Goal: Information Seeking & Learning: Learn about a topic

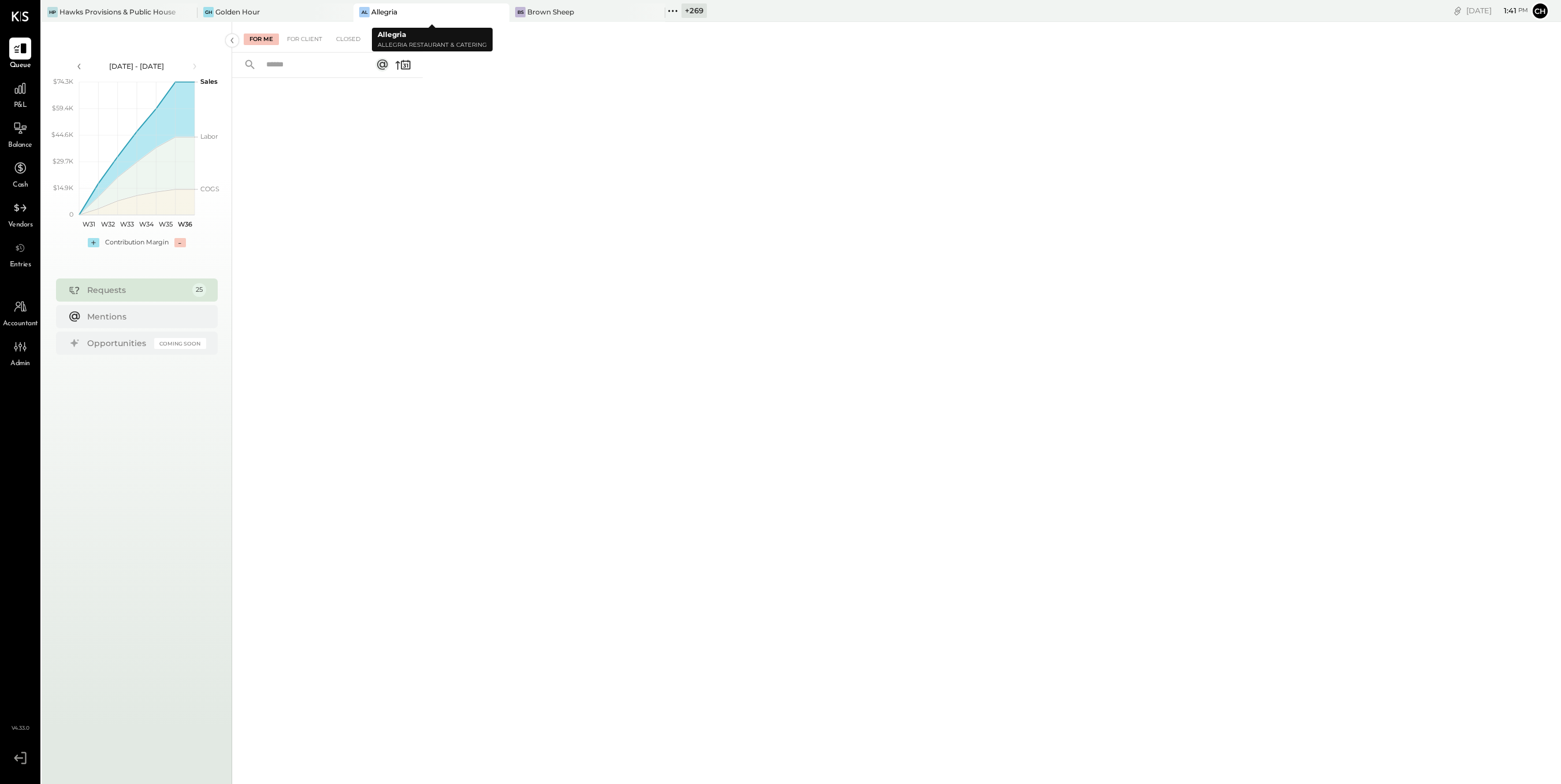
click at [505, 10] on icon at bounding box center [499, 12] width 14 height 14
click at [504, 10] on icon at bounding box center [499, 12] width 14 height 14
click at [338, 11] on icon at bounding box center [344, 12] width 14 height 14
click at [201, 10] on icon at bounding box center [201, 11] width 1 height 1
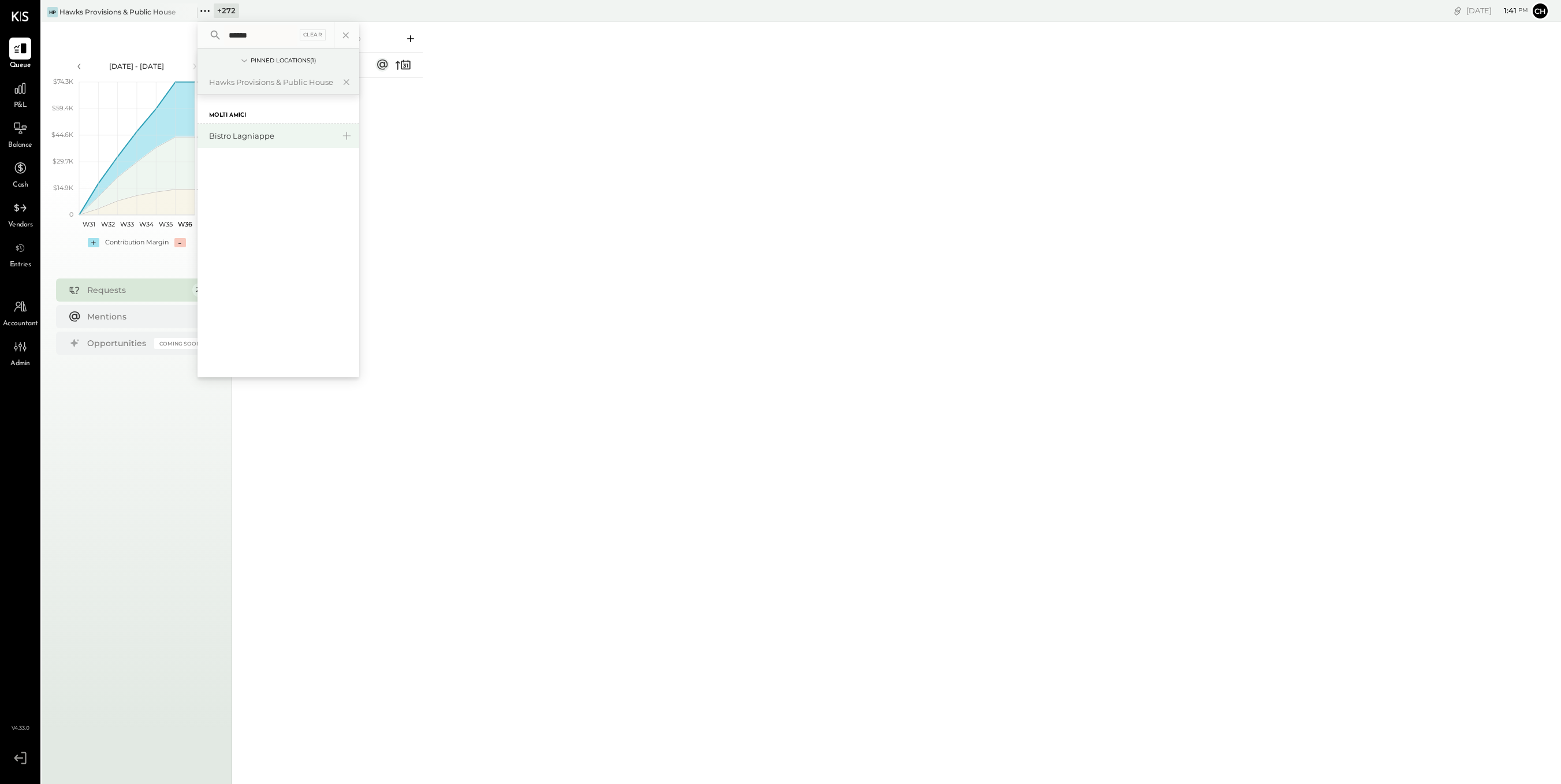
type input "******"
click at [280, 139] on div "Bistro Lagniappe" at bounding box center [271, 136] width 124 height 11
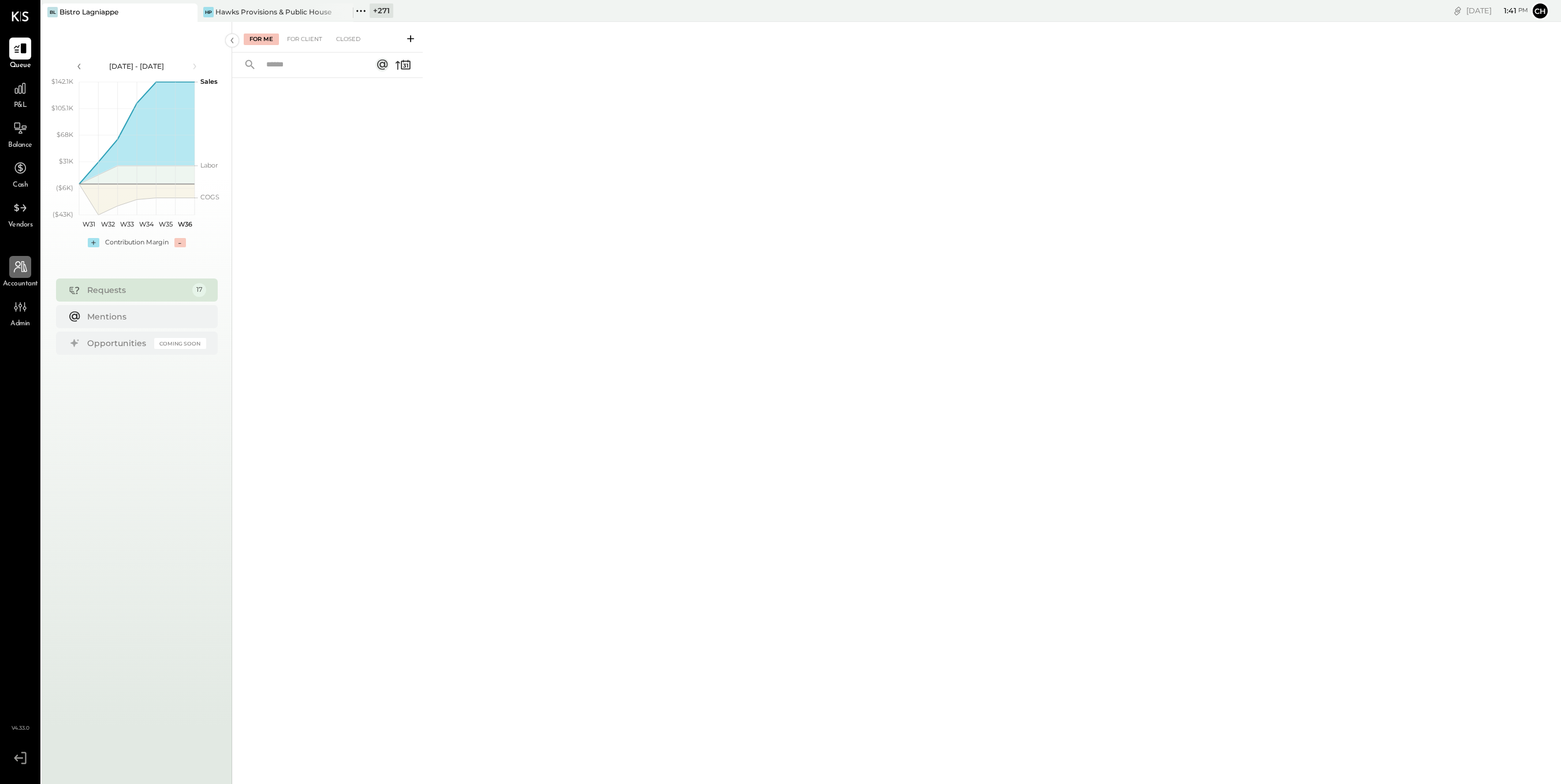
click at [29, 269] on div at bounding box center [20, 267] width 22 height 22
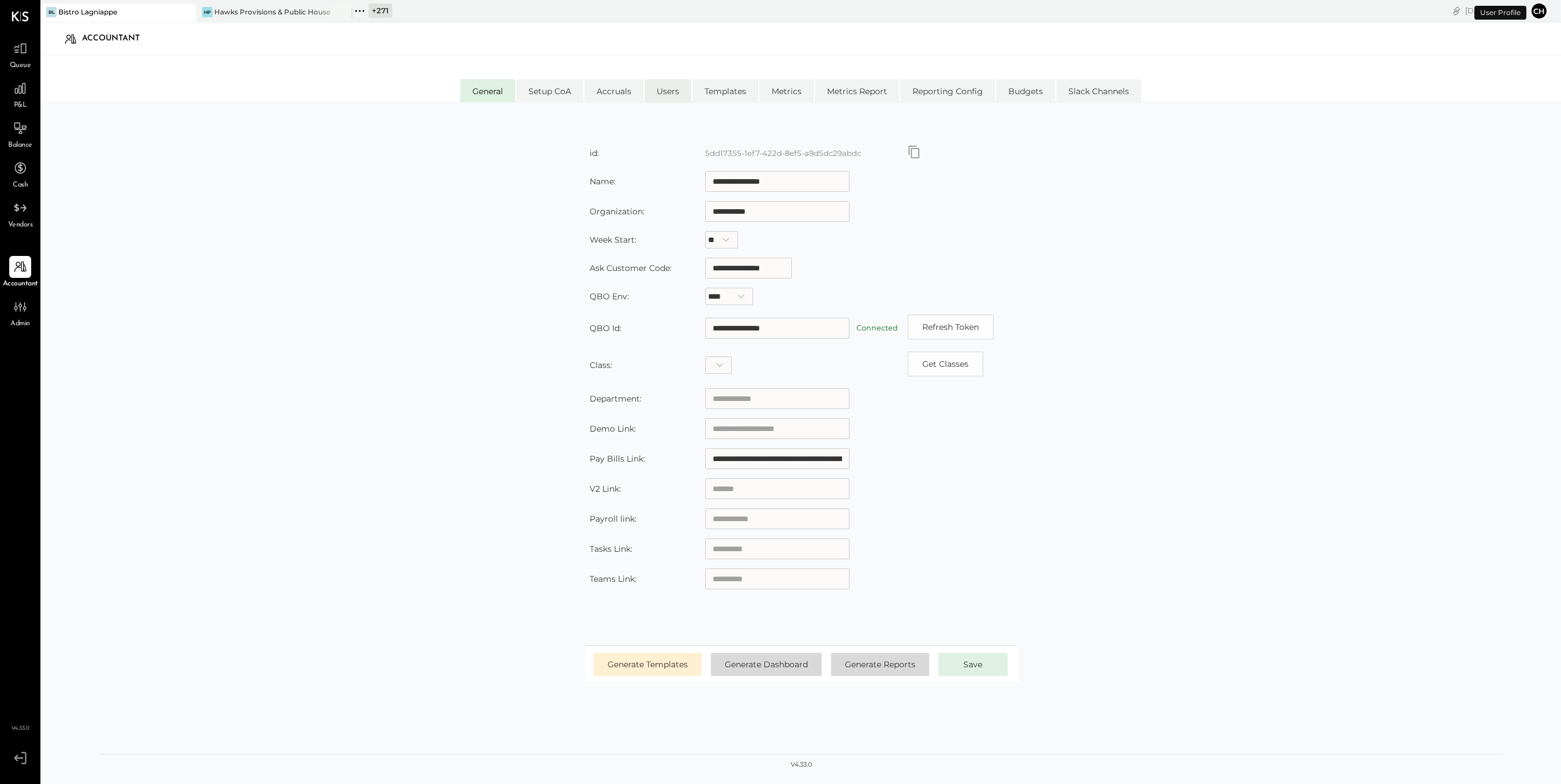
click at [681, 90] on li "Users" at bounding box center [668, 90] width 47 height 23
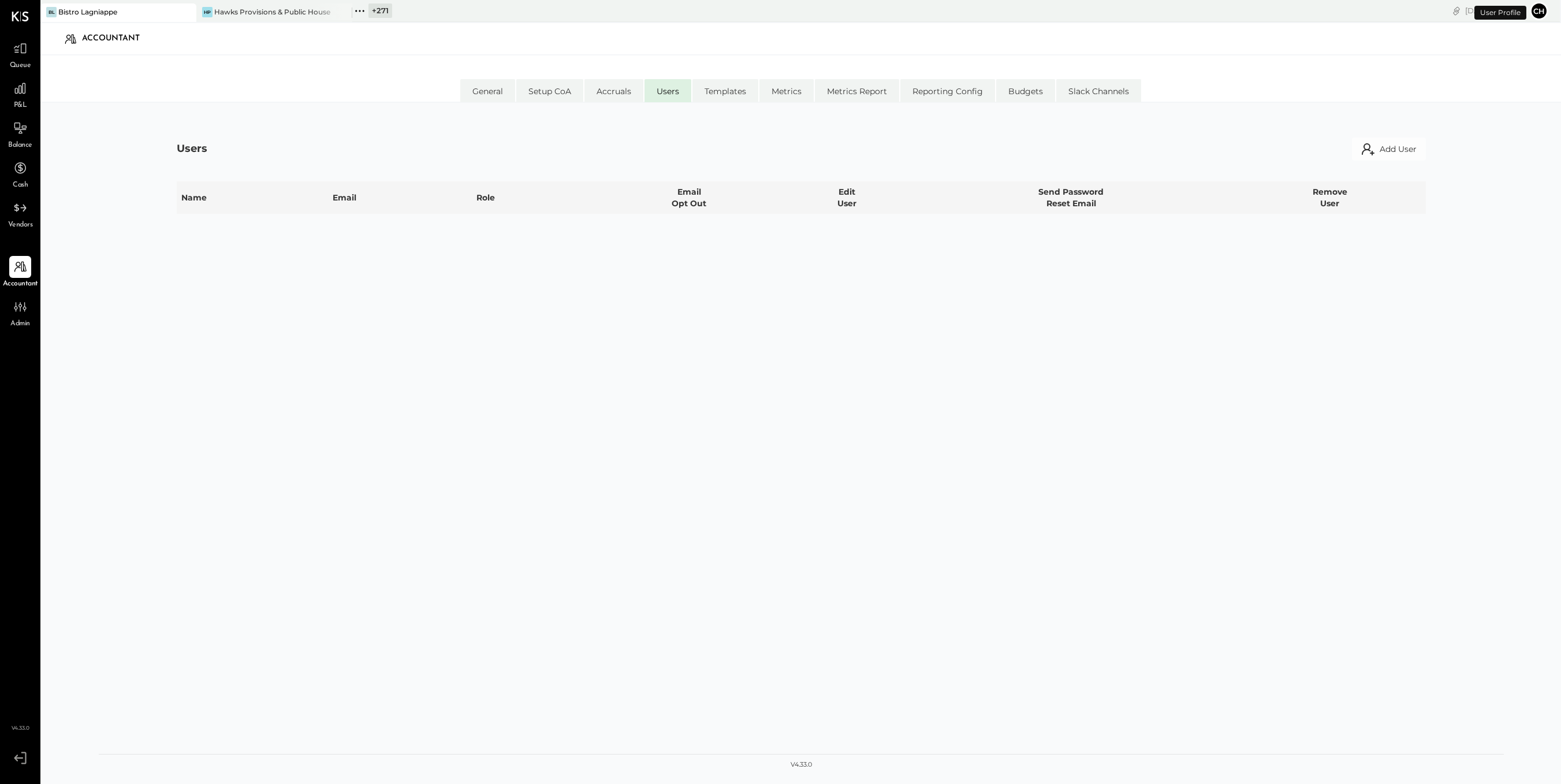
select select "**********"
select select "********"
select select "*****"
select select "**********"
select select "*****"
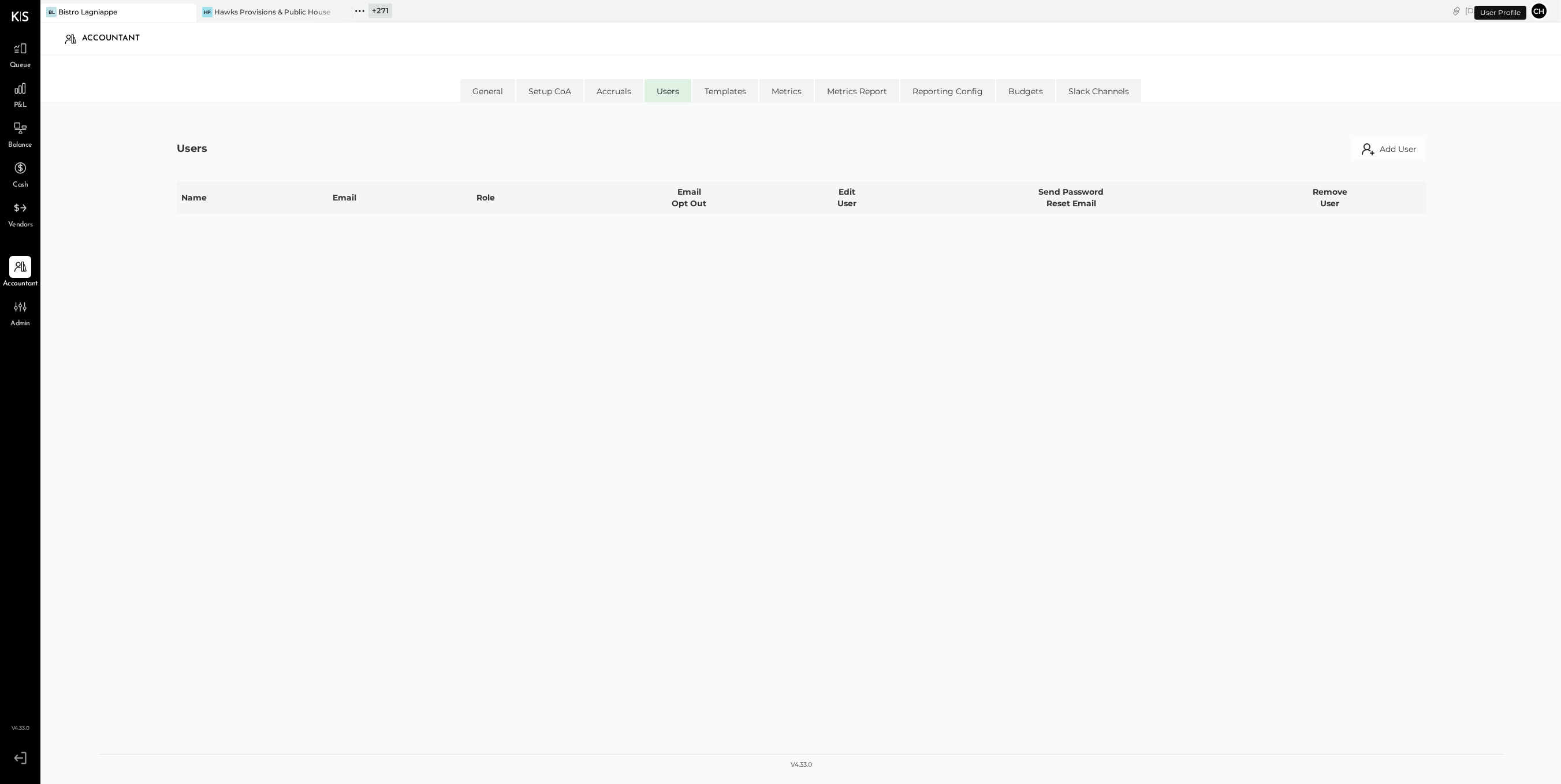
select select "**********"
select select "*****"
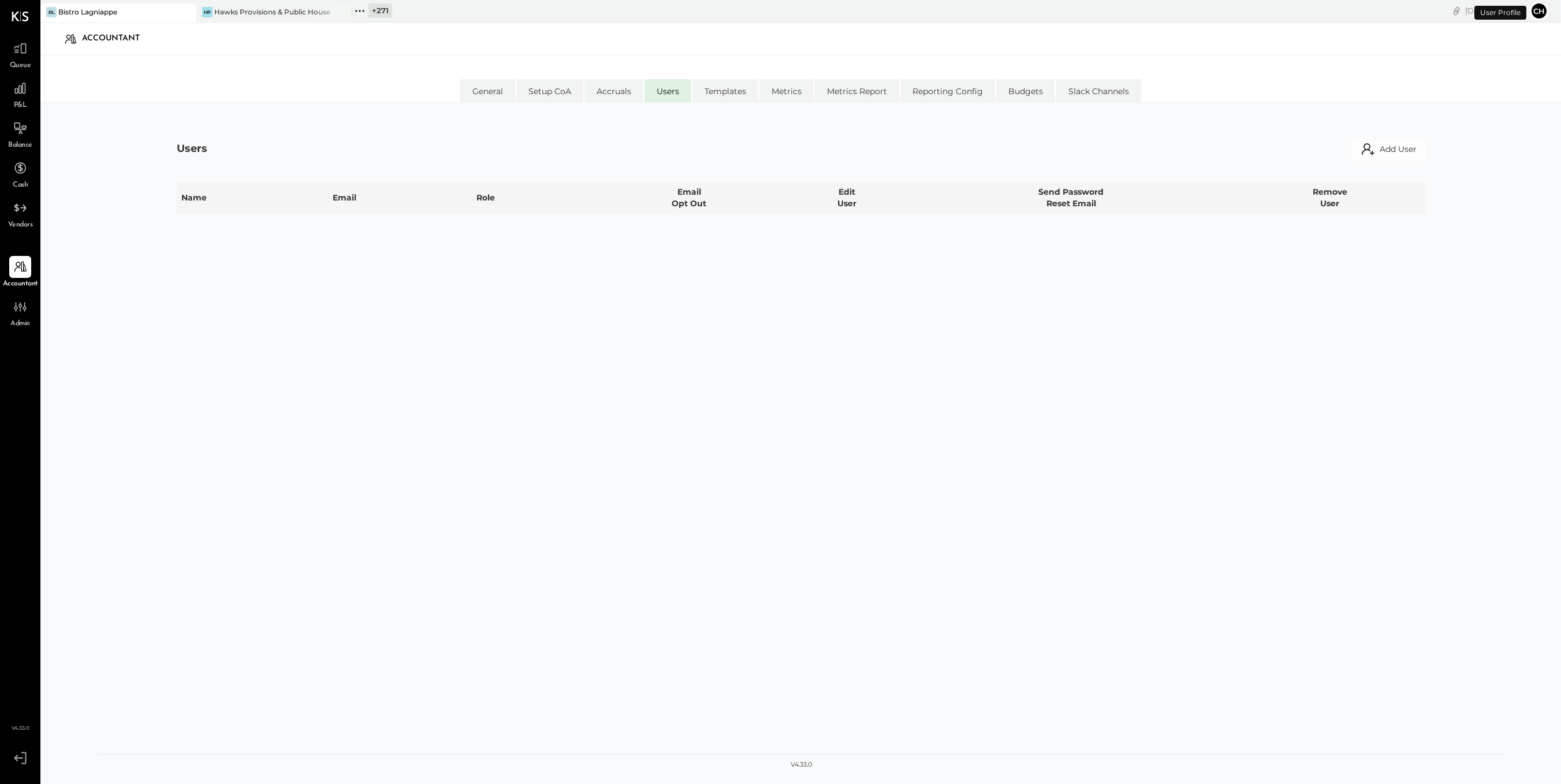
select select "**********"
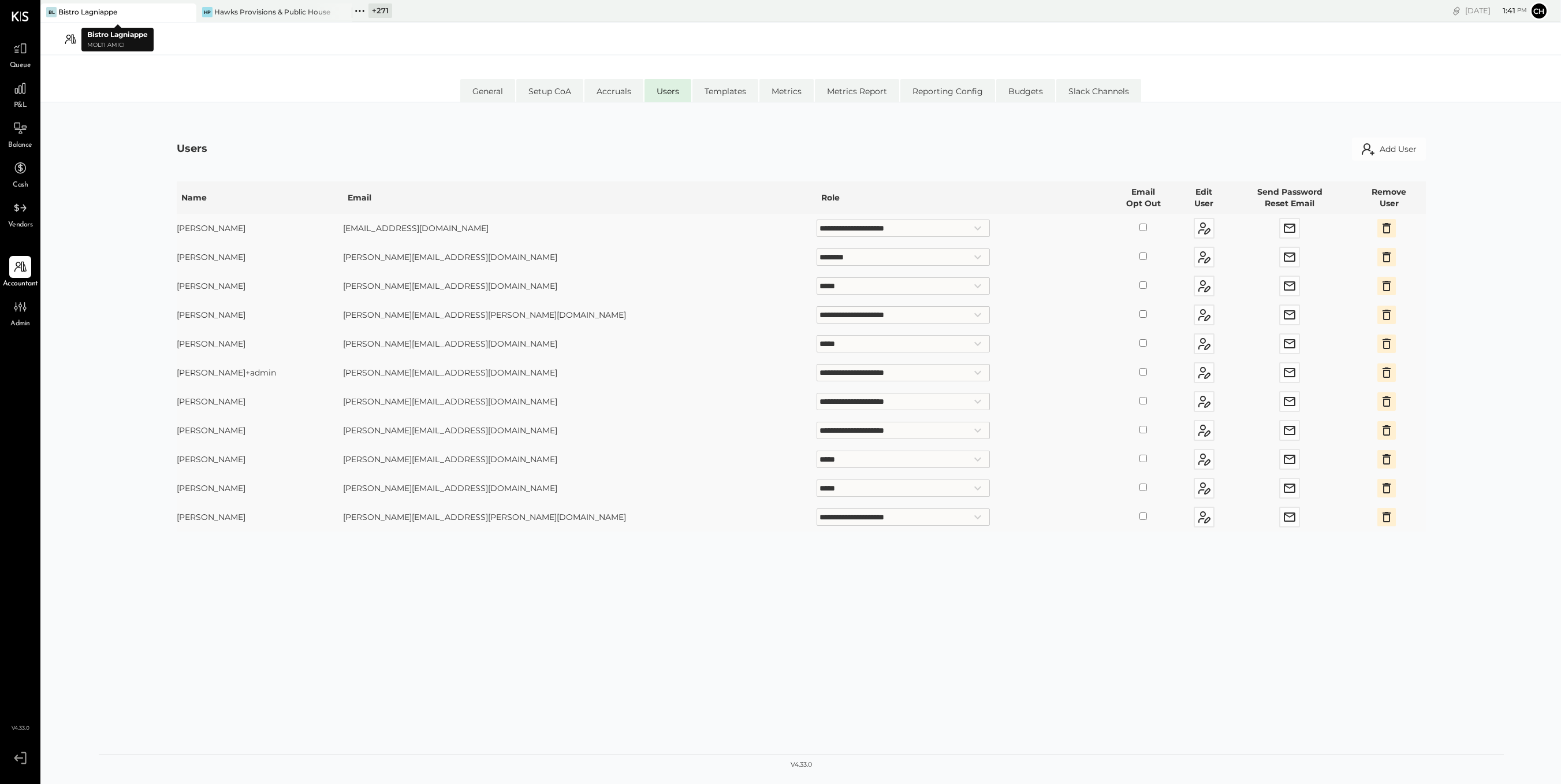
click at [100, 14] on div "Bistro Lagniappe" at bounding box center [88, 12] width 59 height 10
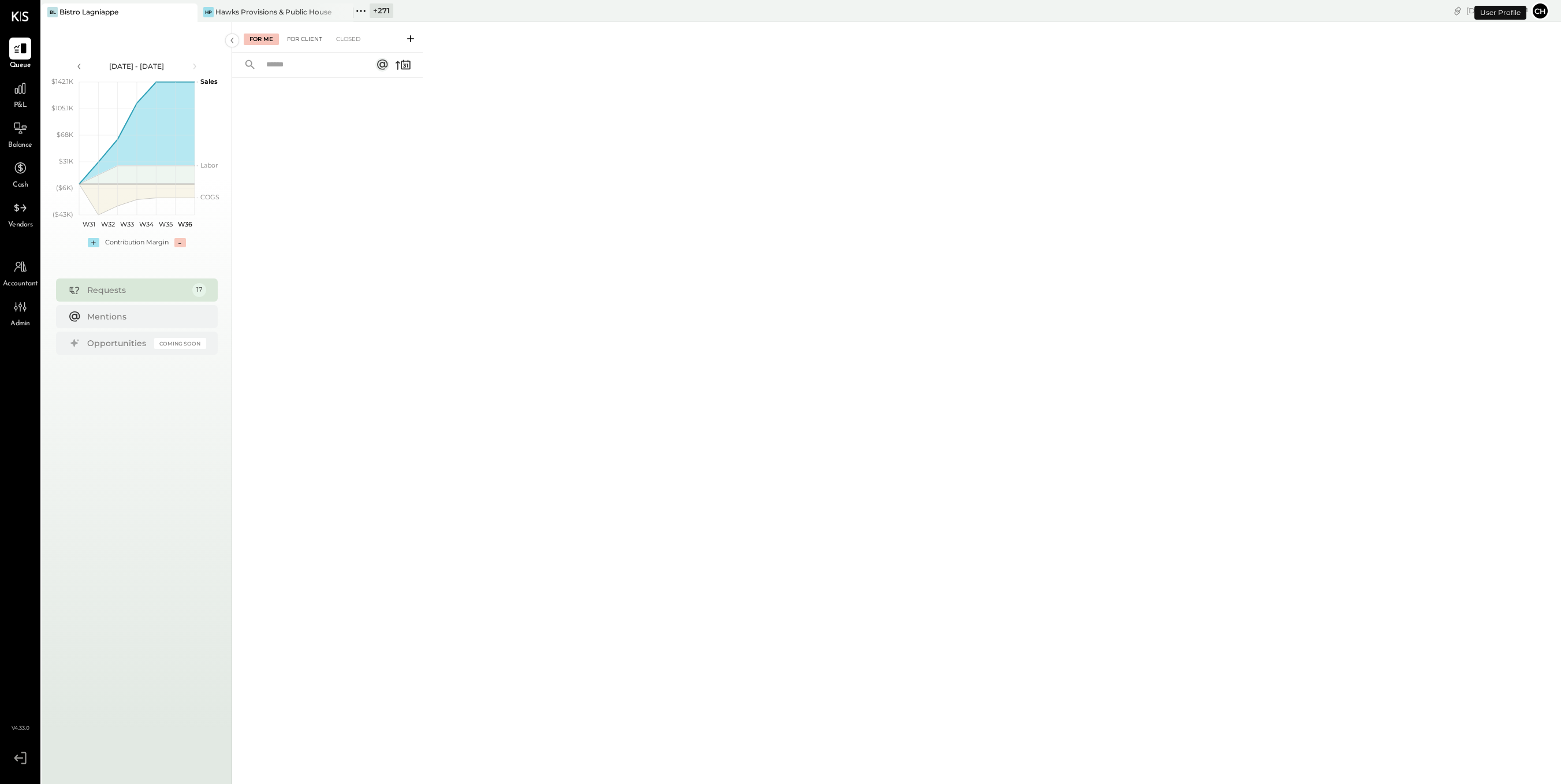
click at [300, 42] on div "For Client" at bounding box center [305, 39] width 47 height 11
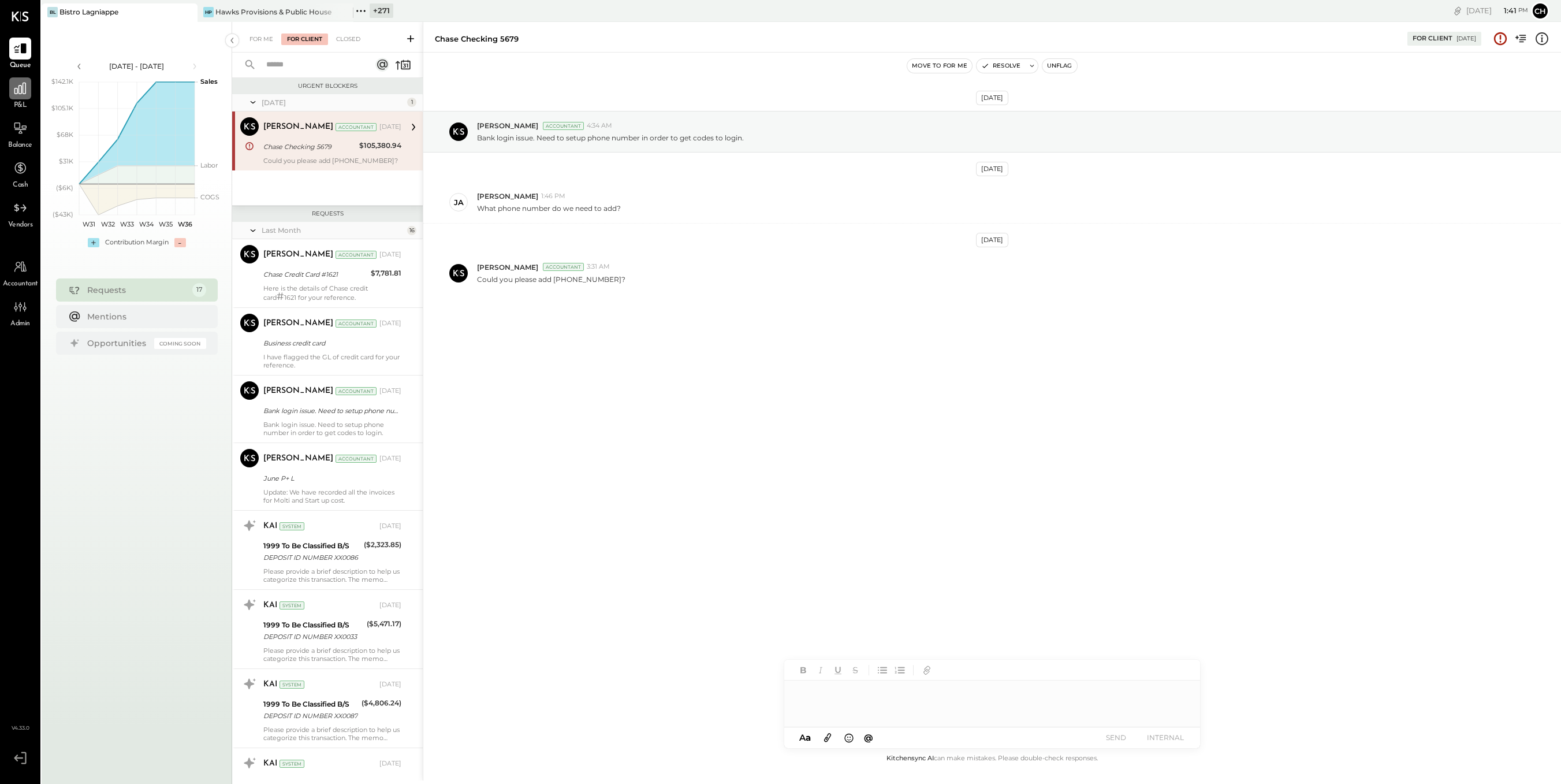
click at [23, 95] on icon at bounding box center [20, 88] width 15 height 15
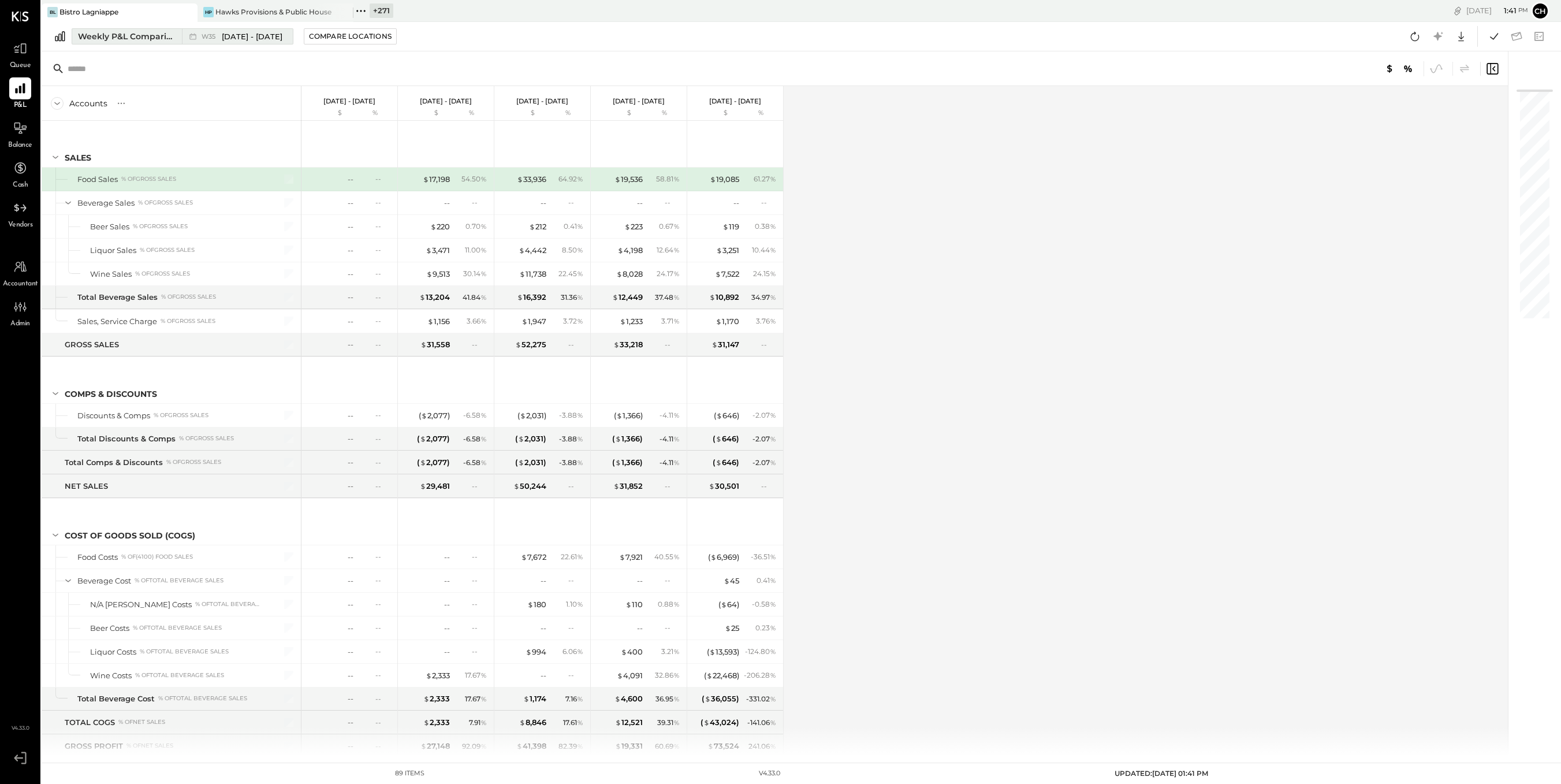
click at [210, 36] on span "W35" at bounding box center [210, 36] width 18 height 6
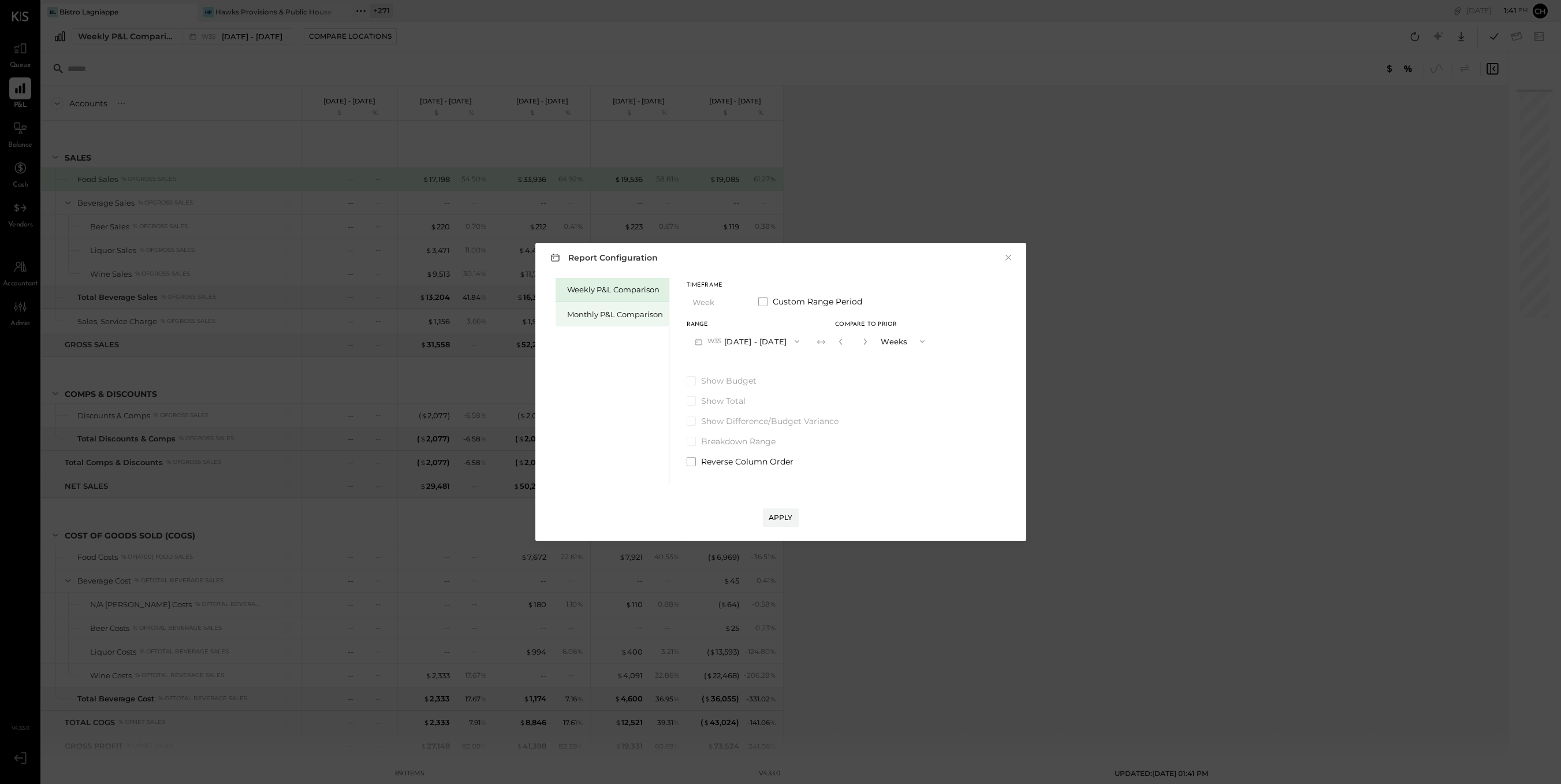
click at [643, 315] on div "Monthly P&L Comparison" at bounding box center [615, 315] width 96 height 11
click at [764, 341] on button "M09 [DATE] - [DATE]" at bounding box center [747, 341] width 122 height 21
click at [766, 393] on div "M07 [DATE] - [DATE]" at bounding box center [753, 392] width 131 height 24
click at [781, 523] on button "Apply" at bounding box center [780, 517] width 36 height 18
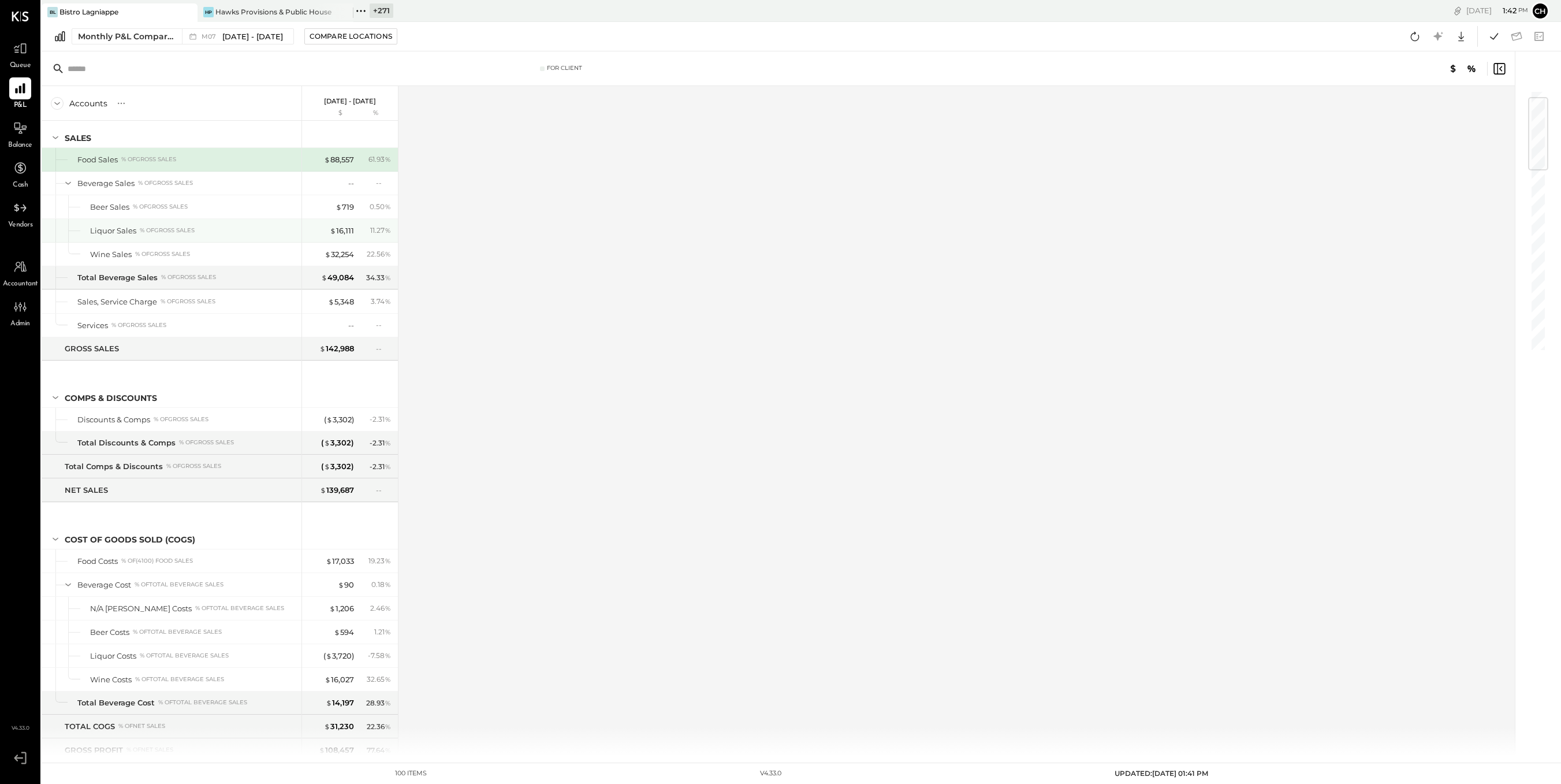
scroll to position [62, 0]
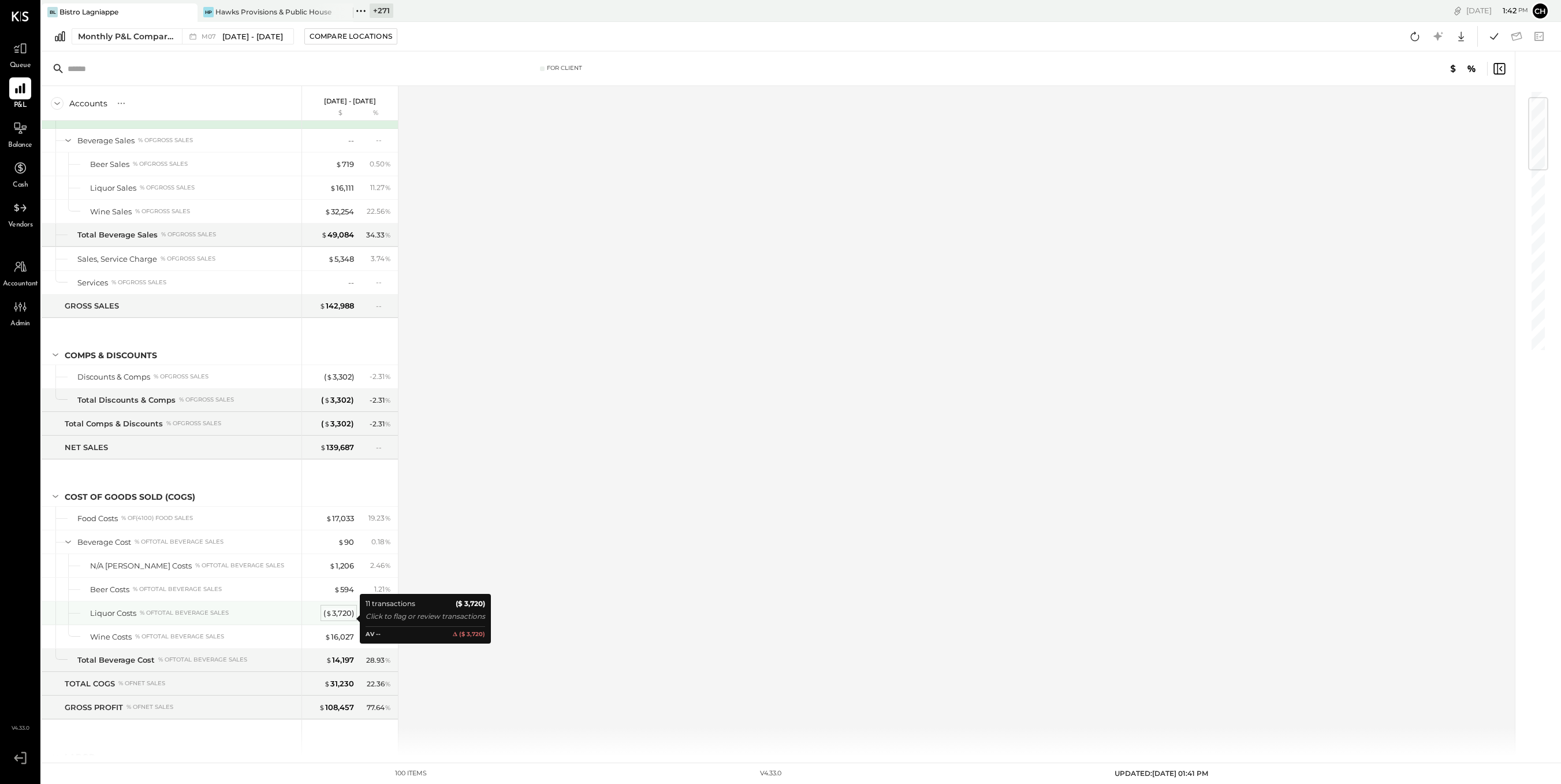
click at [341, 616] on div "( $ 3,720 )" at bounding box center [339, 614] width 30 height 11
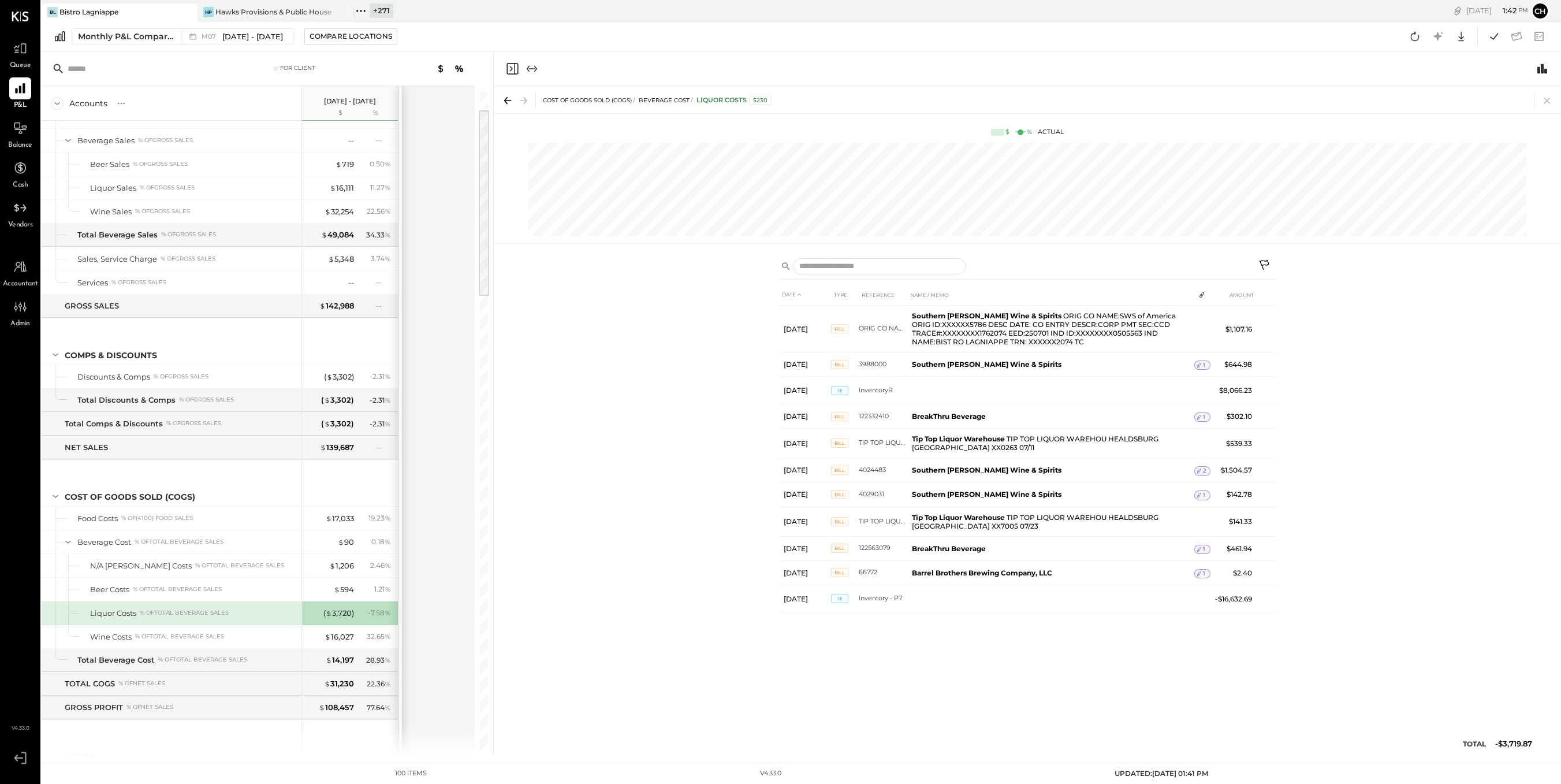
click at [510, 98] on icon at bounding box center [508, 100] width 16 height 16
click at [223, 37] on span "[DATE] - [DATE]" at bounding box center [253, 37] width 61 height 11
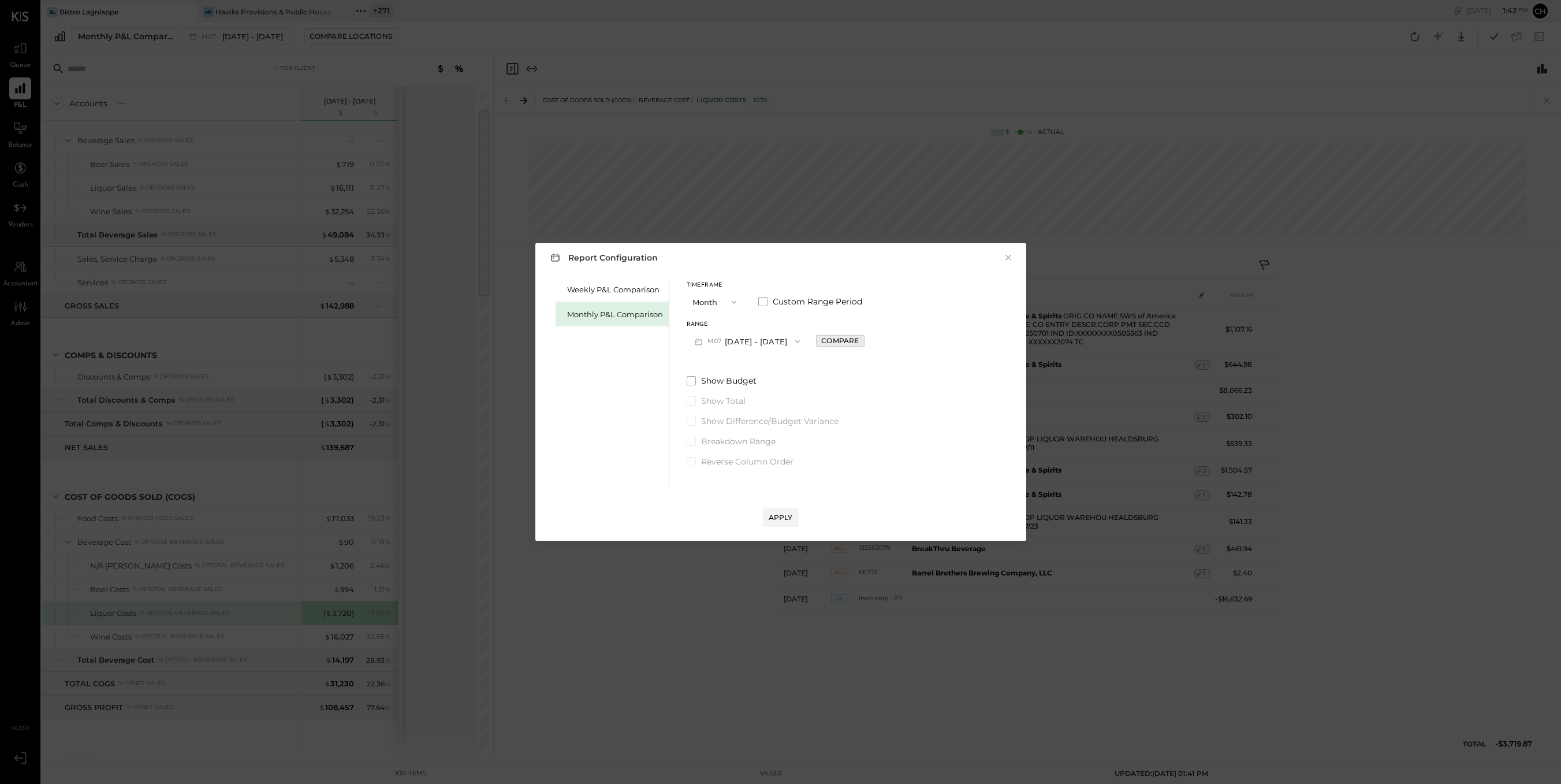
click at [835, 342] on div "Compare" at bounding box center [840, 341] width 37 height 10
click at [865, 340] on icon "button" at bounding box center [866, 341] width 3 height 6
type input "*"
click at [784, 513] on div "Apply" at bounding box center [780, 517] width 24 height 10
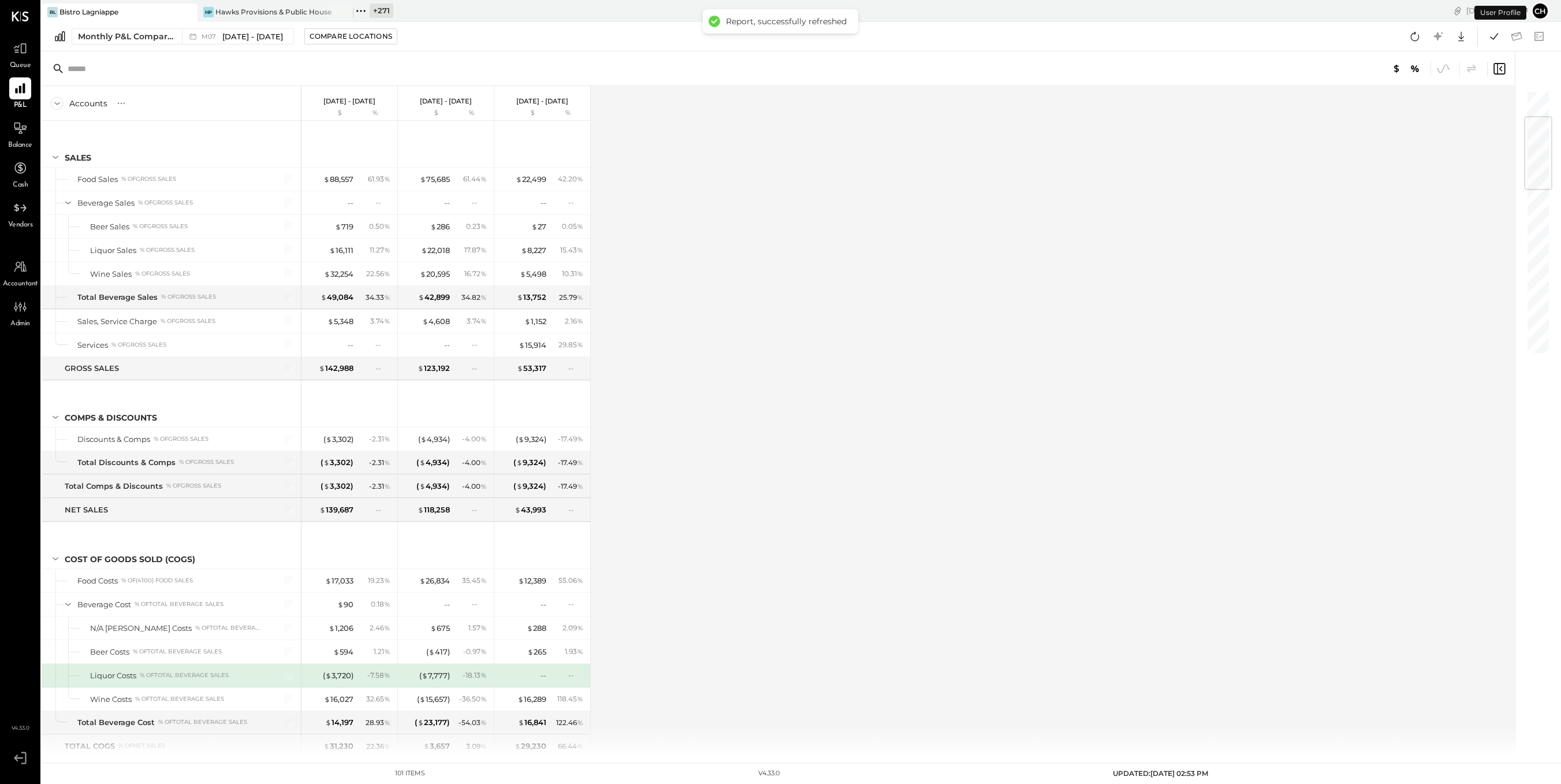
scroll to position [230, 0]
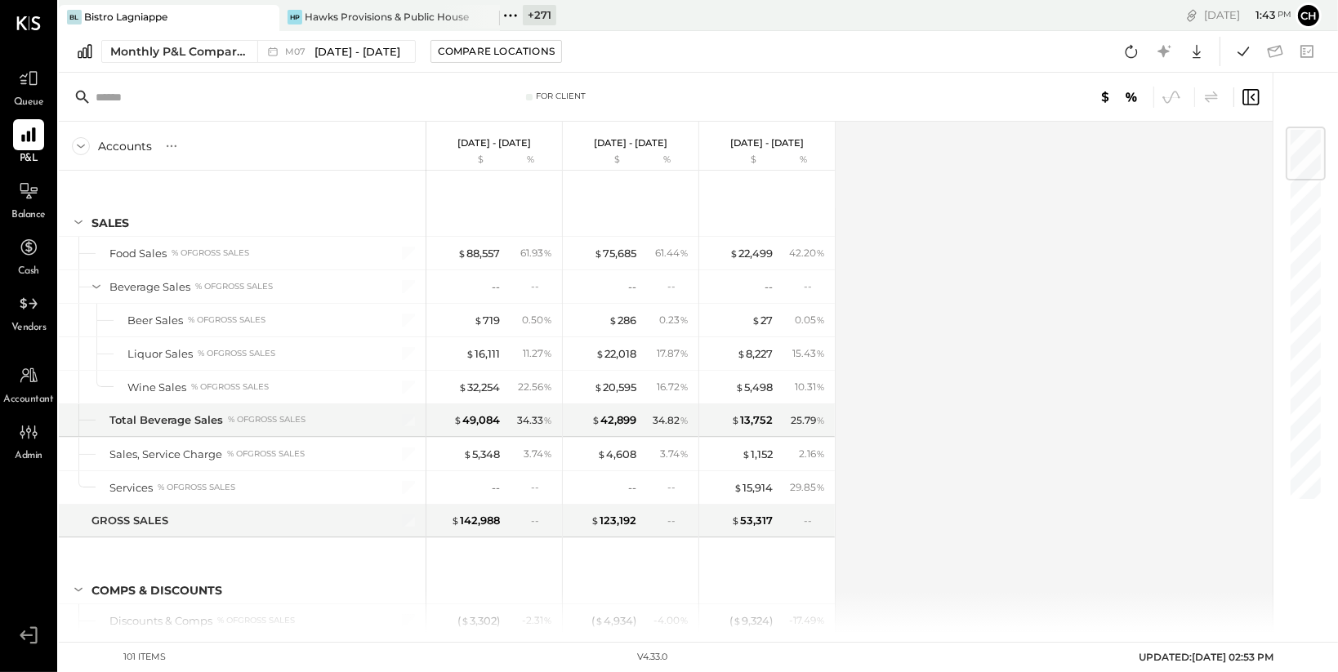
click at [1047, 467] on div "Accounts S % GL [DATE] - [DATE] $ % [DATE] - [DATE] $ % [DATE] - [DATE] $ % SAL…" at bounding box center [667, 377] width 1217 height 511
click at [123, 51] on div "Monthly P&L Comparison" at bounding box center [178, 51] width 137 height 16
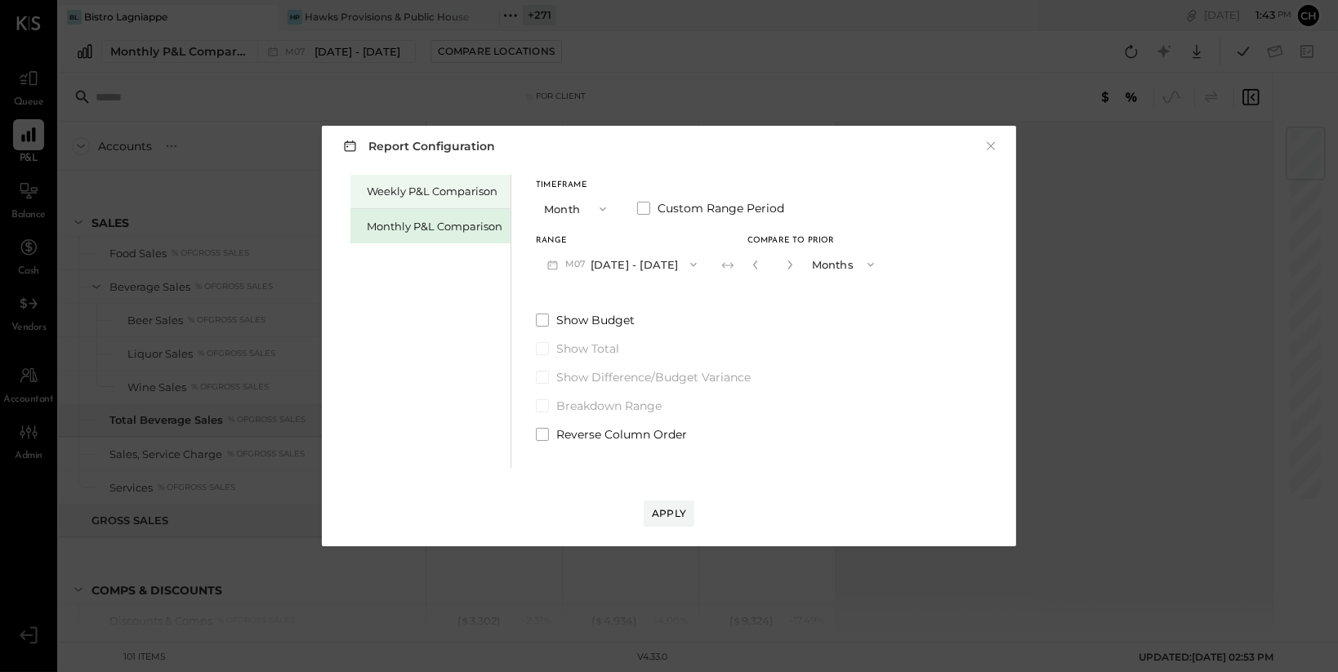
click at [429, 194] on div "Weekly P&L Comparison" at bounding box center [435, 192] width 136 height 16
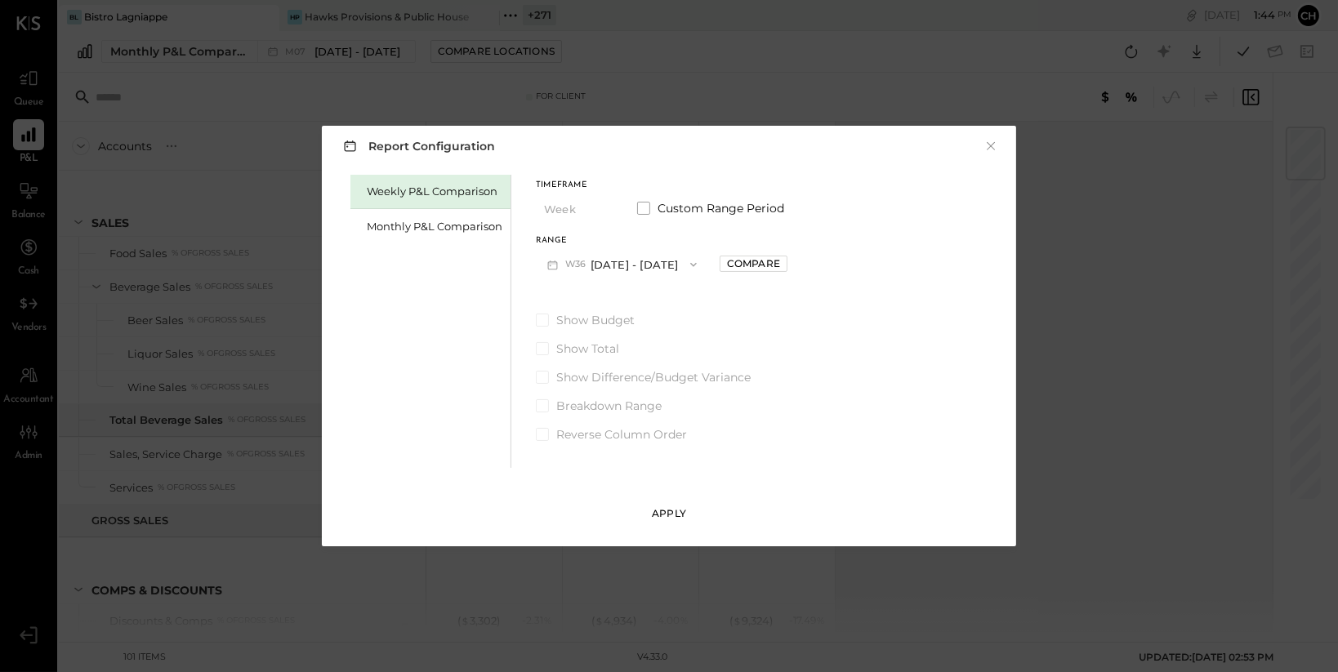
click at [675, 519] on div "Apply" at bounding box center [669, 514] width 34 height 14
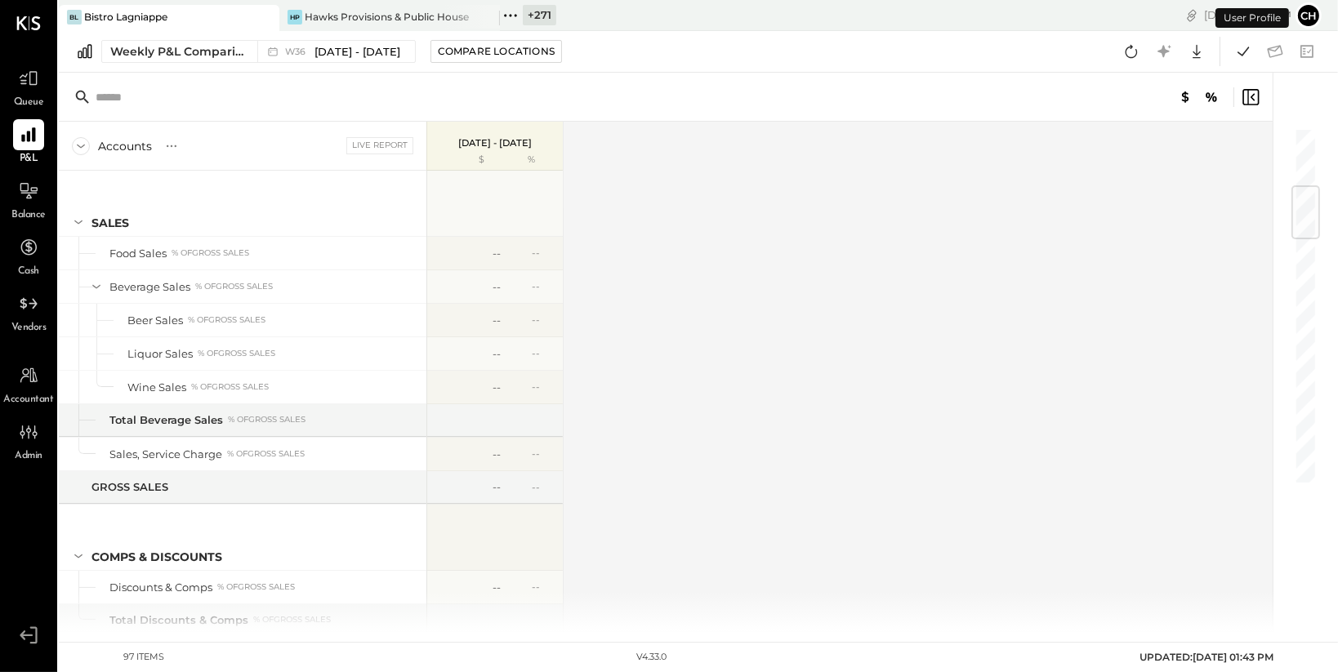
scroll to position [502, 0]
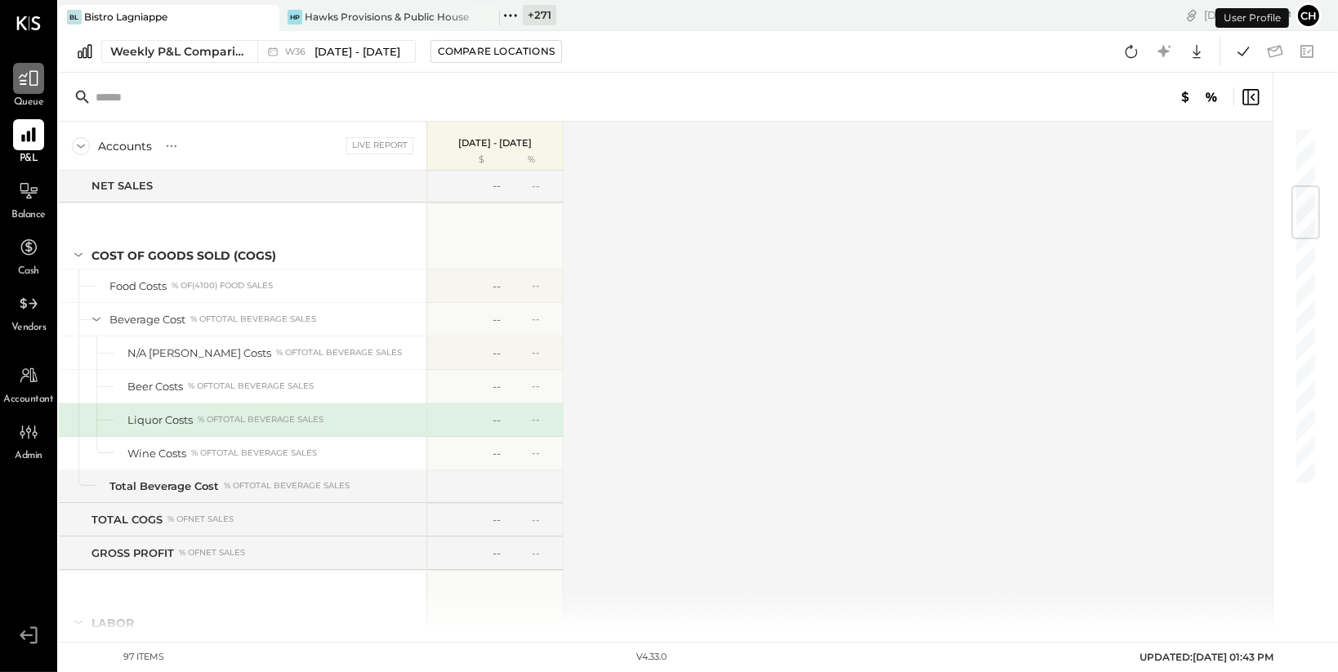
click at [38, 81] on icon at bounding box center [28, 78] width 21 height 21
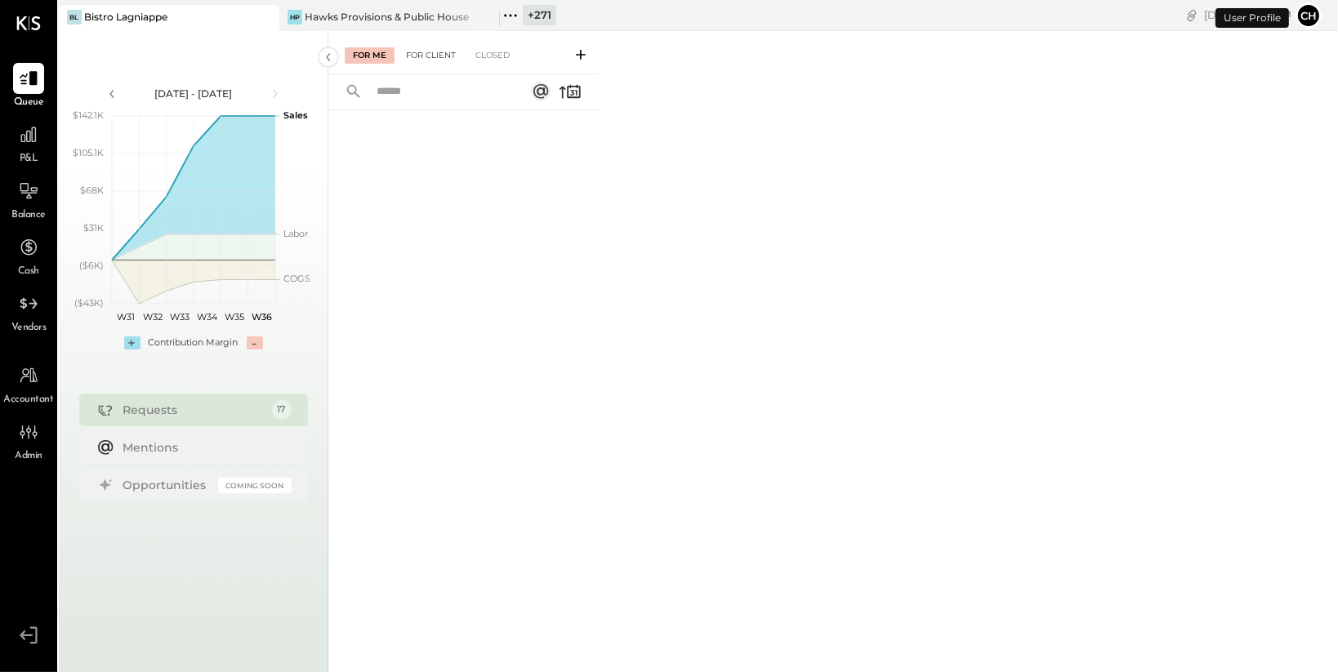
click at [443, 51] on div "For Client" at bounding box center [431, 55] width 66 height 16
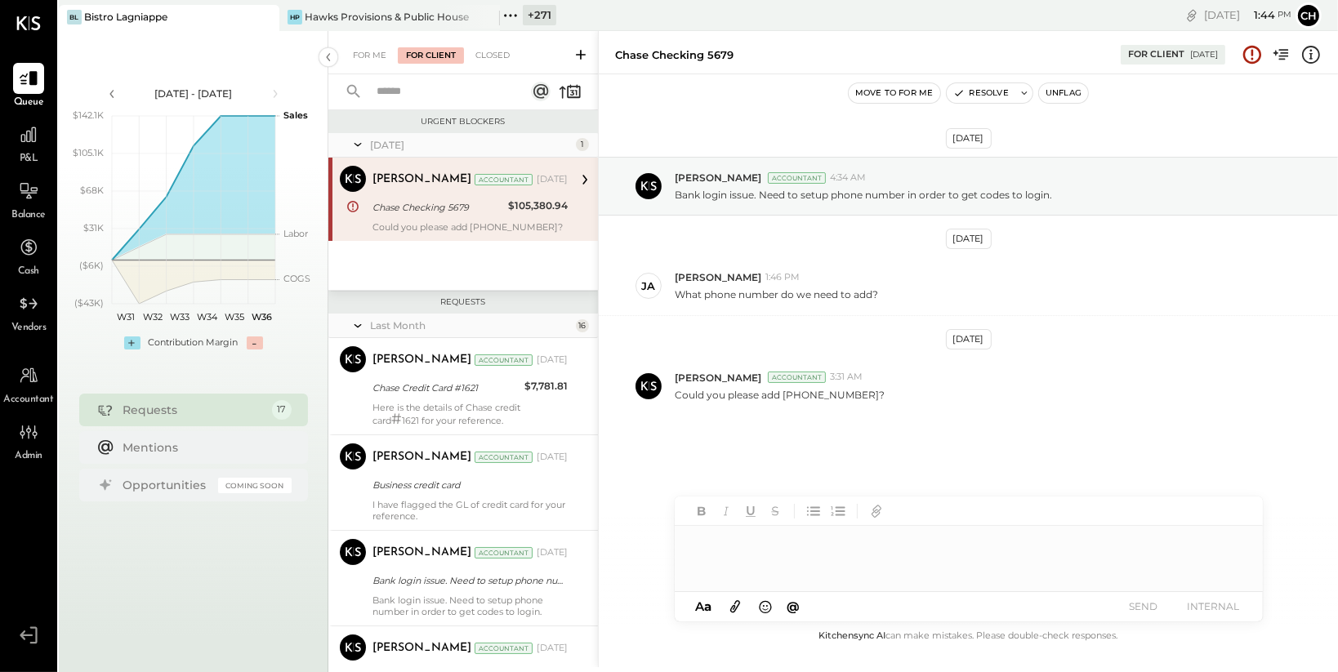
click at [467, 225] on div "Could you please add [PHONE_NUMBER]?" at bounding box center [470, 226] width 195 height 11
click at [33, 136] on icon at bounding box center [28, 134] width 21 height 21
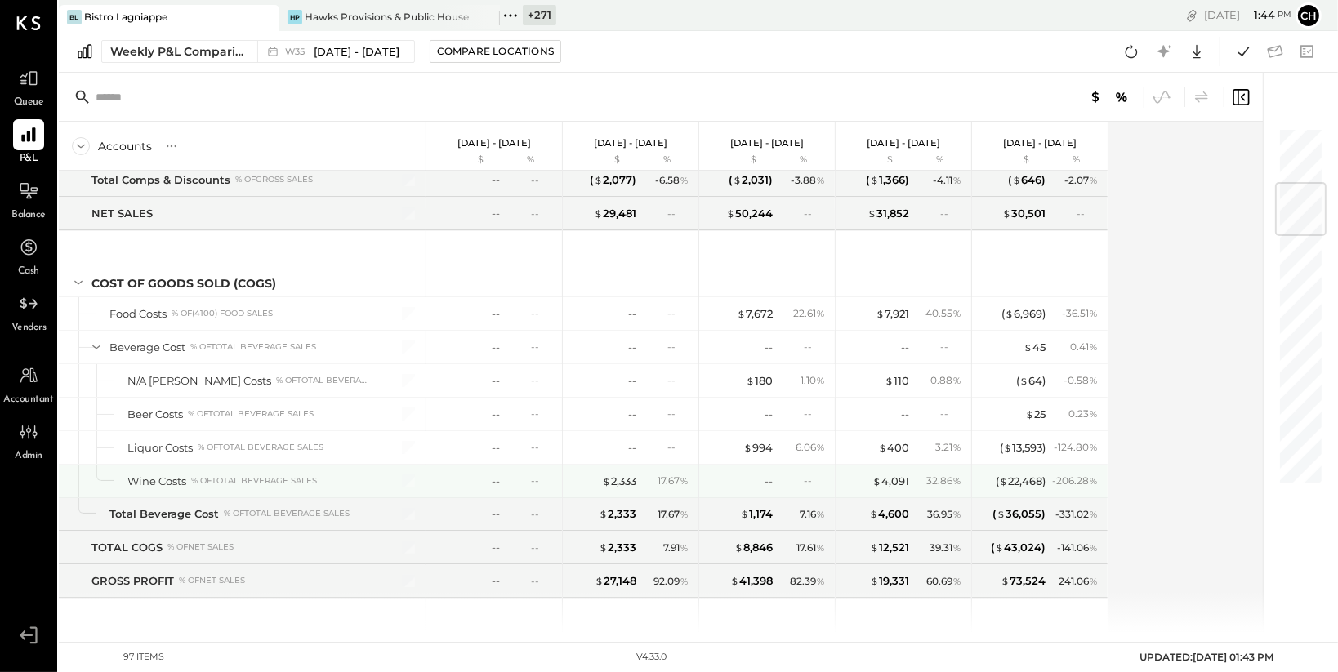
scroll to position [471, 0]
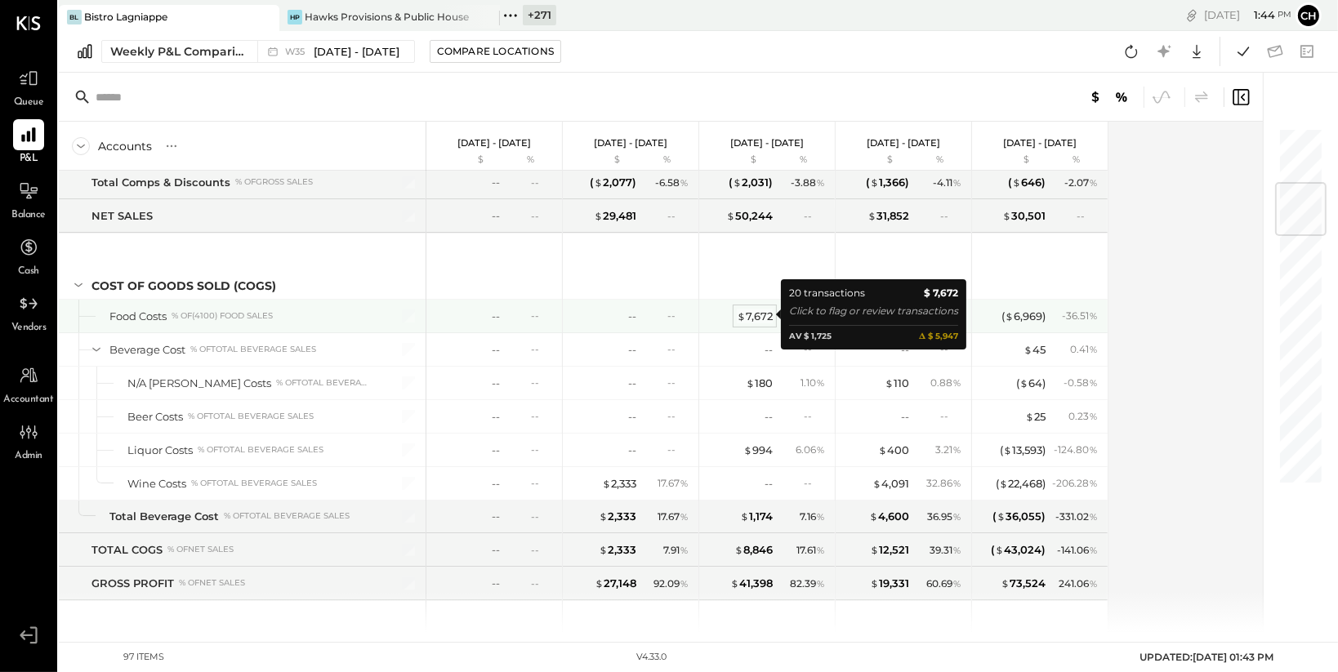
click at [761, 313] on div "$ 7,672" at bounding box center [755, 317] width 36 height 16
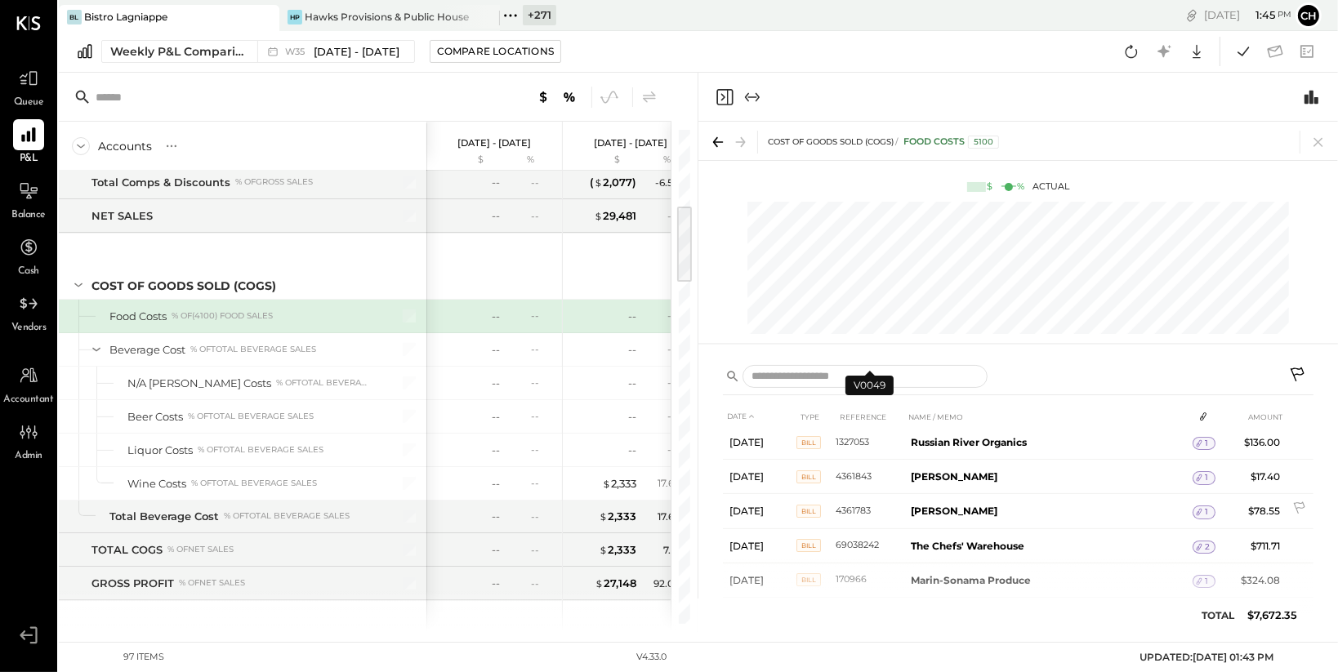
scroll to position [544, 0]
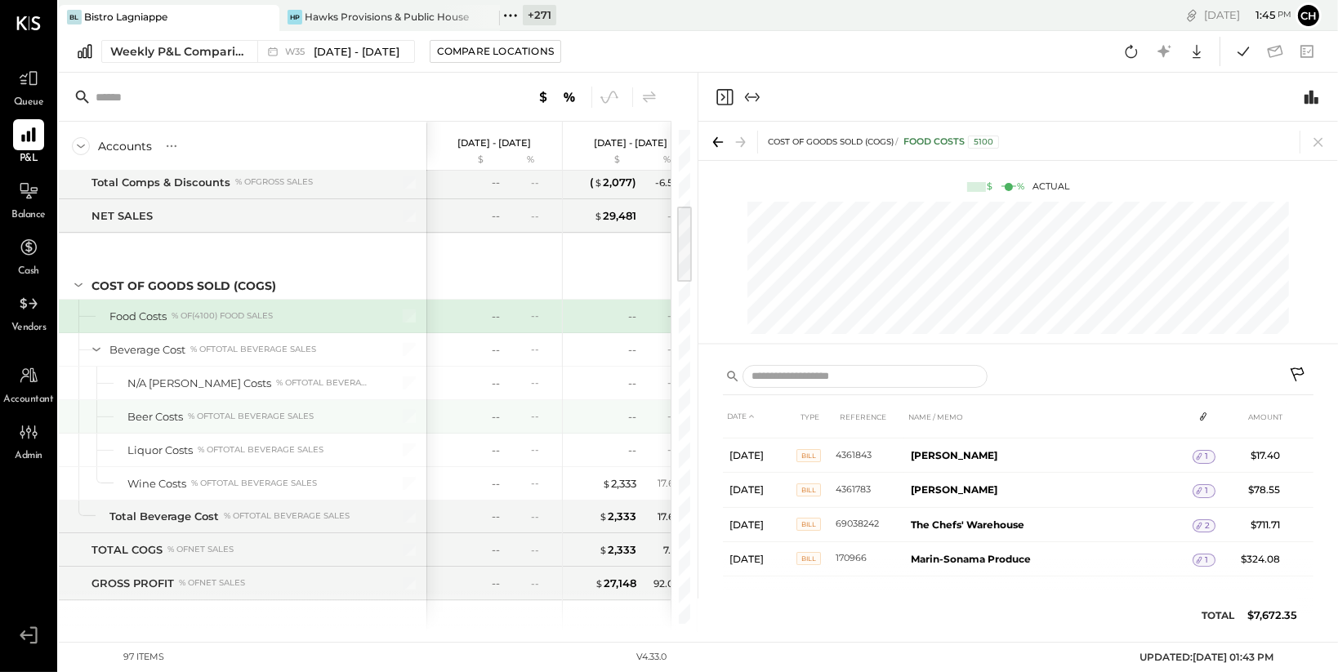
click at [630, 404] on div "-- --" at bounding box center [632, 416] width 123 height 33
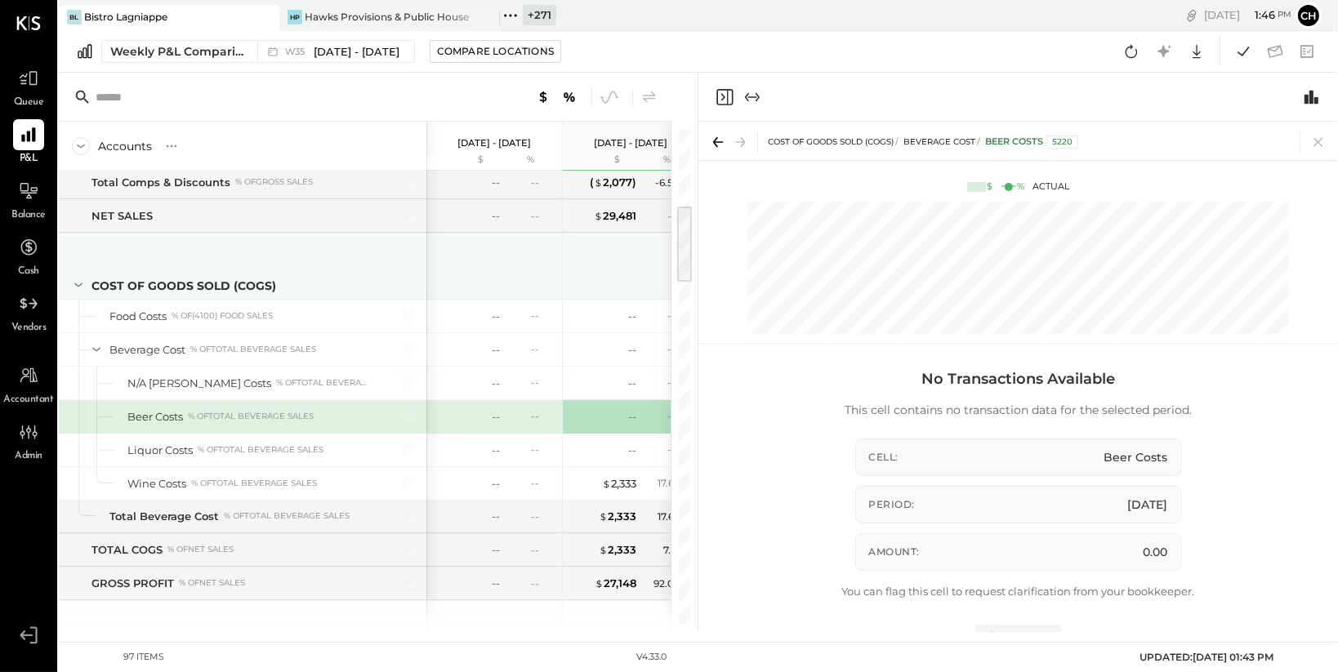
click at [601, 291] on div at bounding box center [632, 264] width 123 height 60
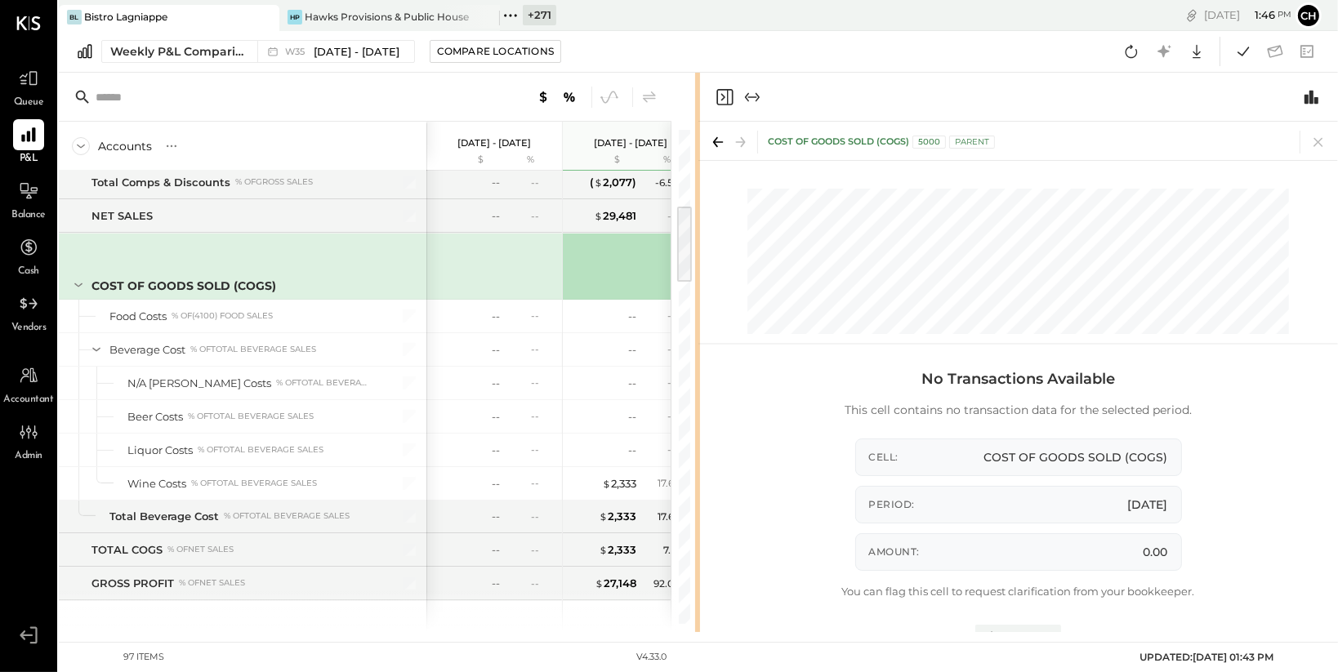
click at [1320, 144] on icon at bounding box center [1318, 142] width 23 height 23
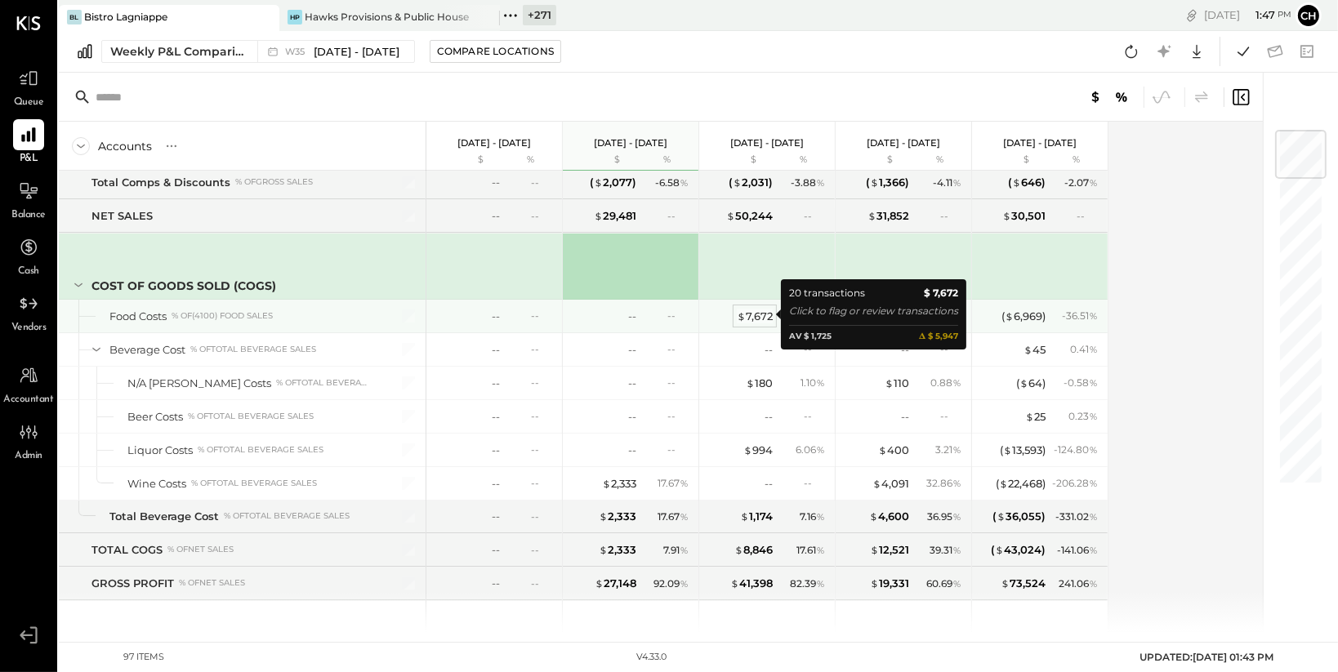
click at [756, 316] on div "$ 7,672" at bounding box center [755, 317] width 36 height 16
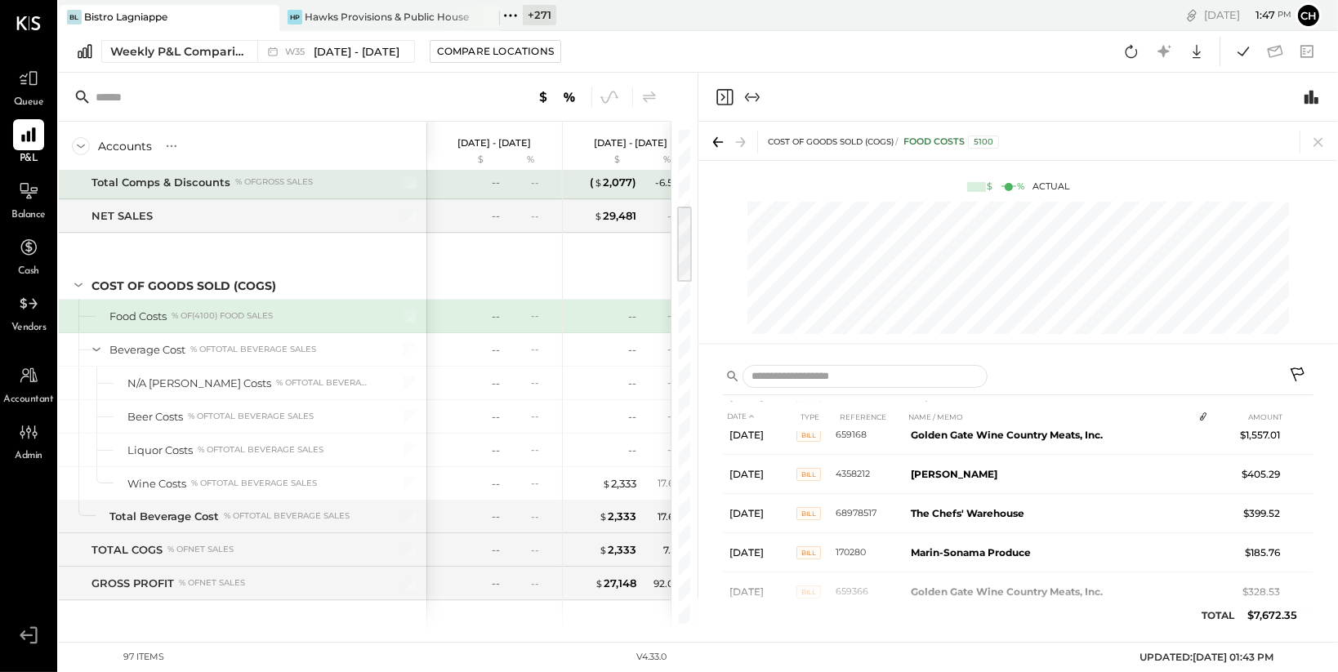
scroll to position [187, 0]
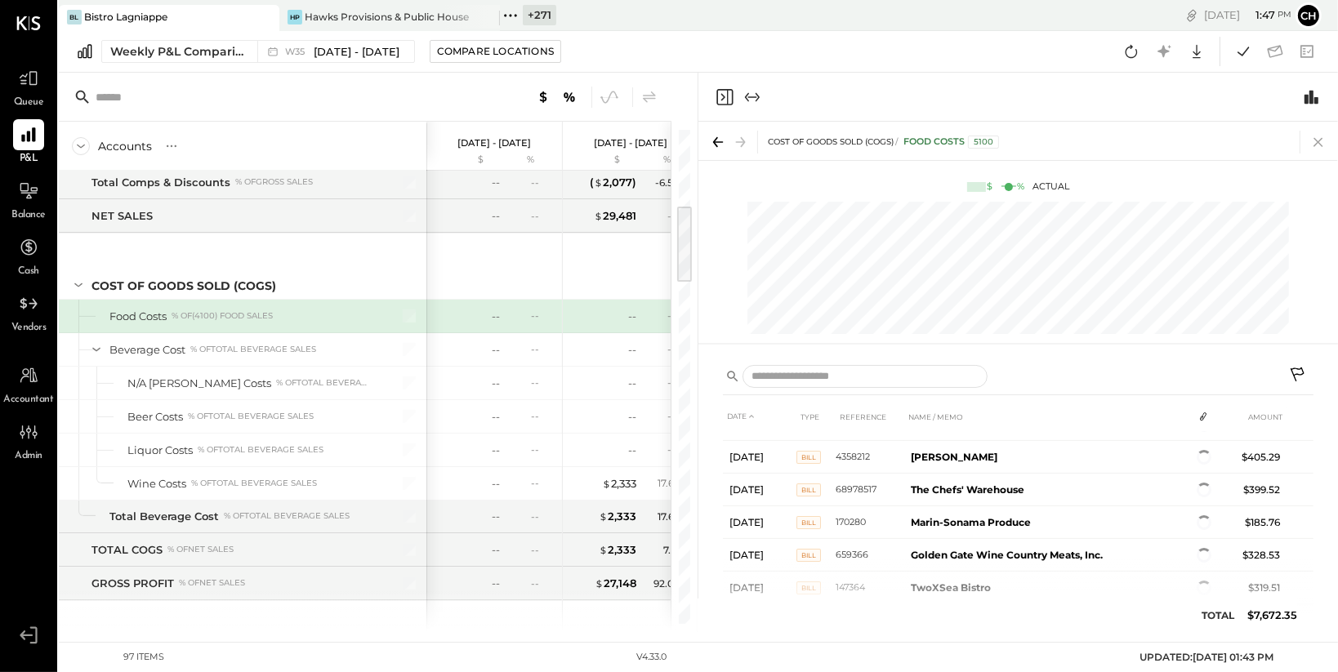
click at [1319, 142] on icon at bounding box center [1318, 142] width 23 height 23
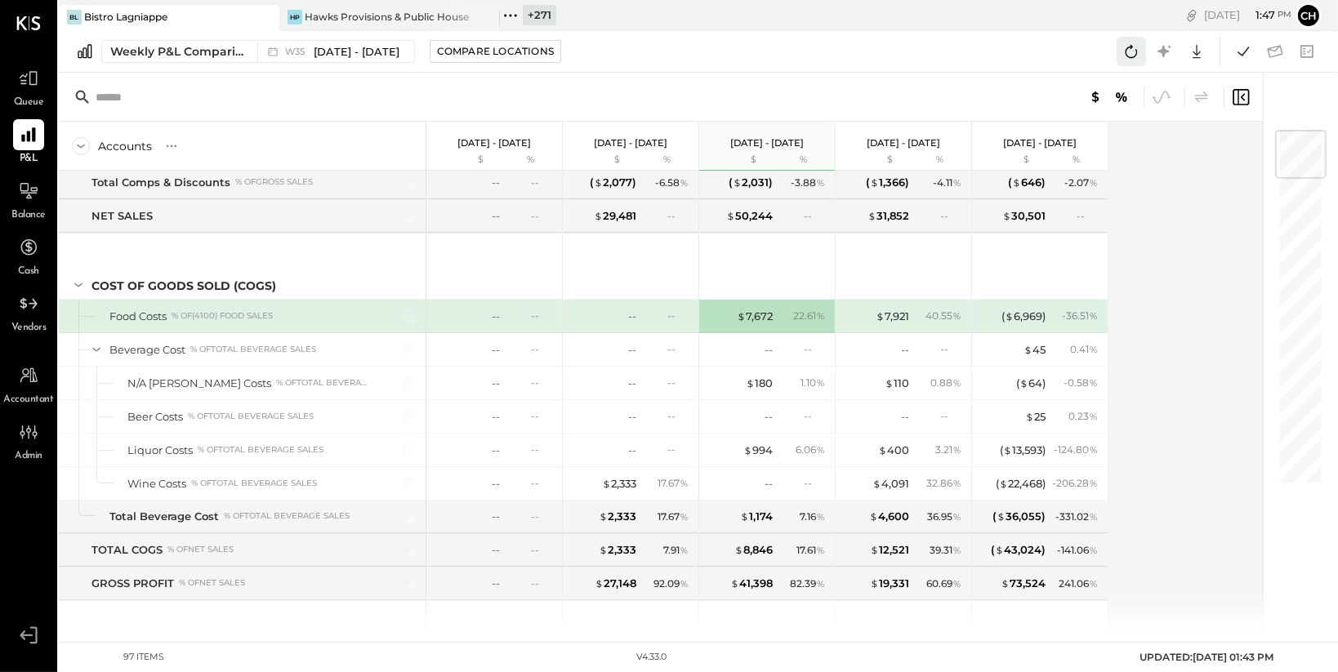
click at [1127, 49] on icon at bounding box center [1132, 51] width 12 height 13
click at [760, 315] on div "$ 7,672" at bounding box center [755, 317] width 36 height 16
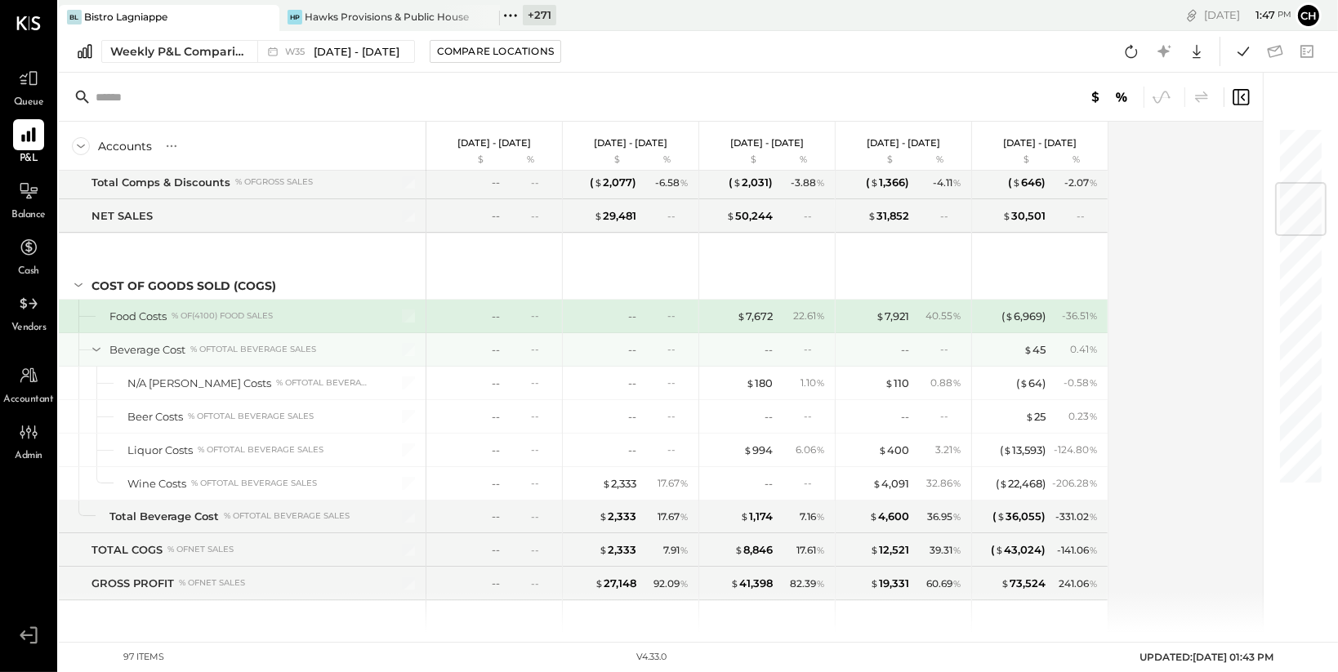
scroll to position [506, 0]
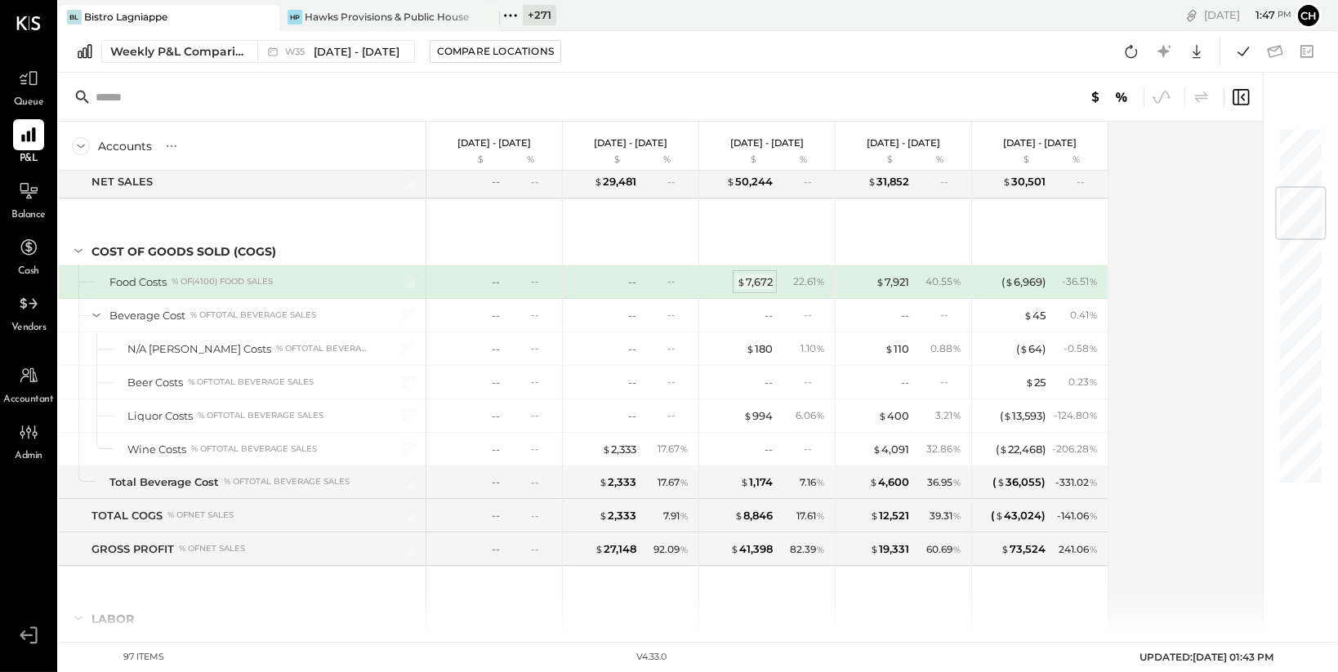
click at [755, 282] on div "$ 7,672" at bounding box center [755, 283] width 36 height 16
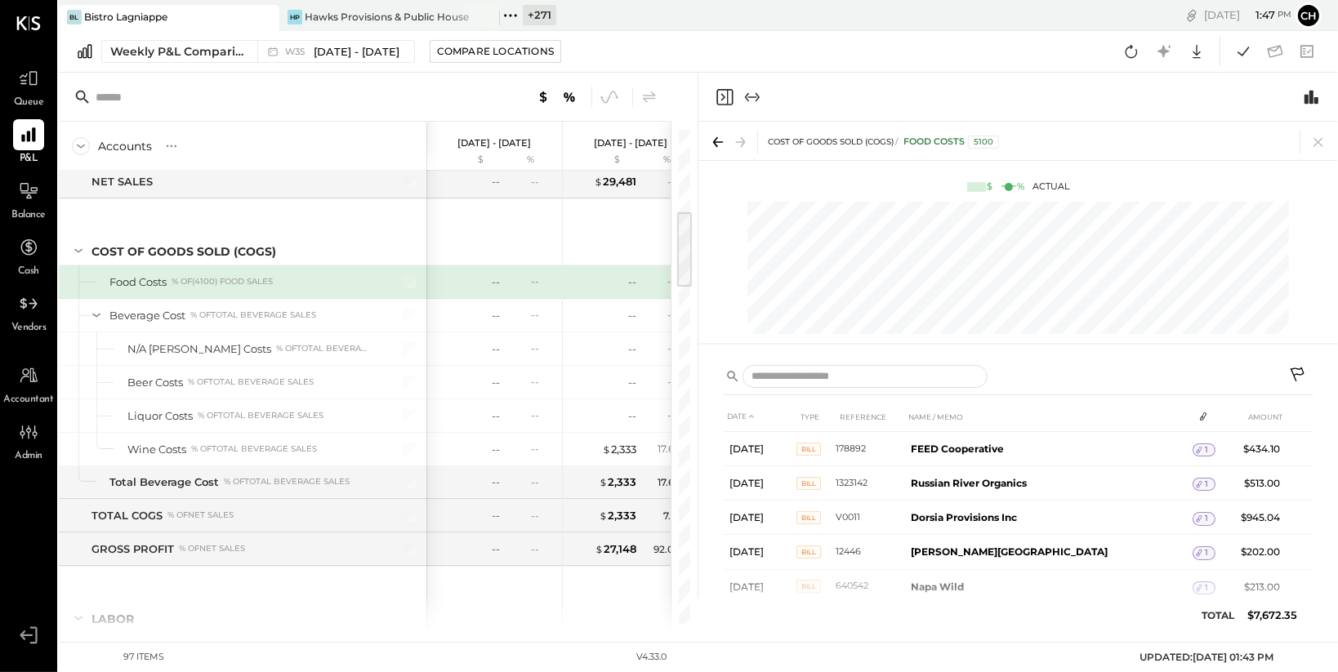
click at [519, 291] on div "-- --" at bounding box center [496, 282] width 123 height 33
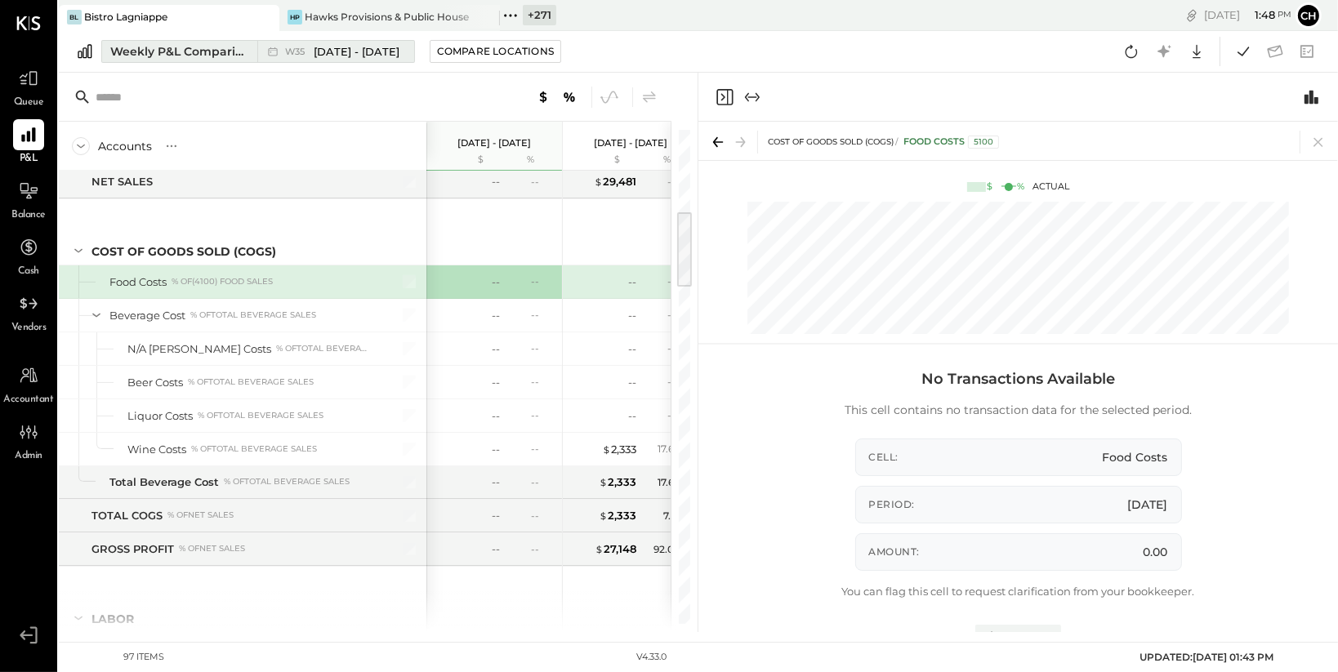
click at [185, 56] on div "Weekly P&L Comparison" at bounding box center [178, 51] width 137 height 16
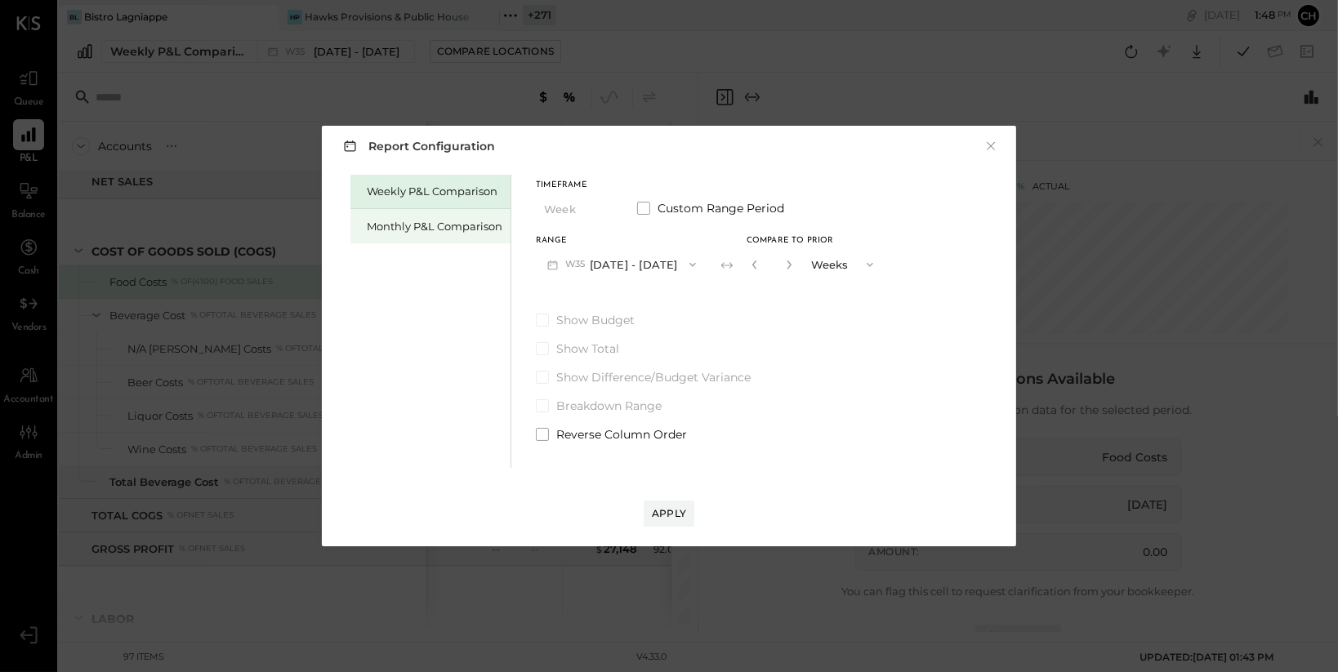
click at [441, 225] on div "Monthly P&L Comparison" at bounding box center [435, 227] width 136 height 16
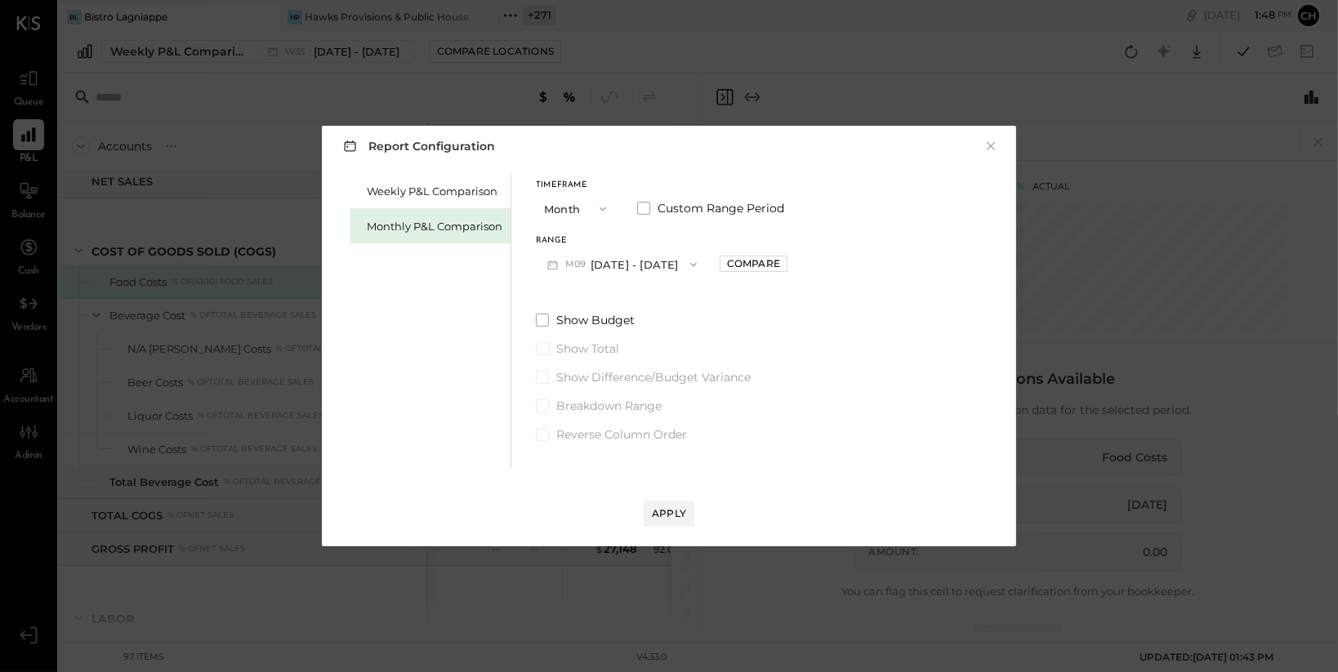
click at [658, 257] on button "M09 [DATE] - [DATE]" at bounding box center [622, 264] width 172 height 30
click at [633, 338] on span "[DATE] - [DATE]" at bounding box center [616, 335] width 78 height 14
click at [651, 262] on button "M07 [DATE] - [DATE]" at bounding box center [622, 264] width 172 height 30
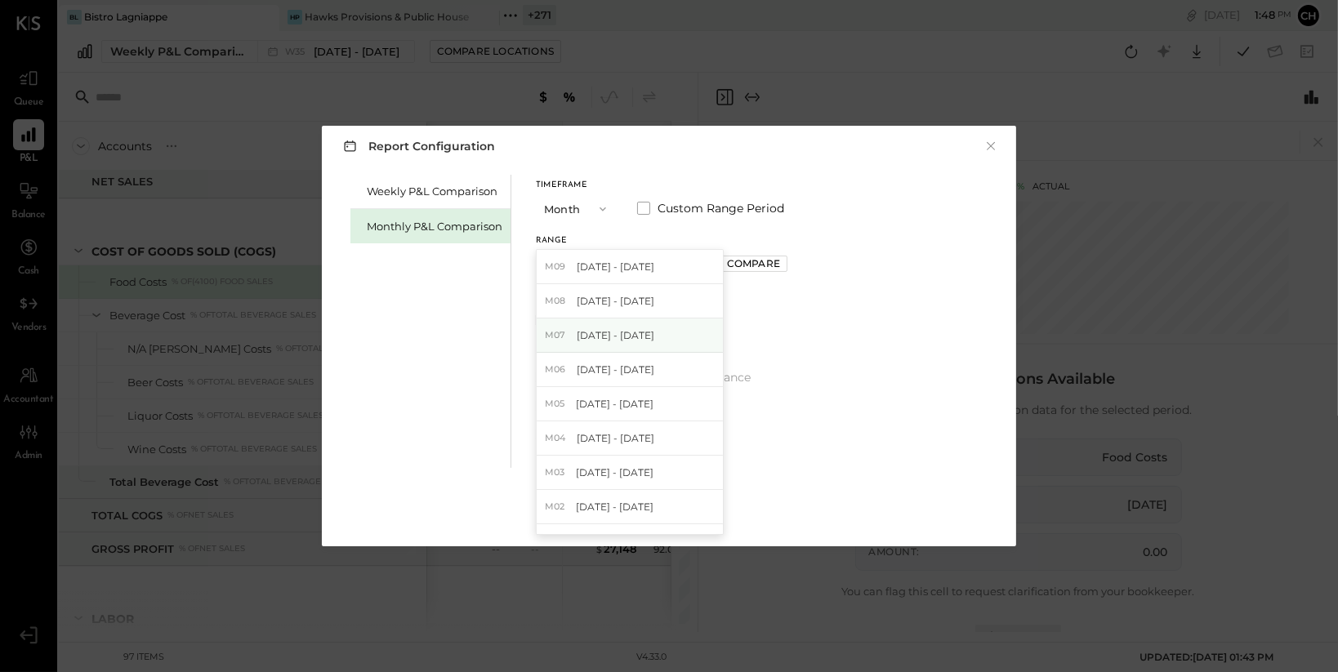
click at [651, 338] on div "M07 [DATE] - [DATE]" at bounding box center [630, 336] width 186 height 34
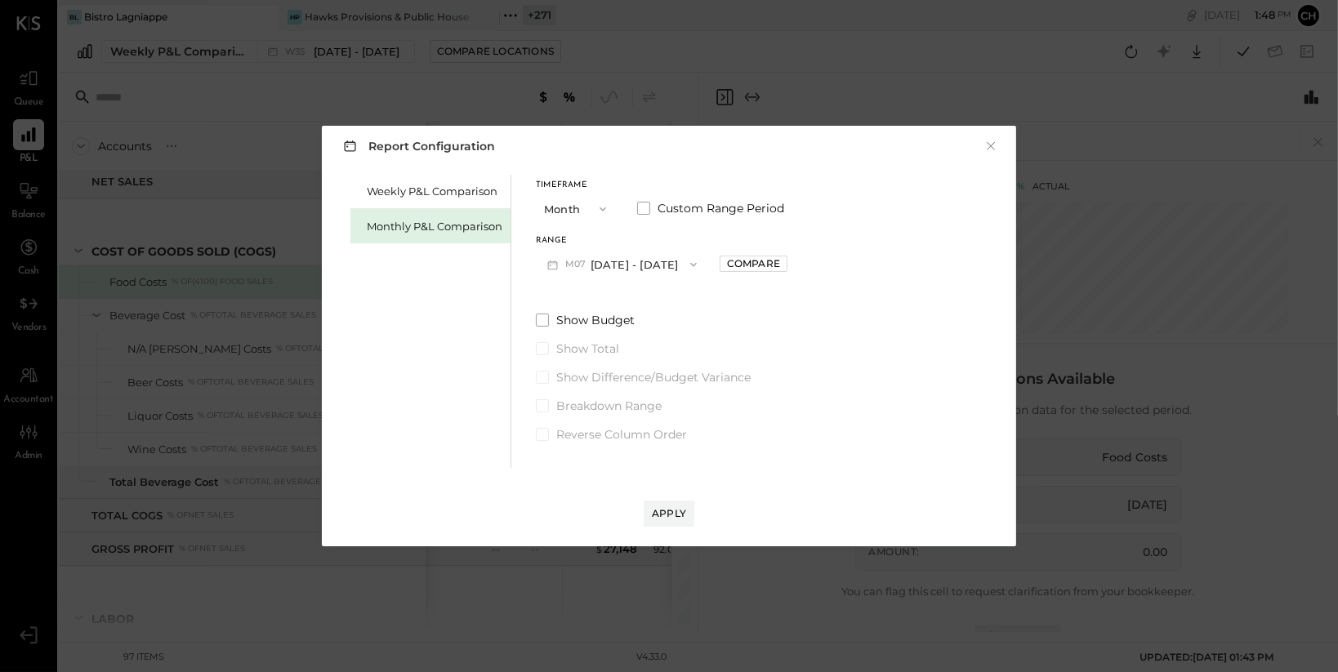
click at [687, 264] on icon "button" at bounding box center [693, 264] width 13 height 13
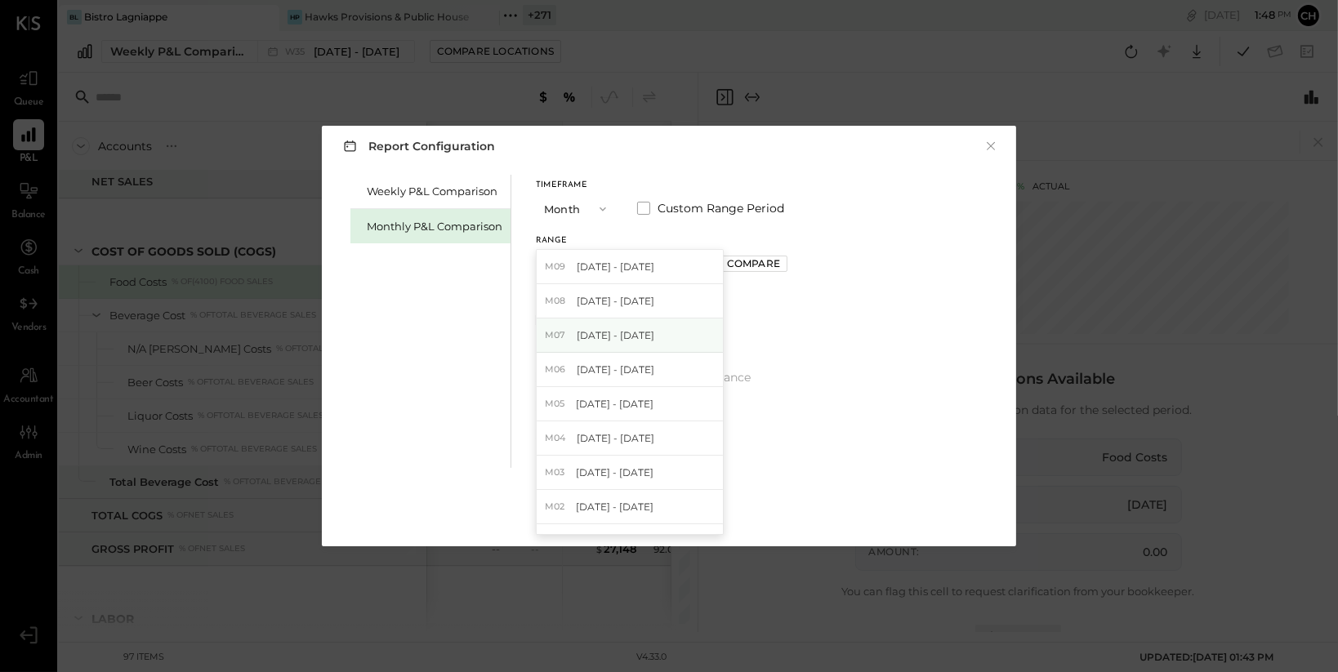
click at [661, 346] on div "M07 [DATE] - [DATE]" at bounding box center [630, 336] width 186 height 34
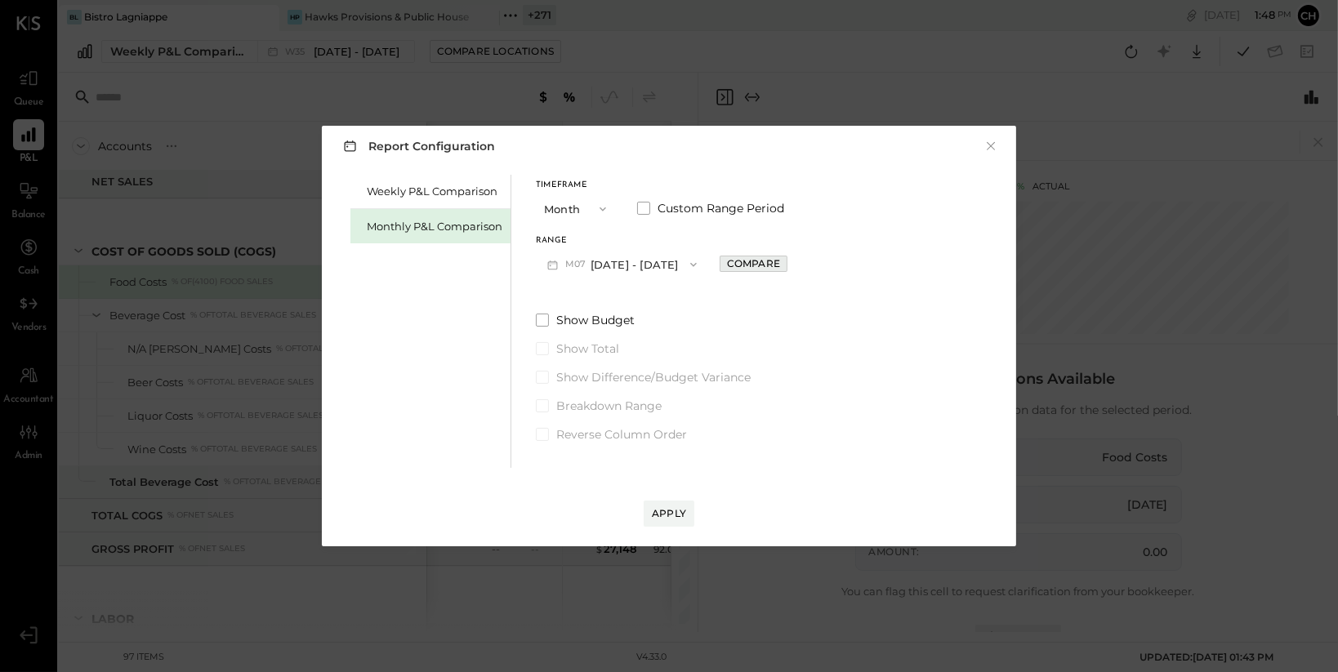
click at [732, 261] on div "Compare" at bounding box center [753, 264] width 53 height 14
click at [788, 266] on icon "button" at bounding box center [790, 265] width 4 height 9
type input "*"
click at [581, 209] on button "Month" at bounding box center [577, 209] width 82 height 30
click at [713, 285] on div "Timeframe Month Custom Range Period Range M07 [DATE] - [DATE] Compare to Prior …" at bounding box center [711, 309] width 350 height 268
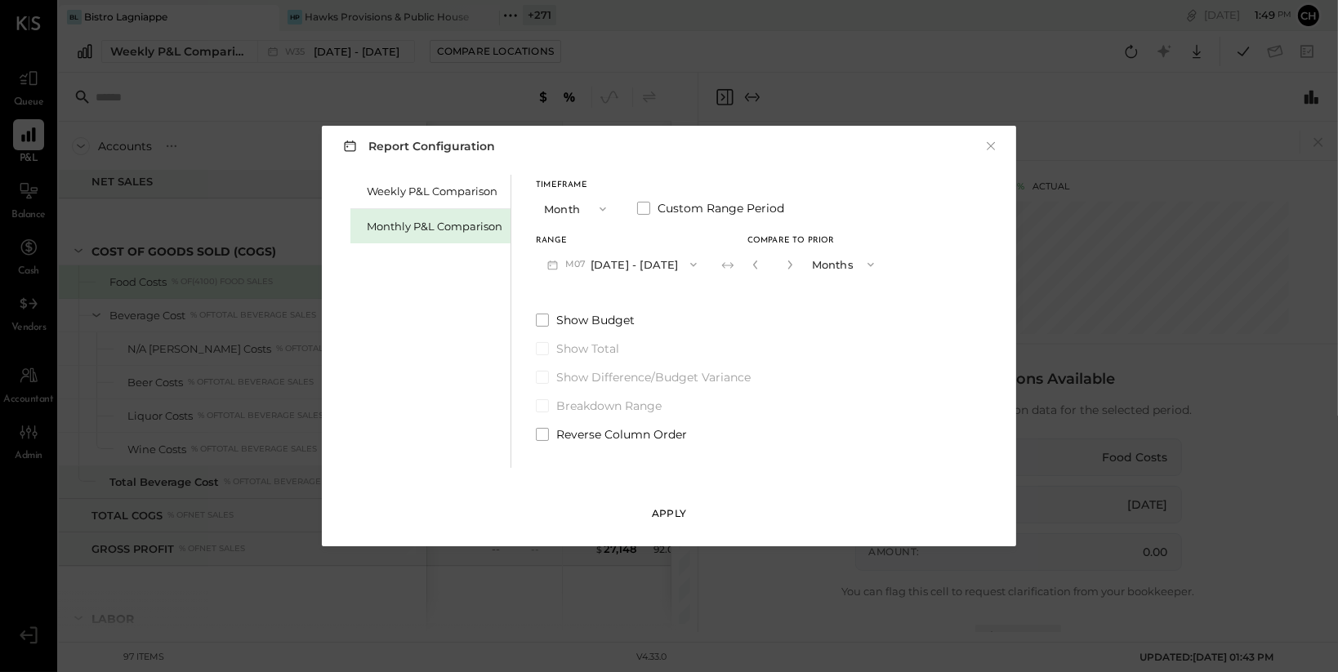
click at [665, 505] on button "Apply" at bounding box center [669, 514] width 51 height 26
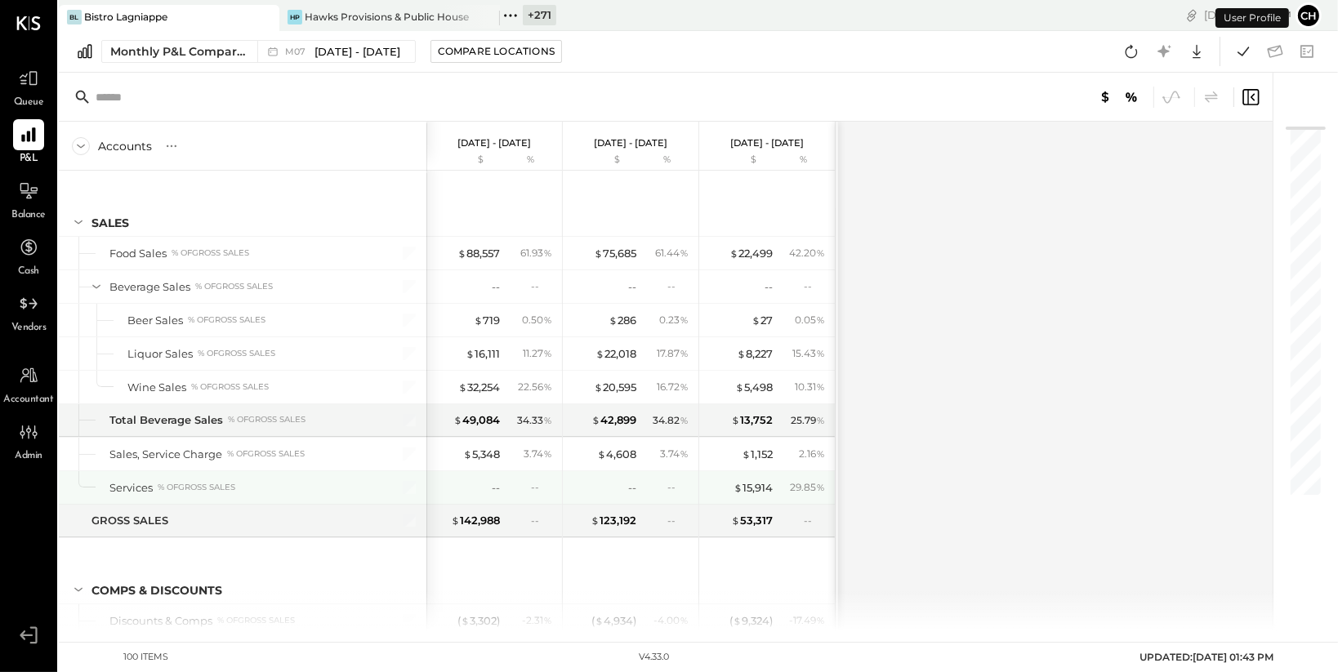
scroll to position [401, 0]
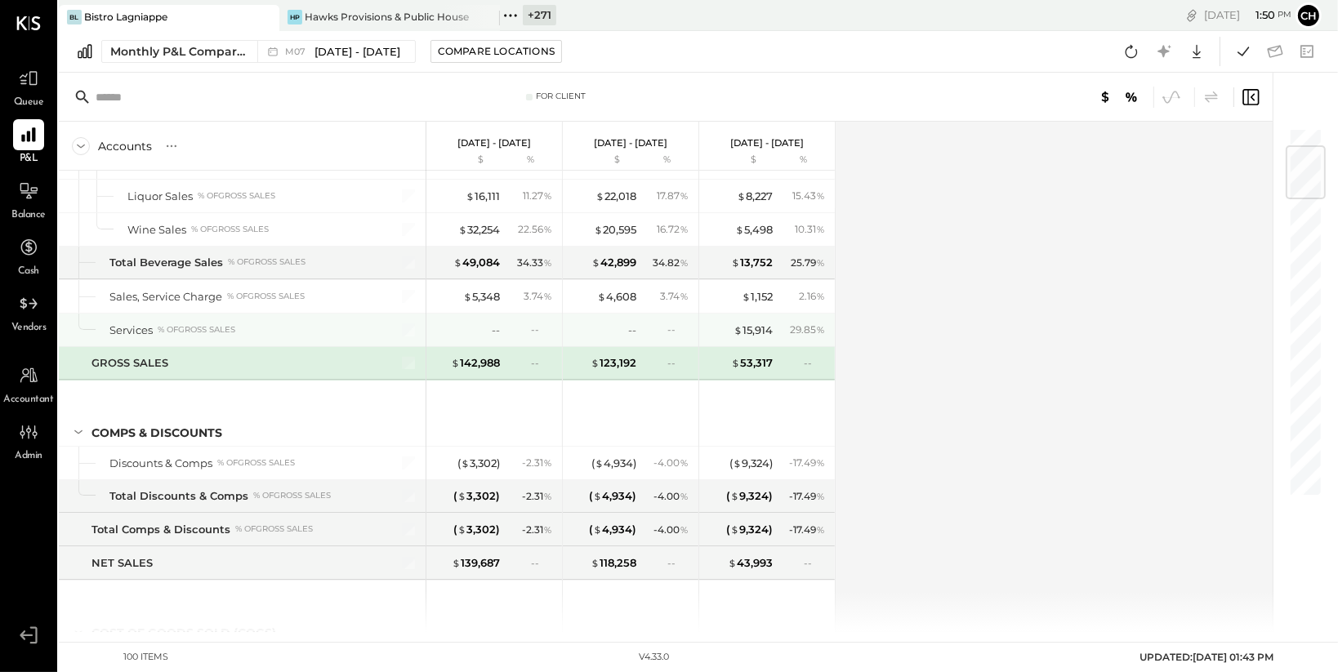
scroll to position [161, 0]
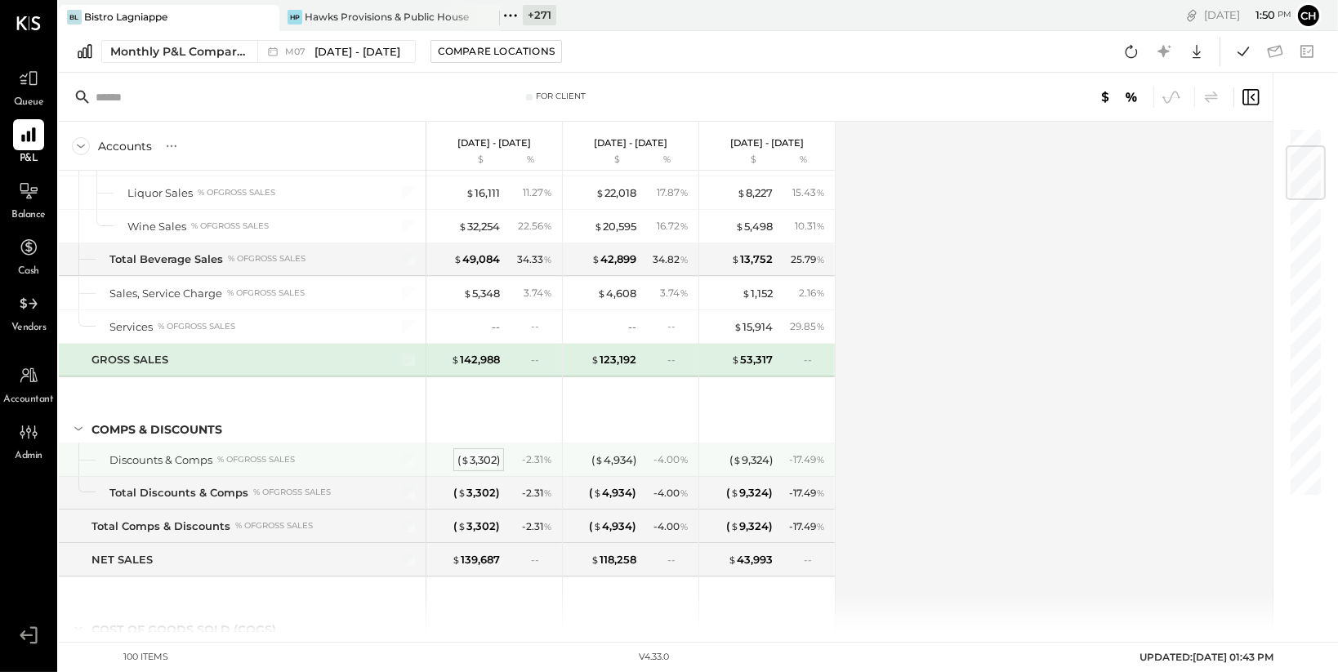
click at [484, 459] on div "( $ 3,302 )" at bounding box center [479, 461] width 42 height 16
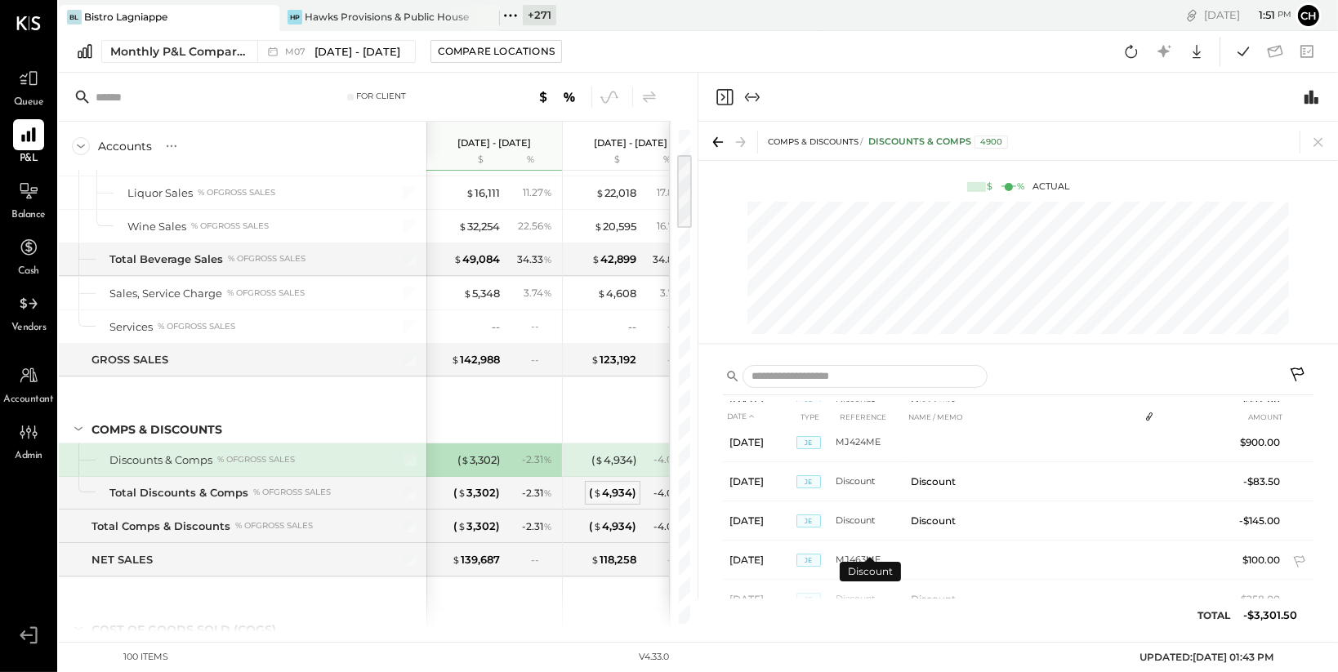
scroll to position [645, 0]
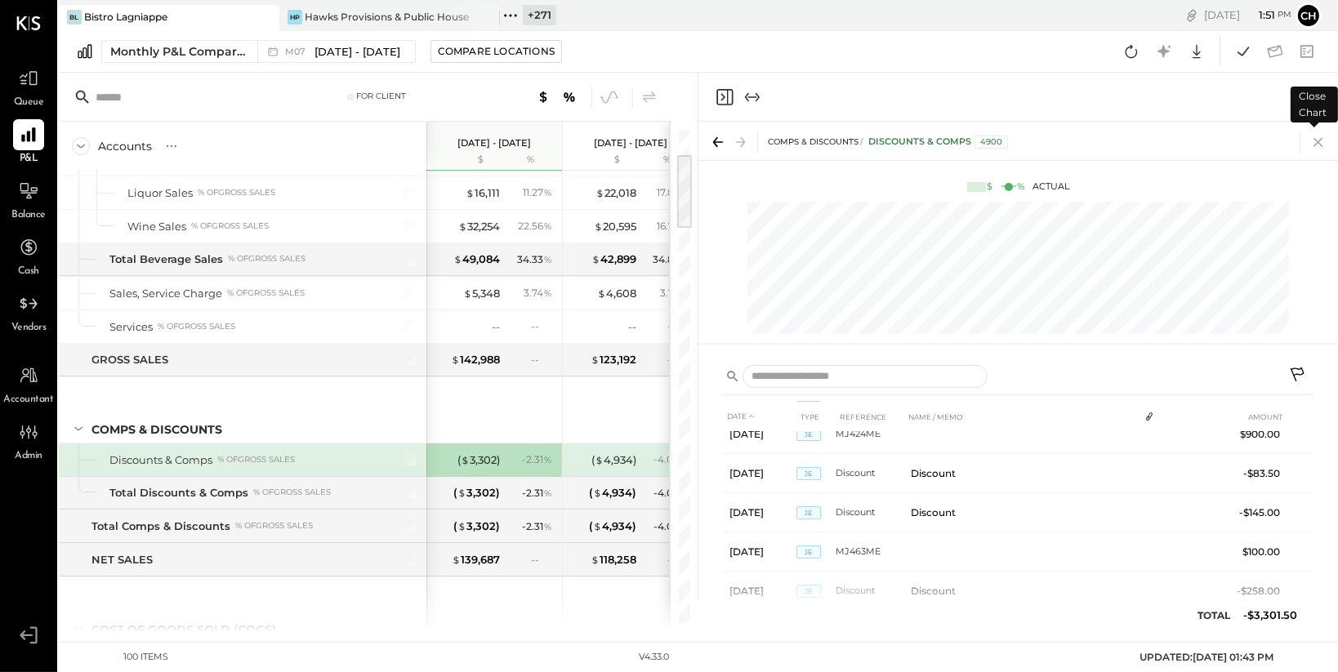
click at [1325, 141] on icon at bounding box center [1318, 142] width 23 height 23
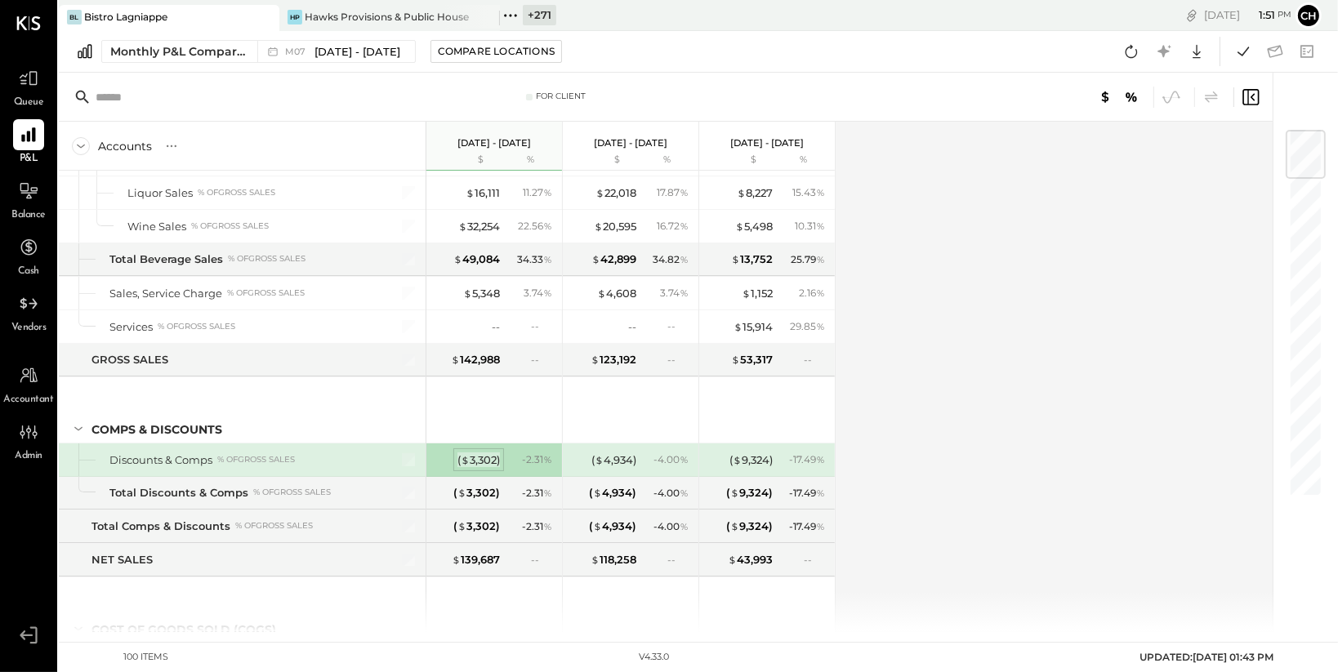
click at [482, 462] on div "( $ 3,302 )" at bounding box center [479, 461] width 42 height 16
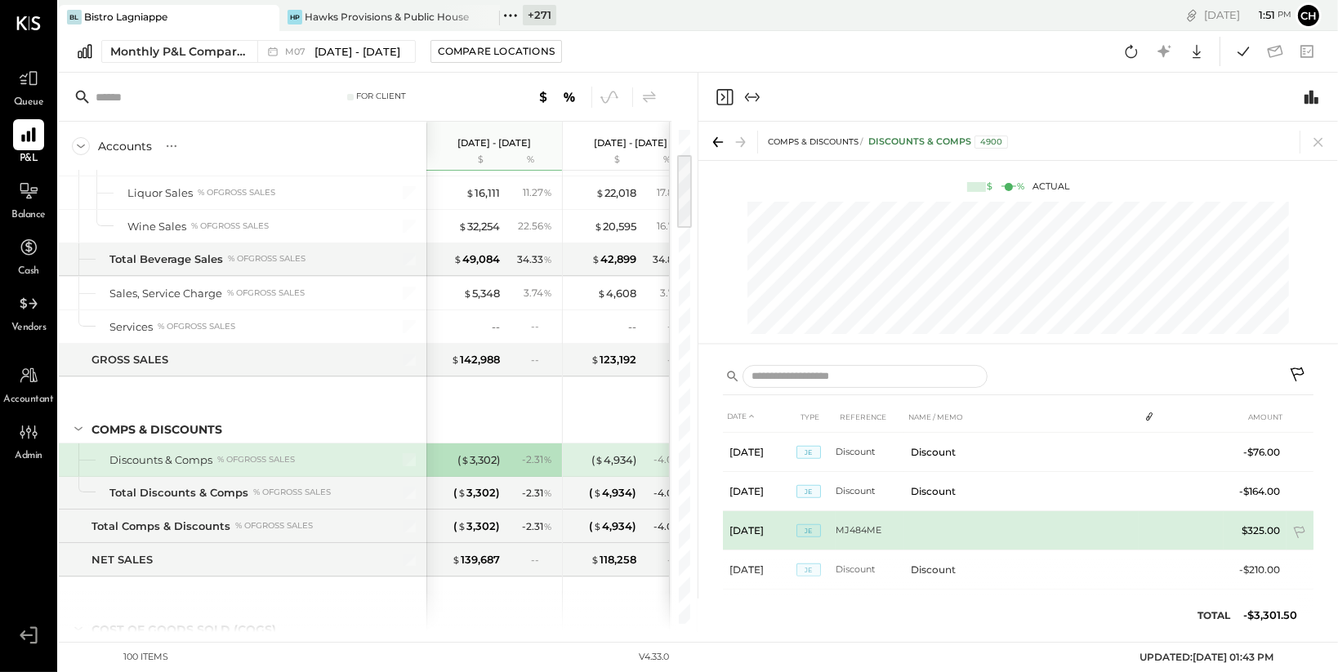
scroll to position [953, 0]
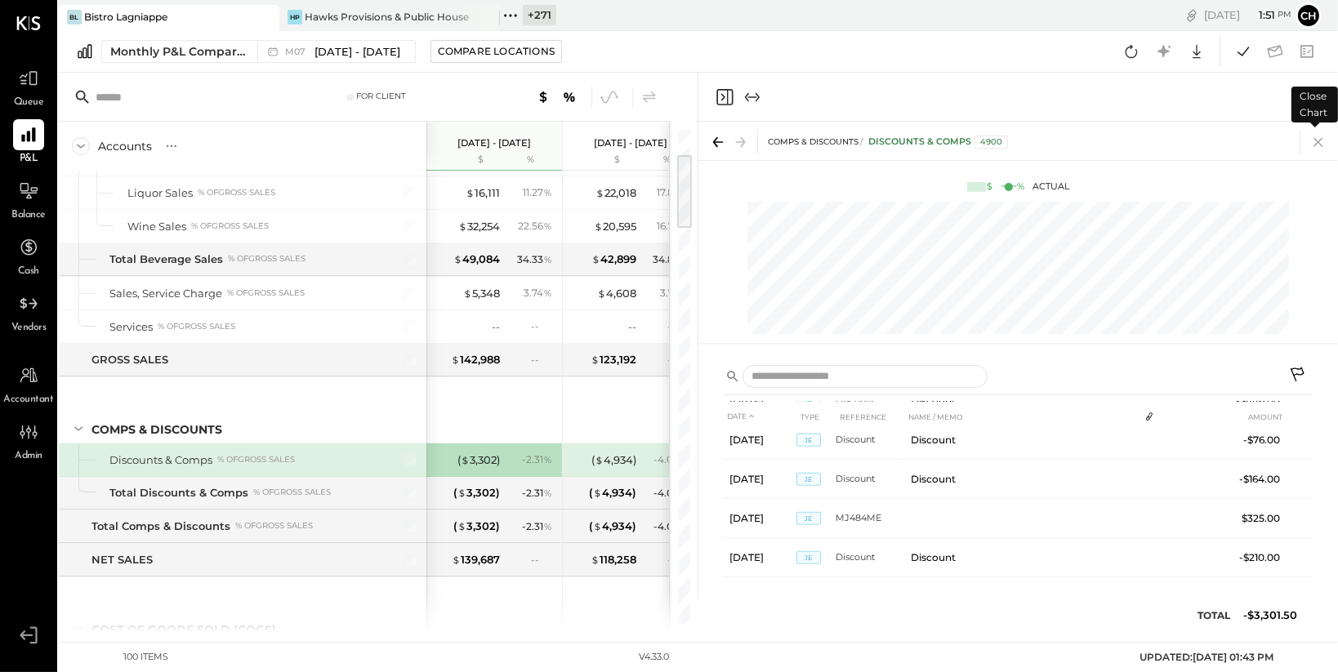
click at [1318, 146] on icon at bounding box center [1318, 142] width 23 height 23
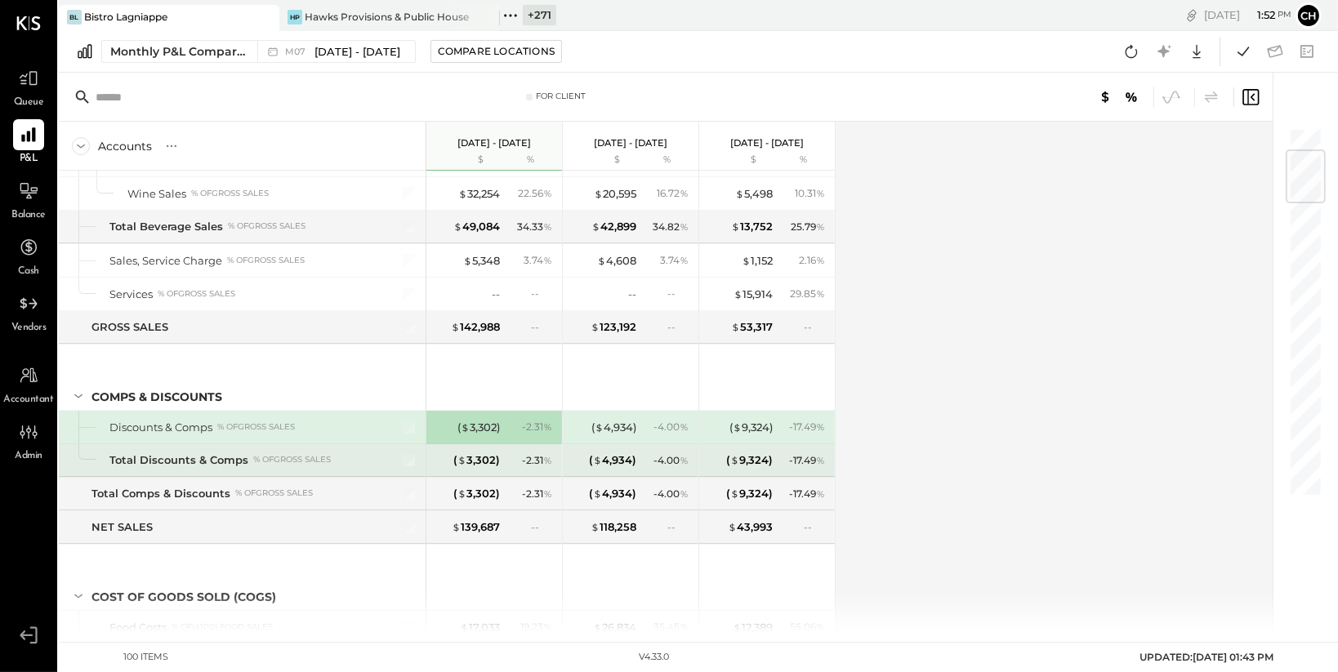
scroll to position [227, 0]
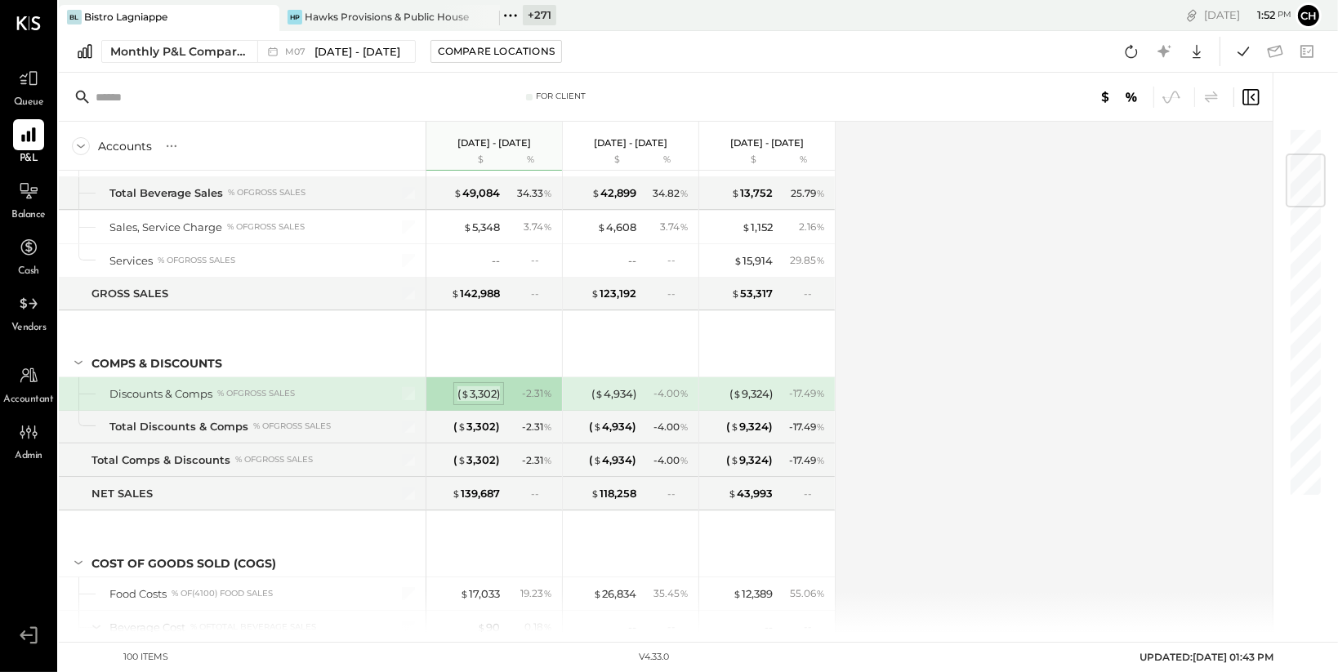
click at [495, 386] on div "( $ 3,302 )" at bounding box center [479, 394] width 42 height 16
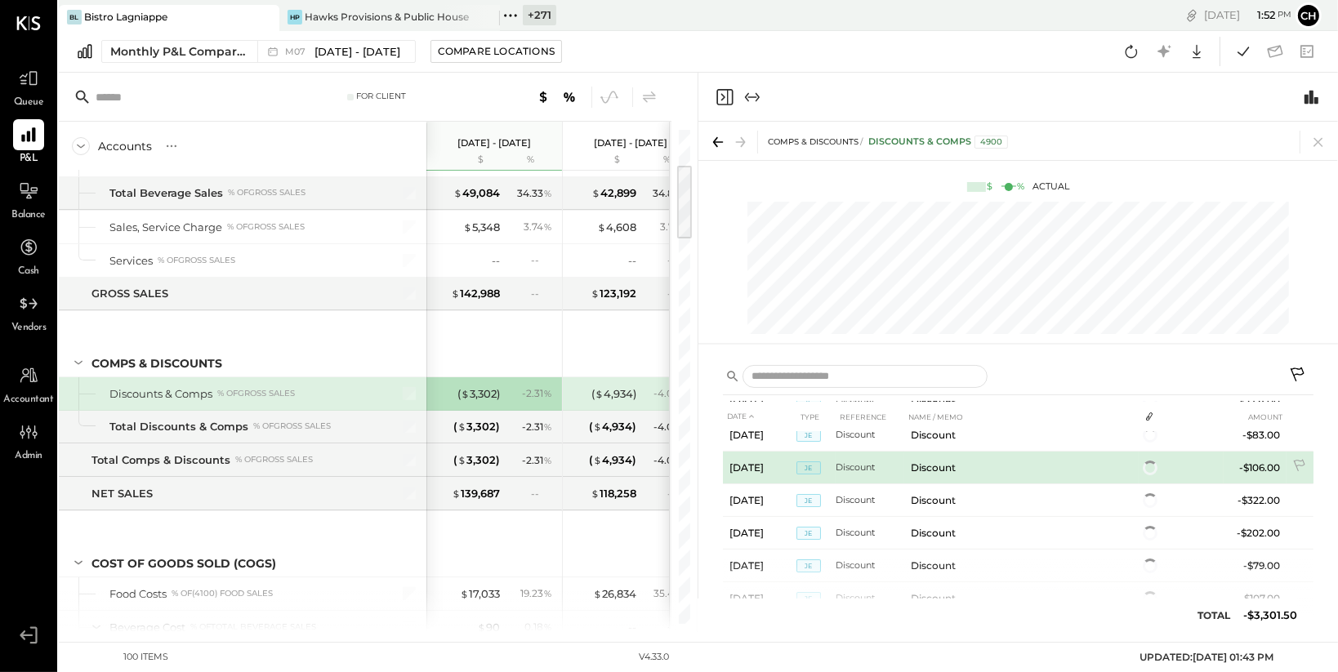
scroll to position [114, 0]
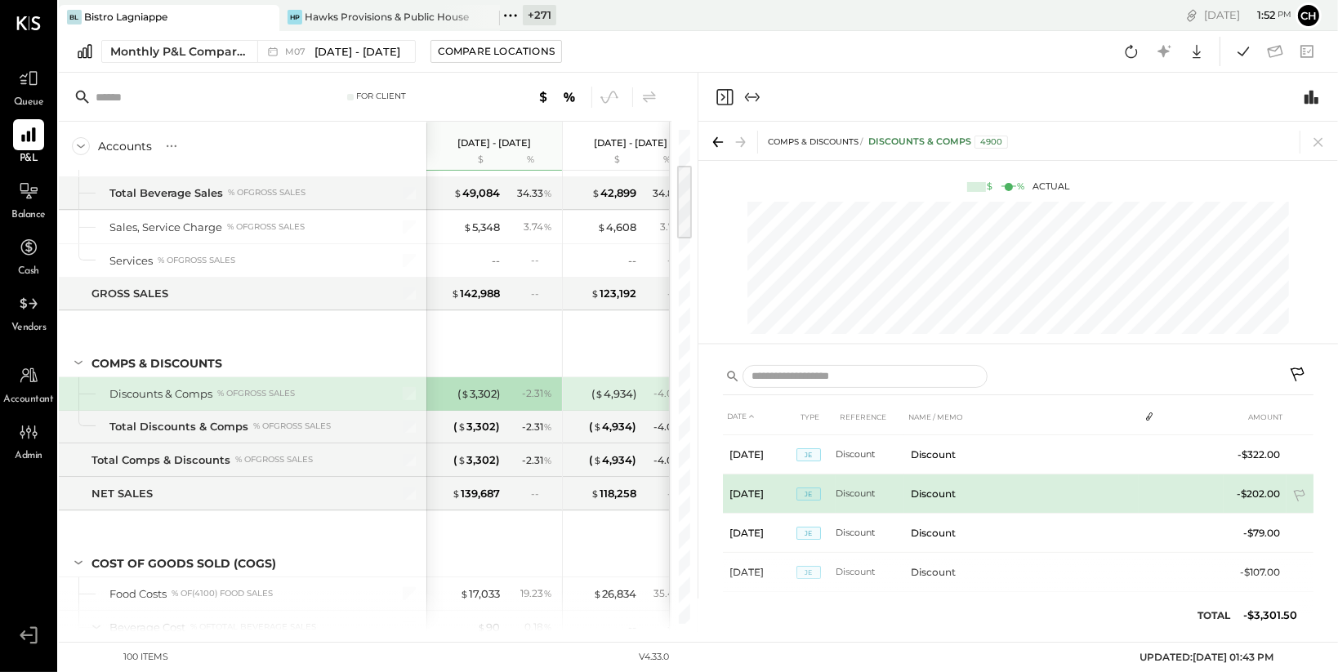
click at [843, 485] on td "Discount" at bounding box center [870, 494] width 69 height 39
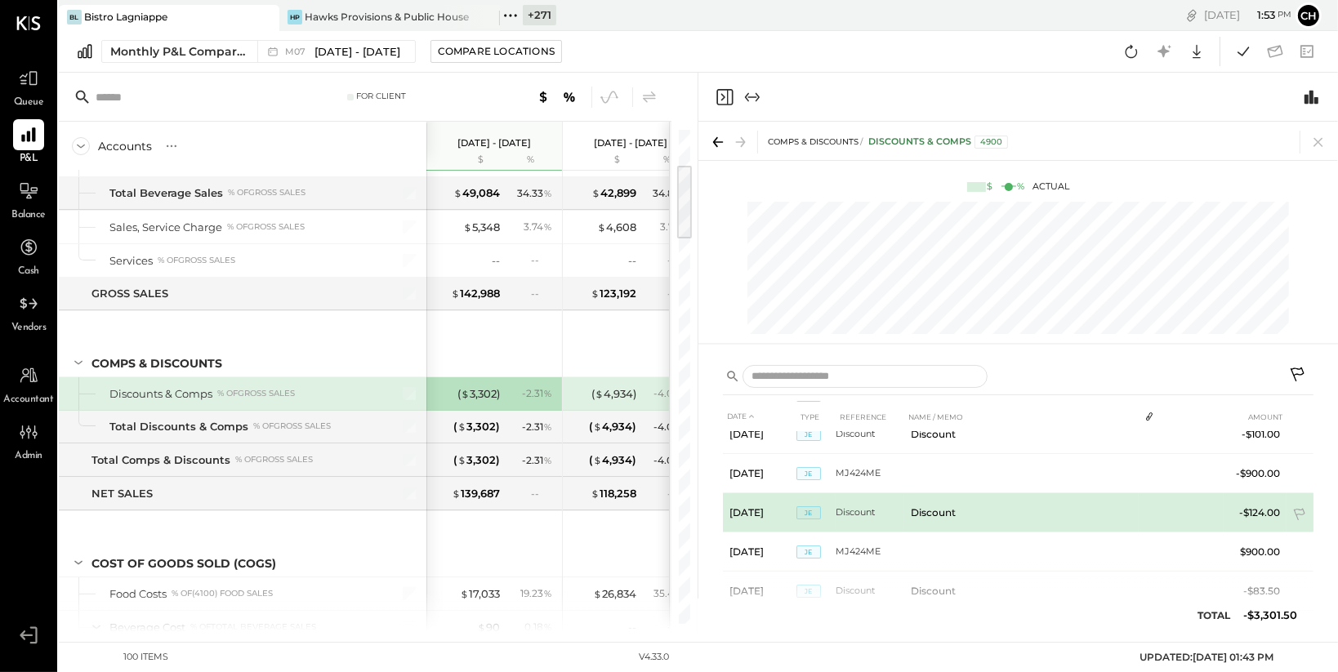
scroll to position [530, 0]
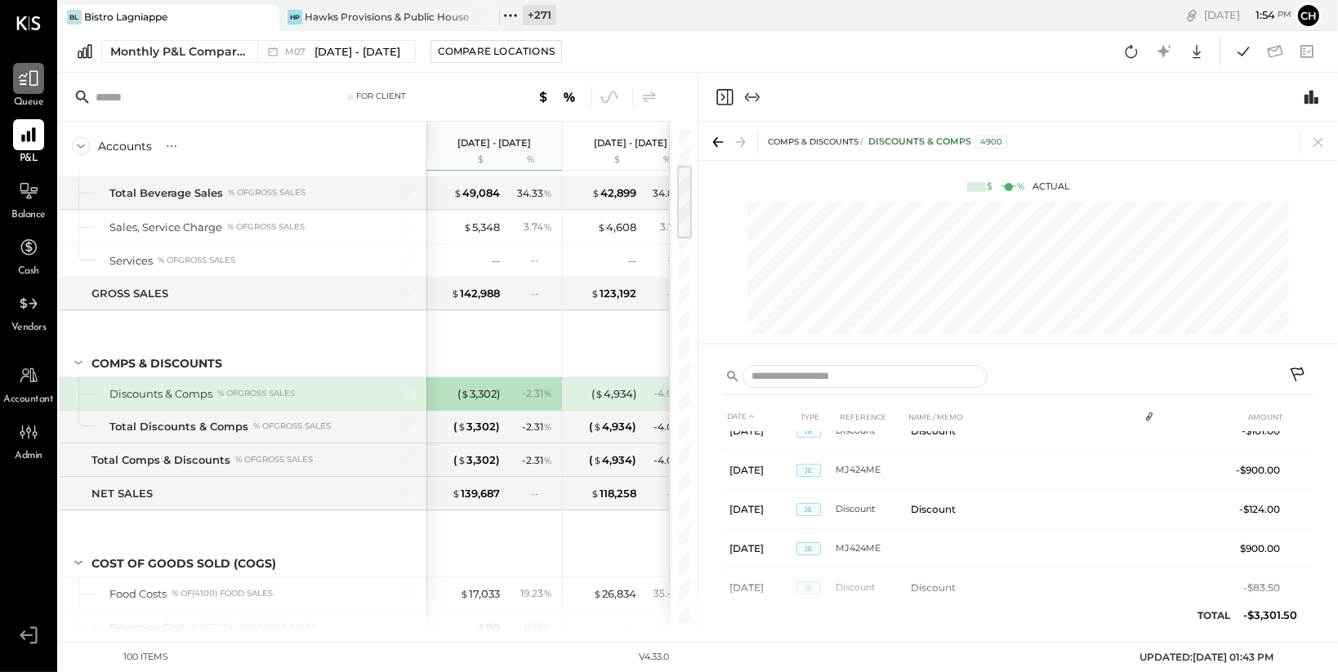
click at [25, 80] on icon at bounding box center [28, 78] width 21 height 21
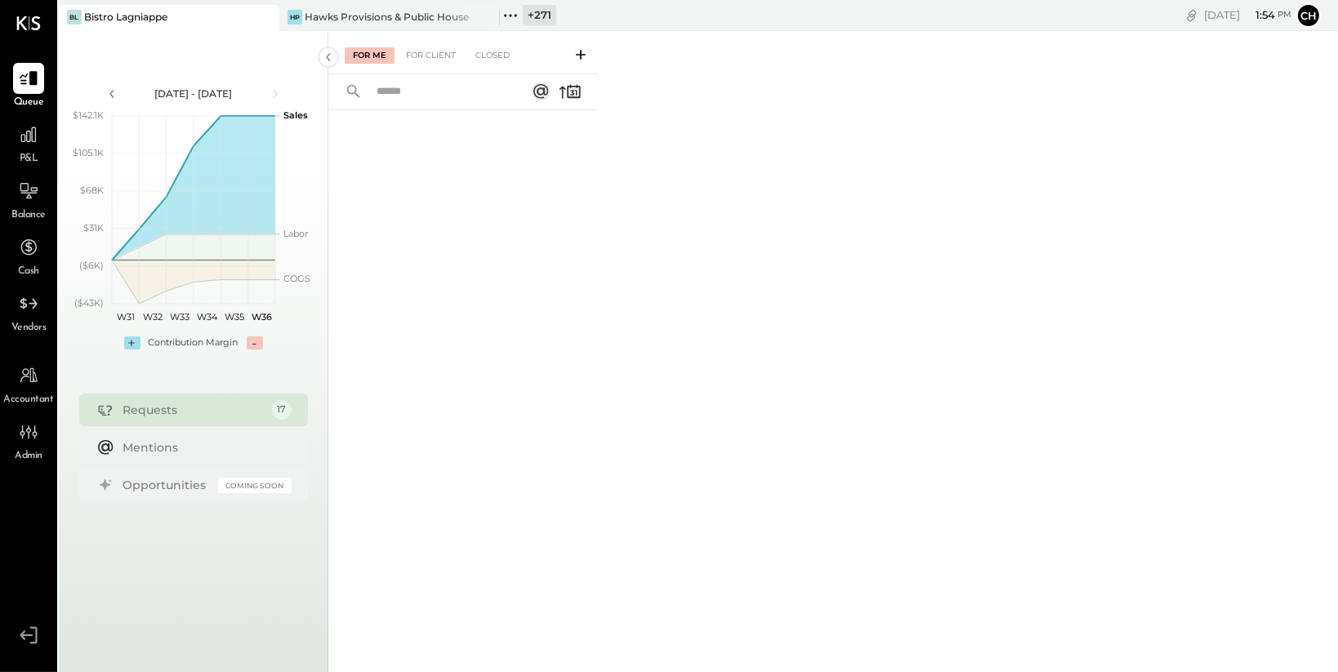
click at [581, 52] on icon at bounding box center [581, 55] width 10 height 10
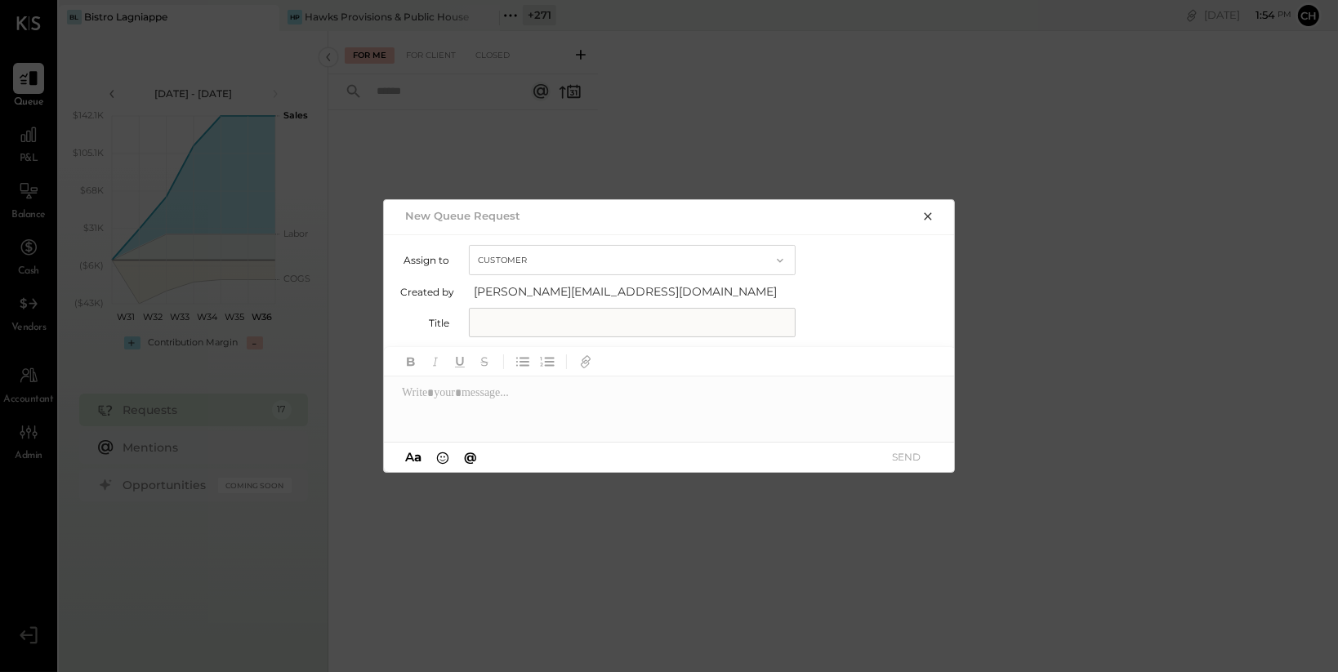
click at [618, 255] on button "Customer" at bounding box center [632, 260] width 327 height 30
click at [617, 294] on div "Accountant" at bounding box center [632, 289] width 325 height 29
click at [618, 333] on input "text" at bounding box center [632, 322] width 327 height 29
type input "**********"
click at [652, 390] on div at bounding box center [670, 409] width 572 height 65
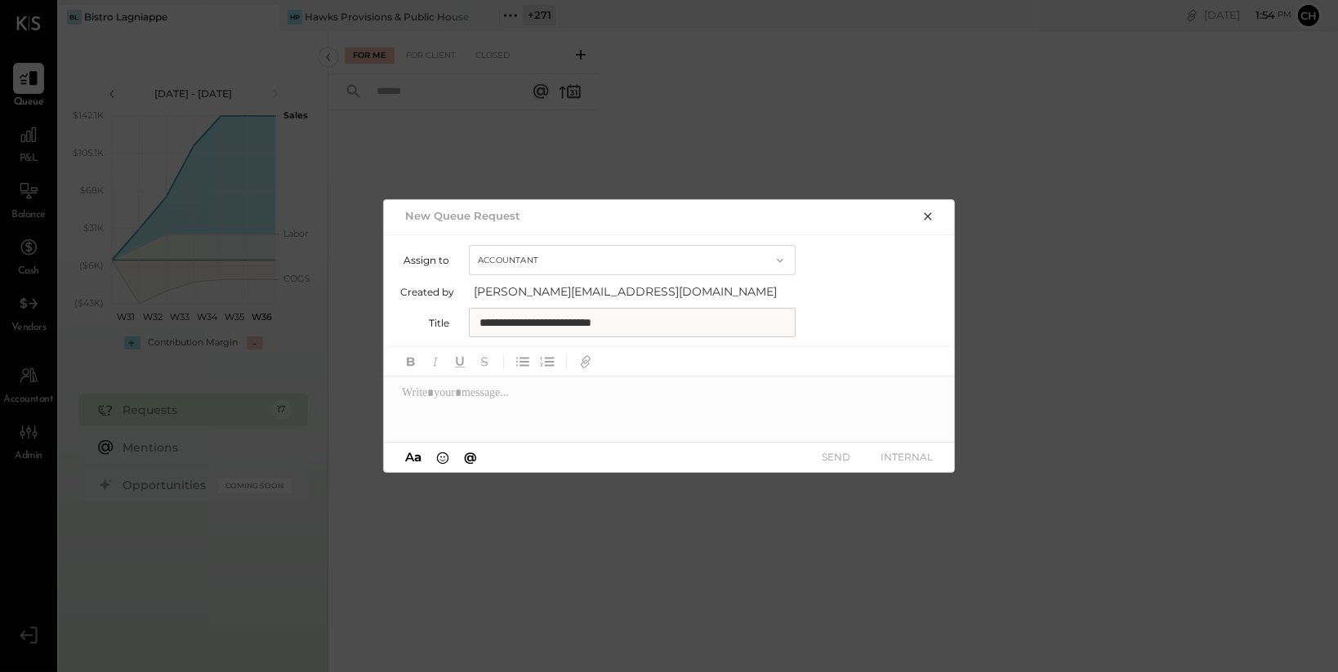
click at [926, 217] on icon "button" at bounding box center [927, 216] width 7 height 7
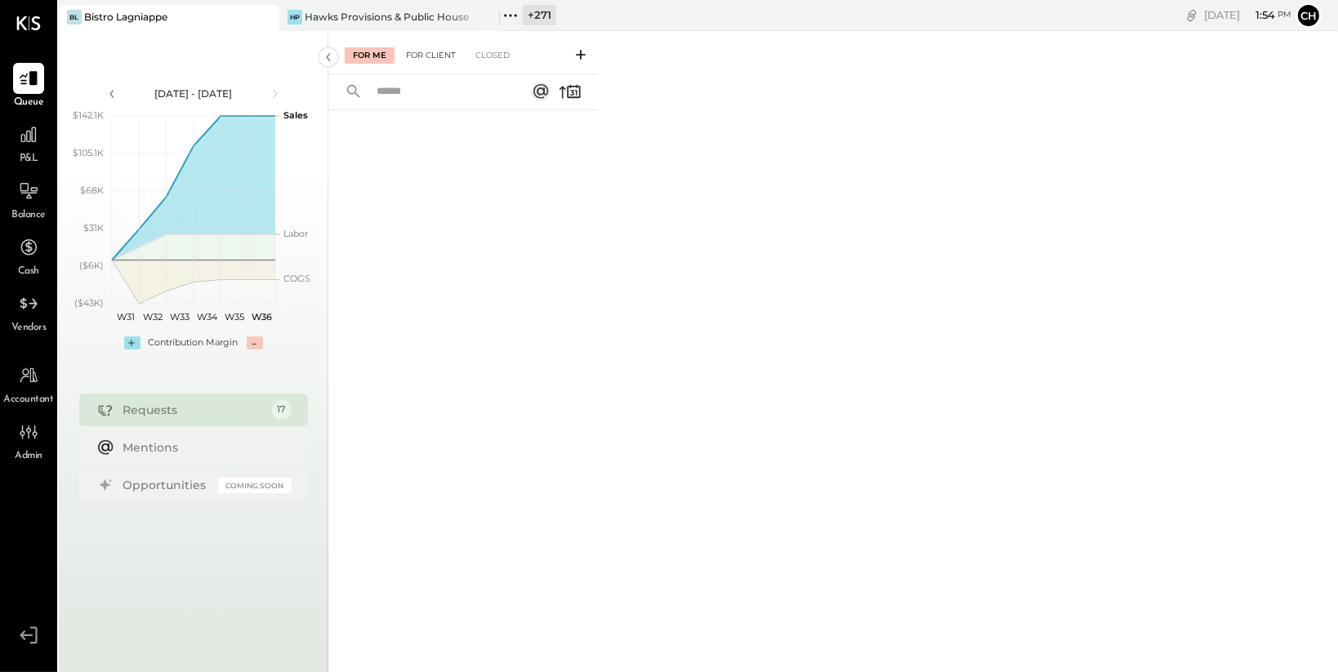
click at [429, 53] on div "For Client" at bounding box center [431, 55] width 66 height 16
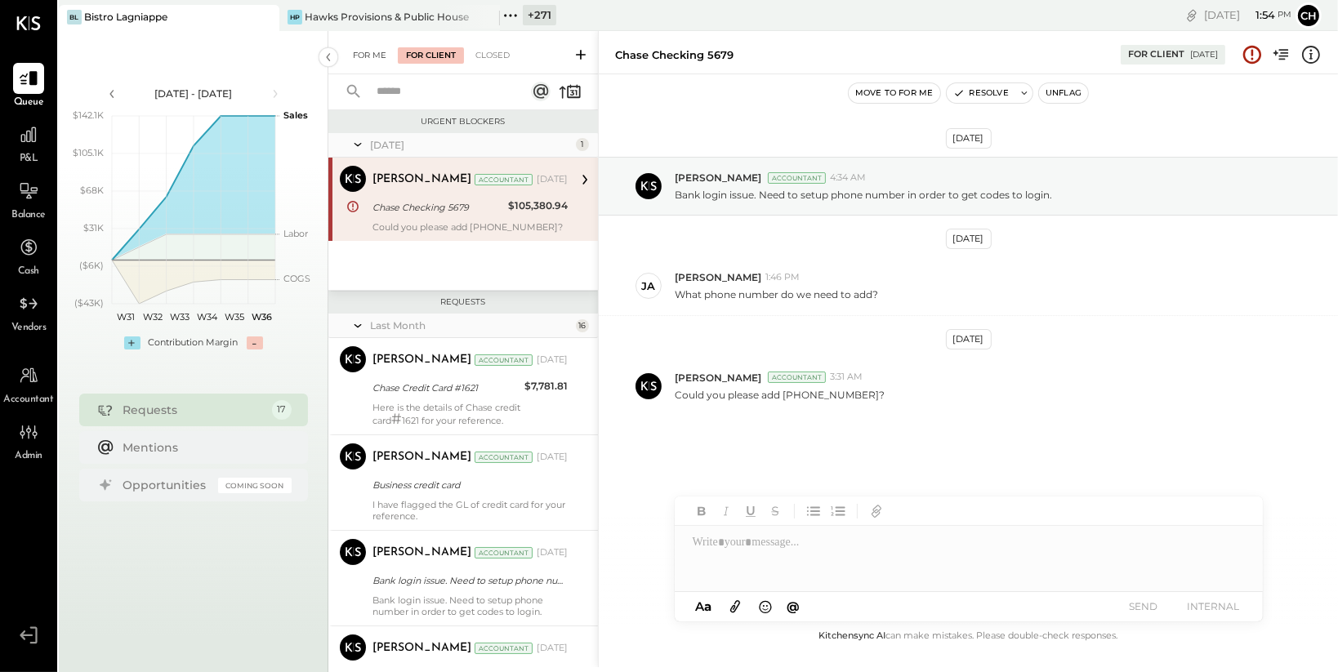
click at [367, 50] on div "For Me" at bounding box center [370, 55] width 50 height 16
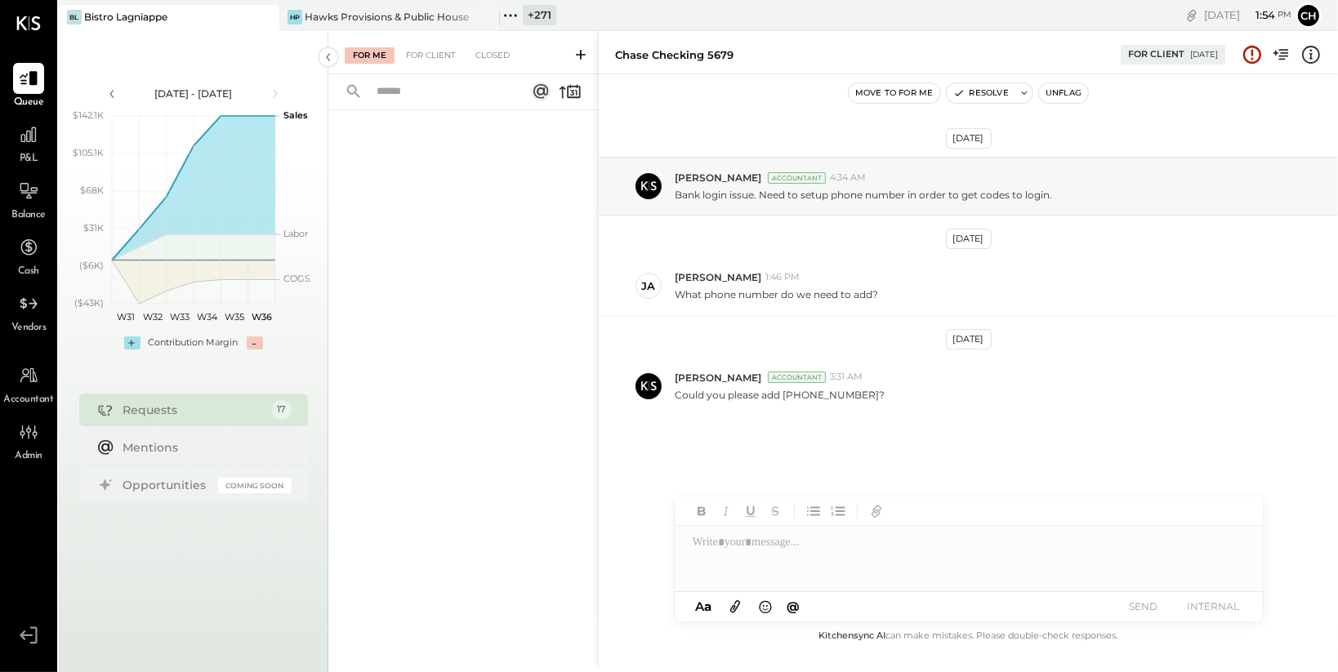
click at [583, 55] on icon at bounding box center [581, 55] width 10 height 10
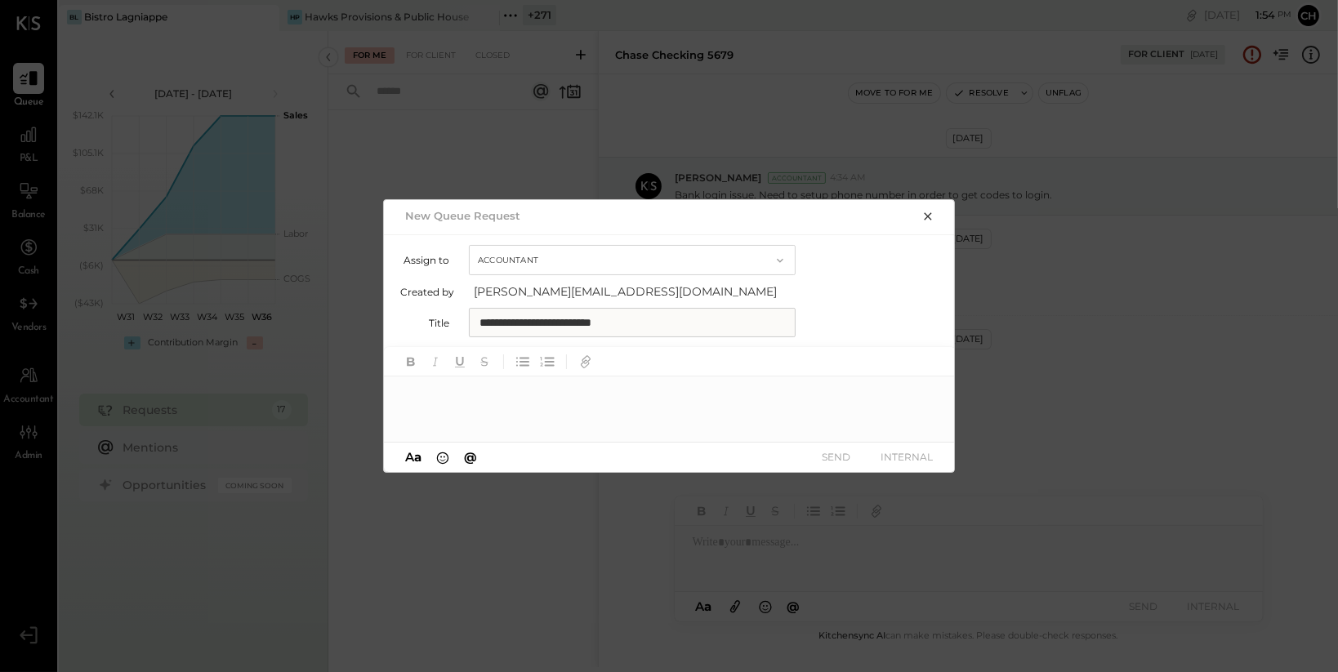
click at [528, 388] on div at bounding box center [670, 409] width 572 height 65
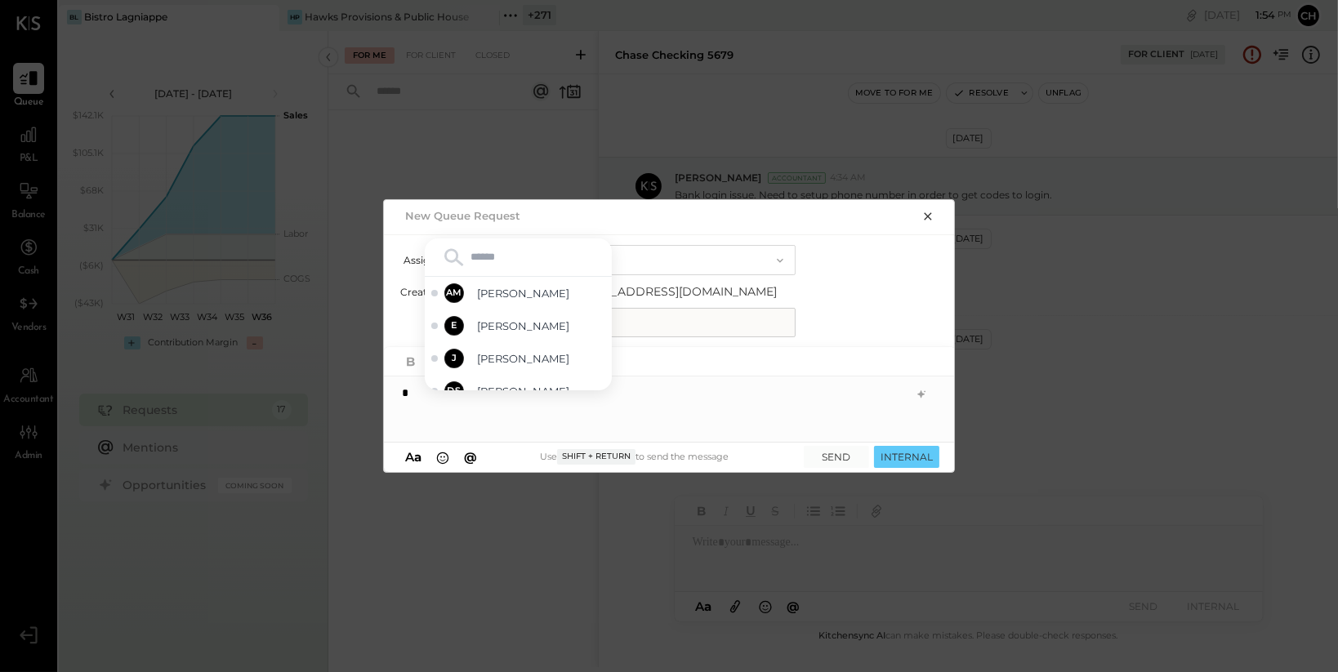
type input "*"
click at [532, 320] on span "[PERSON_NAME]" at bounding box center [541, 327] width 128 height 16
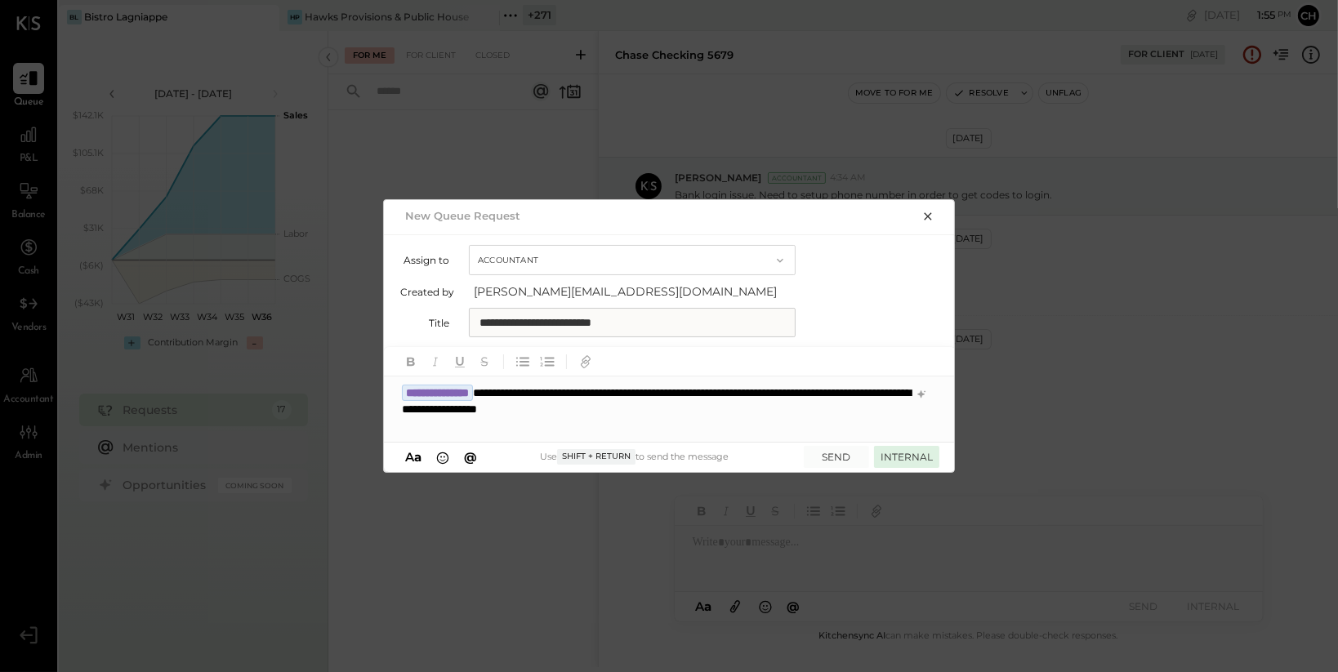
click at [913, 451] on button "INTERNAL" at bounding box center [906, 457] width 65 height 22
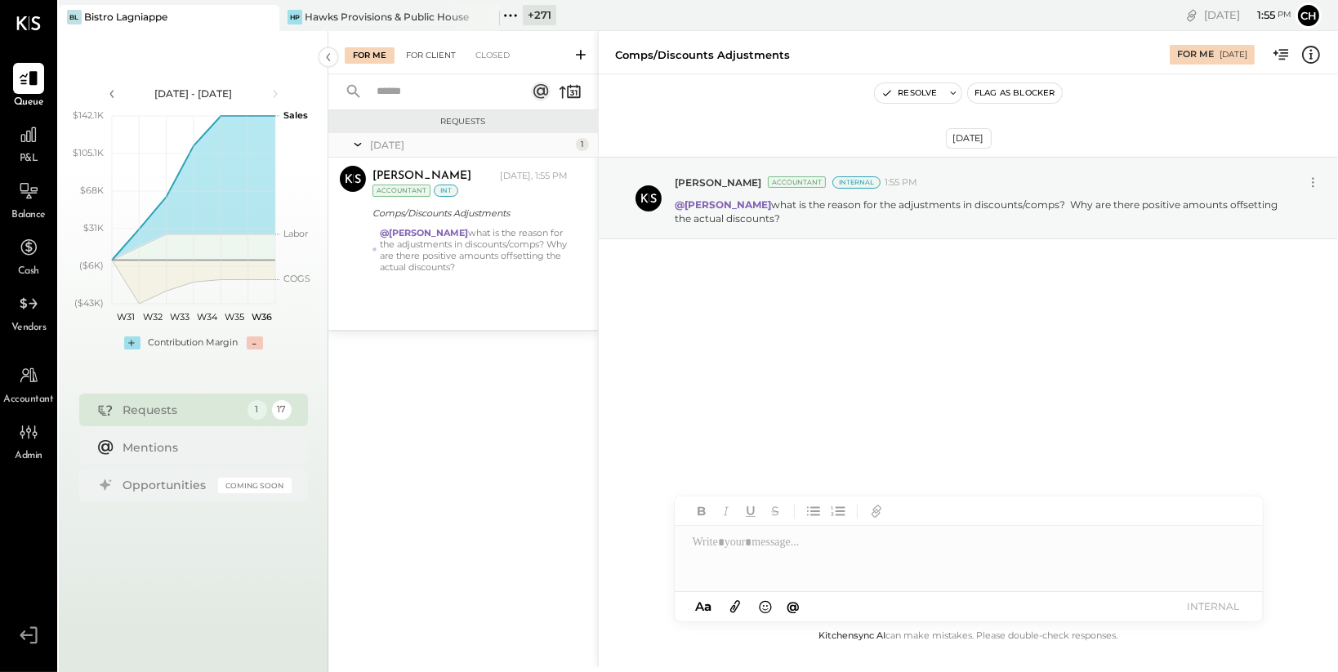
click at [449, 54] on div "For Client" at bounding box center [431, 55] width 66 height 16
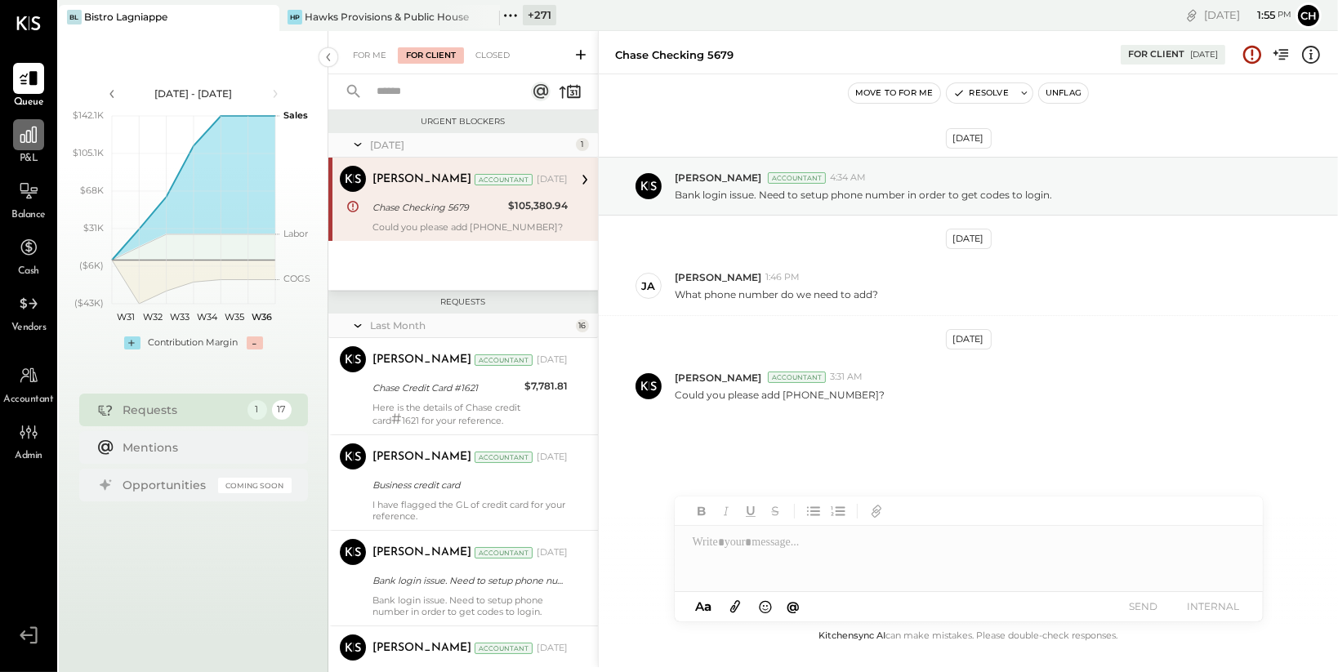
click at [33, 137] on icon at bounding box center [28, 134] width 21 height 21
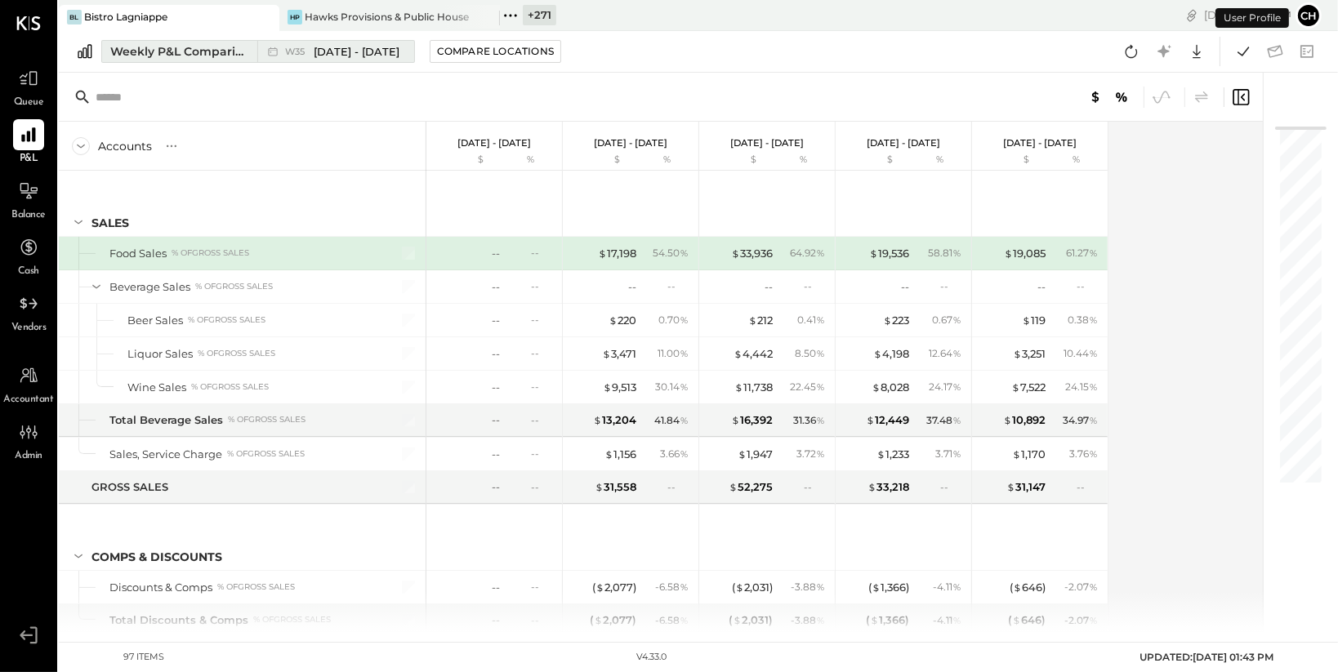
click at [201, 47] on div "Weekly P&L Comparison" at bounding box center [178, 51] width 137 height 16
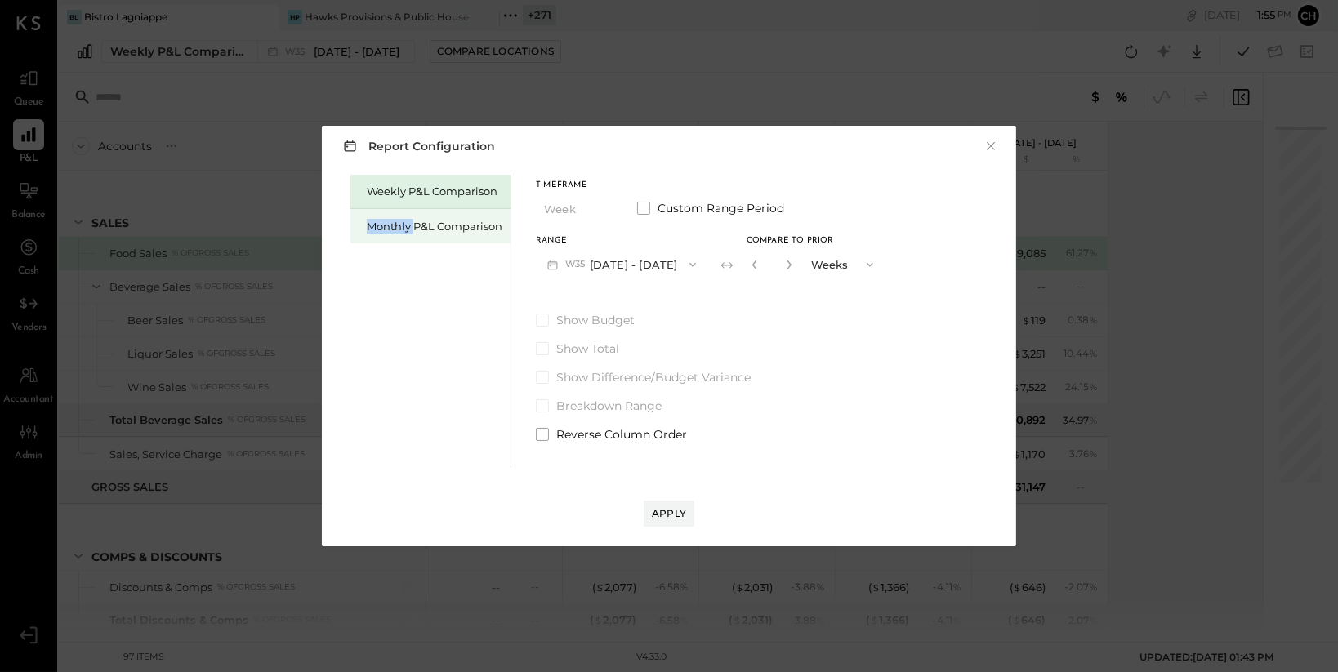
click at [416, 219] on div "Monthly P&L Comparison" at bounding box center [435, 227] width 136 height 16
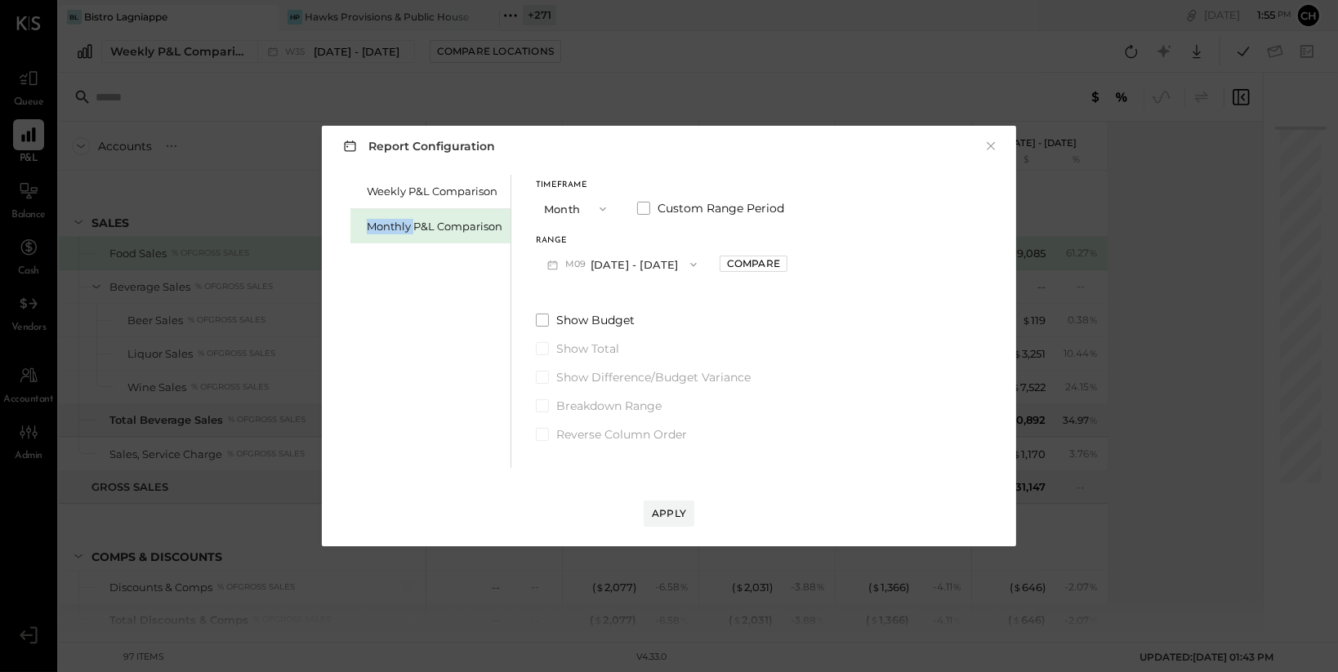
click at [614, 265] on button "M09 [DATE] - [DATE]" at bounding box center [622, 264] width 172 height 30
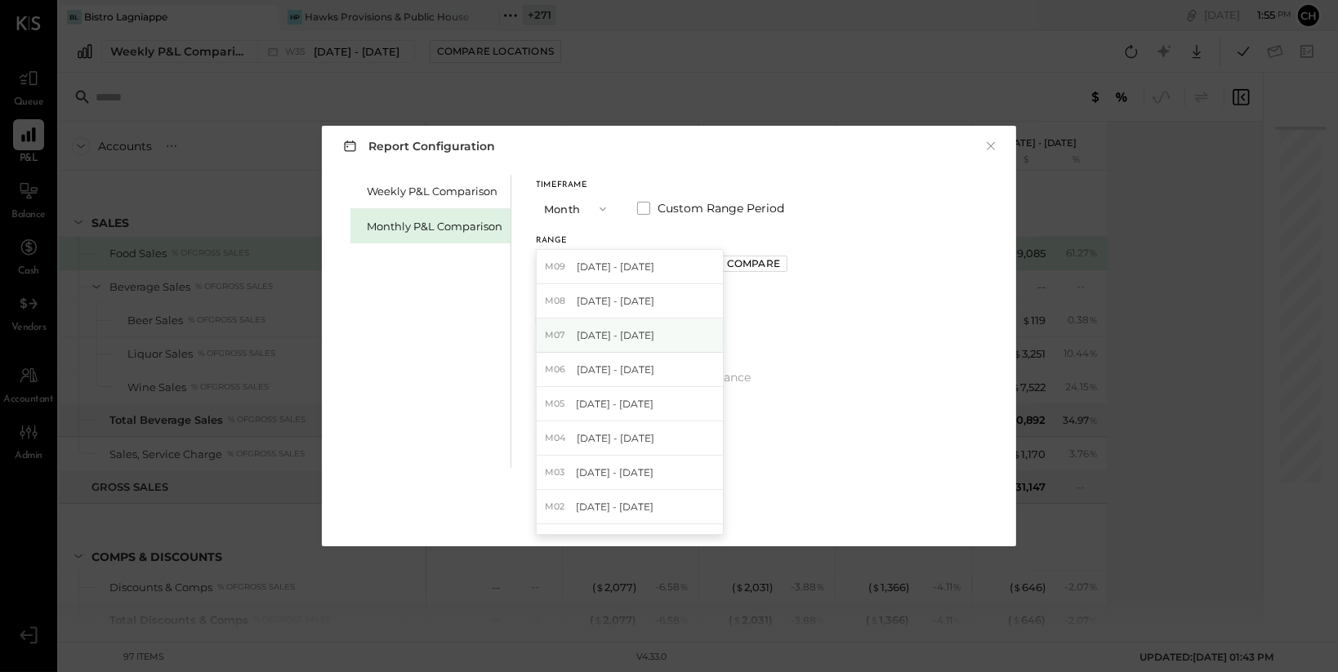
click at [631, 340] on span "[DATE] - [DATE]" at bounding box center [616, 335] width 78 height 14
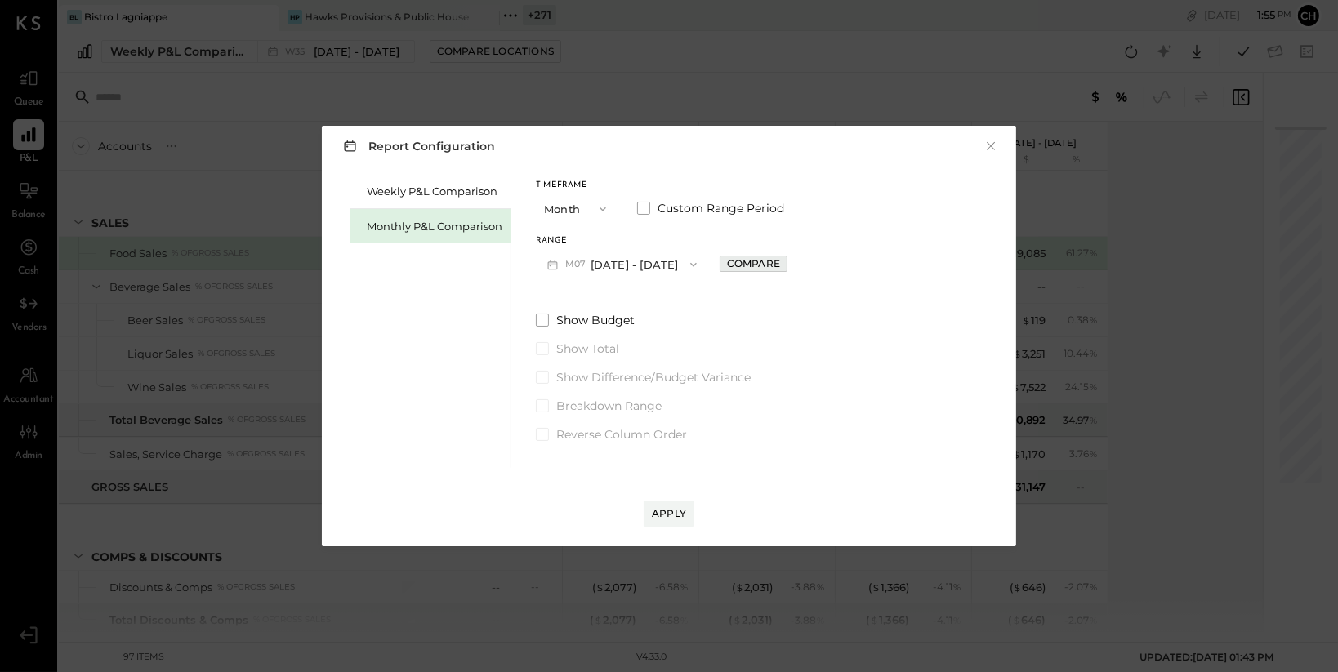
click at [743, 258] on div "Compare" at bounding box center [753, 264] width 53 height 14
click at [785, 266] on icon "button" at bounding box center [790, 265] width 10 height 10
type input "*"
click at [676, 514] on div "Apply" at bounding box center [669, 514] width 34 height 14
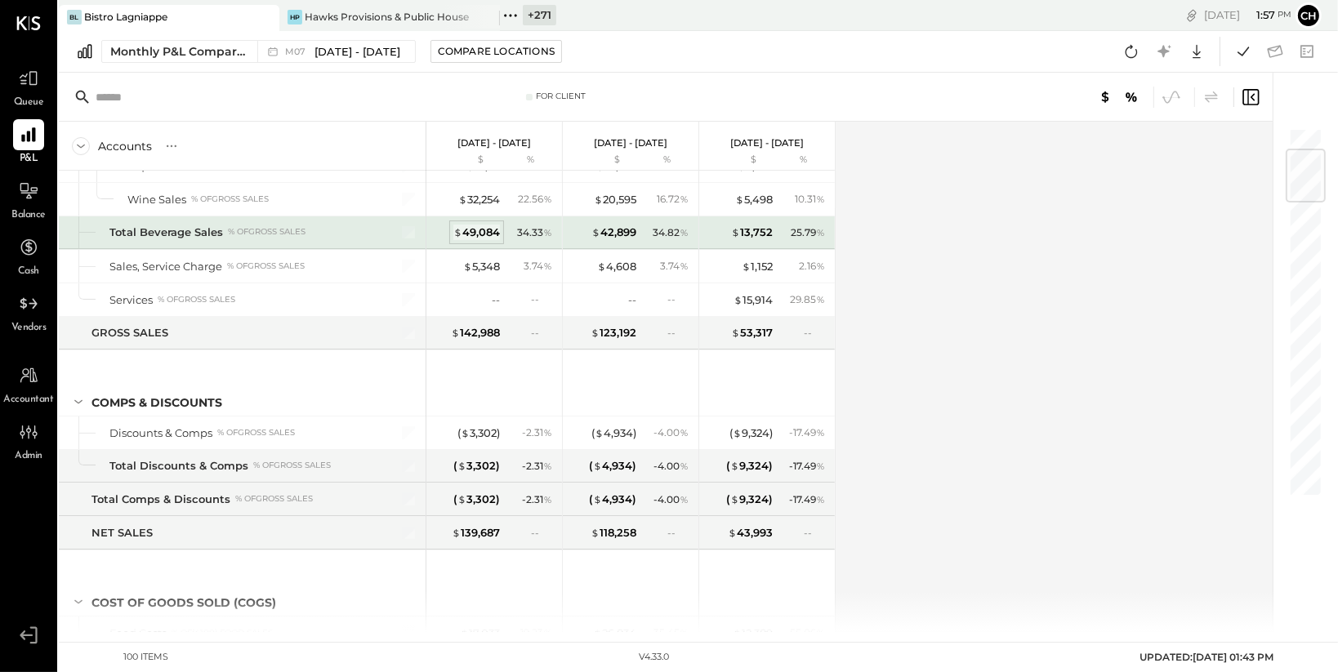
scroll to position [163, 0]
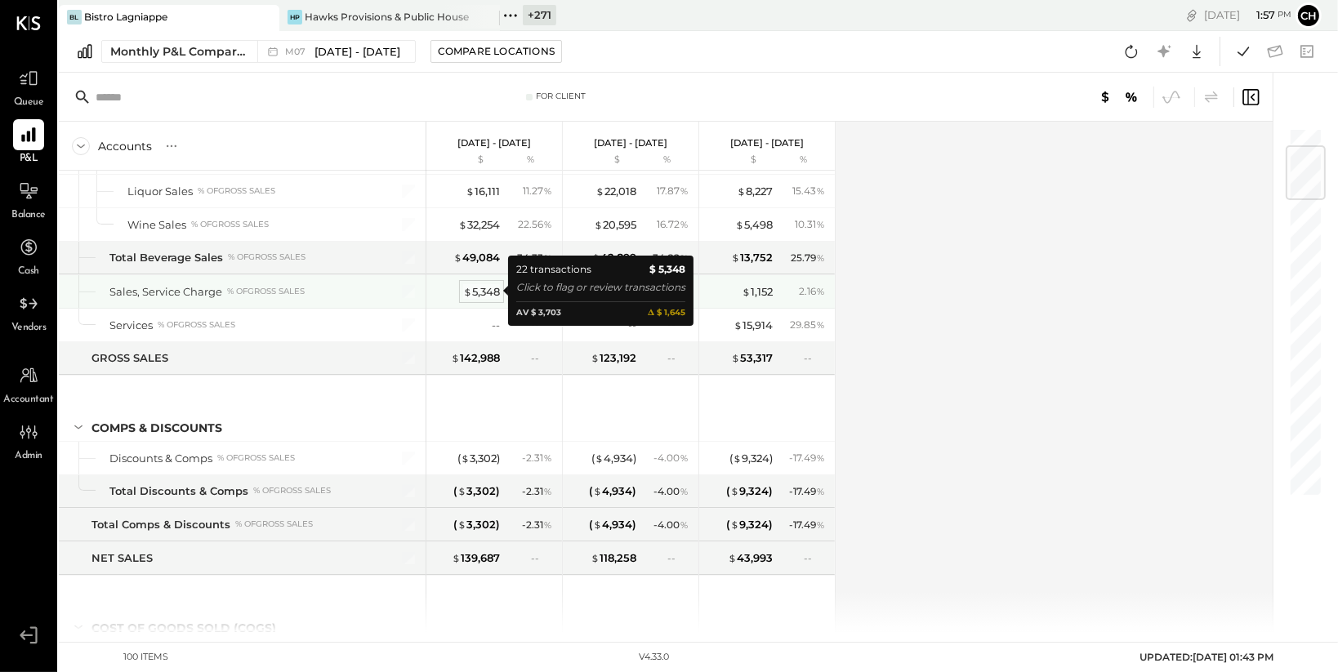
click at [490, 289] on div "$ 5,348" at bounding box center [481, 292] width 37 height 16
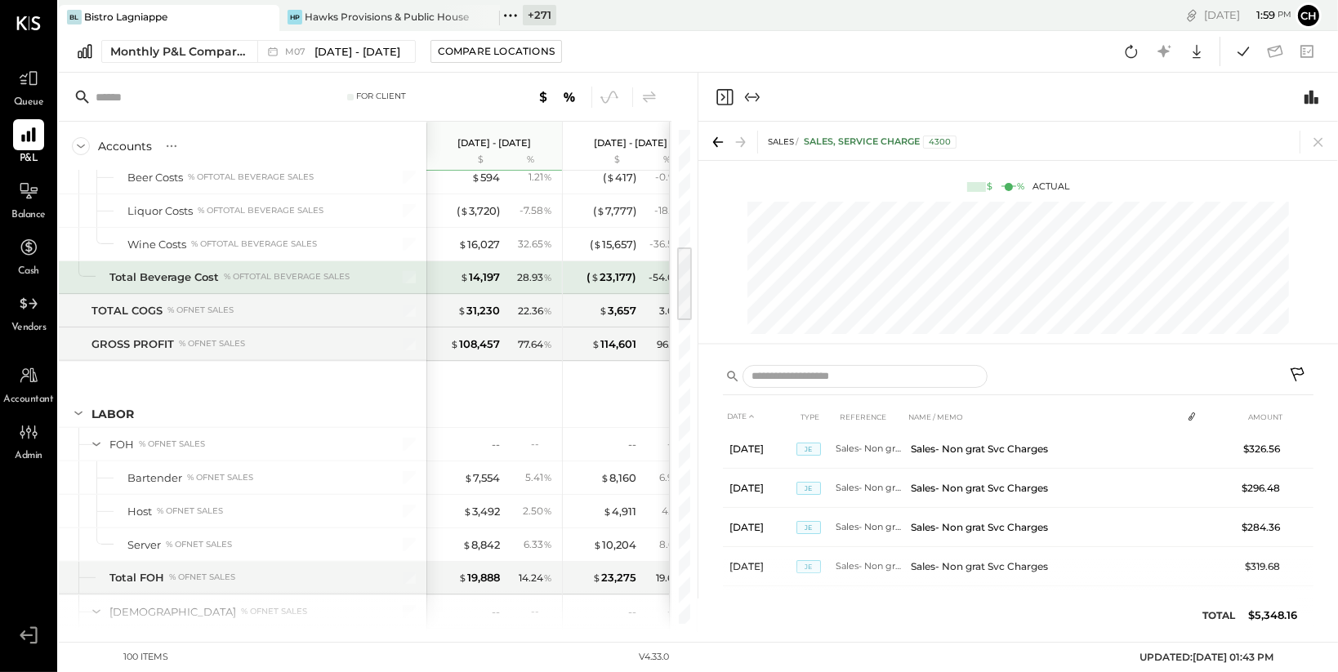
scroll to position [758, 0]
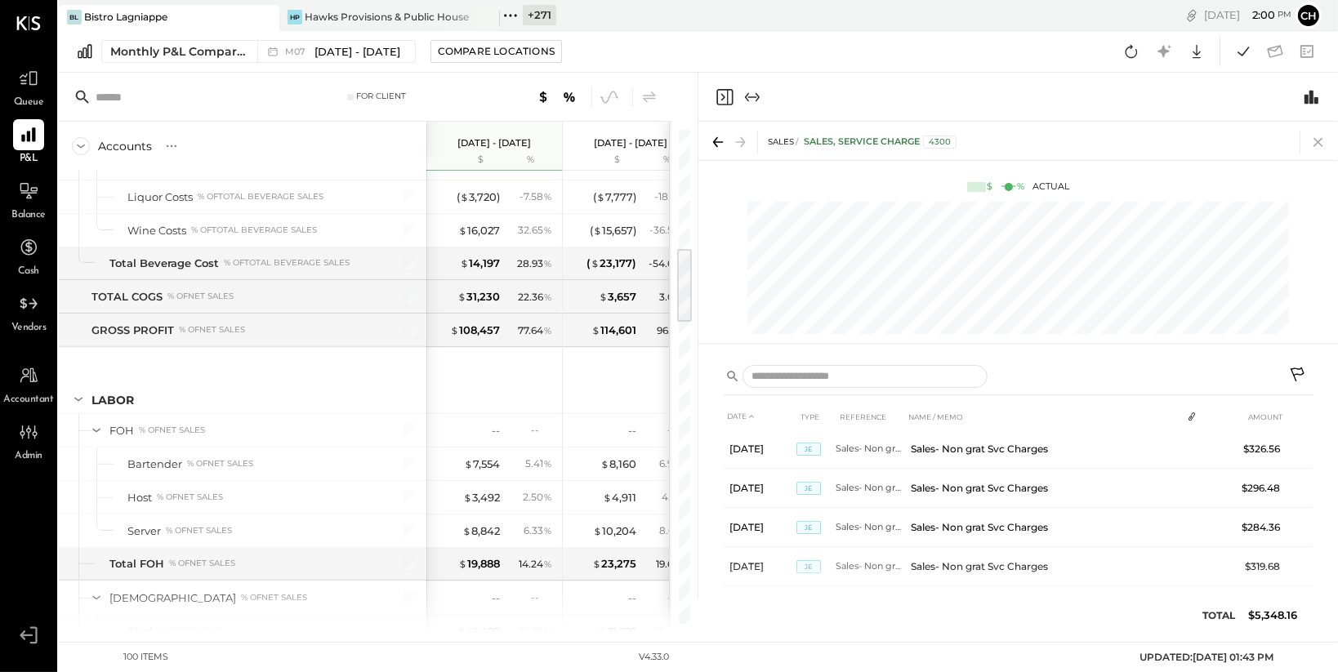
click at [1321, 141] on icon at bounding box center [1318, 142] width 23 height 23
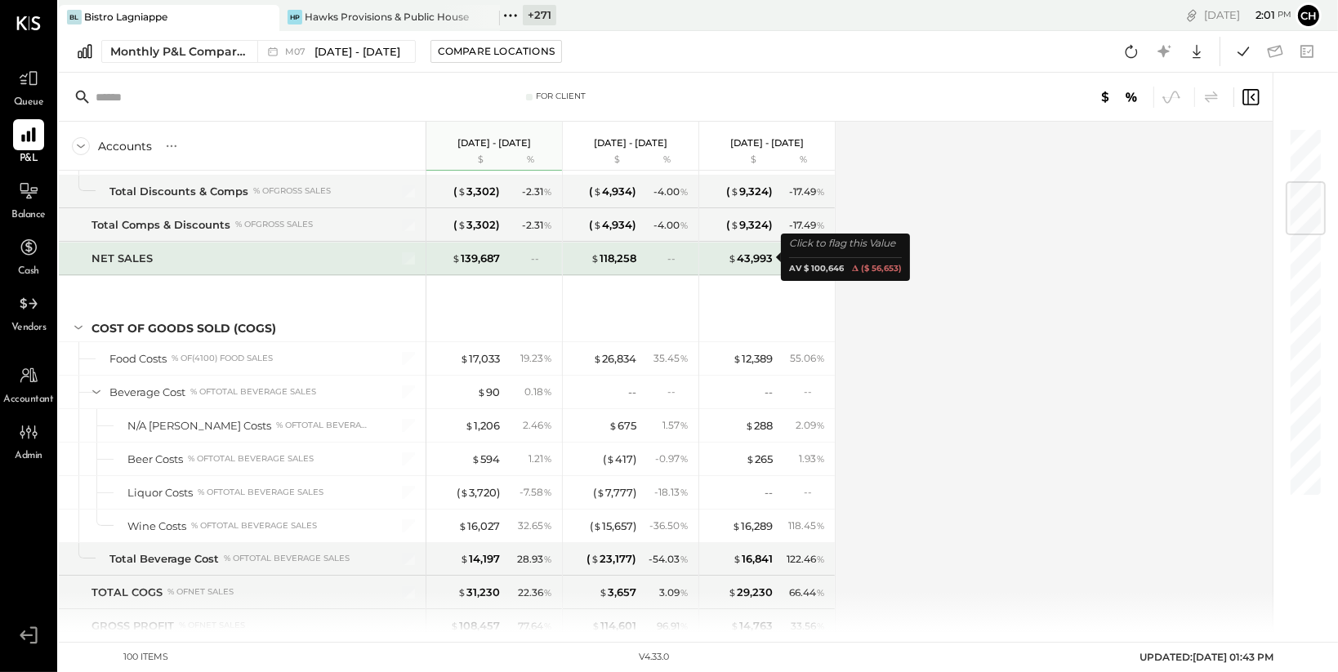
scroll to position [482, 0]
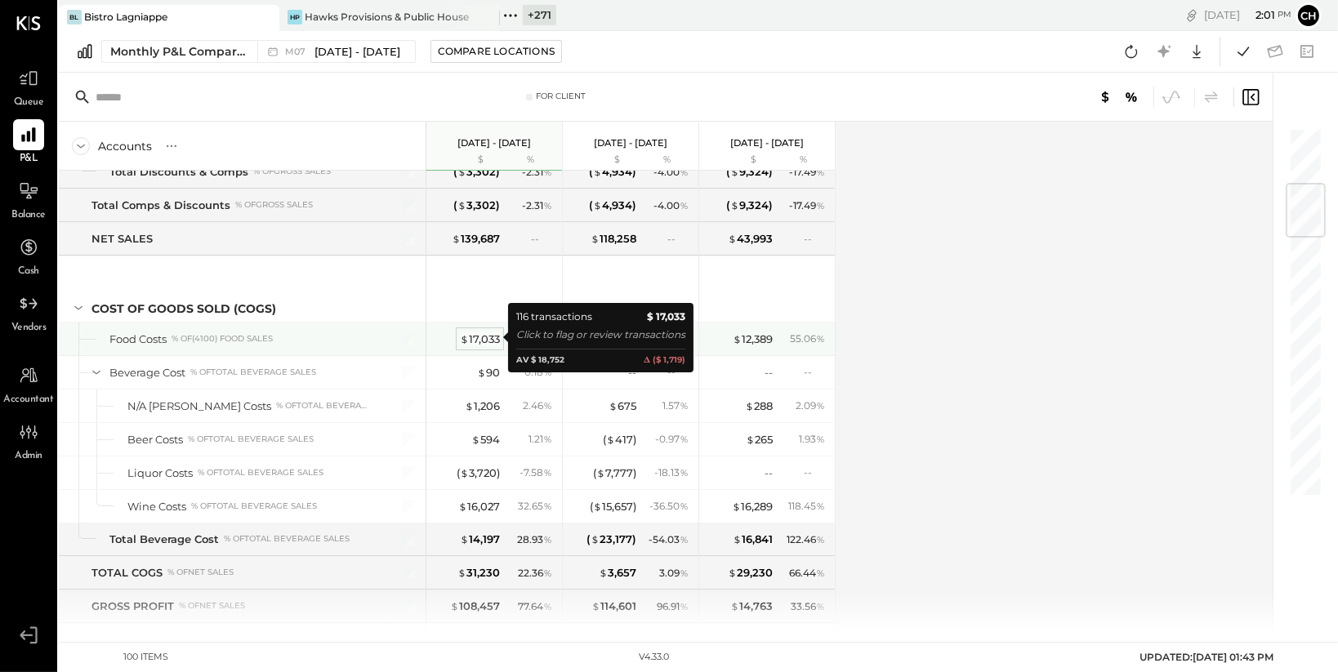
click at [489, 338] on div "$ 17,033" at bounding box center [480, 340] width 40 height 16
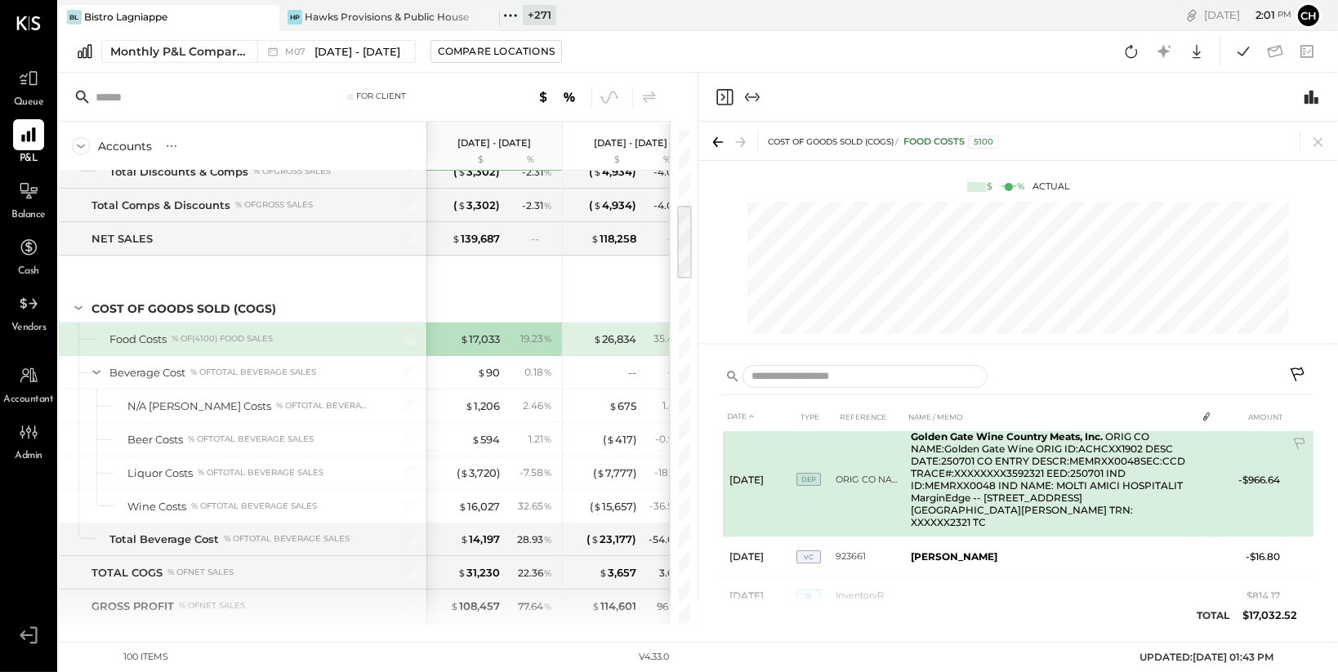
scroll to position [229, 0]
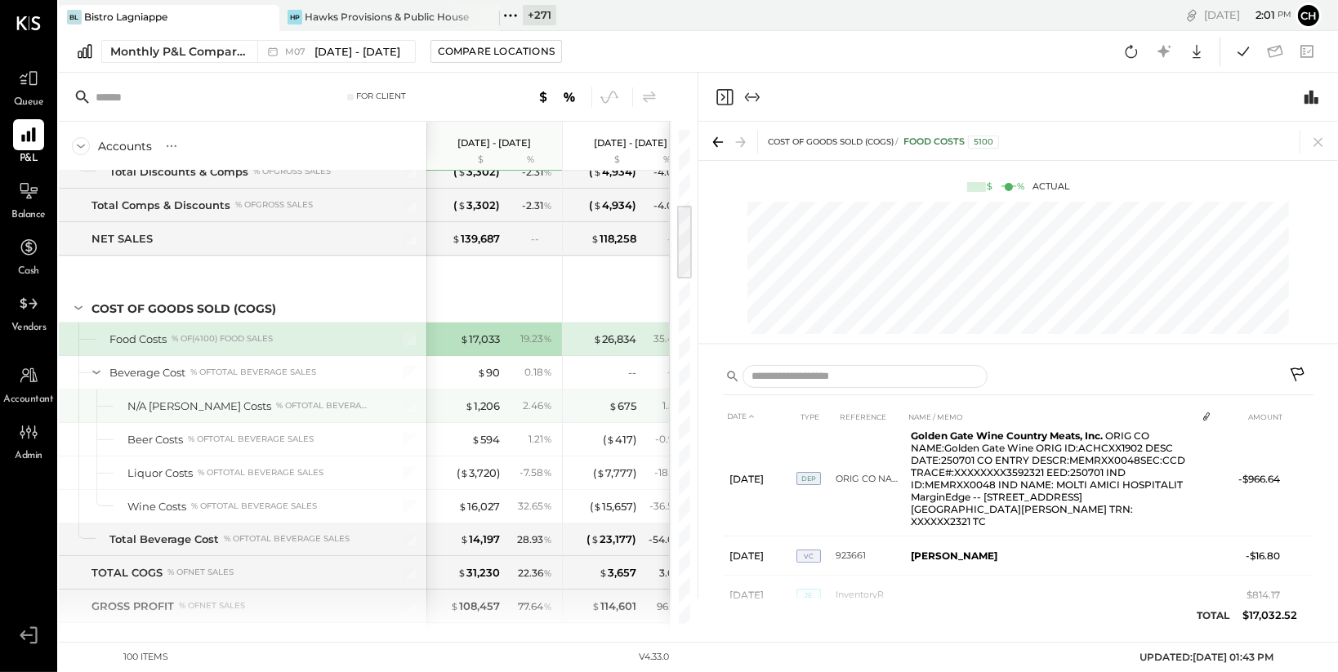
click at [587, 406] on div "$ 675" at bounding box center [603, 407] width 65 height 16
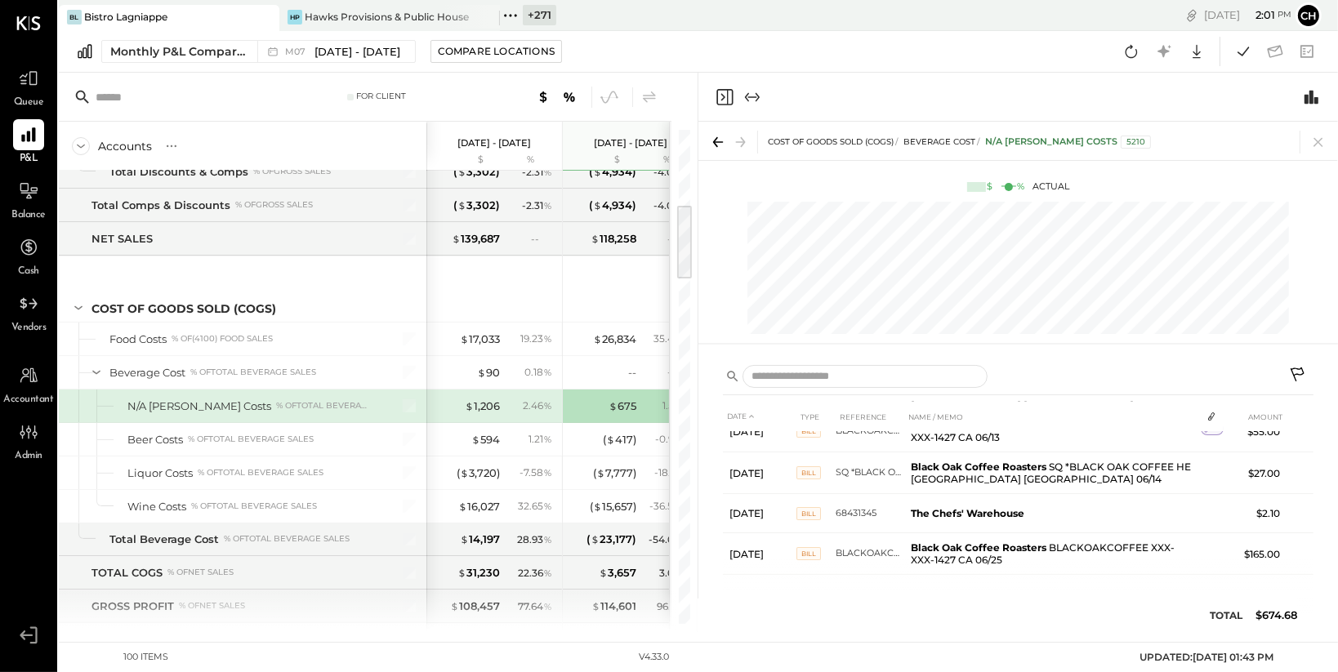
scroll to position [98, 0]
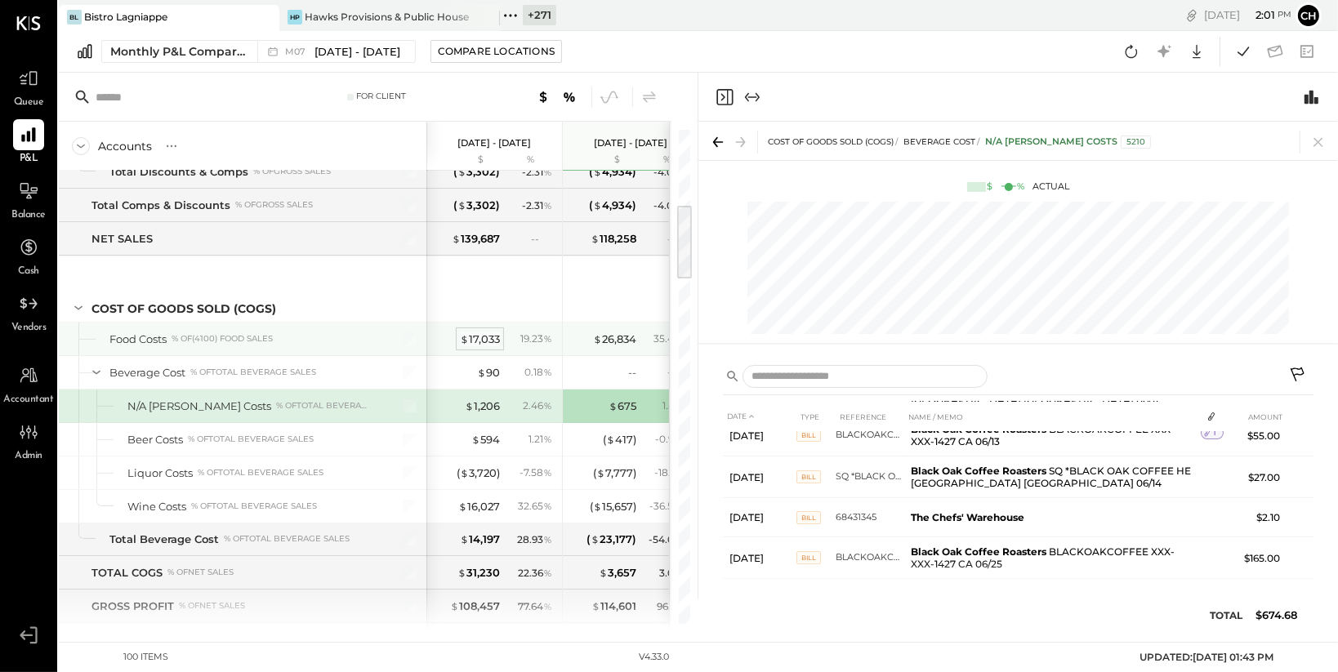
click at [490, 337] on div "$ 17,033" at bounding box center [480, 340] width 40 height 16
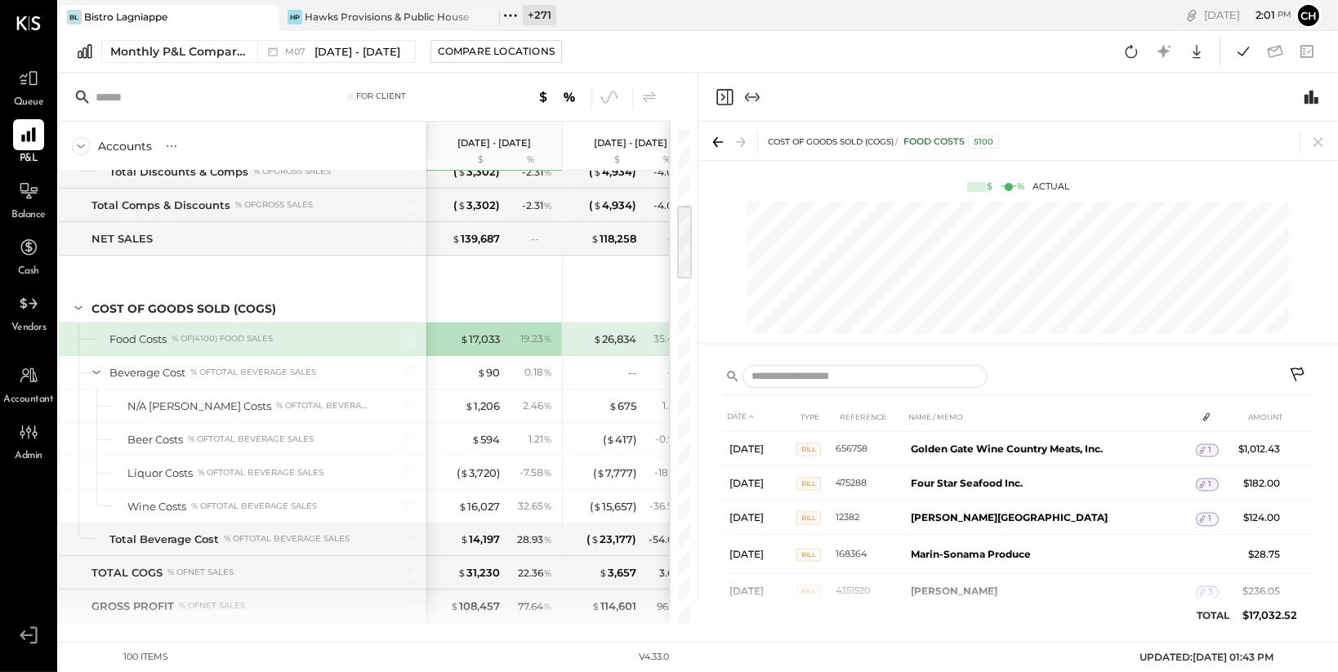
scroll to position [4163, 0]
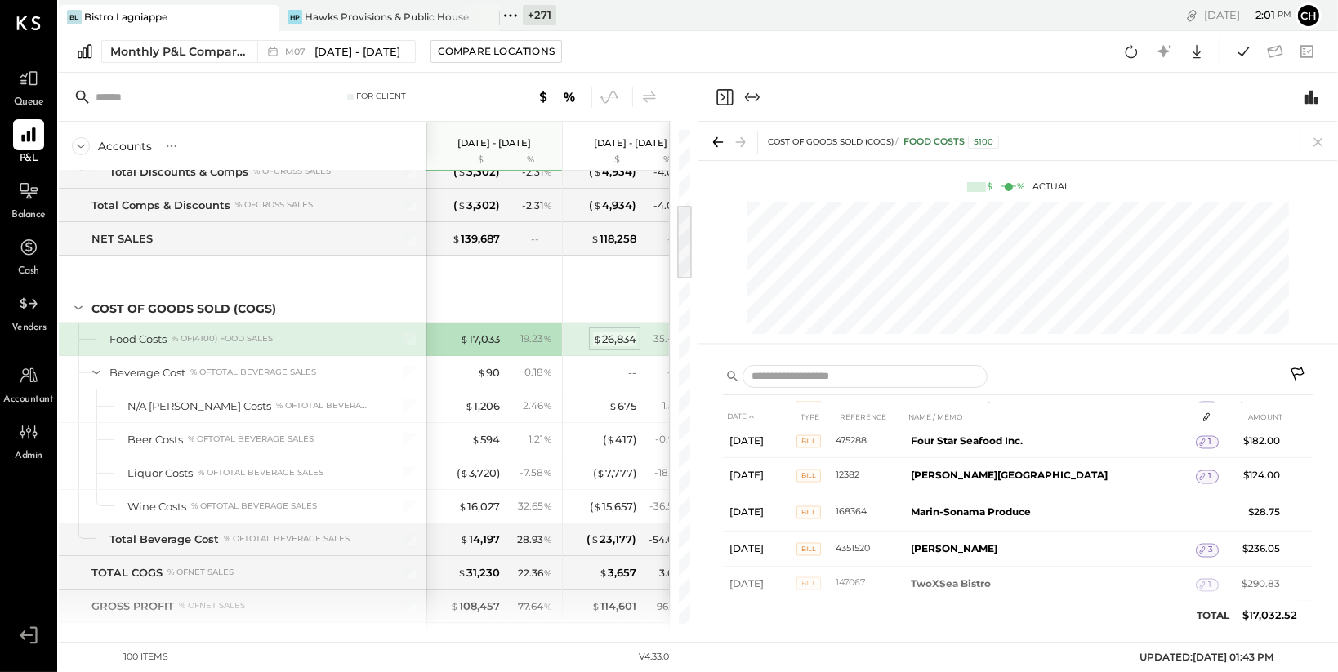
click at [627, 333] on div "$ 26,834" at bounding box center [614, 340] width 43 height 16
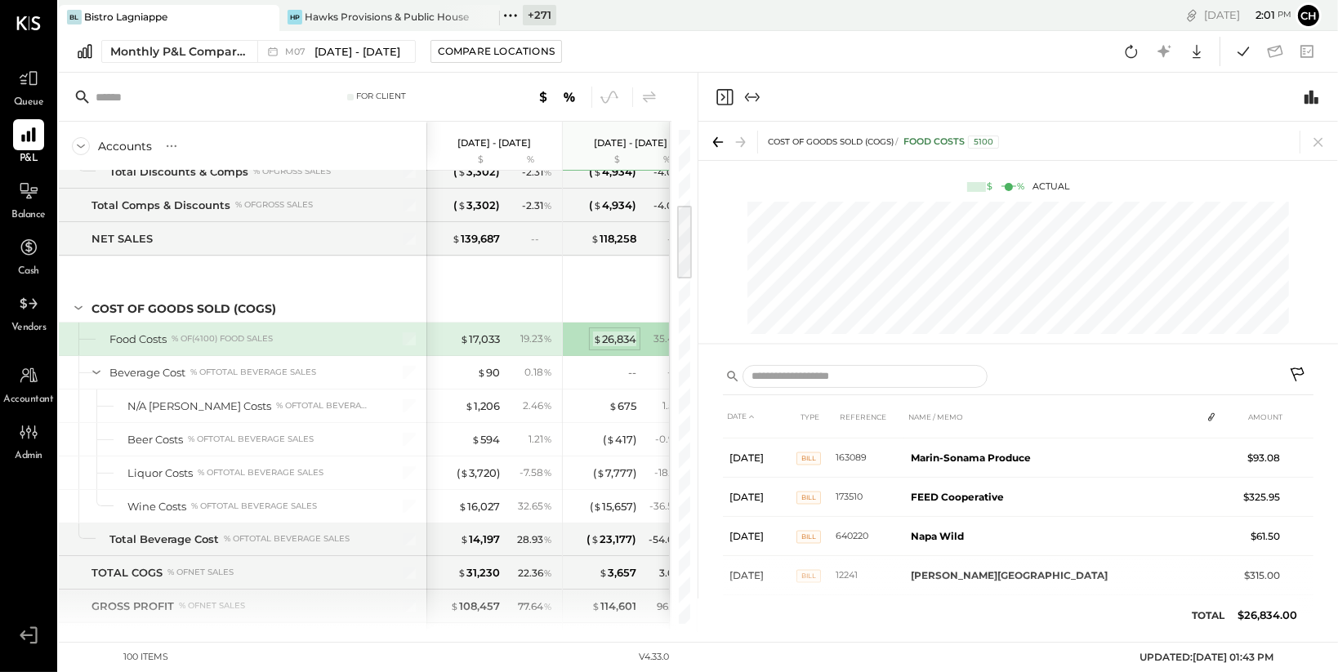
scroll to position [5056, 0]
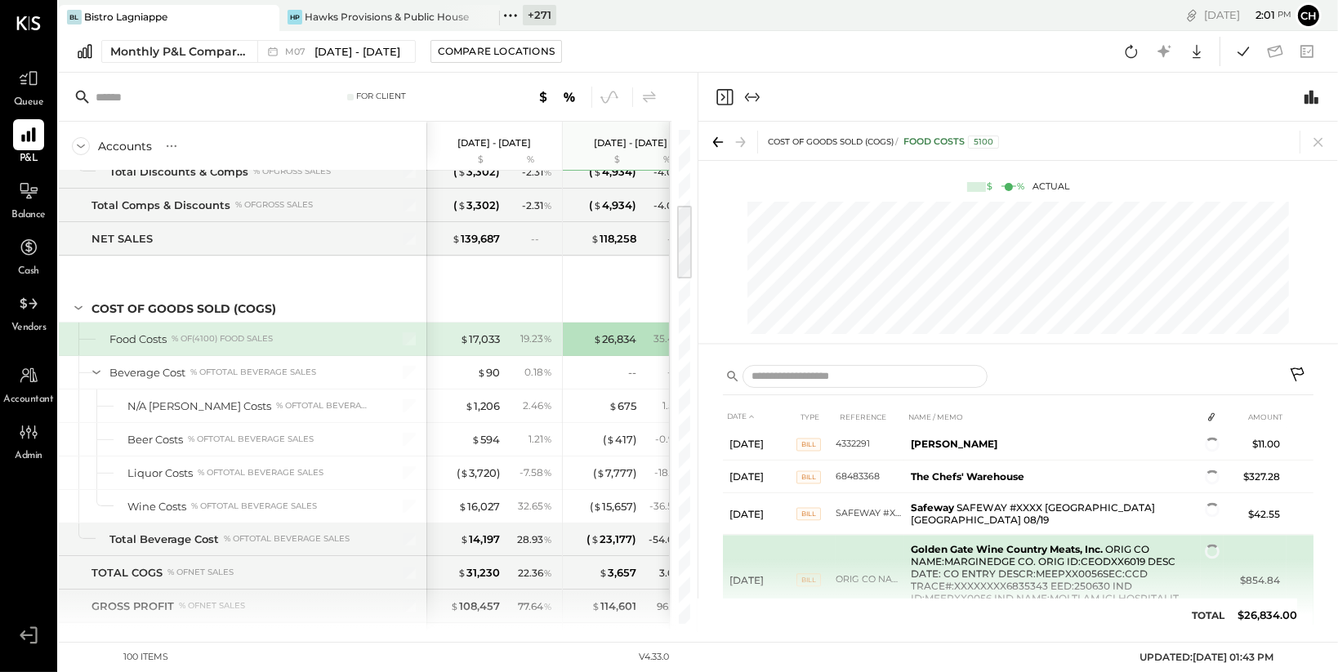
scroll to position [4708, 0]
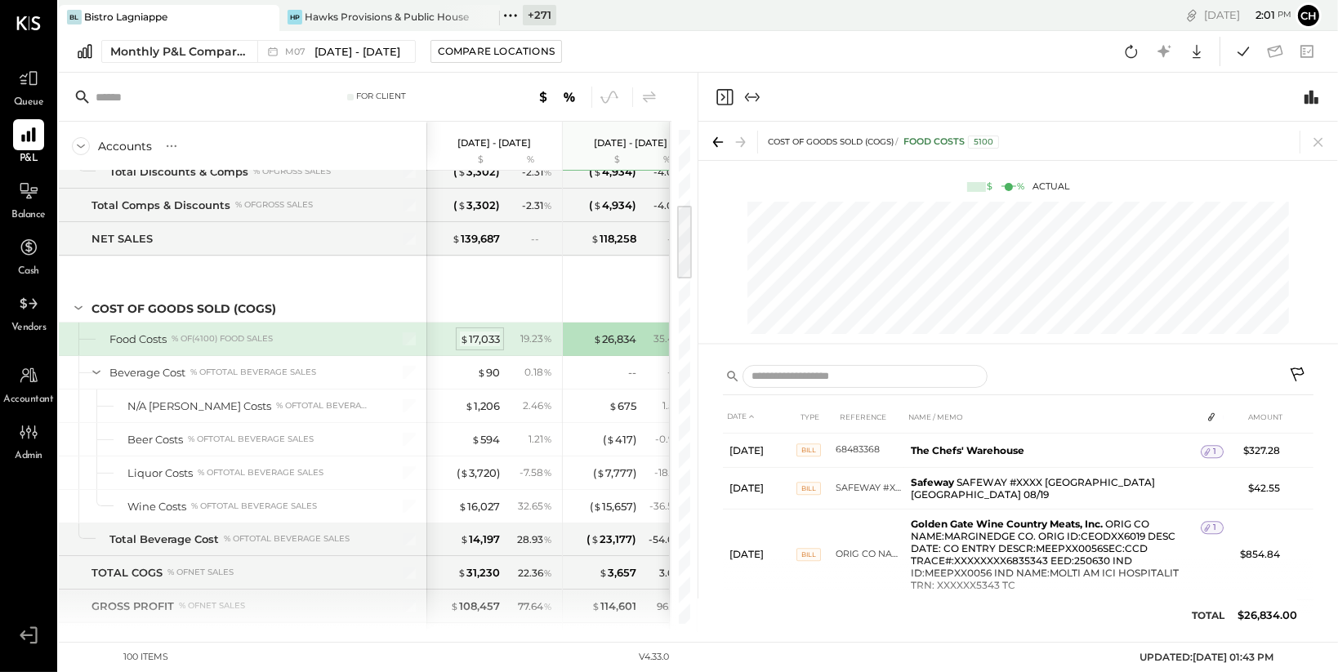
click at [498, 332] on div "$ 17,033" at bounding box center [480, 340] width 40 height 16
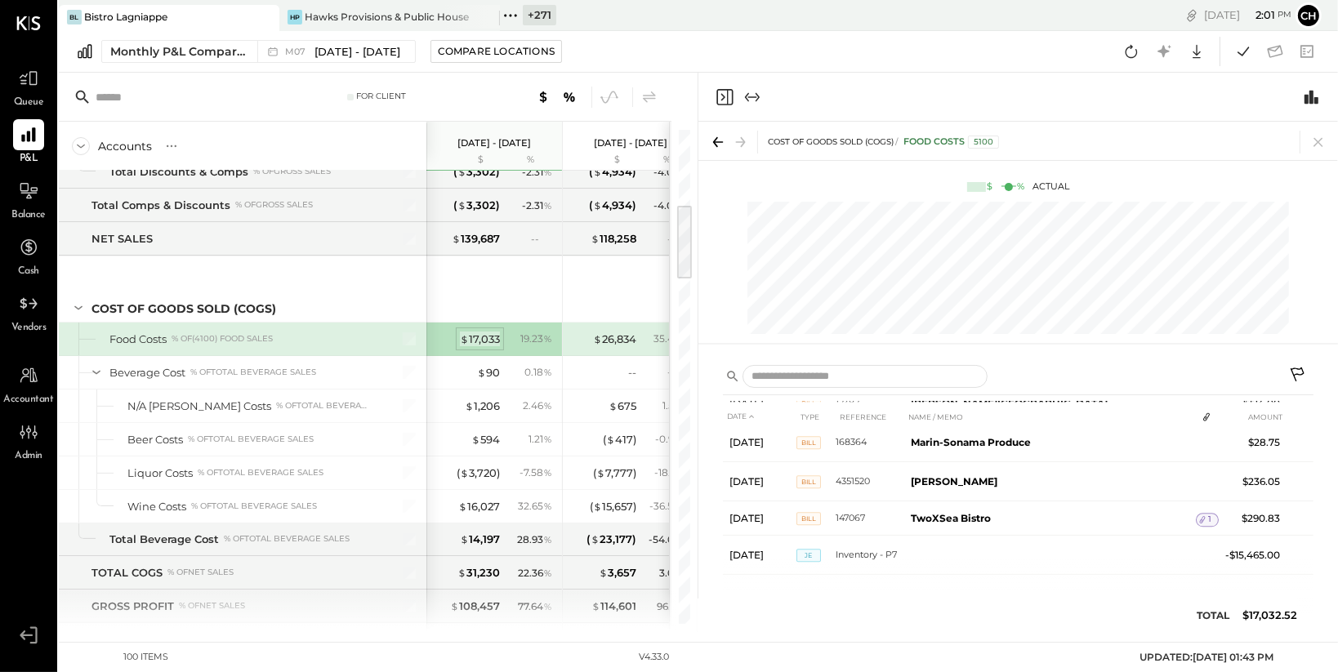
scroll to position [4579, 0]
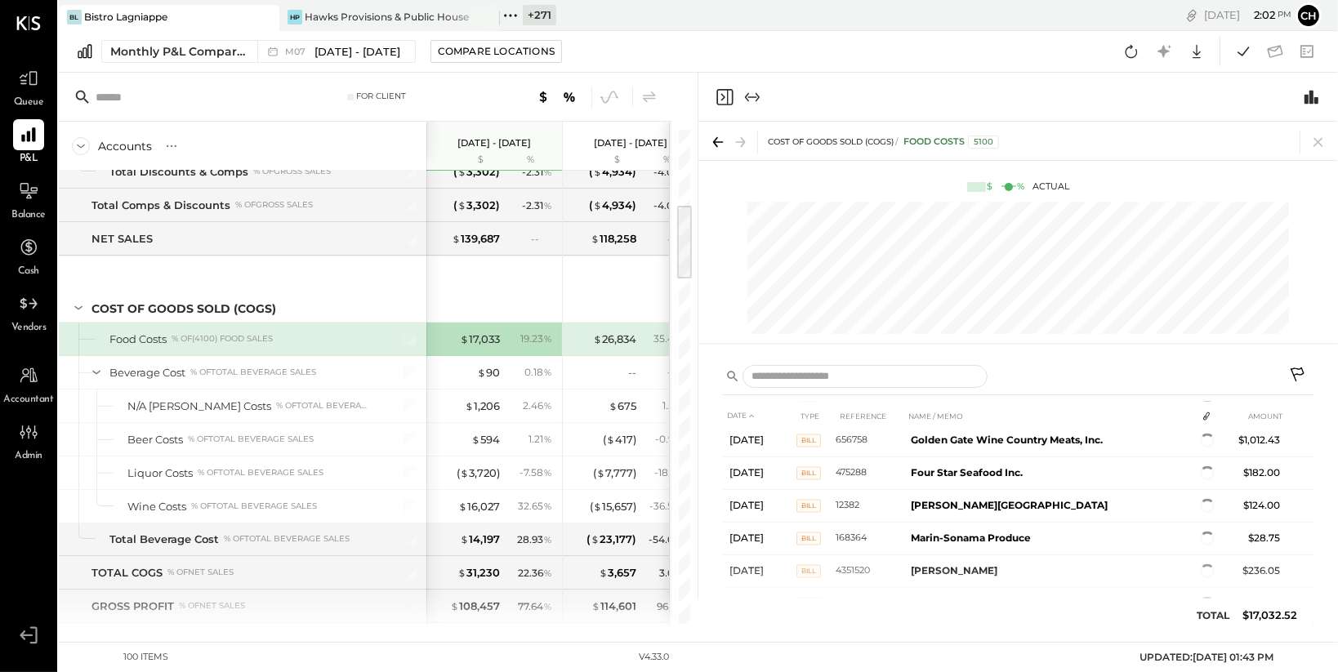
scroll to position [4163, 0]
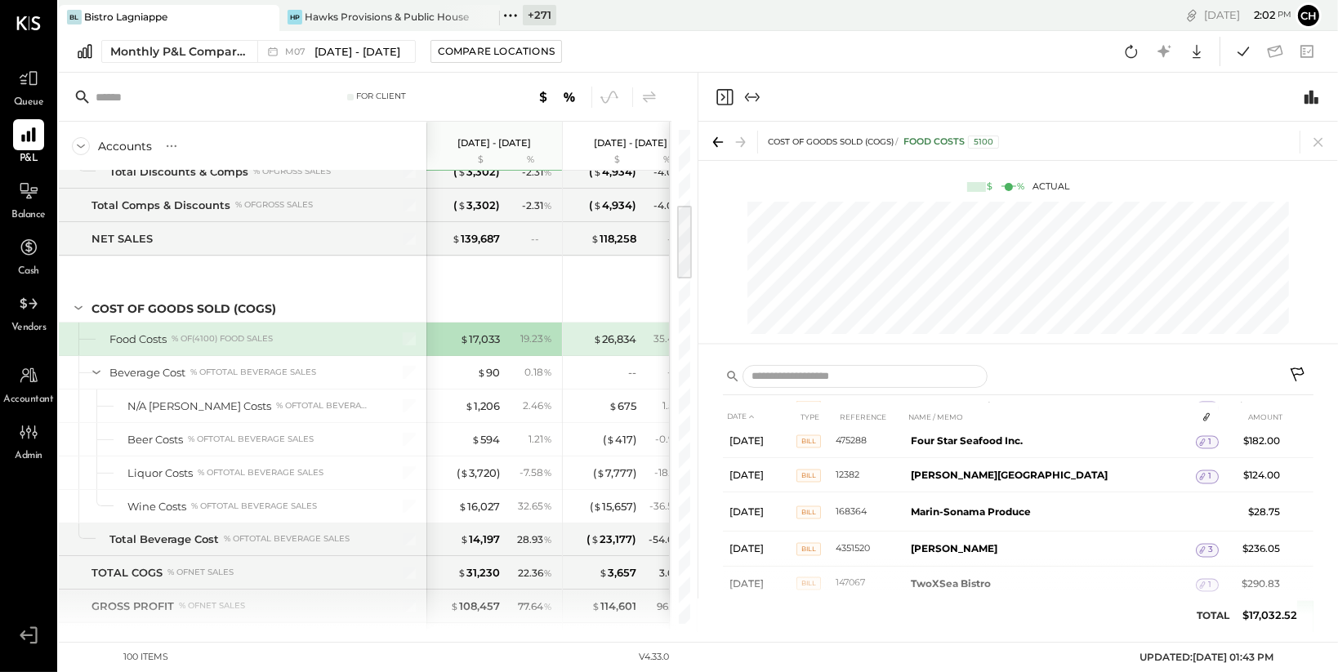
click at [1249, 601] on td "-$15,465.00" at bounding box center [1253, 620] width 68 height 39
click at [1317, 140] on icon at bounding box center [1318, 142] width 23 height 23
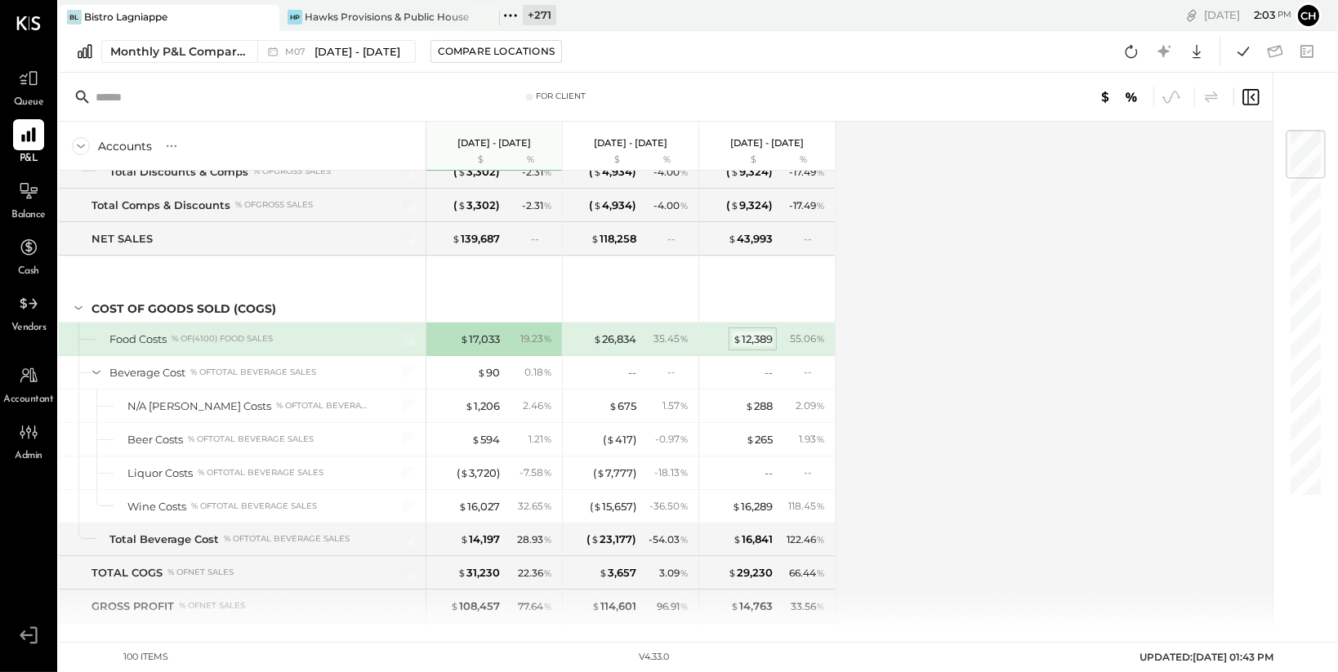
click at [761, 337] on div "$ 12,389" at bounding box center [753, 340] width 40 height 16
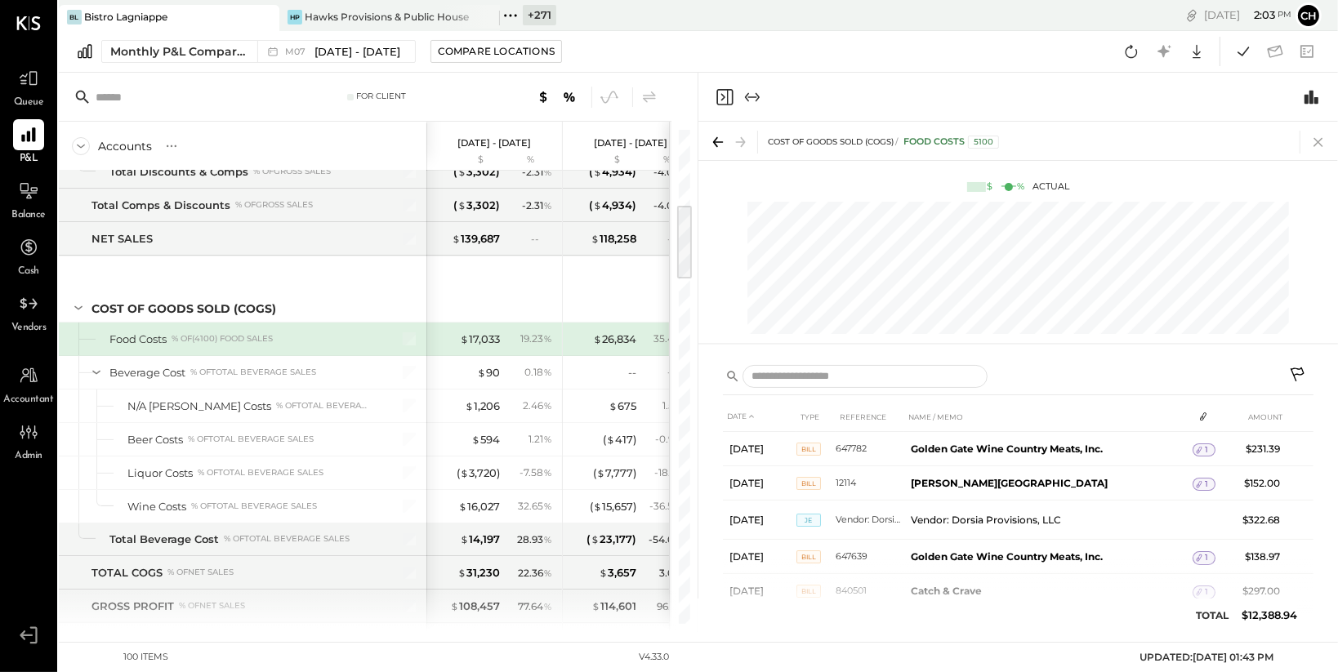
click at [1315, 145] on icon at bounding box center [1318, 142] width 23 height 23
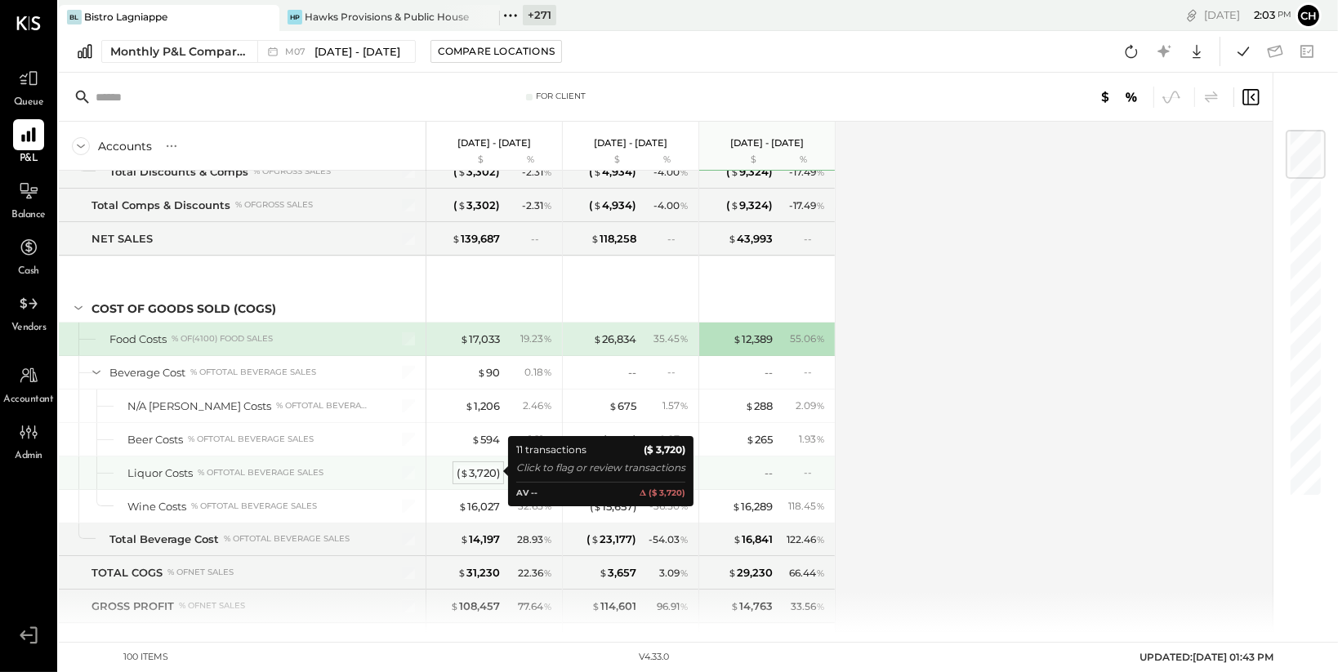
click at [479, 471] on div "( $ 3,720 )" at bounding box center [478, 474] width 43 height 16
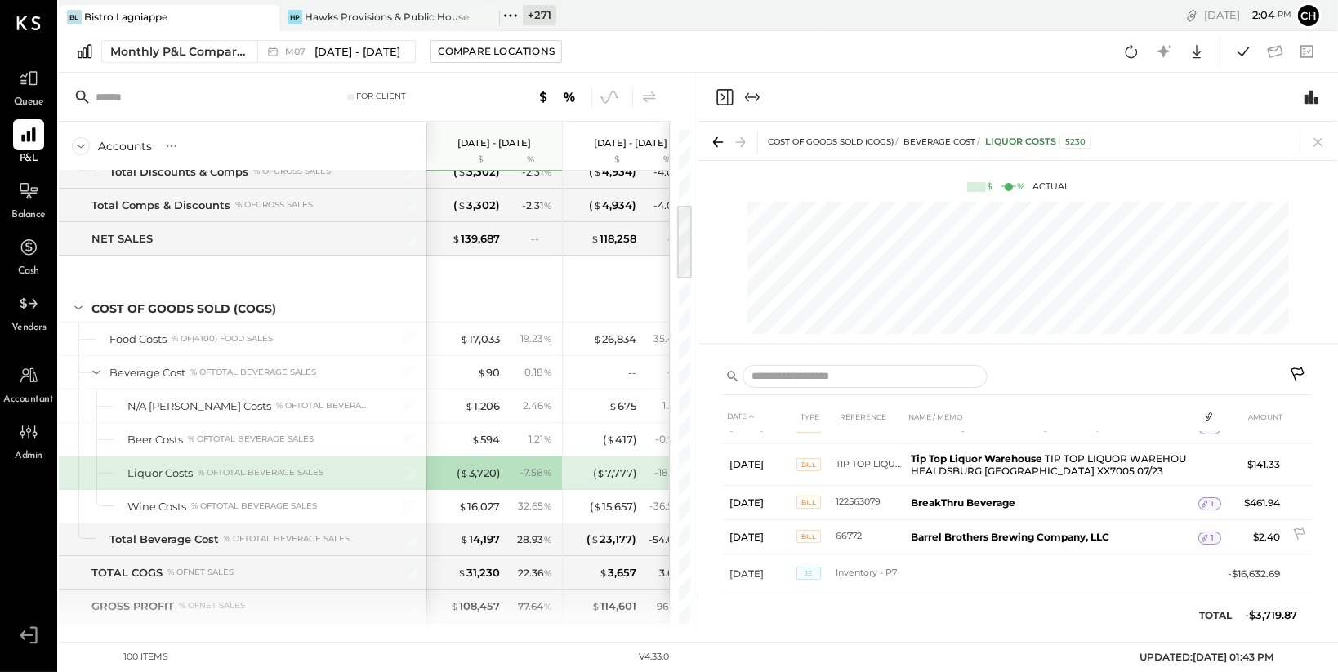
scroll to position [299, 0]
click at [623, 466] on div "( $ 7,777 )" at bounding box center [614, 474] width 43 height 16
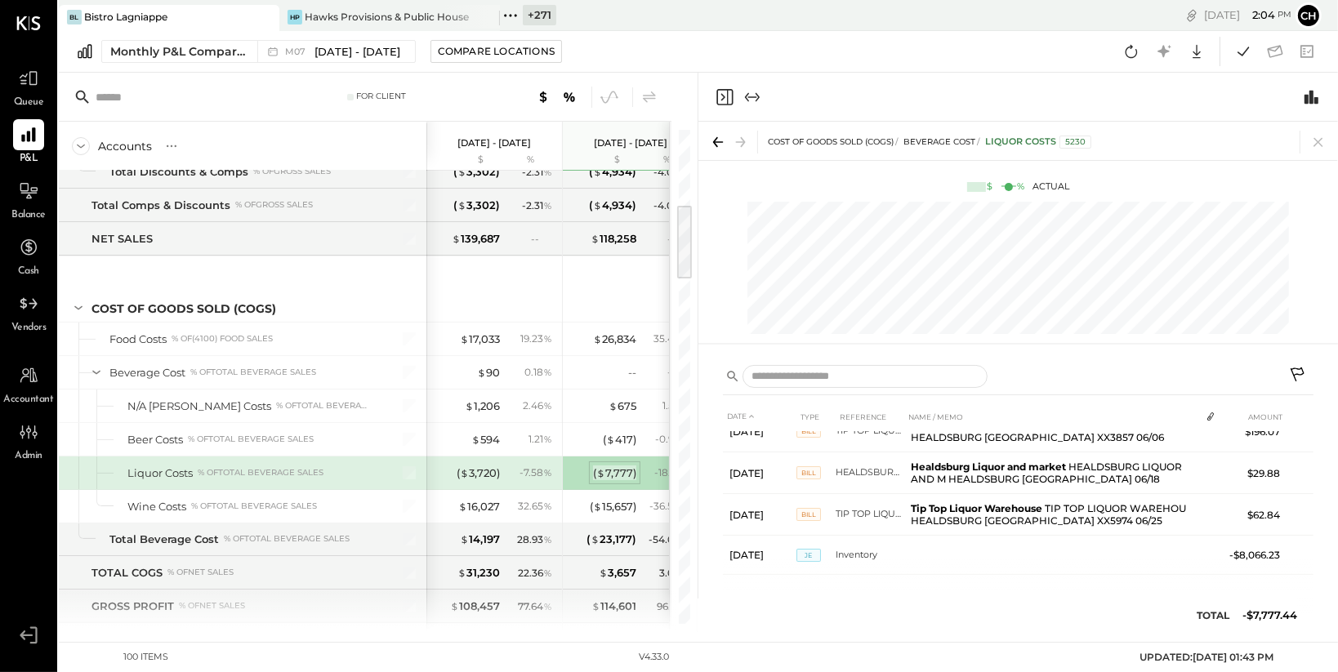
scroll to position [18, 0]
click at [623, 467] on div "( $ 7,777 )" at bounding box center [614, 474] width 43 height 16
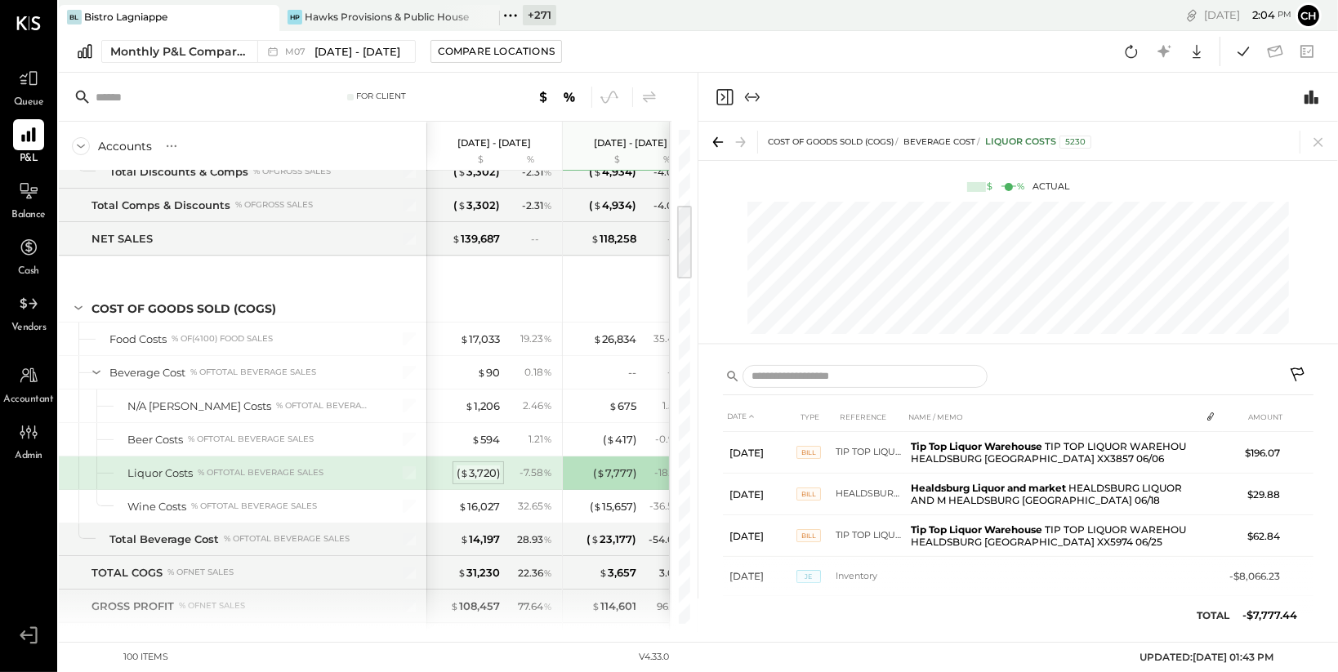
click at [484, 469] on div "( $ 3,720 )" at bounding box center [478, 474] width 43 height 16
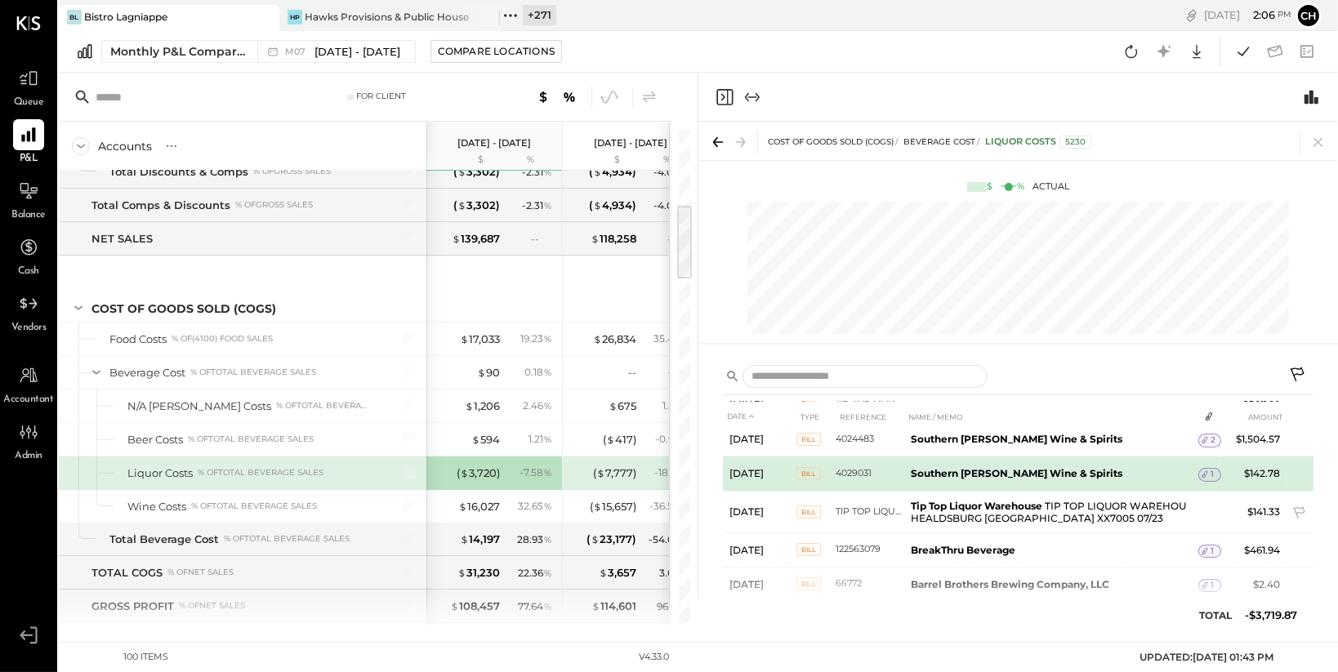
scroll to position [234, 0]
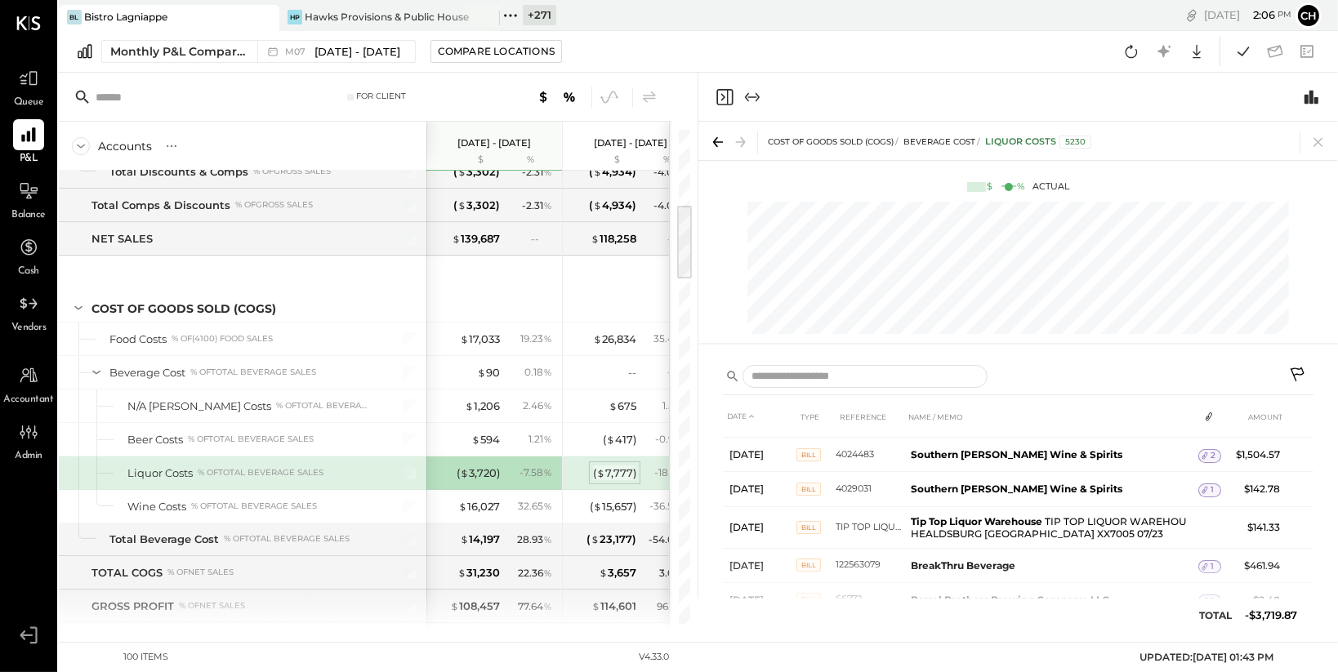
click at [622, 472] on div "( $ 7,777 )" at bounding box center [614, 474] width 43 height 16
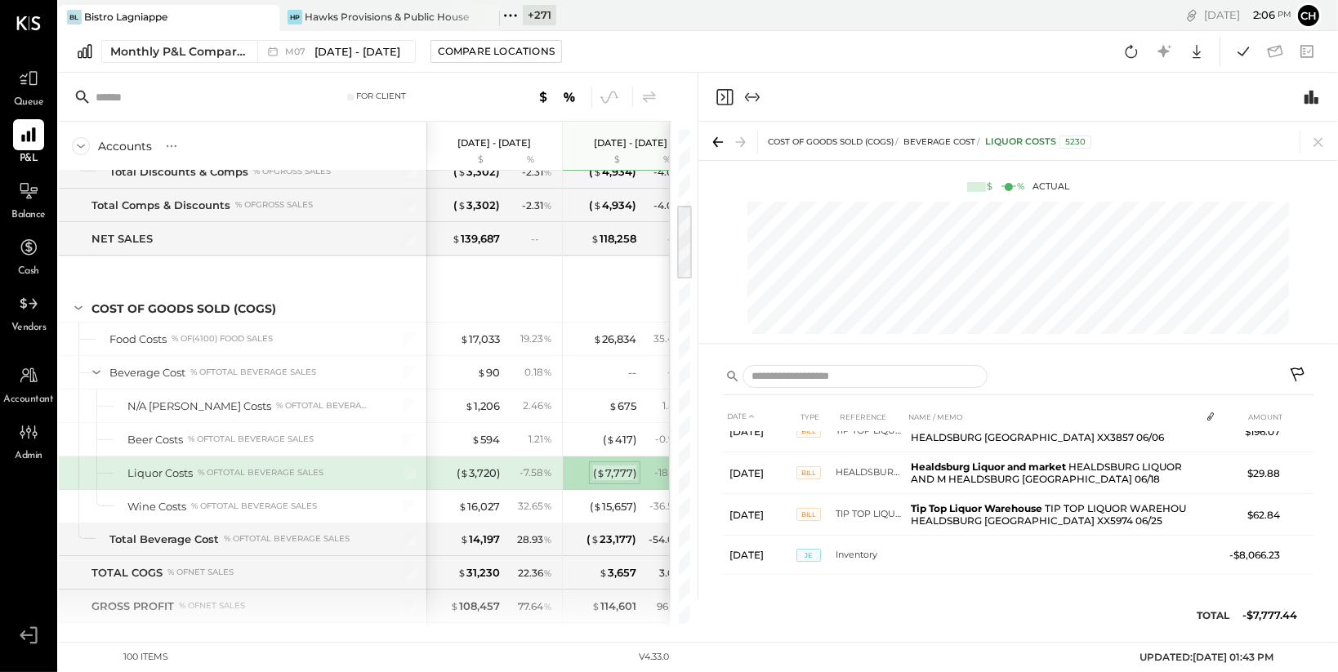
scroll to position [18, 0]
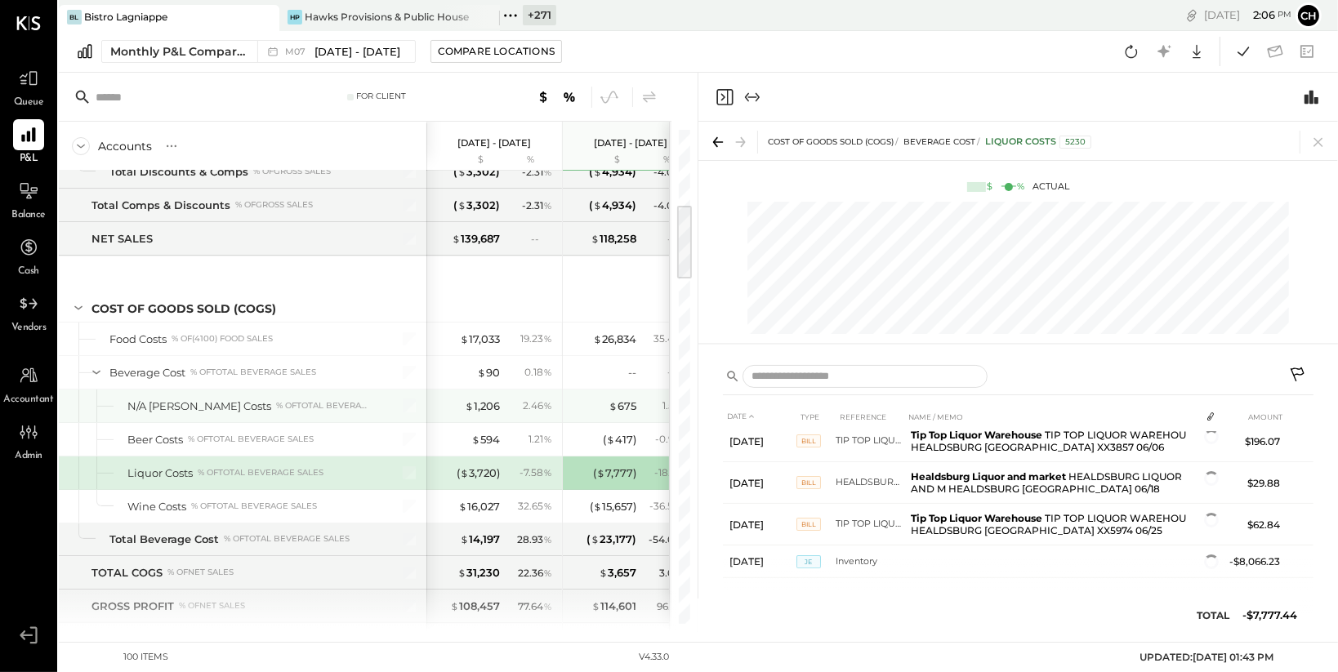
scroll to position [18, 0]
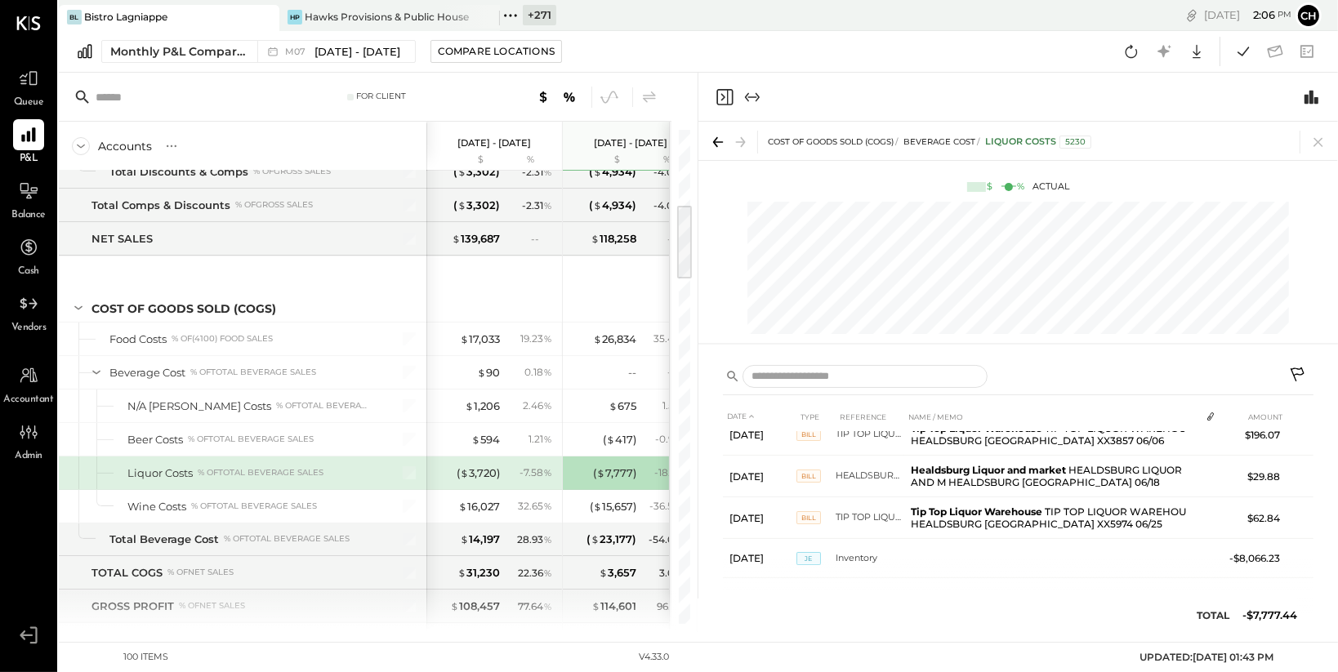
click at [477, 479] on div "( $ 3,720 ) - 7.58 %" at bounding box center [496, 473] width 123 height 33
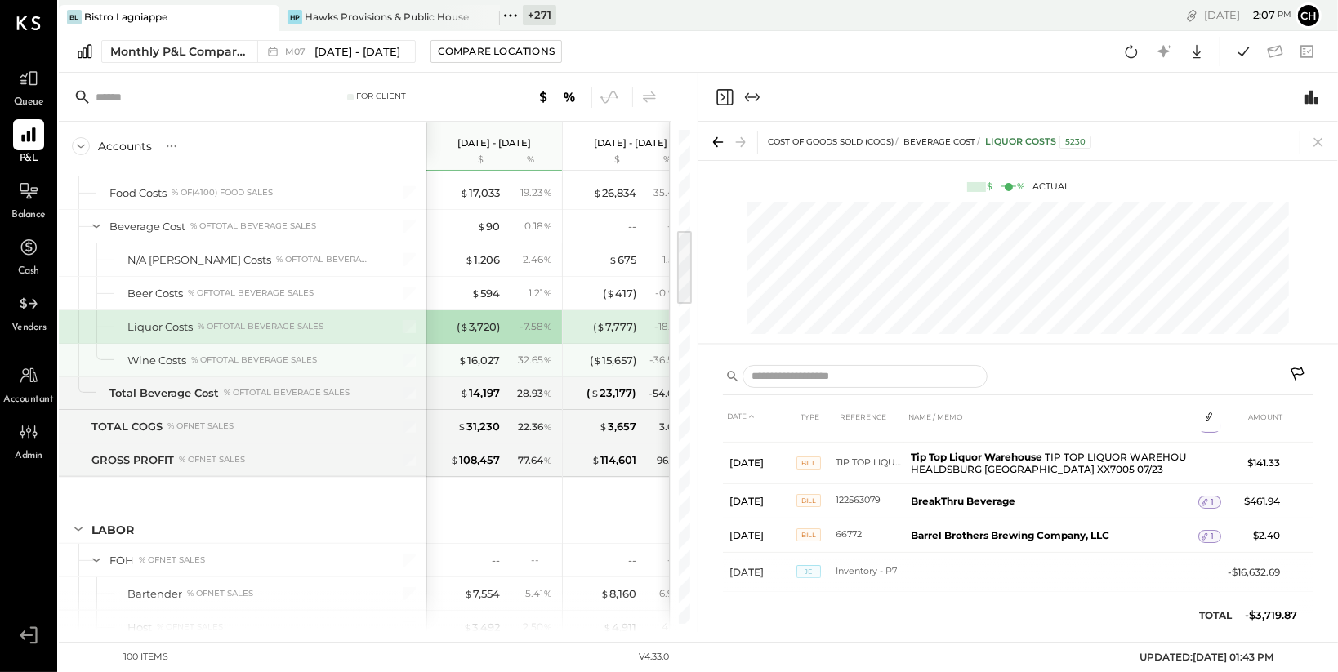
scroll to position [662, 0]
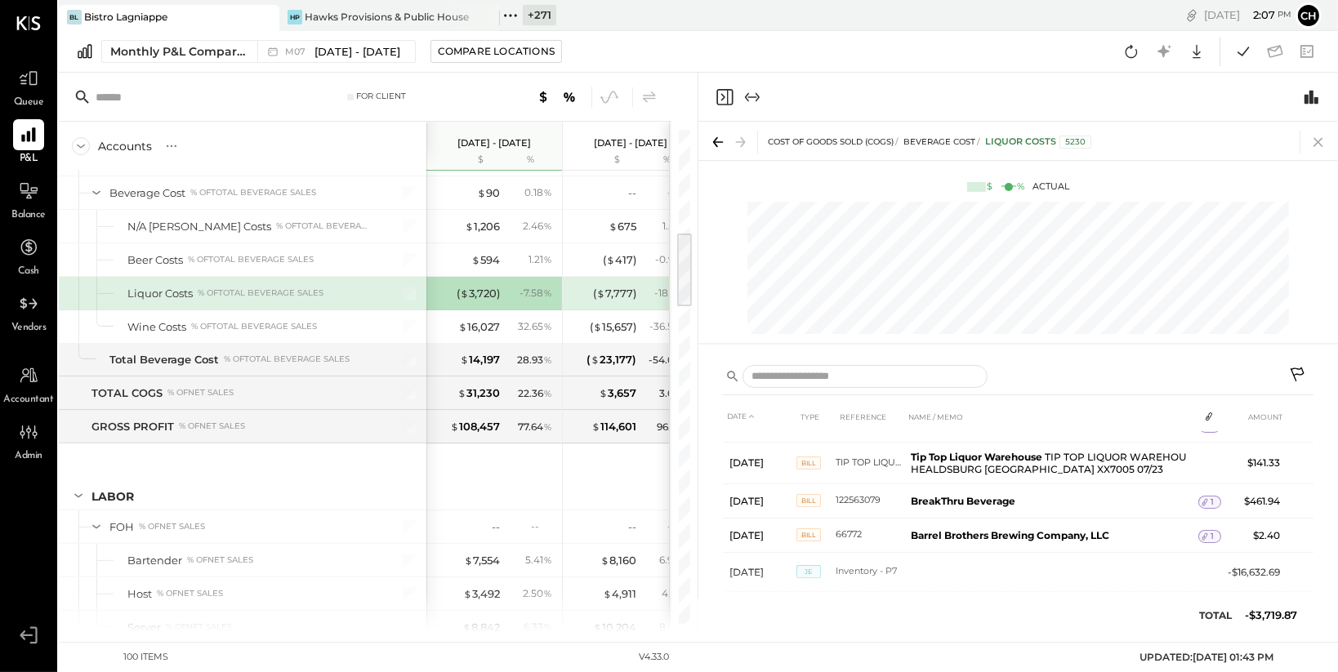
click at [1324, 145] on icon at bounding box center [1318, 142] width 23 height 23
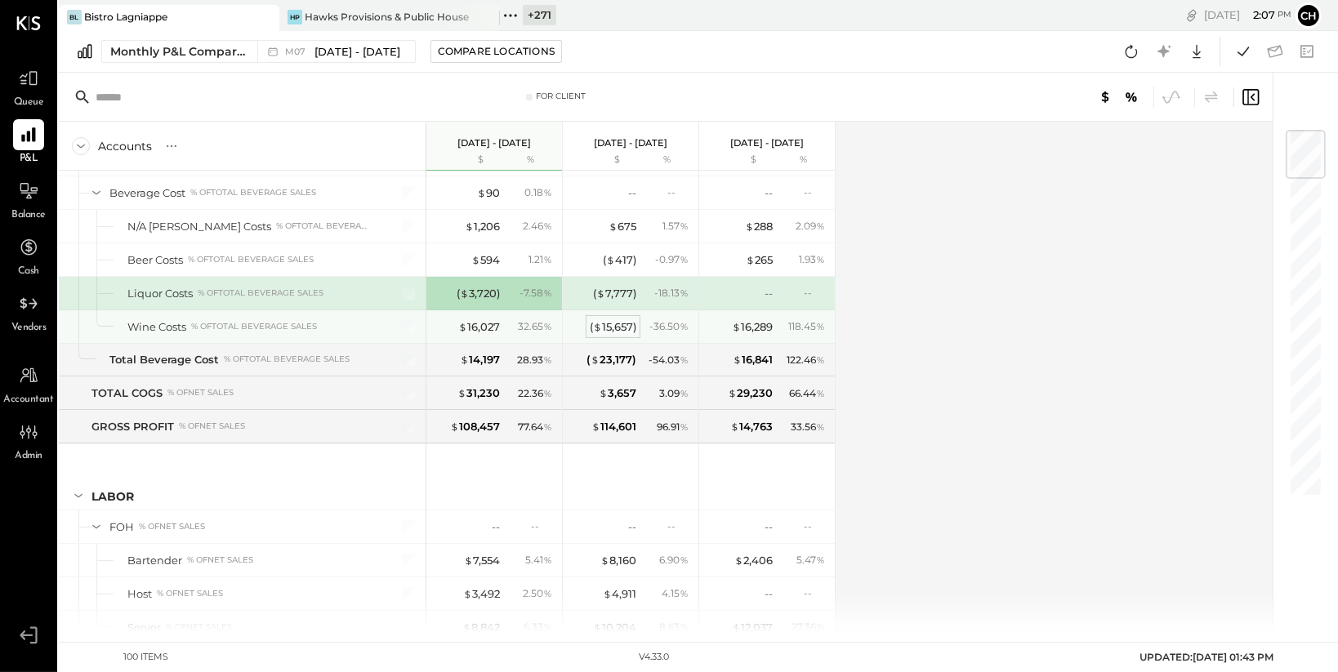
click at [620, 325] on div "( $ 15,657 )" at bounding box center [613, 327] width 47 height 16
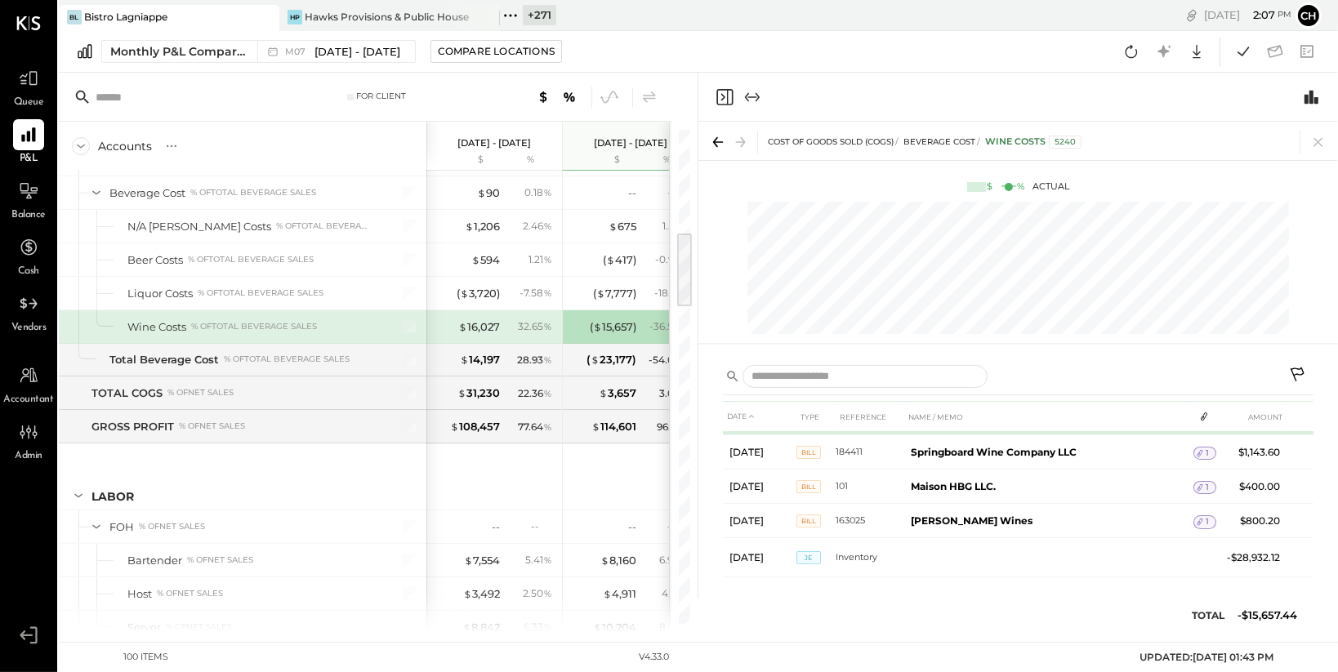
scroll to position [480, 0]
click at [1317, 141] on icon at bounding box center [1318, 142] width 9 height 9
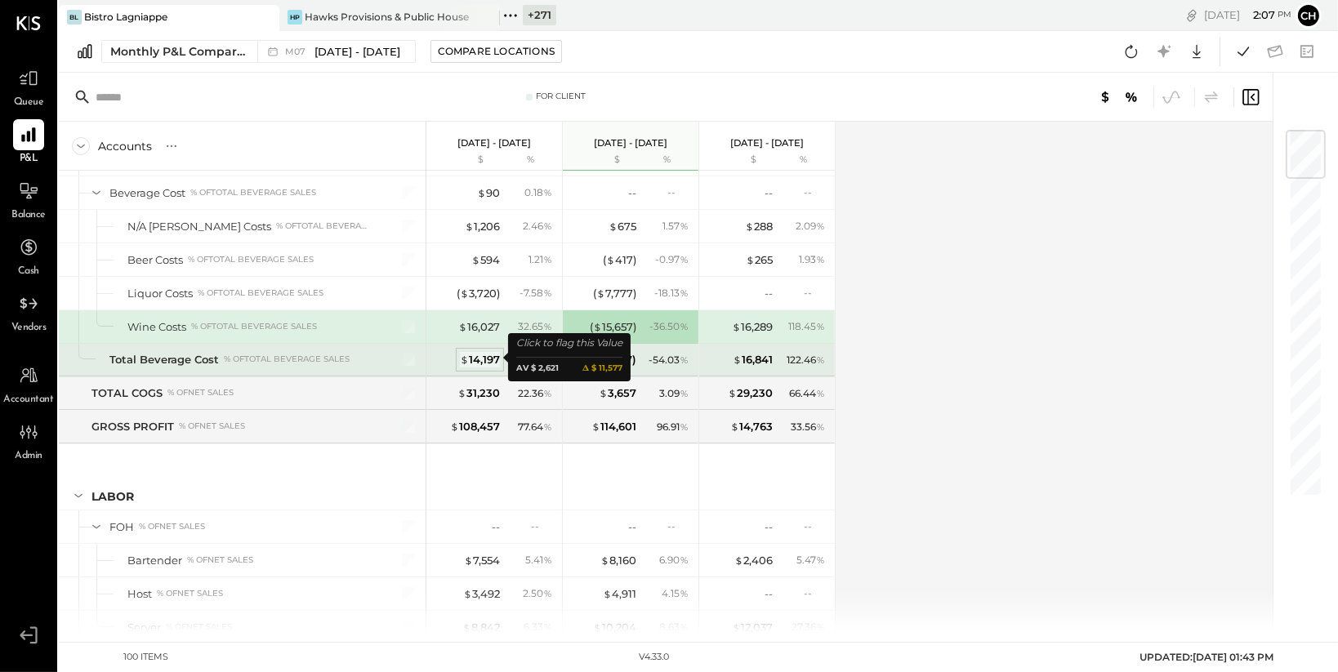
click at [489, 357] on div "$ 14,197" at bounding box center [480, 360] width 40 height 16
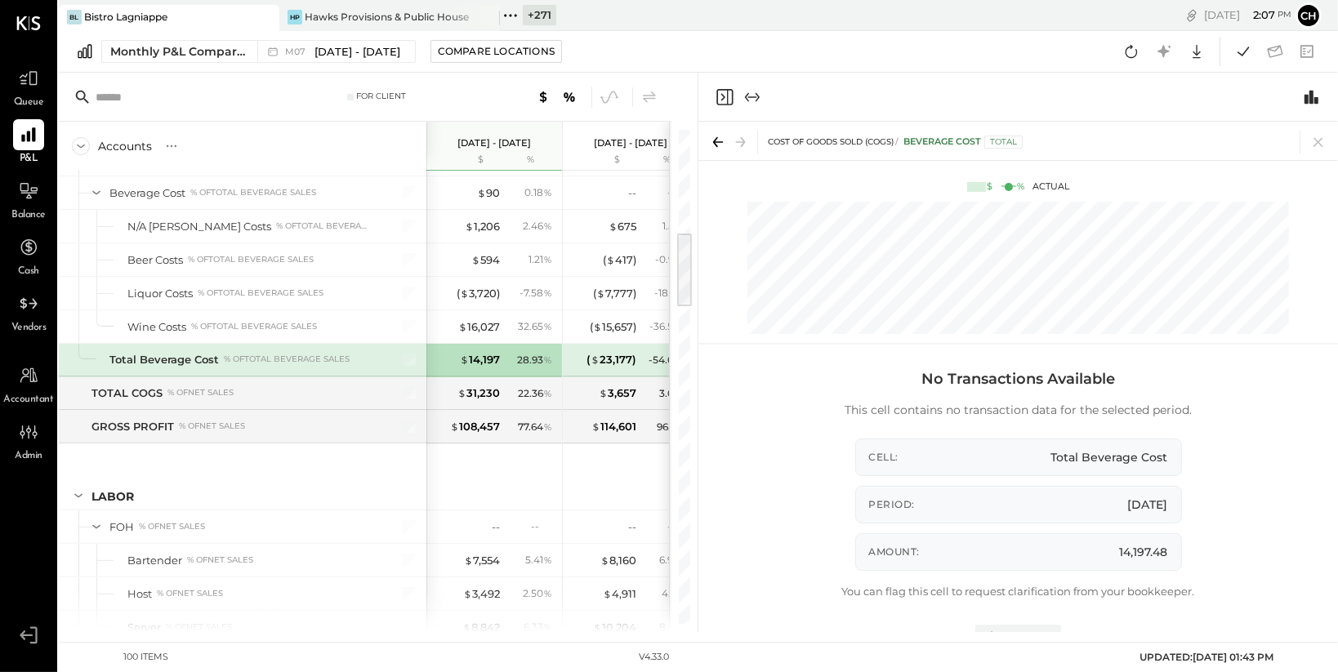
click at [504, 357] on div "28.93 %" at bounding box center [530, 360] width 53 height 15
click at [495, 359] on div "$ 14,197" at bounding box center [480, 360] width 40 height 16
click at [1319, 139] on icon at bounding box center [1318, 142] width 23 height 23
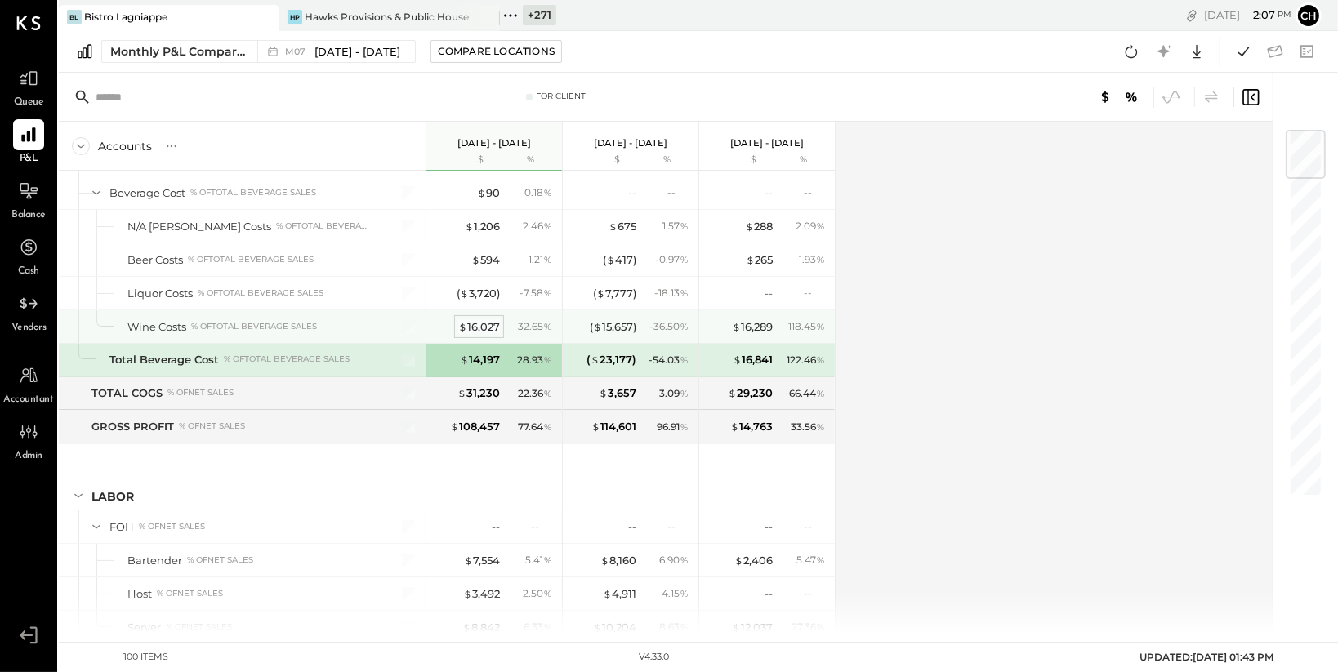
click at [493, 324] on div "$ 16,027" at bounding box center [479, 327] width 42 height 16
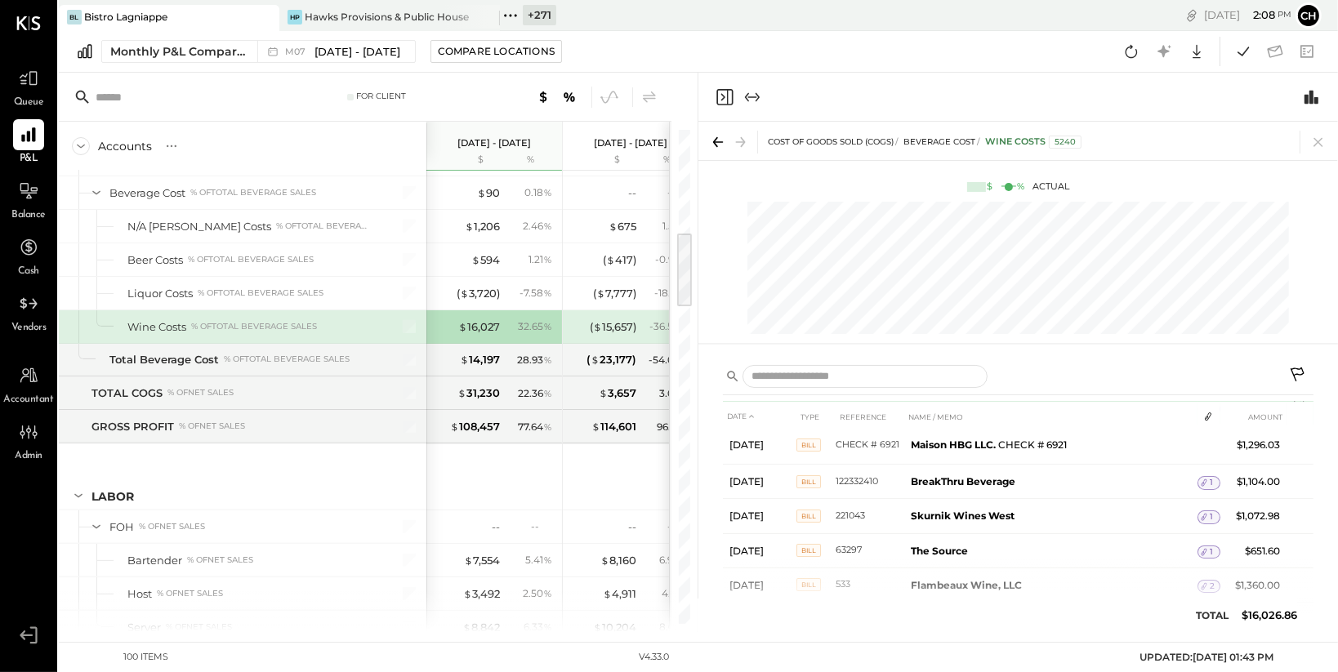
scroll to position [116, 0]
click at [1324, 138] on icon at bounding box center [1318, 142] width 23 height 23
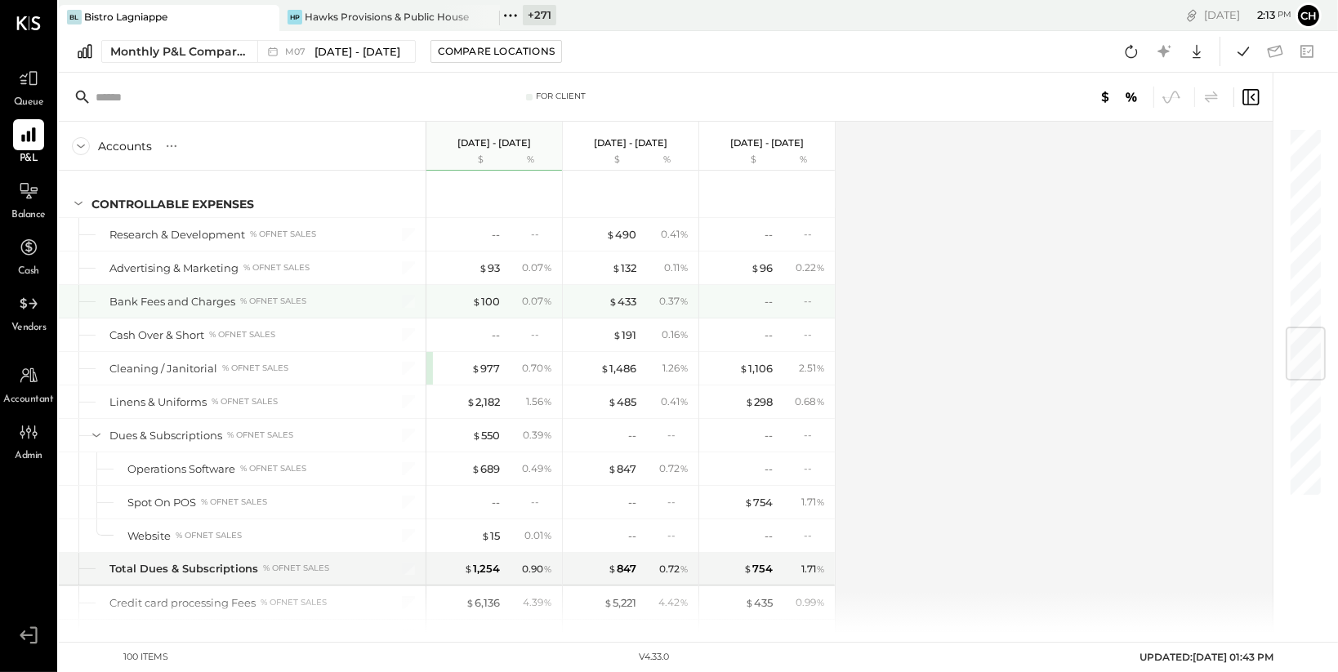
scroll to position [1754, 0]
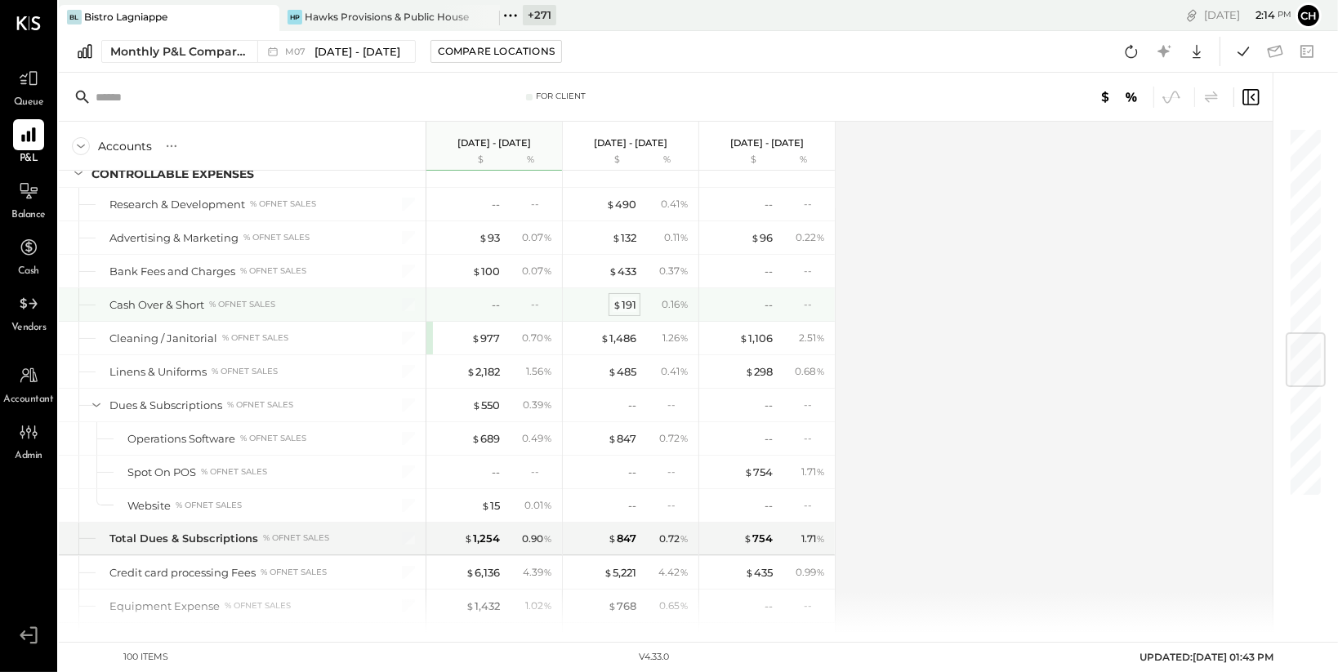
click at [631, 305] on div "$ 191" at bounding box center [625, 305] width 24 height 16
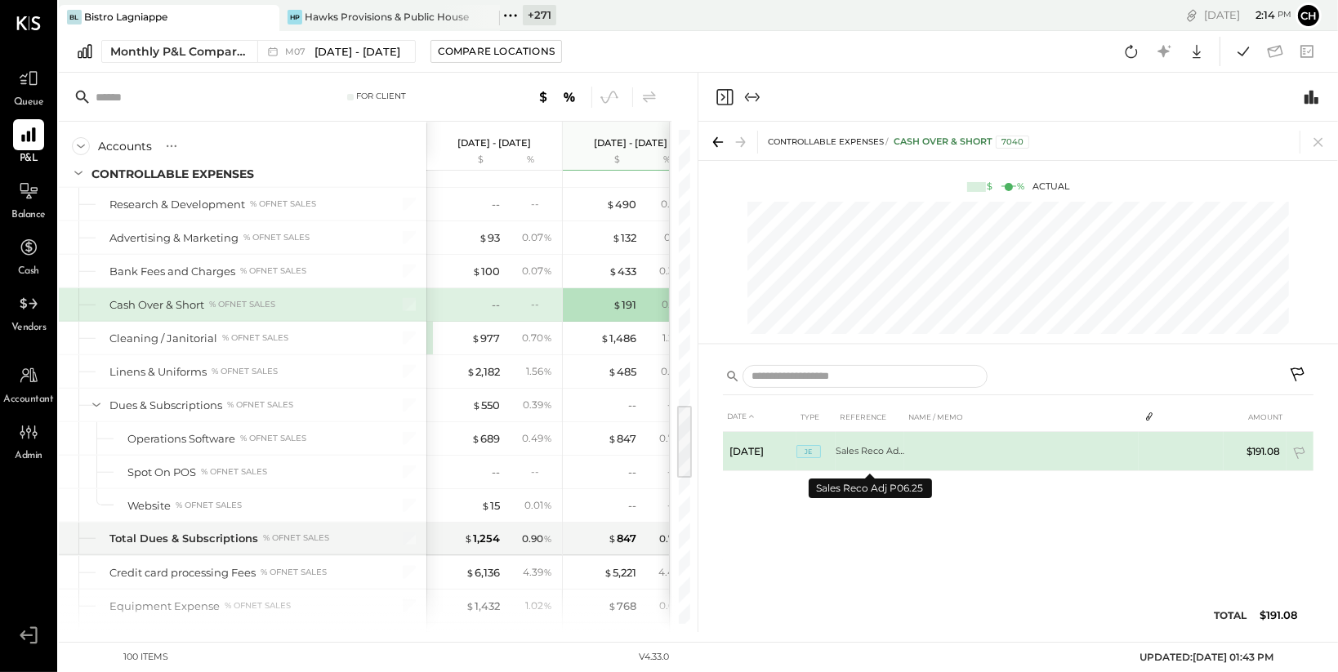
click at [902, 446] on td "Sales Reco Adj P06.25" at bounding box center [870, 451] width 69 height 39
click at [1268, 452] on td "$191.08" at bounding box center [1255, 451] width 63 height 39
click at [863, 449] on td "Sales Reco Adj P06.25" at bounding box center [870, 451] width 69 height 39
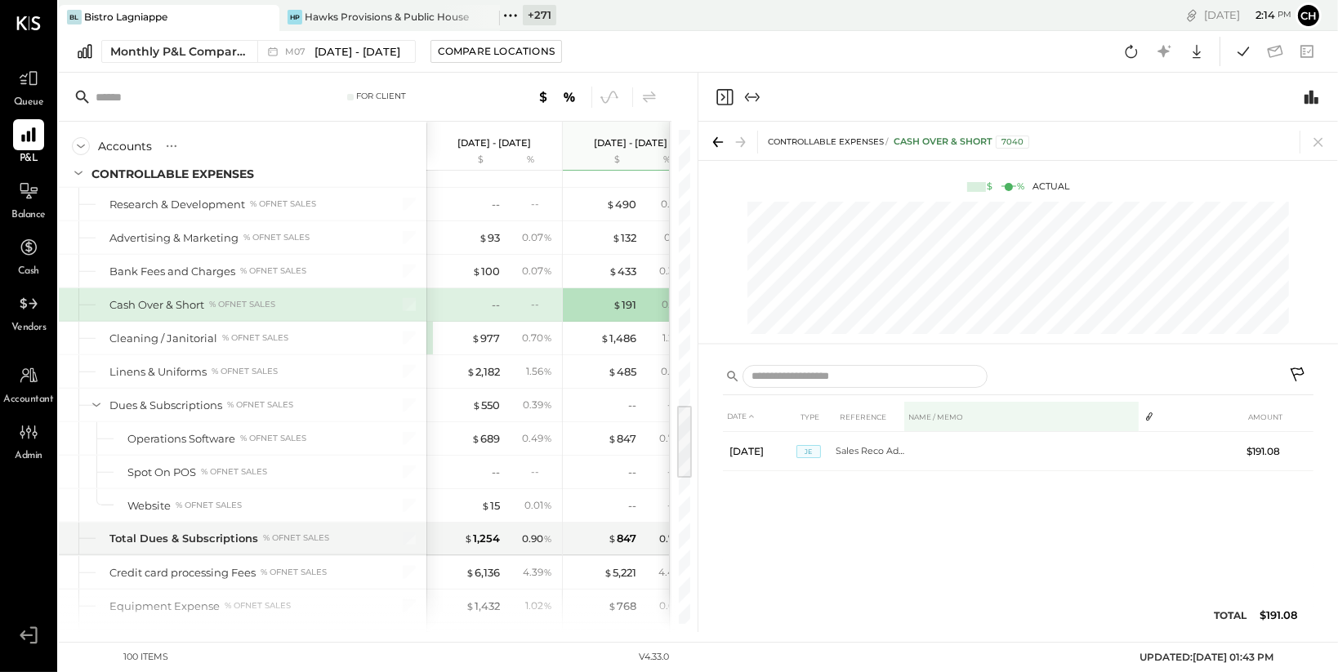
drag, startPoint x: 896, startPoint y: 415, endPoint x: 938, endPoint y: 414, distance: 41.7
click at [938, 414] on tr "DATE TYPE REFERENCE NAME / MEMO AMOUNT" at bounding box center [1018, 417] width 591 height 30
click at [846, 413] on th "REFERENCE" at bounding box center [870, 417] width 69 height 30
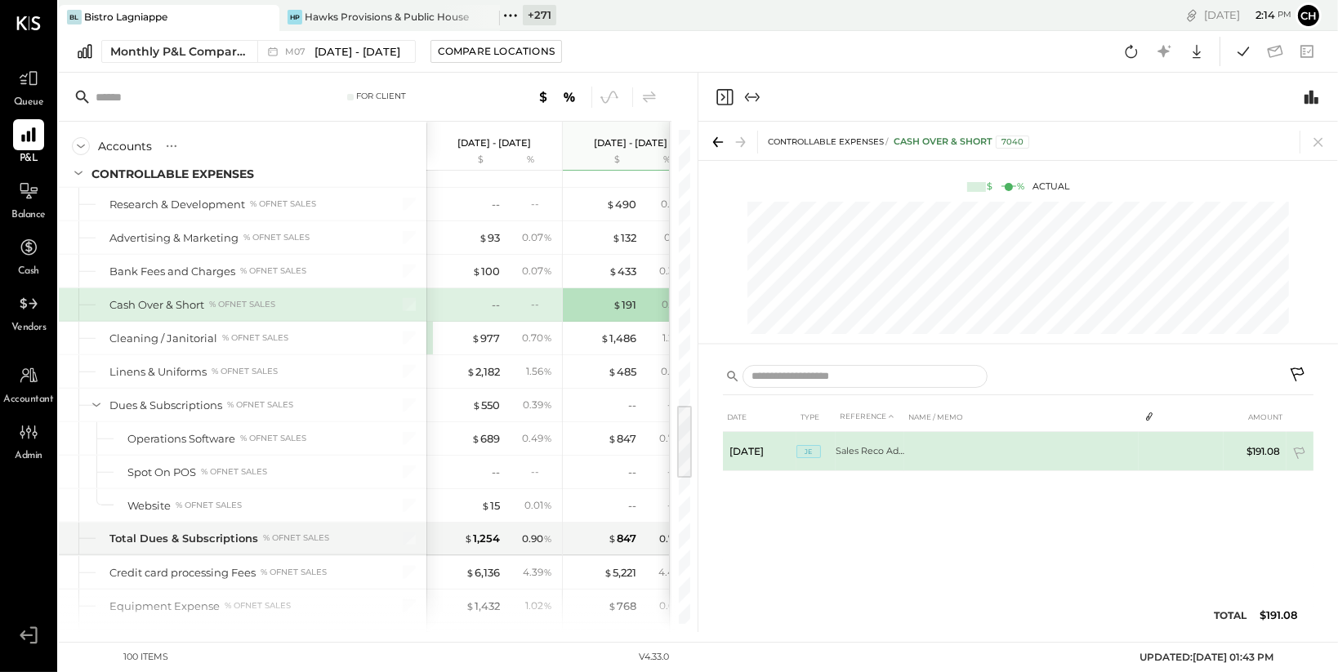
click at [882, 456] on td "Sales Reco Adj P06.25" at bounding box center [870, 451] width 69 height 39
click at [850, 453] on td "Sales Reco Adj P06.25" at bounding box center [870, 451] width 69 height 39
click at [980, 453] on td at bounding box center [1021, 451] width 234 height 39
click at [863, 448] on td "Sales Reco Adj P06.25" at bounding box center [870, 451] width 69 height 39
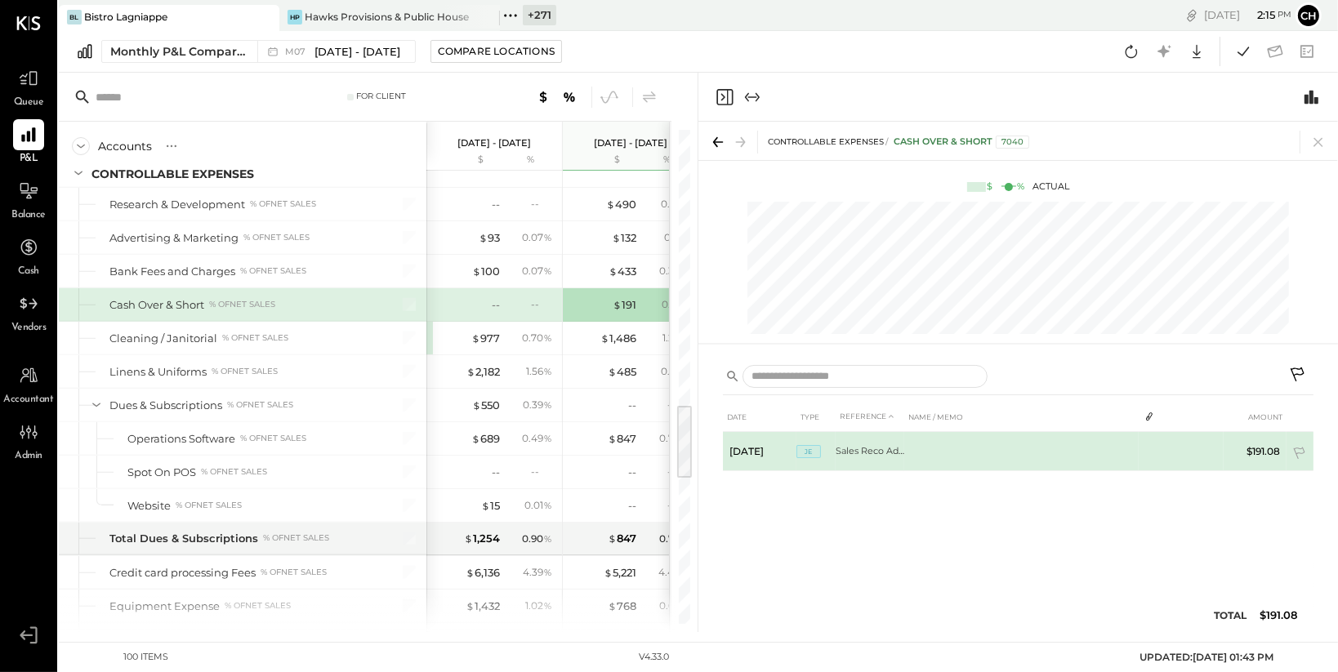
click at [863, 449] on td "Sales Reco Adj P06.25" at bounding box center [870, 451] width 69 height 39
click at [879, 444] on td "Sales Reco Adj P06.25" at bounding box center [870, 451] width 69 height 39
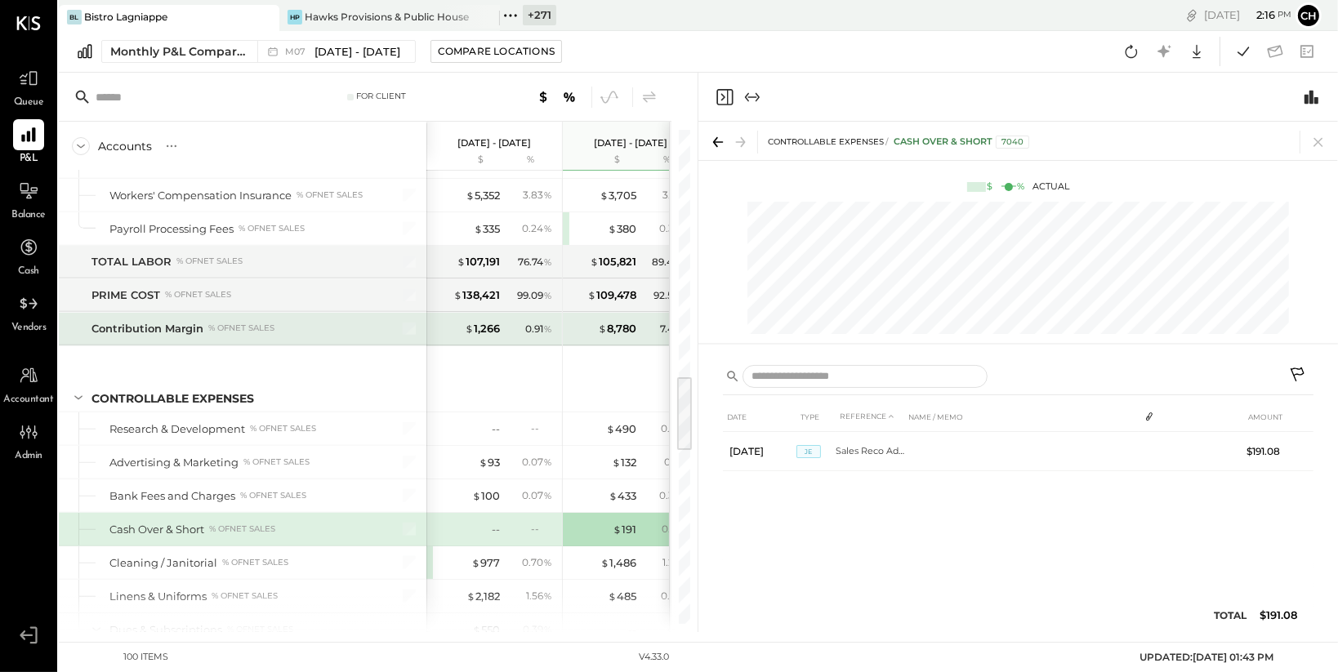
scroll to position [1576, 0]
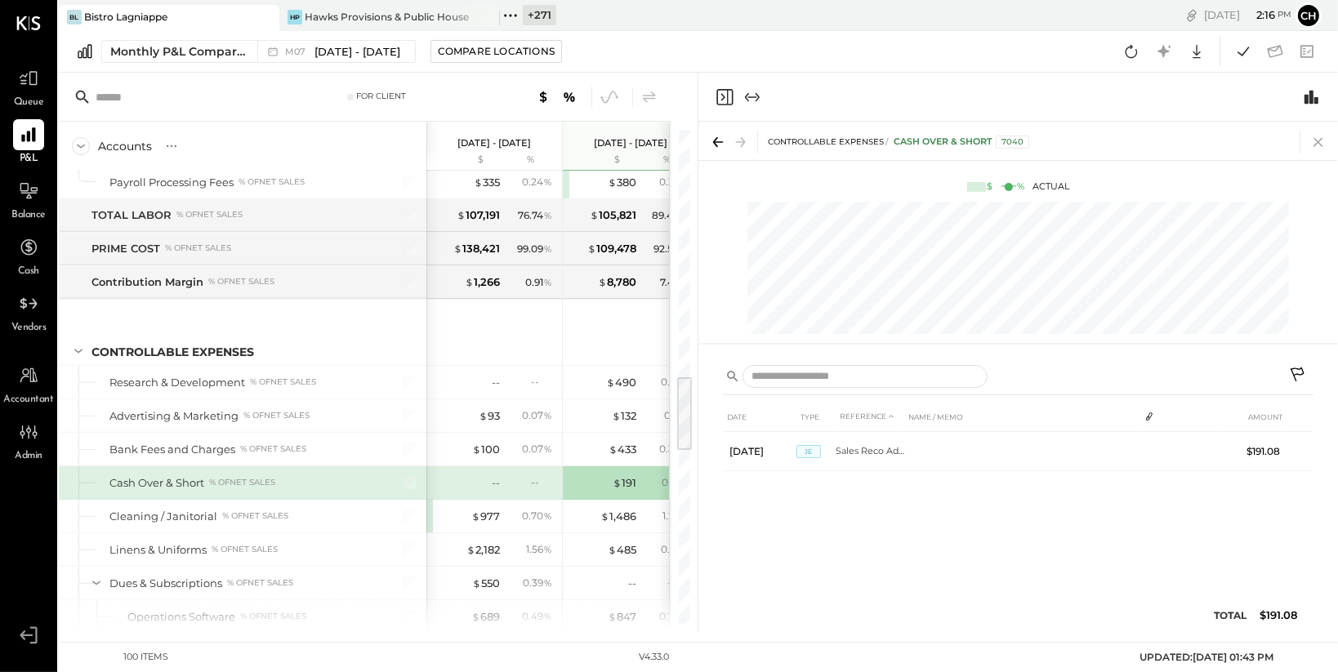
click at [1319, 136] on icon at bounding box center [1318, 142] width 23 height 23
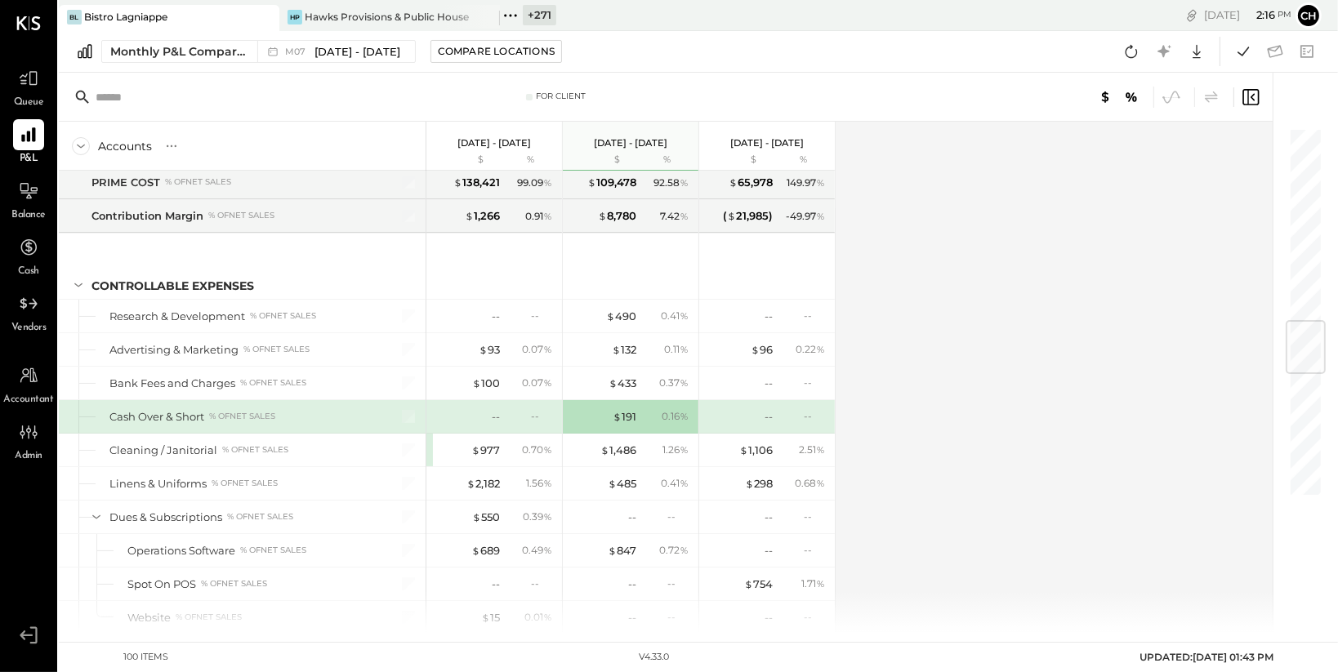
scroll to position [1654, 0]
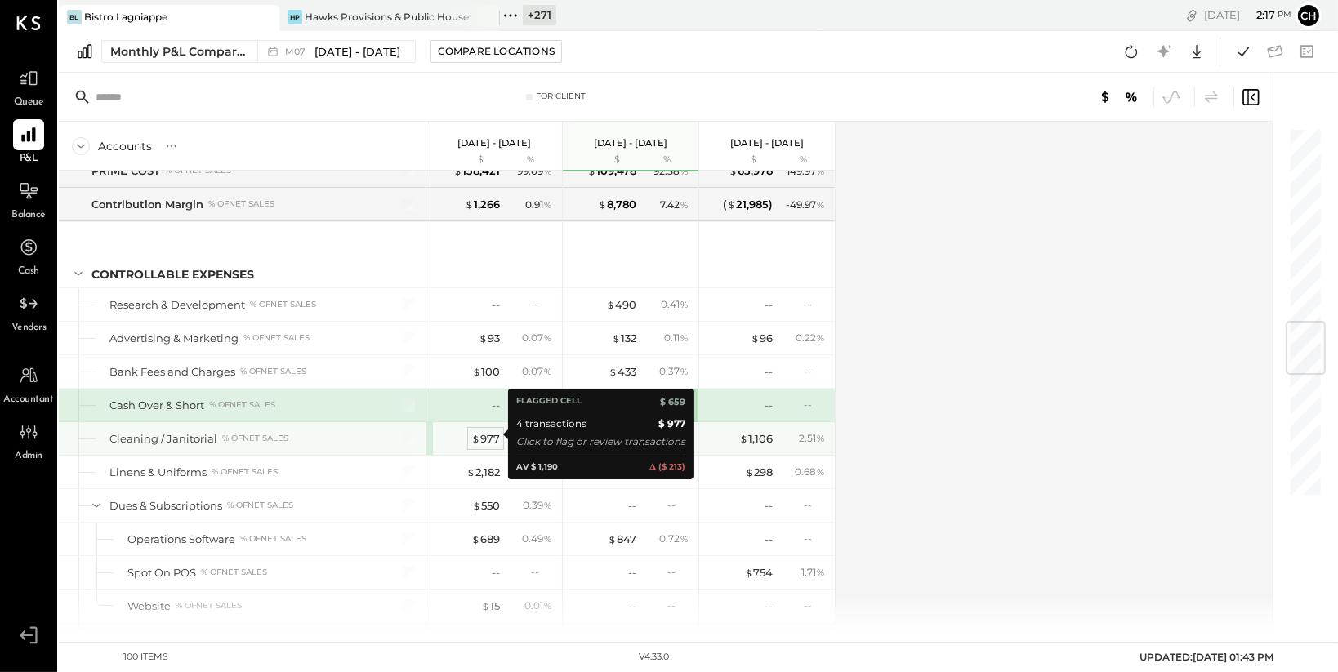
click at [485, 434] on div "$ 977" at bounding box center [485, 439] width 29 height 16
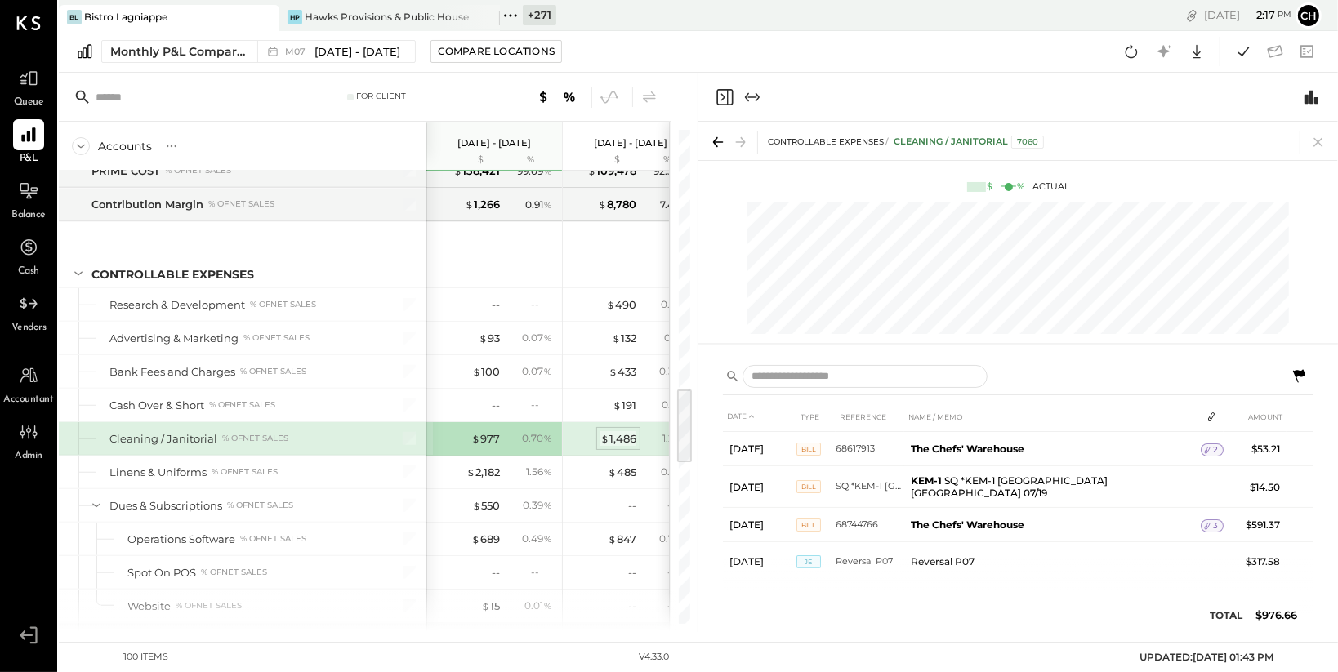
click at [612, 431] on div "$ 1,486" at bounding box center [619, 439] width 36 height 16
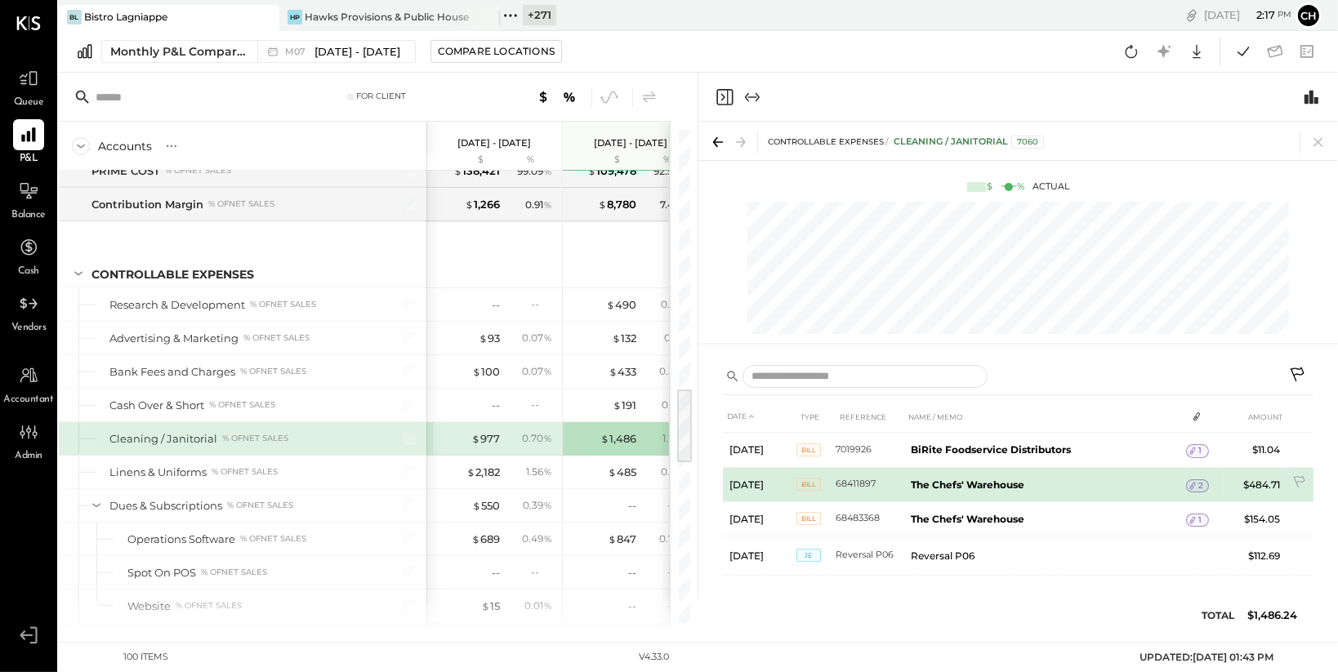
scroll to position [89, 0]
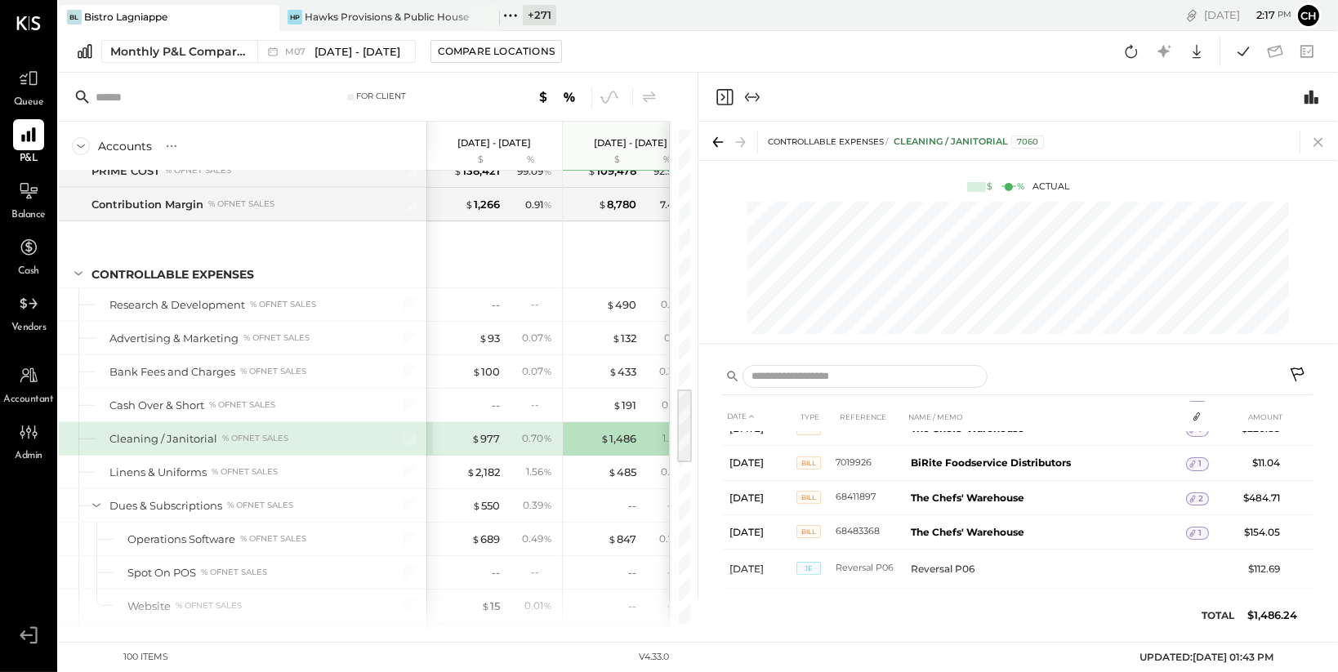
click at [1319, 137] on icon at bounding box center [1318, 142] width 23 height 23
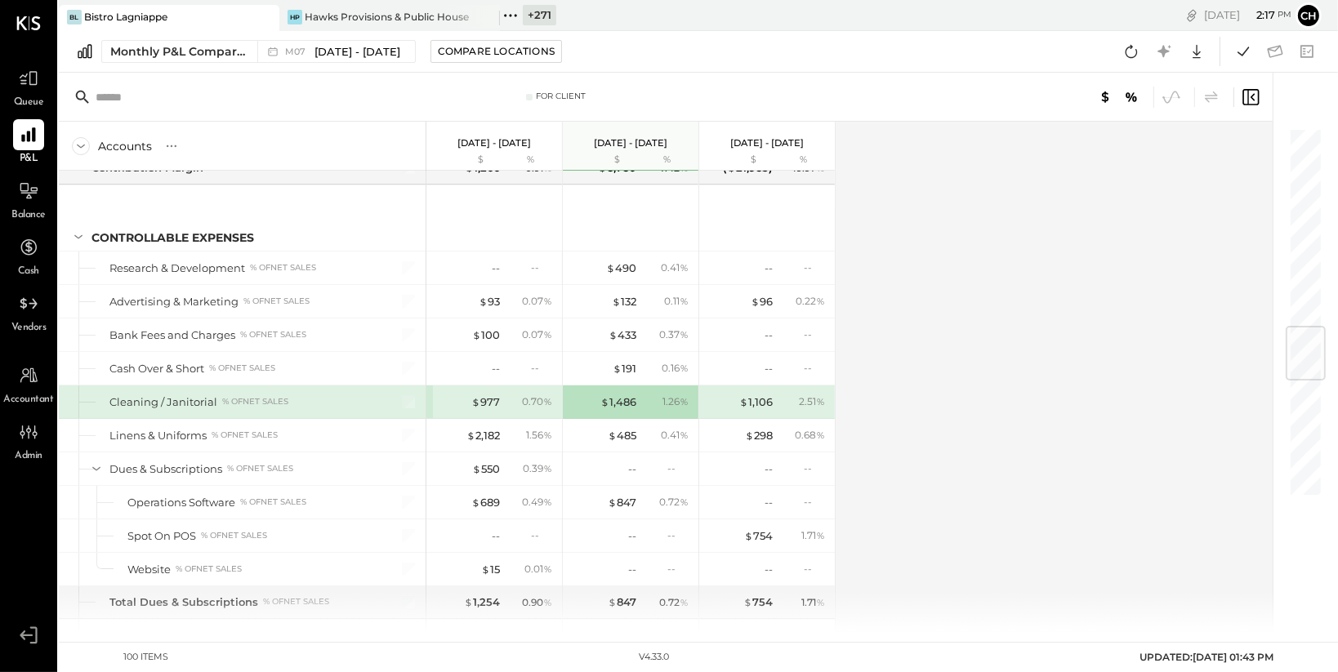
scroll to position [1699, 0]
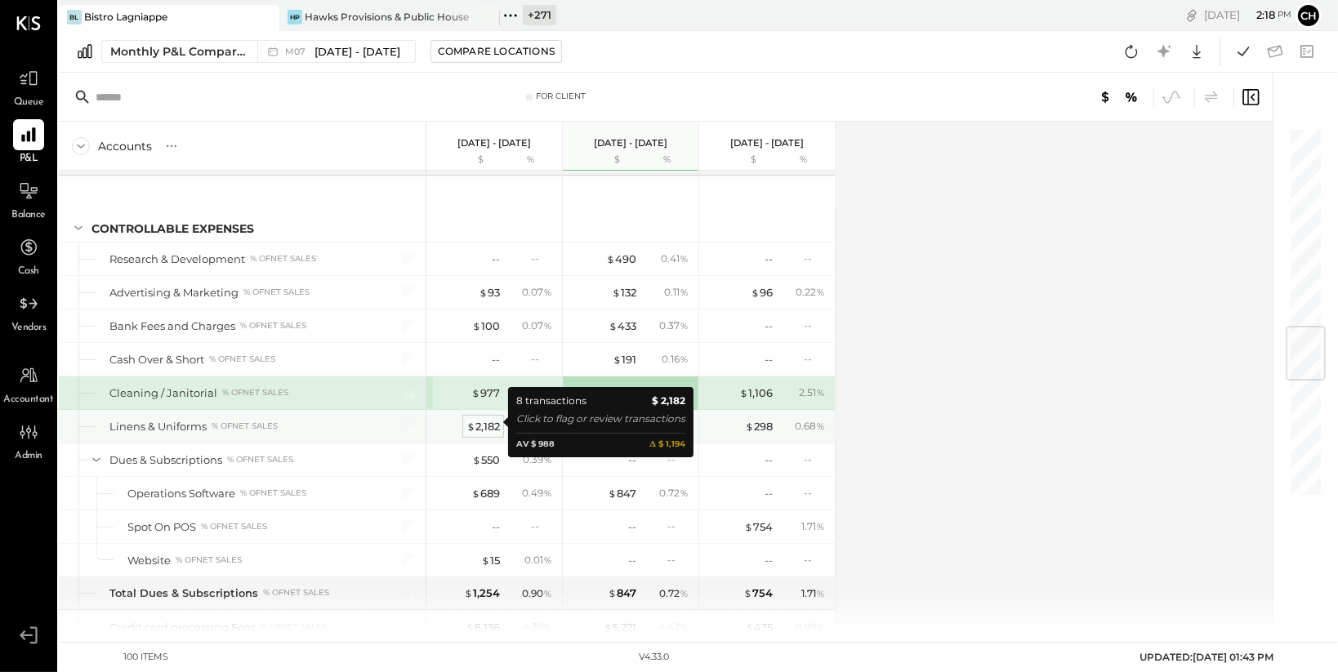
click at [470, 422] on span "$" at bounding box center [471, 426] width 9 height 13
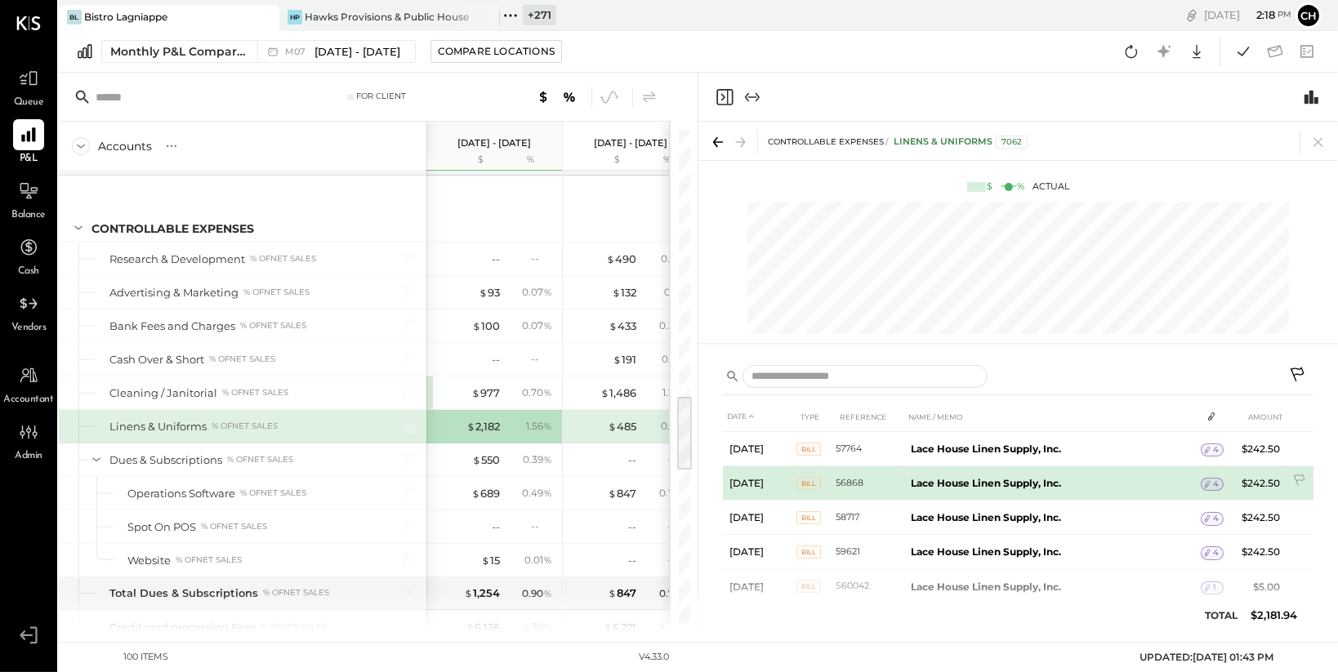
scroll to position [2, 0]
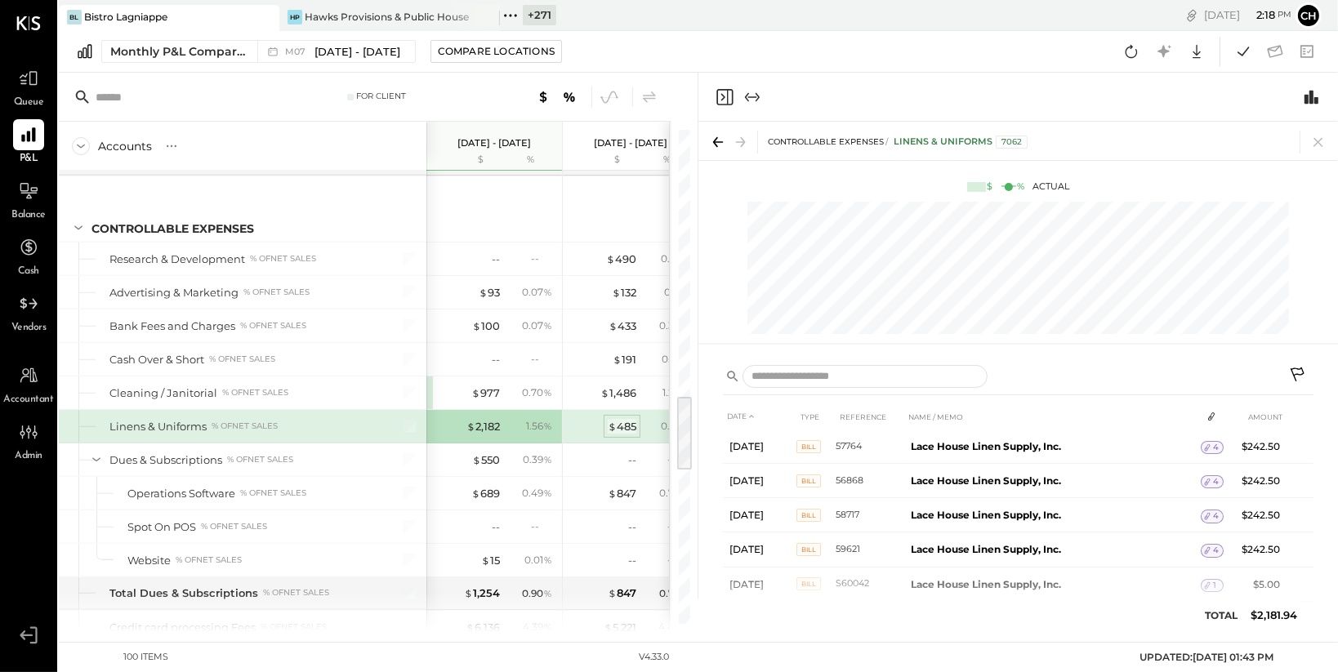
click at [628, 427] on div "$ 485" at bounding box center [622, 427] width 29 height 16
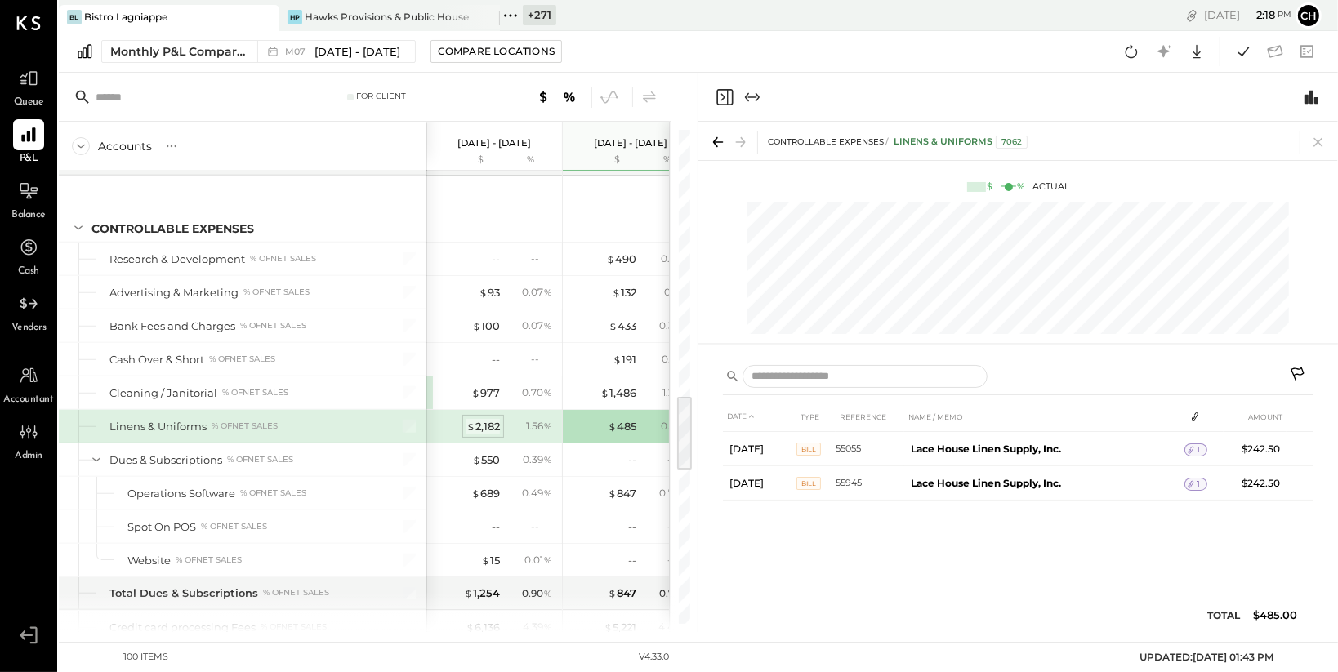
click at [489, 425] on div "$ 2,182" at bounding box center [483, 427] width 33 height 16
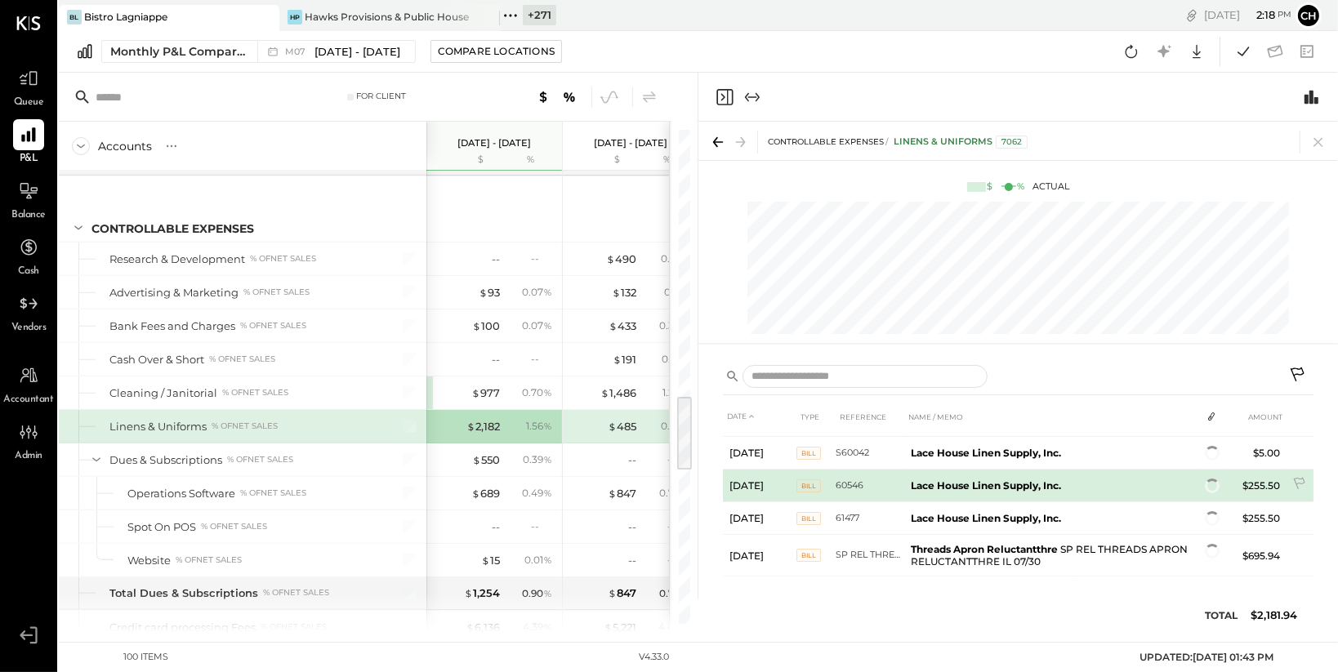
scroll to position [130, 0]
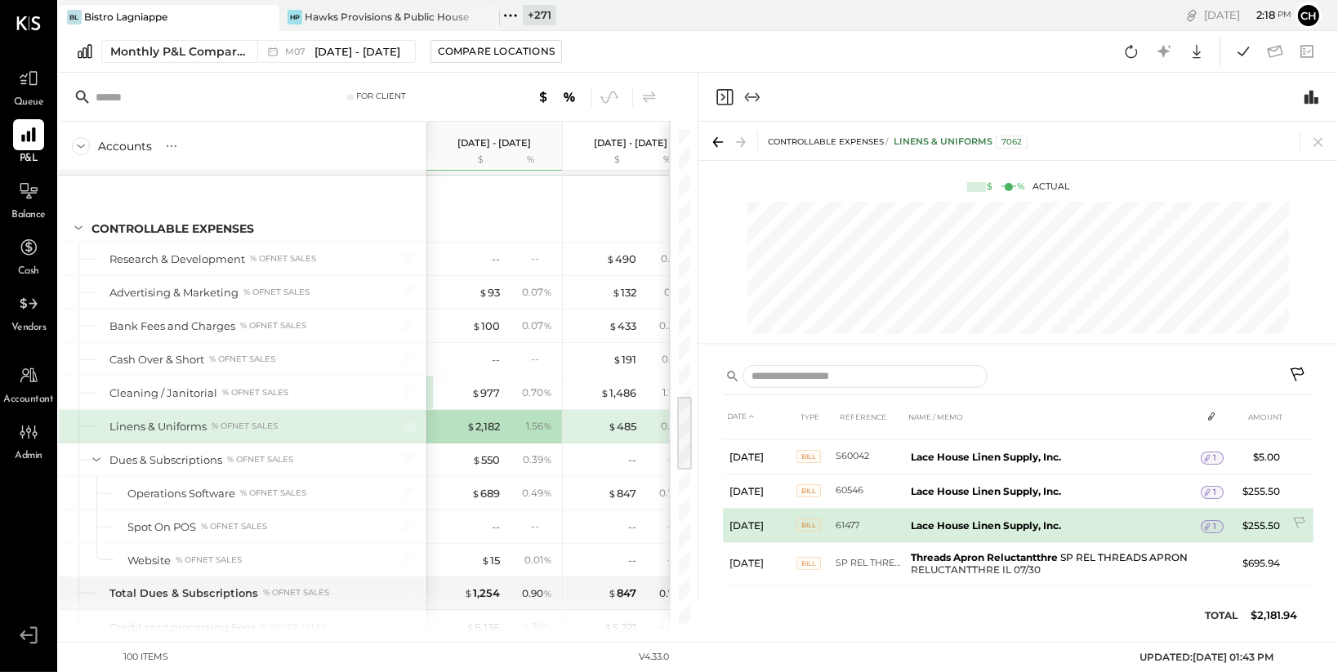
click at [803, 524] on span "Bill" at bounding box center [809, 525] width 25 height 13
click at [914, 524] on b "Lace House Linen Supply, Inc." at bounding box center [986, 526] width 150 height 12
click at [1210, 527] on icon at bounding box center [1207, 526] width 11 height 11
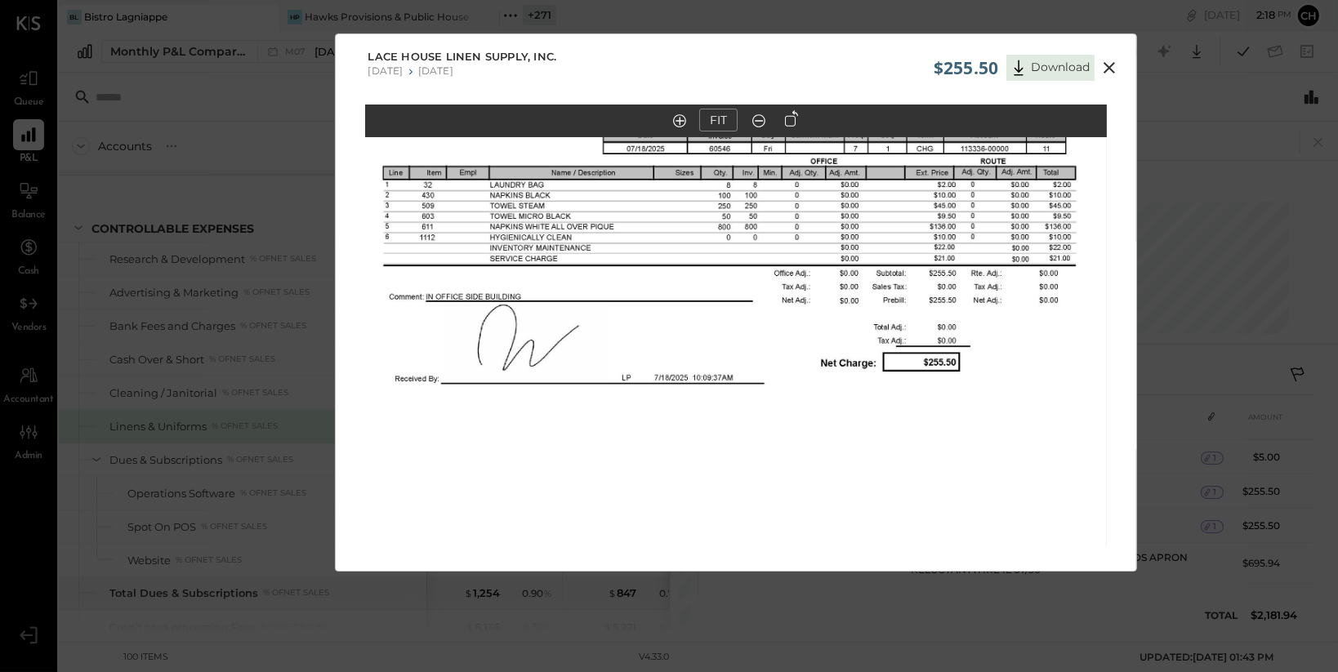
click at [1104, 66] on icon at bounding box center [1110, 68] width 20 height 20
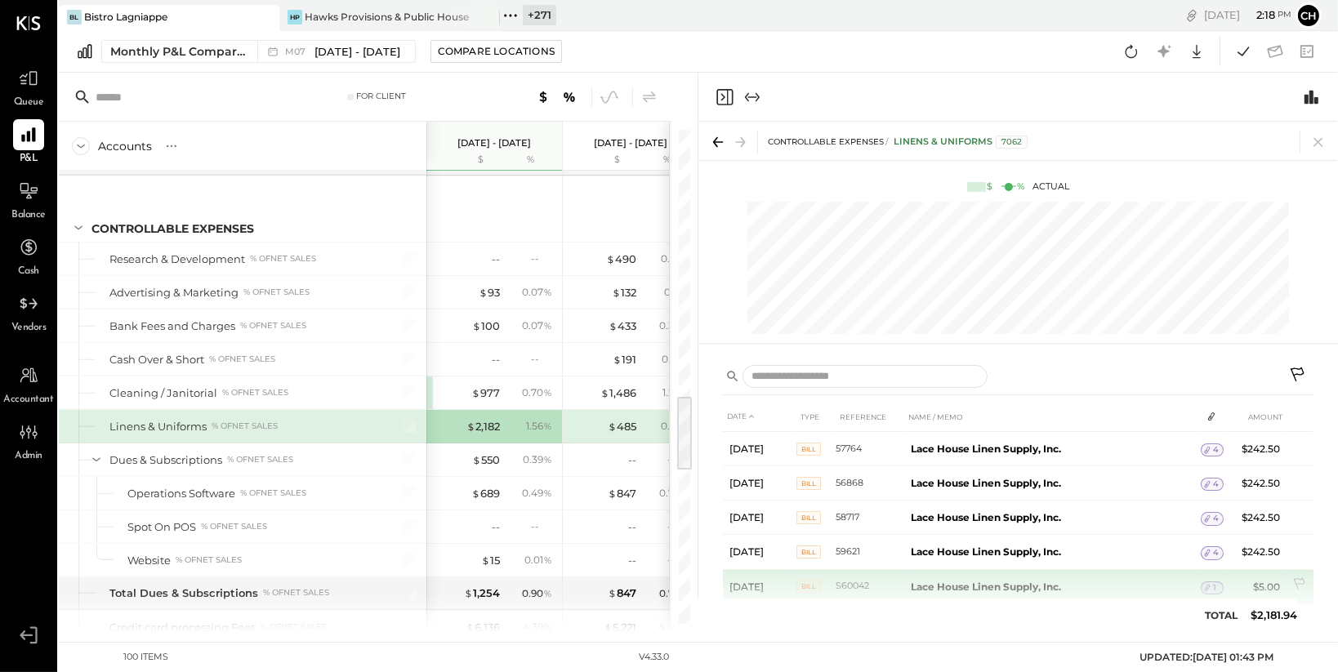
scroll to position [0, 0]
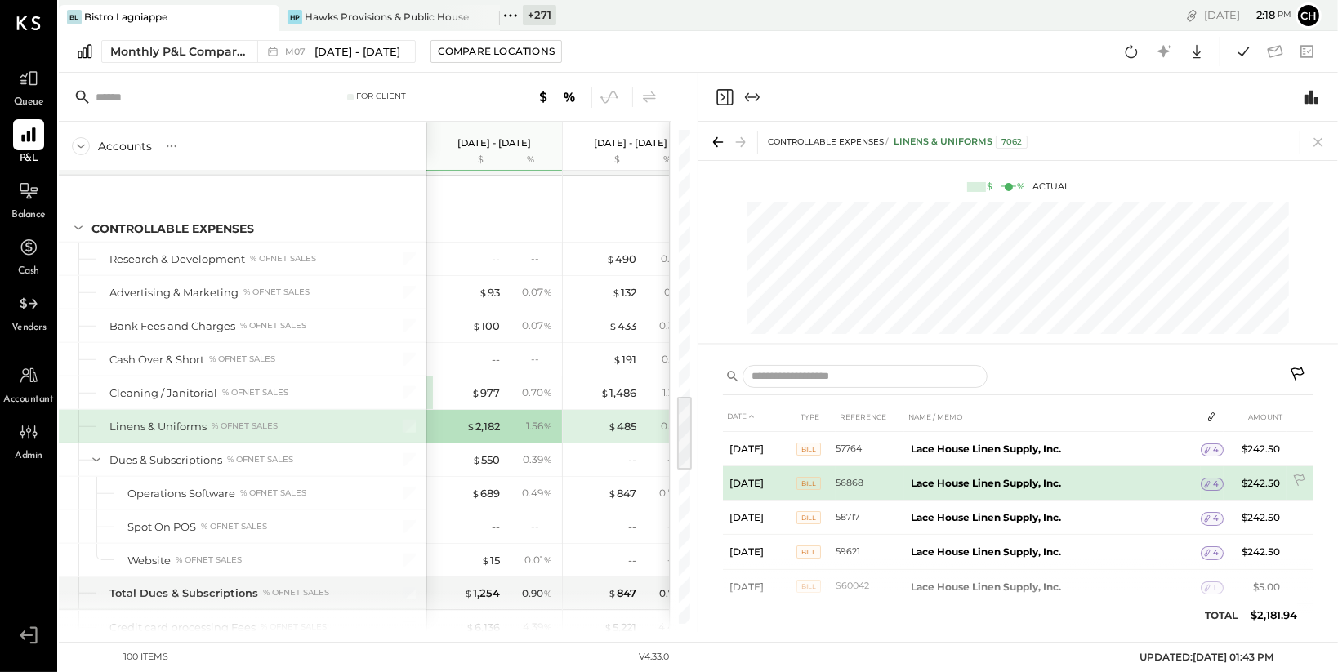
click at [1213, 485] on span "4" at bounding box center [1216, 484] width 6 height 11
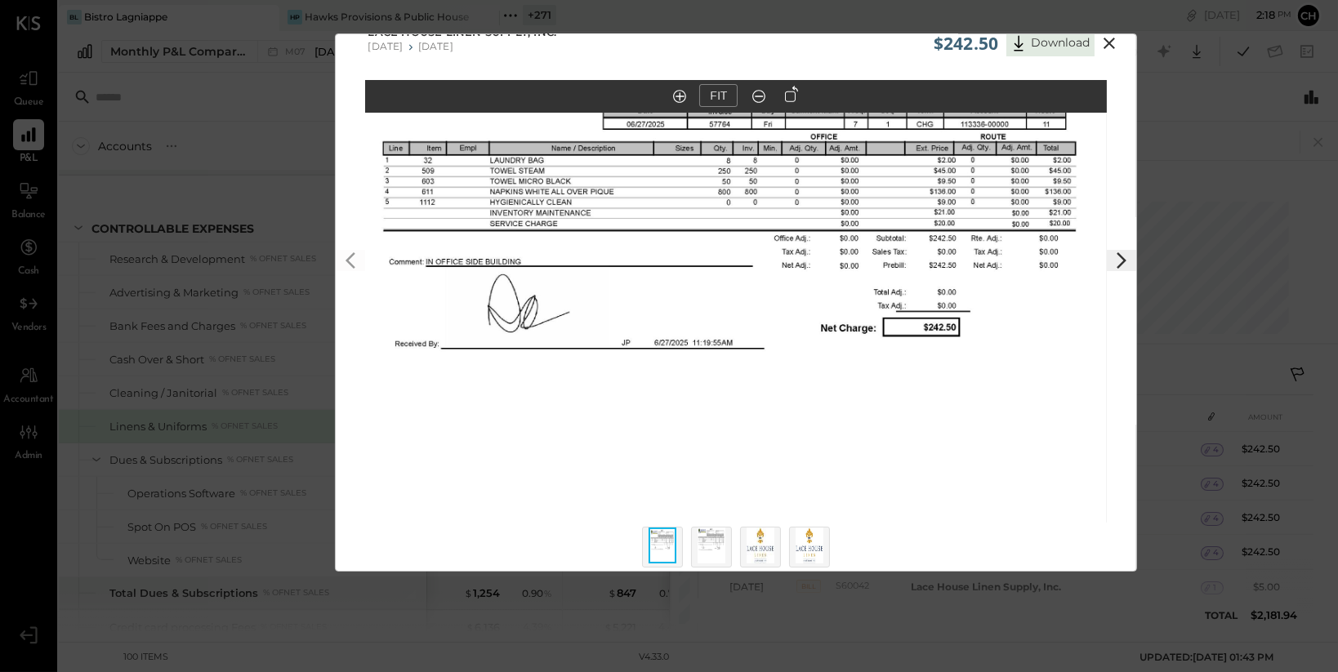
scroll to position [38, 0]
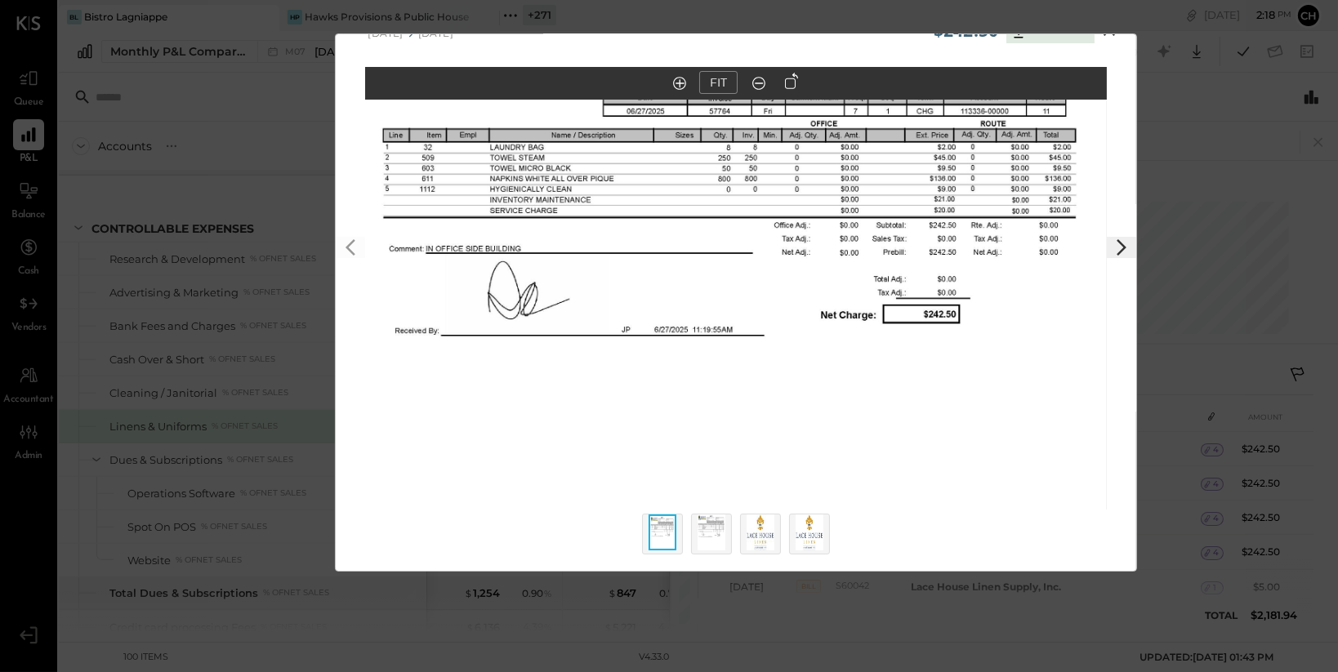
click at [713, 525] on img at bounding box center [712, 533] width 28 height 36
click at [765, 539] on img at bounding box center [761, 533] width 28 height 36
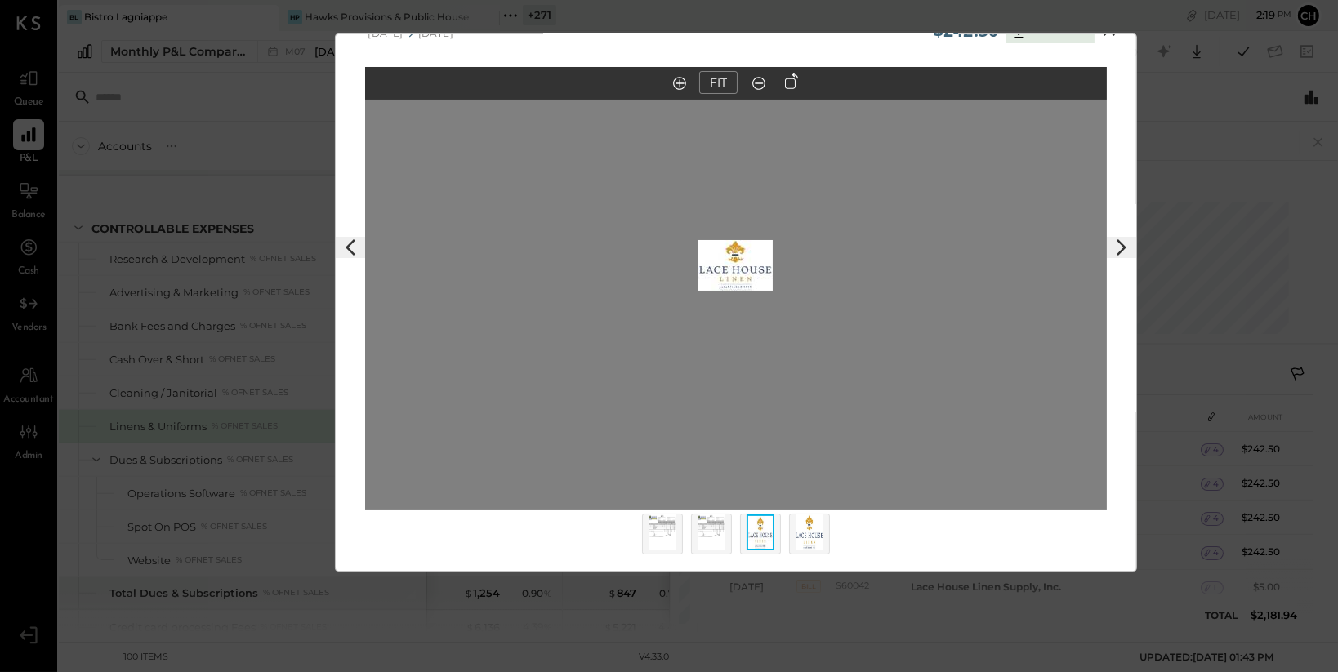
click at [712, 532] on img at bounding box center [712, 533] width 28 height 36
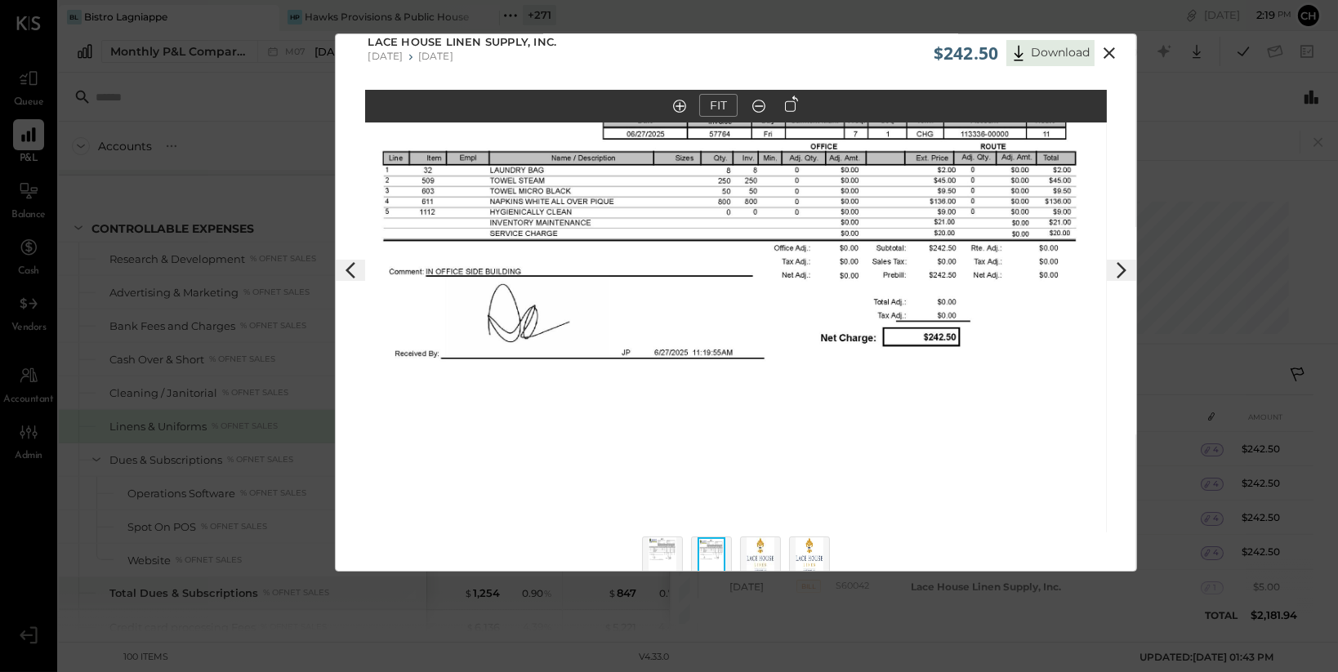
scroll to position [0, 0]
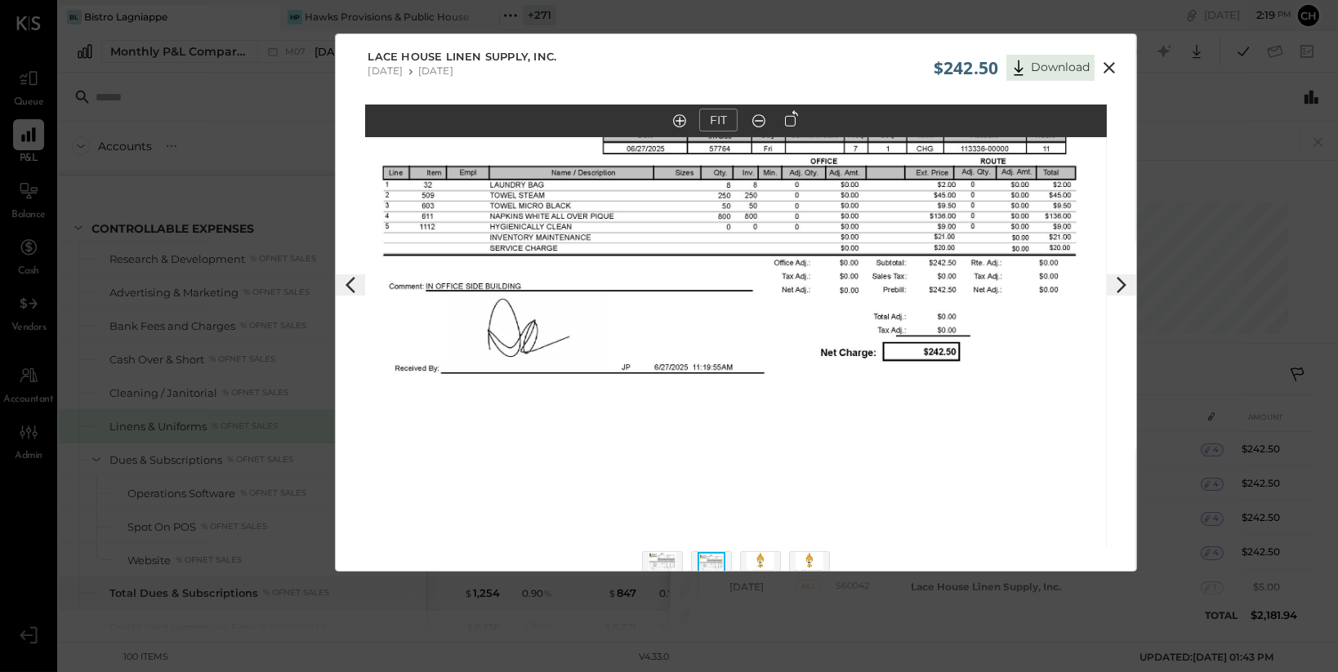
click at [1104, 65] on icon at bounding box center [1110, 68] width 20 height 20
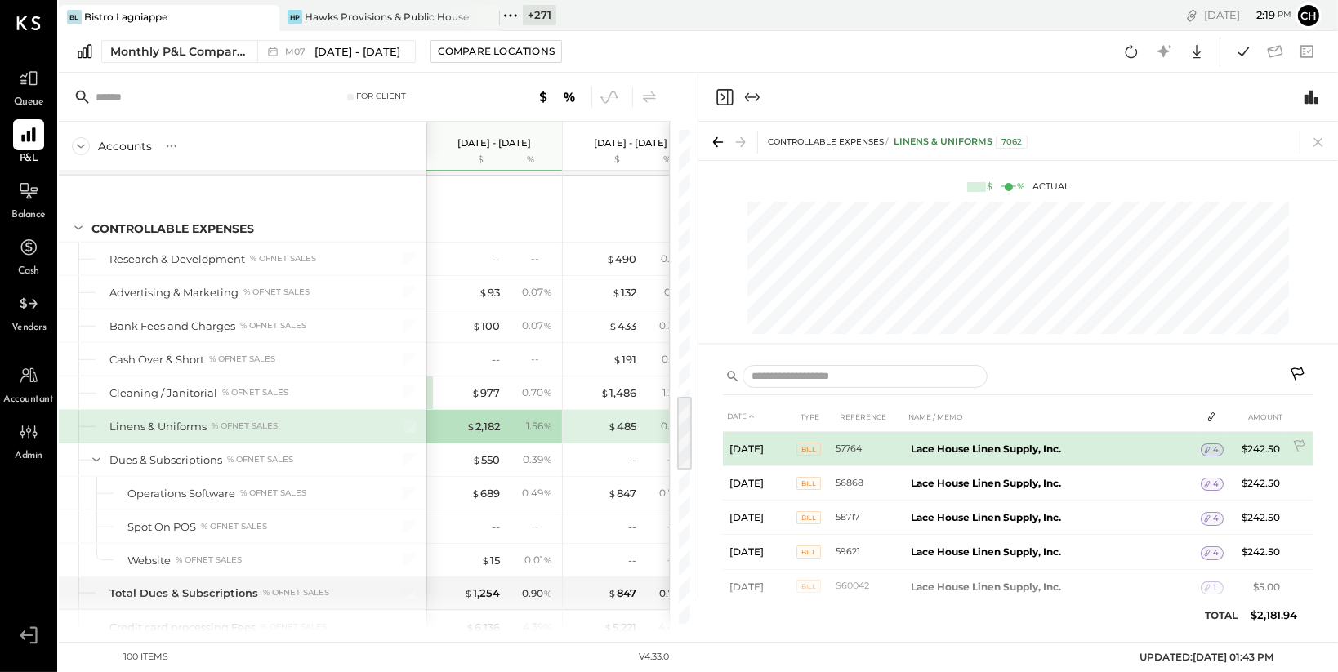
click at [1213, 449] on span "4" at bounding box center [1216, 449] width 6 height 11
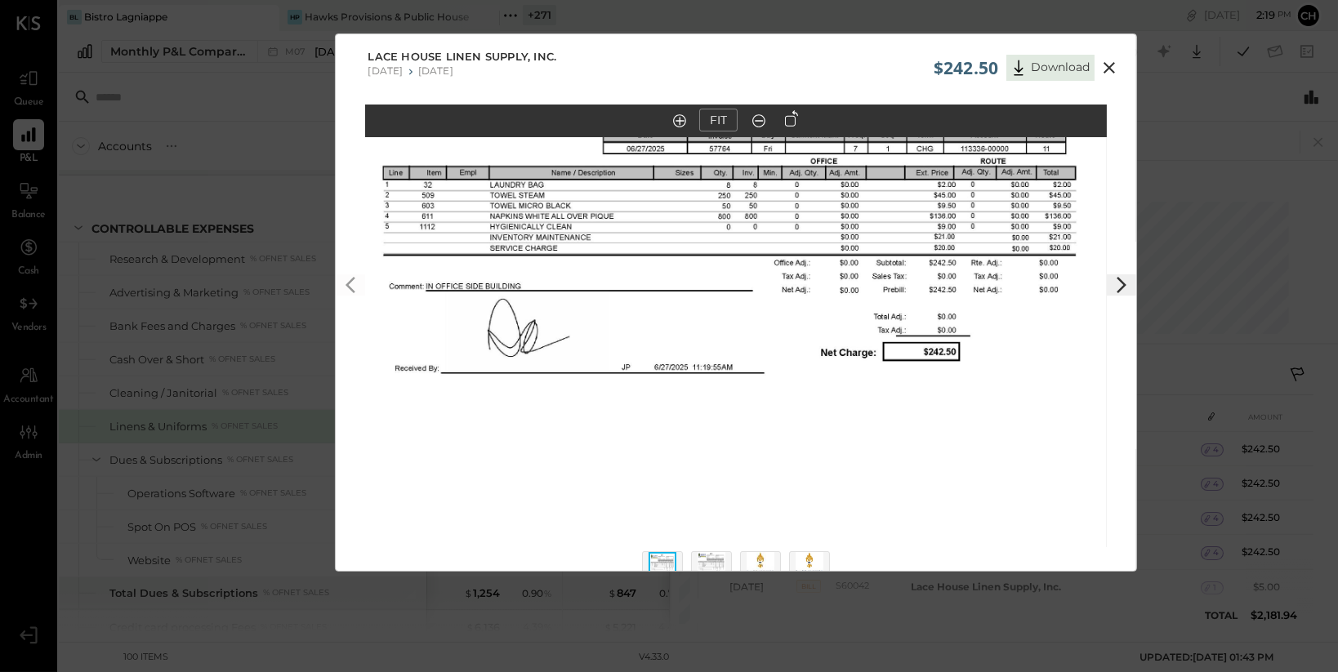
click at [1107, 64] on icon at bounding box center [1110, 68] width 20 height 20
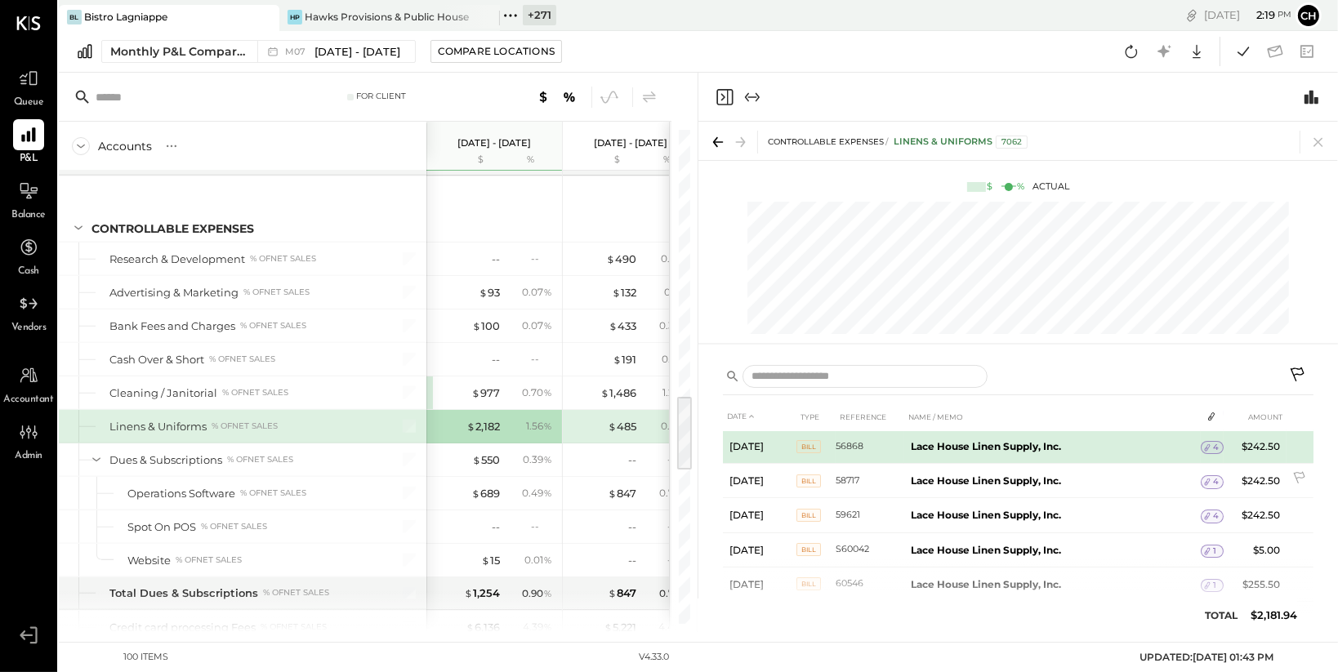
scroll to position [38, 0]
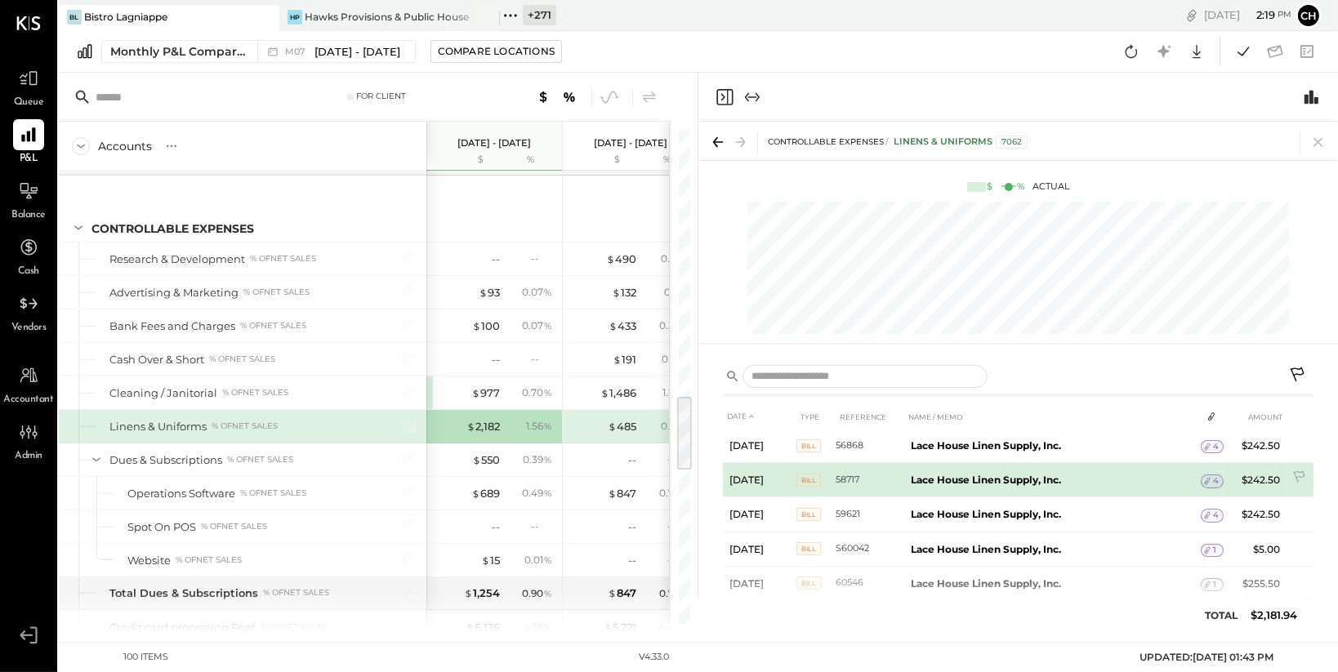
click at [1266, 472] on td "$242.50" at bounding box center [1255, 480] width 63 height 34
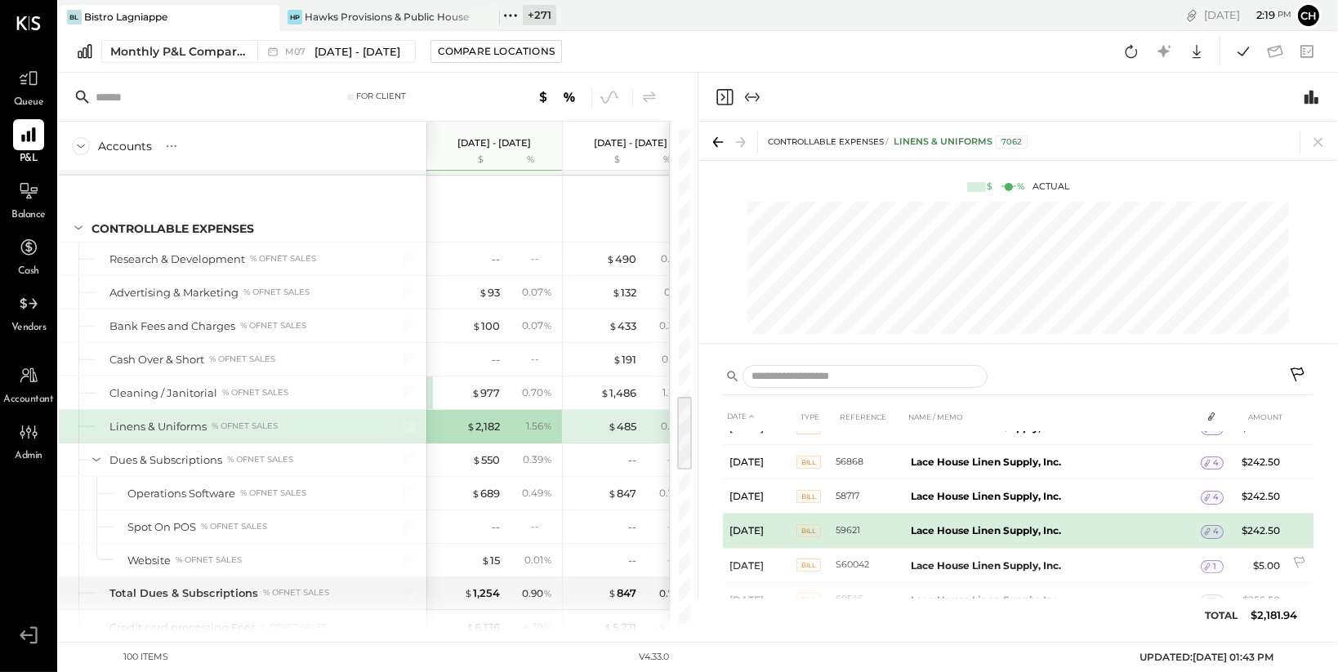
scroll to position [18, 0]
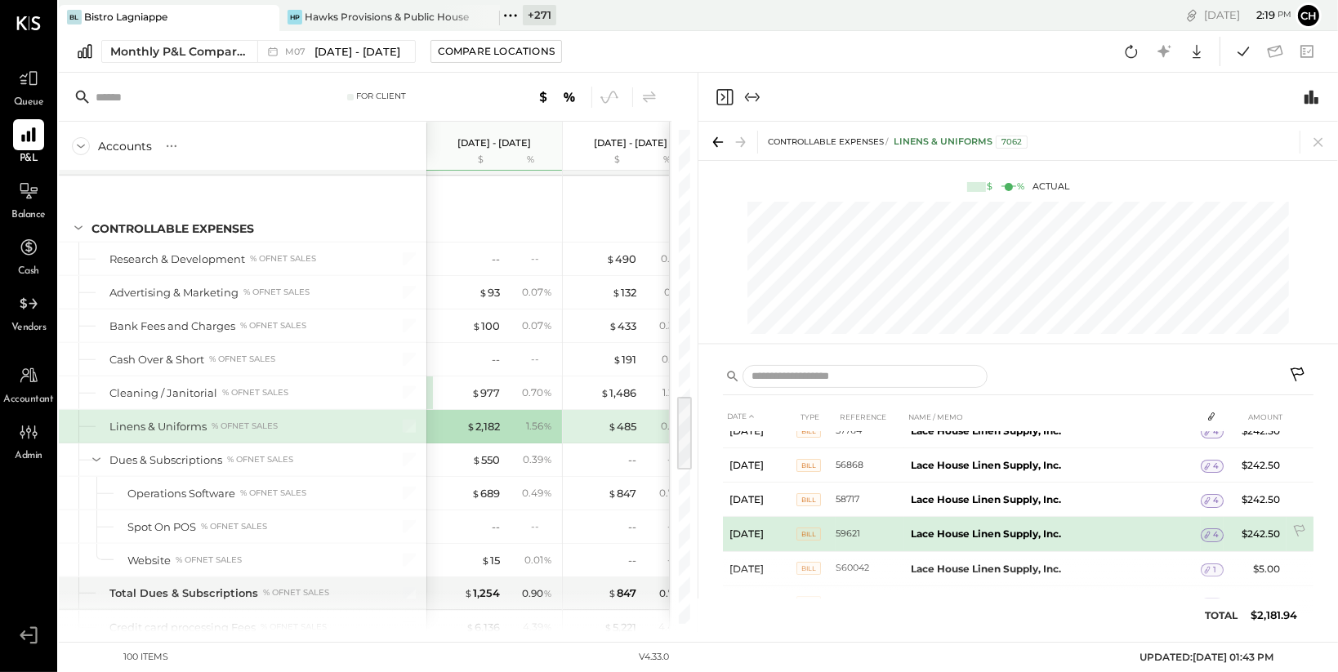
click at [1252, 536] on td "$242.50" at bounding box center [1255, 534] width 63 height 34
click at [1252, 533] on td "$242.50" at bounding box center [1255, 534] width 63 height 34
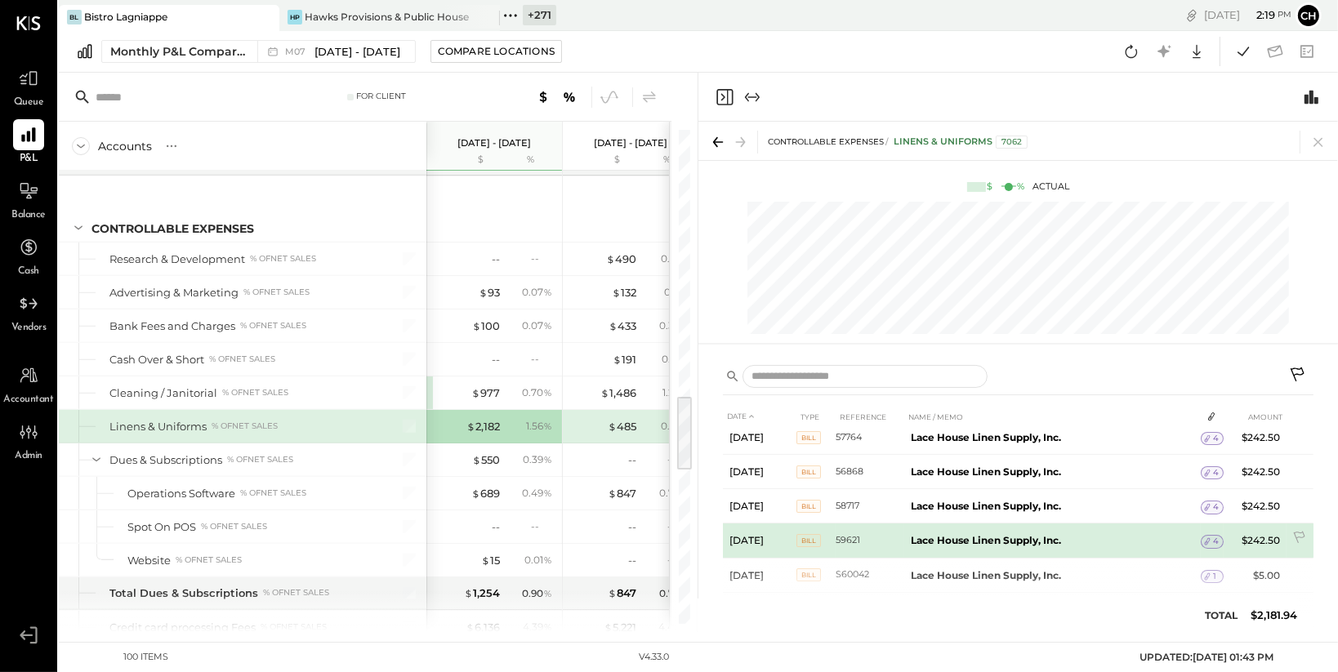
scroll to position [1, 0]
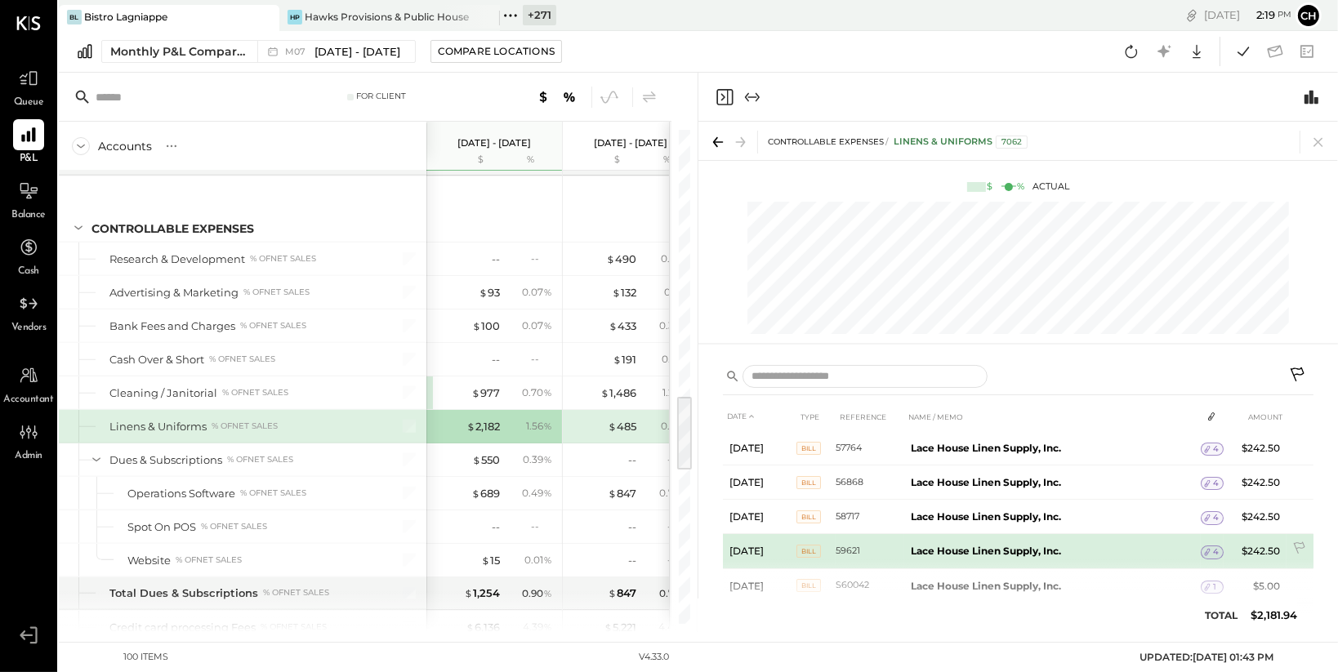
click at [1216, 549] on span "4" at bounding box center [1216, 552] width 6 height 11
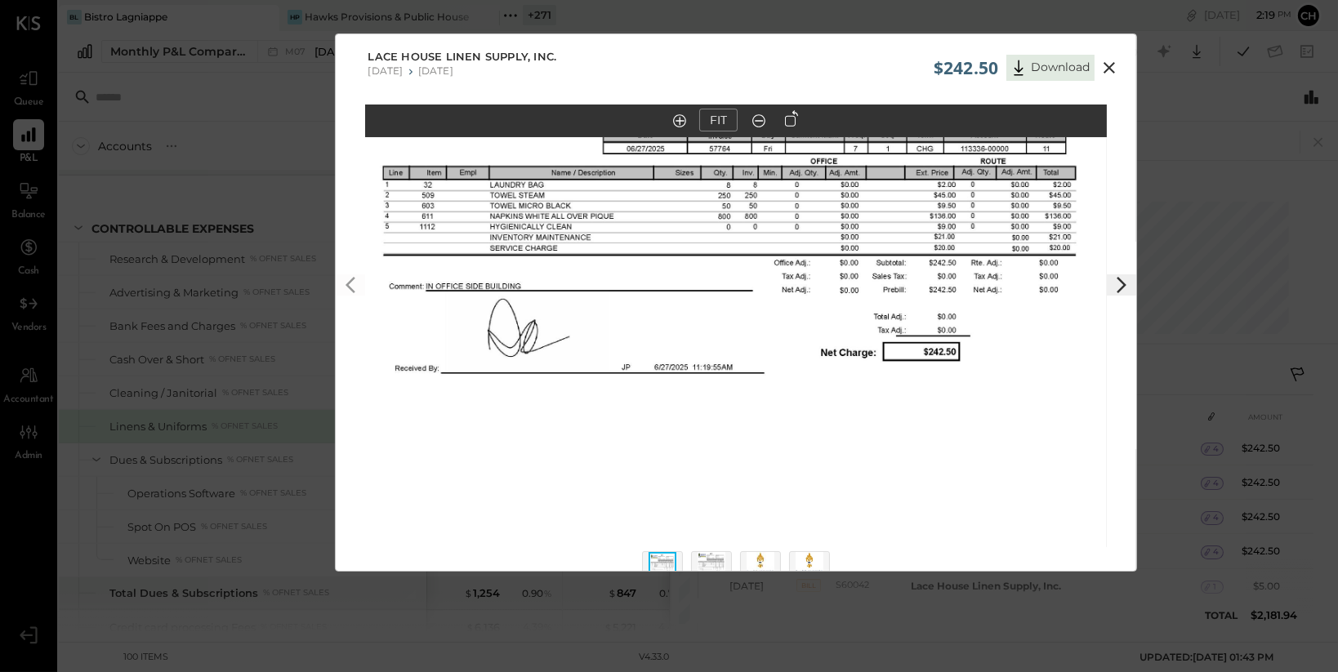
click at [1105, 61] on icon at bounding box center [1110, 68] width 20 height 20
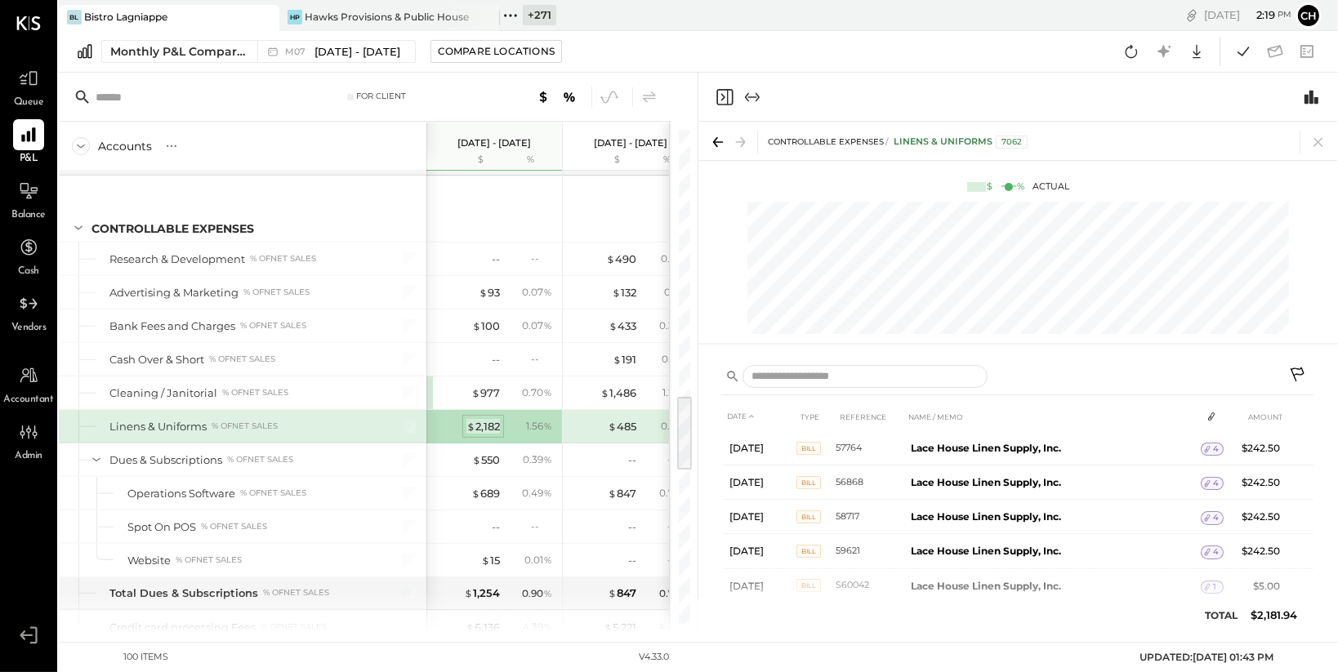
click at [475, 419] on div "$ 2,182" at bounding box center [483, 427] width 33 height 16
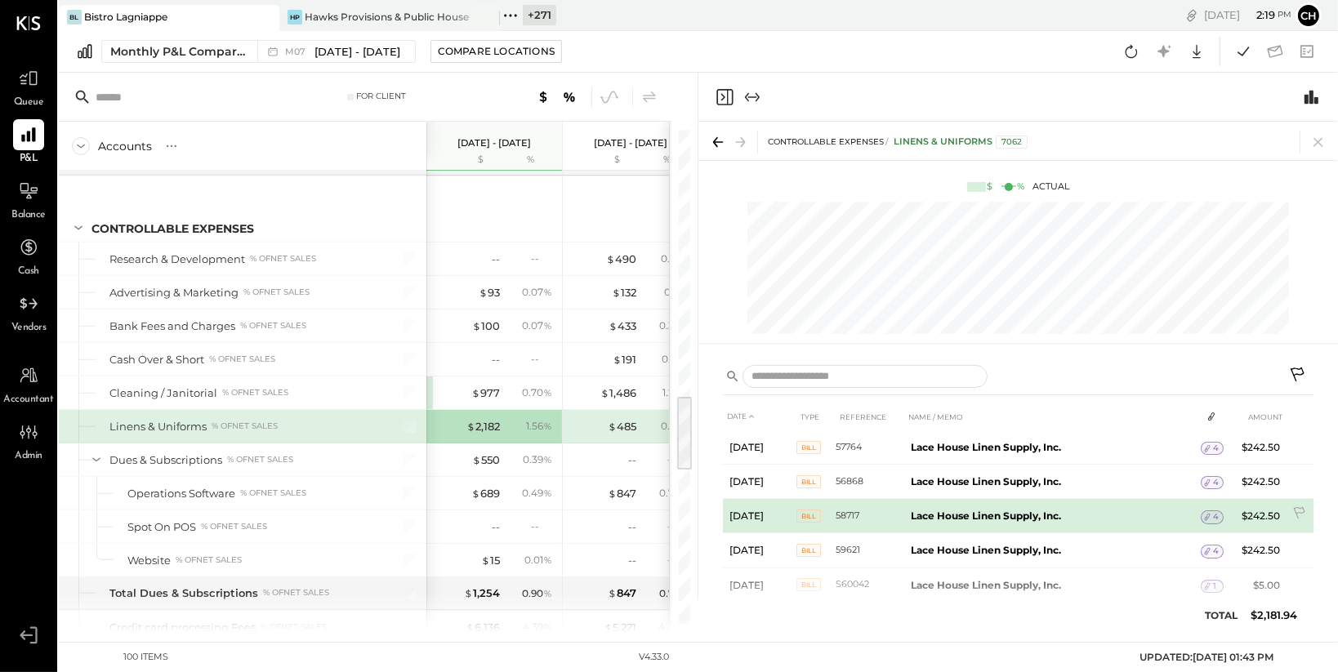
scroll to position [0, 0]
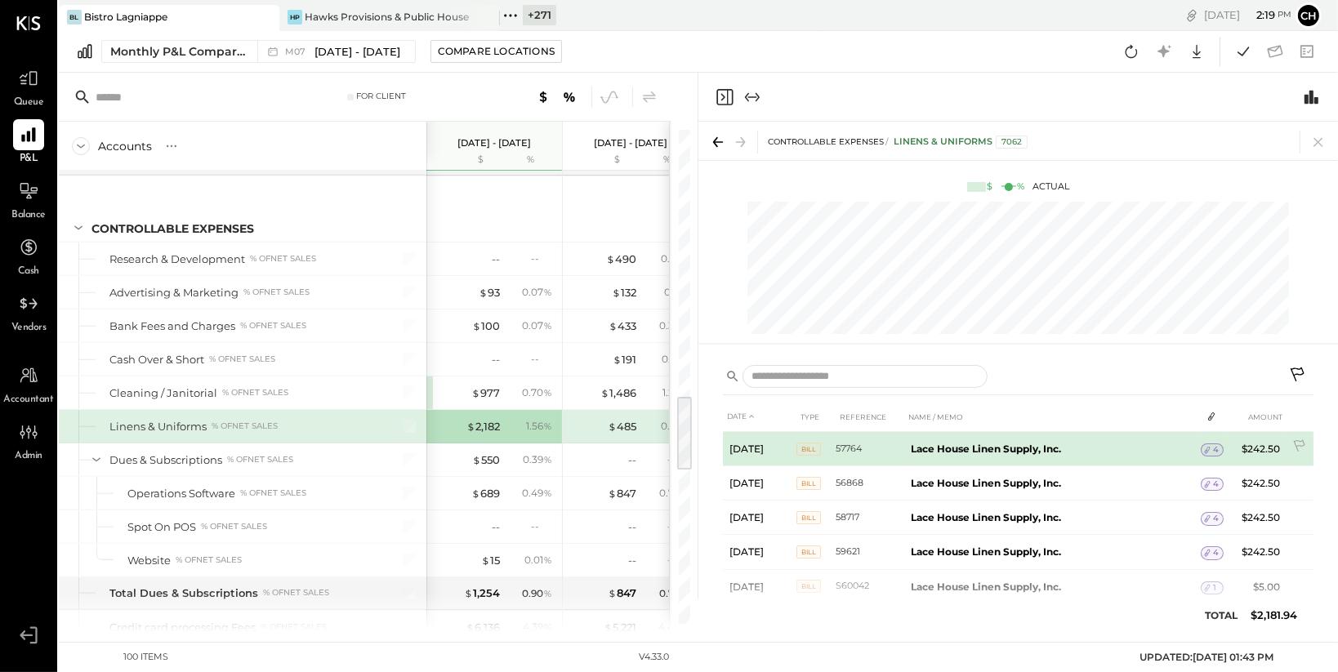
click at [1210, 449] on icon at bounding box center [1207, 449] width 11 height 11
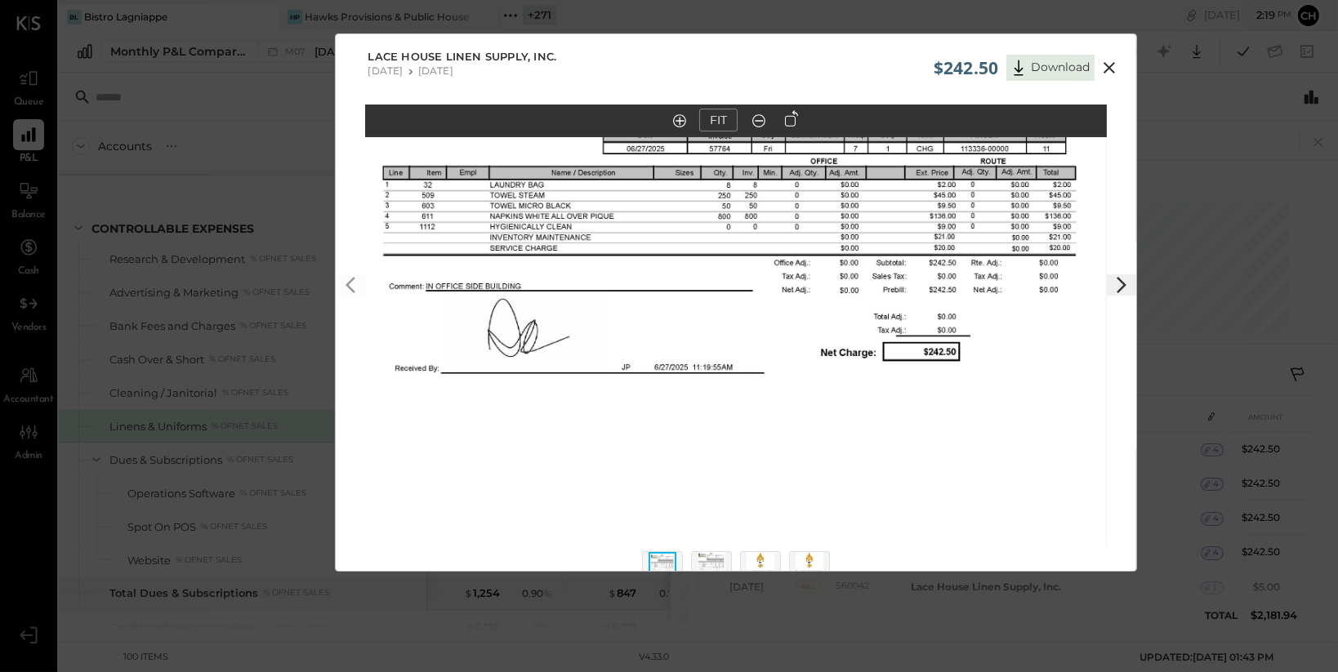
click at [1113, 68] on icon at bounding box center [1110, 68] width 20 height 20
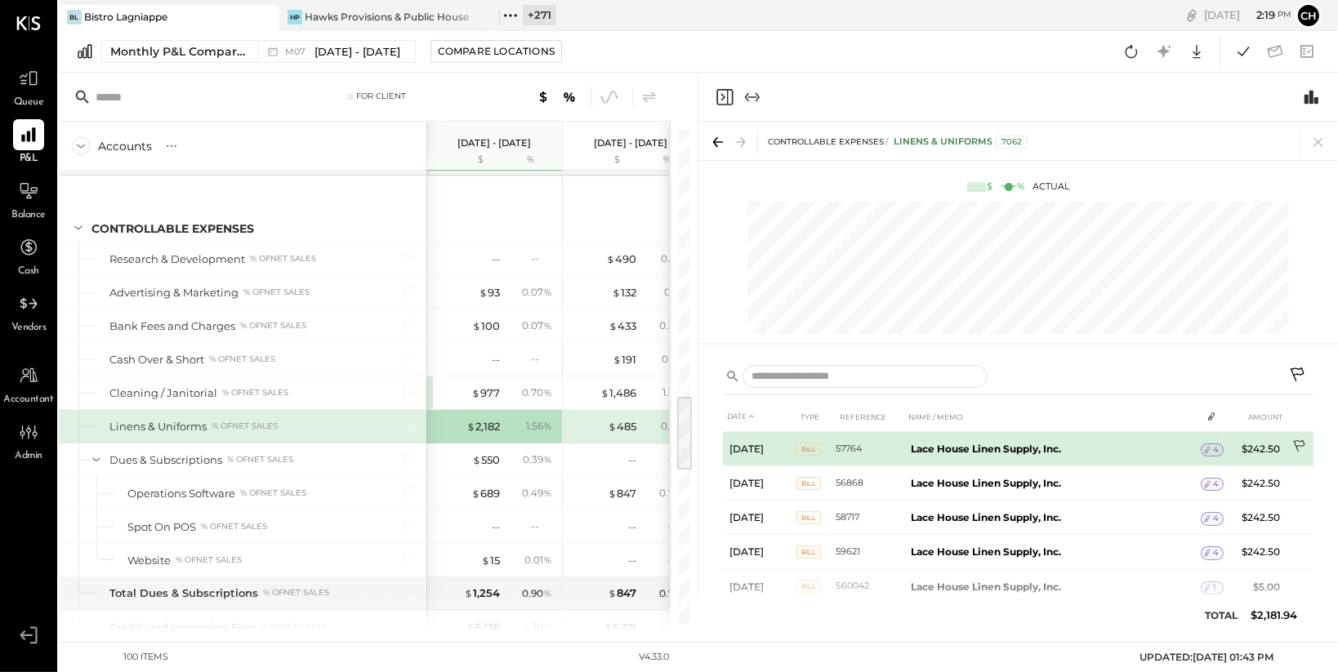
click at [1296, 443] on icon at bounding box center [1301, 448] width 16 height 16
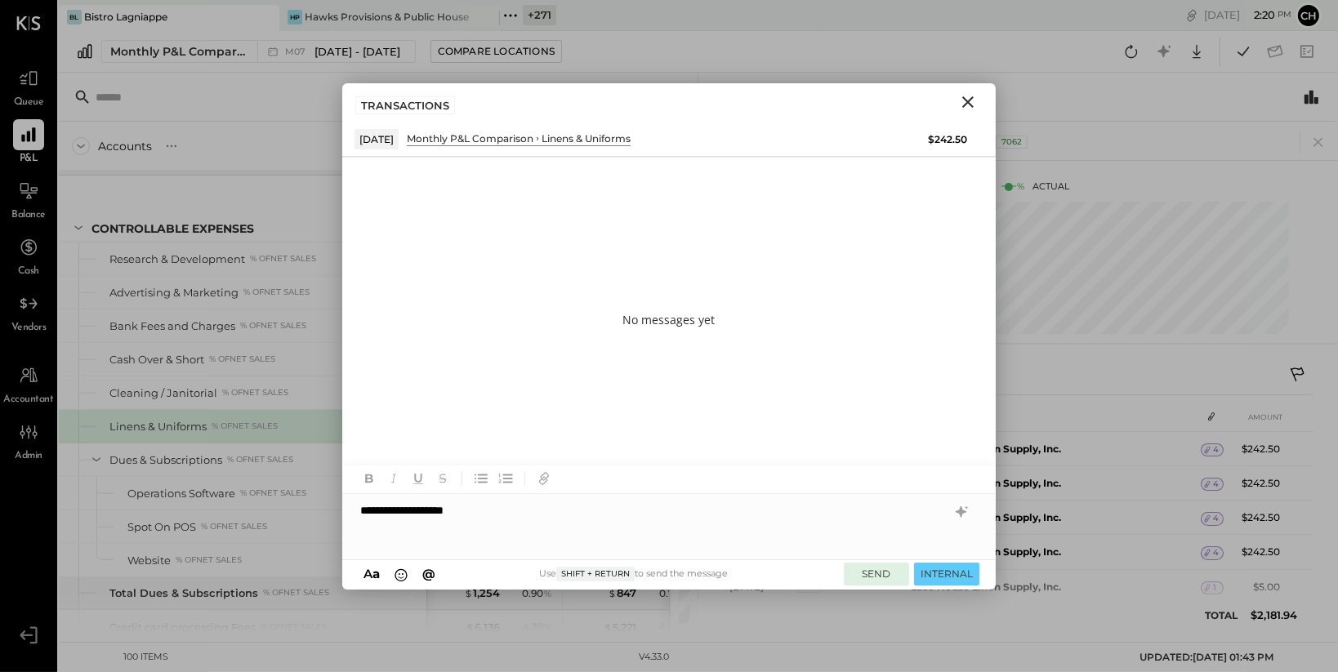
click at [879, 571] on button "SEND" at bounding box center [876, 574] width 65 height 22
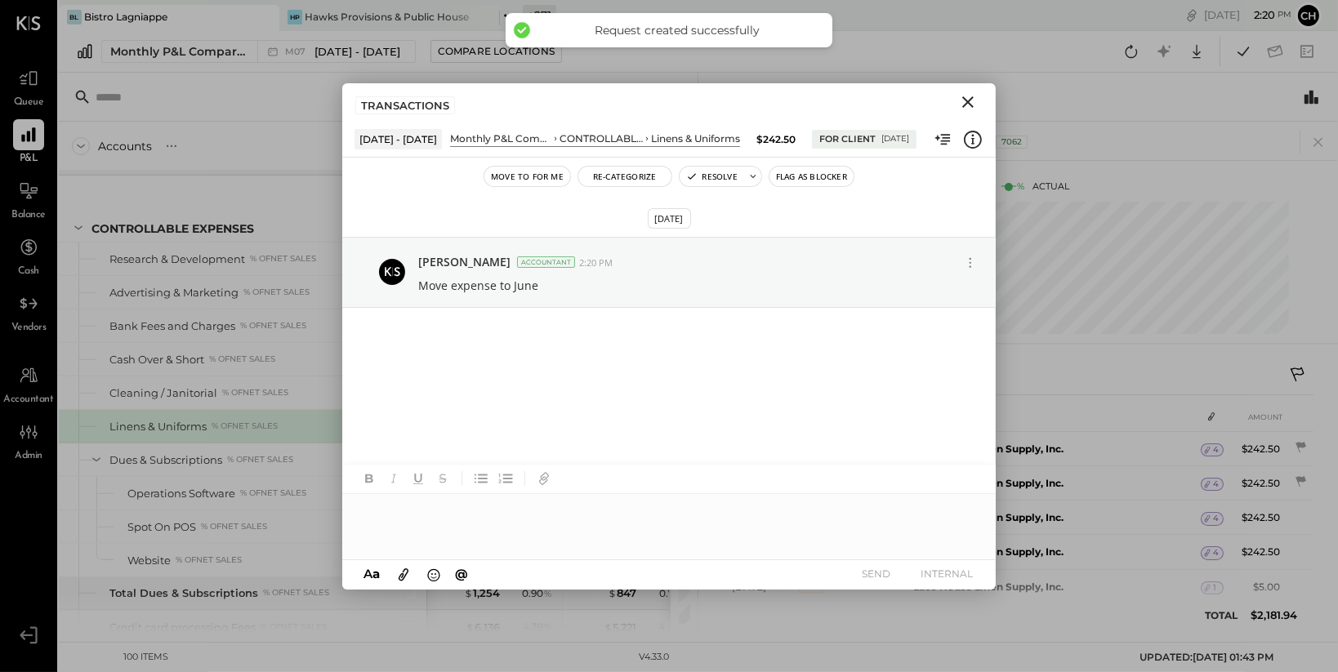
click at [974, 98] on icon "Close" at bounding box center [968, 102] width 20 height 20
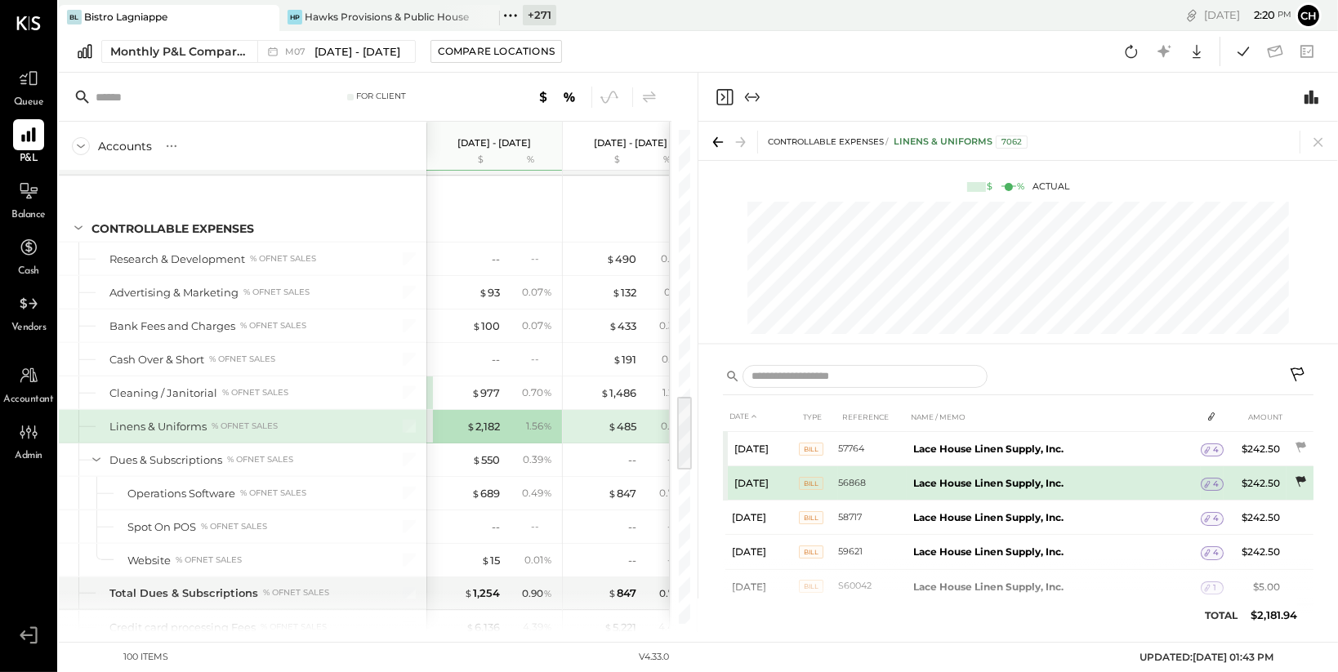
click at [1297, 478] on icon at bounding box center [1301, 481] width 11 height 11
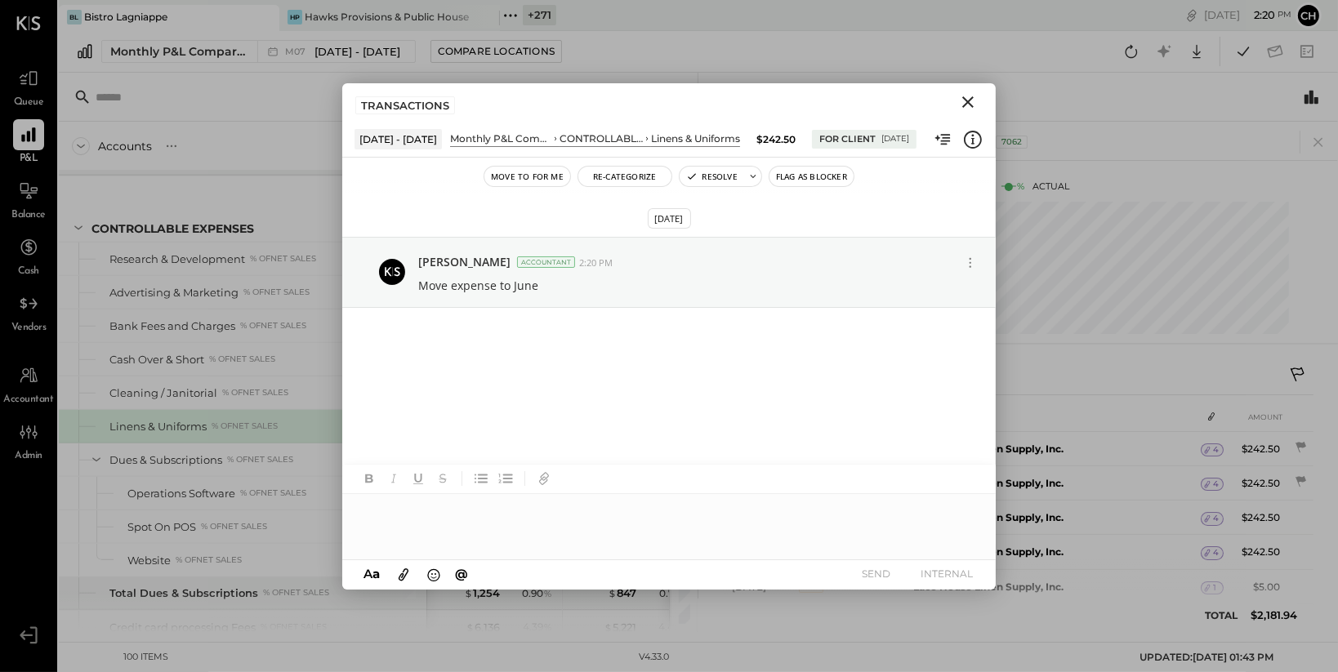
click at [975, 100] on icon "Close" at bounding box center [968, 102] width 20 height 20
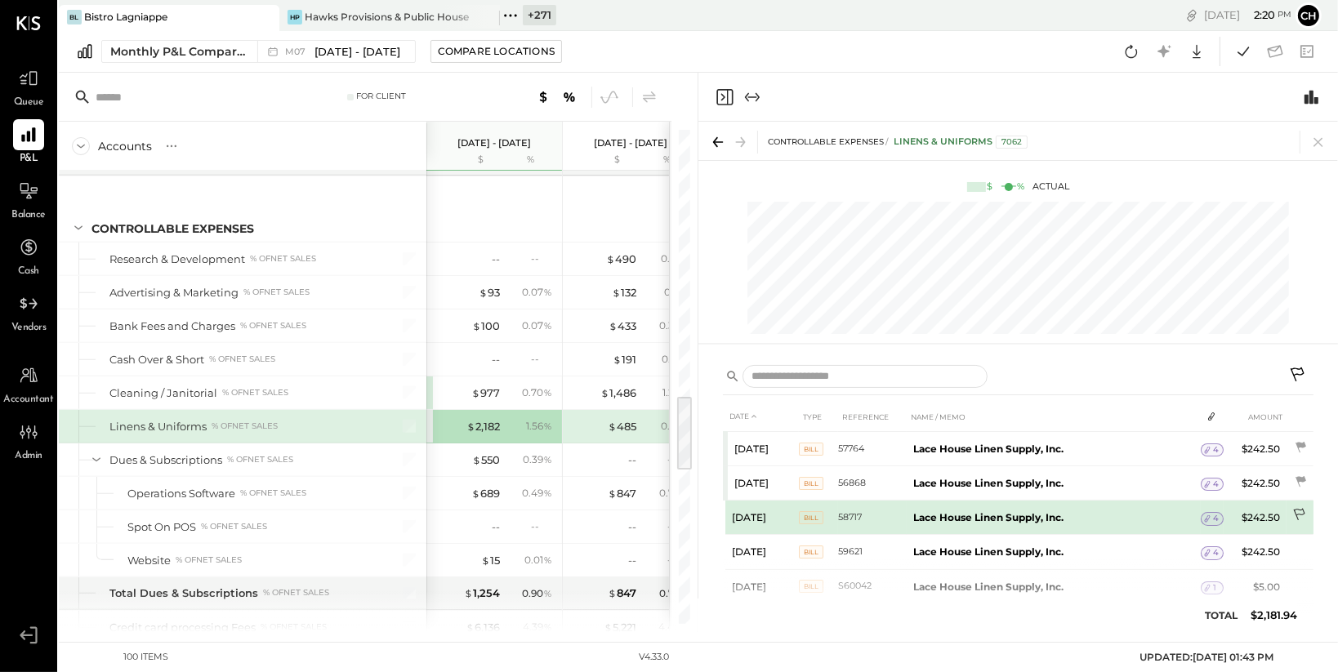
click at [1298, 509] on icon at bounding box center [1298, 515] width 11 height 12
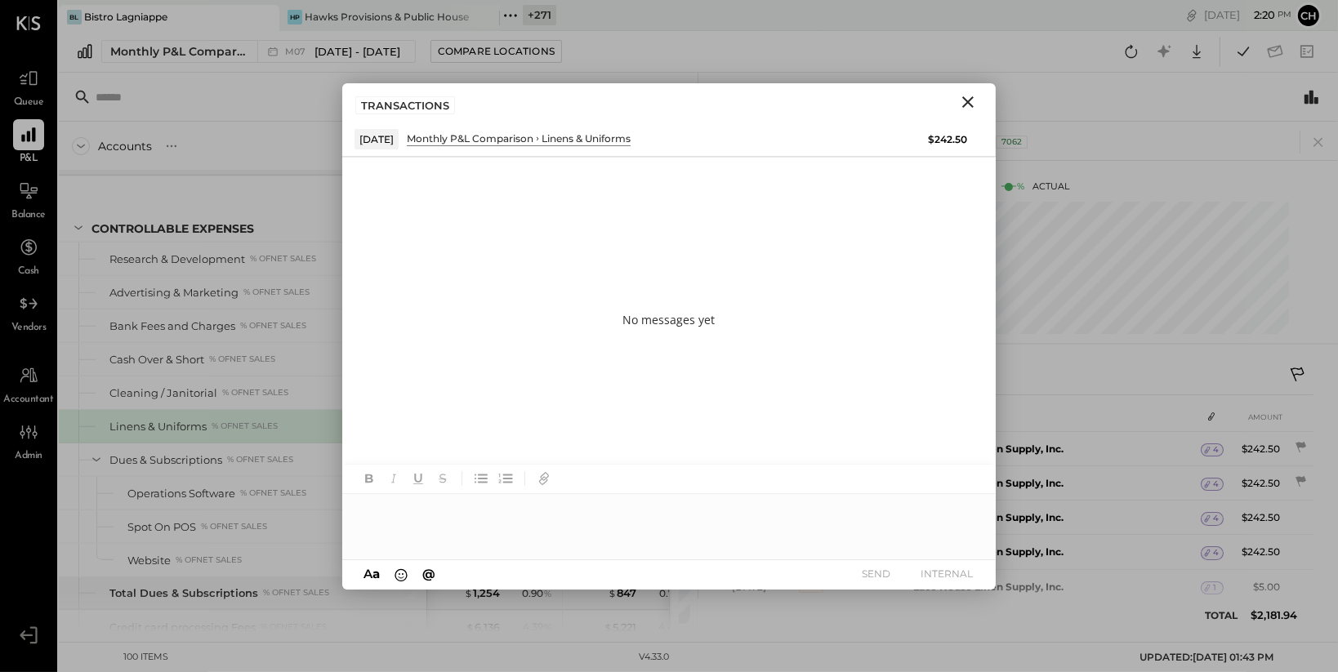
click at [968, 100] on icon "Close" at bounding box center [968, 102] width 20 height 20
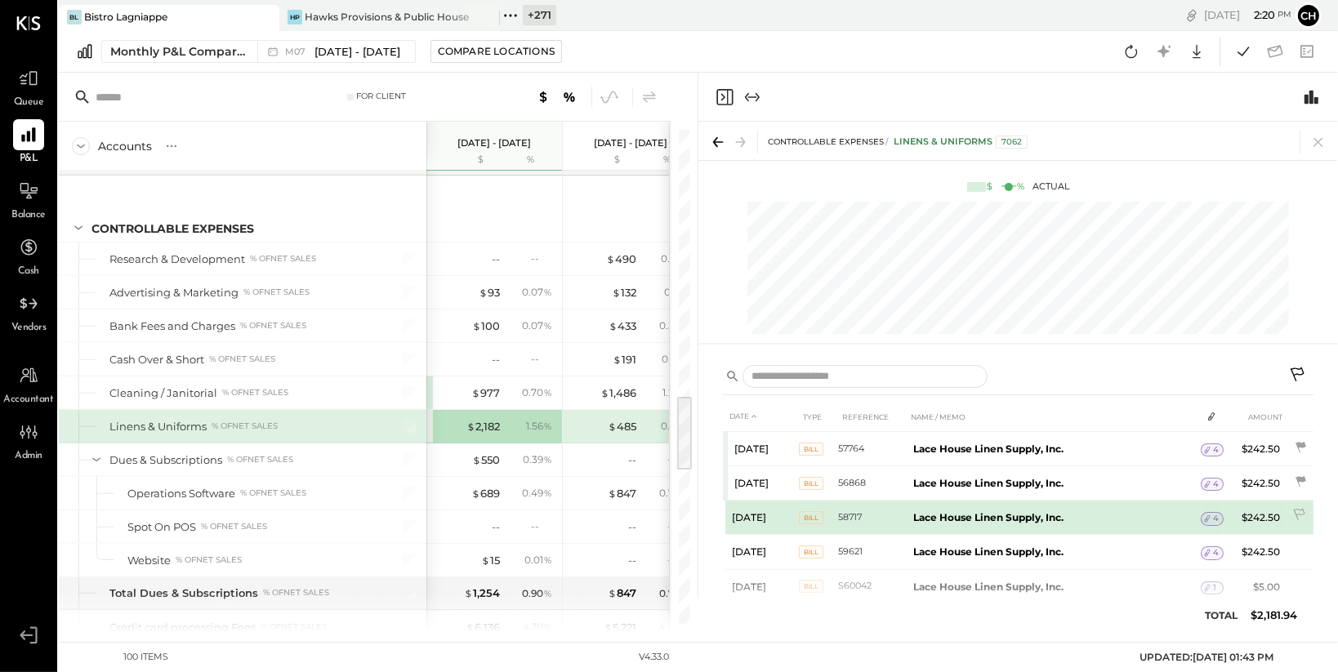
click at [1213, 519] on span "4" at bounding box center [1216, 518] width 6 height 11
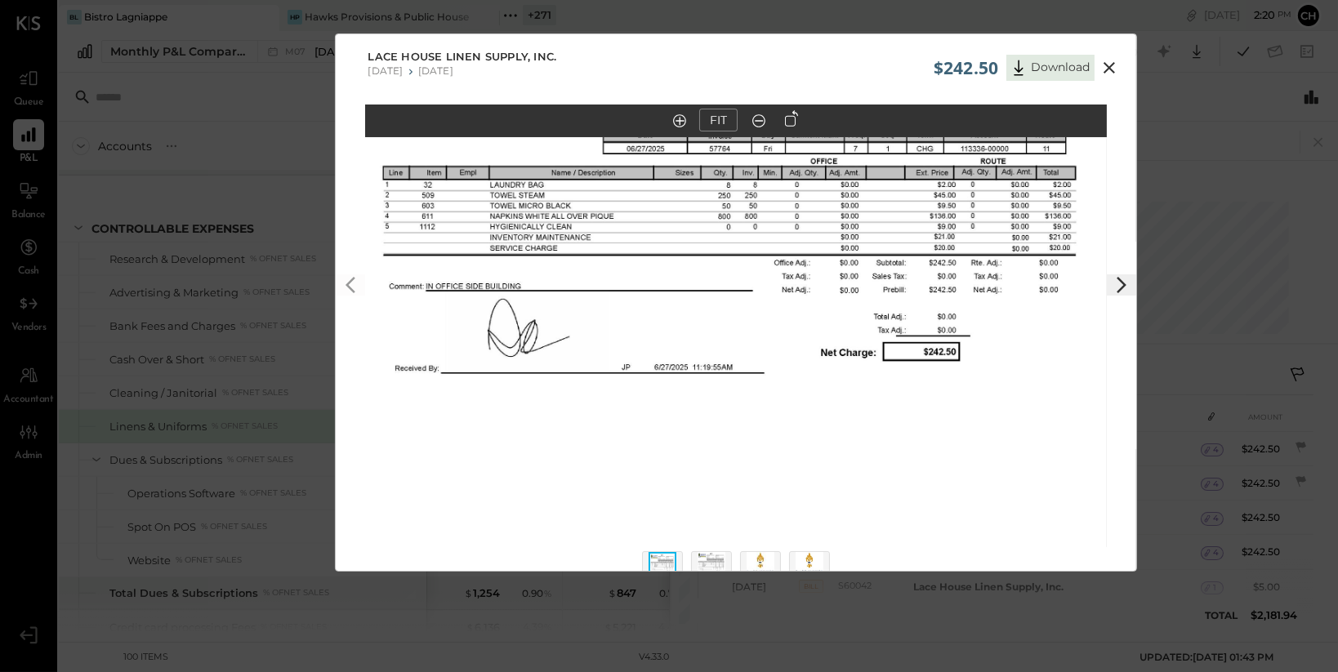
click at [1100, 64] on icon at bounding box center [1110, 68] width 20 height 20
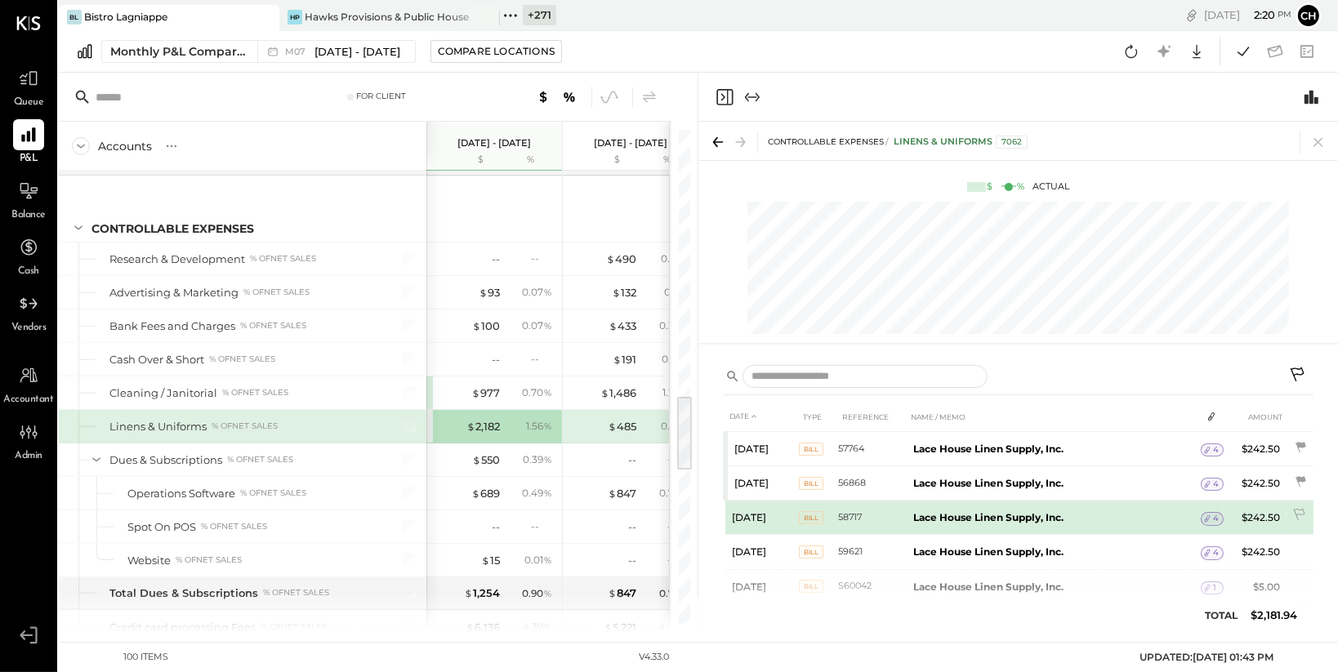
click at [1206, 520] on icon at bounding box center [1208, 519] width 6 height 7
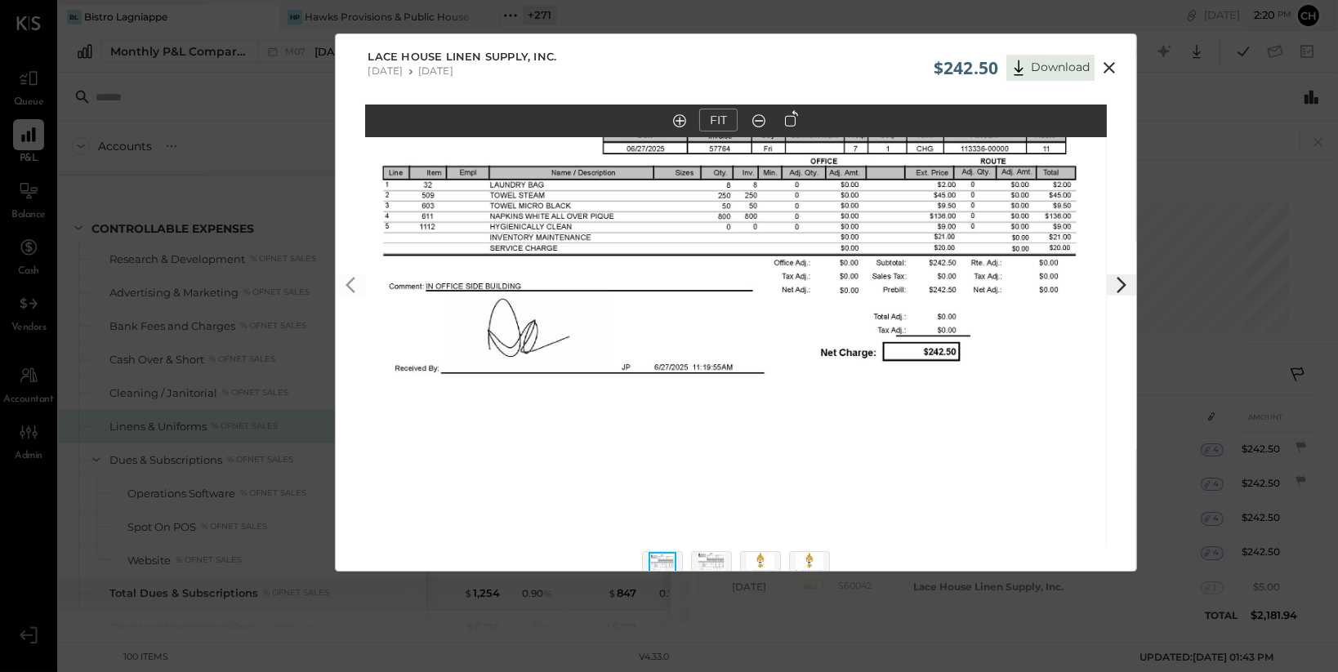
click at [1109, 61] on icon at bounding box center [1110, 68] width 20 height 20
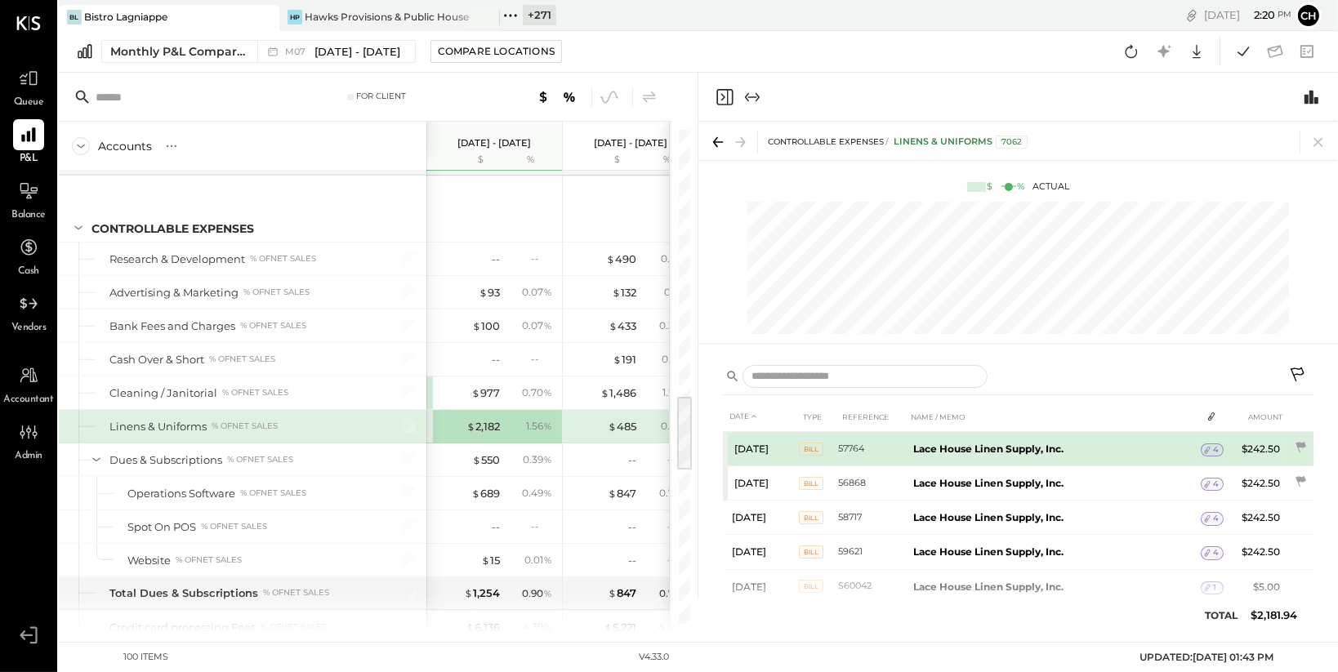
click at [1208, 445] on icon at bounding box center [1207, 449] width 11 height 11
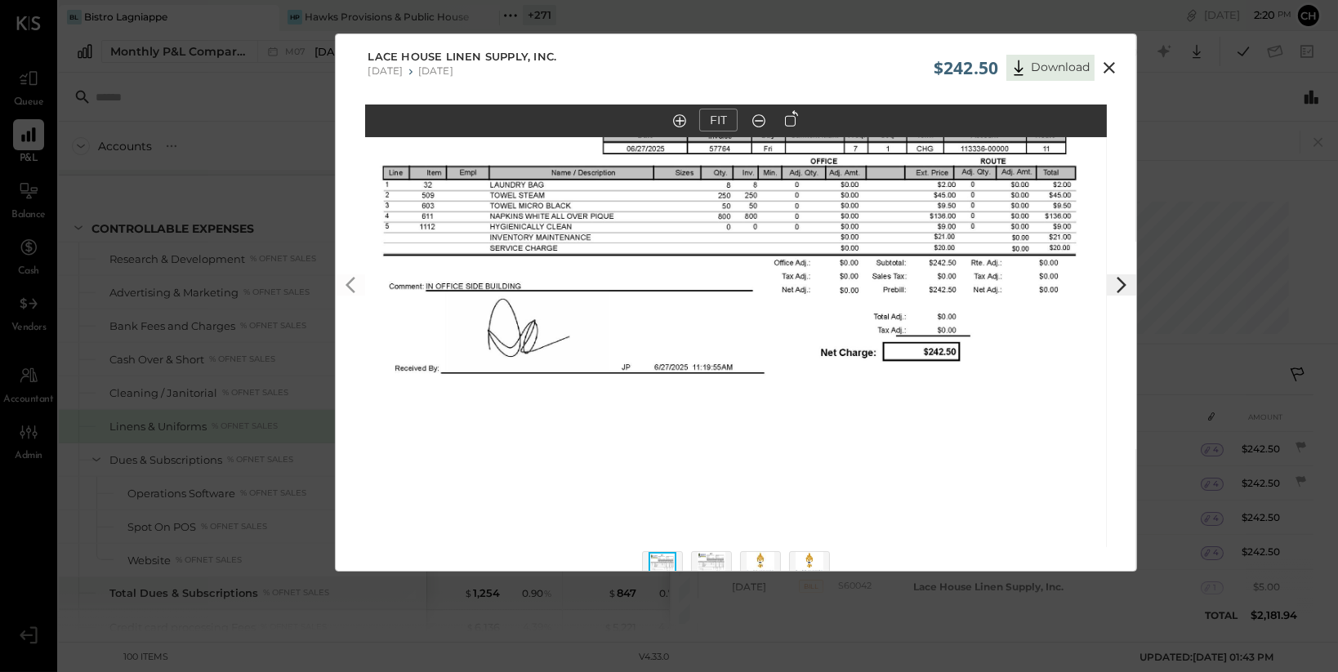
click at [1111, 63] on icon at bounding box center [1110, 68] width 20 height 20
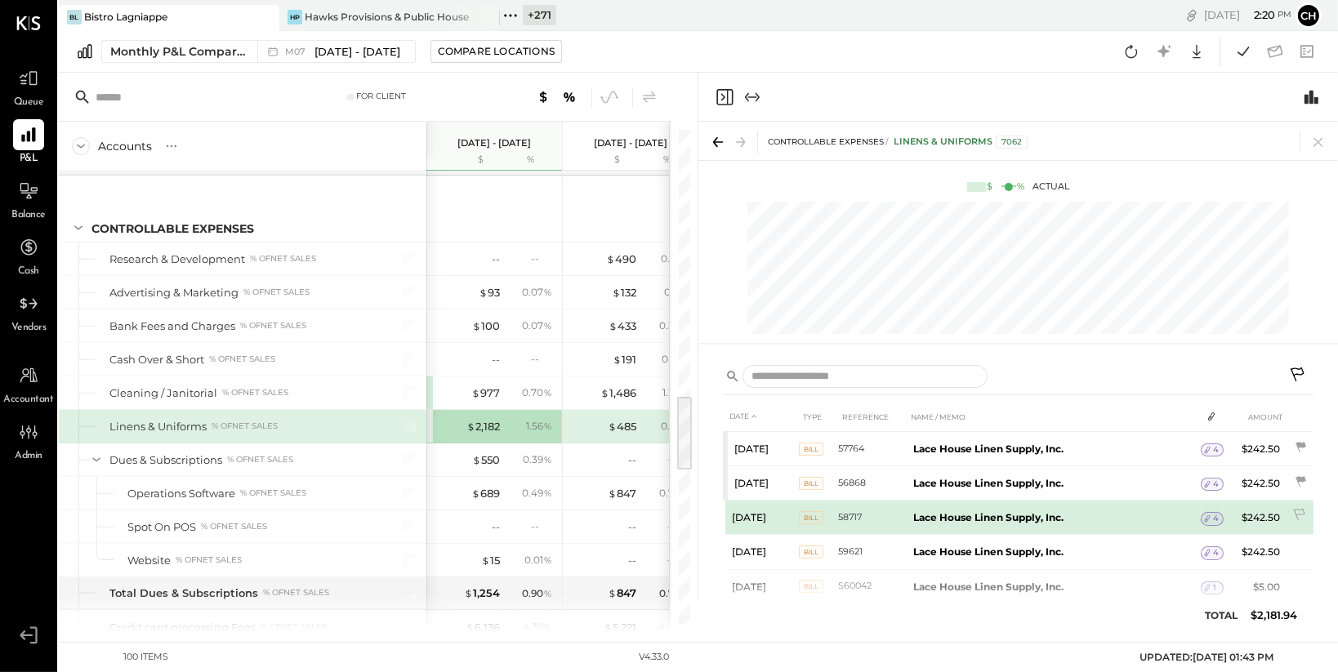
click at [1209, 518] on icon at bounding box center [1207, 518] width 11 height 11
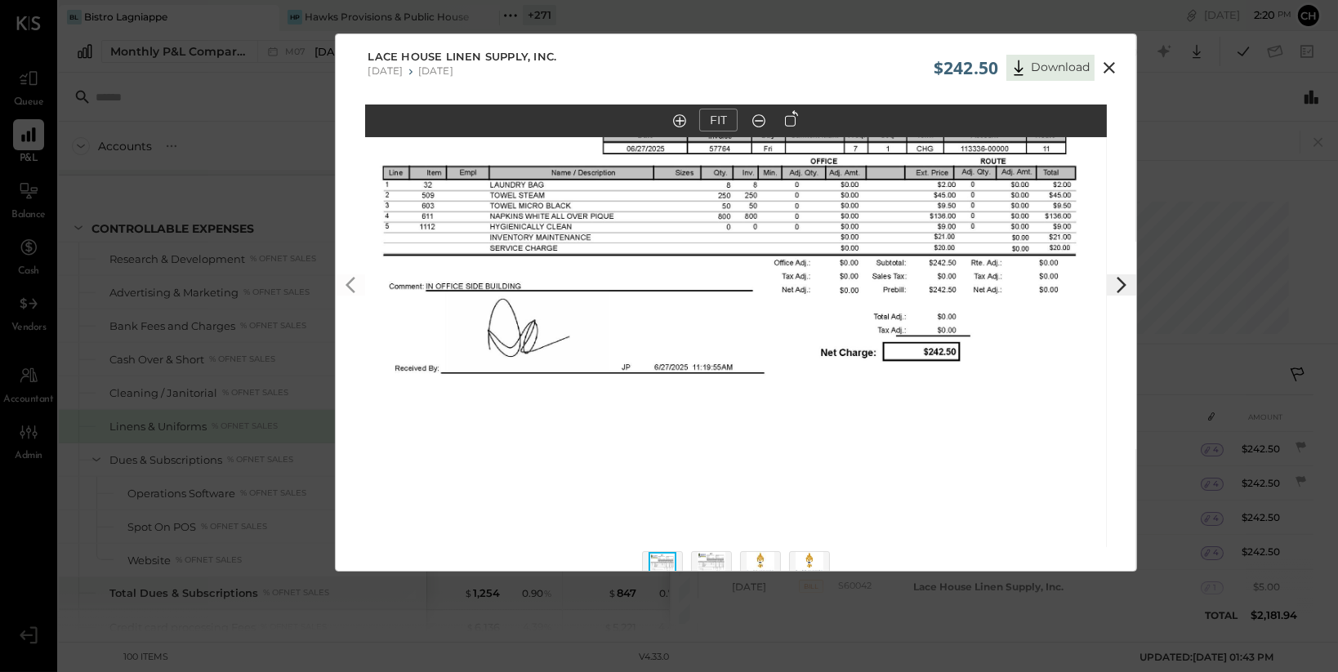
click at [1109, 60] on icon at bounding box center [1110, 68] width 20 height 20
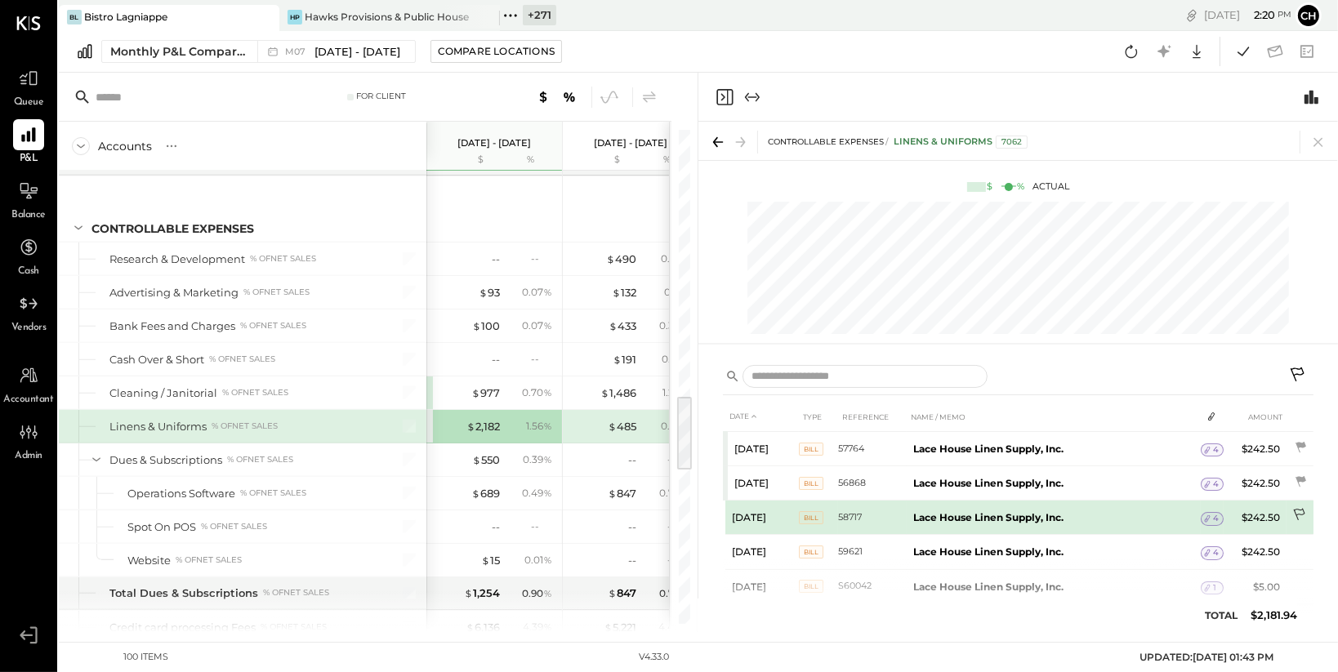
click at [1301, 514] on icon at bounding box center [1298, 515] width 11 height 12
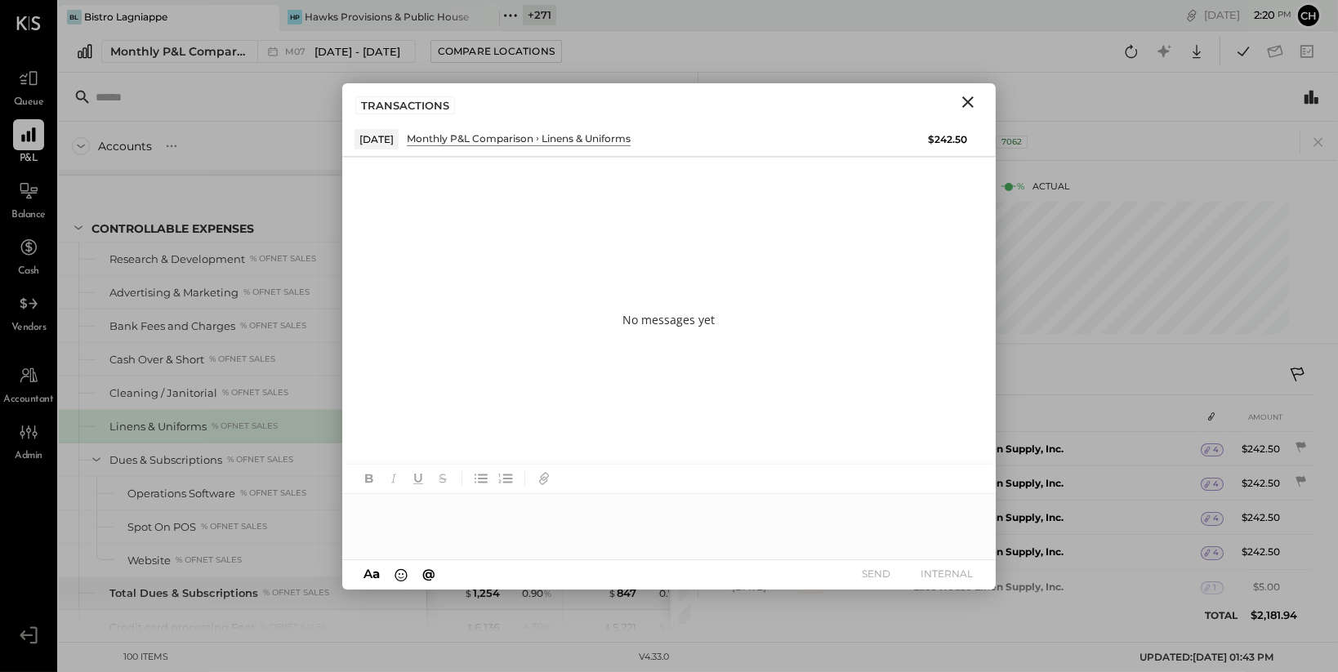
click at [491, 507] on div at bounding box center [669, 526] width 654 height 65
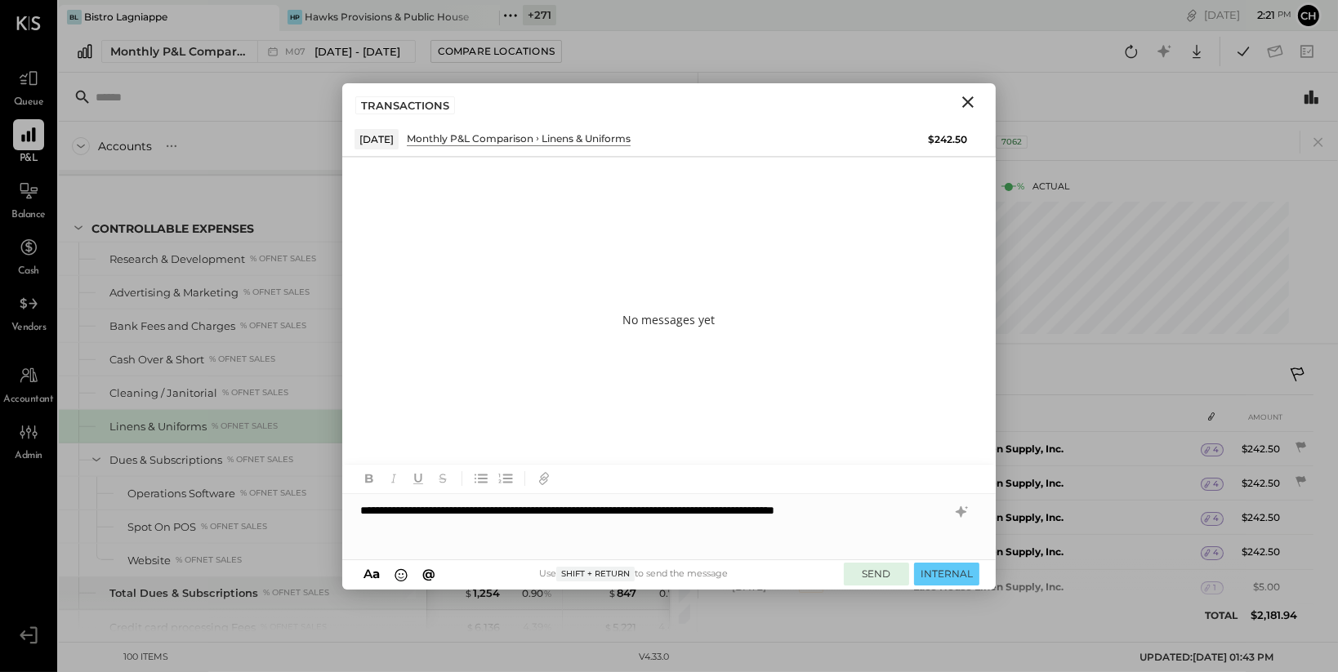
click at [862, 575] on button "SEND" at bounding box center [876, 574] width 65 height 22
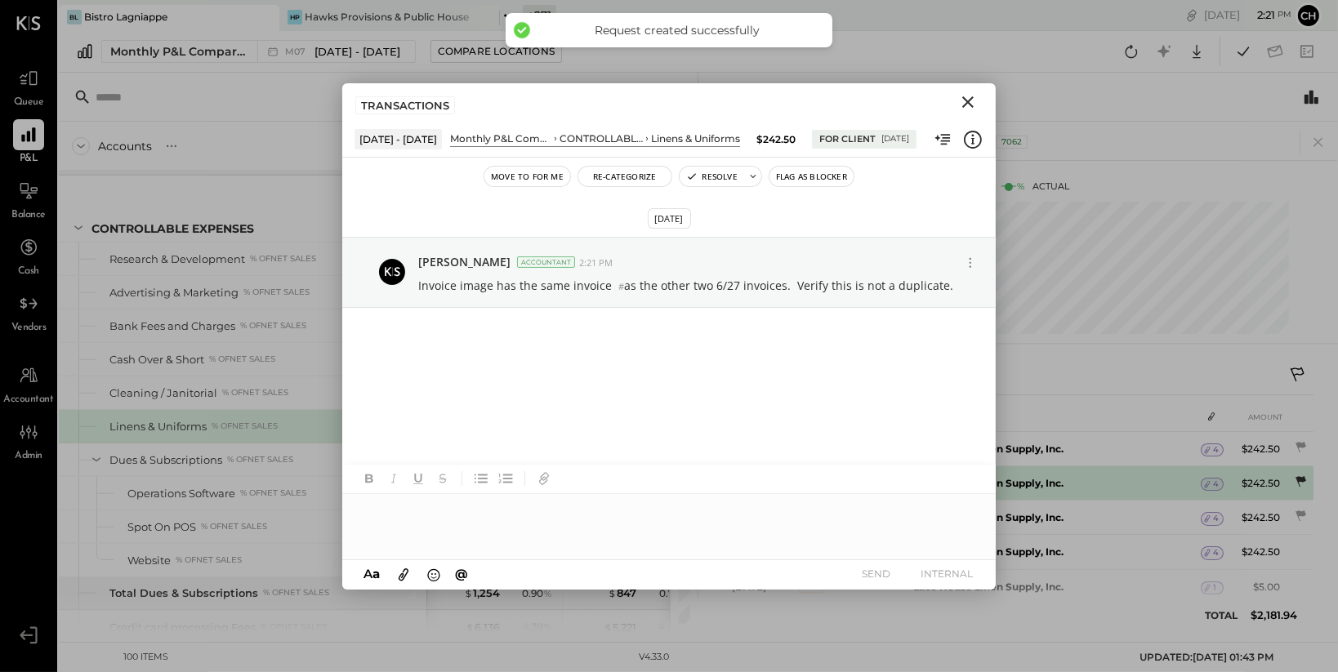
click at [1302, 481] on icon at bounding box center [1301, 481] width 11 height 11
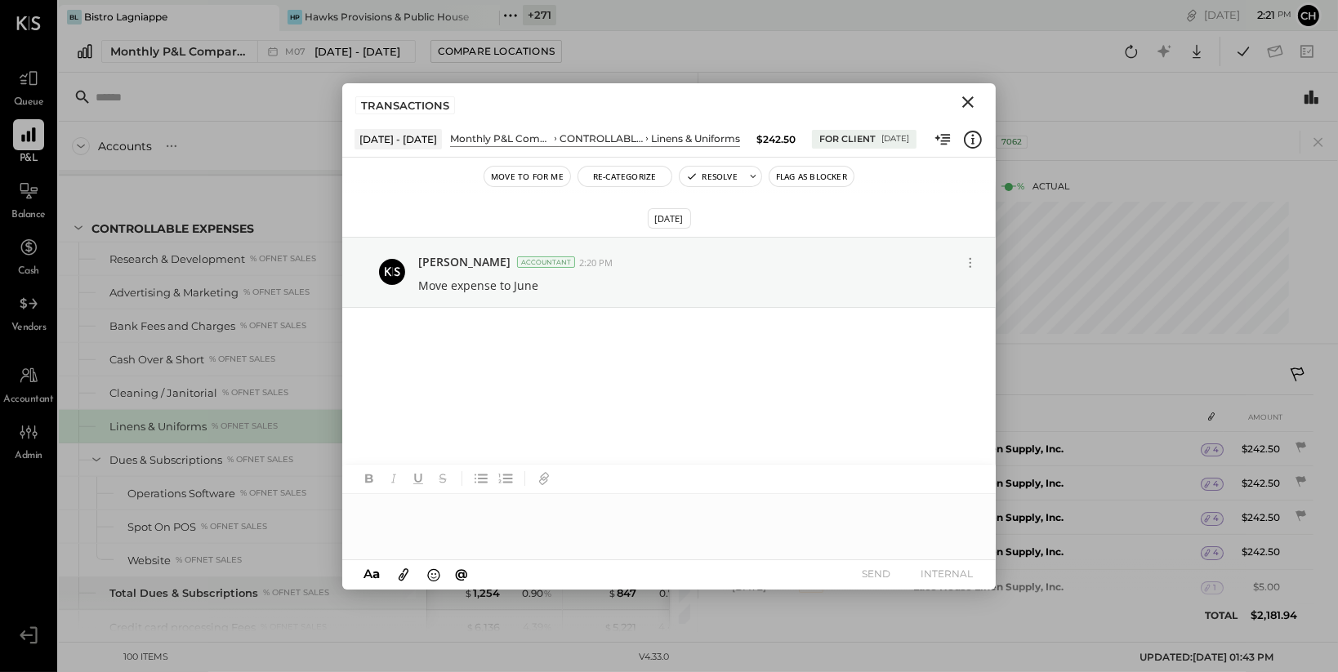
click at [624, 509] on div at bounding box center [669, 526] width 654 height 65
click at [965, 571] on button "INTERNAL" at bounding box center [946, 574] width 65 height 22
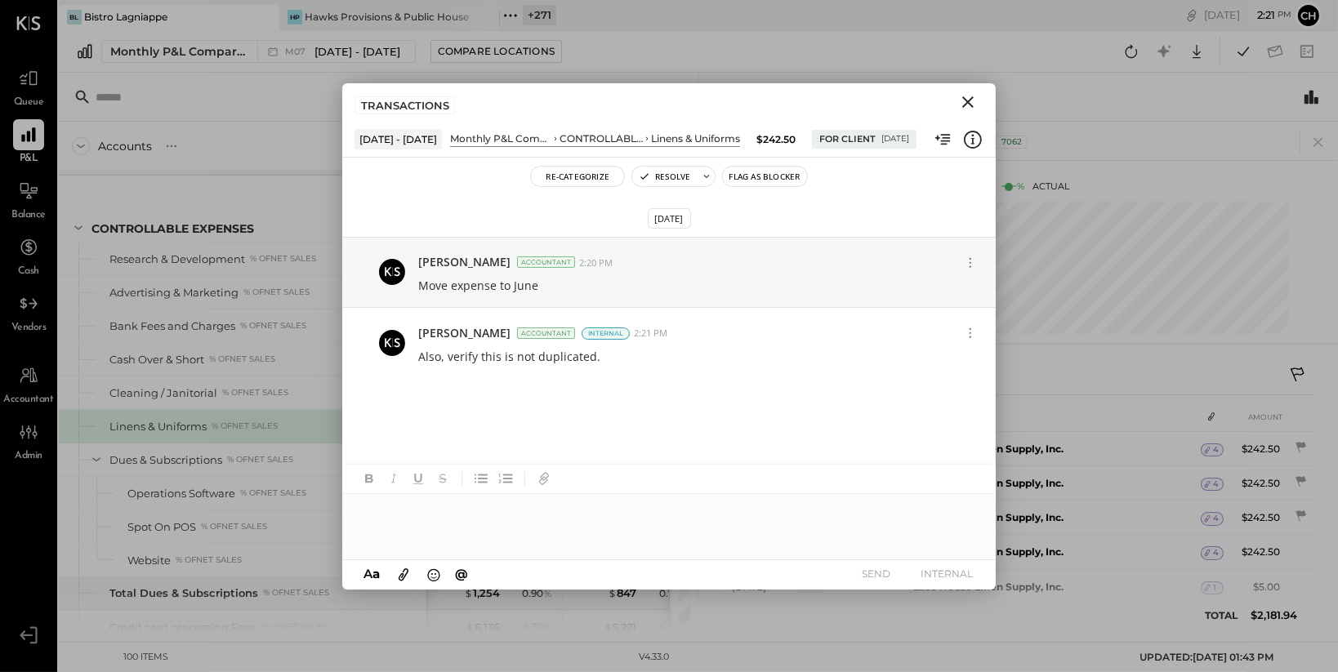
click at [966, 102] on icon "Close" at bounding box center [967, 101] width 11 height 11
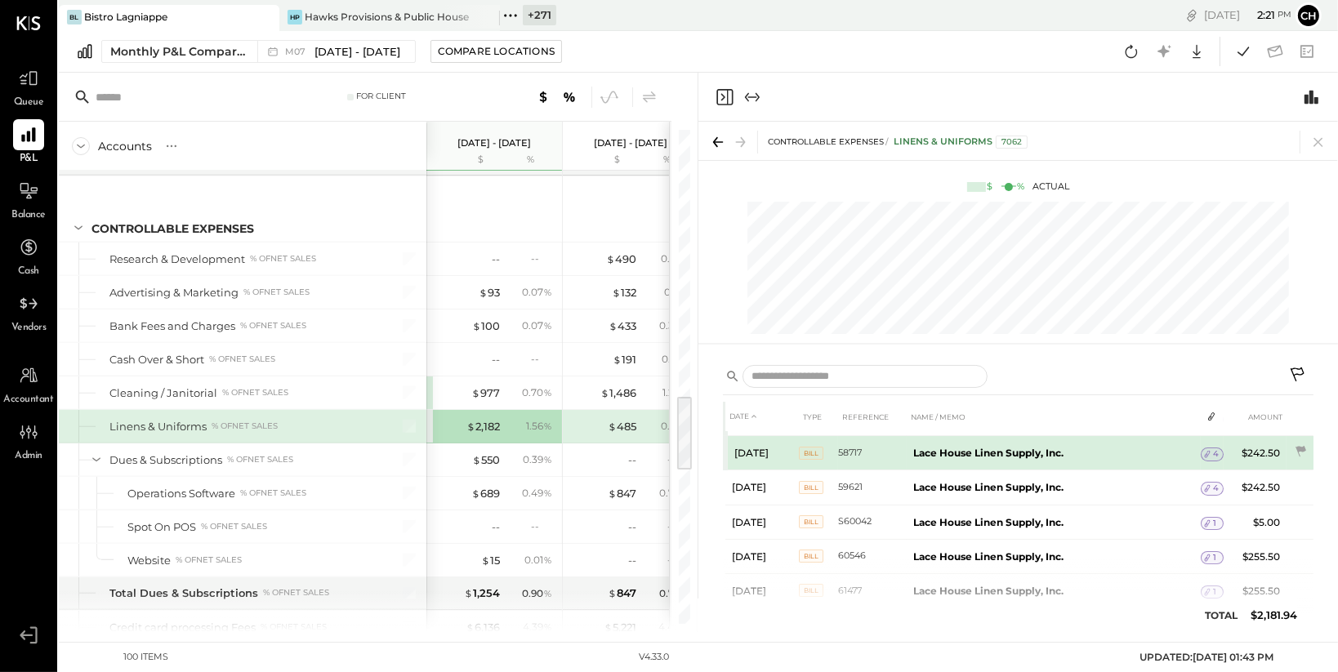
scroll to position [138, 0]
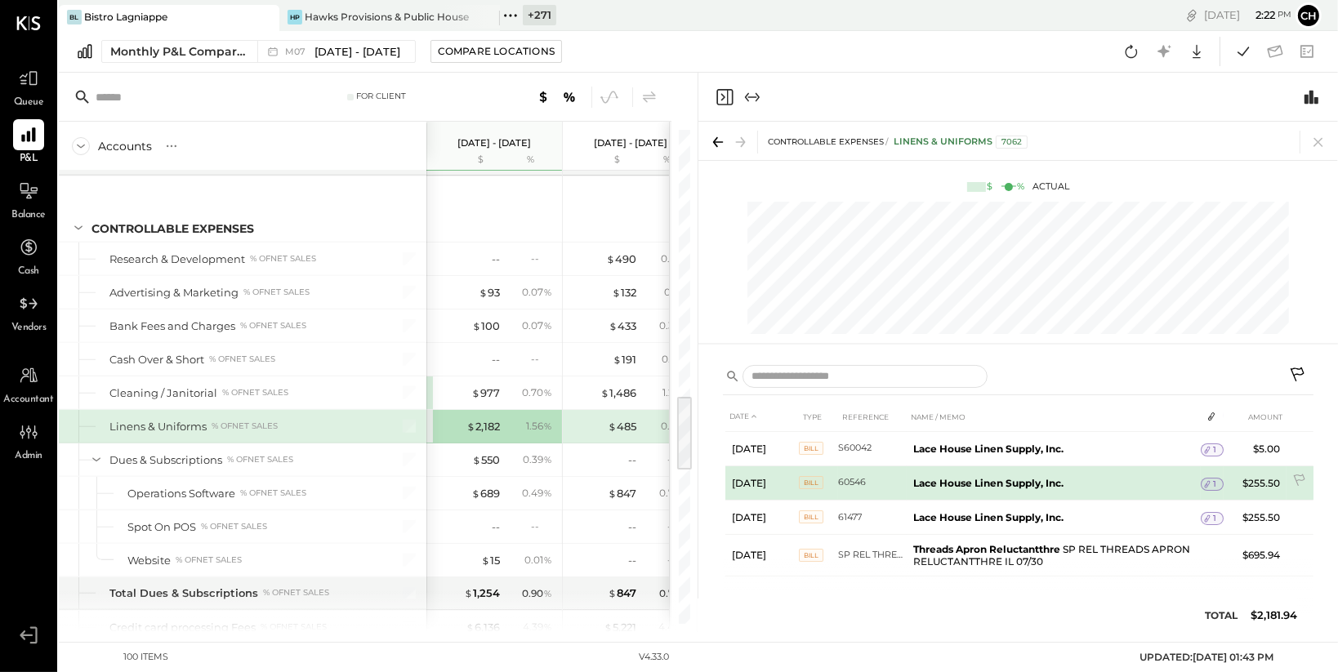
click at [1208, 485] on icon at bounding box center [1207, 484] width 11 height 11
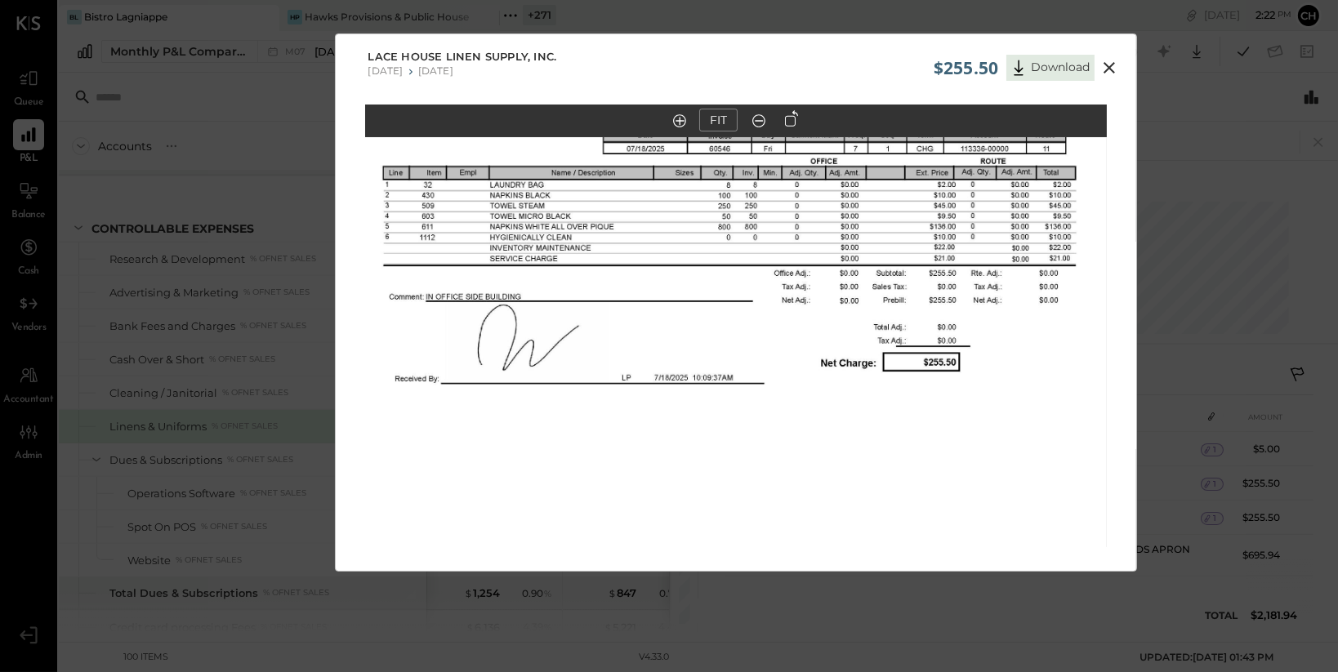
click at [1107, 60] on icon at bounding box center [1110, 68] width 20 height 20
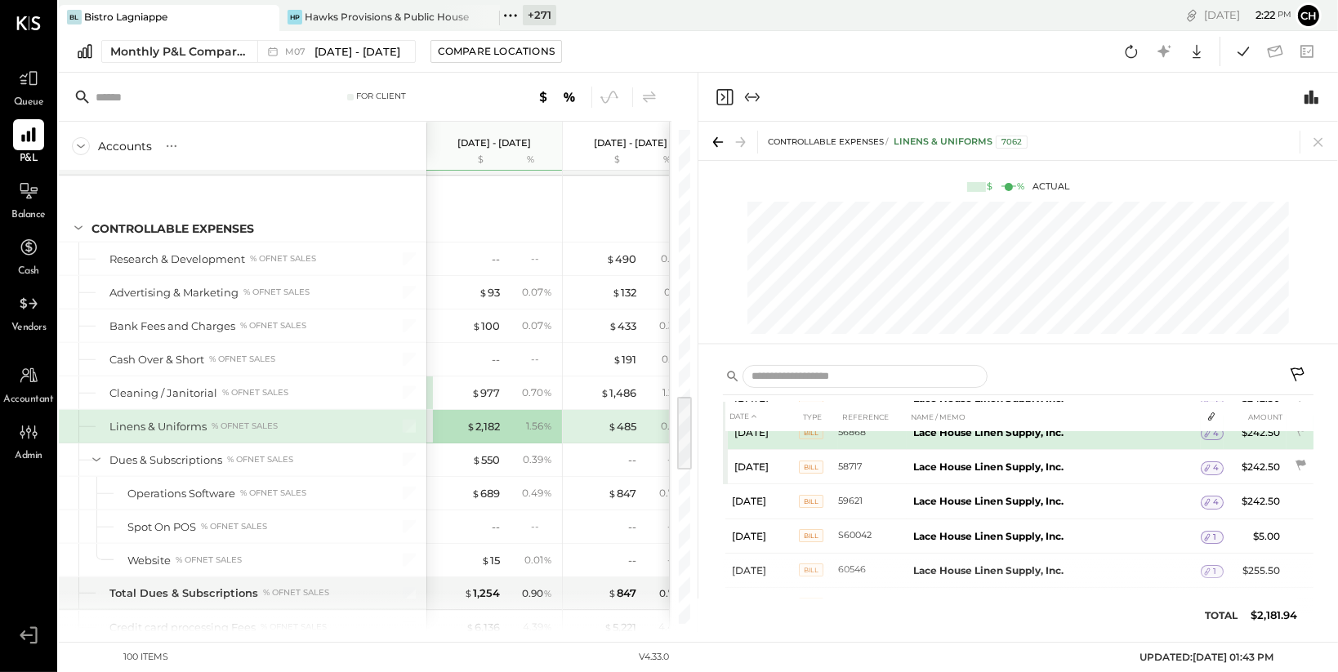
scroll to position [53, 0]
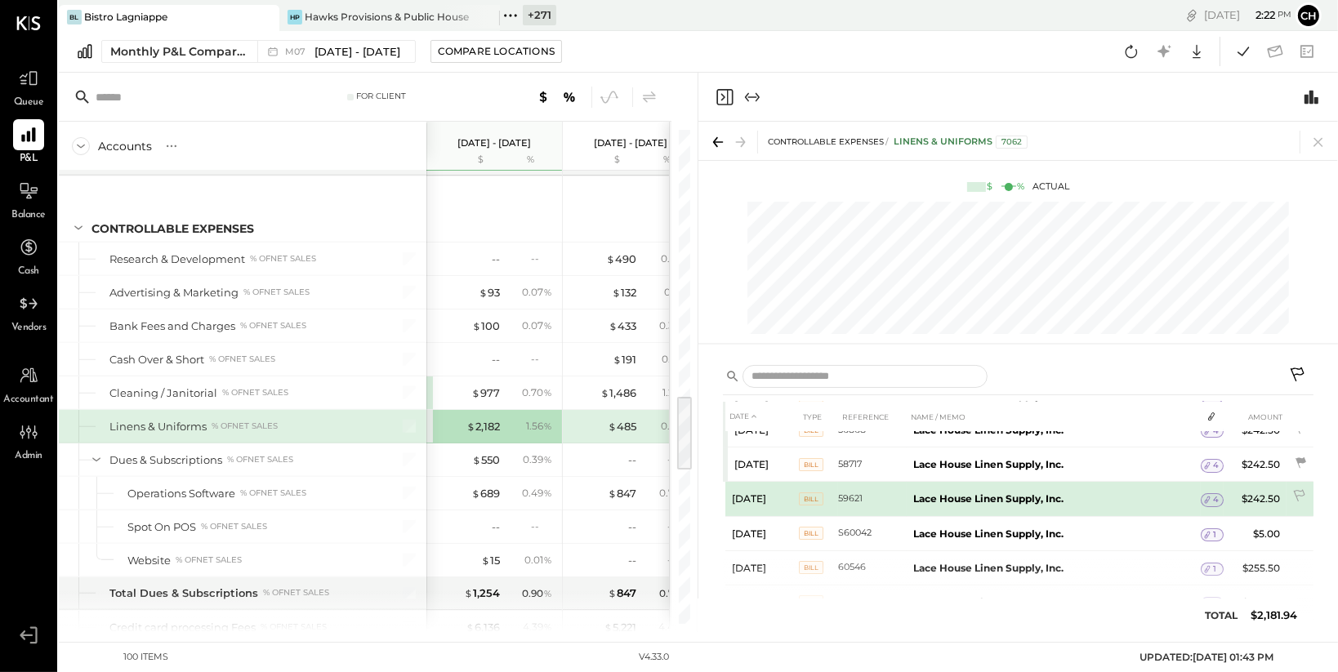
click at [1209, 502] on icon at bounding box center [1207, 499] width 11 height 11
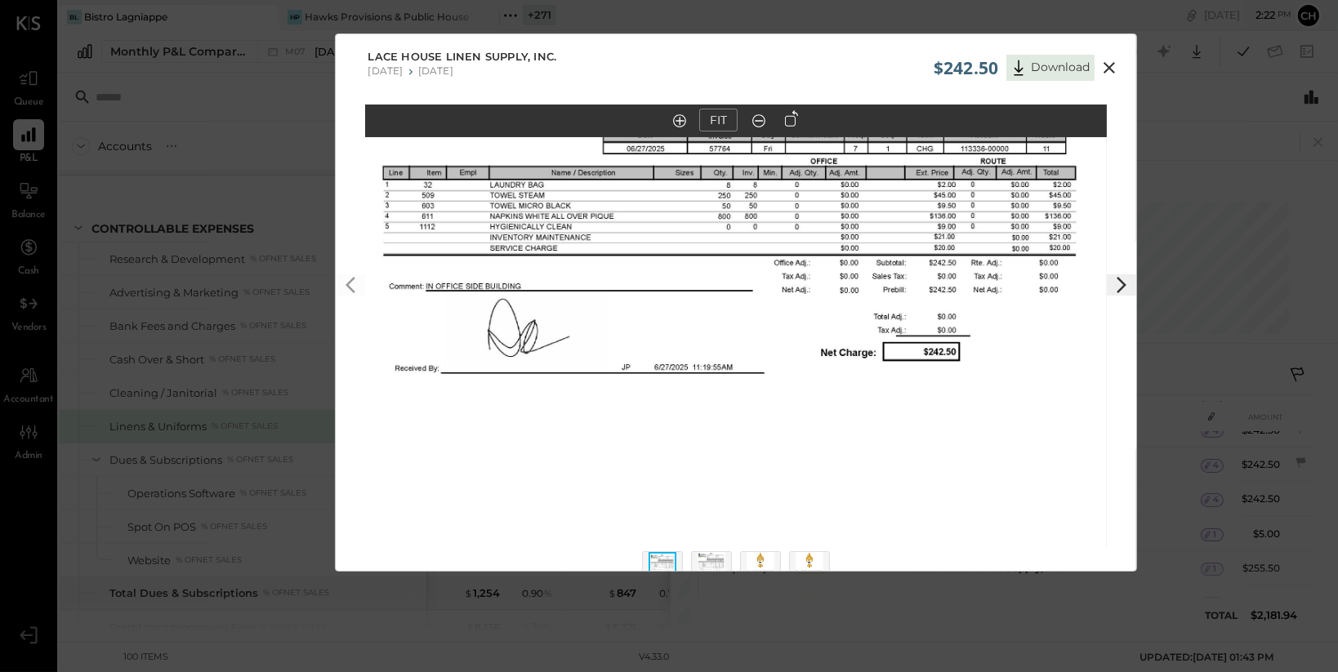
click at [1108, 65] on icon at bounding box center [1110, 68] width 20 height 20
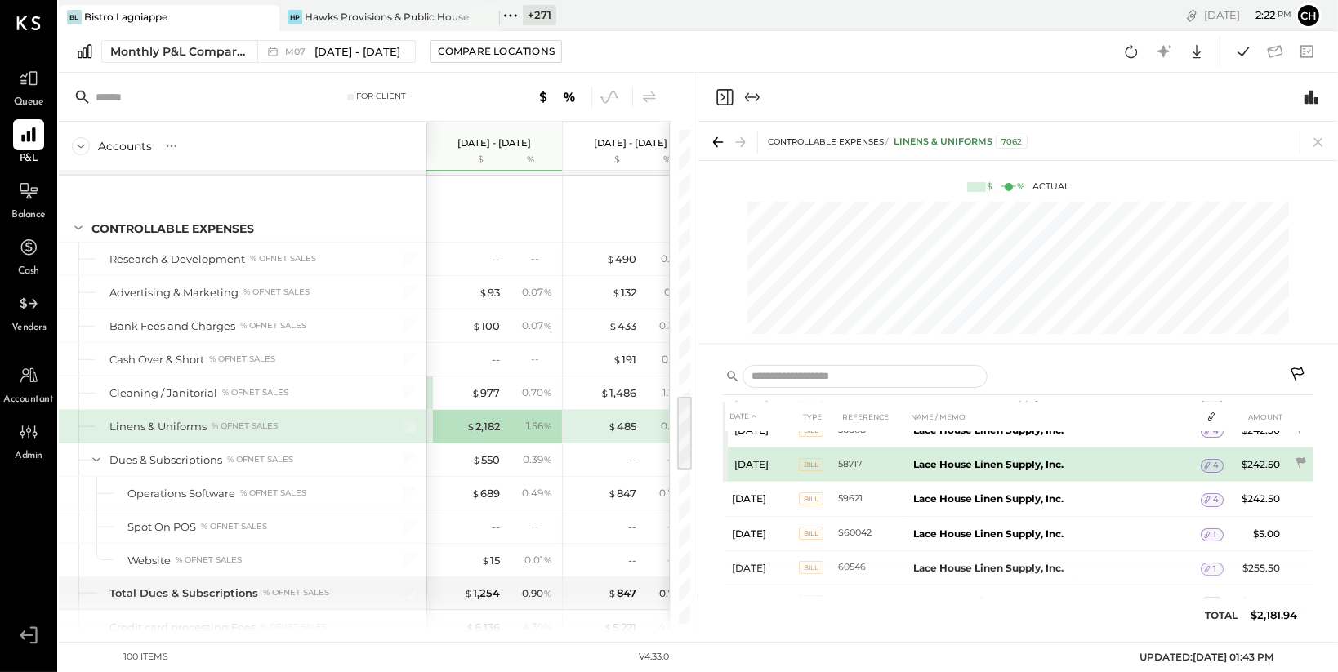
click at [1213, 463] on span "4" at bounding box center [1216, 465] width 6 height 11
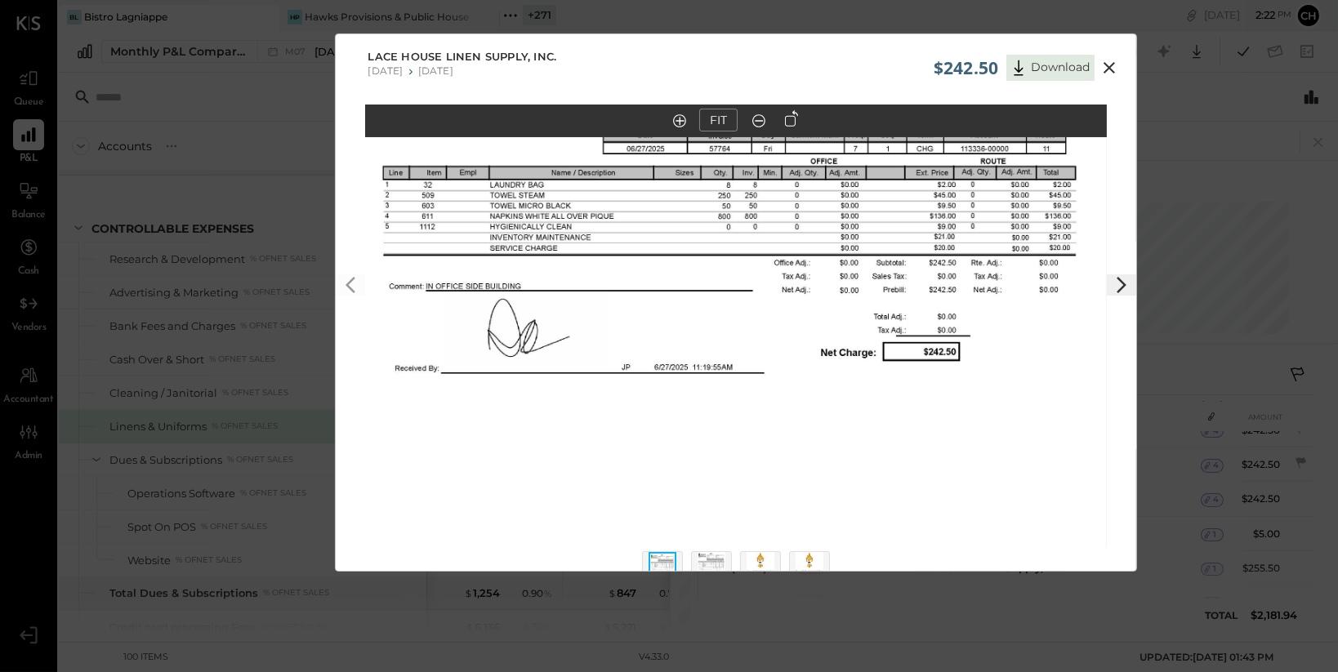
click at [1113, 65] on icon at bounding box center [1110, 68] width 20 height 20
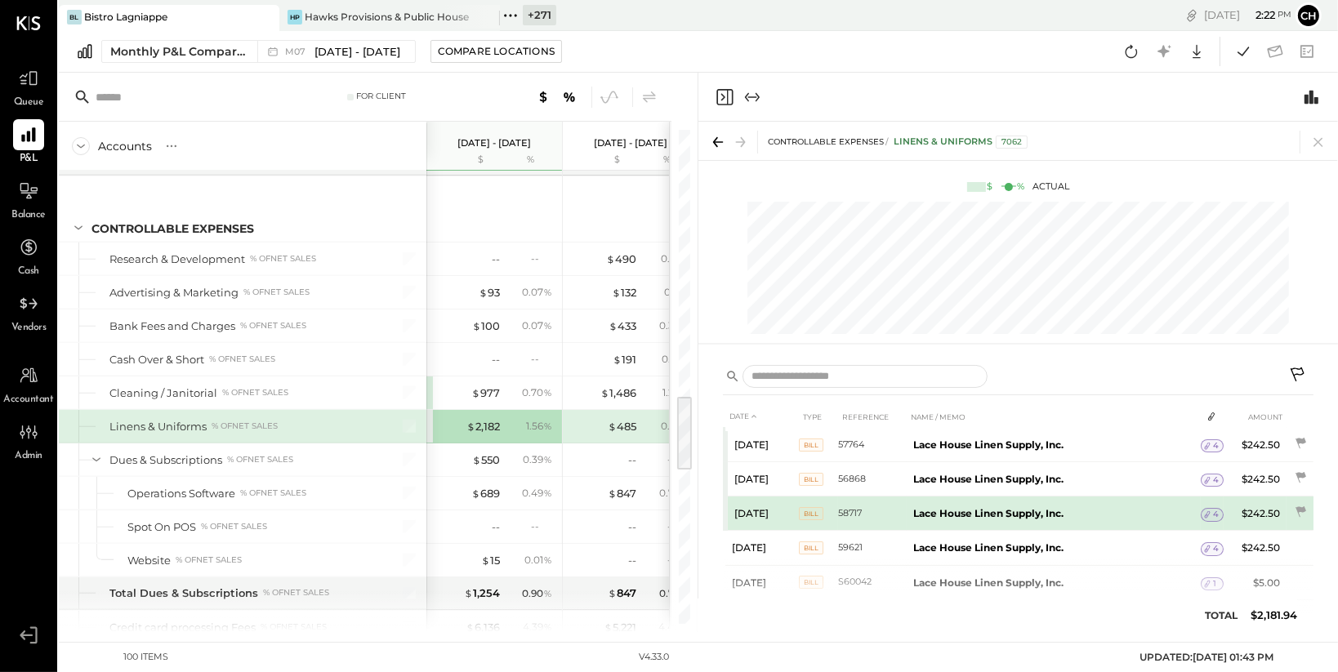
scroll to position [0, 0]
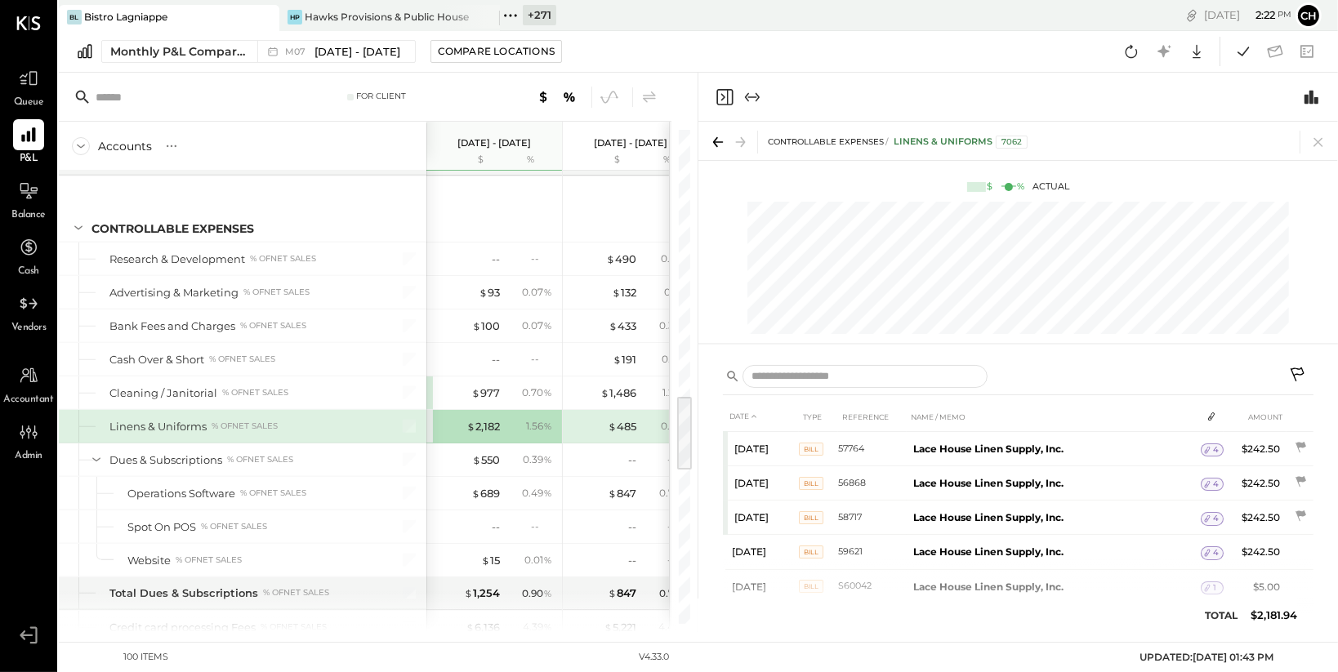
click at [511, 14] on icon at bounding box center [510, 15] width 2 height 2
click at [441, 95] on div "For Client" at bounding box center [377, 96] width 145 height 11
click at [1319, 141] on icon at bounding box center [1318, 142] width 9 height 9
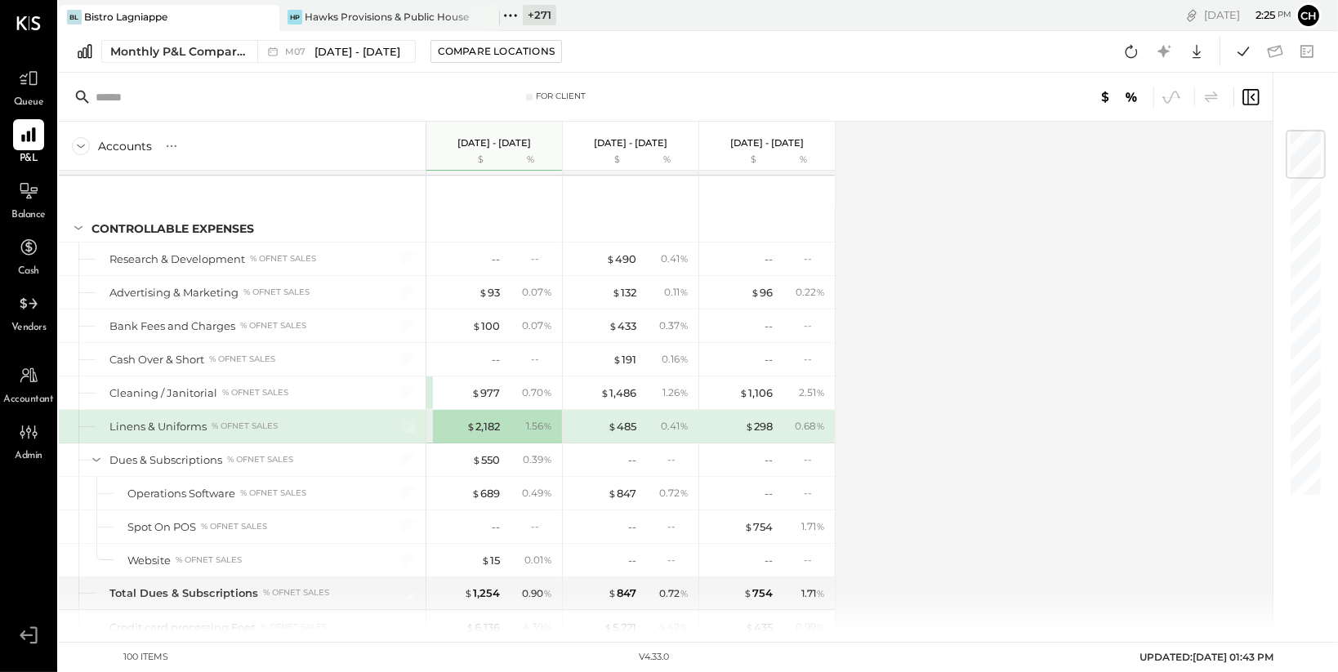
click at [625, 413] on div "$ 485 0.41 %" at bounding box center [632, 426] width 123 height 33
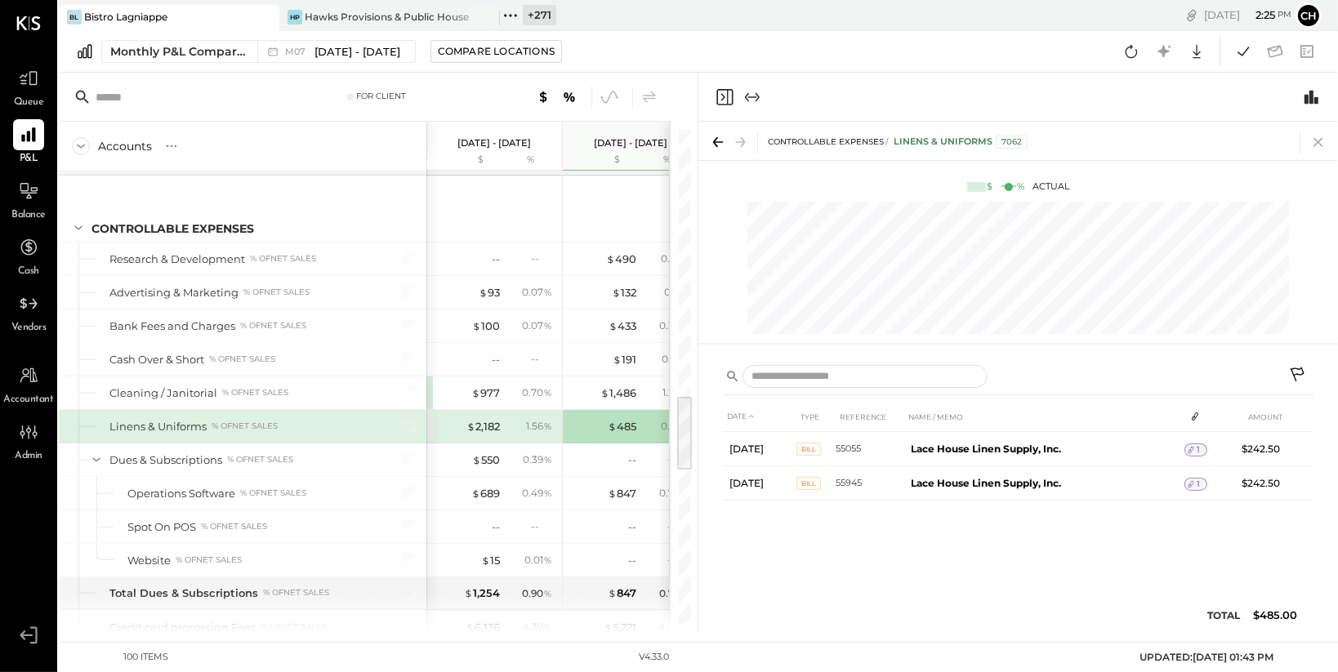
click at [1316, 141] on icon at bounding box center [1318, 142] width 23 height 23
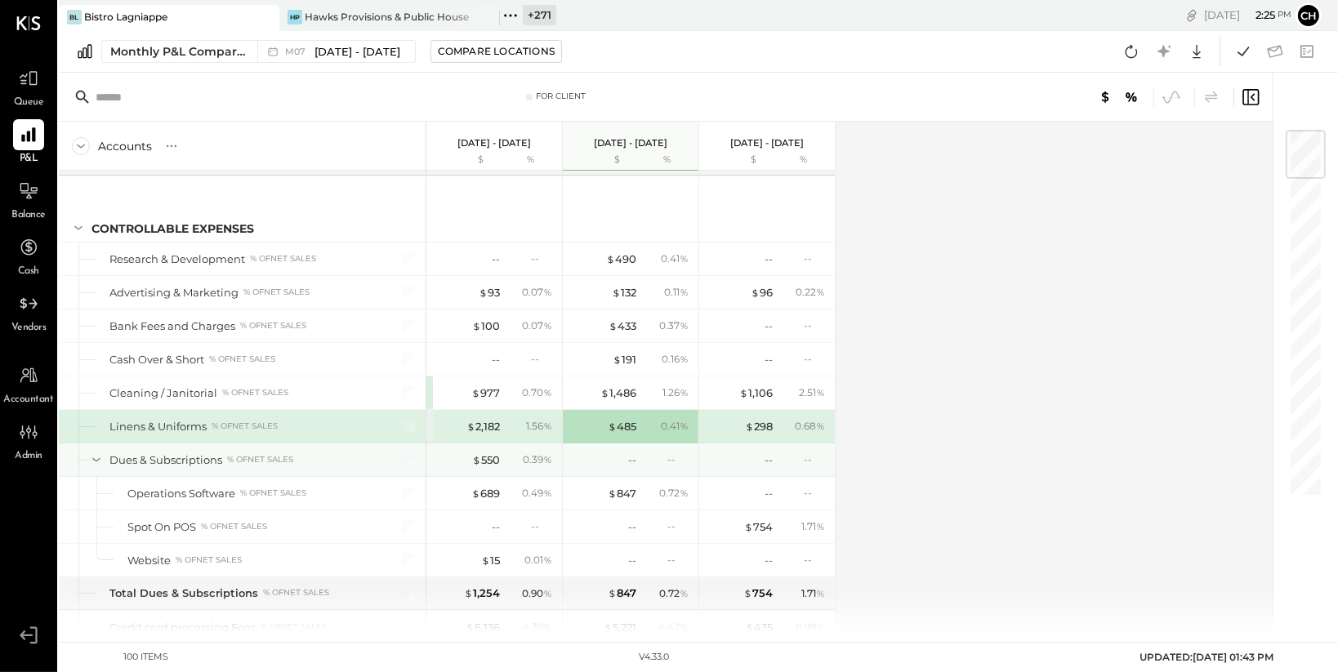
click at [449, 458] on div "$ 550" at bounding box center [467, 461] width 65 height 16
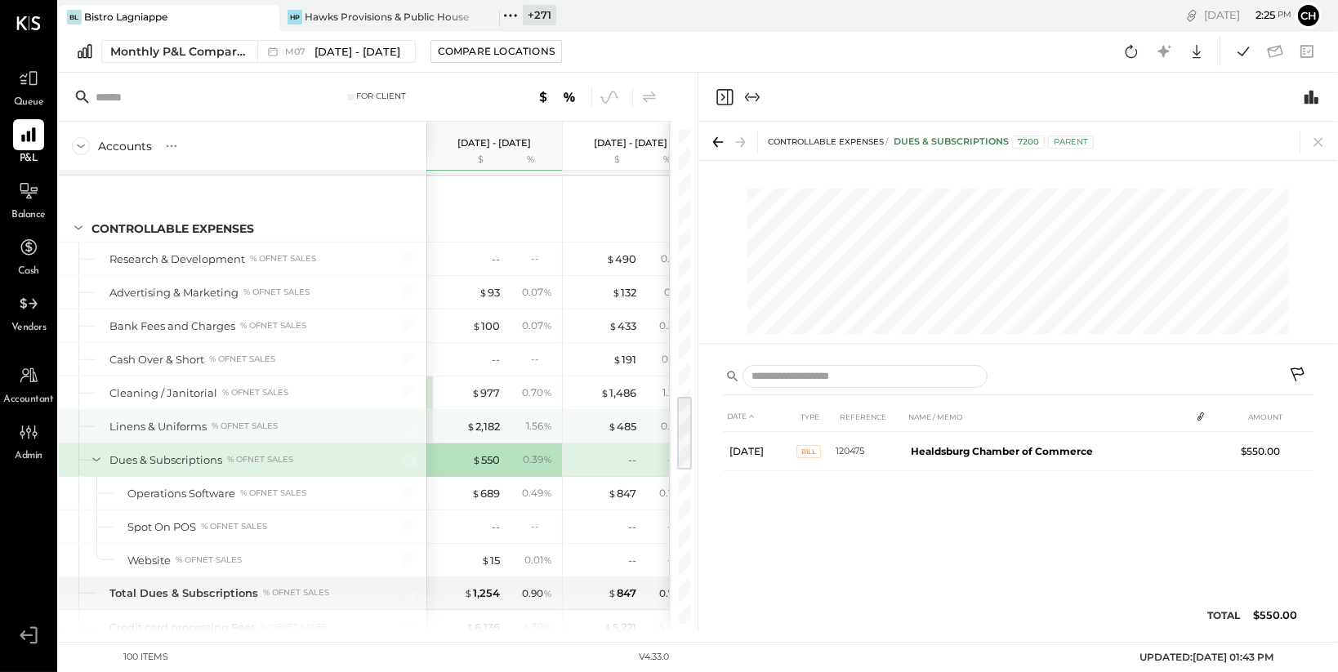
click at [444, 426] on div "$ 2,182" at bounding box center [467, 427] width 65 height 16
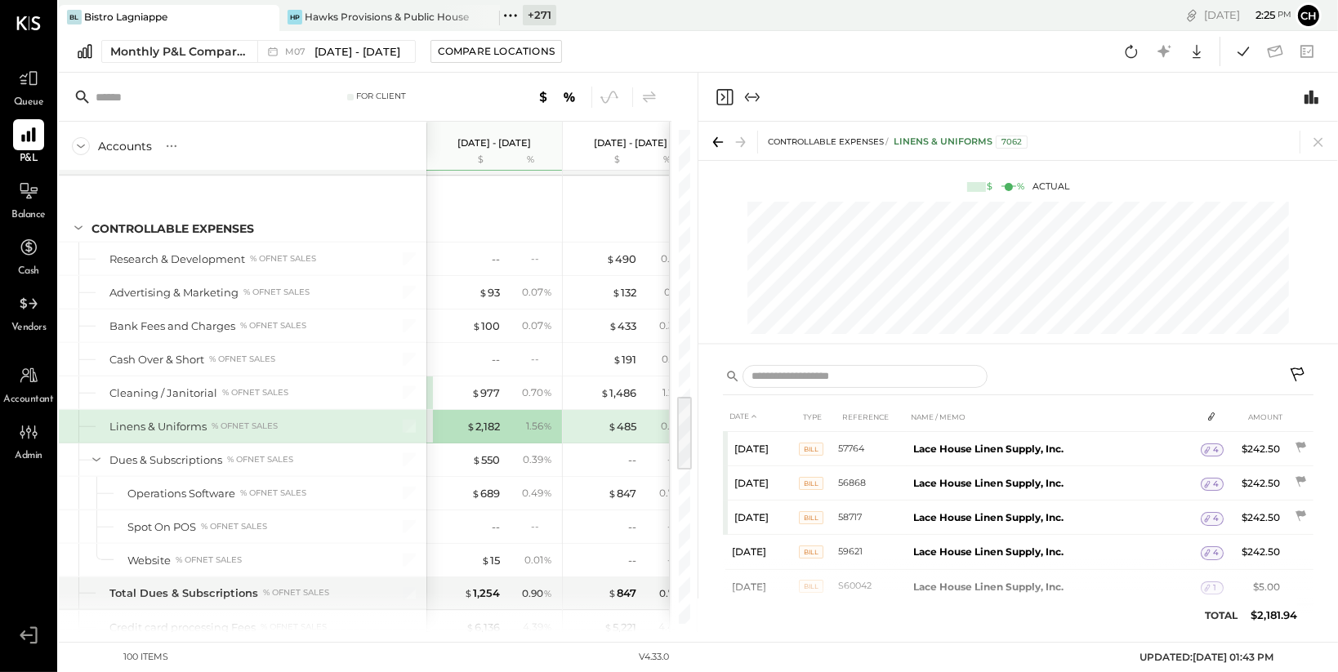
click at [1319, 141] on icon at bounding box center [1318, 142] width 23 height 23
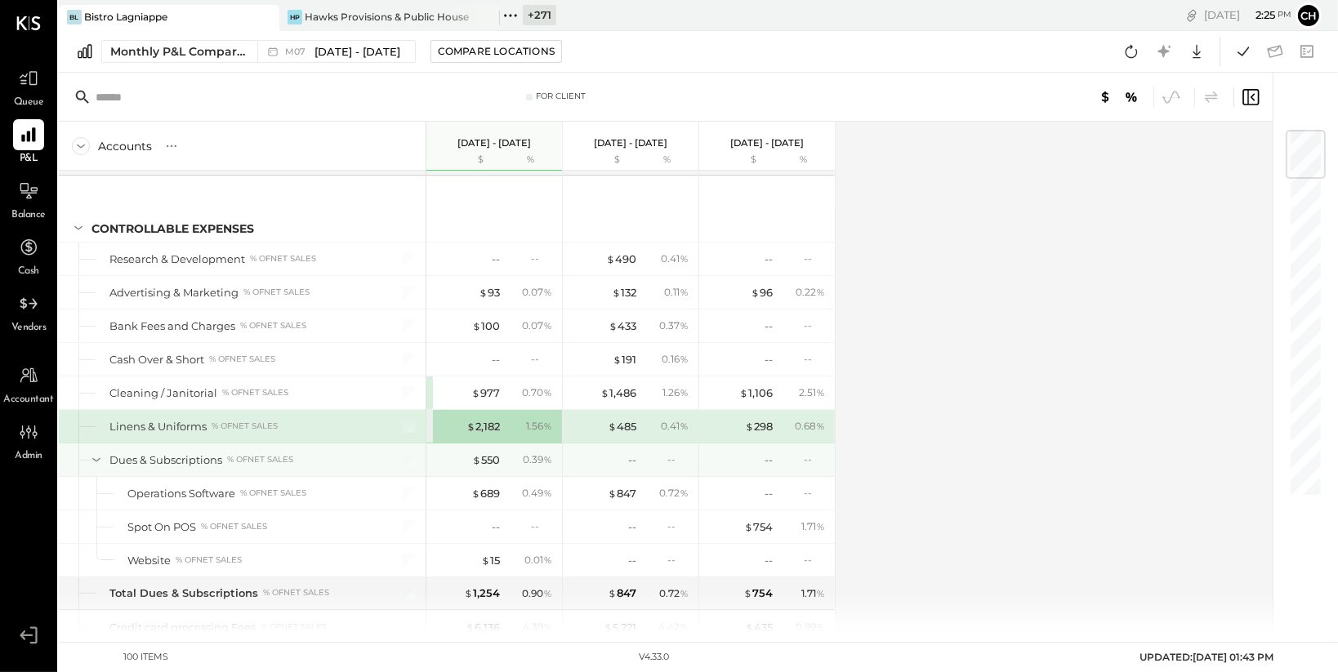
click at [501, 463] on div "$ 550 0.39 %" at bounding box center [496, 460] width 123 height 33
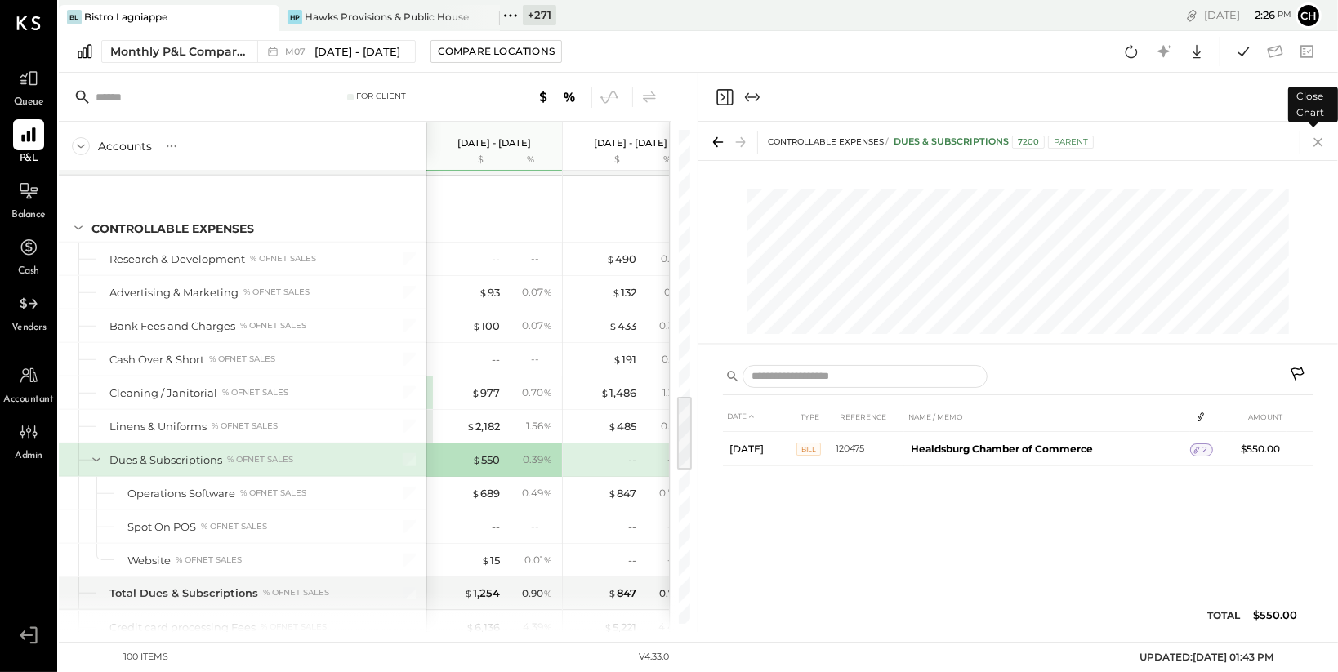
click at [1319, 142] on icon at bounding box center [1318, 142] width 9 height 9
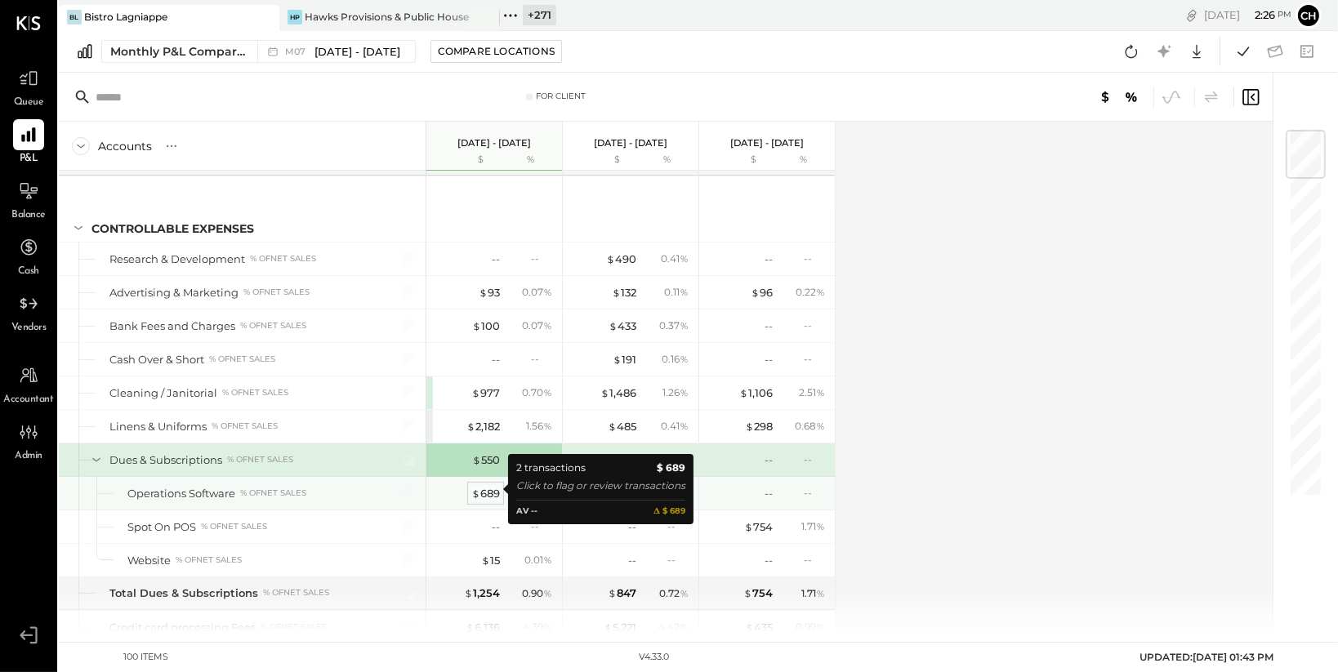
click at [493, 488] on div "$ 689" at bounding box center [485, 494] width 29 height 16
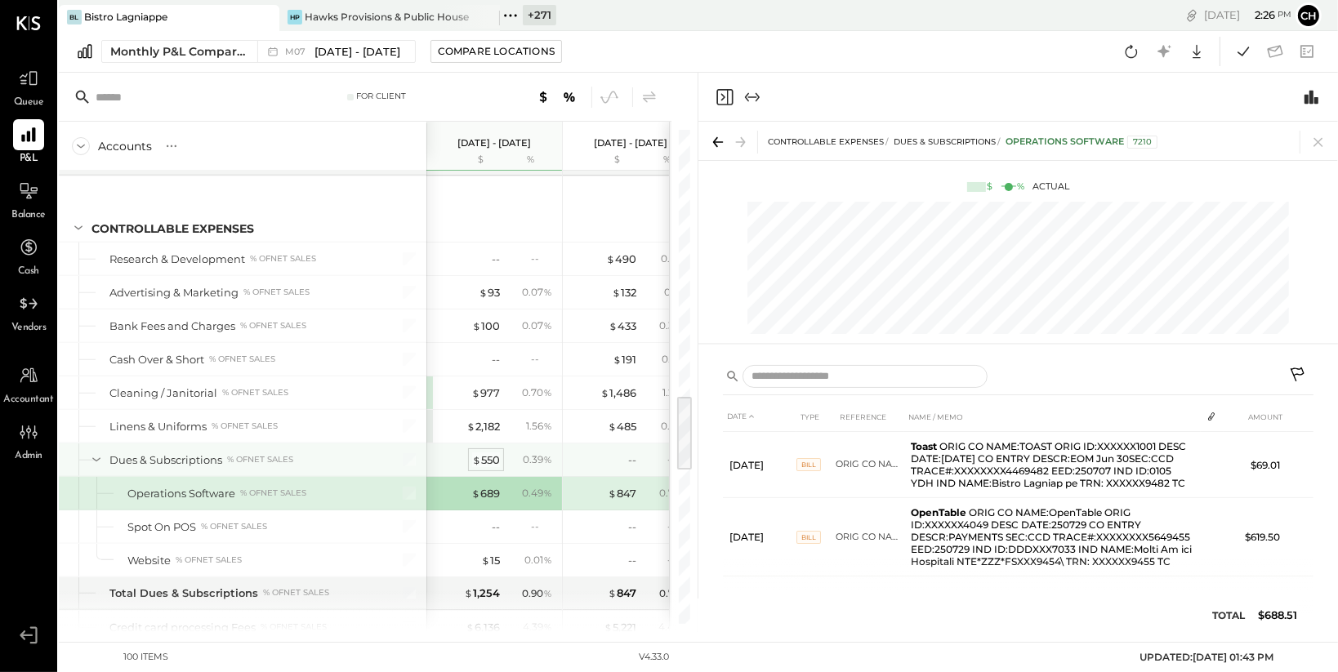
click at [484, 458] on div "$ 550" at bounding box center [486, 461] width 28 height 16
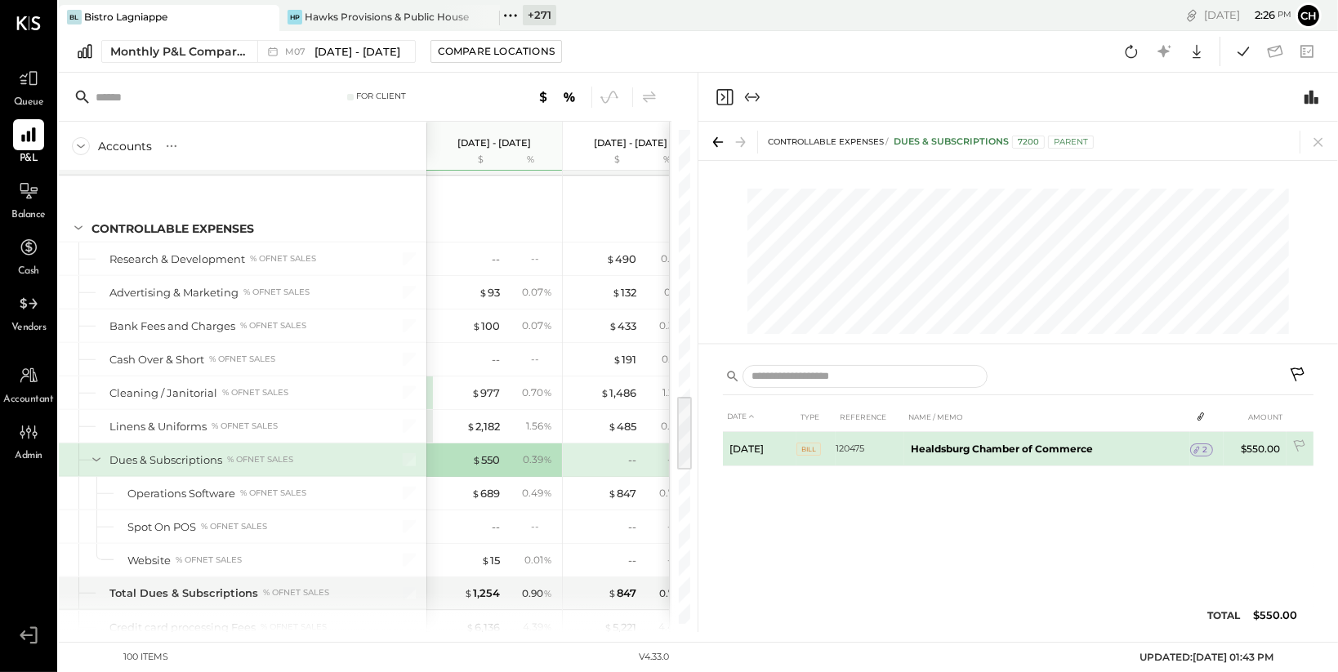
click at [1196, 449] on icon at bounding box center [1197, 450] width 6 height 7
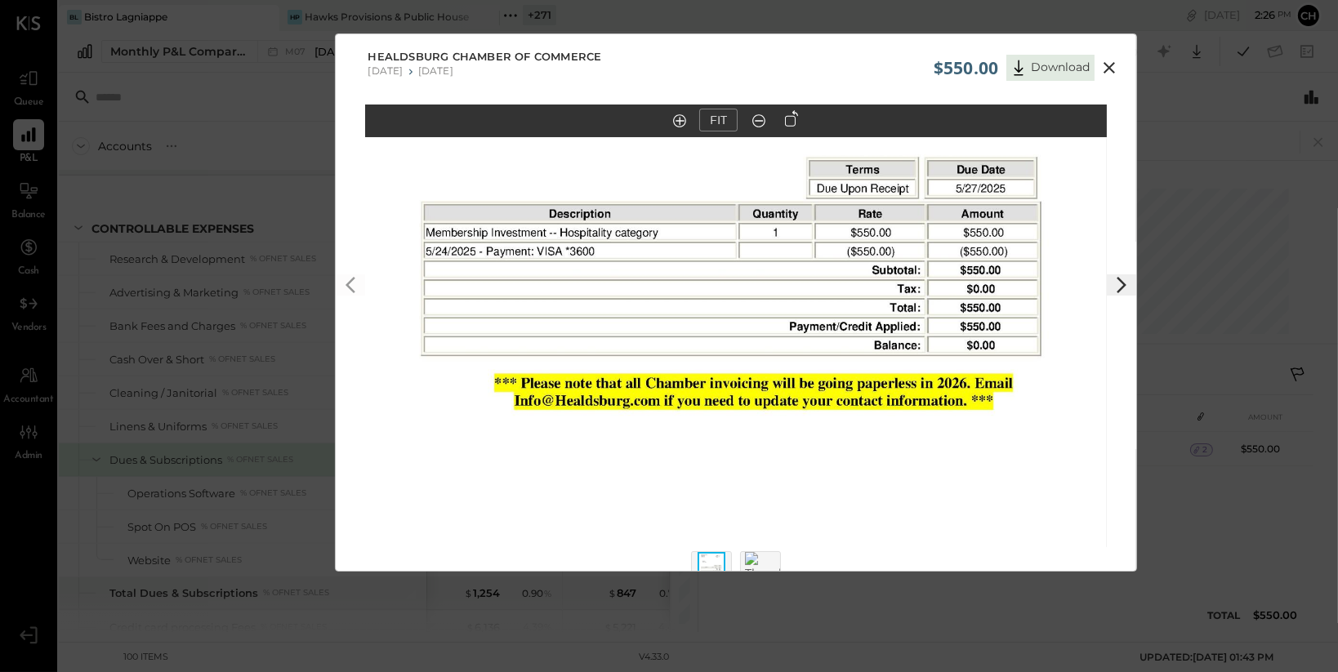
click at [1111, 69] on icon at bounding box center [1110, 68] width 20 height 20
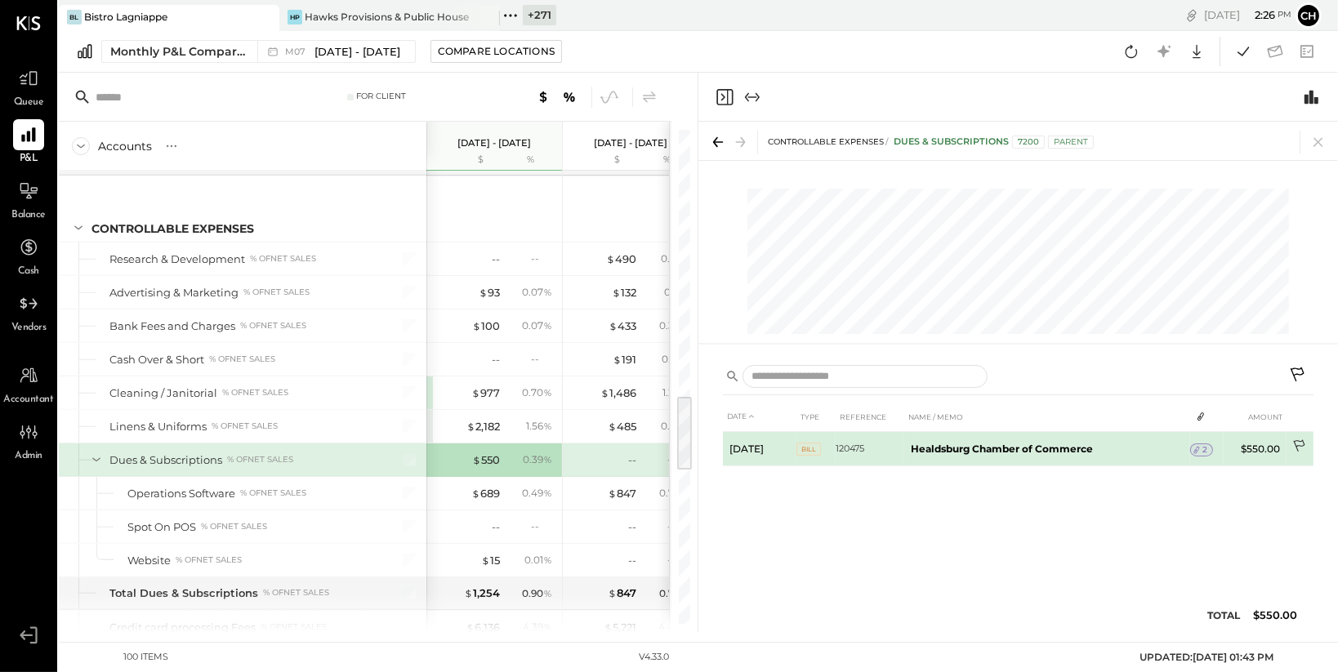
click at [1298, 442] on icon at bounding box center [1301, 448] width 16 height 16
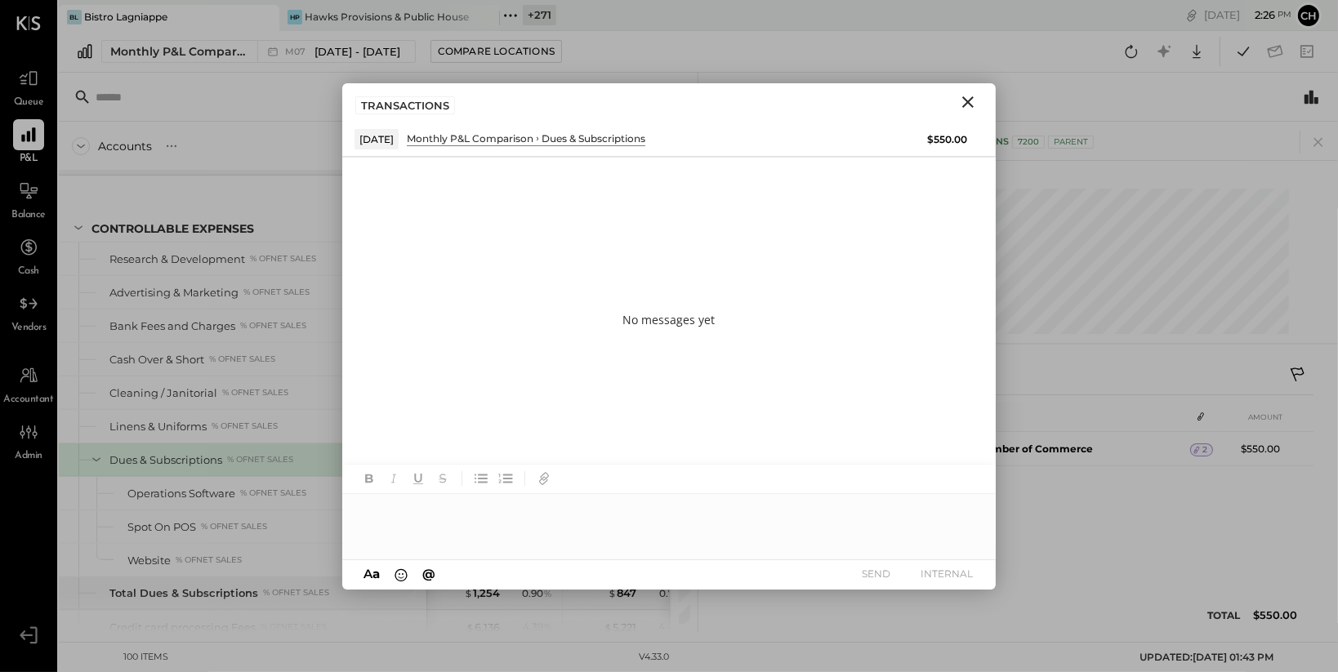
click at [450, 521] on div at bounding box center [669, 526] width 654 height 65
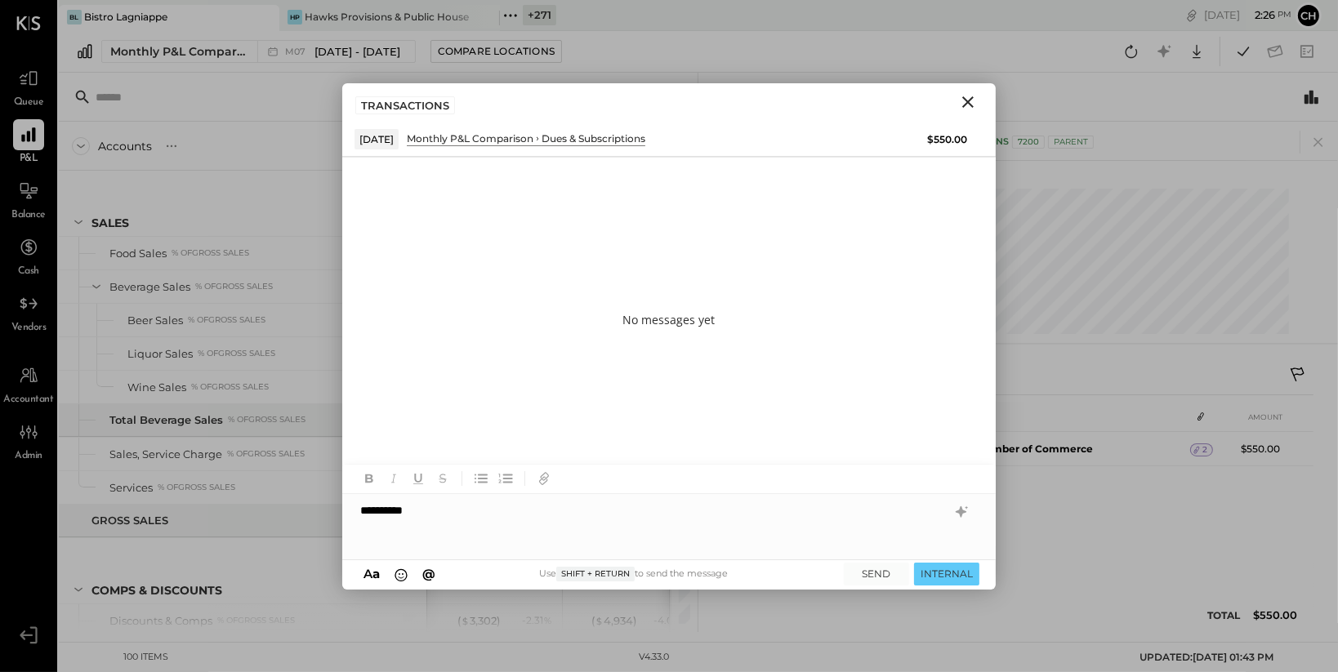
scroll to position [1699, 0]
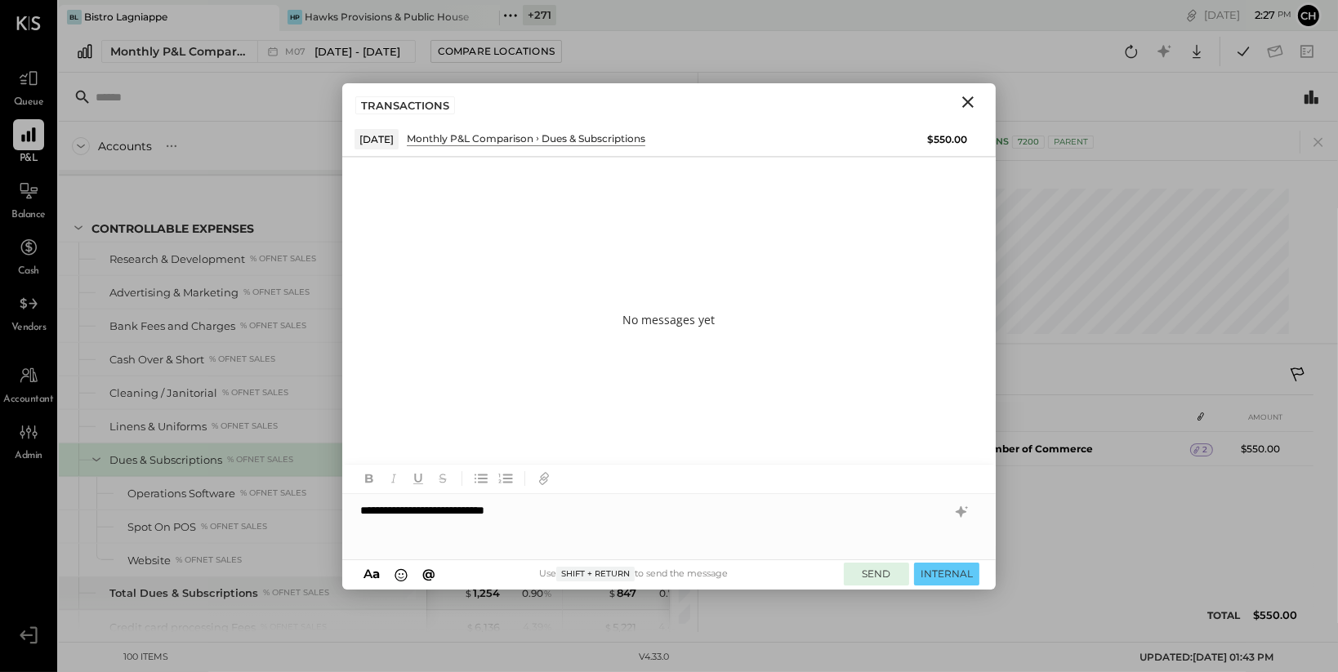
click at [882, 576] on button "SEND" at bounding box center [876, 574] width 65 height 22
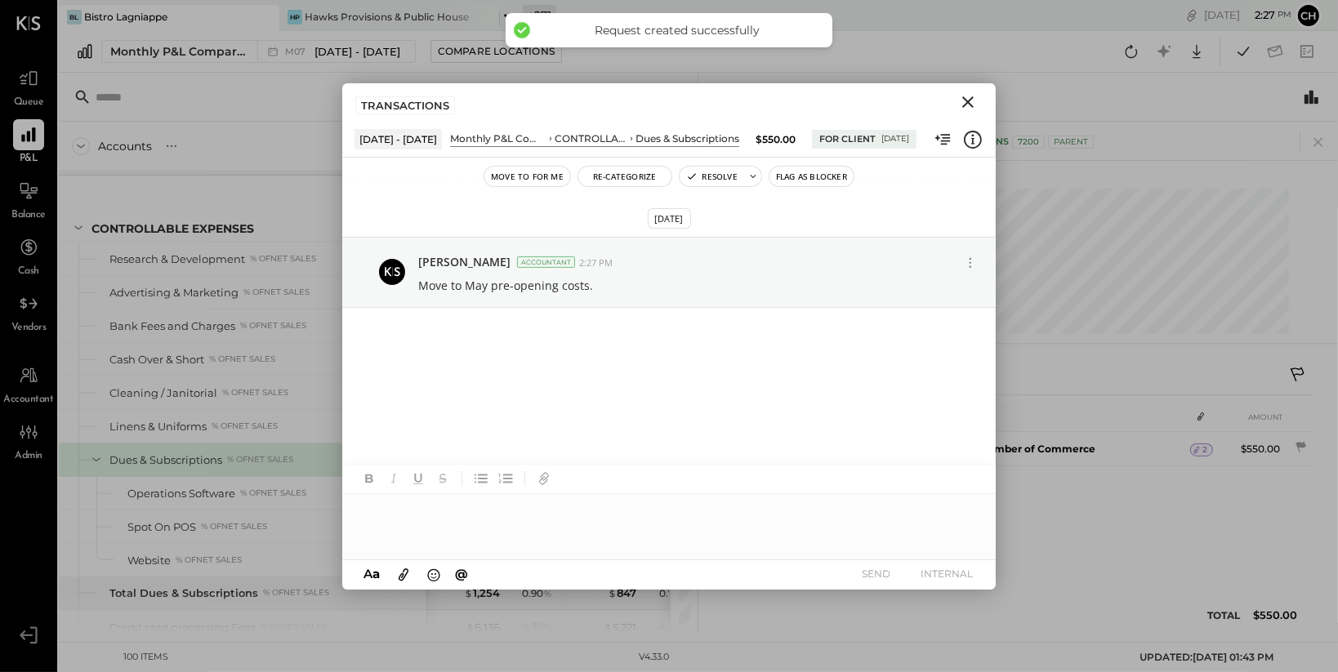
click at [971, 101] on icon "Close" at bounding box center [968, 102] width 20 height 20
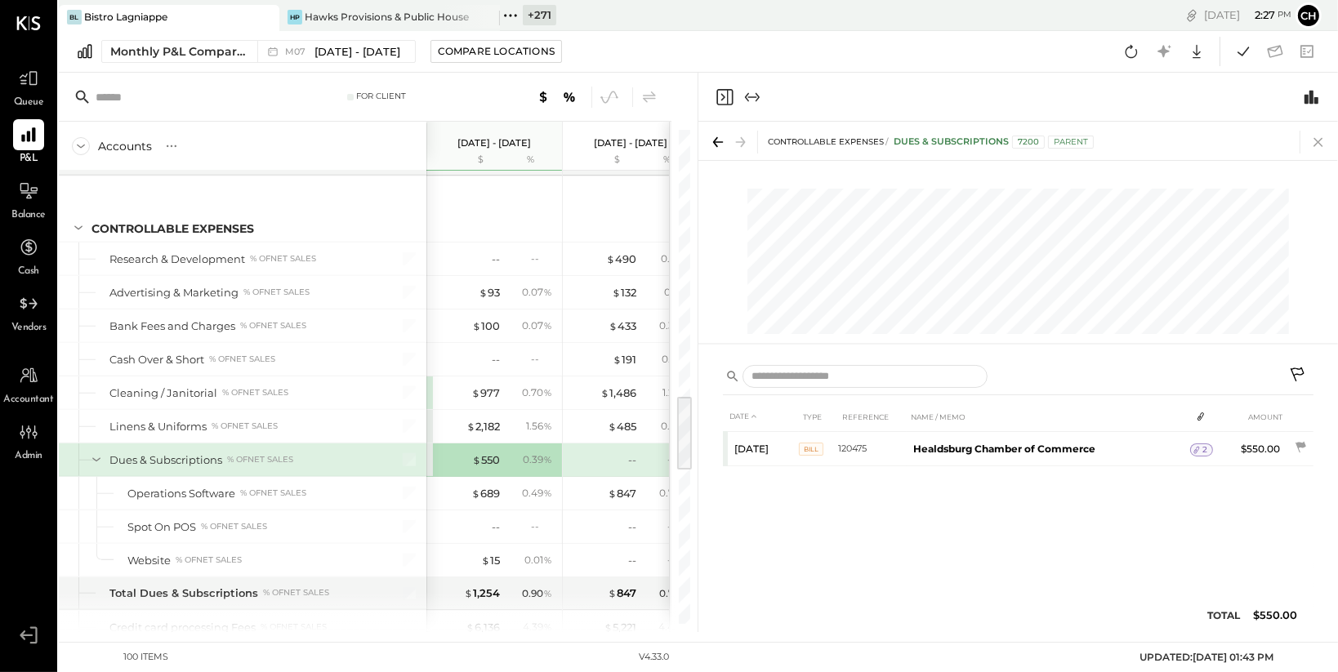
click at [1317, 141] on icon at bounding box center [1318, 142] width 9 height 9
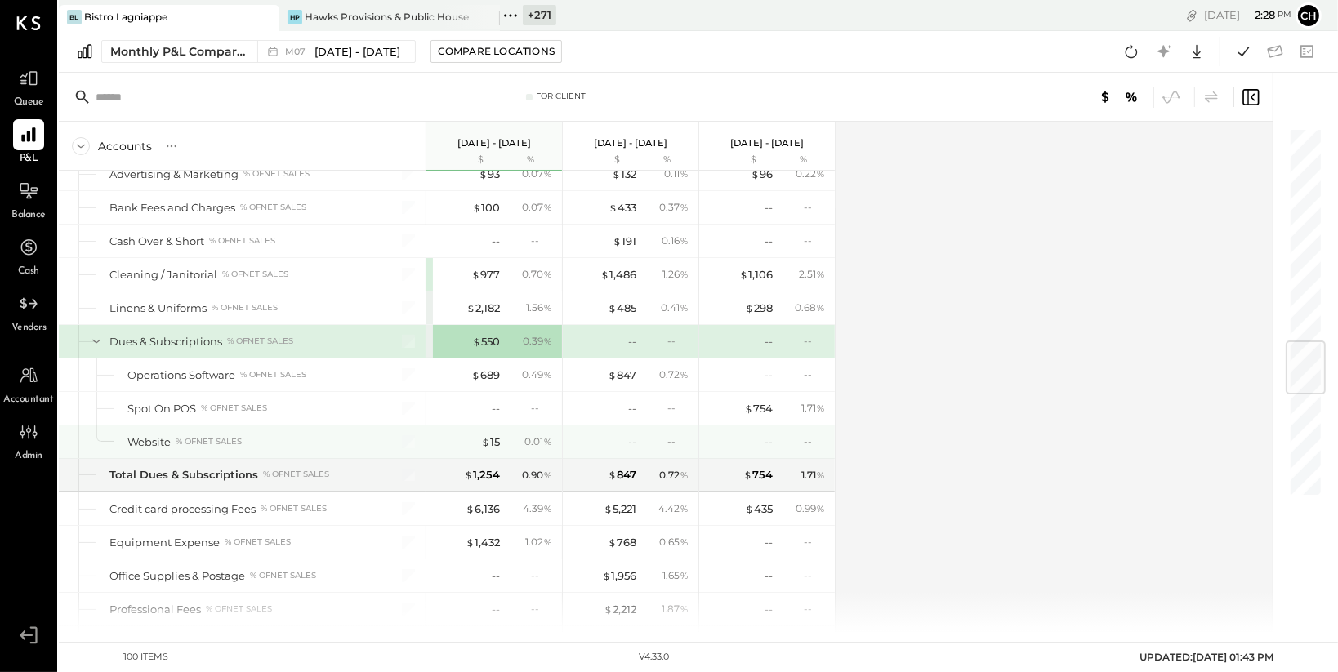
scroll to position [1835, 0]
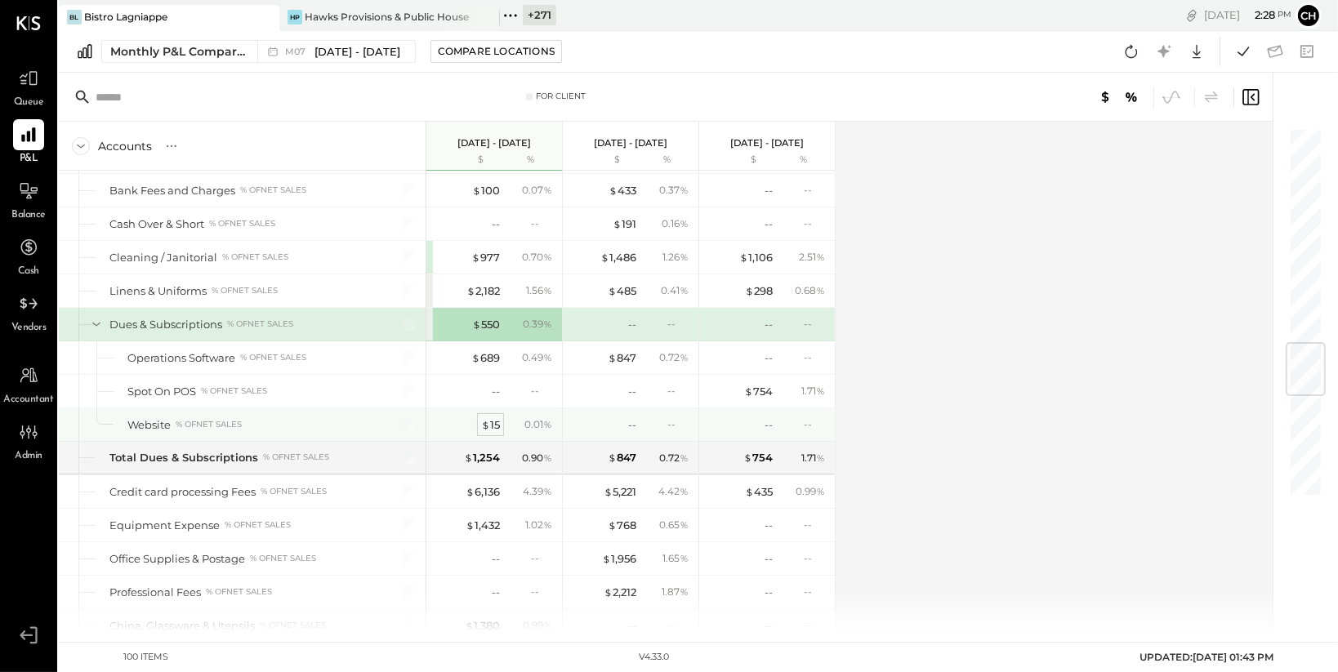
click at [493, 421] on div "$ 15" at bounding box center [490, 425] width 19 height 16
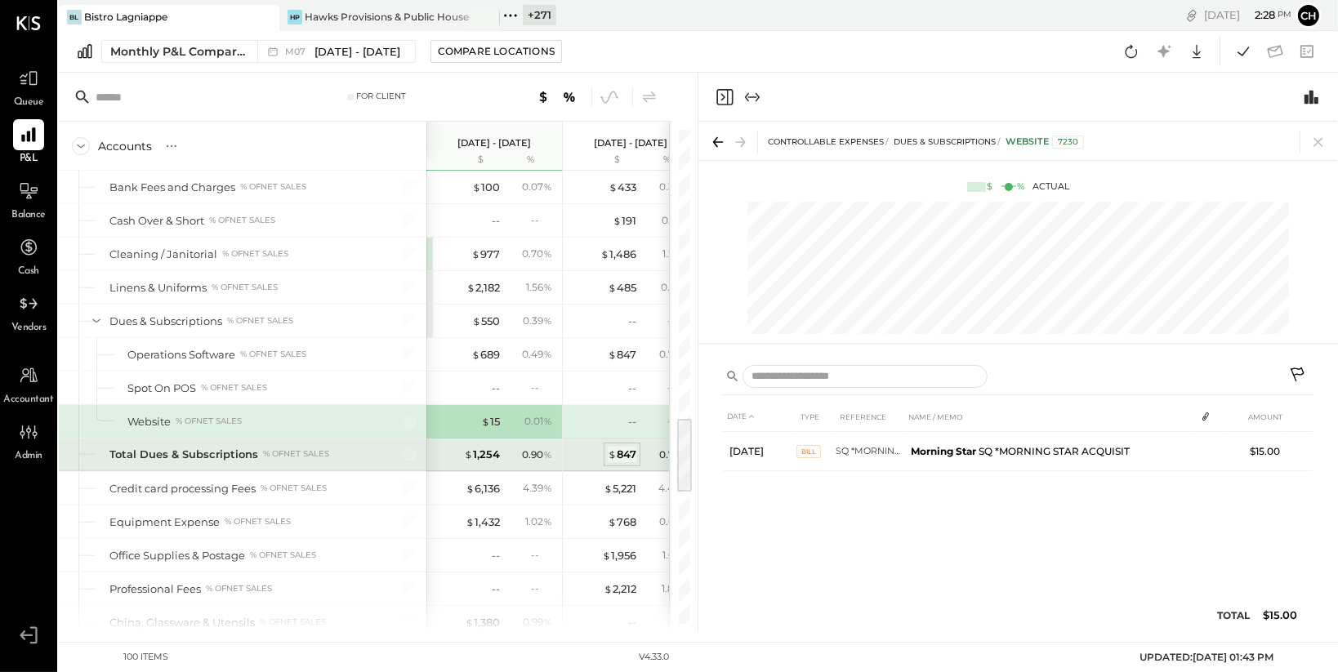
scroll to position [1866, 0]
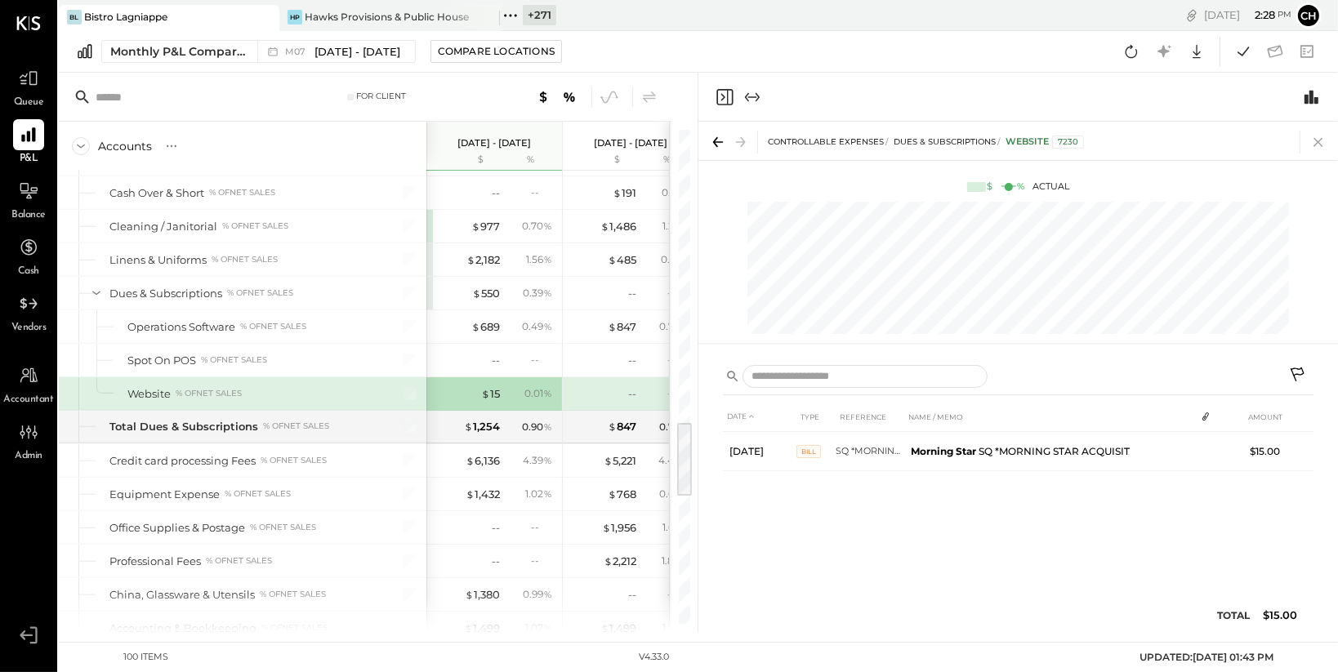
click at [1317, 138] on icon at bounding box center [1318, 142] width 23 height 23
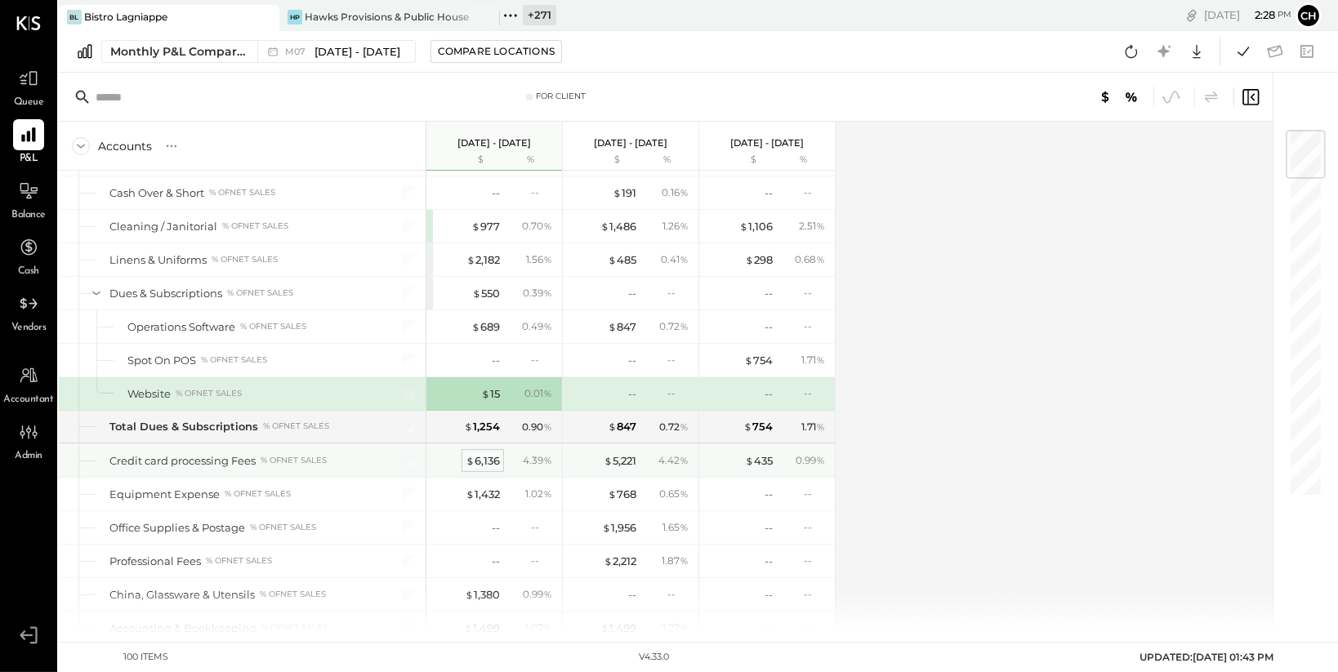
click at [477, 454] on div "$ 6,136" at bounding box center [483, 461] width 34 height 16
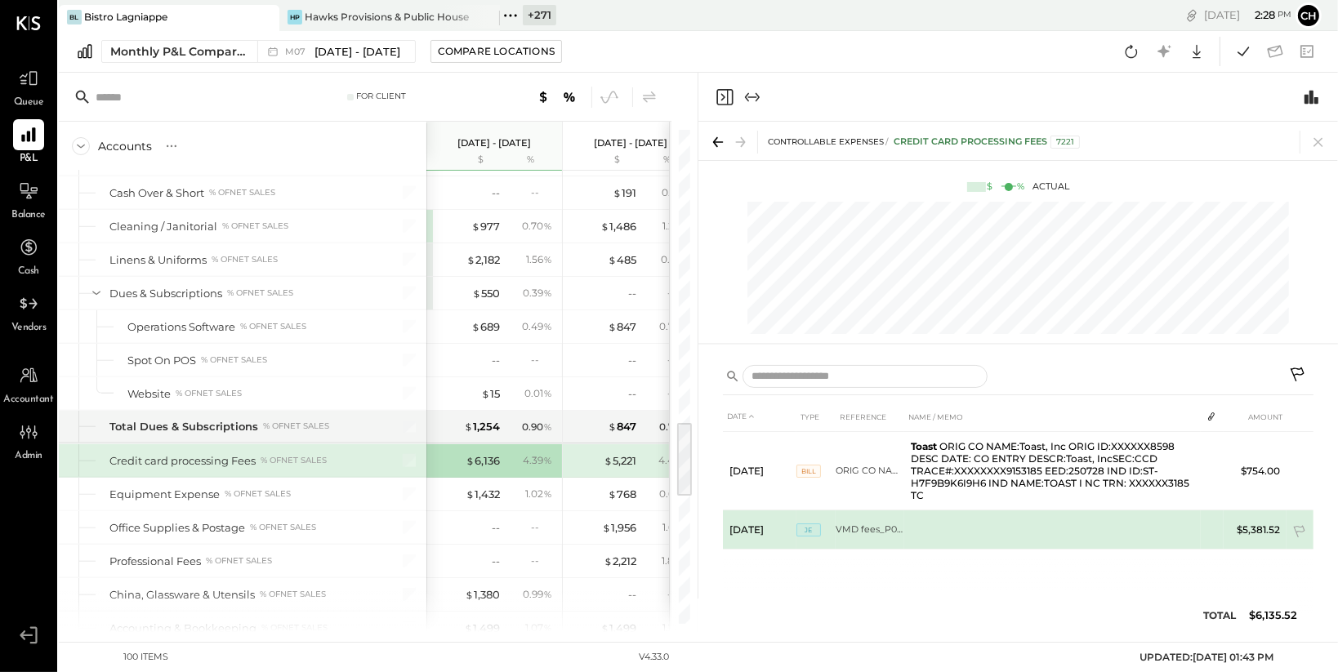
click at [876, 529] on td "VMD fees_P07.25" at bounding box center [870, 530] width 69 height 39
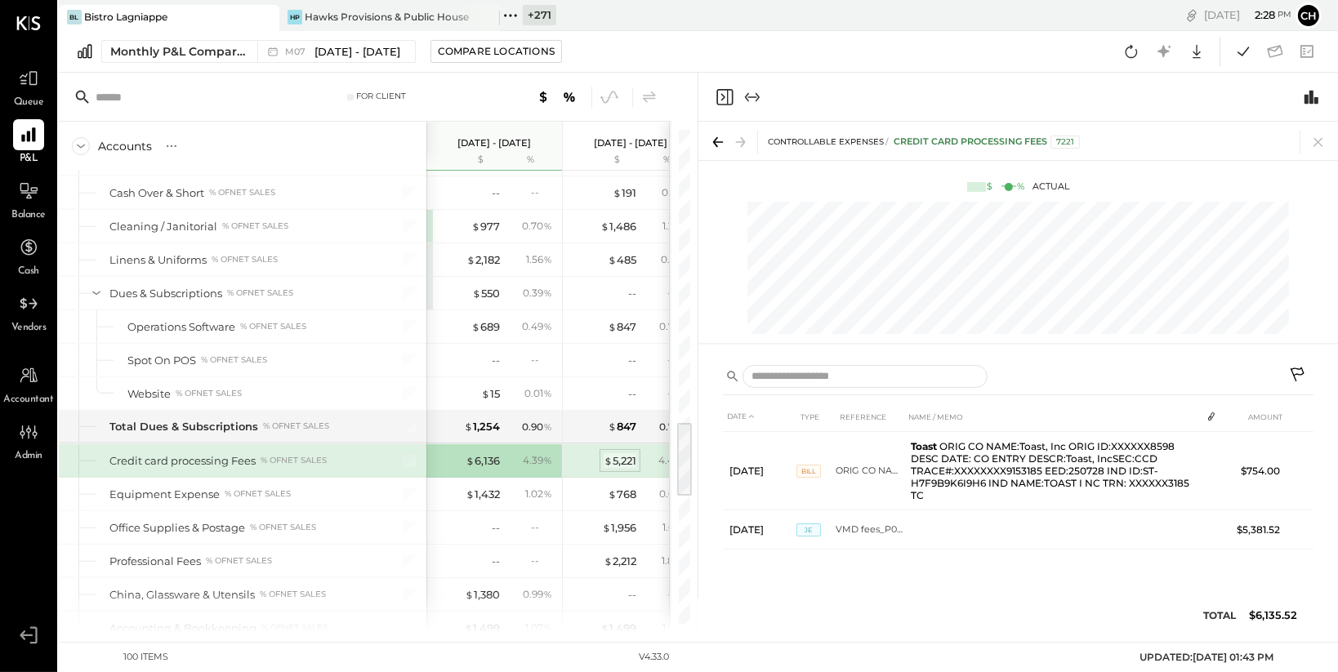
click at [606, 454] on span "$" at bounding box center [608, 460] width 9 height 13
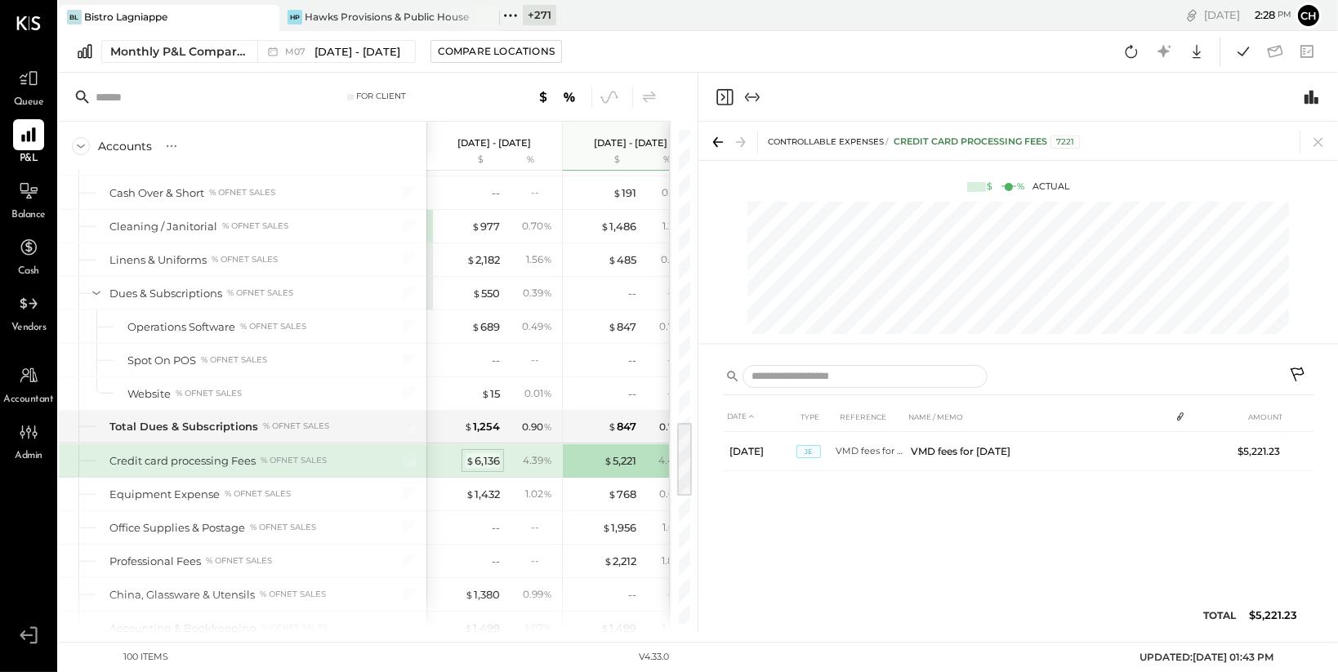
click at [484, 459] on div "$ 6,136" at bounding box center [483, 461] width 34 height 16
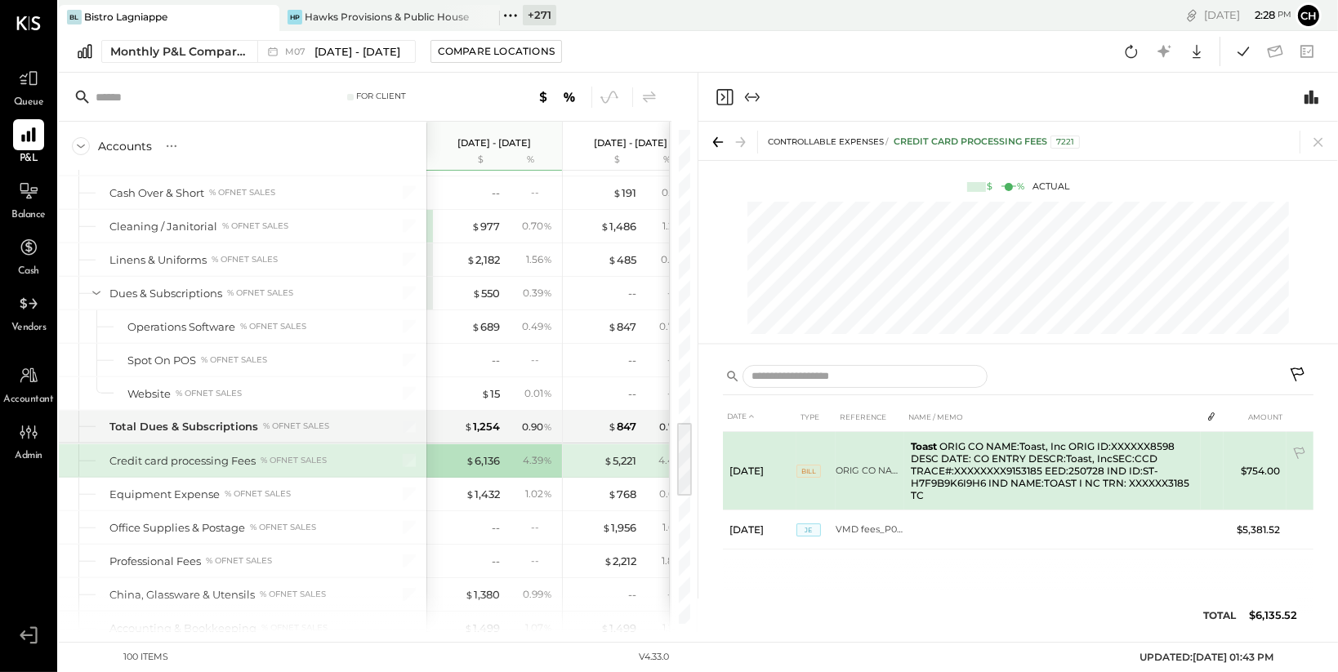
click at [1259, 472] on td "$754.00" at bounding box center [1255, 471] width 63 height 78
click at [806, 469] on span "BILL" at bounding box center [809, 471] width 25 height 13
click at [860, 468] on td "ORIG CO NAME:Toast, Inc ORIG ID:XXXXXX8598 DESC DATE: CO ENTRY DESCR:Toast, Inc…" at bounding box center [870, 471] width 69 height 78
click at [868, 463] on td "ORIG CO NAME:Toast, Inc ORIG ID:XXXXXX8598 DESC DATE: CO ENTRY DESCR:Toast, Inc…" at bounding box center [870, 471] width 69 height 78
click at [867, 471] on td "ORIG CO NAME:Toast, Inc ORIG ID:XXXXXX8598 DESC DATE: CO ENTRY DESCR:Toast, Inc…" at bounding box center [870, 471] width 69 height 78
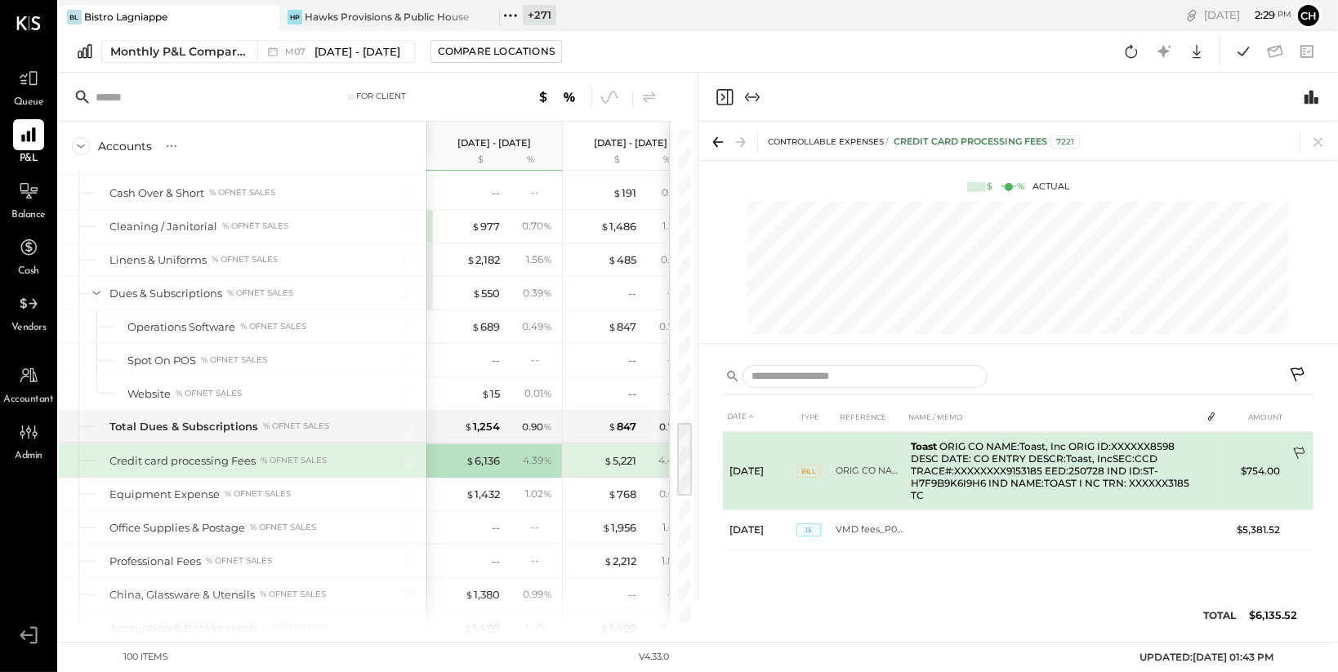
click at [1300, 449] on icon at bounding box center [1298, 454] width 11 height 12
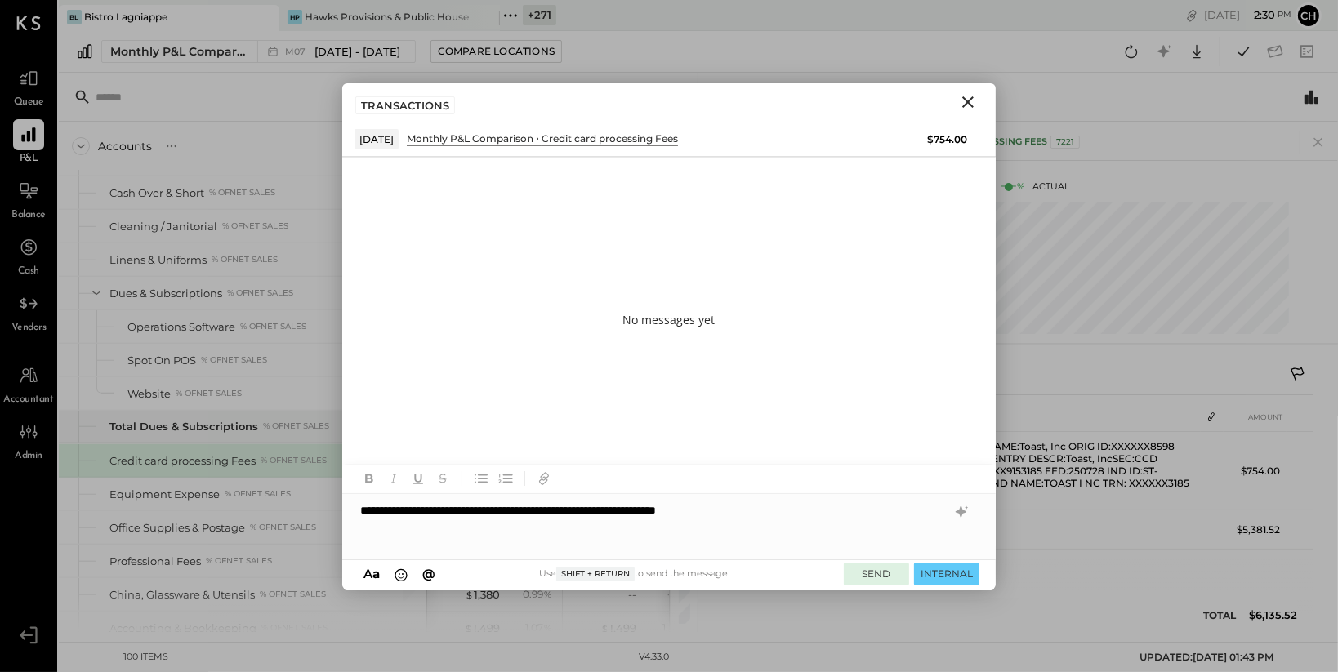
click at [881, 574] on button "SEND" at bounding box center [876, 574] width 65 height 22
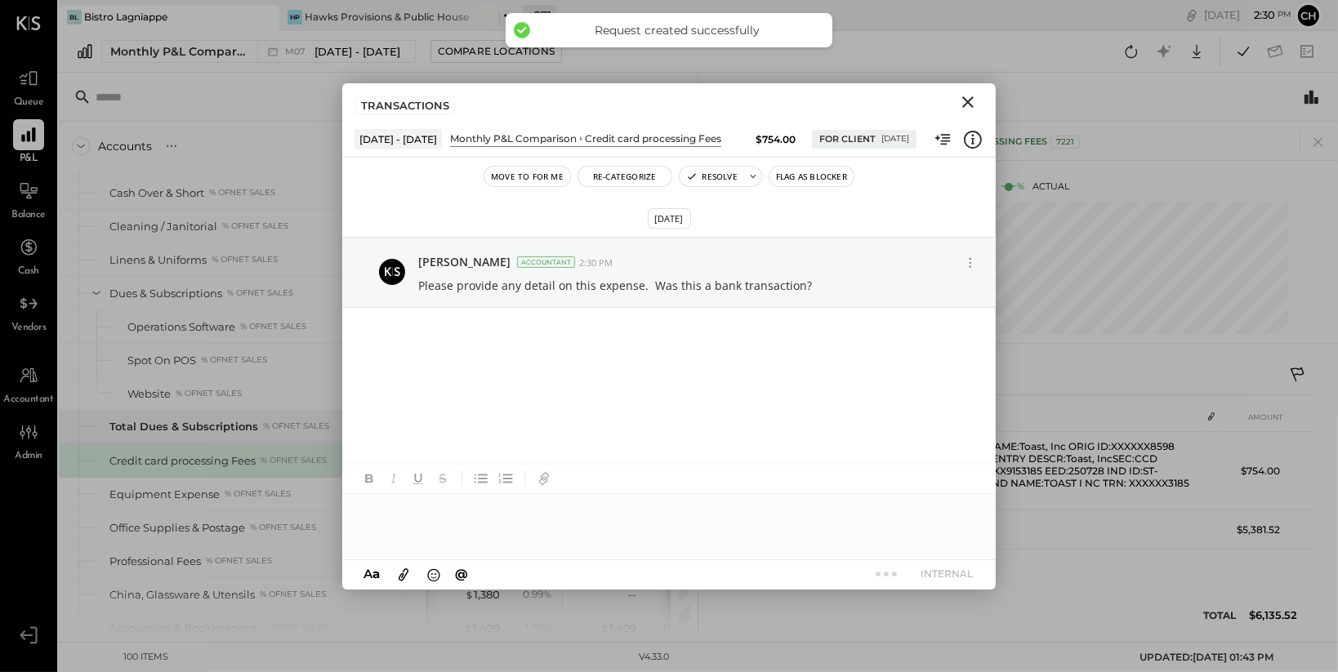
click at [968, 104] on icon "Close" at bounding box center [968, 102] width 20 height 20
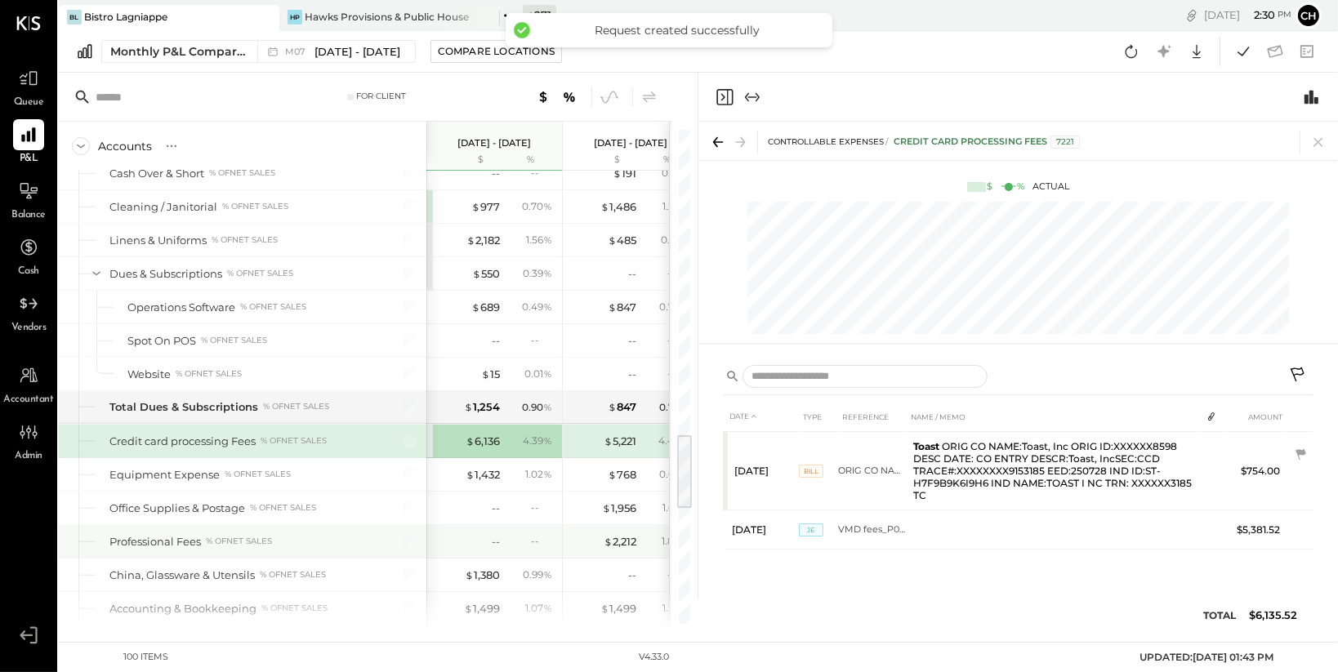
scroll to position [1942, 0]
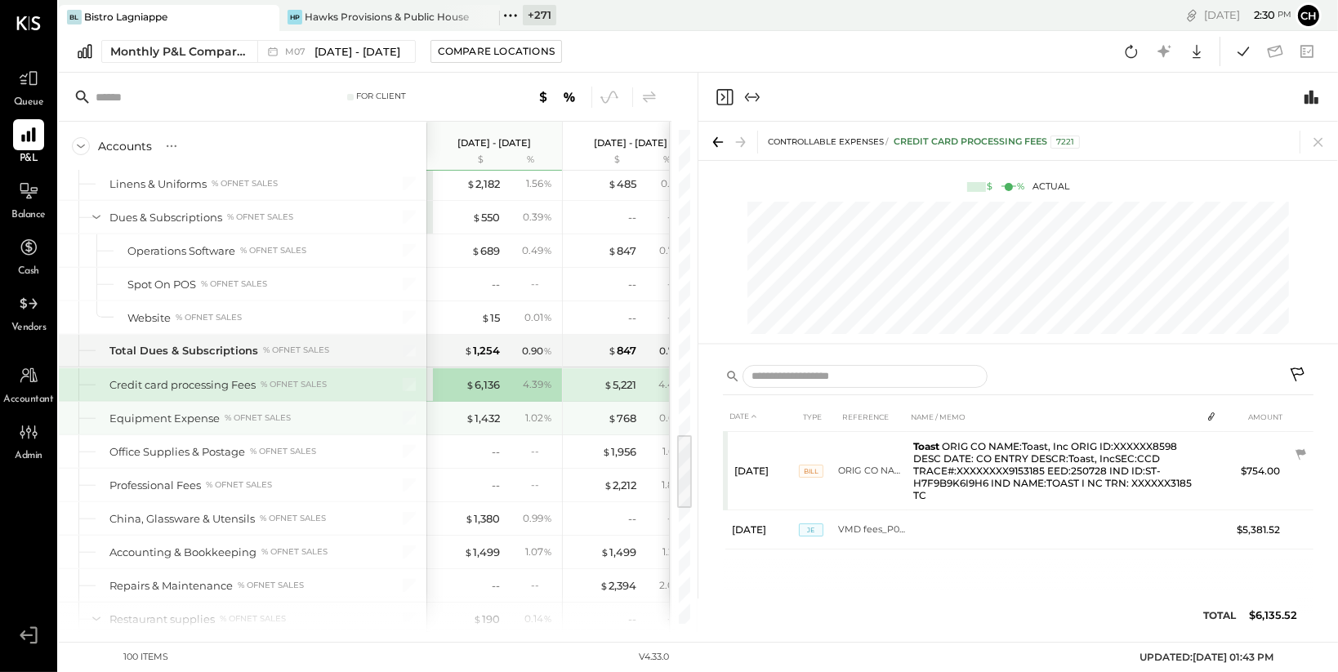
click at [501, 411] on div "$ 1,432 1.02 %" at bounding box center [496, 418] width 123 height 33
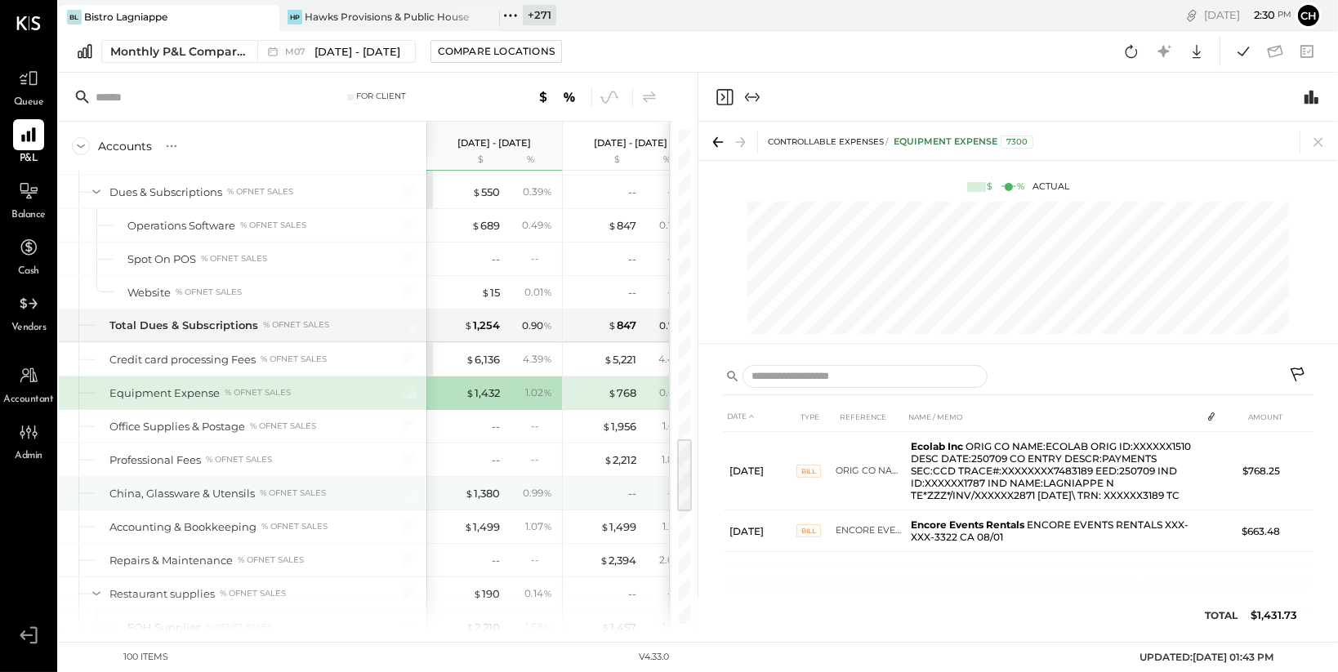
scroll to position [1971, 0]
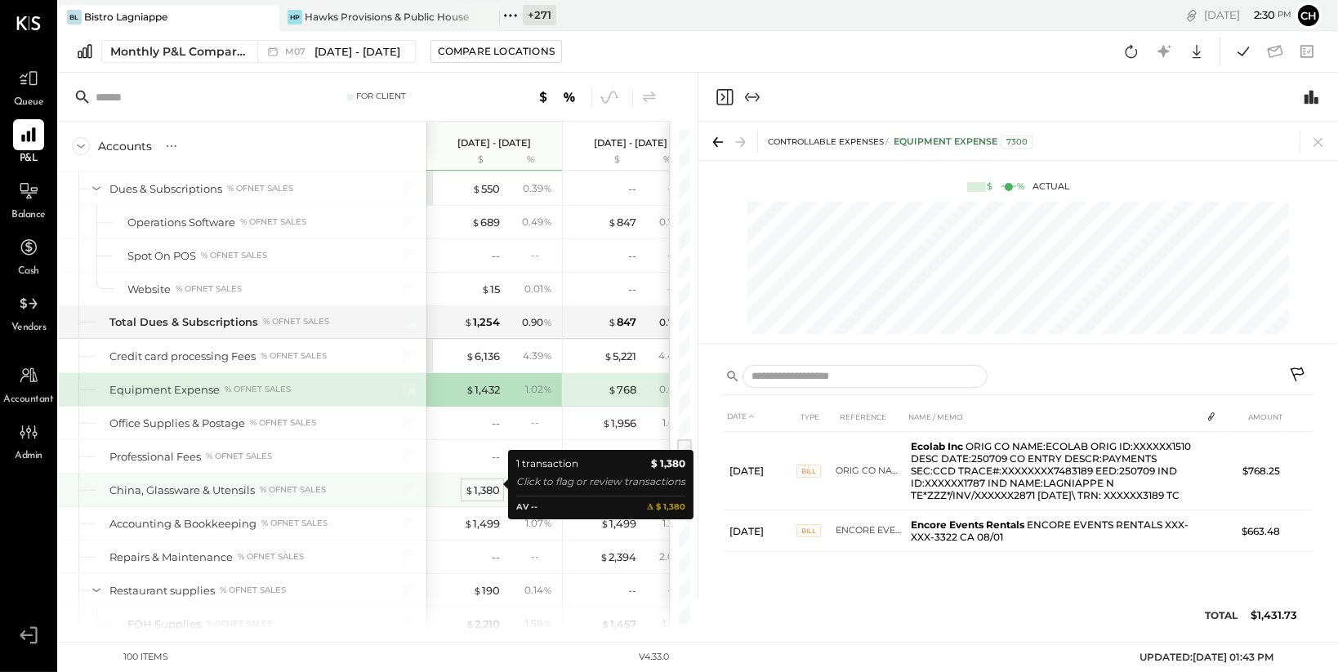
click at [491, 483] on div "$ 1,380" at bounding box center [482, 491] width 35 height 16
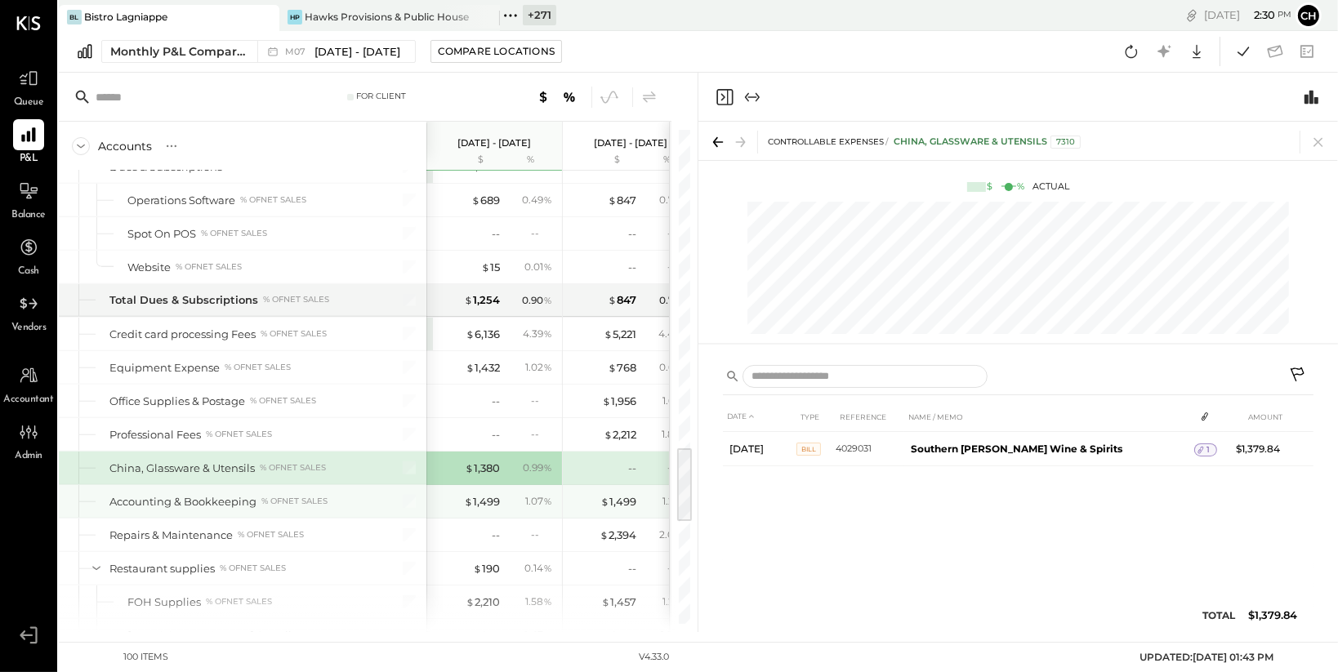
scroll to position [2029, 0]
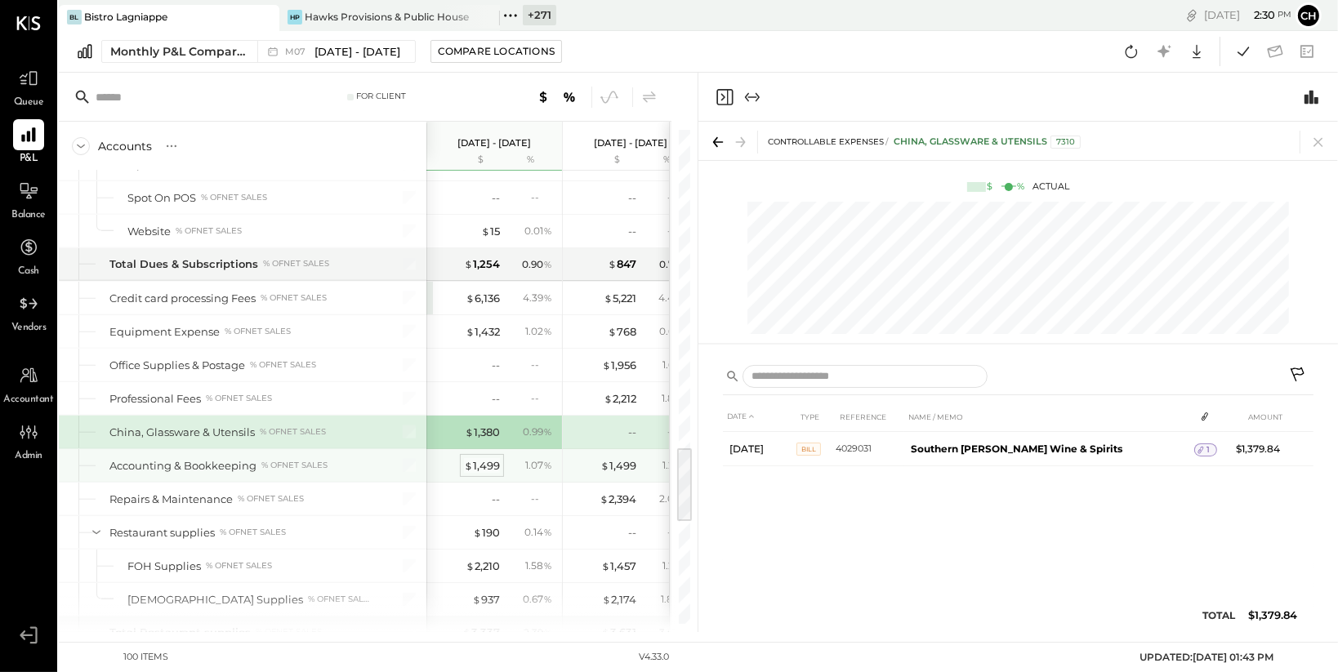
click at [493, 464] on div "$ 1,499" at bounding box center [482, 466] width 36 height 16
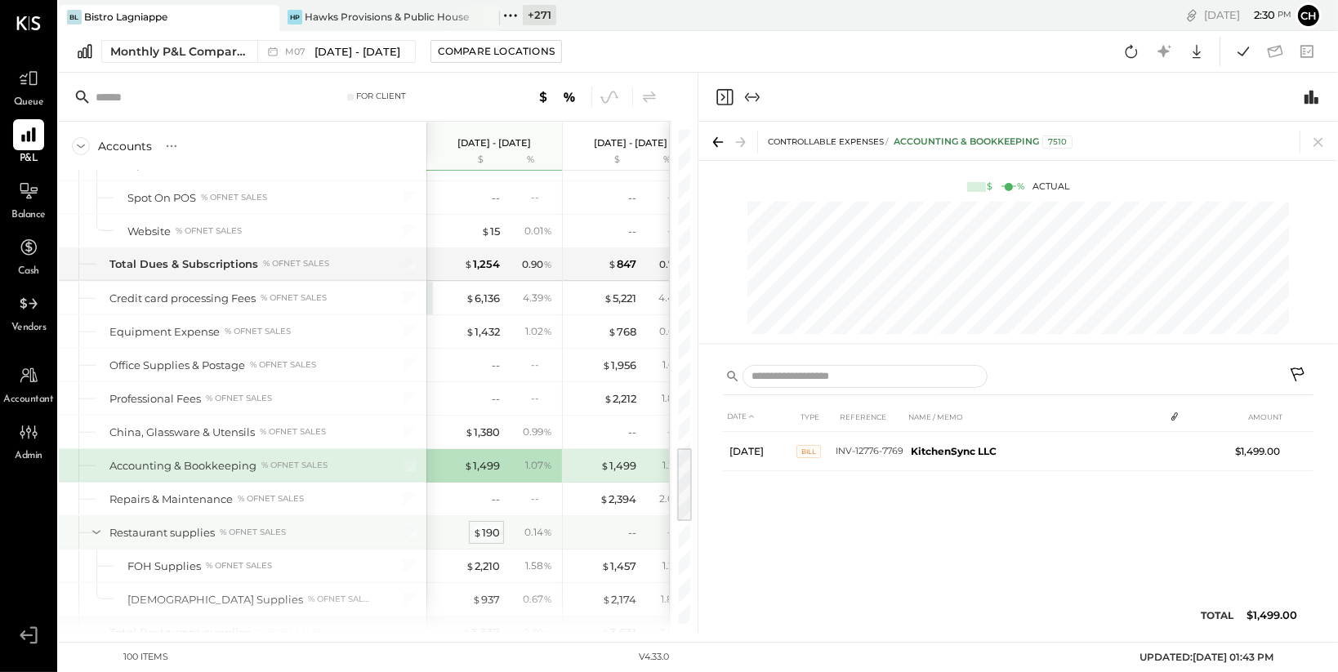
click at [480, 530] on span "$" at bounding box center [477, 532] width 9 height 13
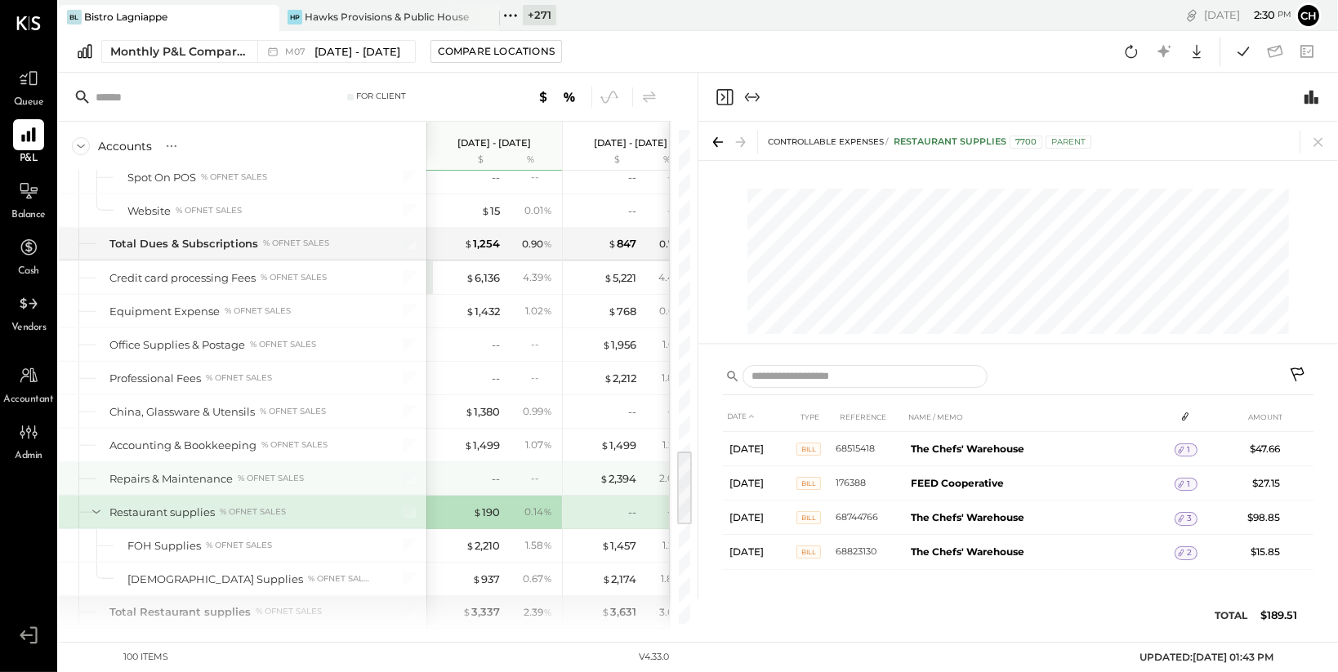
scroll to position [2105, 0]
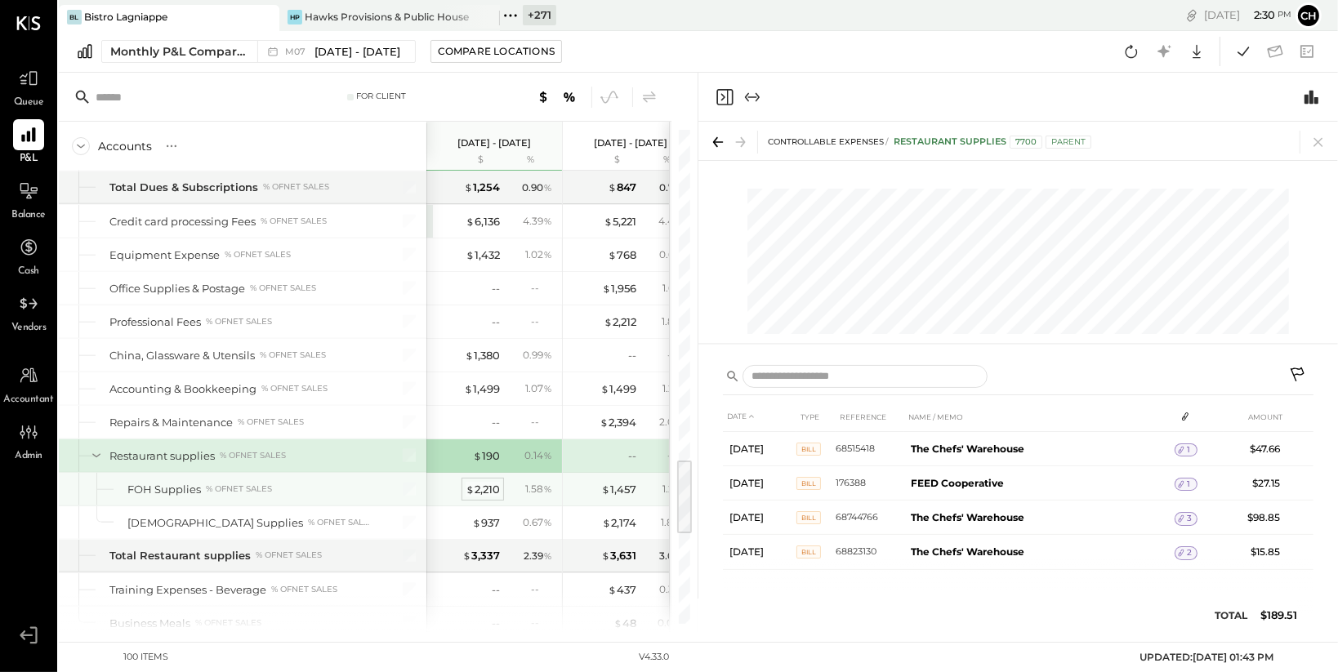
click at [485, 484] on div "$ 2,210" at bounding box center [483, 490] width 34 height 16
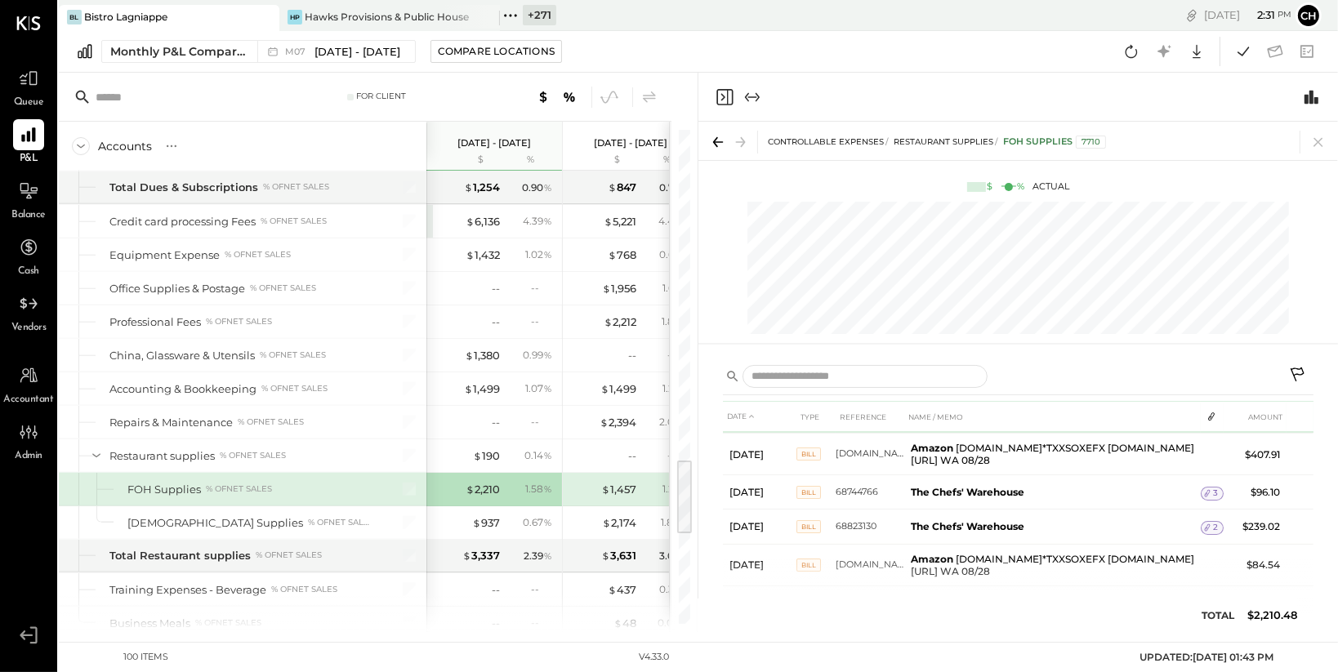
scroll to position [359, 0]
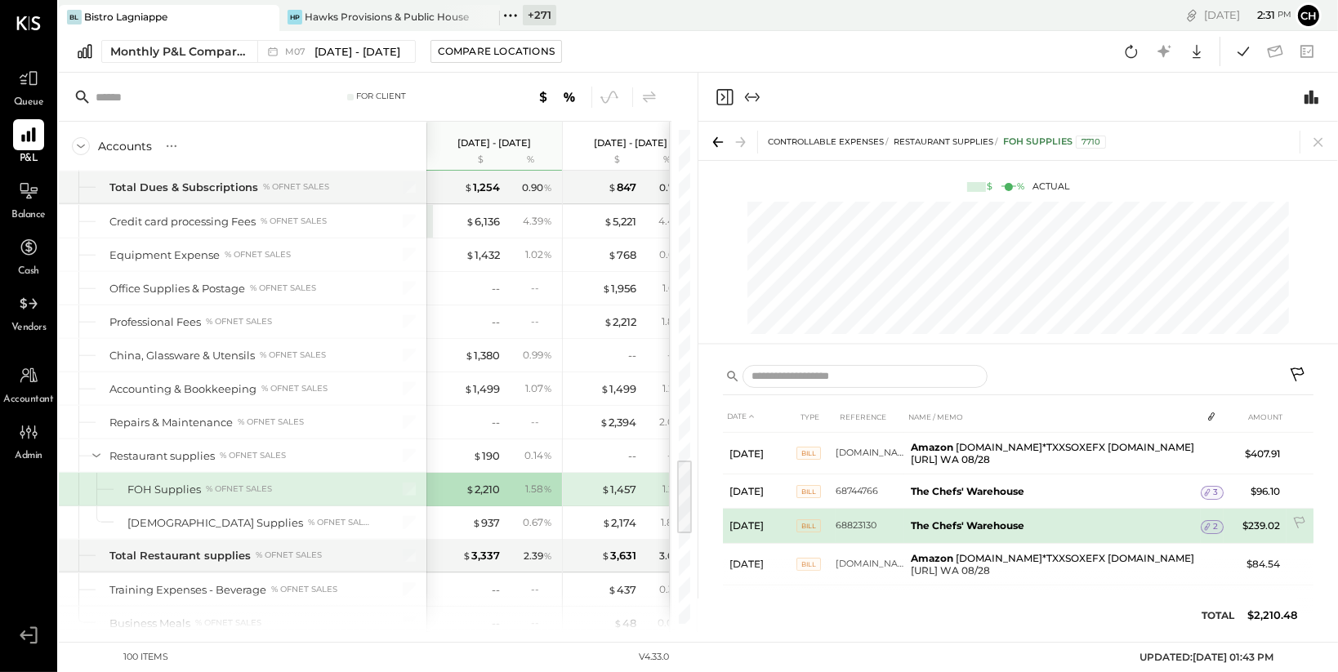
click at [1203, 521] on icon at bounding box center [1207, 526] width 11 height 11
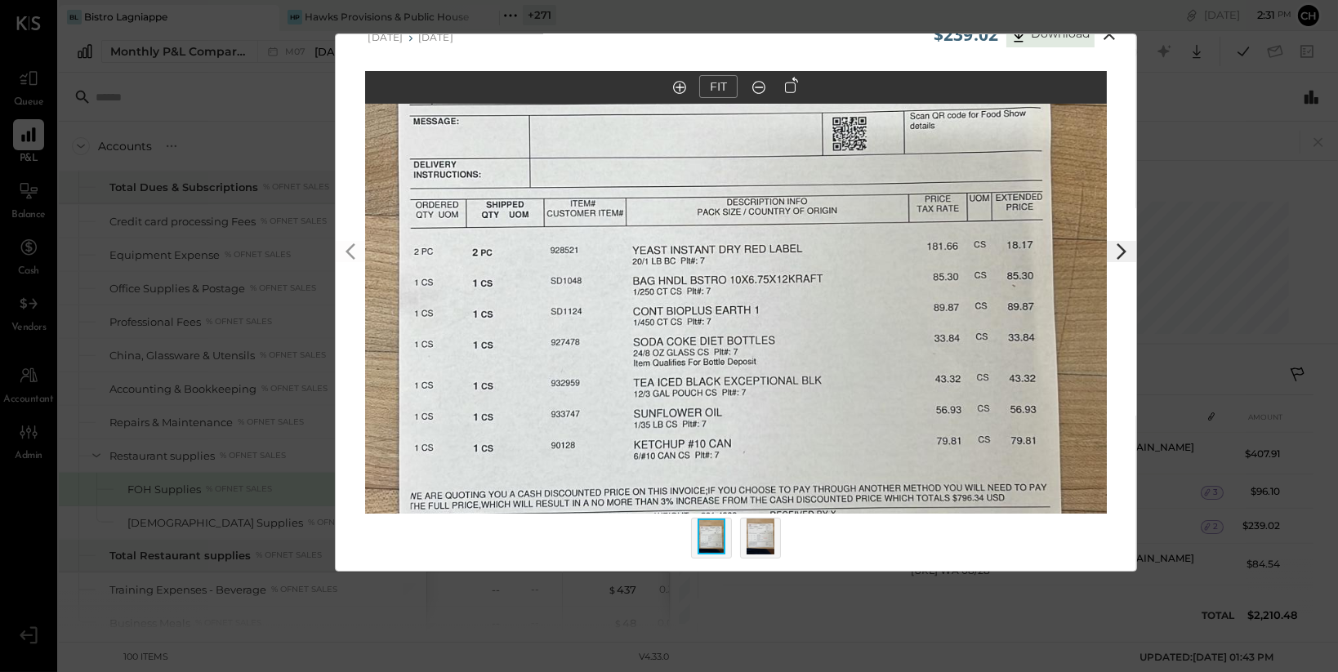
scroll to position [38, 0]
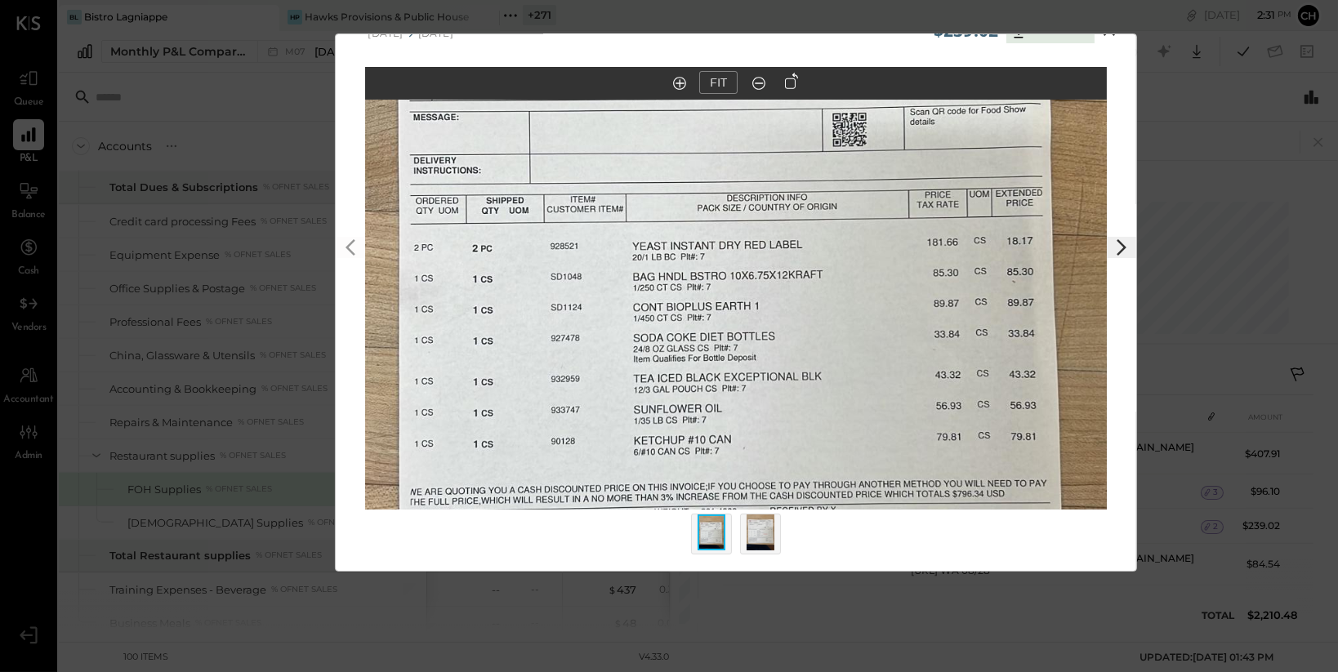
click at [757, 534] on img at bounding box center [761, 533] width 28 height 36
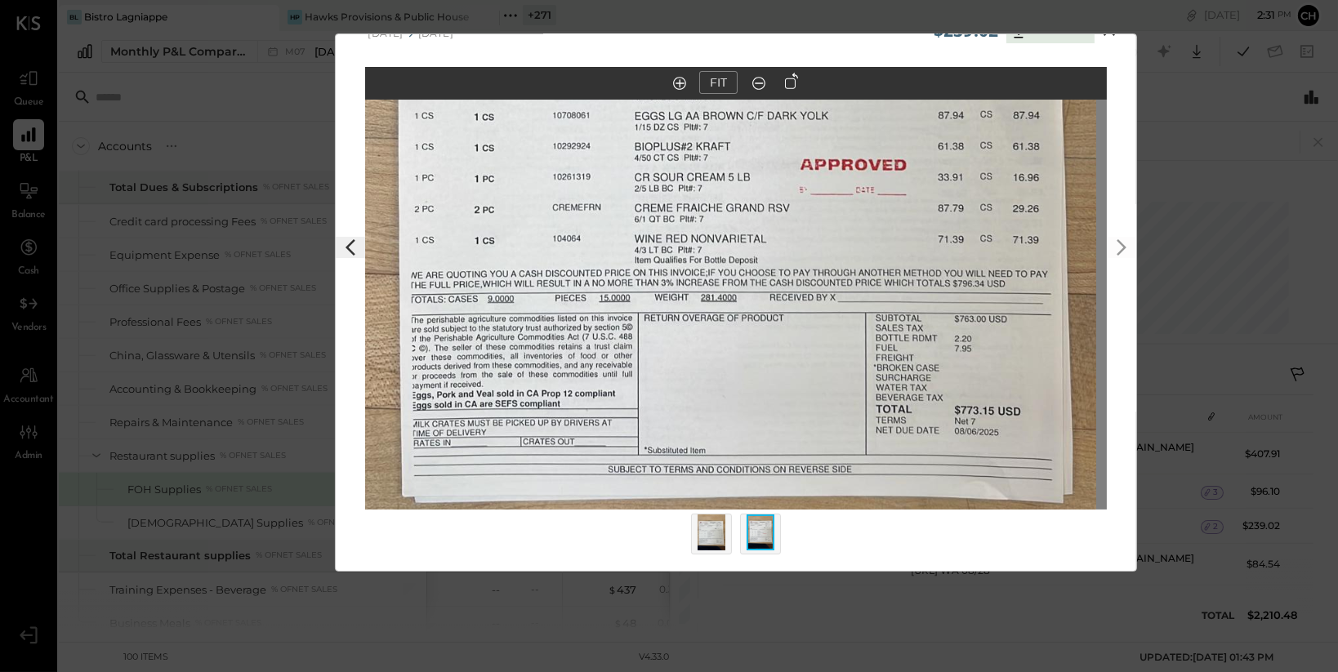
drag, startPoint x: 910, startPoint y: 451, endPoint x: 900, endPoint y: 279, distance: 171.9
click at [900, 279] on img at bounding box center [726, 99] width 743 height 1320
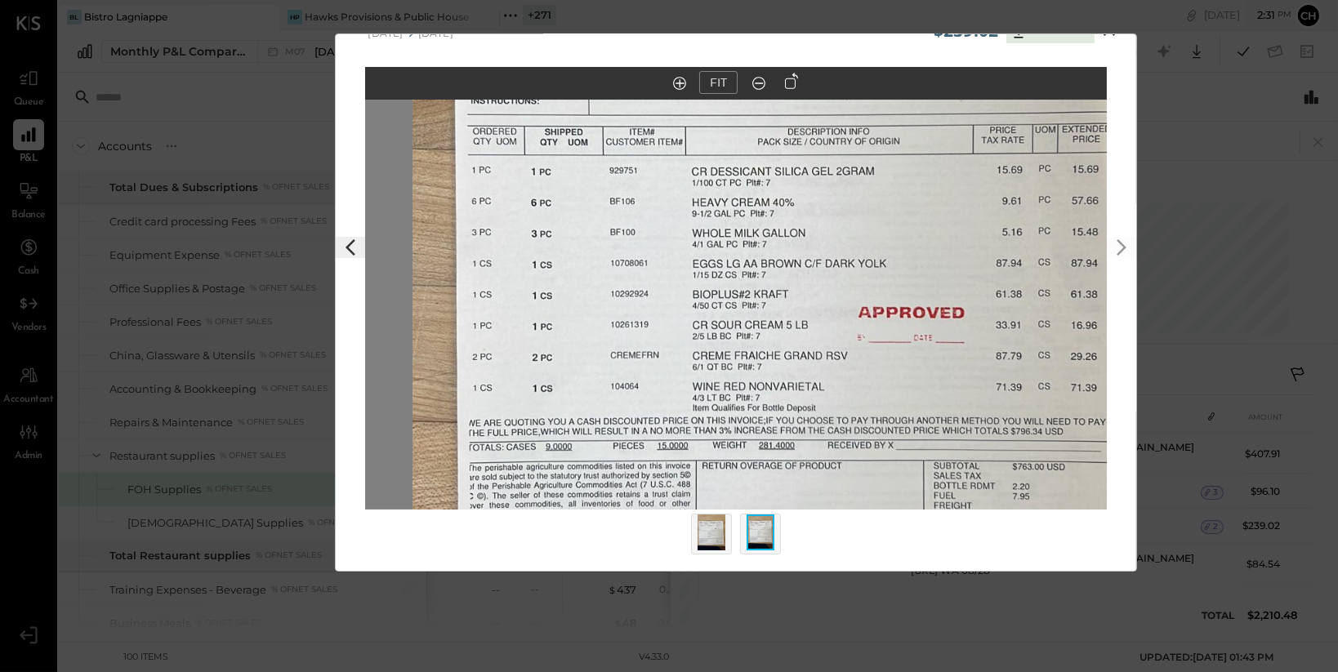
drag, startPoint x: 842, startPoint y: 296, endPoint x: 897, endPoint y: 473, distance: 185.8
click at [897, 473] on img at bounding box center [784, 247] width 743 height 1320
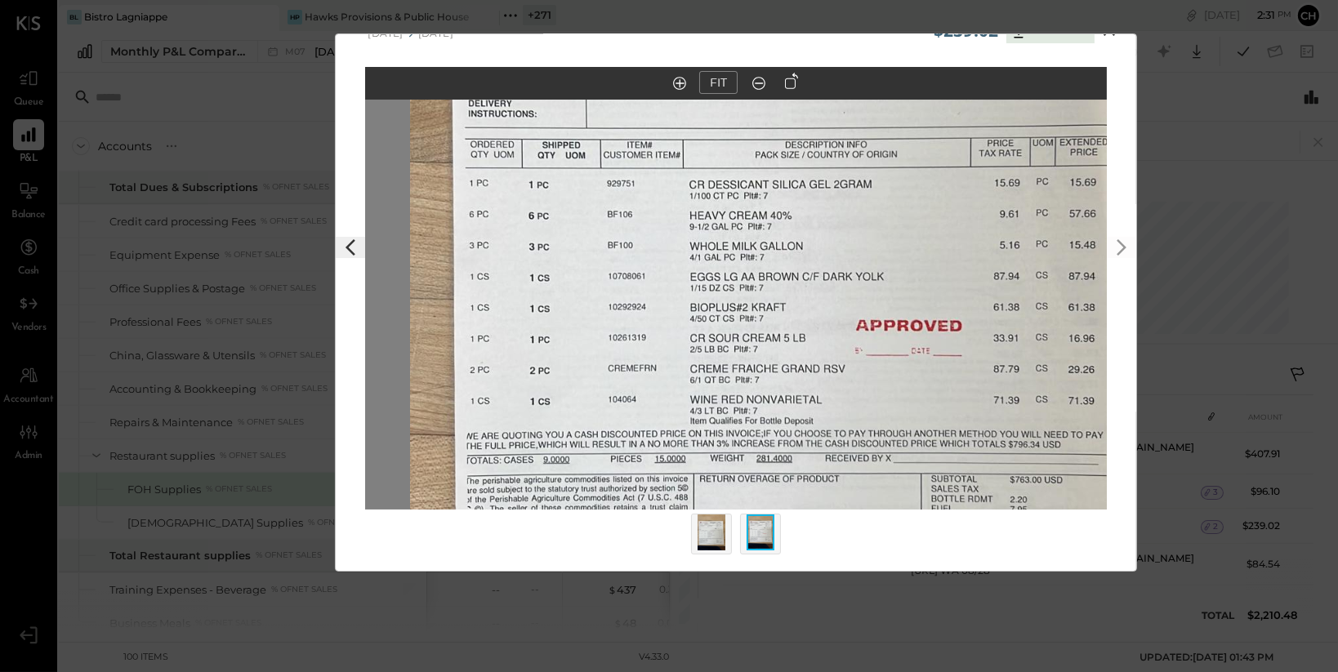
drag, startPoint x: 868, startPoint y: 373, endPoint x: 842, endPoint y: 409, distance: 45.1
click at [842, 409] on img at bounding box center [781, 260] width 743 height 1320
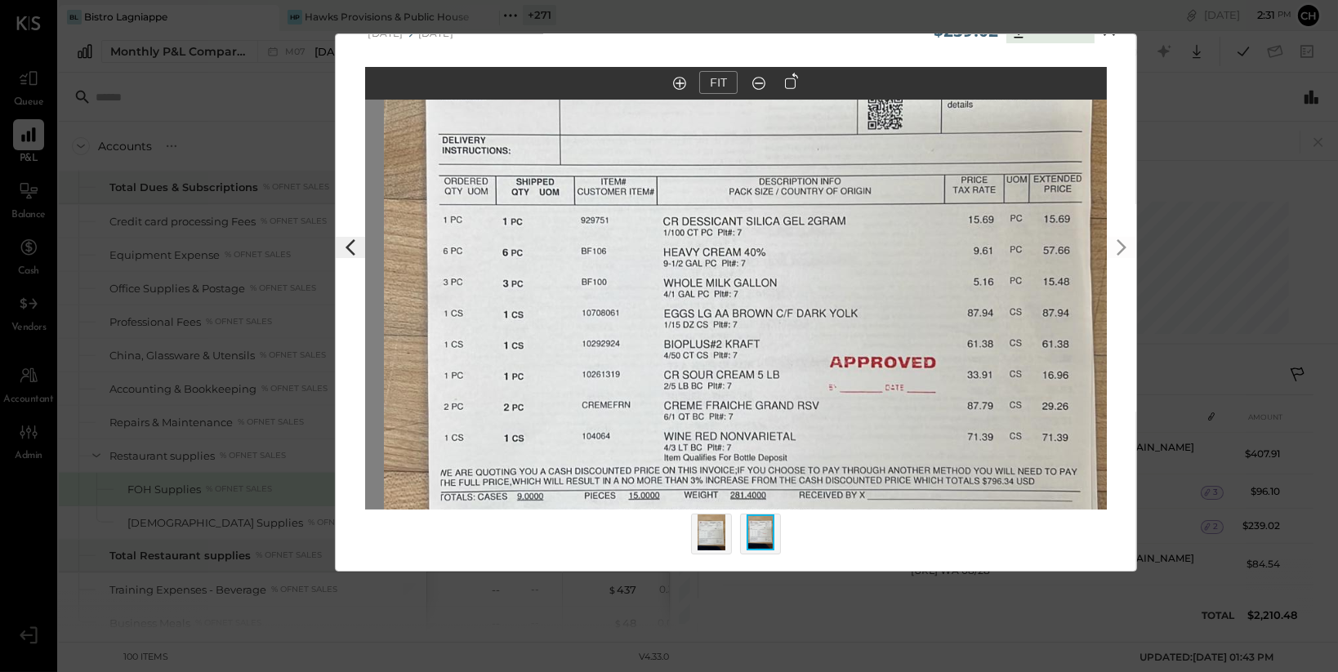
click at [712, 538] on img at bounding box center [712, 533] width 28 height 36
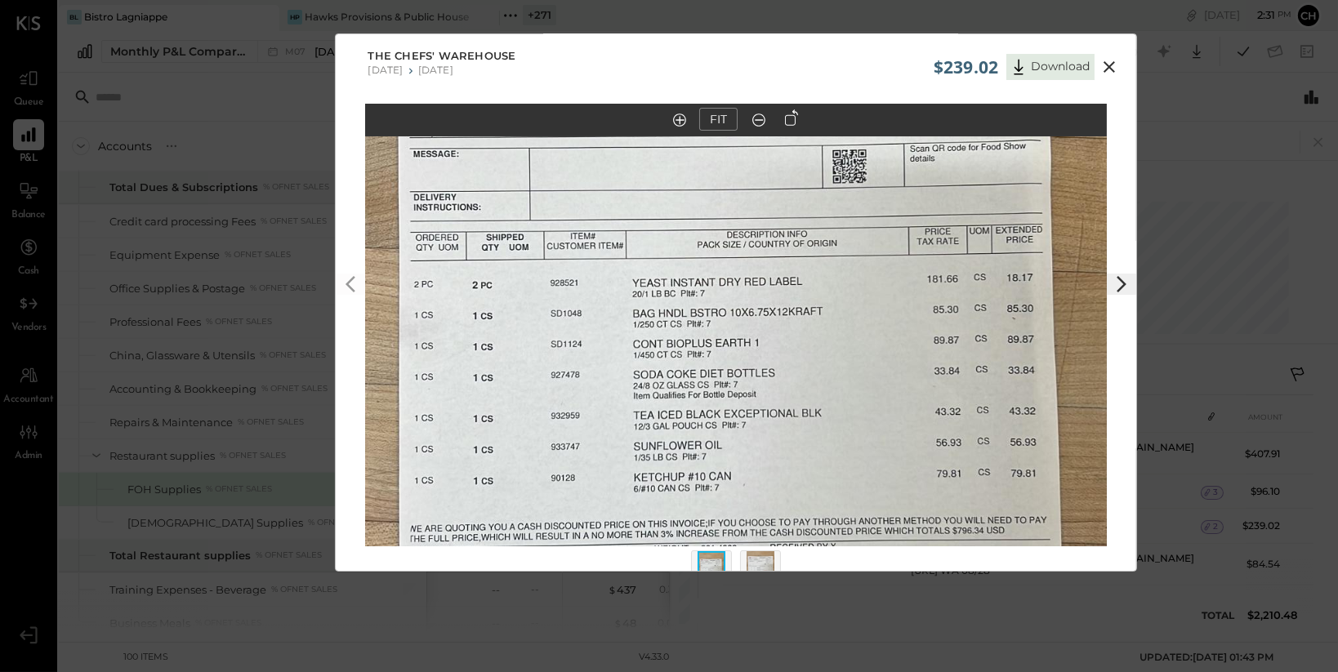
scroll to position [0, 0]
click at [1098, 48] on div "$239.02 Download" at bounding box center [1029, 64] width 190 height 34
click at [1114, 61] on icon at bounding box center [1110, 68] width 20 height 20
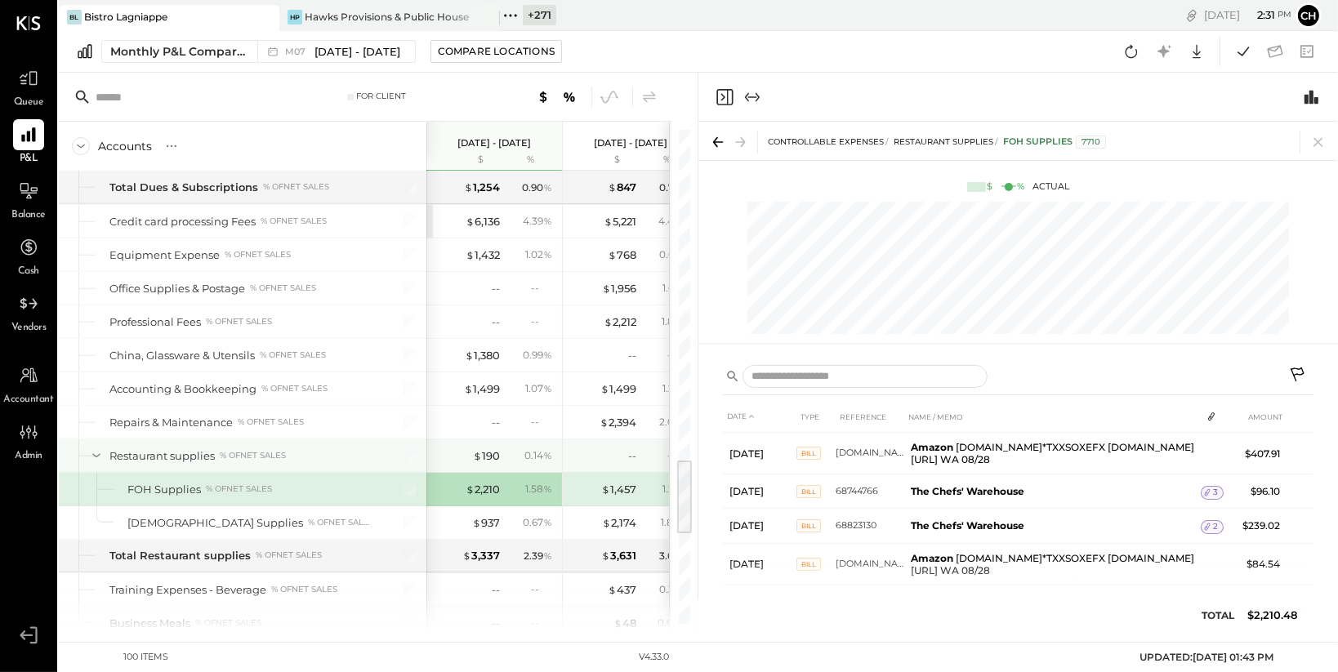
scroll to position [2119, 0]
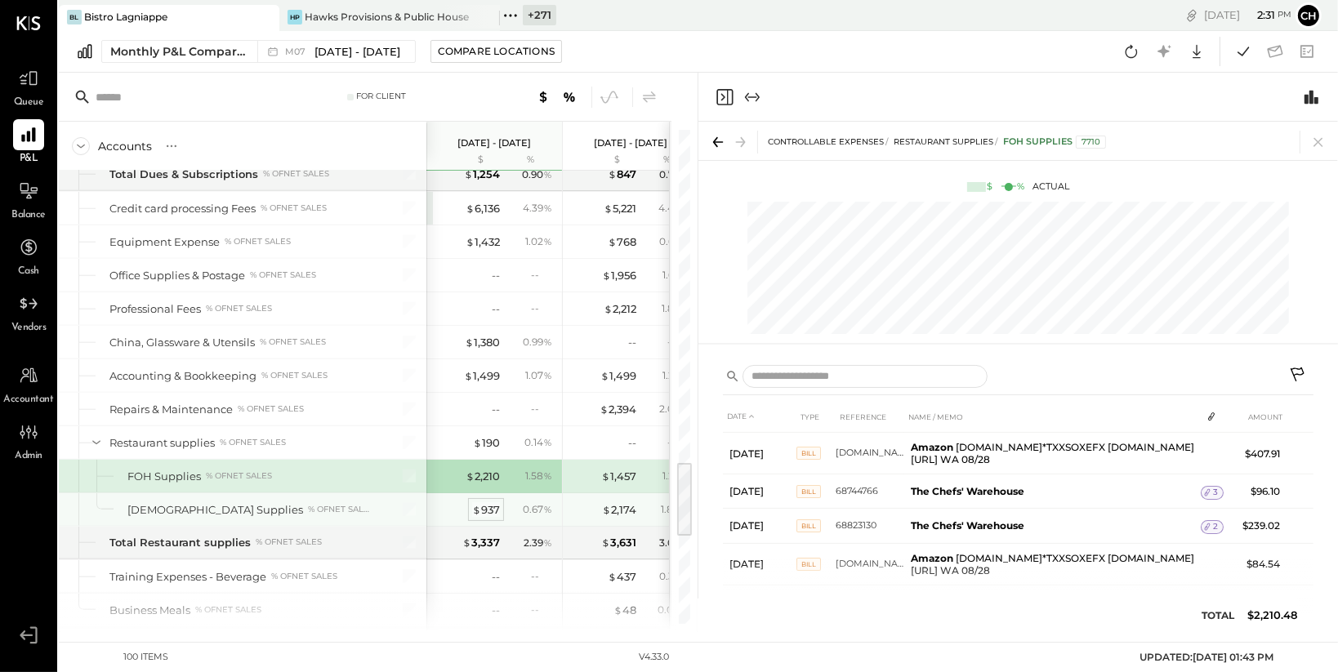
click at [492, 509] on div "$ 937" at bounding box center [486, 510] width 28 height 16
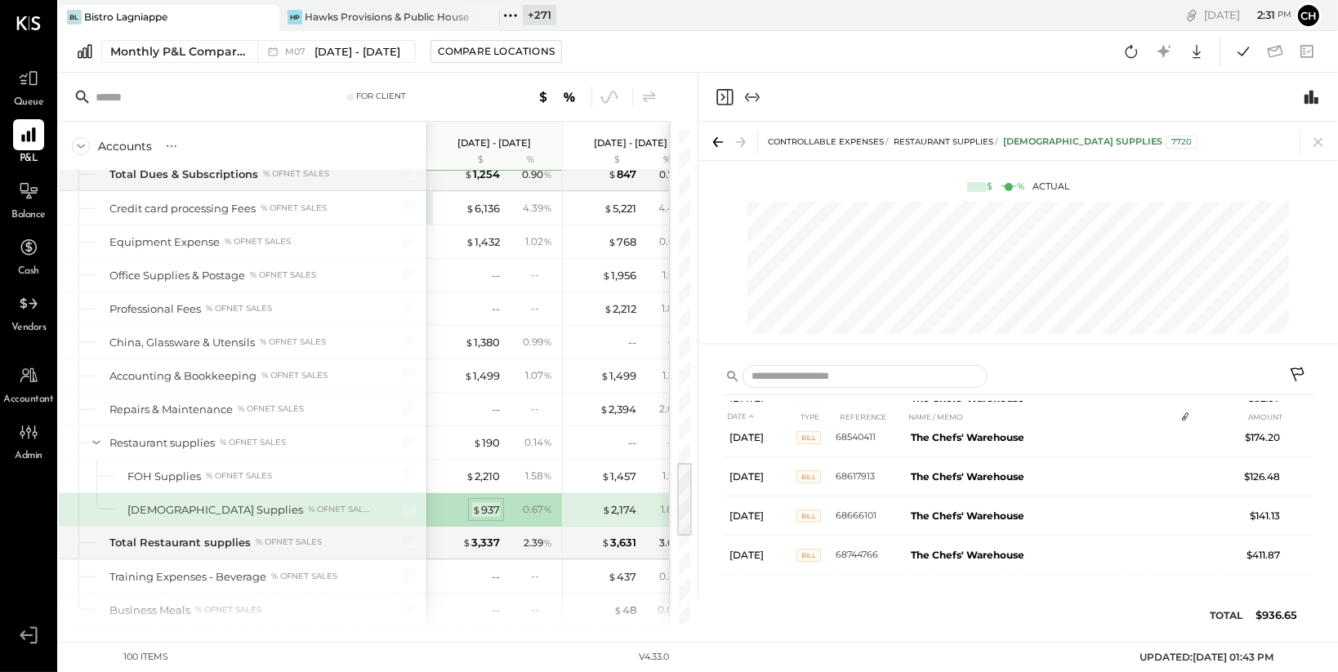
scroll to position [52, 0]
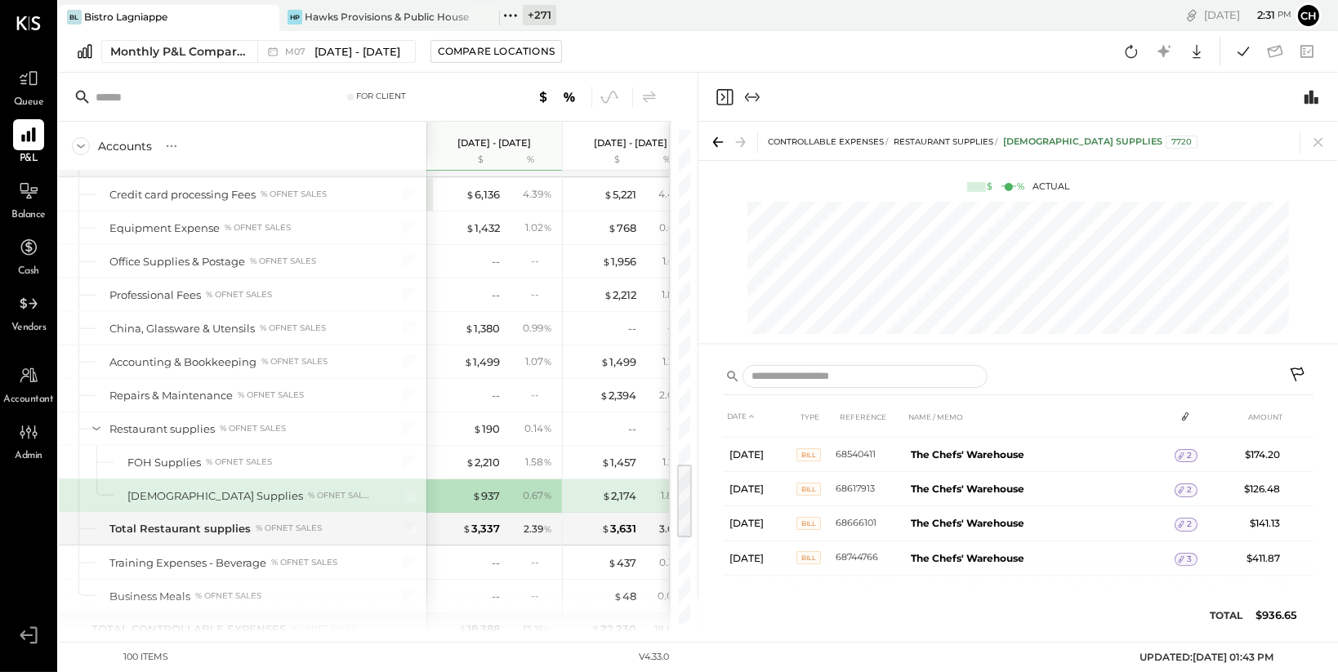
scroll to position [2178, 0]
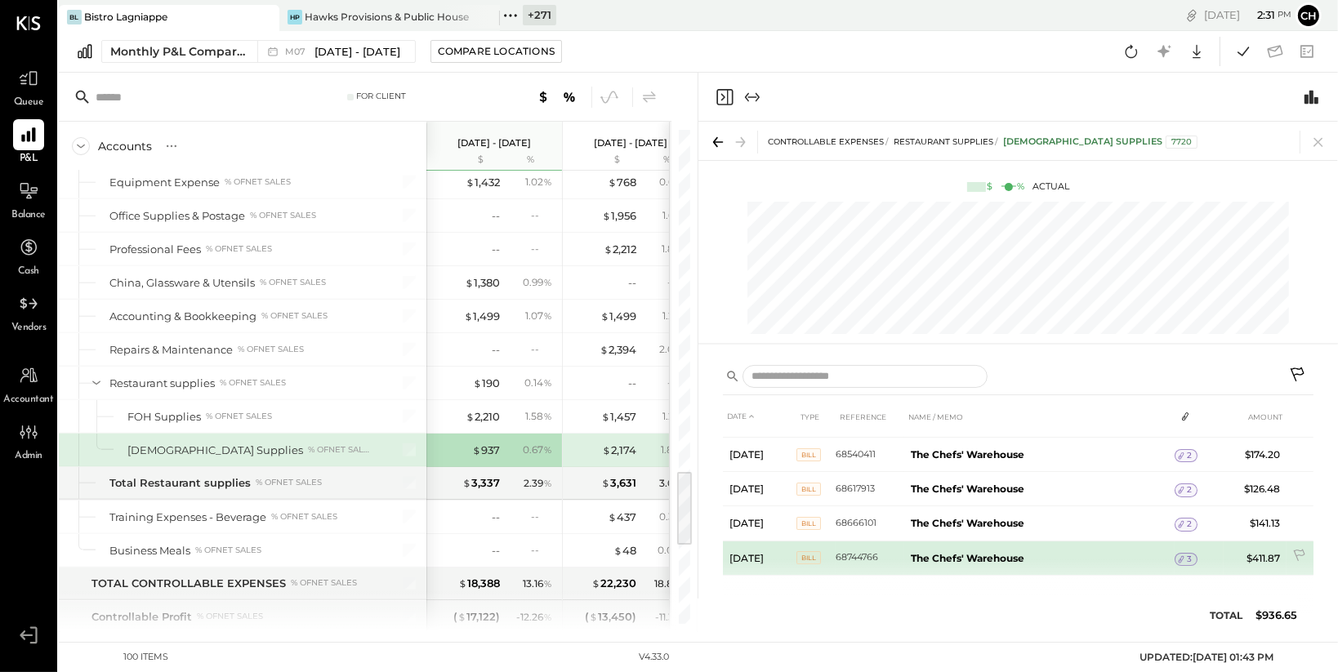
click at [1181, 557] on icon at bounding box center [1181, 559] width 11 height 11
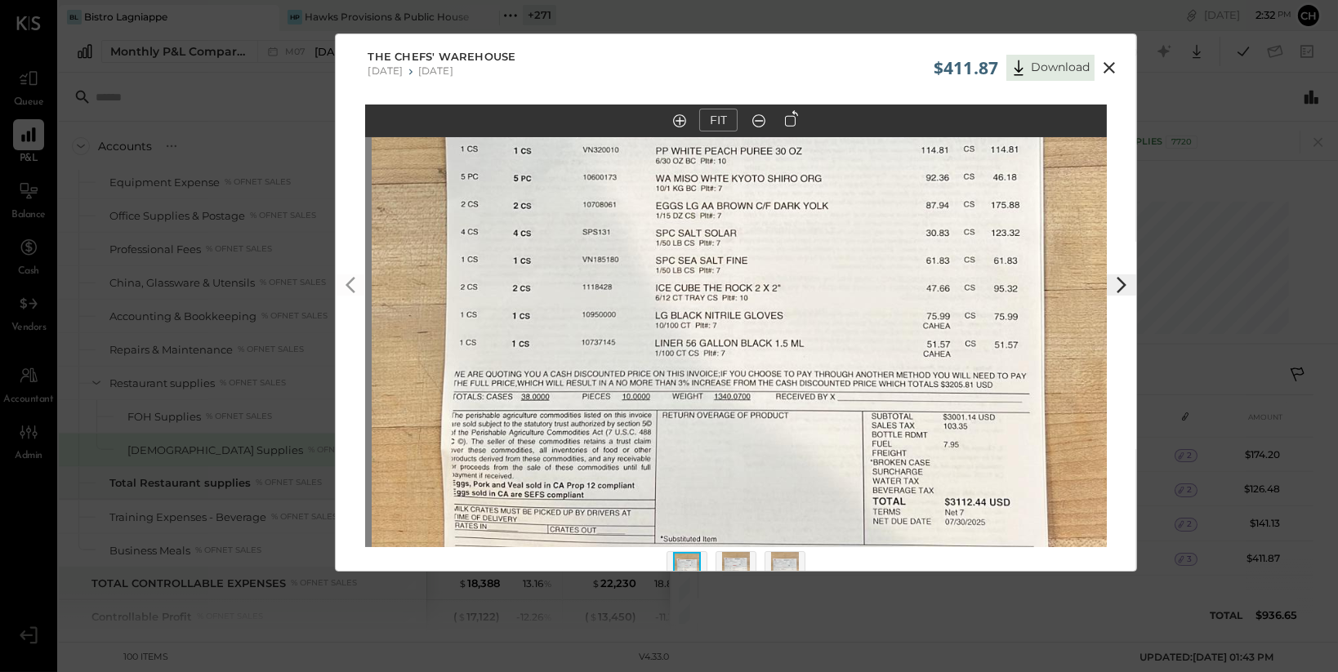
drag, startPoint x: 843, startPoint y: 288, endPoint x: 849, endPoint y: 213, distance: 75.4
click at [849, 213] on img at bounding box center [743, 239] width 743 height 1320
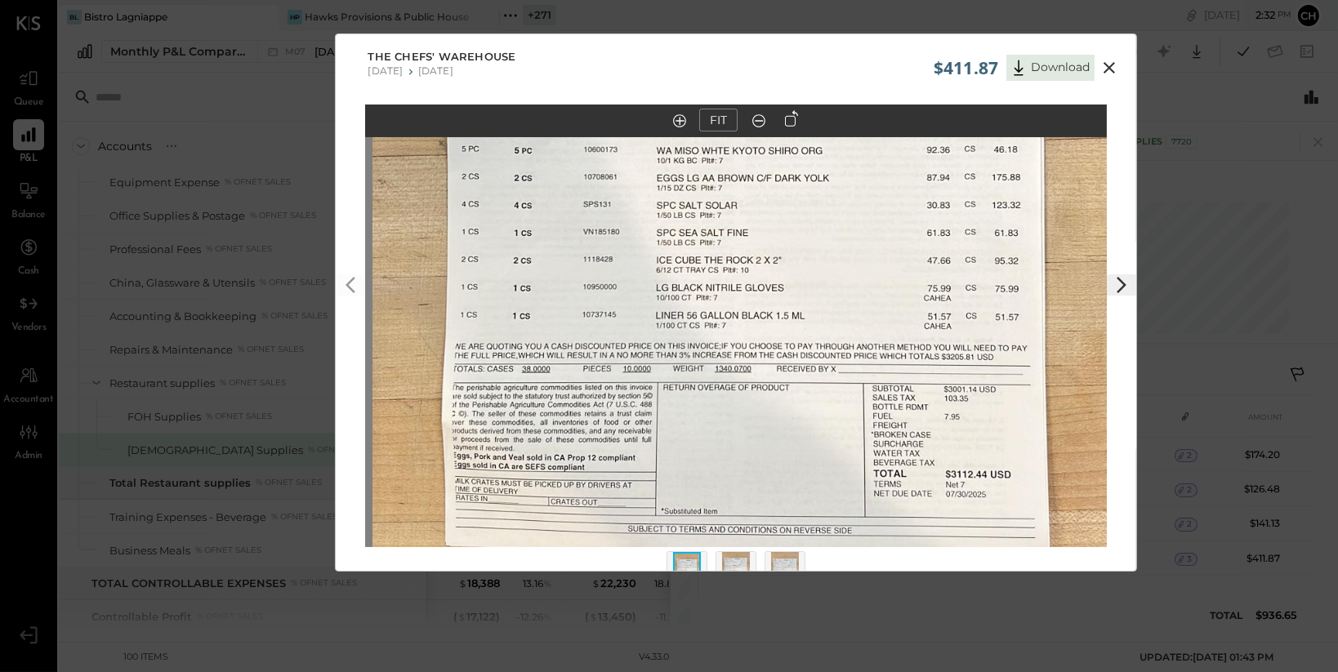
drag, startPoint x: 793, startPoint y: 255, endPoint x: 794, endPoint y: 238, distance: 17.2
click at [794, 238] on img at bounding box center [744, 211] width 743 height 1320
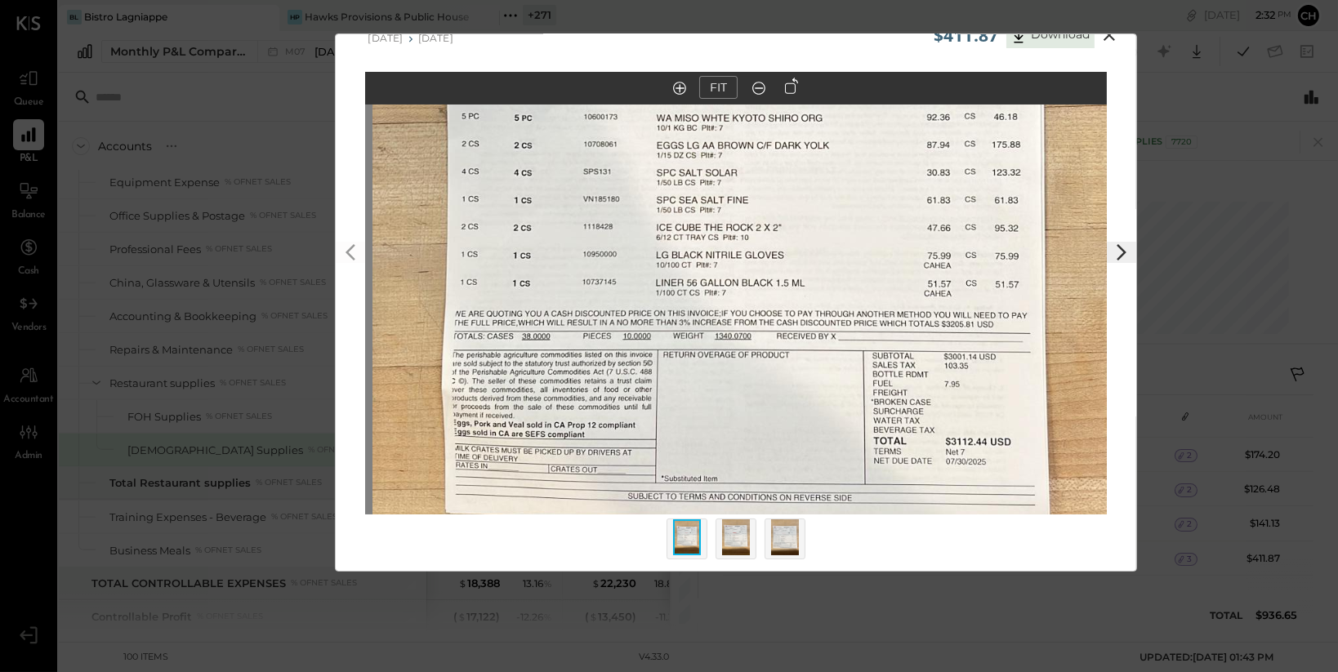
scroll to position [38, 0]
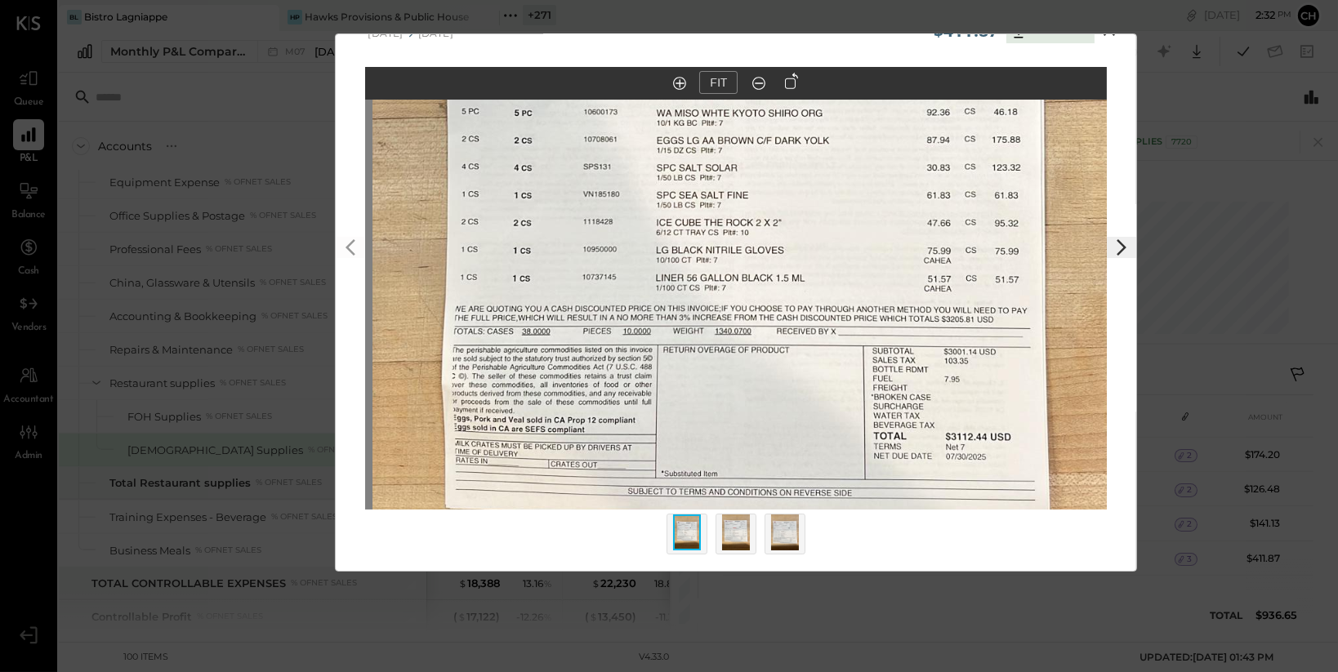
click at [734, 527] on img at bounding box center [736, 533] width 28 height 36
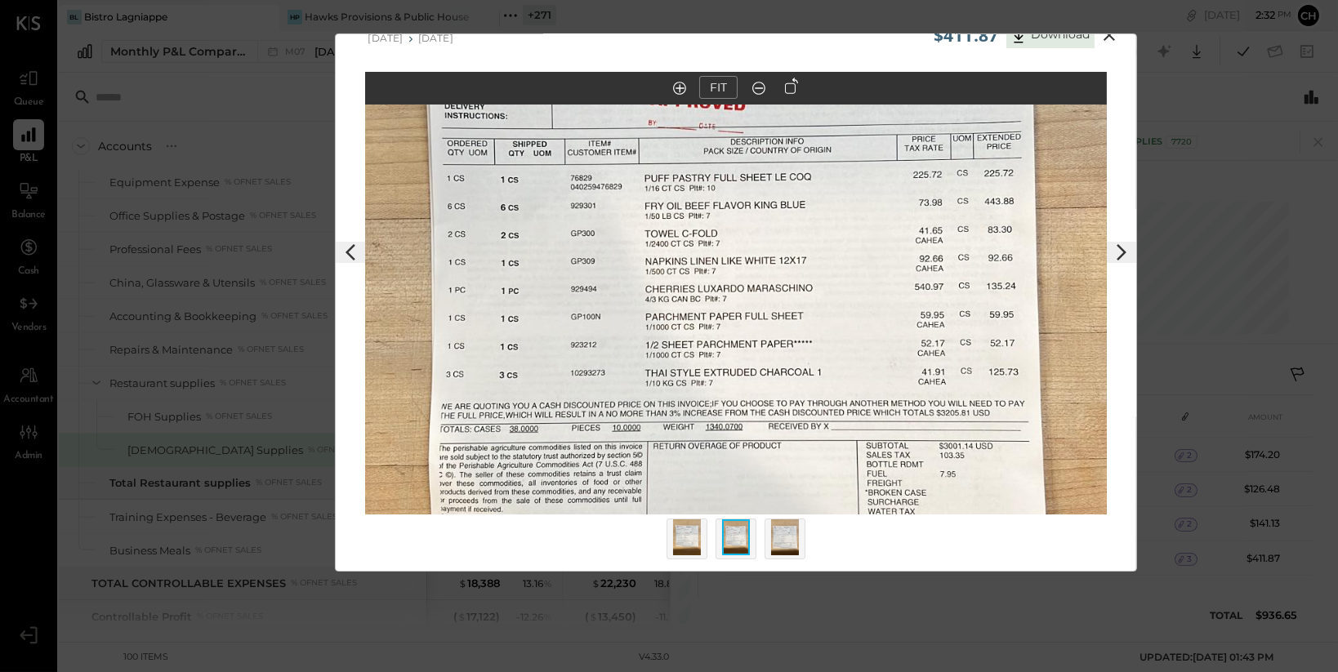
scroll to position [0, 0]
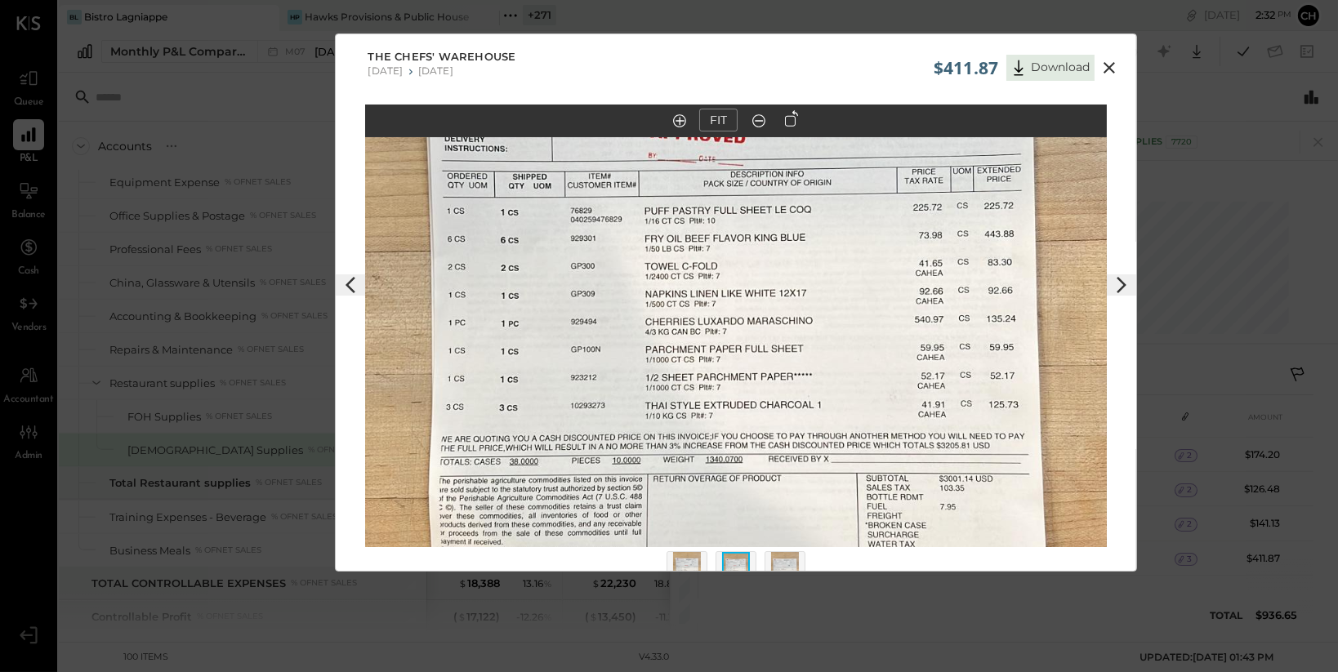
click at [1110, 66] on icon at bounding box center [1110, 68] width 20 height 20
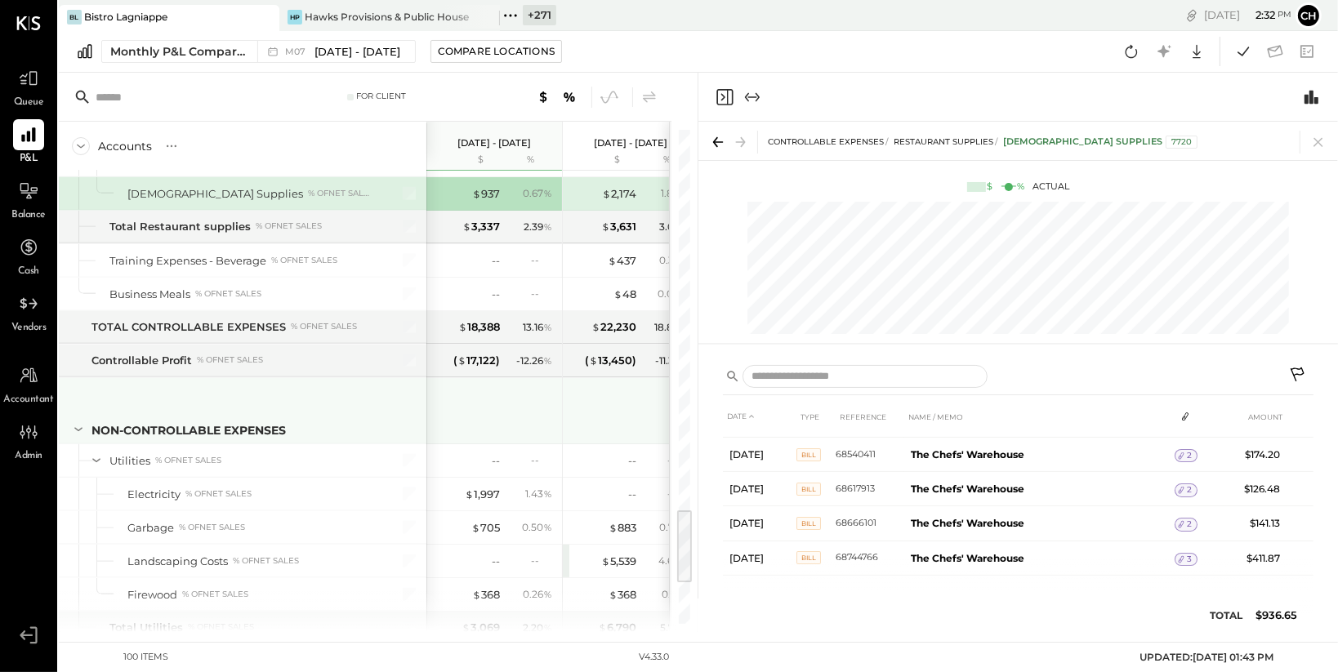
scroll to position [2466, 0]
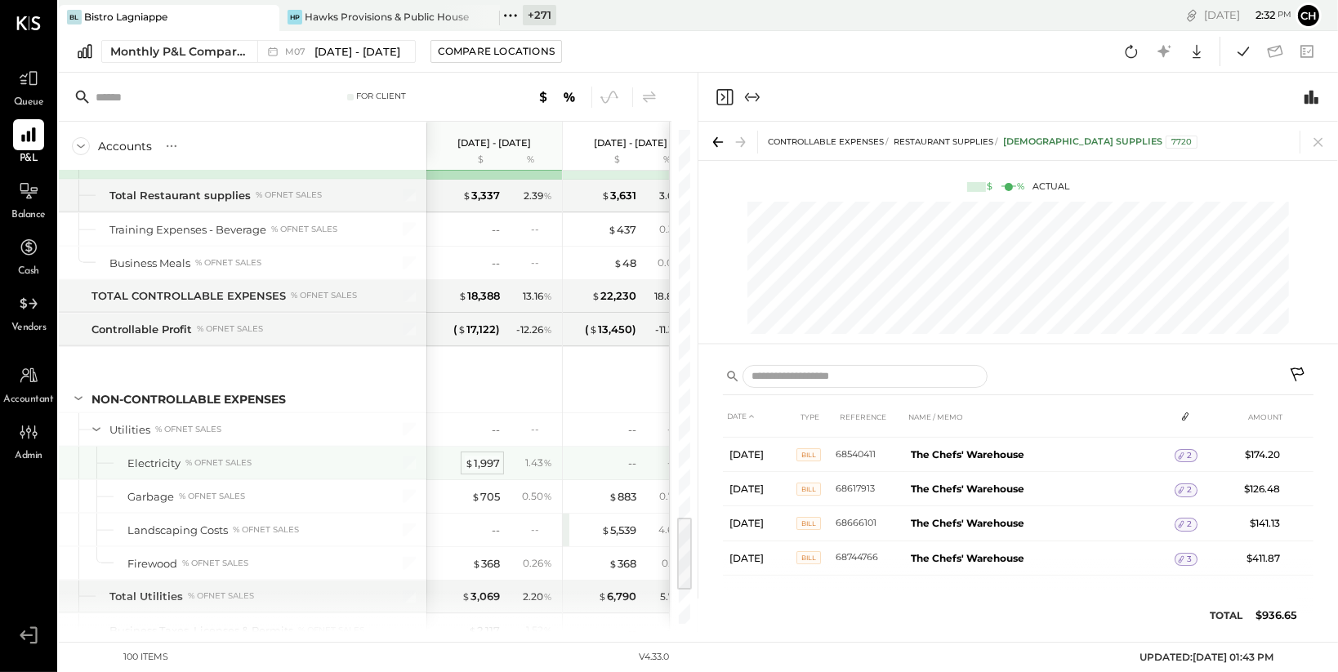
click at [493, 459] on div "$ 1,997" at bounding box center [482, 464] width 35 height 16
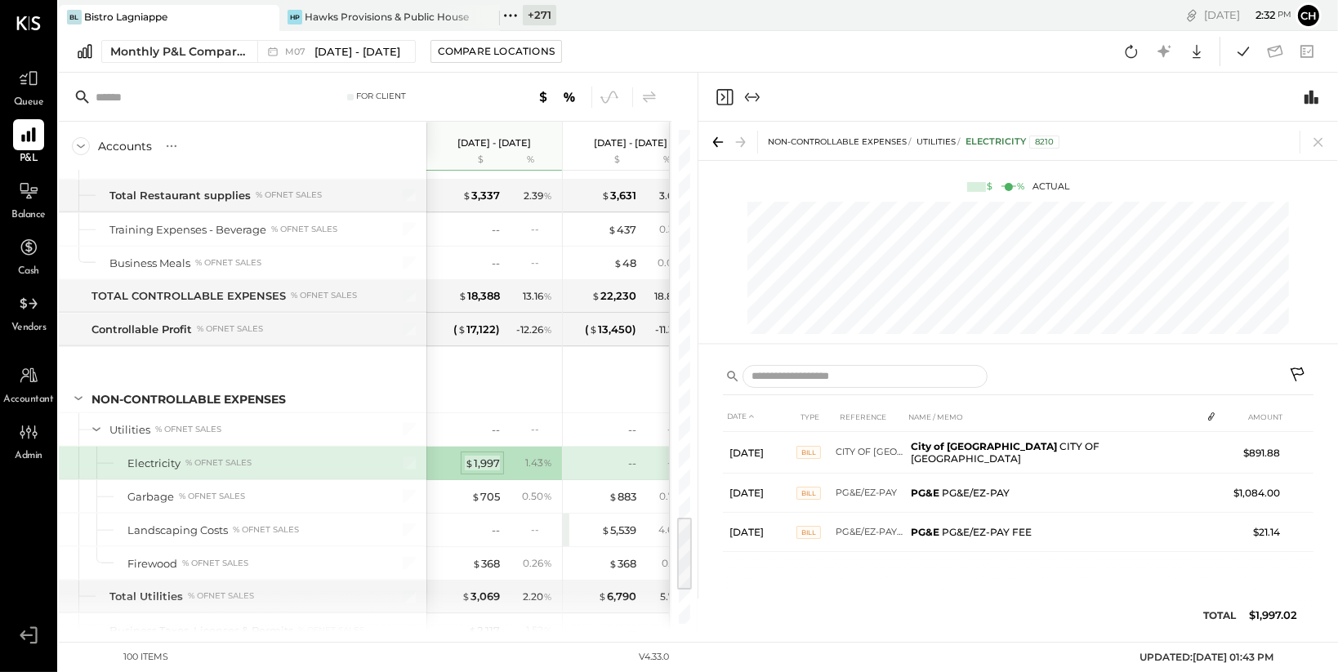
scroll to position [0, 0]
click at [492, 490] on div "$ 705" at bounding box center [485, 497] width 29 height 16
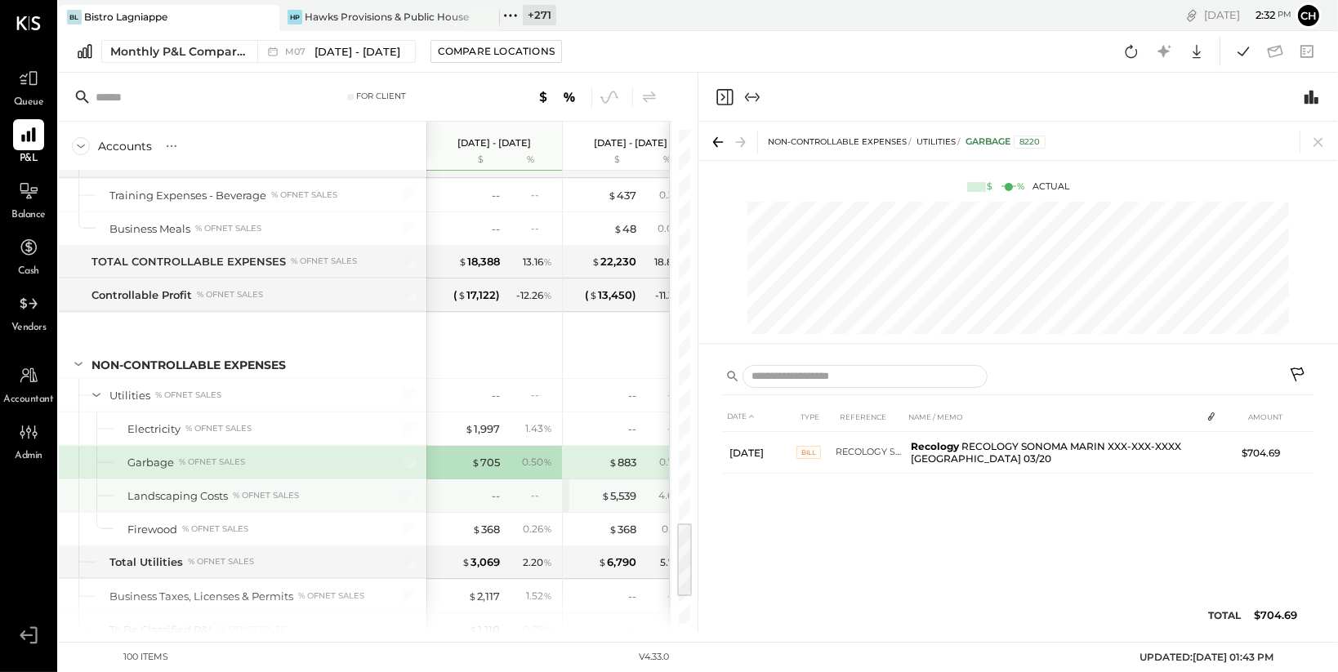
scroll to position [2503, 0]
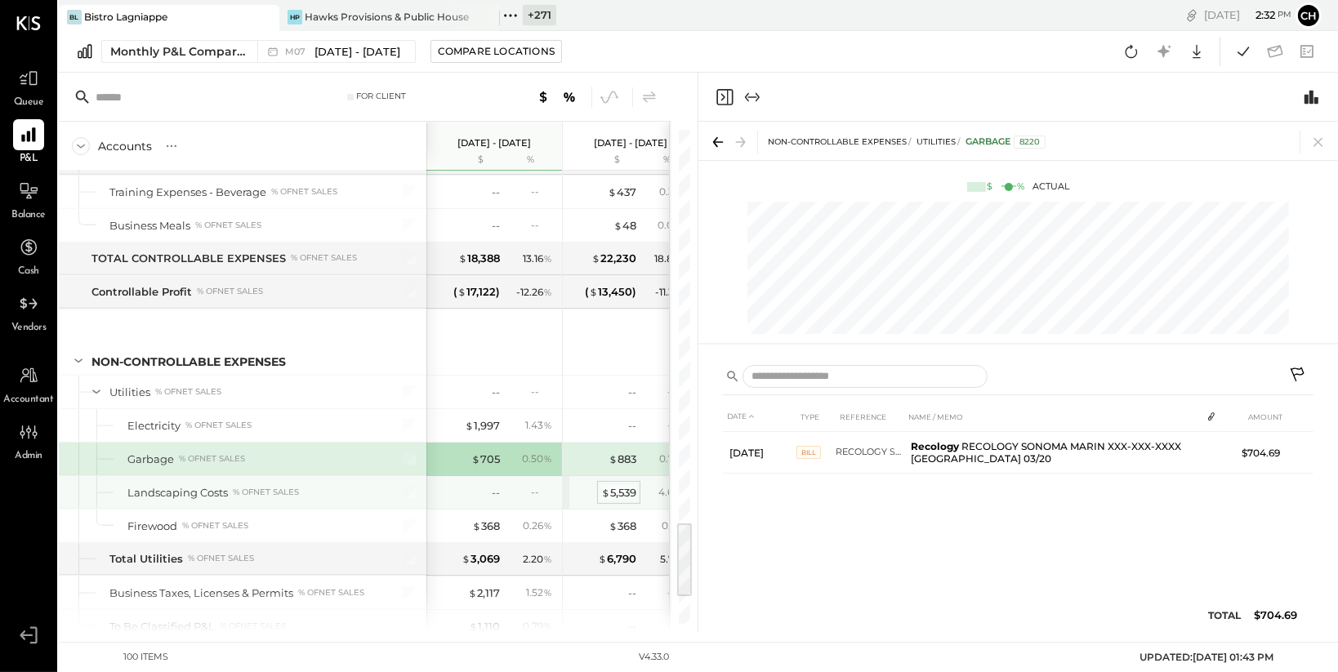
click at [623, 490] on div "$ 5,539" at bounding box center [618, 493] width 35 height 16
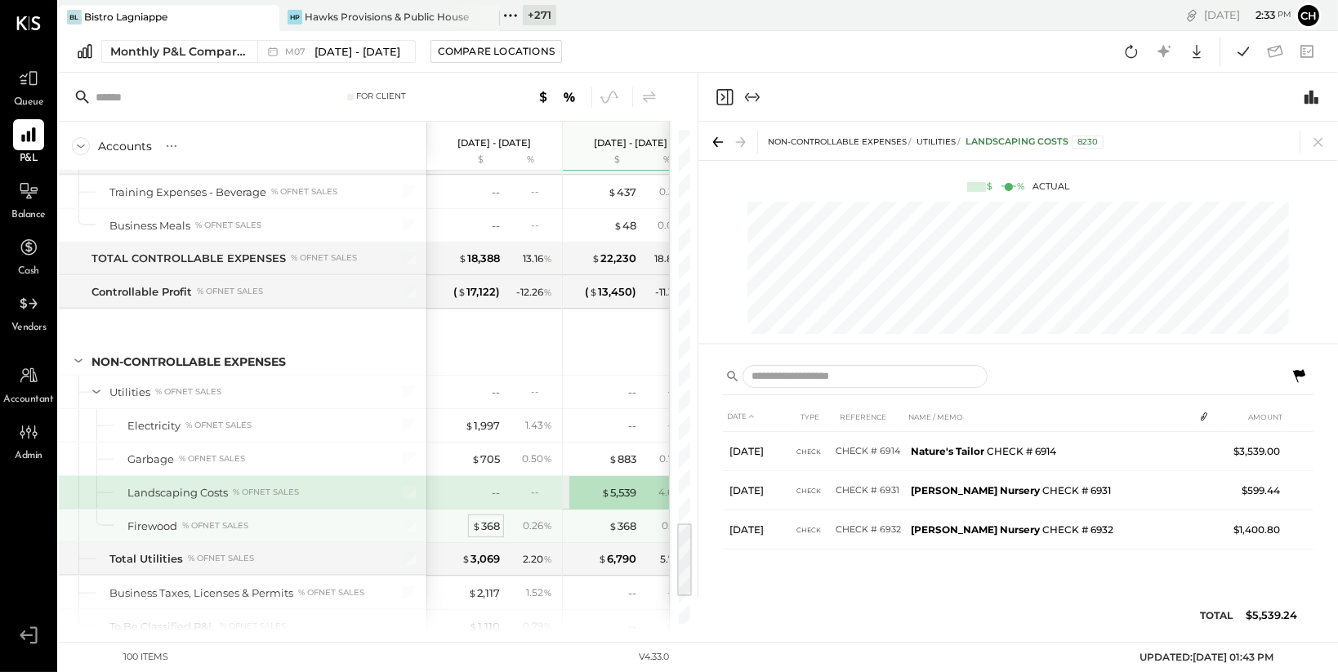
click at [491, 519] on div "$ 368" at bounding box center [486, 527] width 28 height 16
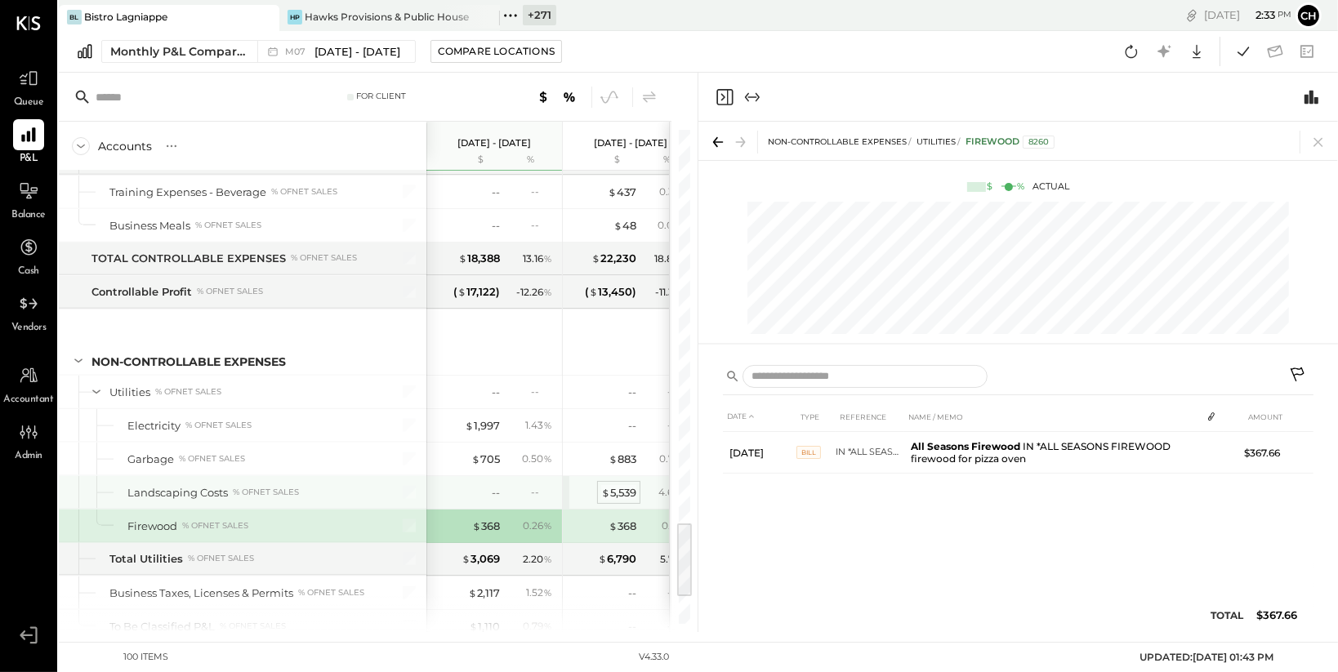
click at [615, 485] on div "$ 5,539" at bounding box center [618, 493] width 35 height 16
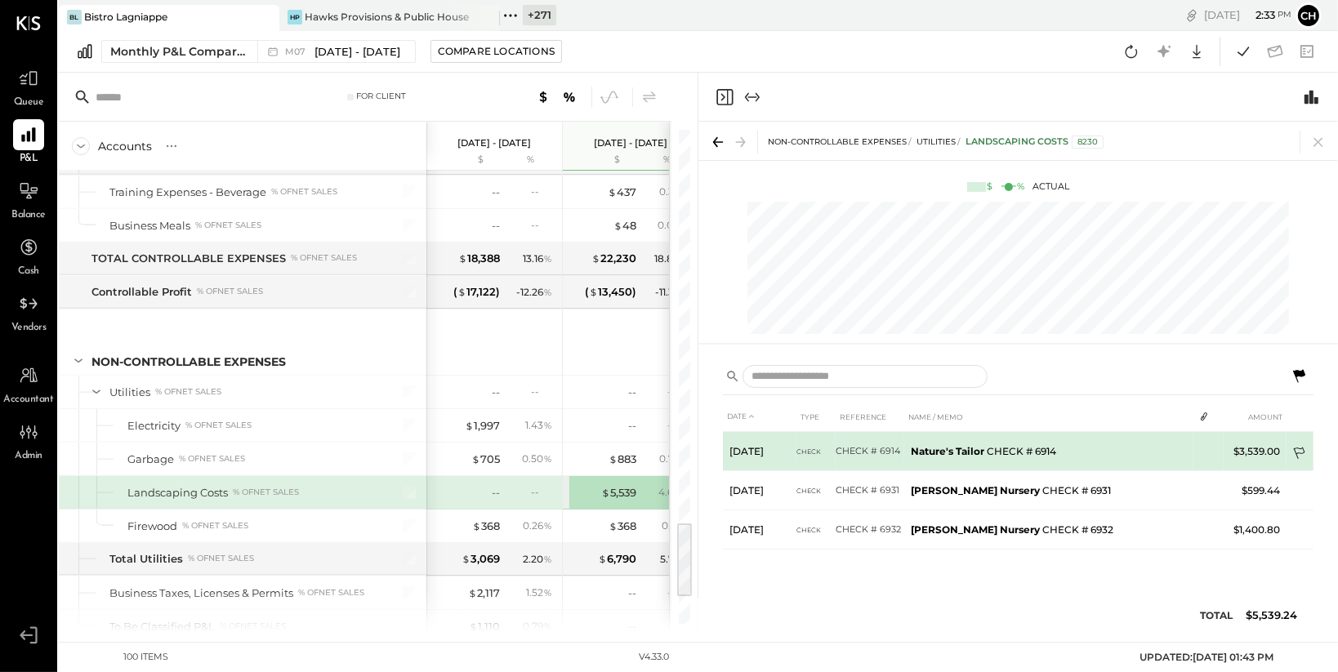
click at [1300, 453] on icon at bounding box center [1301, 455] width 16 height 16
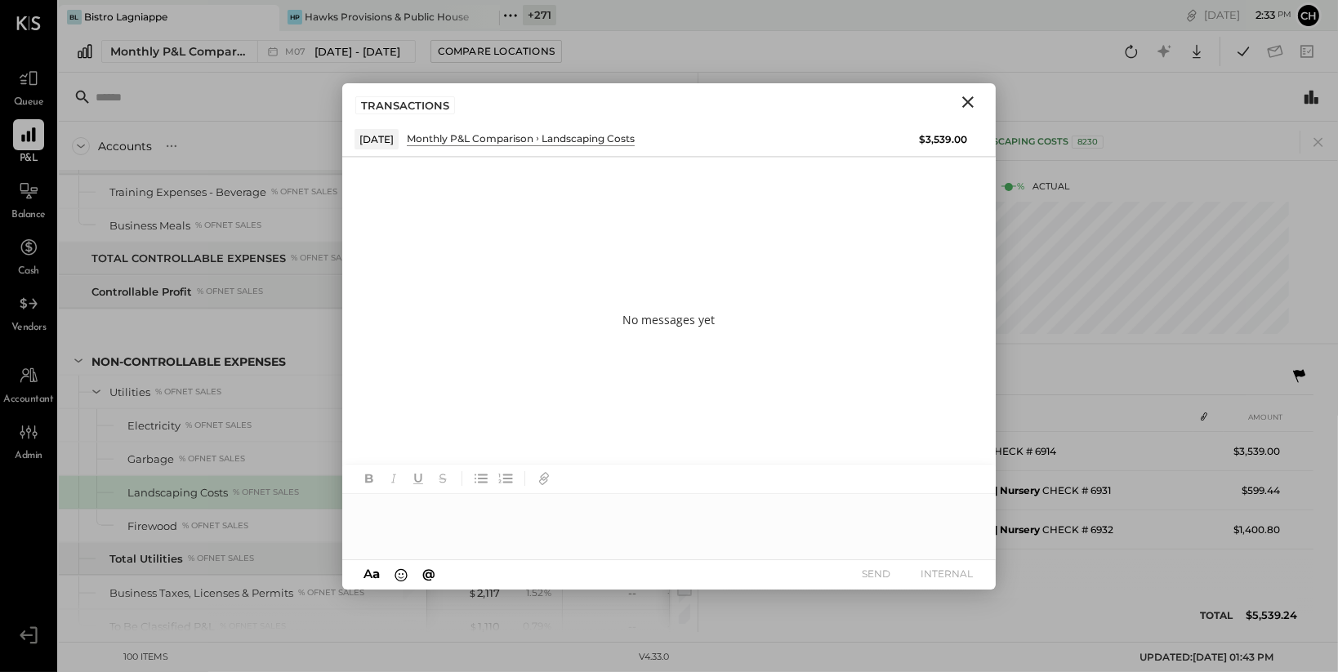
click at [600, 533] on div at bounding box center [669, 526] width 654 height 65
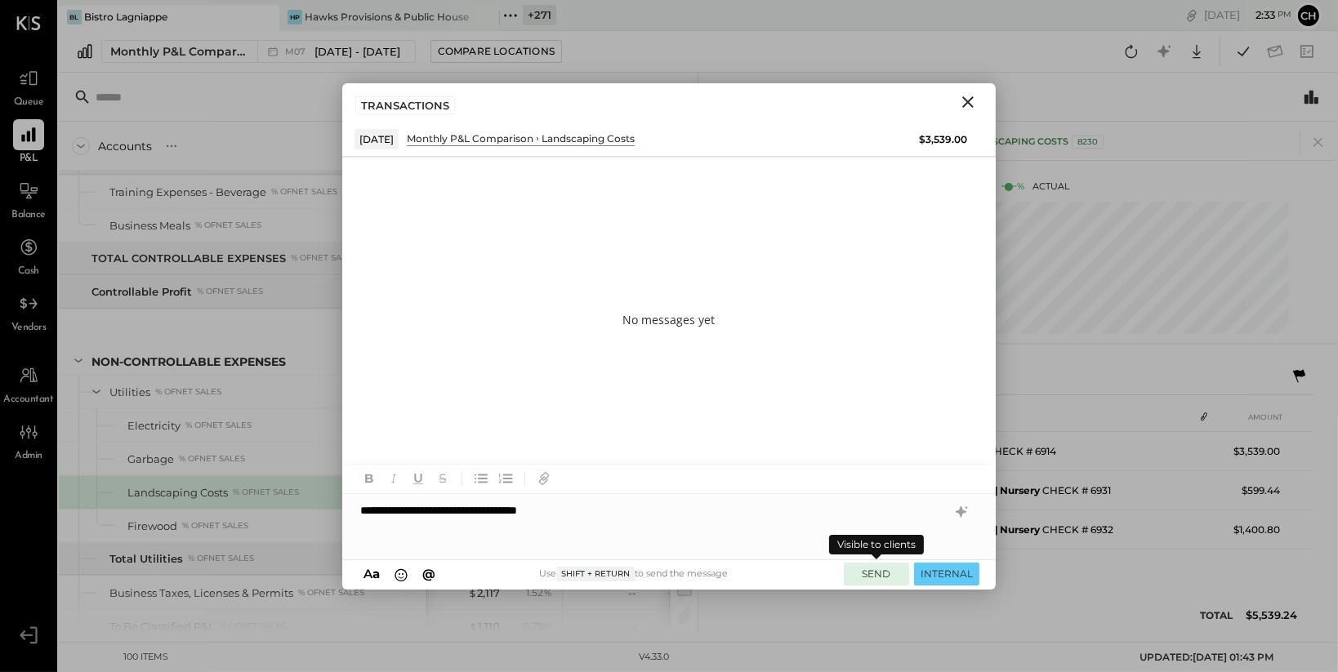
click at [879, 574] on button "SEND" at bounding box center [876, 574] width 65 height 22
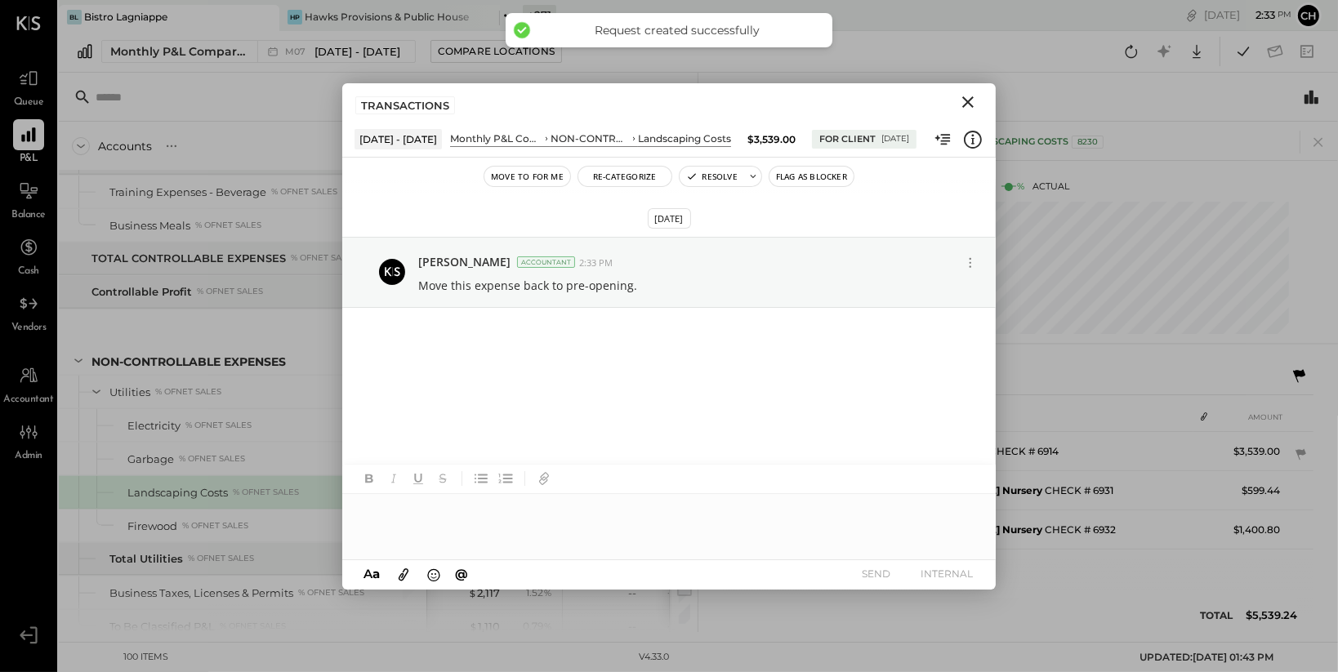
click at [970, 102] on icon "Close" at bounding box center [968, 102] width 20 height 20
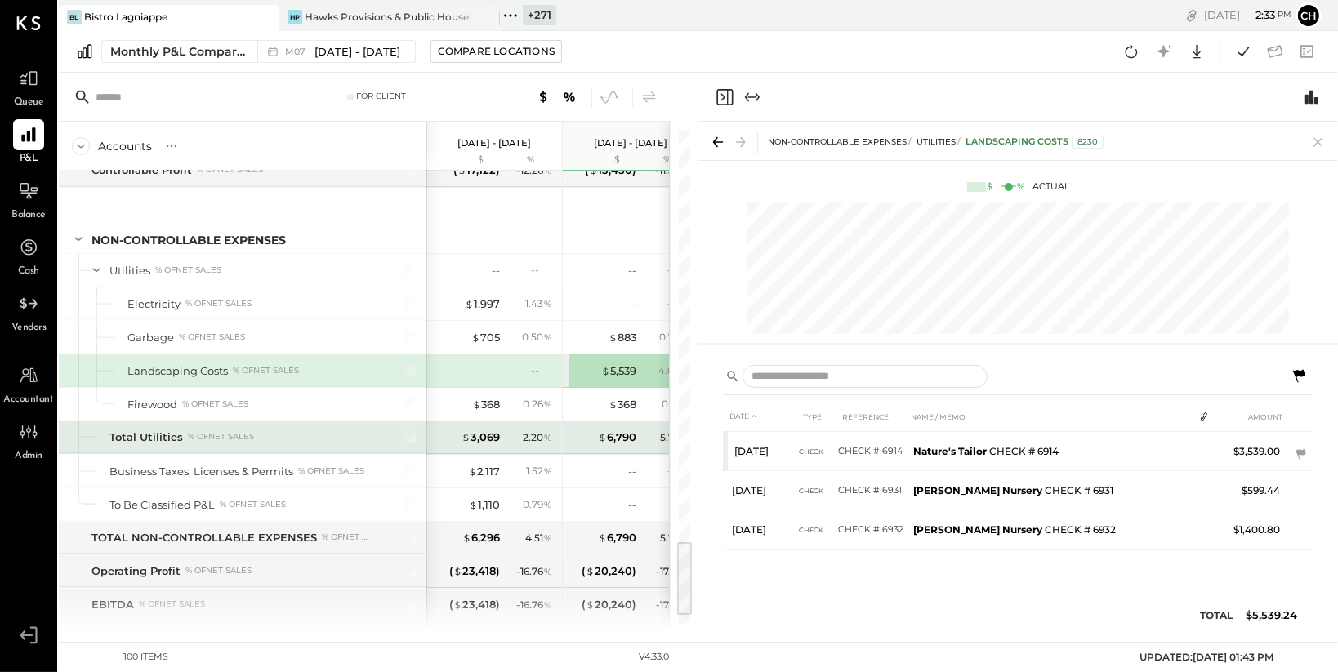
scroll to position [2639, 0]
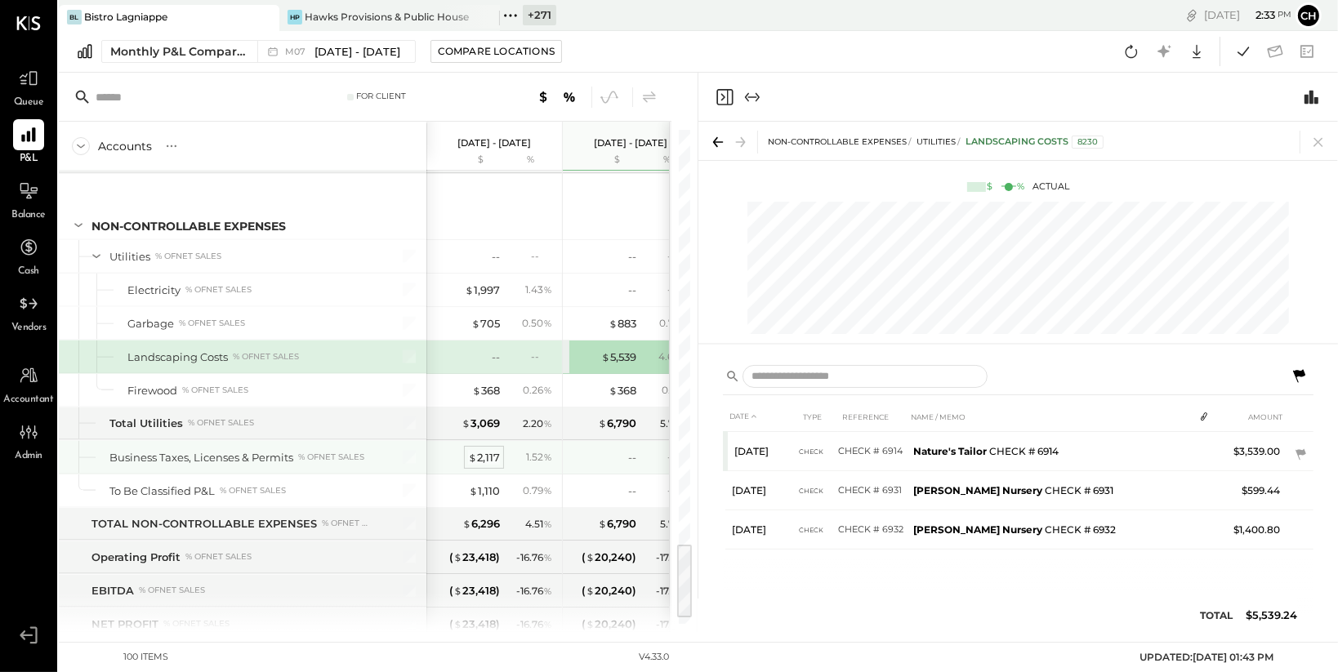
click at [492, 452] on div "$ 2,117" at bounding box center [484, 458] width 32 height 16
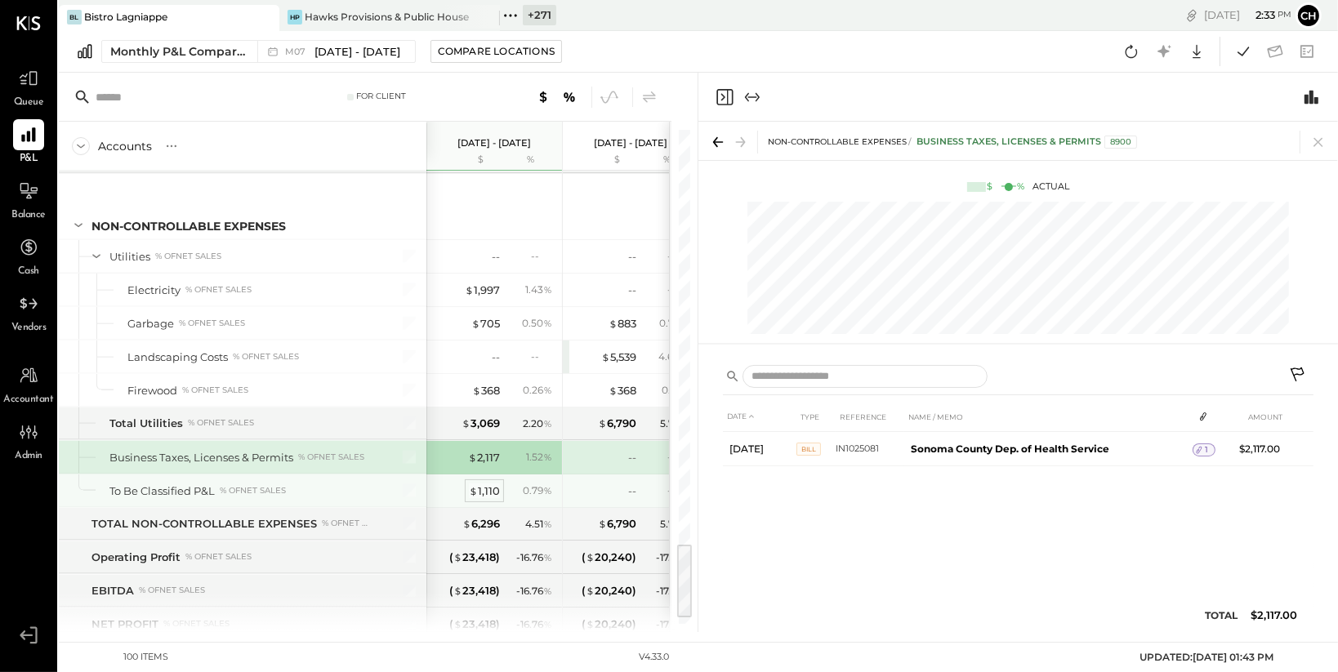
click at [475, 484] on span "$" at bounding box center [473, 490] width 9 height 13
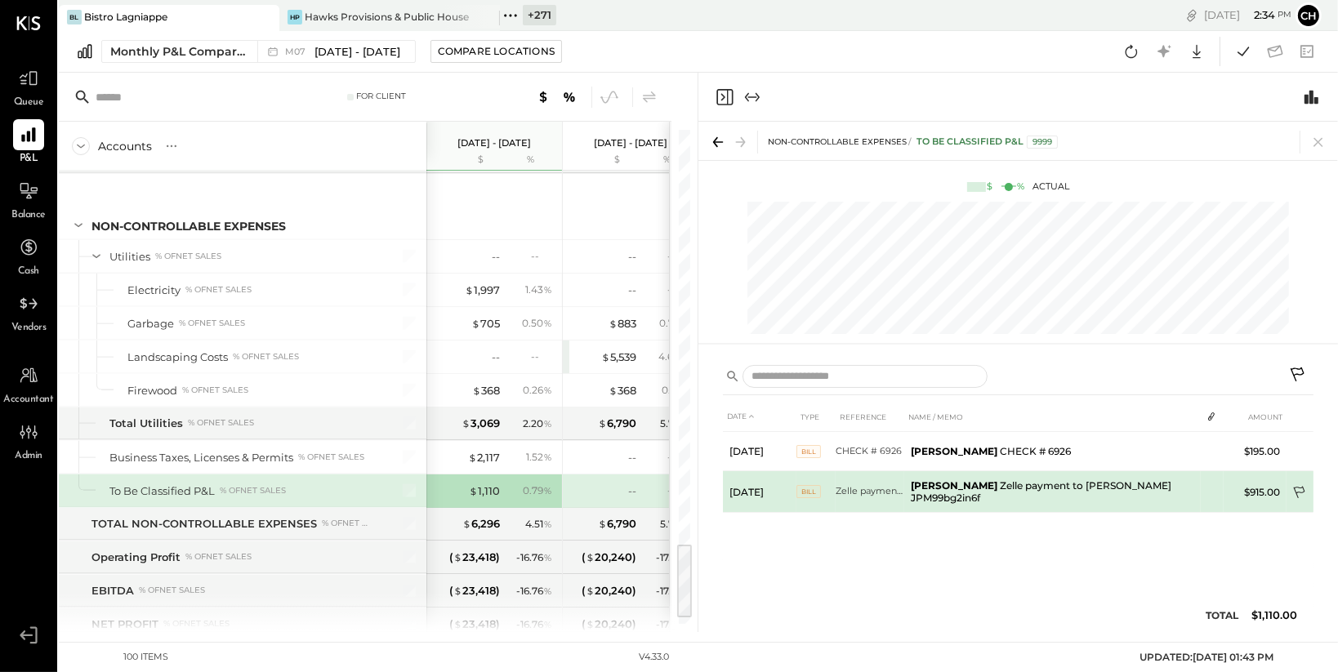
click at [1297, 489] on icon at bounding box center [1301, 494] width 16 height 16
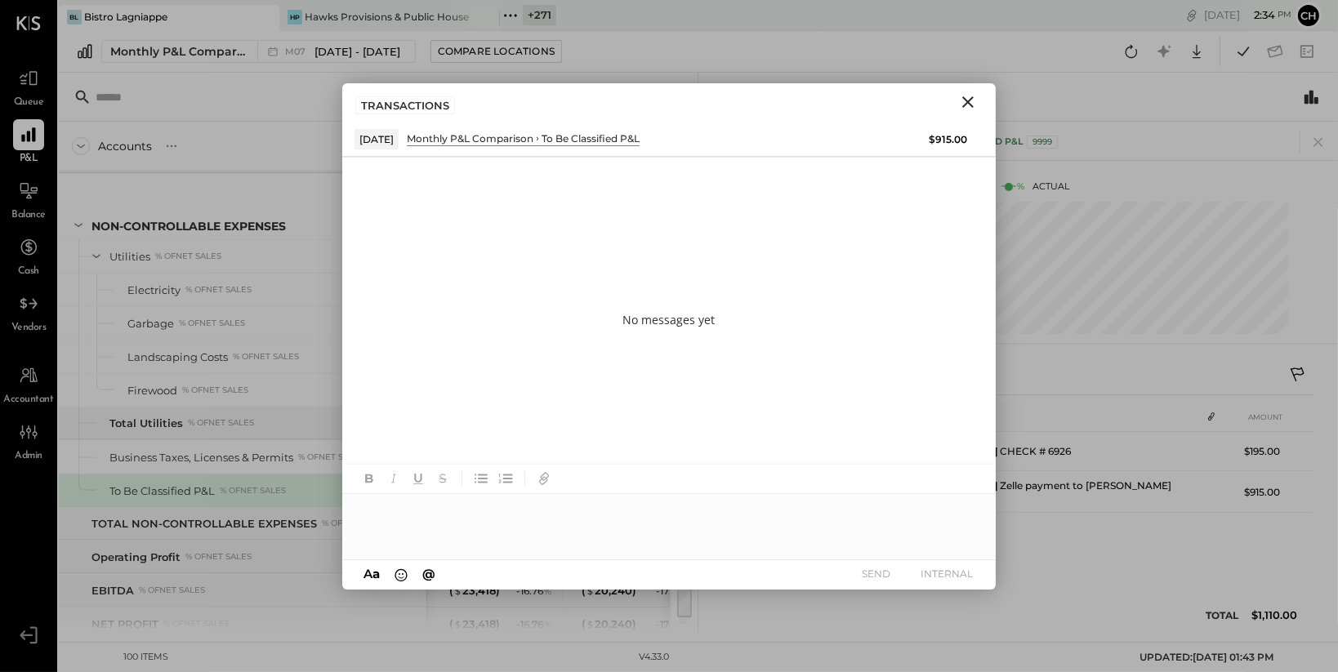
click at [621, 511] on div at bounding box center [669, 526] width 654 height 65
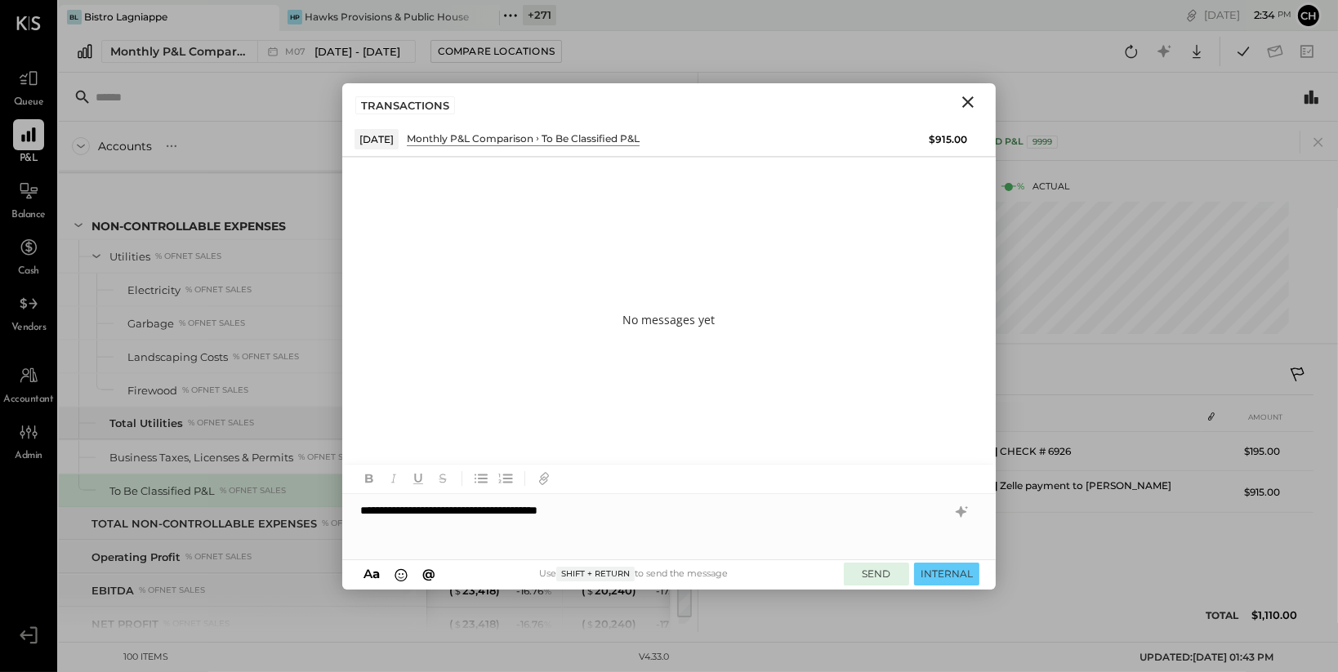
click at [890, 576] on button "SEND" at bounding box center [876, 574] width 65 height 22
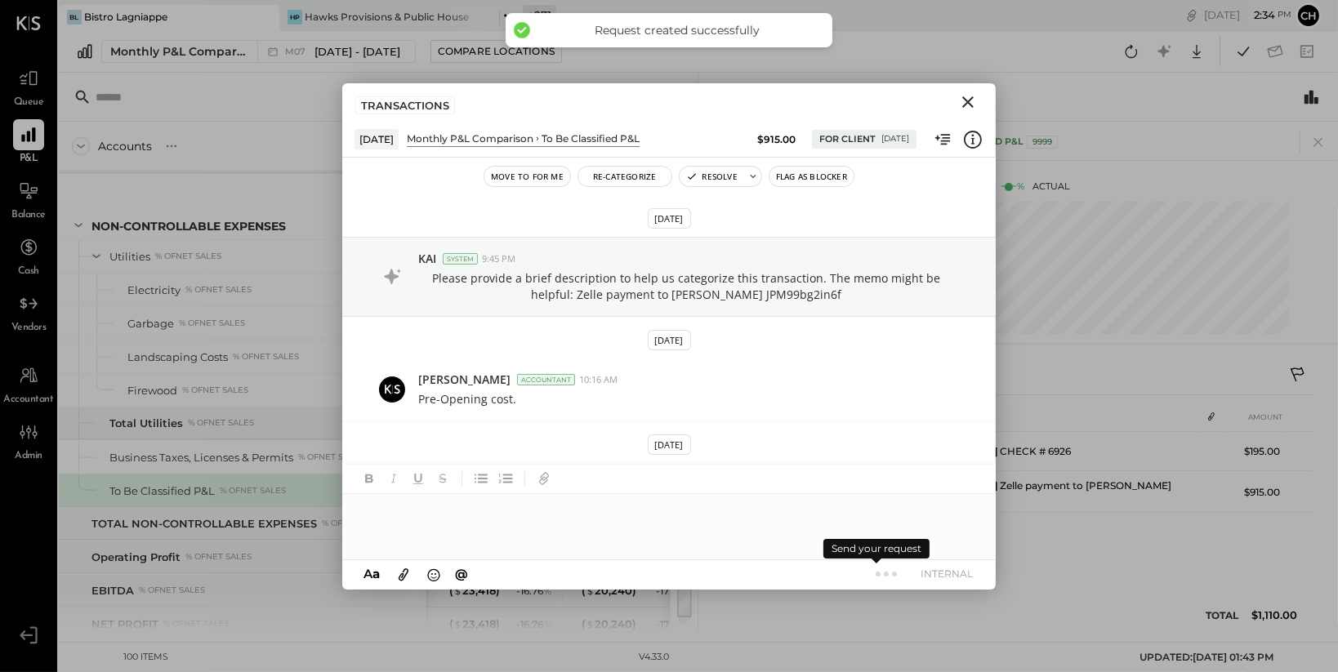
scroll to position [51, 0]
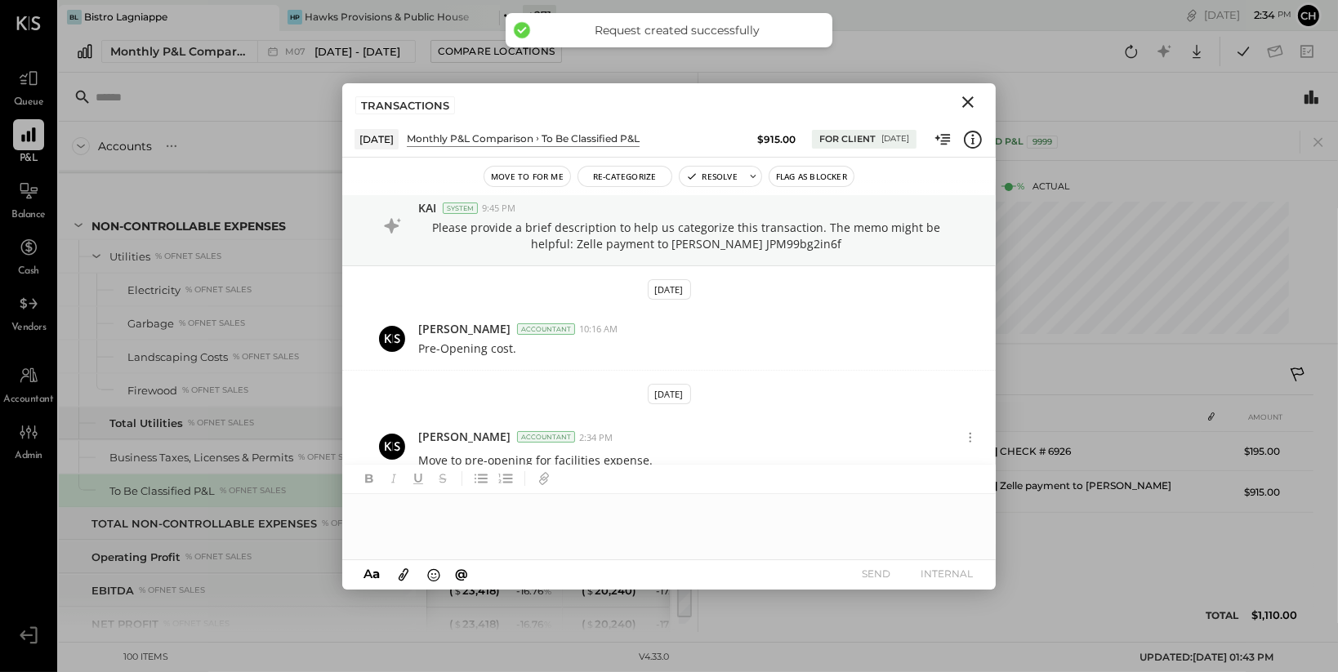
click at [971, 103] on icon "Close" at bounding box center [967, 101] width 11 height 11
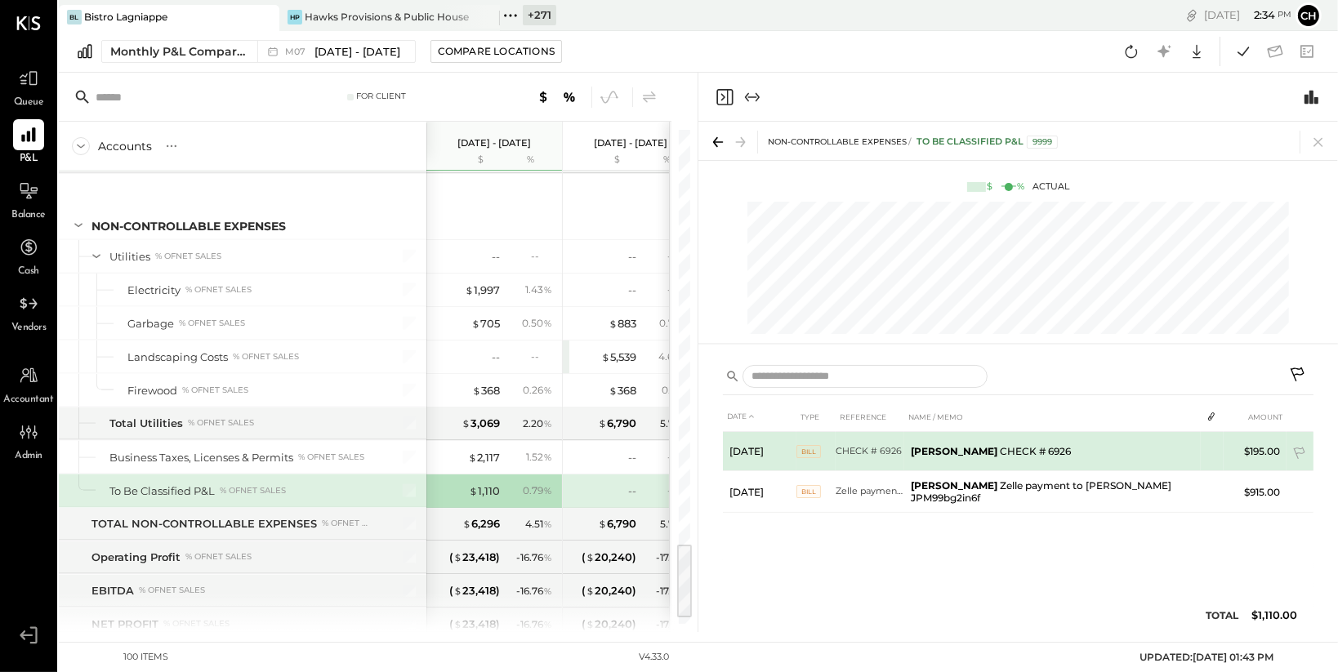
click at [808, 452] on span "BILL" at bounding box center [809, 451] width 25 height 13
click at [895, 449] on td "CHECK # 6926" at bounding box center [870, 451] width 69 height 39
click at [944, 450] on b "Seth Caillat" at bounding box center [954, 451] width 87 height 12
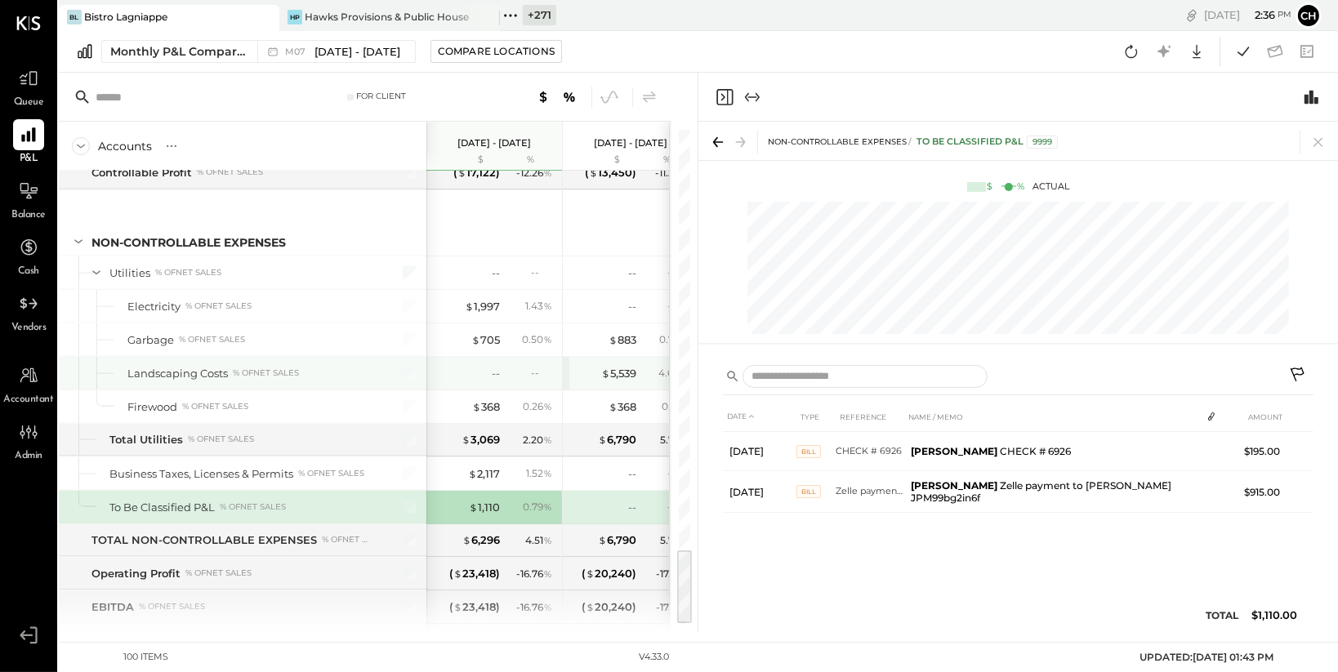
scroll to position [2677, 0]
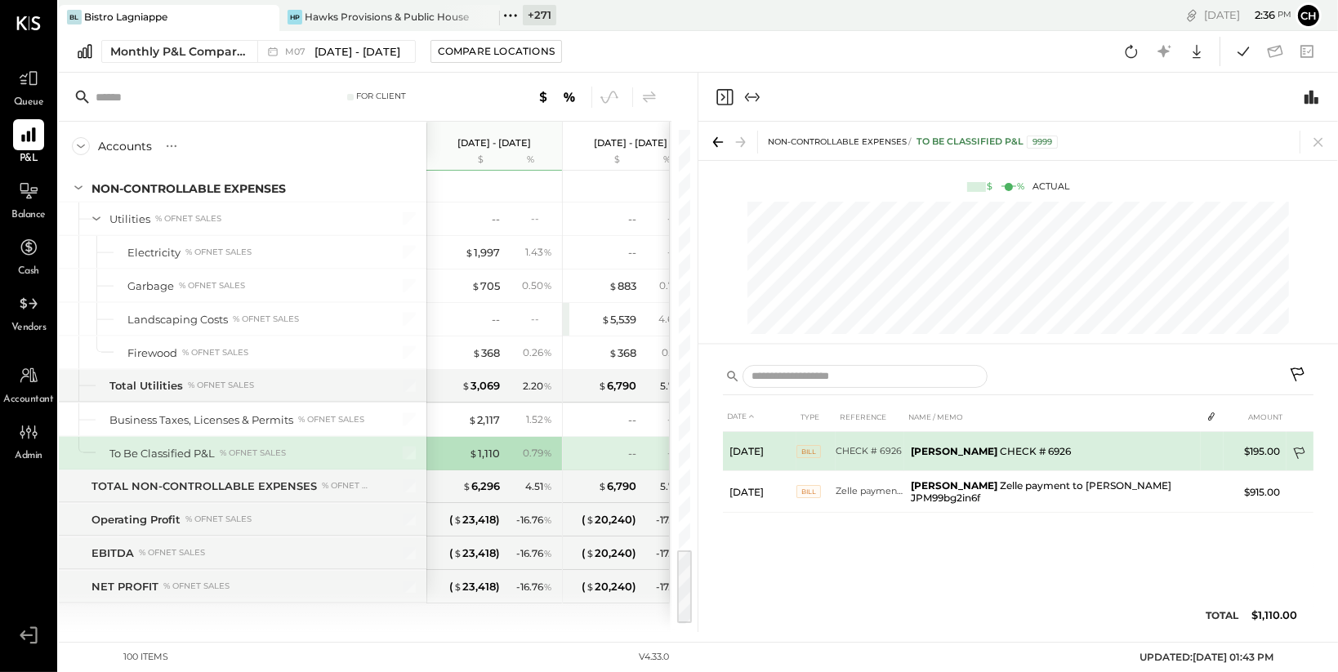
click at [1302, 453] on icon at bounding box center [1301, 455] width 16 height 16
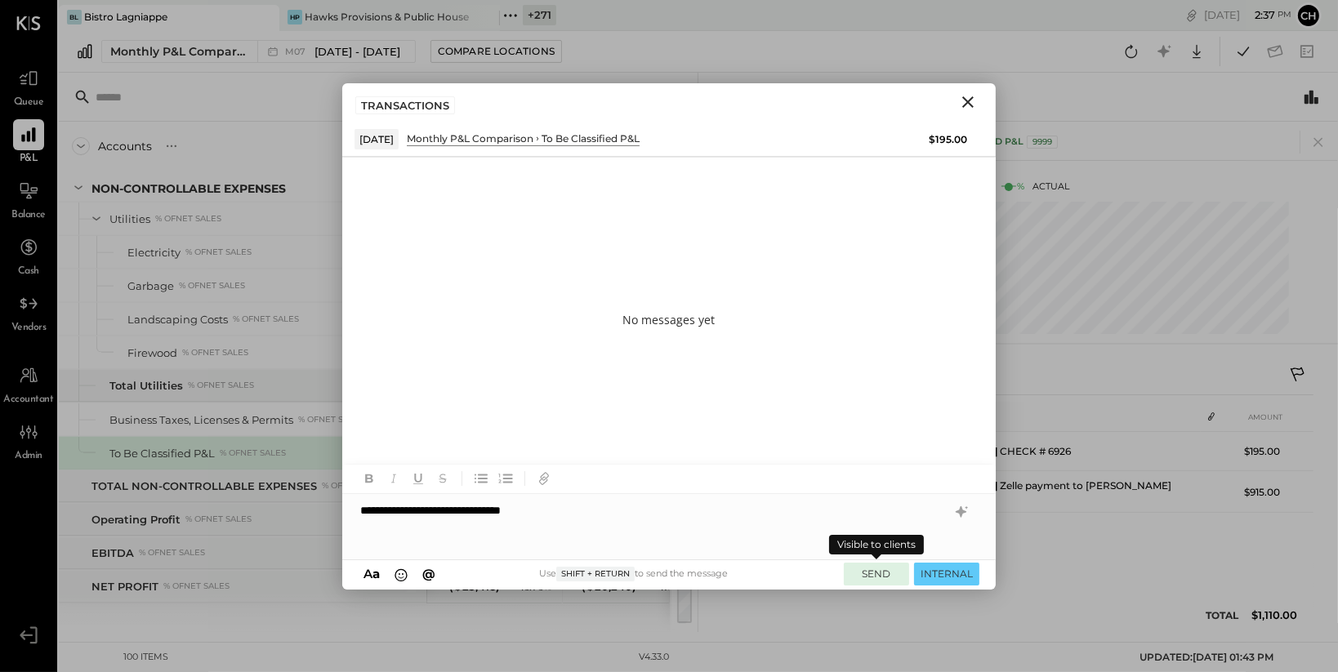
click at [880, 576] on button "SEND" at bounding box center [876, 574] width 65 height 22
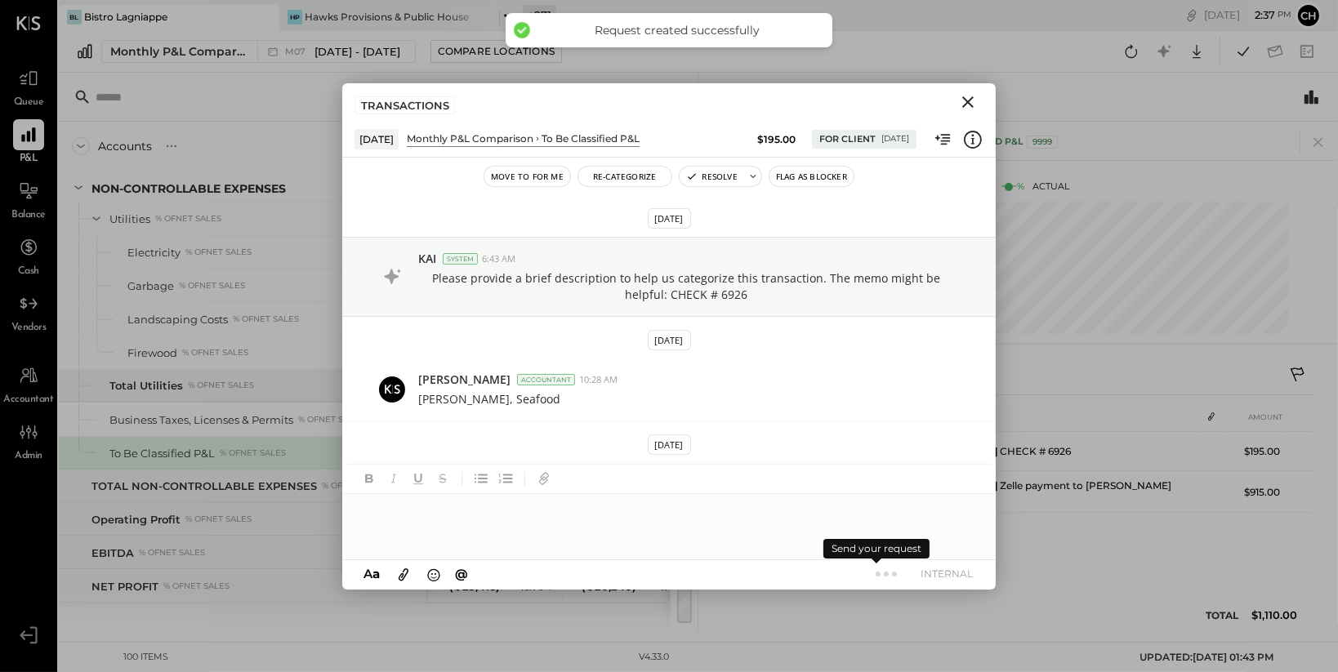
scroll to position [51, 0]
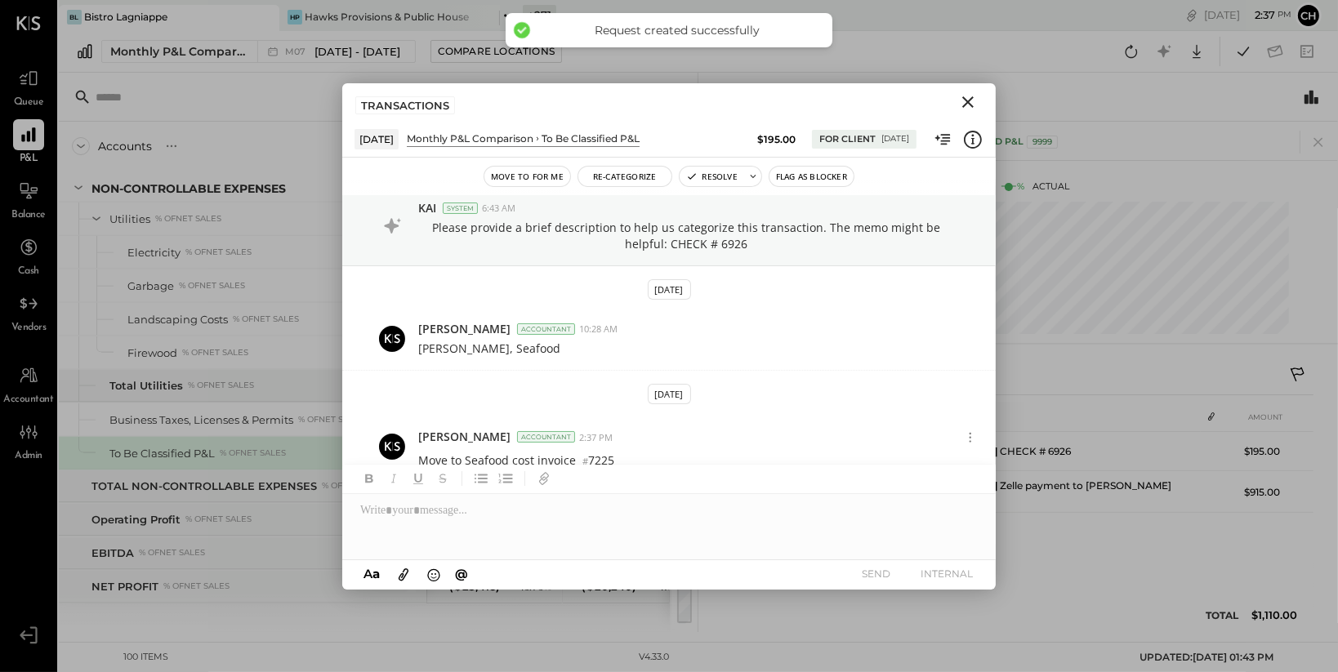
click at [971, 105] on icon "Close" at bounding box center [967, 101] width 11 height 11
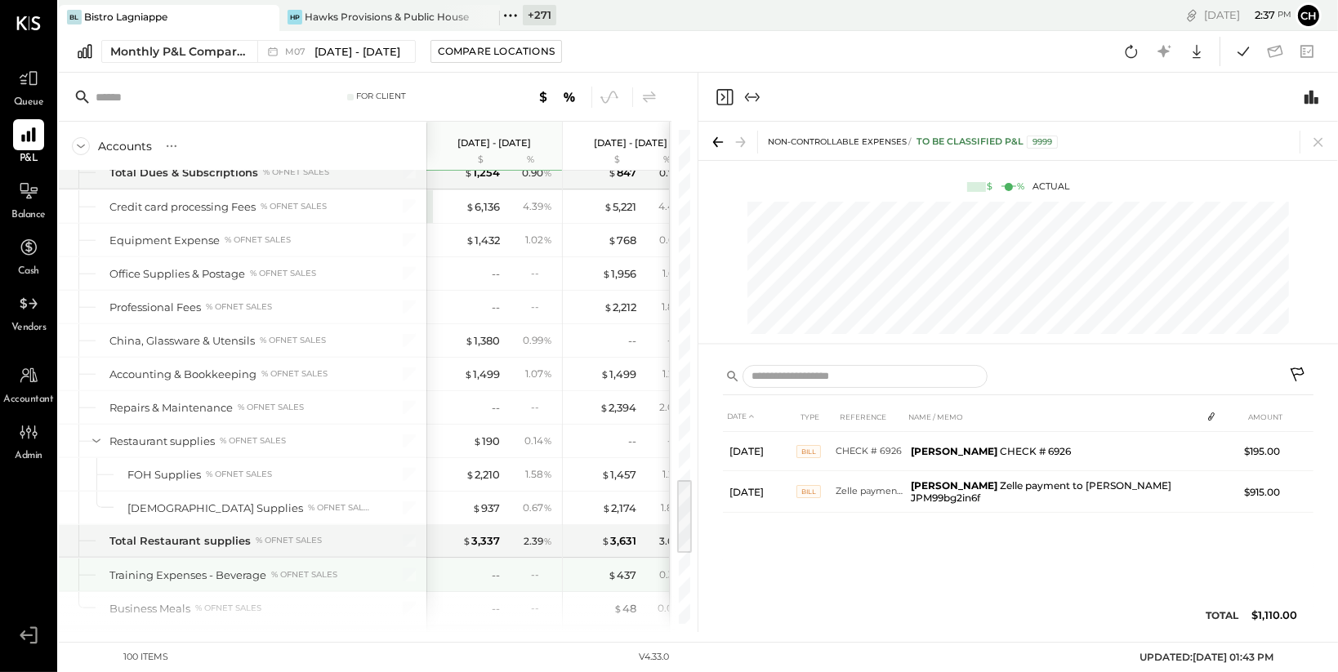
scroll to position [2230, 0]
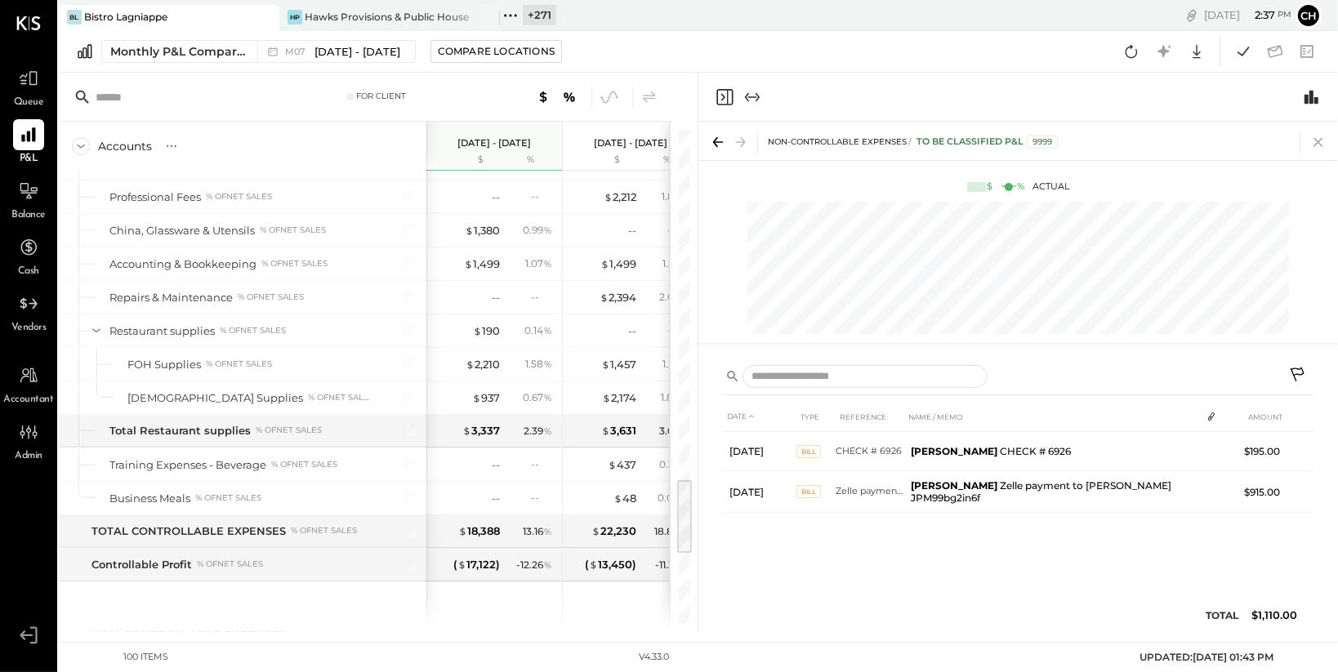
click at [1321, 141] on icon at bounding box center [1318, 142] width 23 height 23
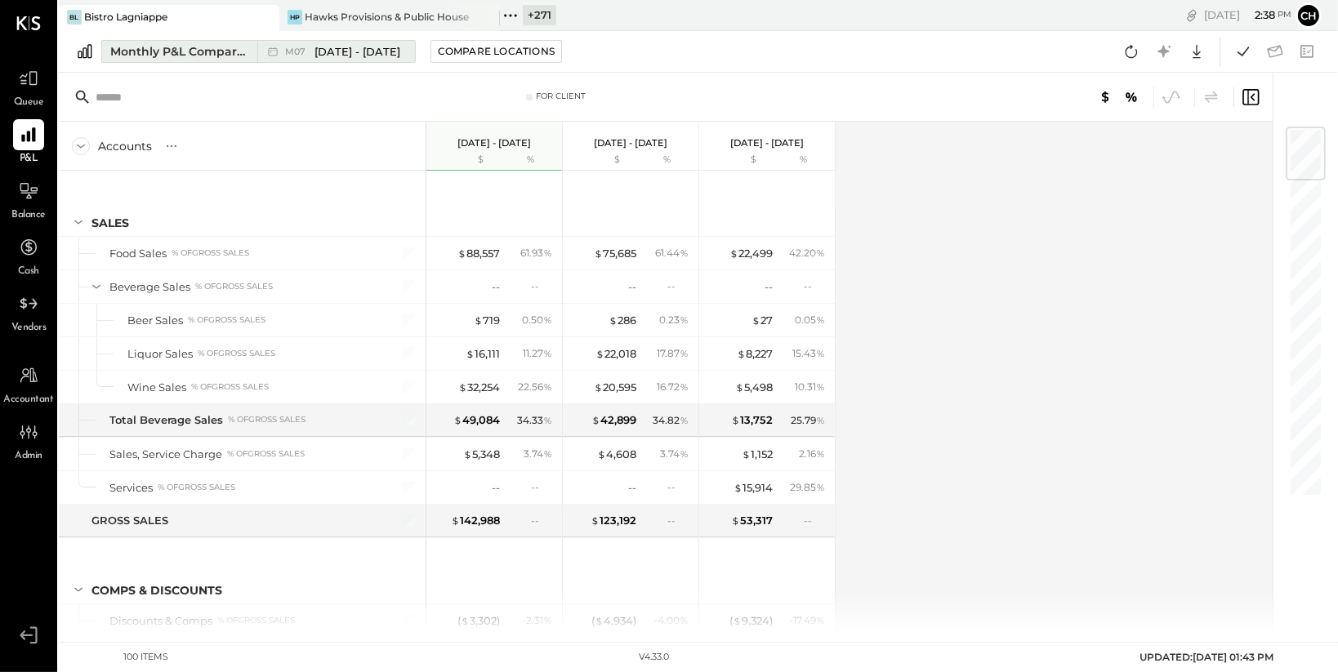
click at [319, 59] on div "M07 [DATE] - [DATE]" at bounding box center [332, 51] width 150 height 21
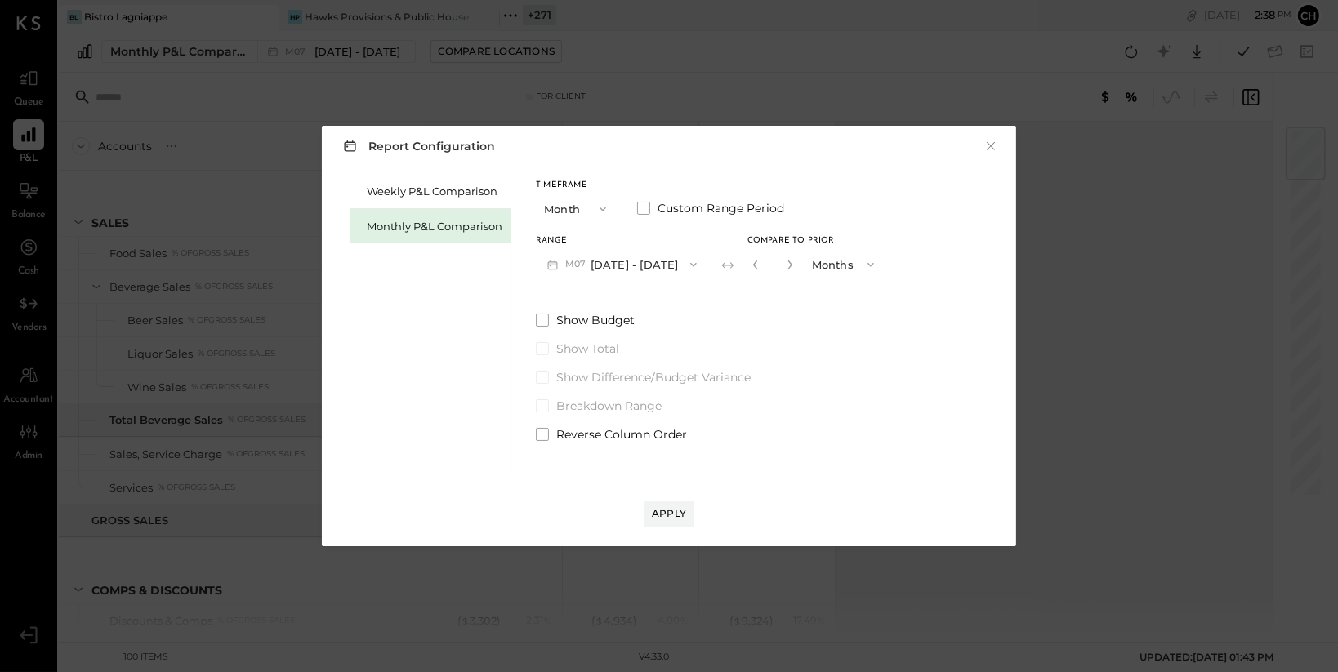
click at [642, 266] on button "M07 [DATE] - [DATE]" at bounding box center [622, 264] width 172 height 30
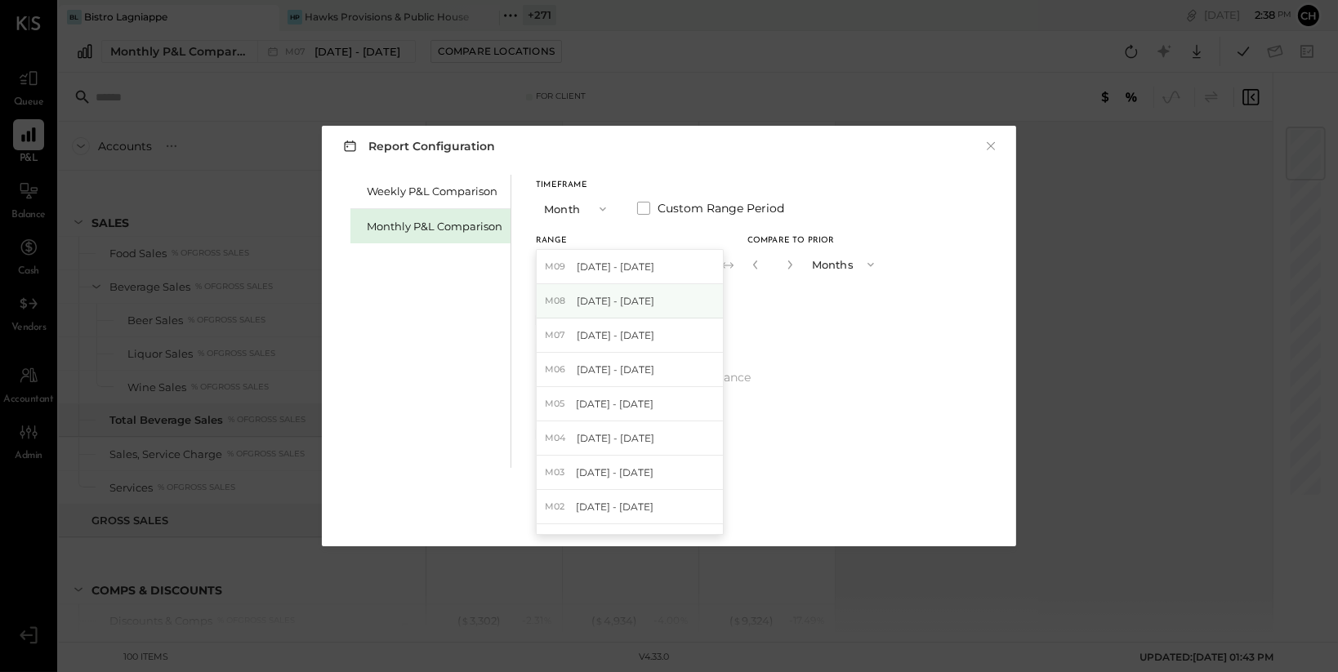
click at [643, 294] on span "[DATE] - [DATE]" at bounding box center [616, 301] width 78 height 14
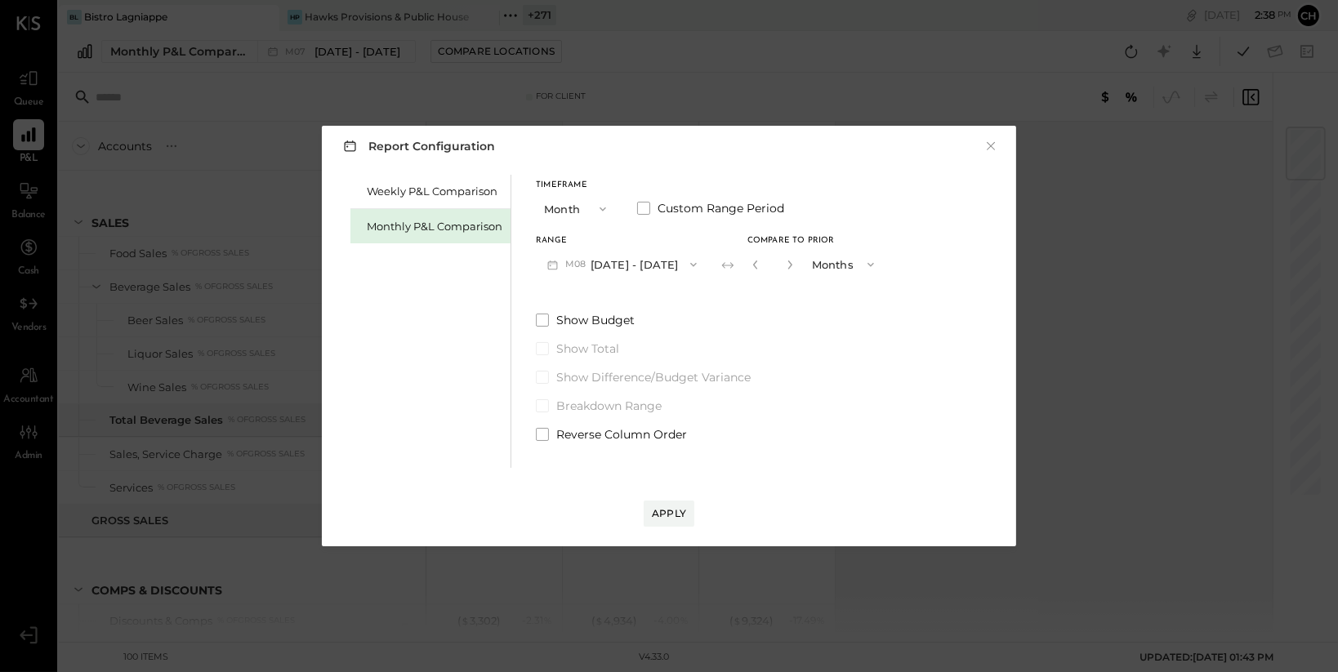
click at [662, 509] on div "Apply" at bounding box center [669, 514] width 34 height 14
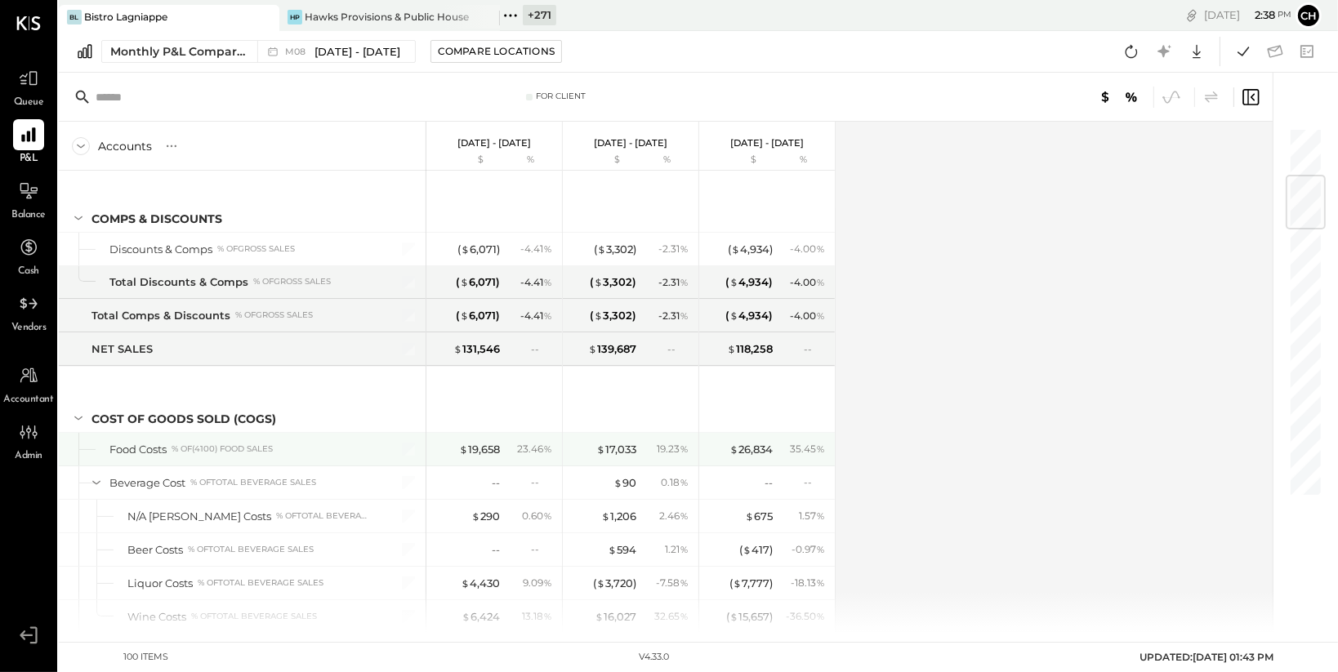
scroll to position [411, 0]
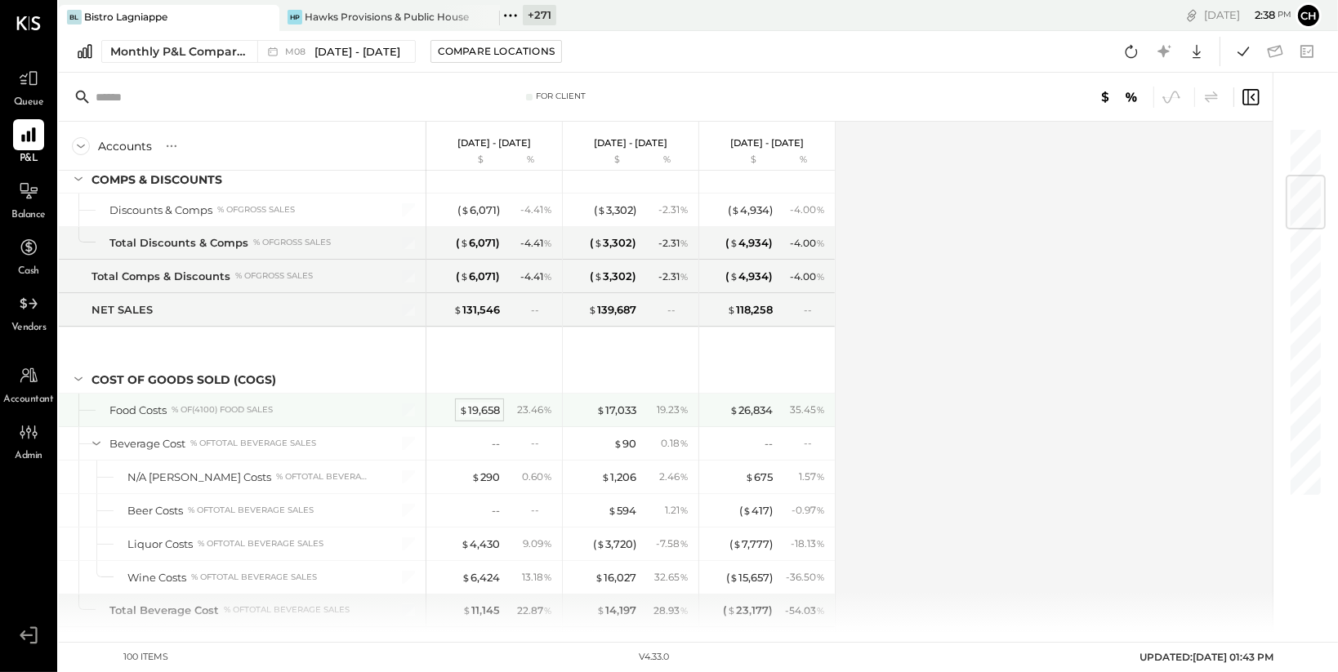
click at [483, 405] on div "$ 19,658" at bounding box center [479, 411] width 41 height 16
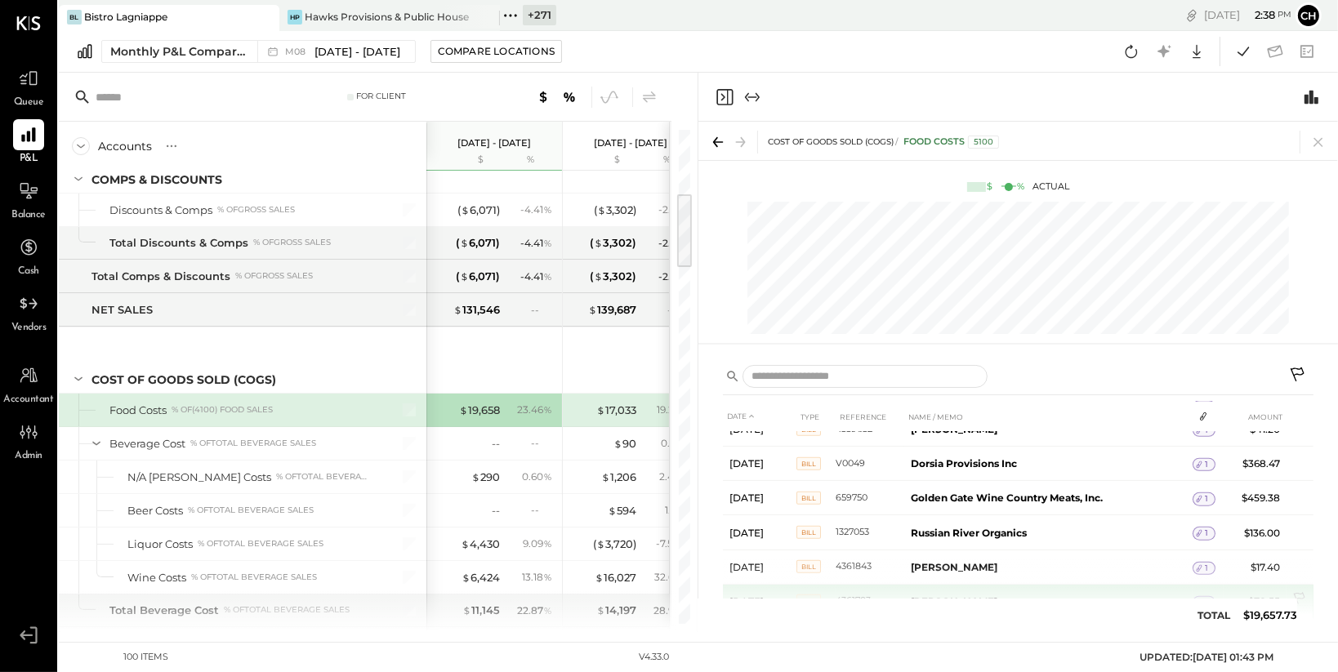
scroll to position [1878, 0]
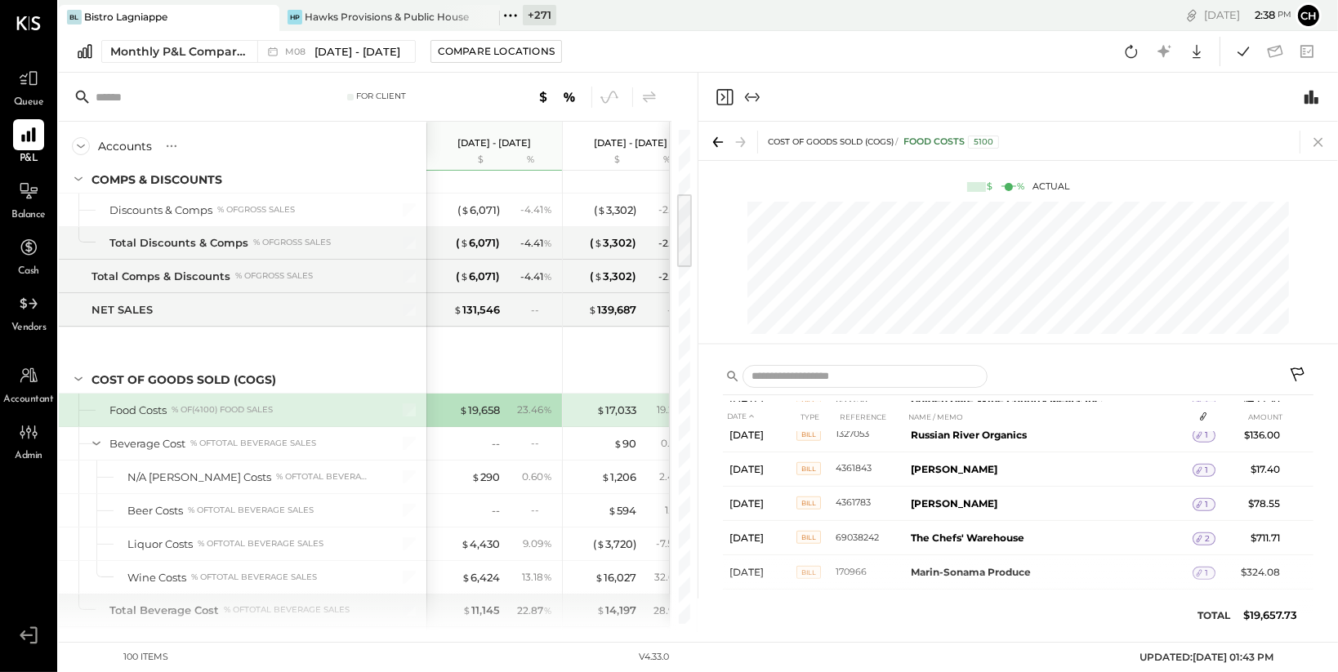
click at [1316, 140] on icon at bounding box center [1318, 142] width 23 height 23
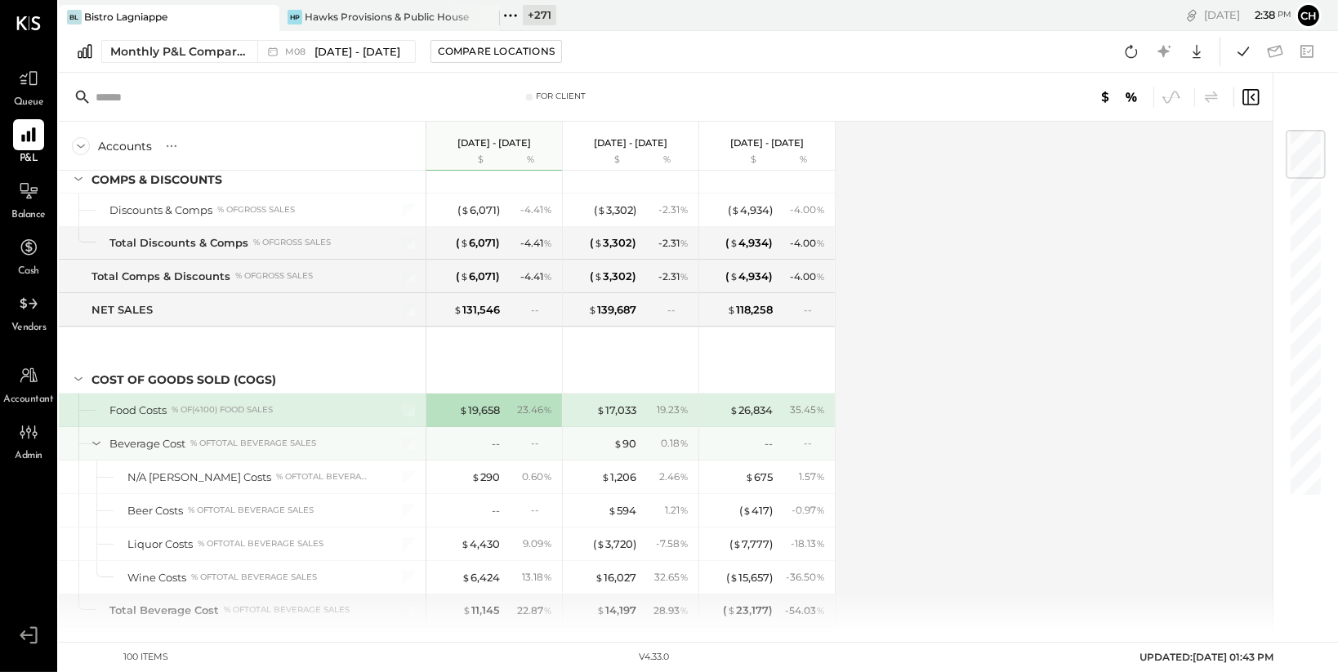
scroll to position [426, 0]
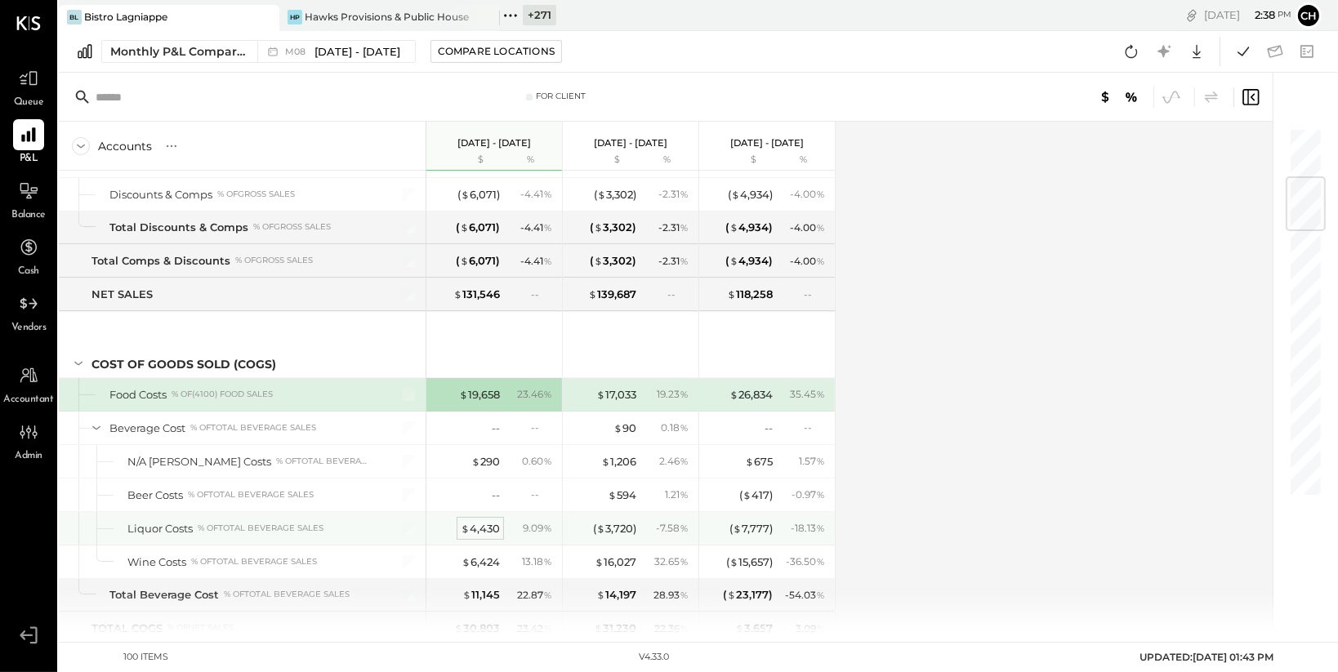
click at [494, 528] on div "$ 4,430" at bounding box center [480, 529] width 39 height 16
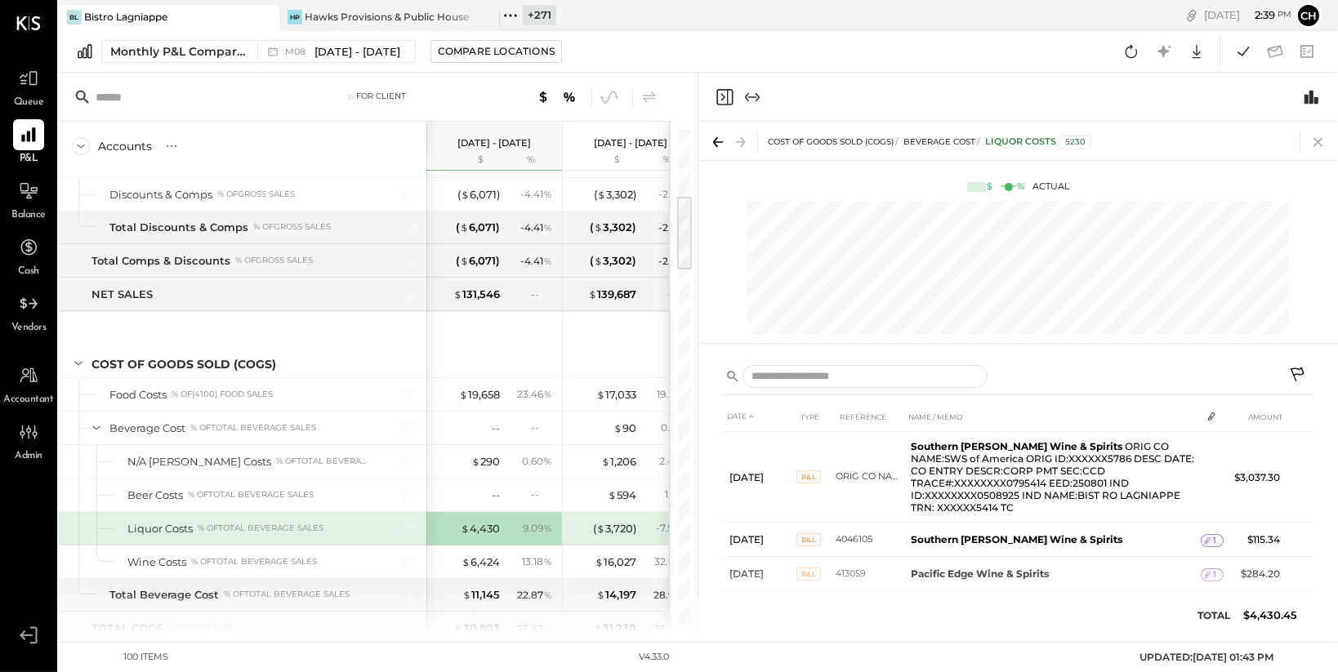
click at [1318, 137] on icon at bounding box center [1318, 142] width 23 height 23
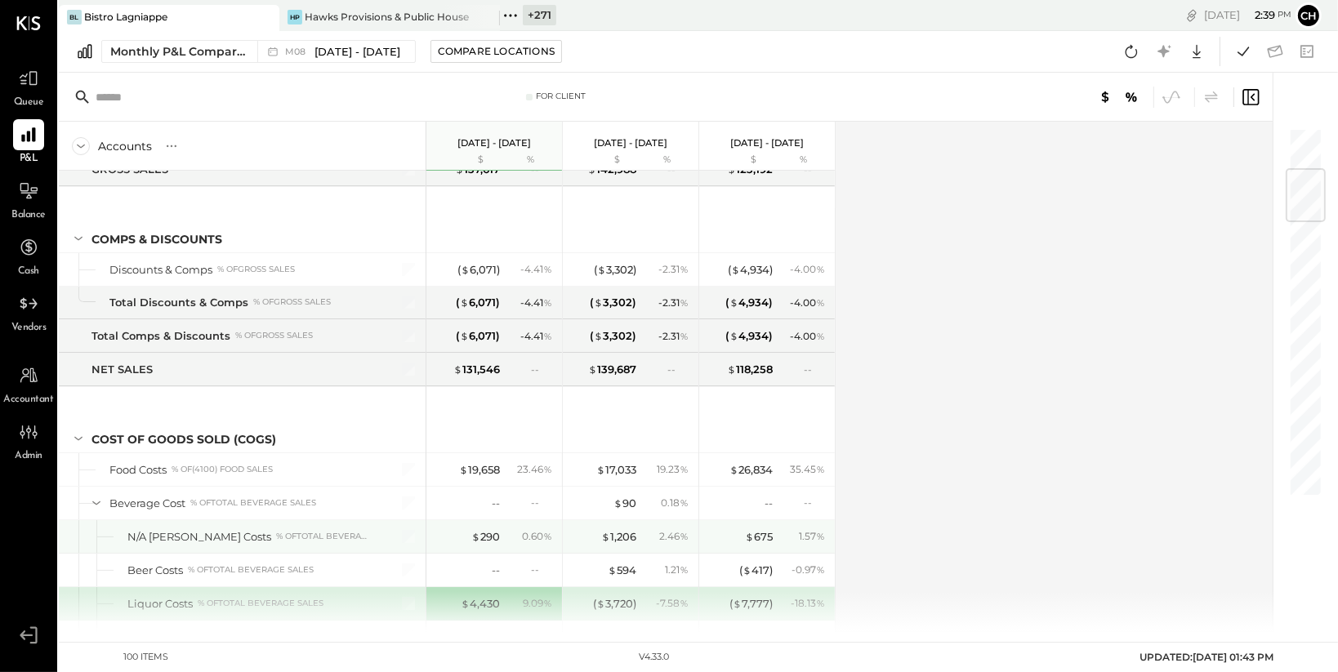
scroll to position [450, 0]
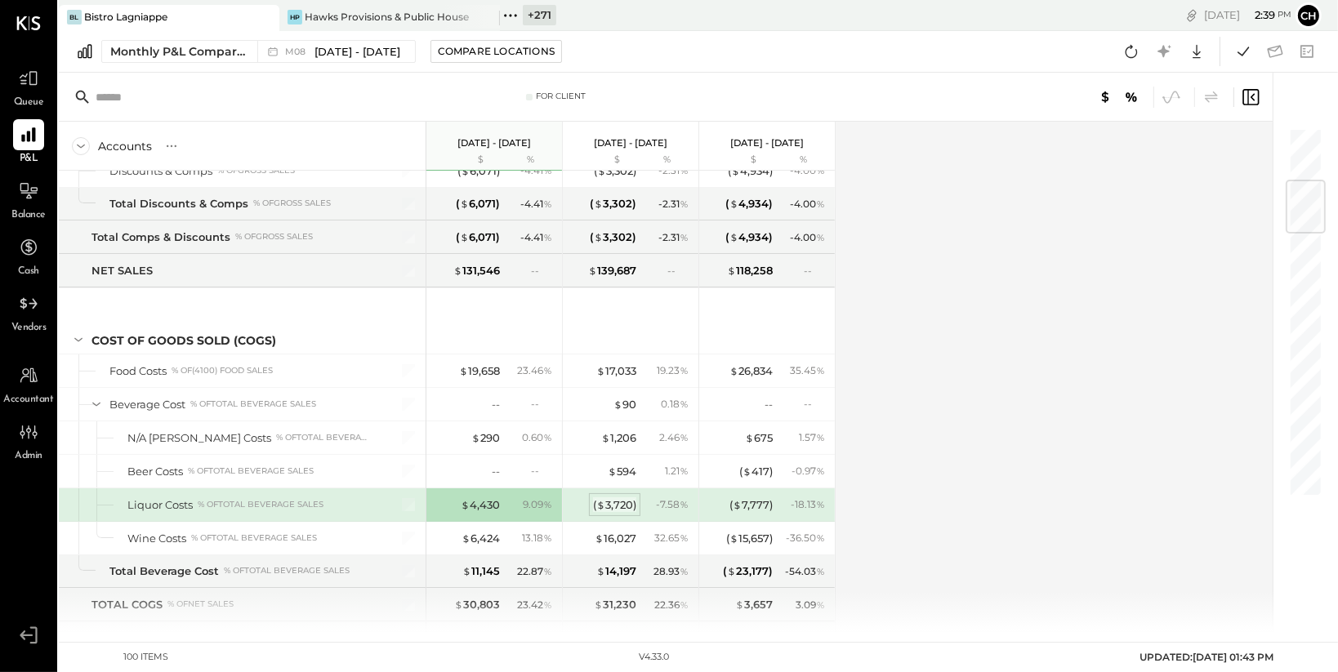
click at [618, 498] on div "( $ 3,720 )" at bounding box center [614, 506] width 43 height 16
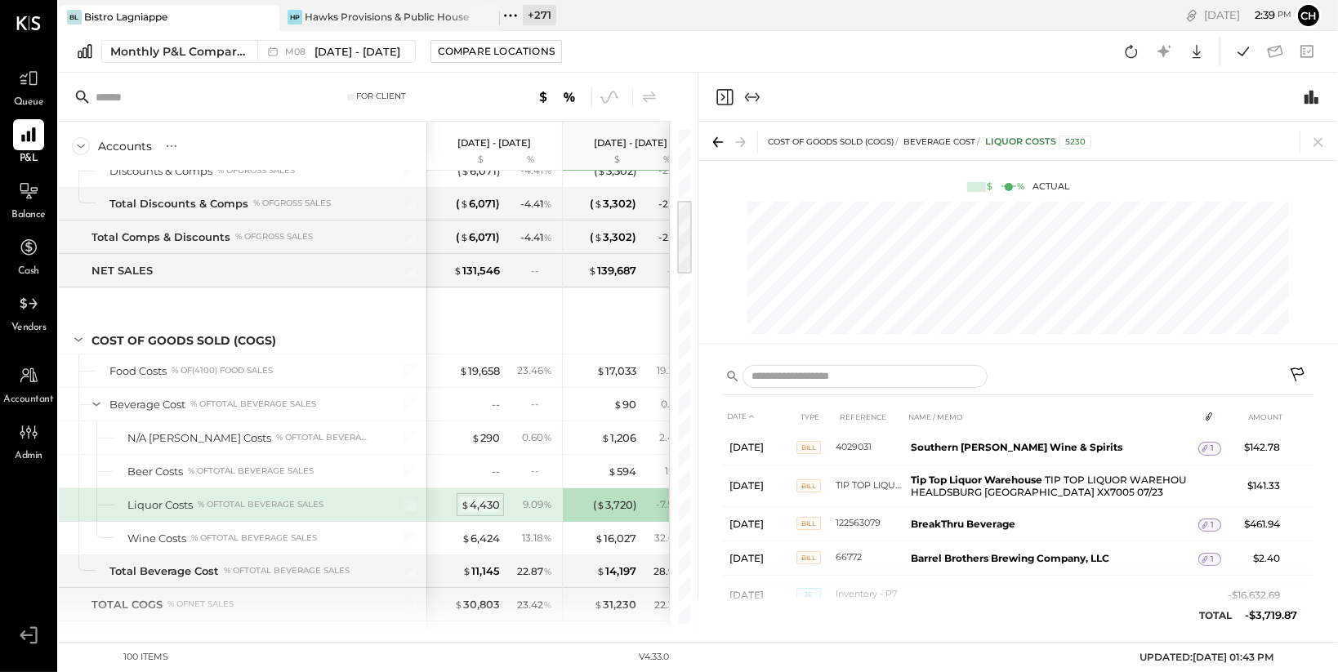
scroll to position [299, 0]
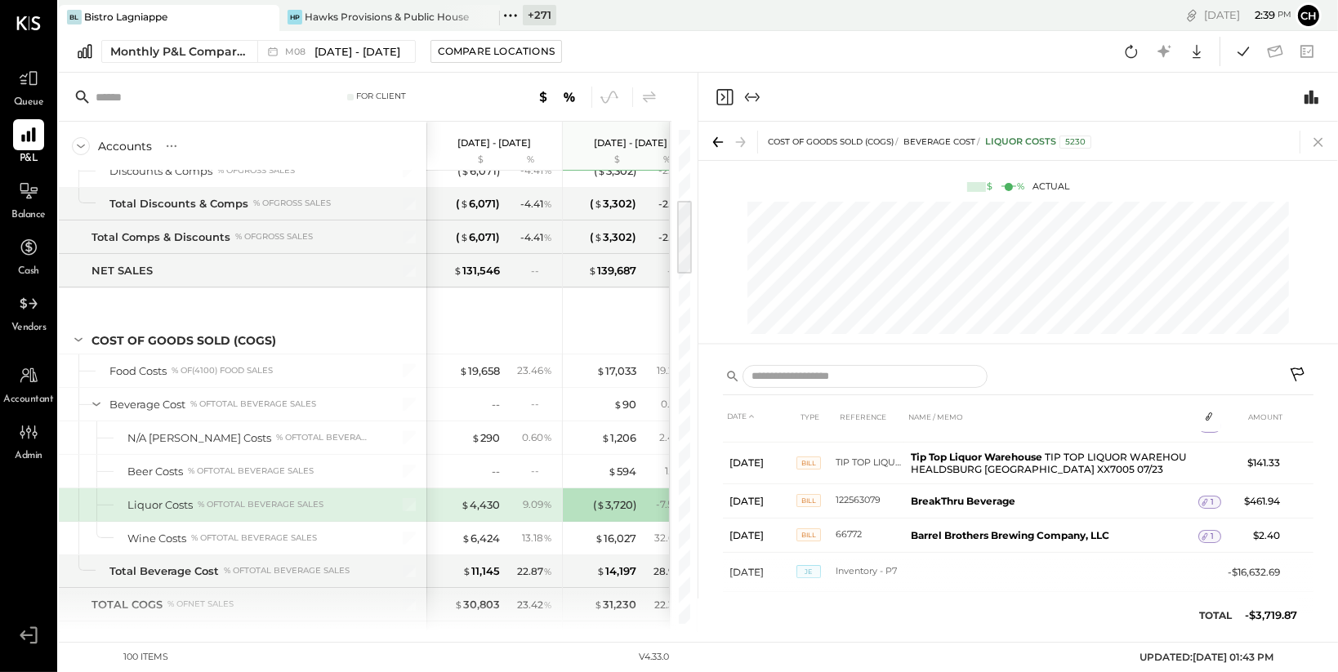
click at [1319, 139] on icon at bounding box center [1318, 142] width 23 height 23
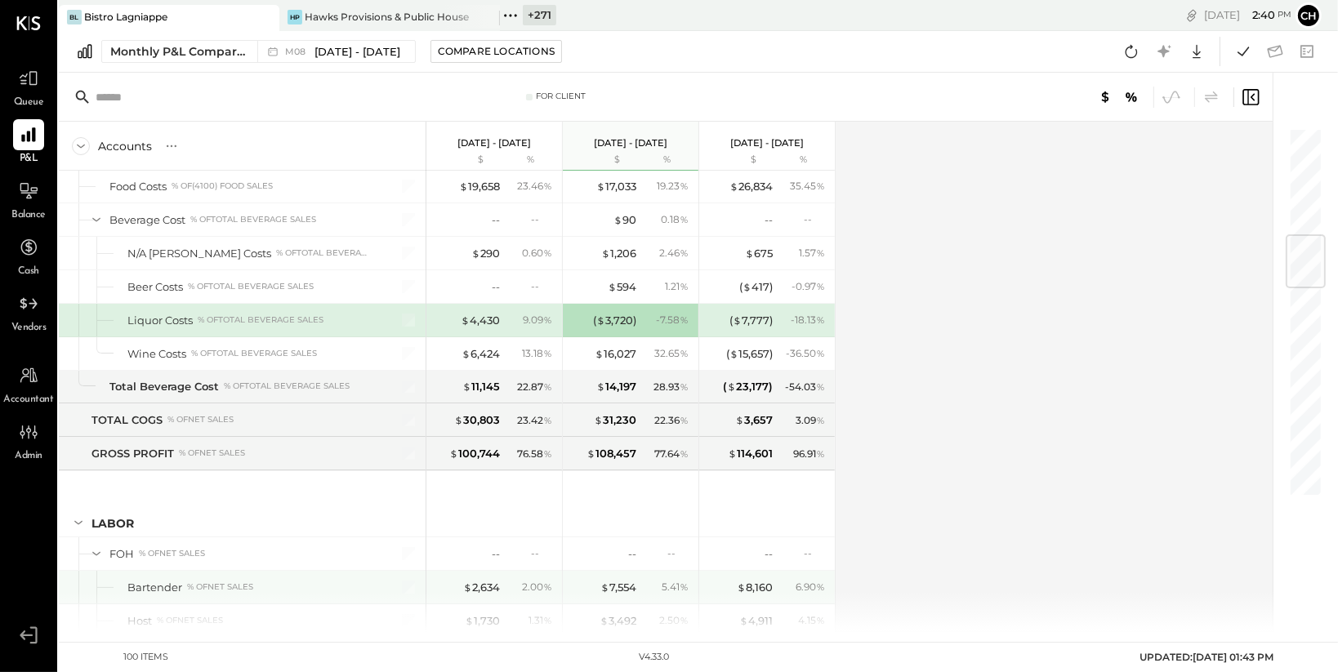
scroll to position [915, 0]
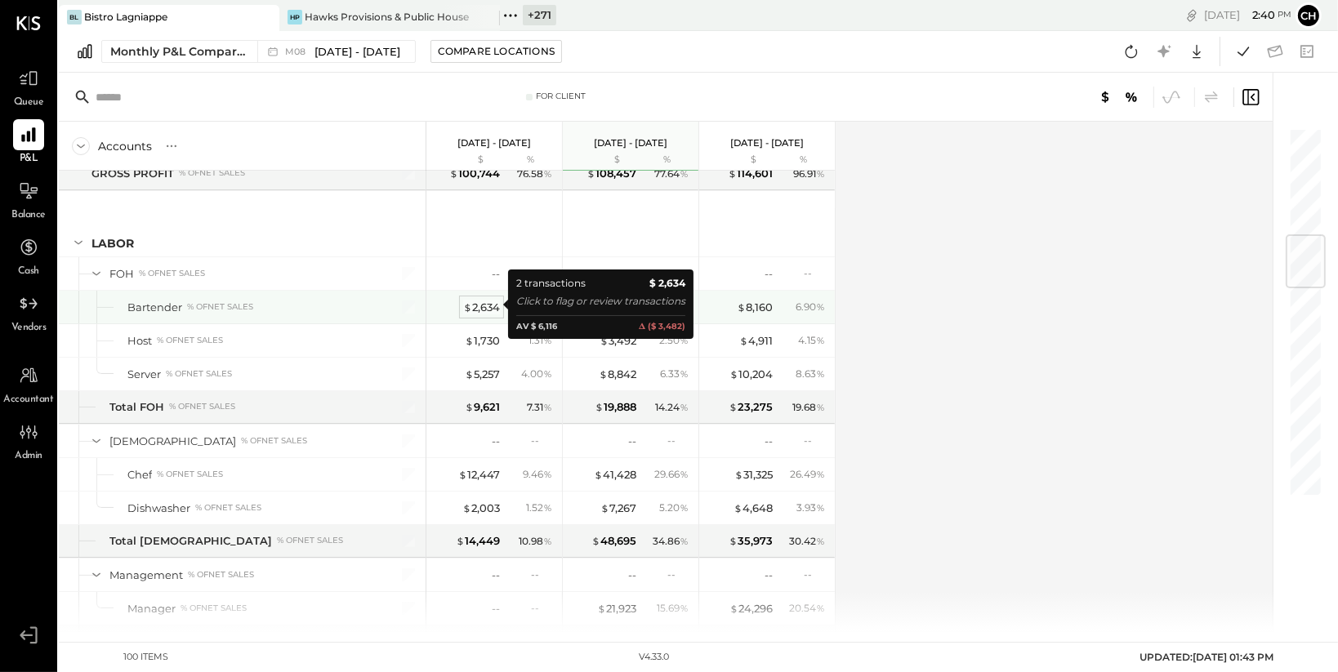
click at [495, 307] on div "$ 2,634" at bounding box center [481, 308] width 37 height 16
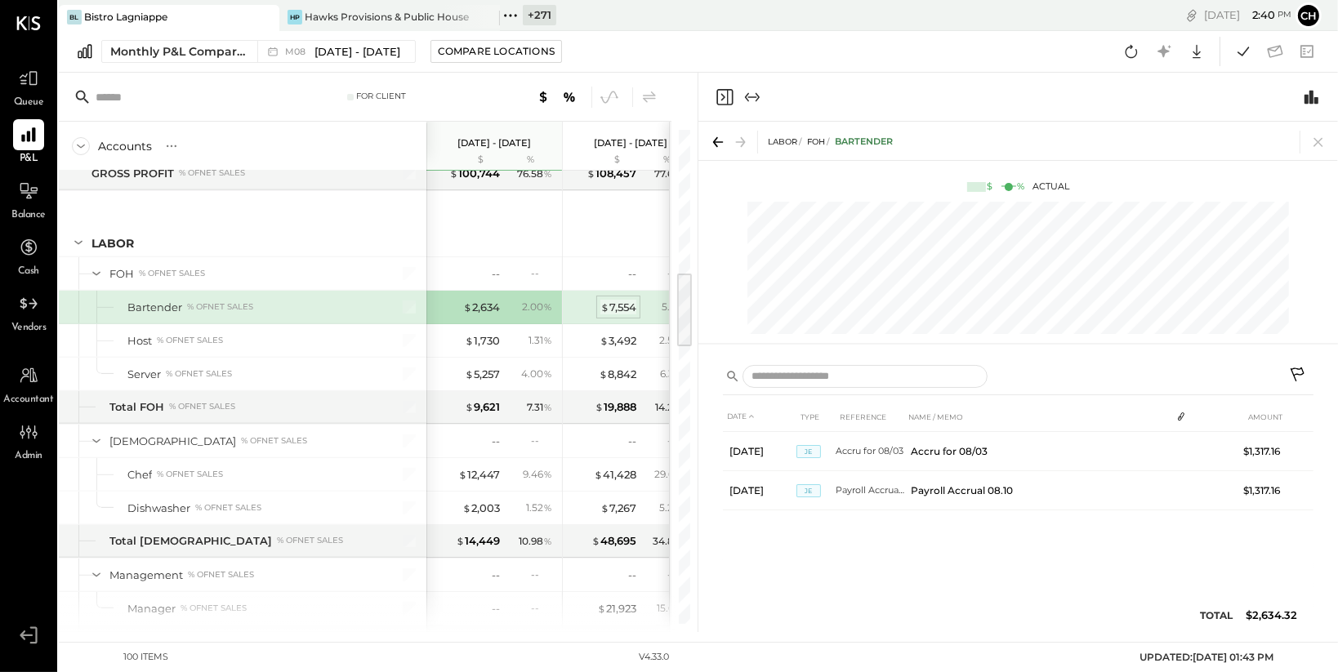
click at [621, 301] on div "$ 7,554" at bounding box center [619, 308] width 36 height 16
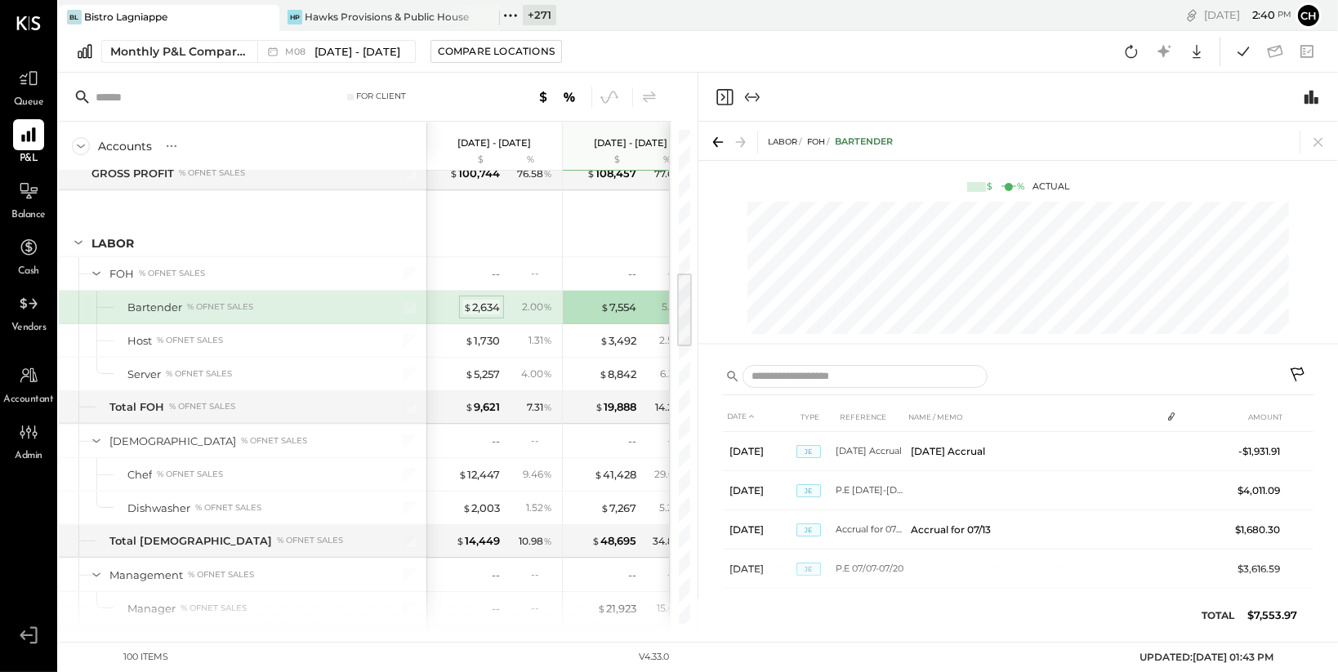
click at [478, 300] on div "$ 2,634" at bounding box center [481, 308] width 37 height 16
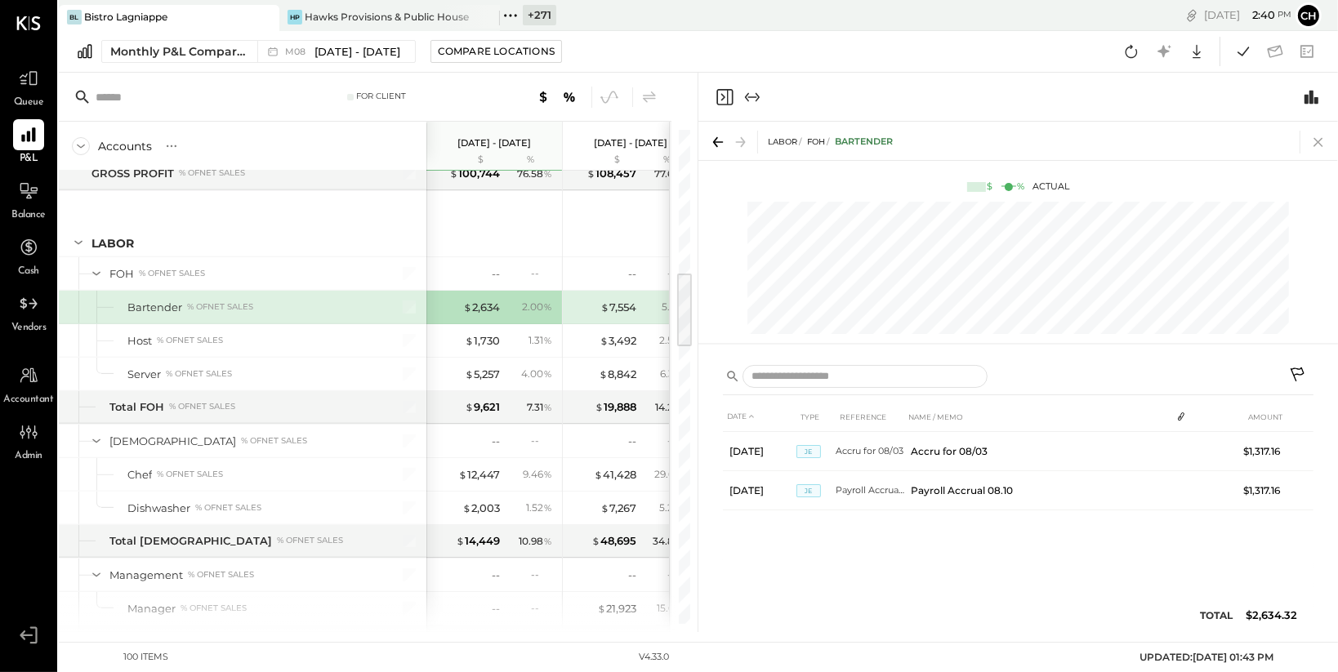
click at [1321, 138] on icon at bounding box center [1318, 142] width 9 height 9
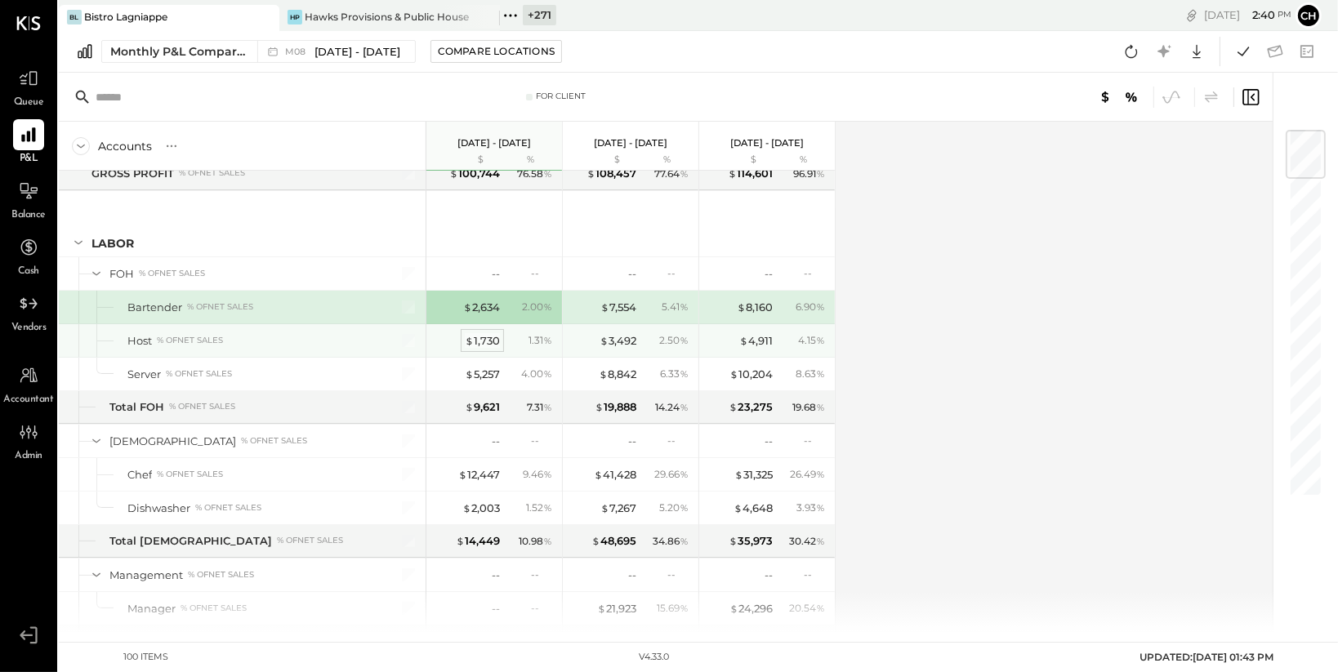
click at [492, 339] on div "$ 1,730" at bounding box center [482, 341] width 35 height 16
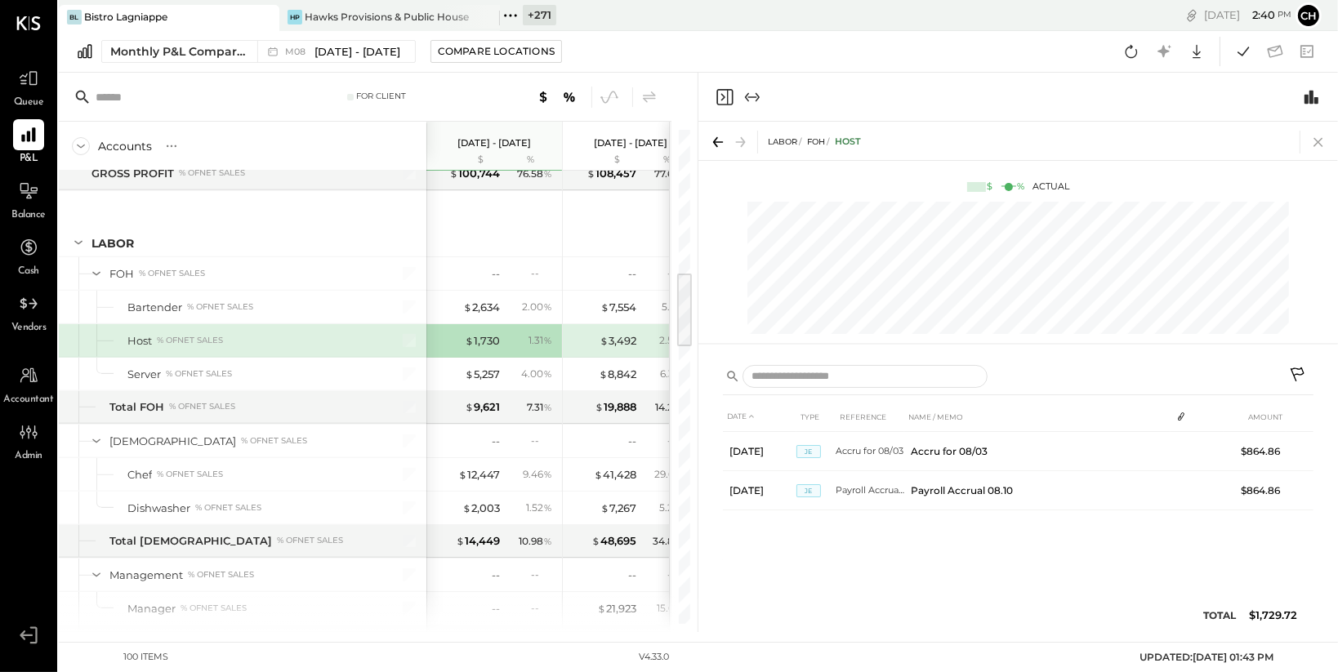
click at [1316, 138] on icon at bounding box center [1318, 142] width 23 height 23
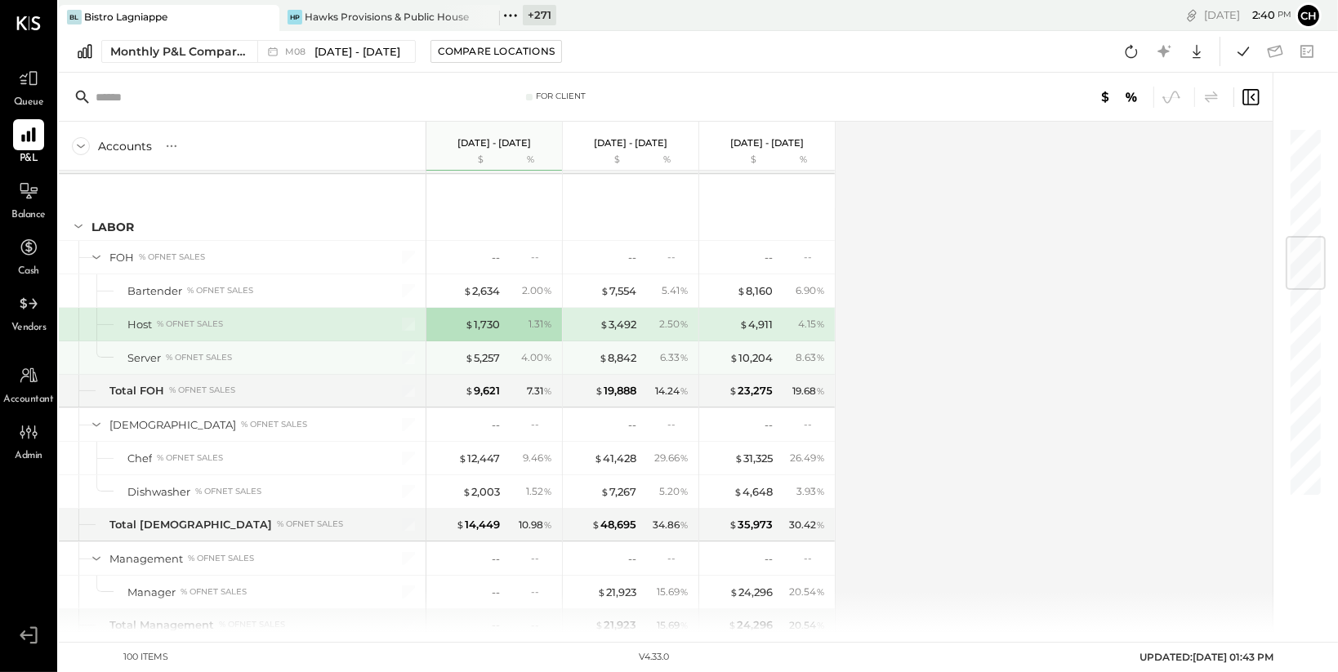
scroll to position [953, 0]
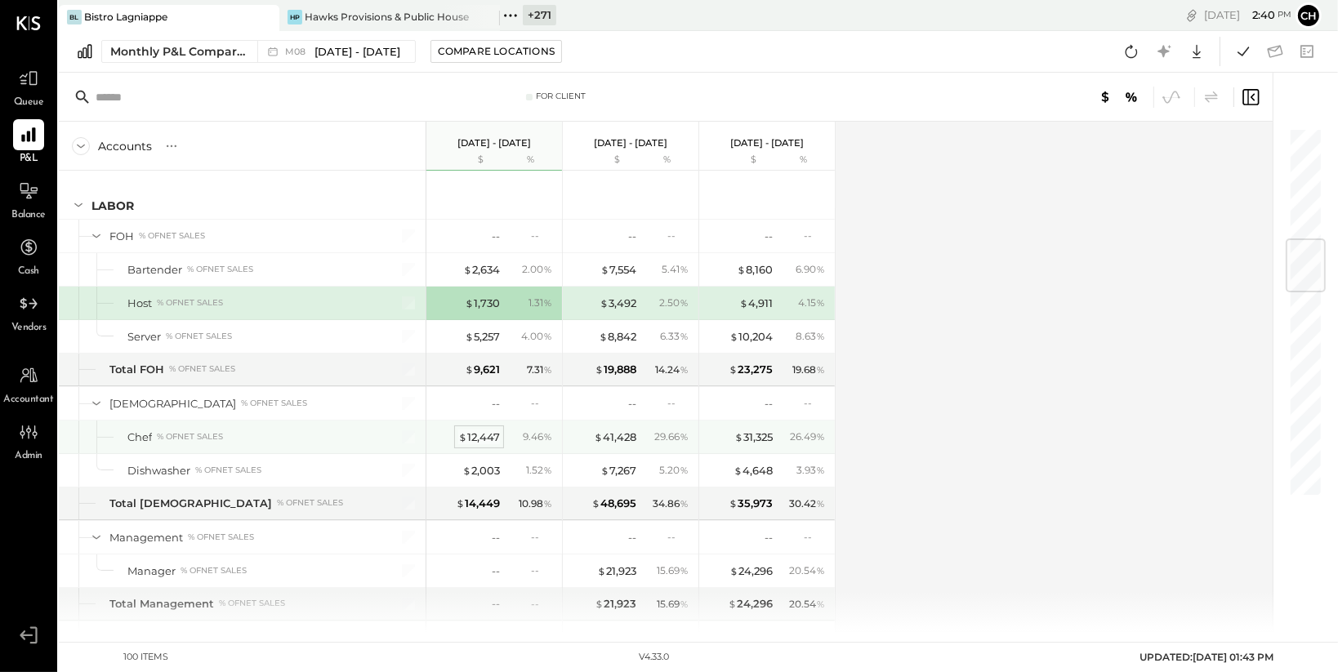
click at [479, 434] on div "$ 12,447" at bounding box center [479, 438] width 42 height 16
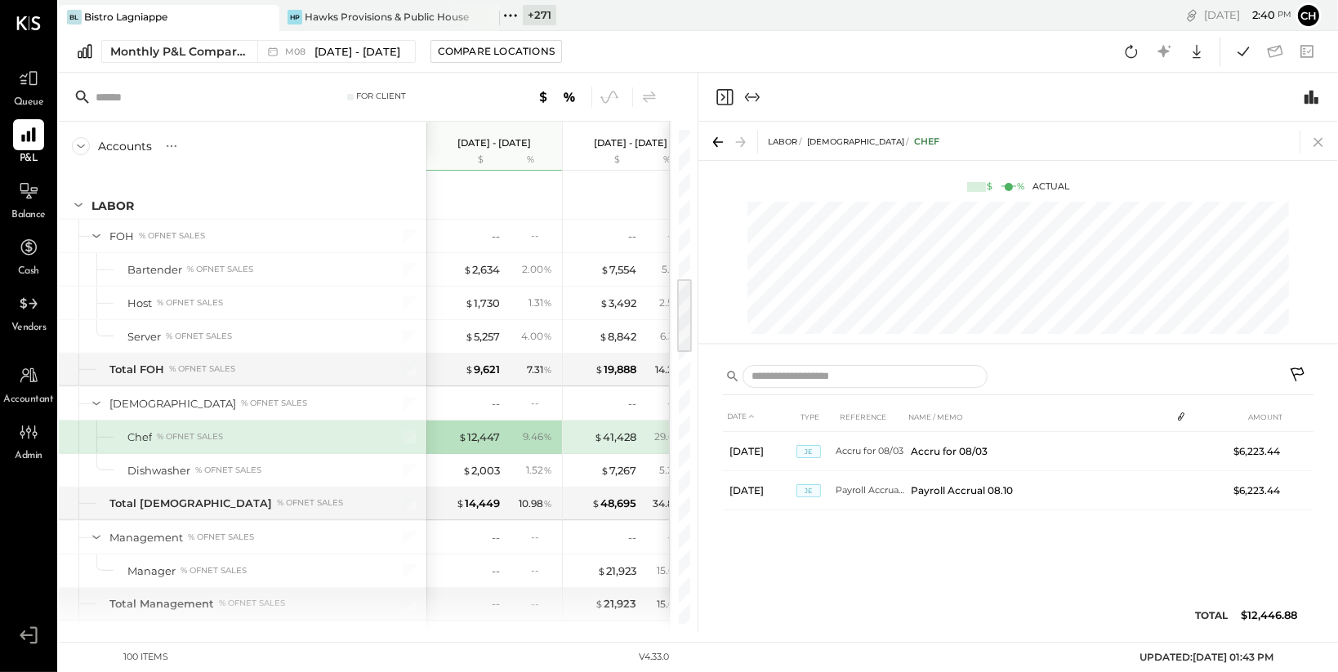
click at [1324, 140] on icon at bounding box center [1318, 142] width 23 height 23
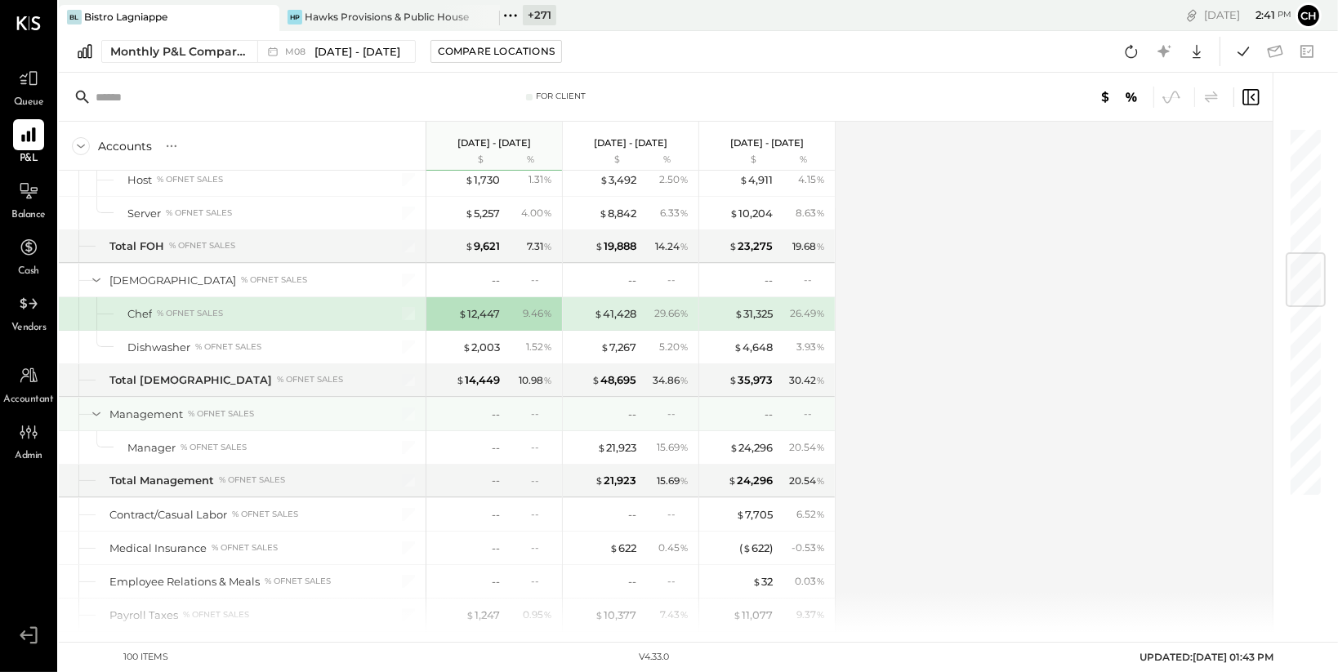
scroll to position [1066, 0]
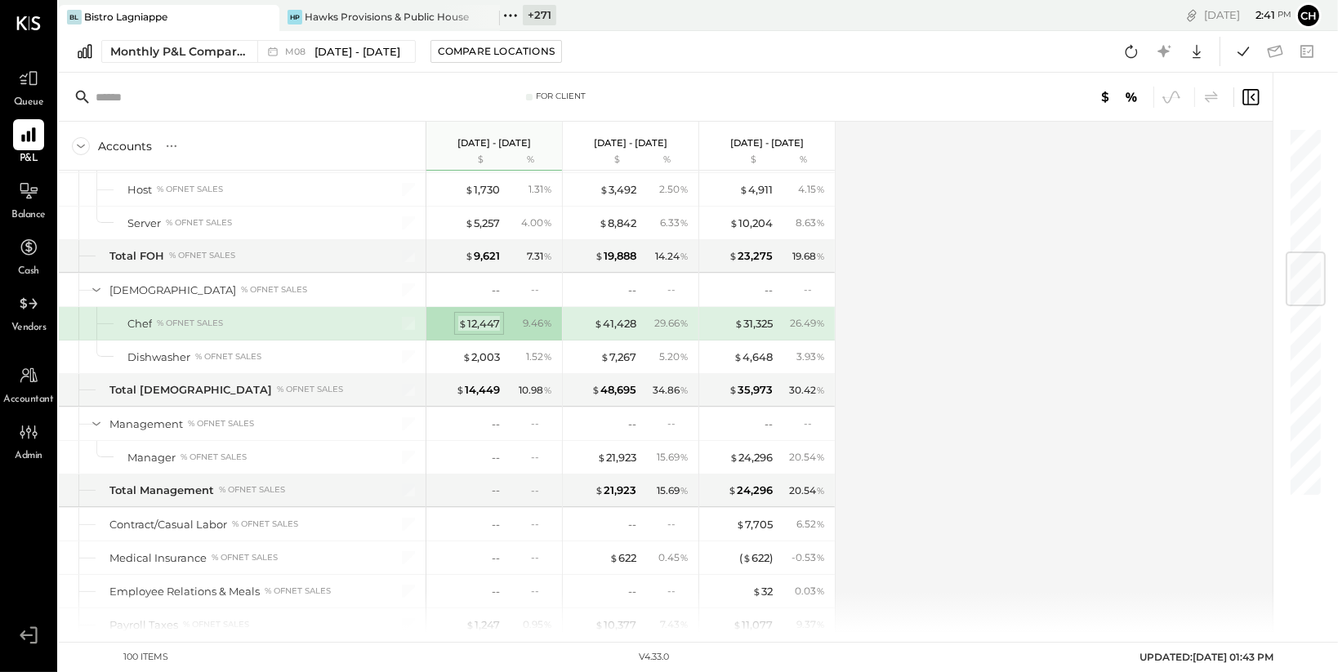
click at [485, 324] on div "$ 12,447" at bounding box center [479, 324] width 42 height 16
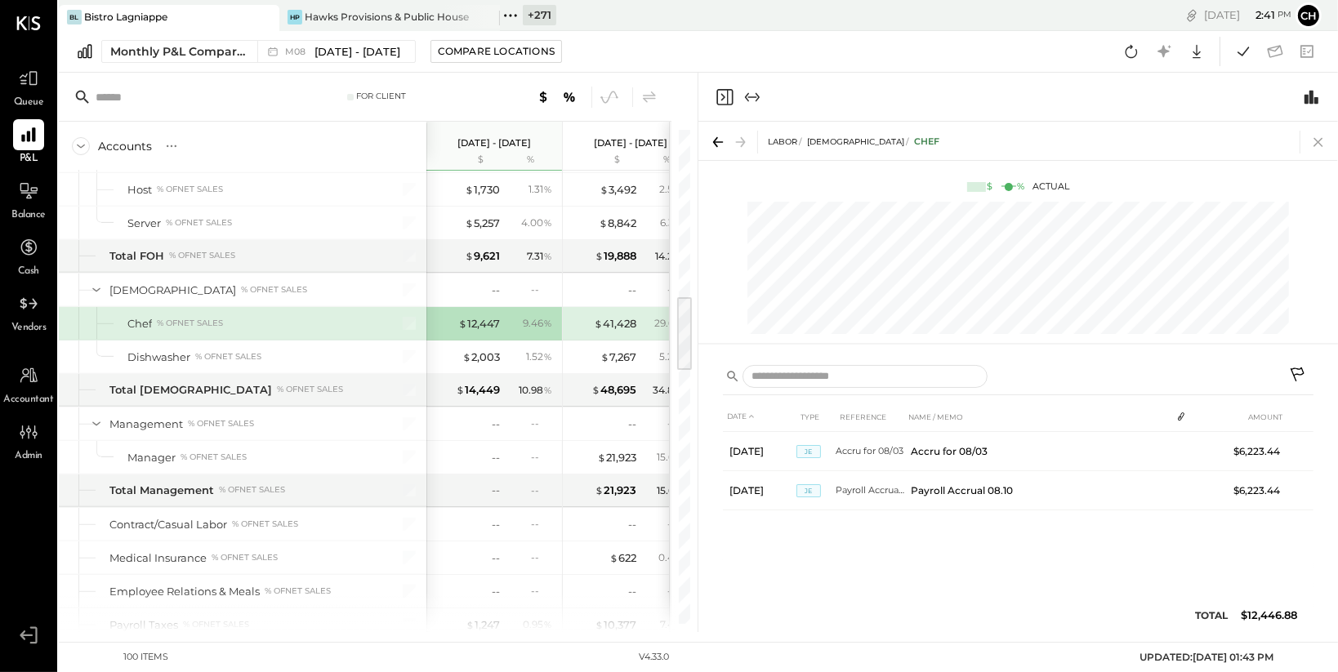
click at [1324, 143] on icon at bounding box center [1318, 142] width 23 height 23
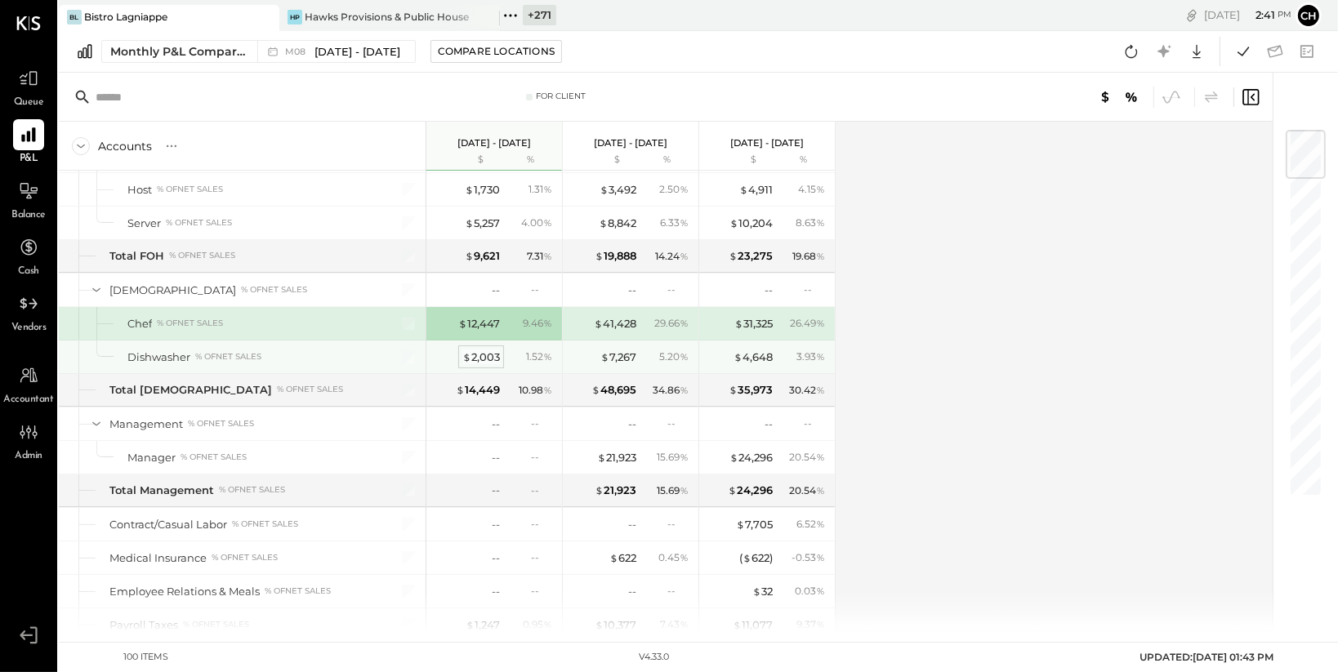
click at [498, 354] on div "$ 2,003" at bounding box center [481, 358] width 38 height 16
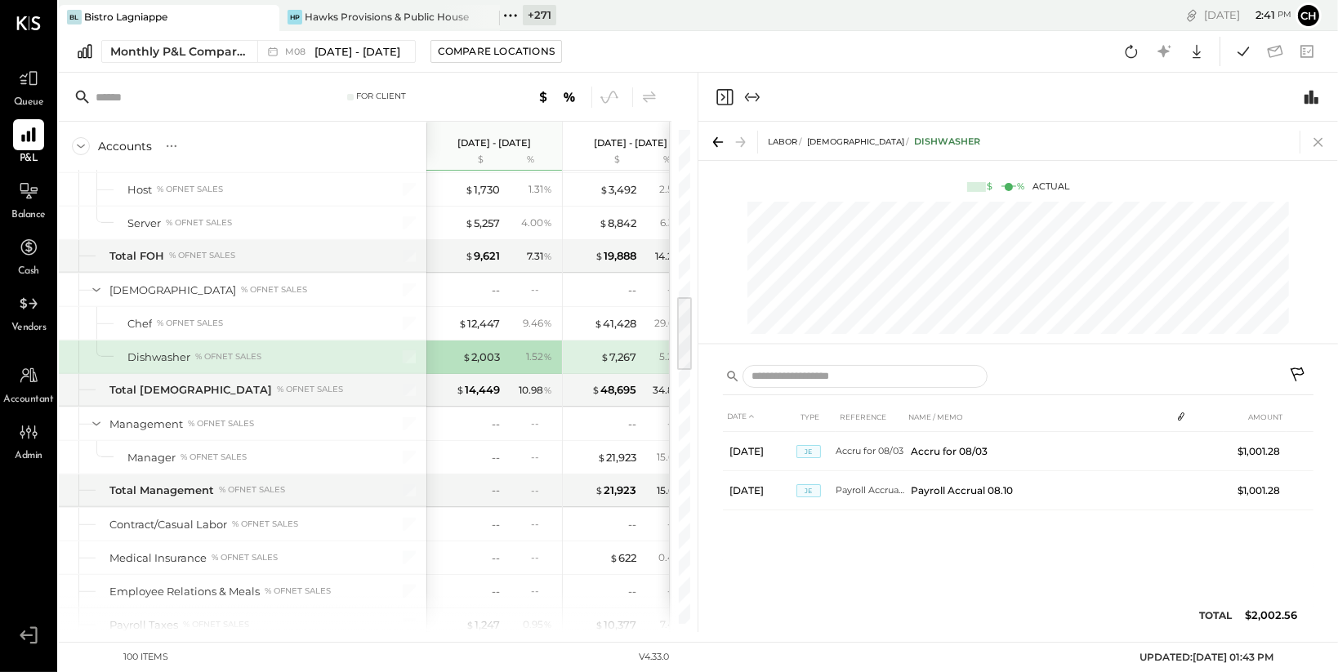
click at [1315, 136] on icon at bounding box center [1318, 142] width 23 height 23
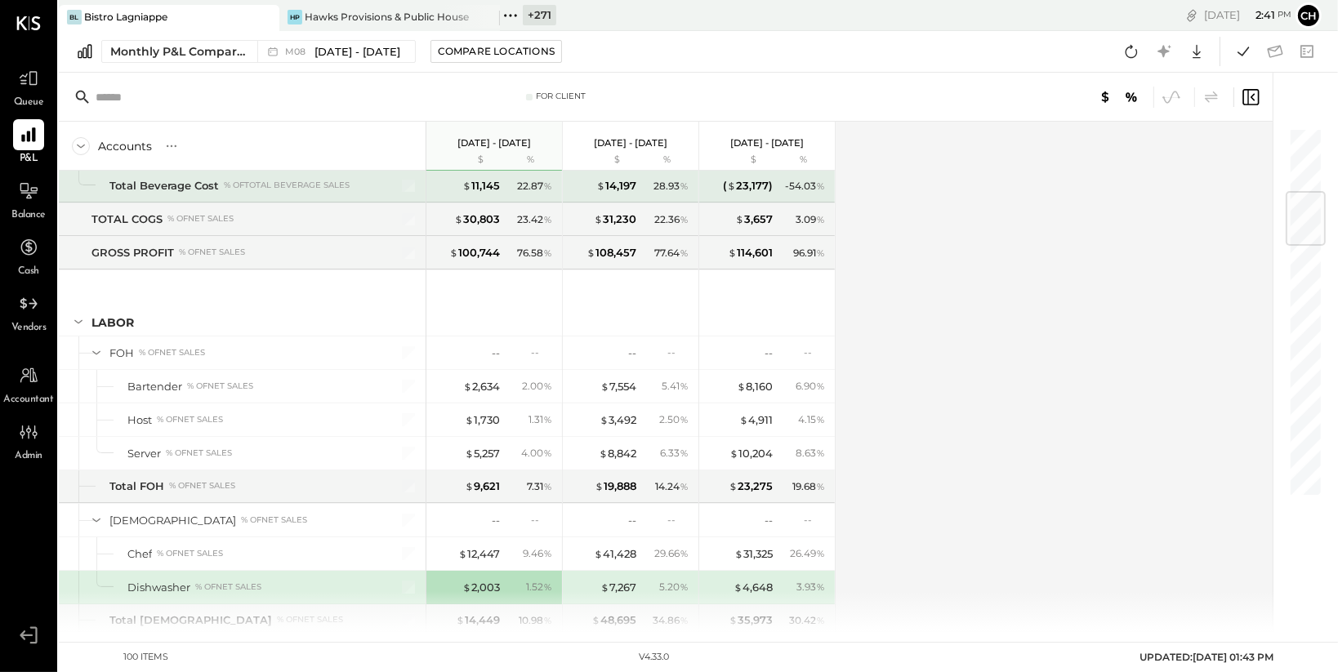
scroll to position [551, 0]
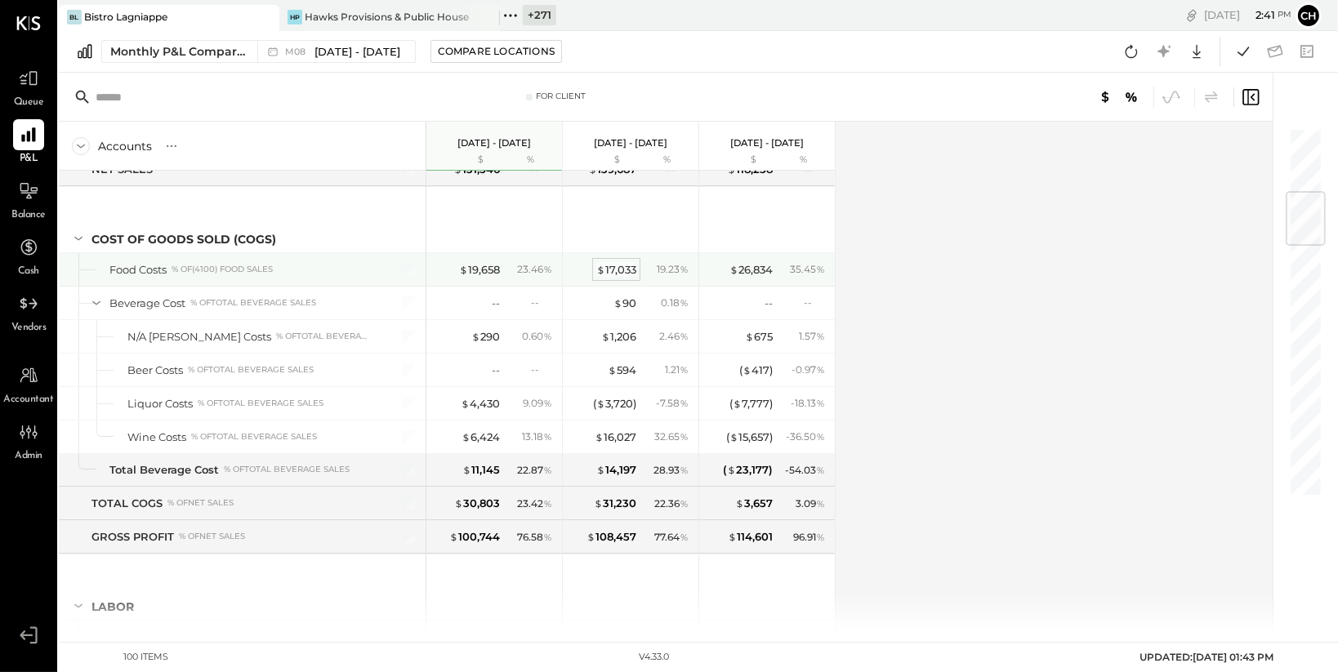
click at [630, 264] on div "$ 17,033" at bounding box center [616, 270] width 40 height 16
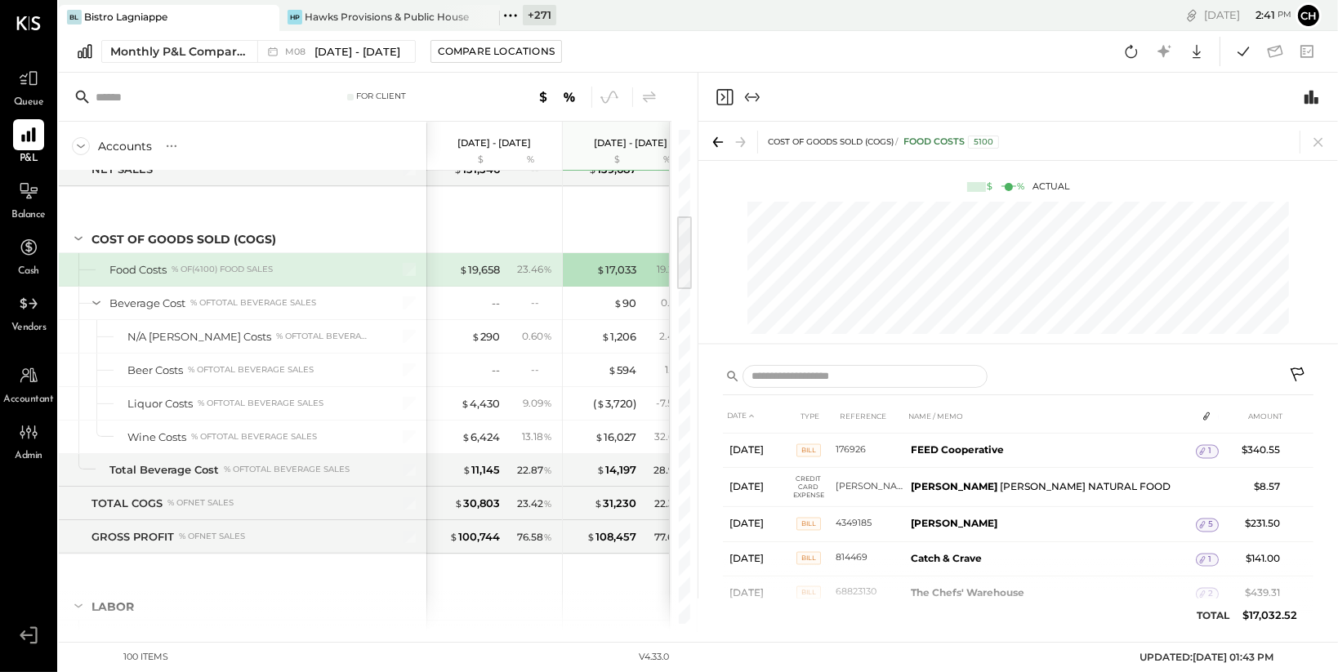
scroll to position [4163, 0]
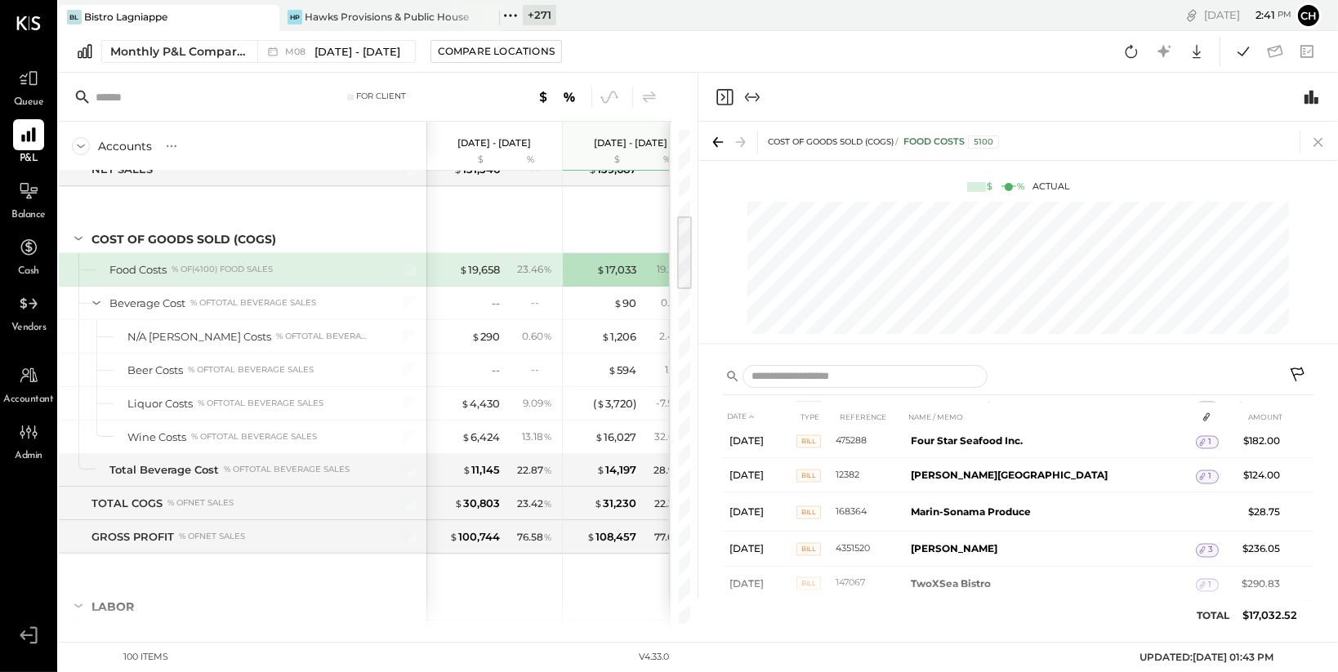
click at [1317, 143] on icon at bounding box center [1318, 142] width 9 height 9
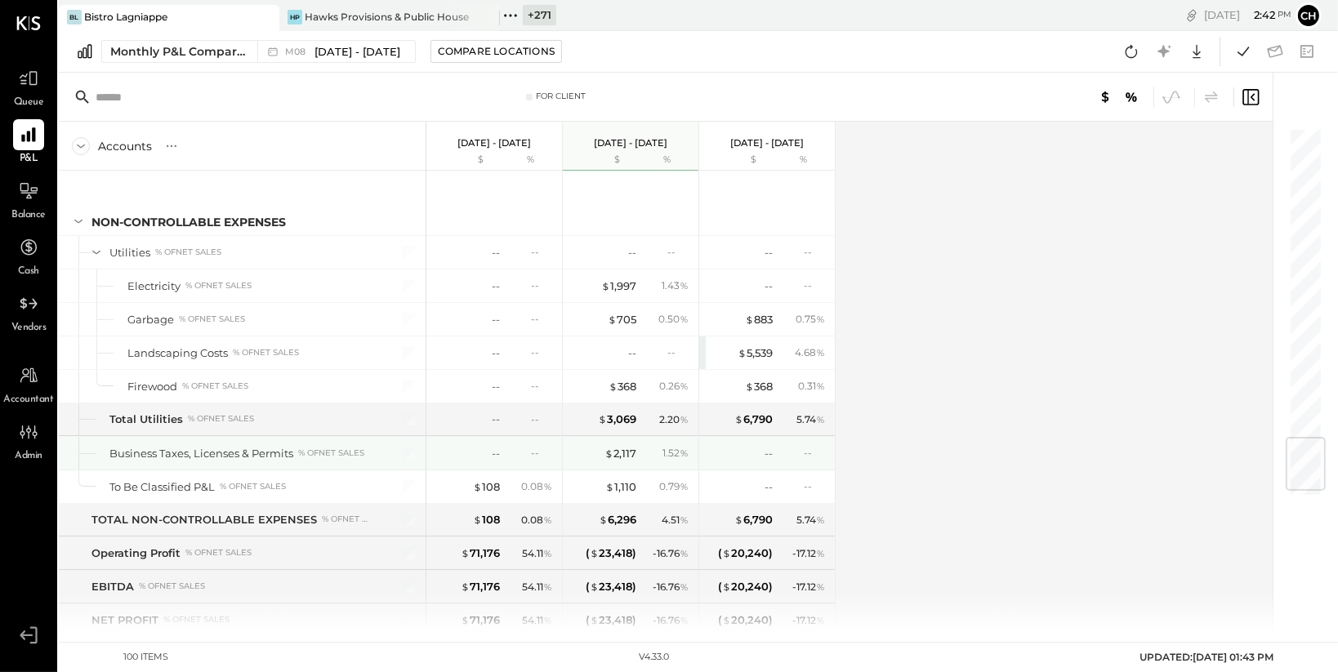
scroll to position [2682, 0]
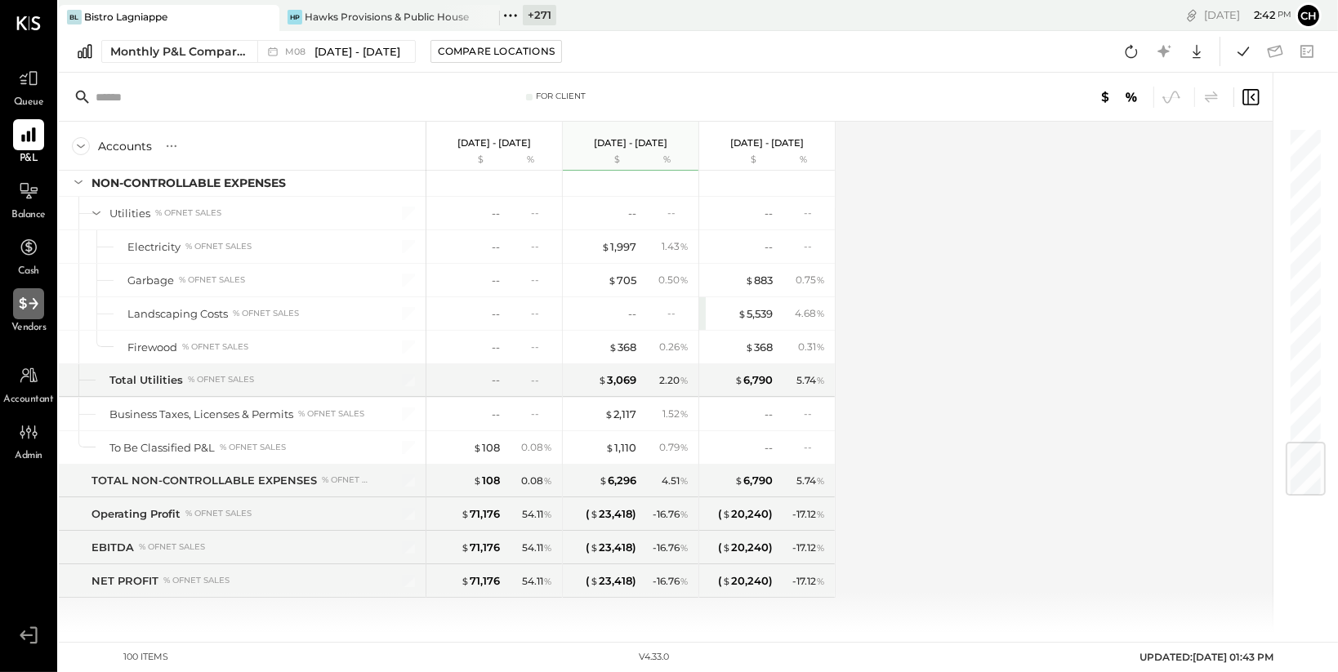
click at [29, 300] on icon at bounding box center [28, 303] width 21 height 21
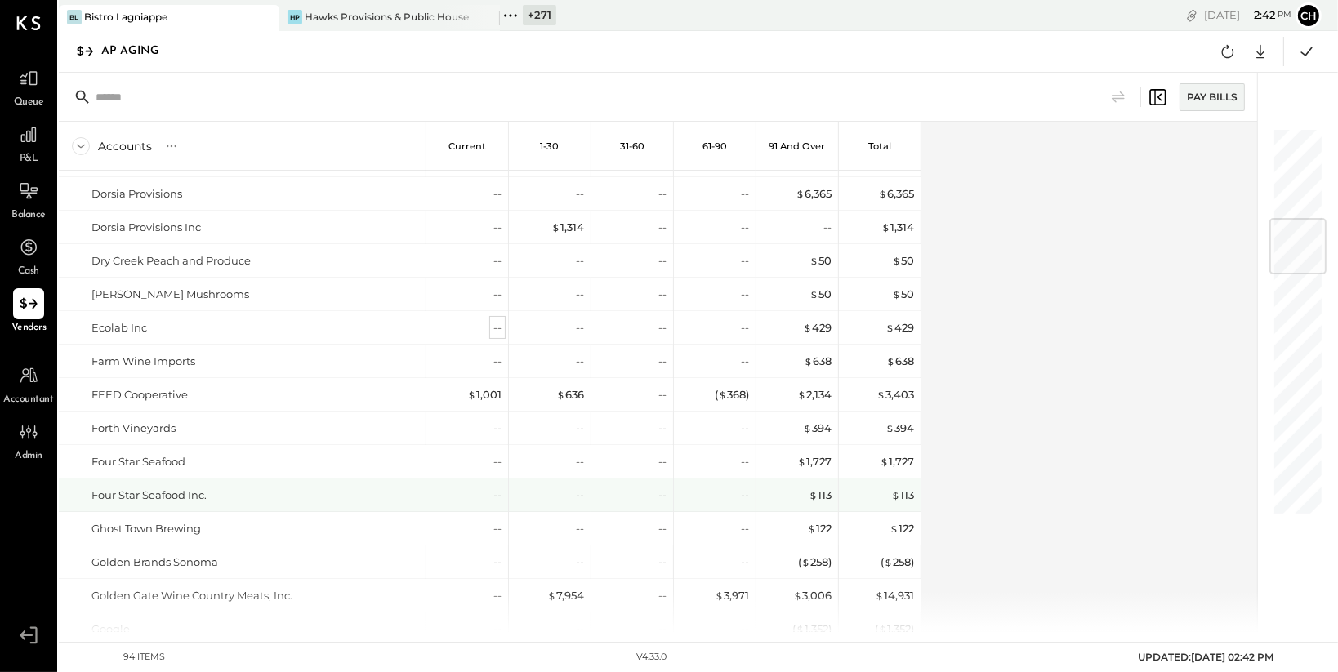
scroll to position [748, 0]
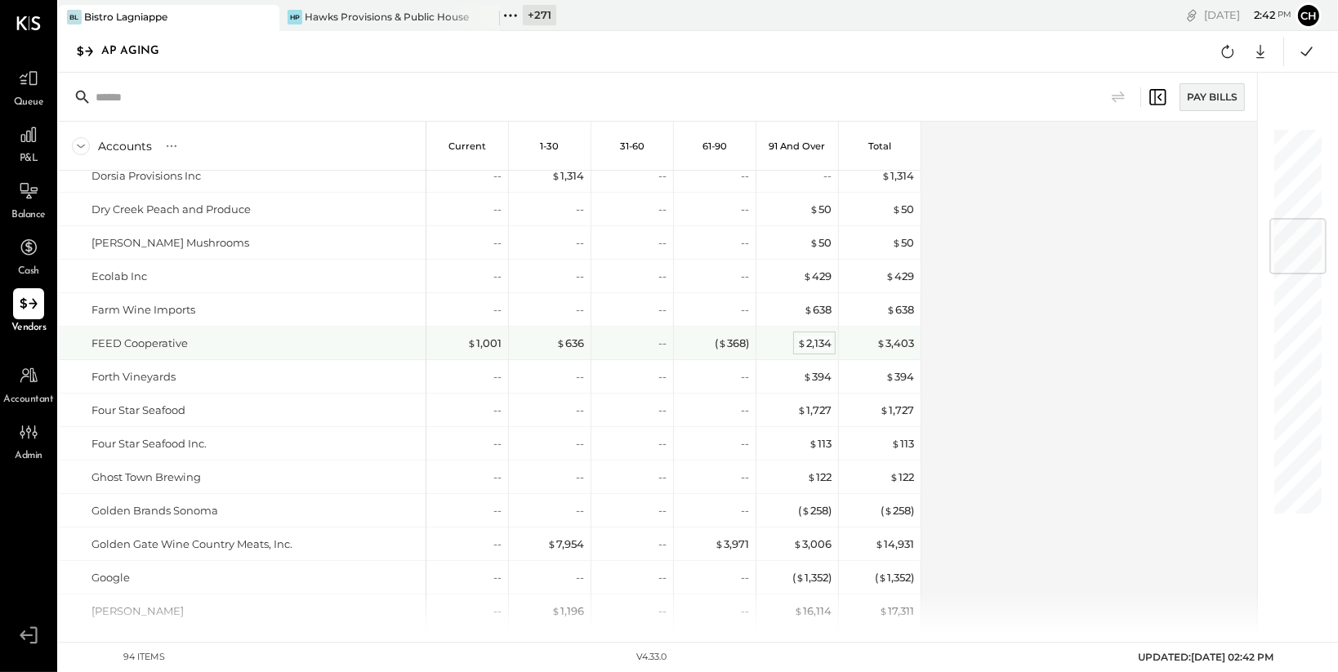
click at [828, 344] on div "$ 2,134" at bounding box center [814, 344] width 34 height 16
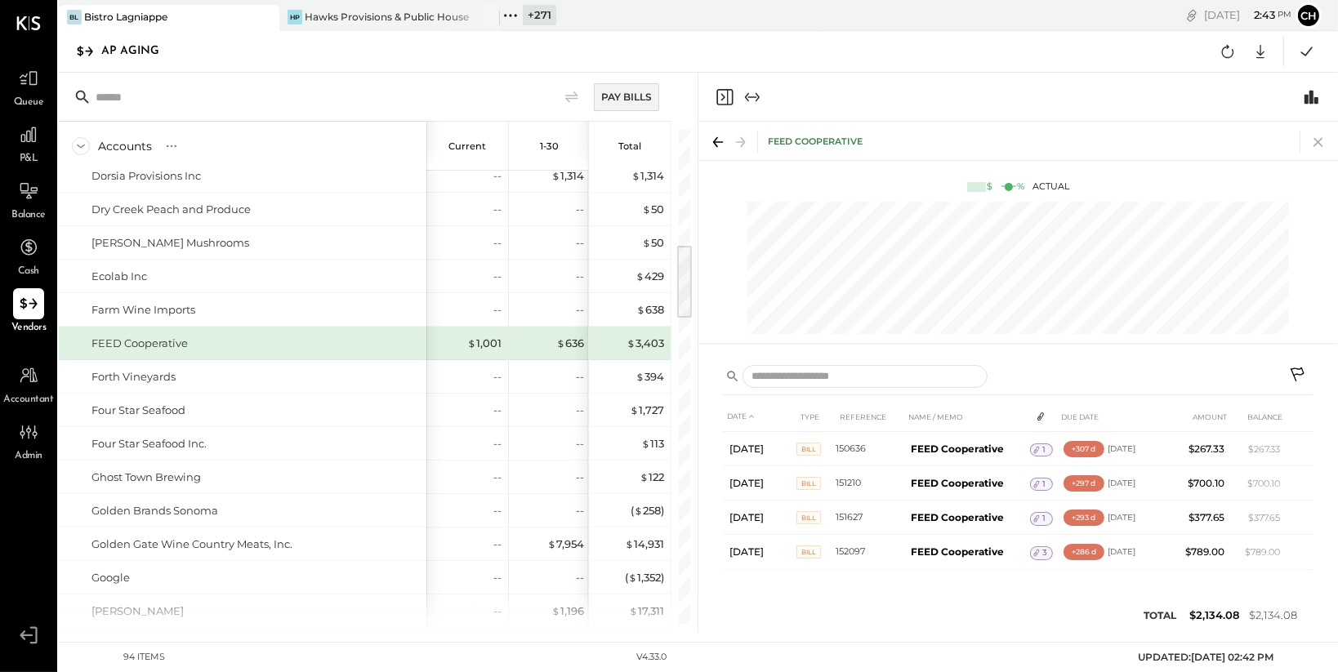
click at [1315, 136] on icon at bounding box center [1318, 142] width 23 height 23
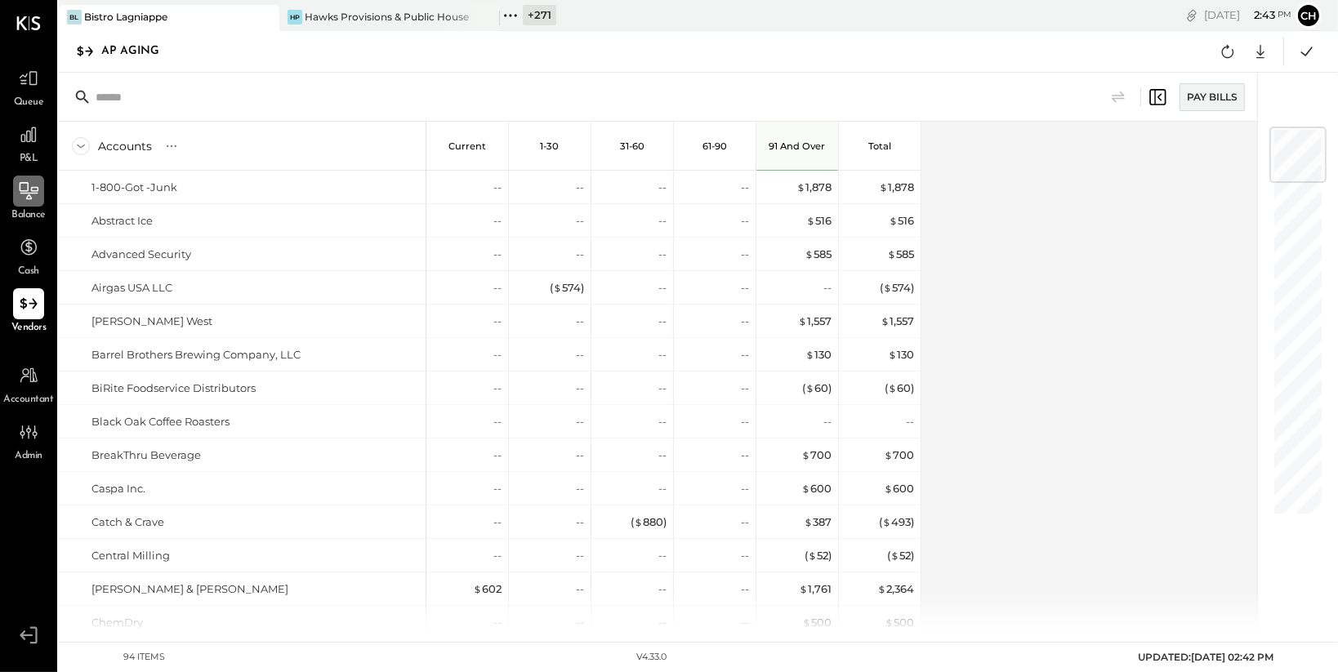
click at [25, 185] on icon at bounding box center [28, 191] width 21 height 21
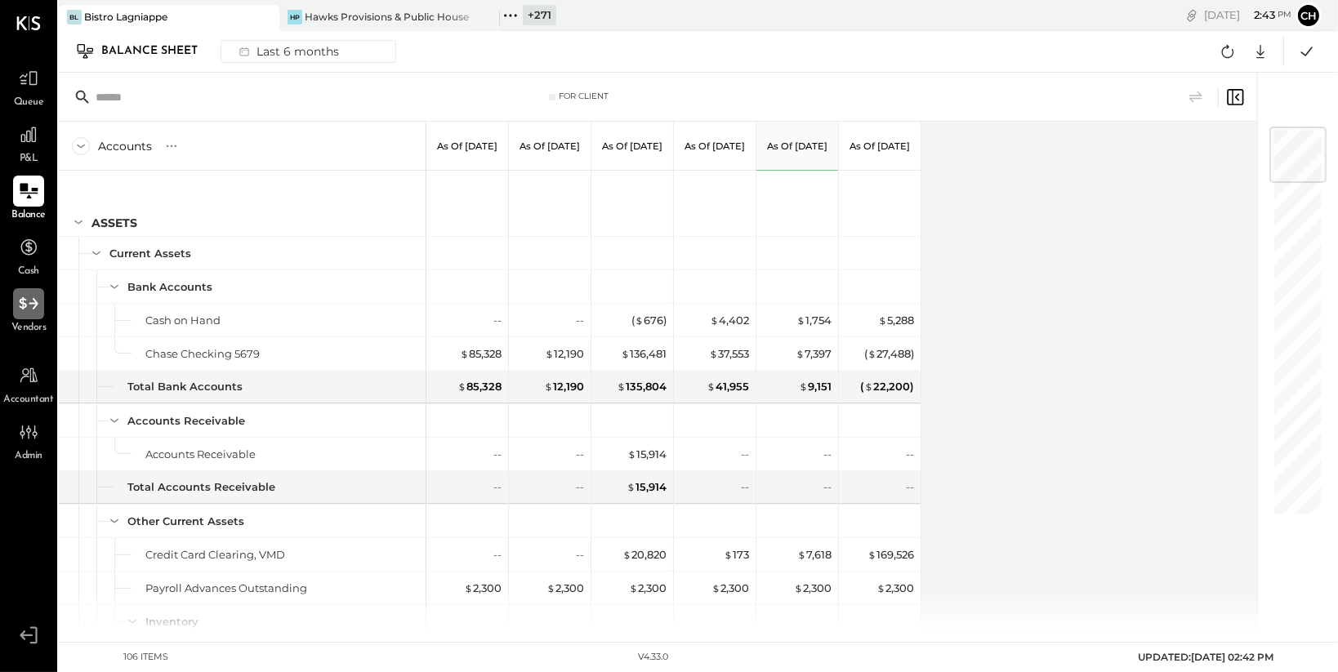
click at [28, 311] on icon at bounding box center [28, 303] width 21 height 21
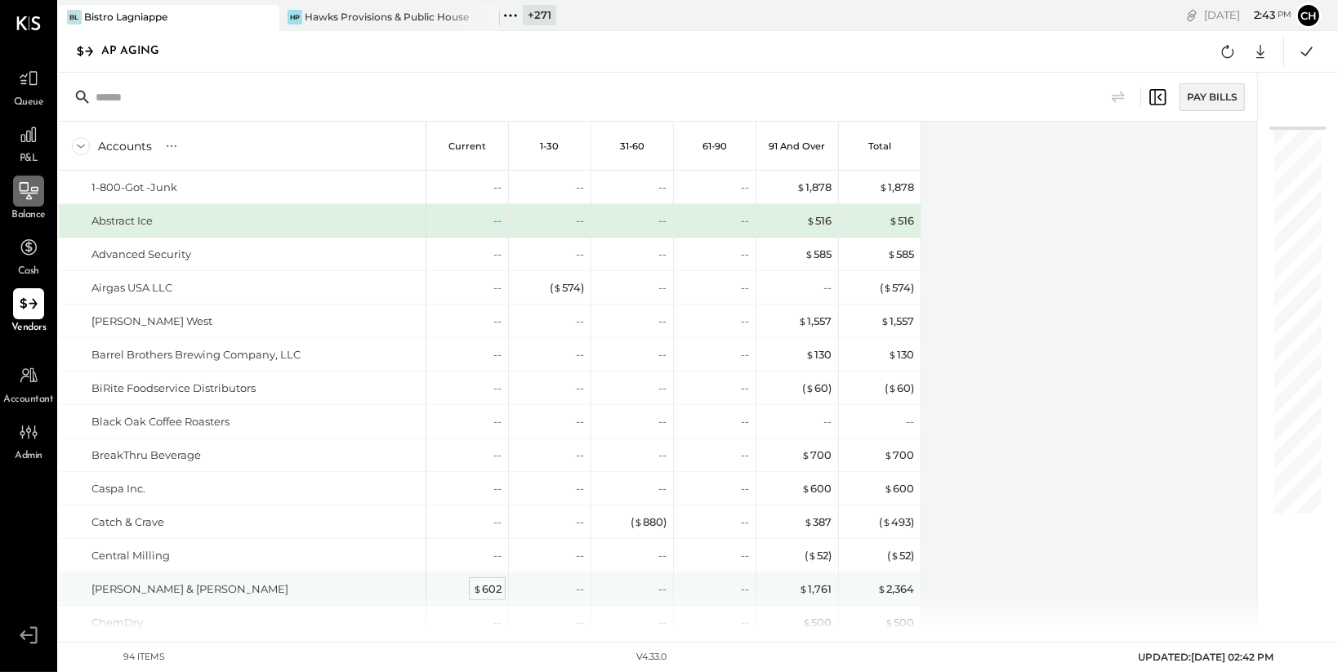
click at [484, 582] on div "$ 602" at bounding box center [487, 590] width 29 height 16
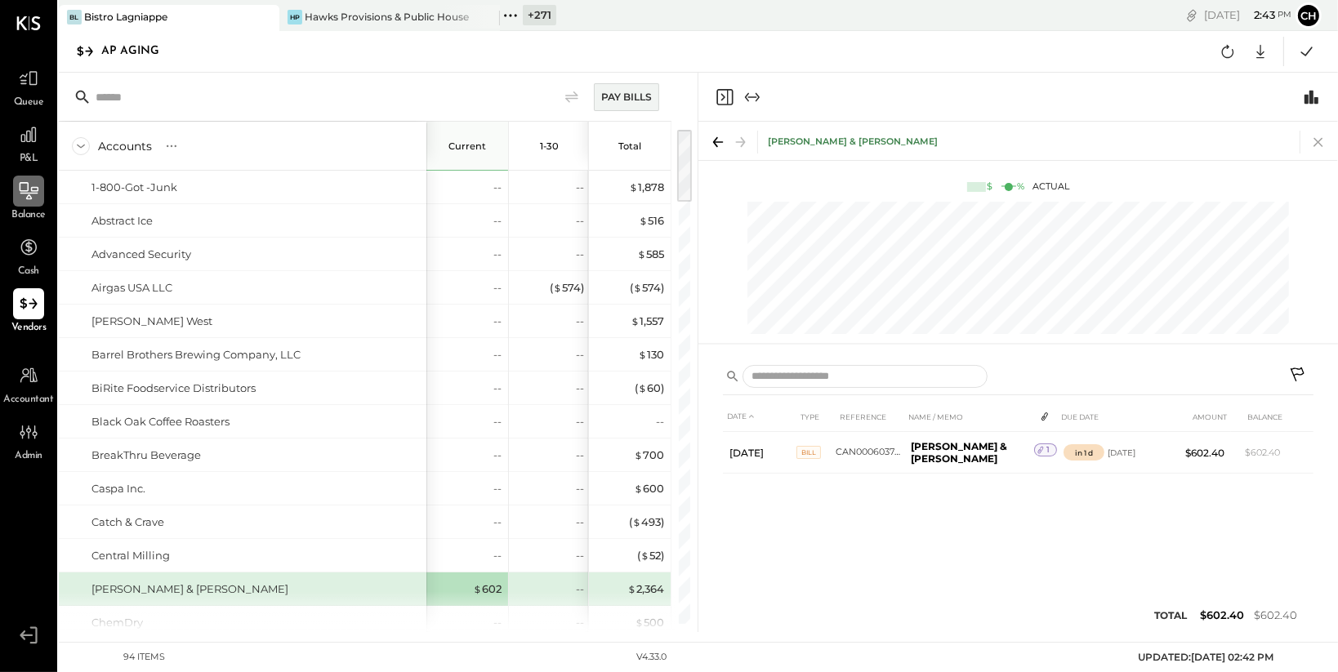
click at [1320, 138] on icon at bounding box center [1318, 142] width 23 height 23
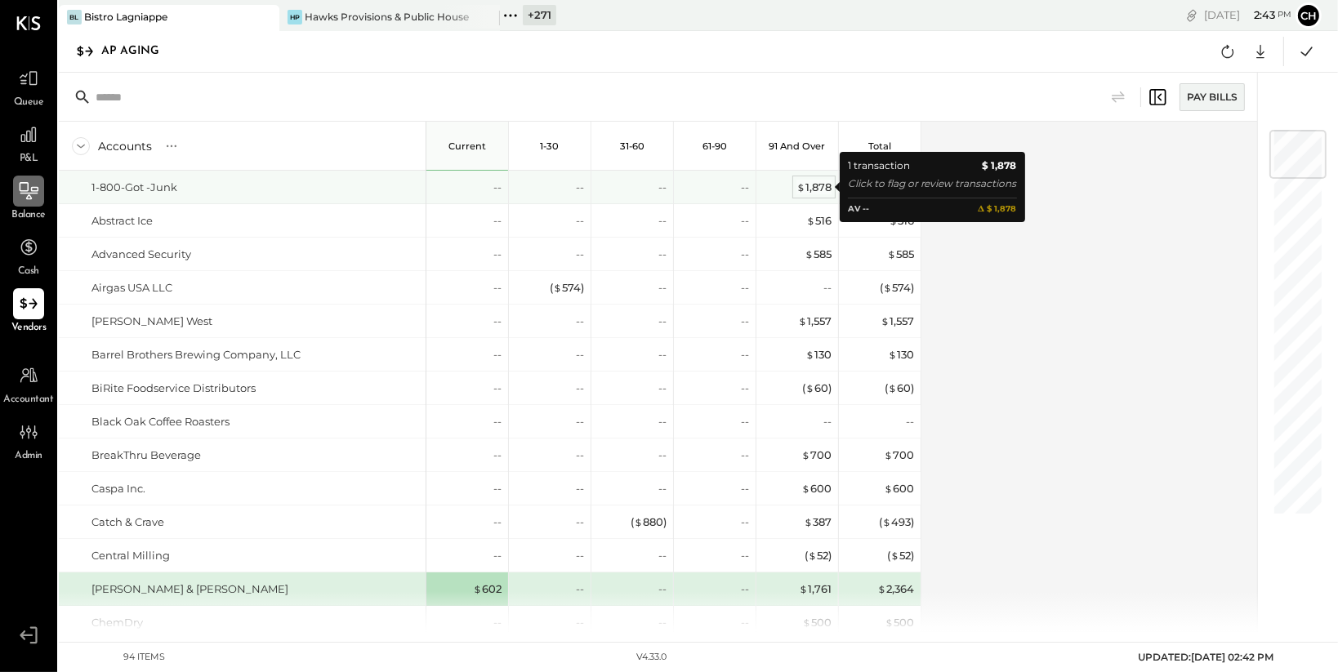
click at [809, 187] on div "$ 1,878" at bounding box center [814, 188] width 35 height 16
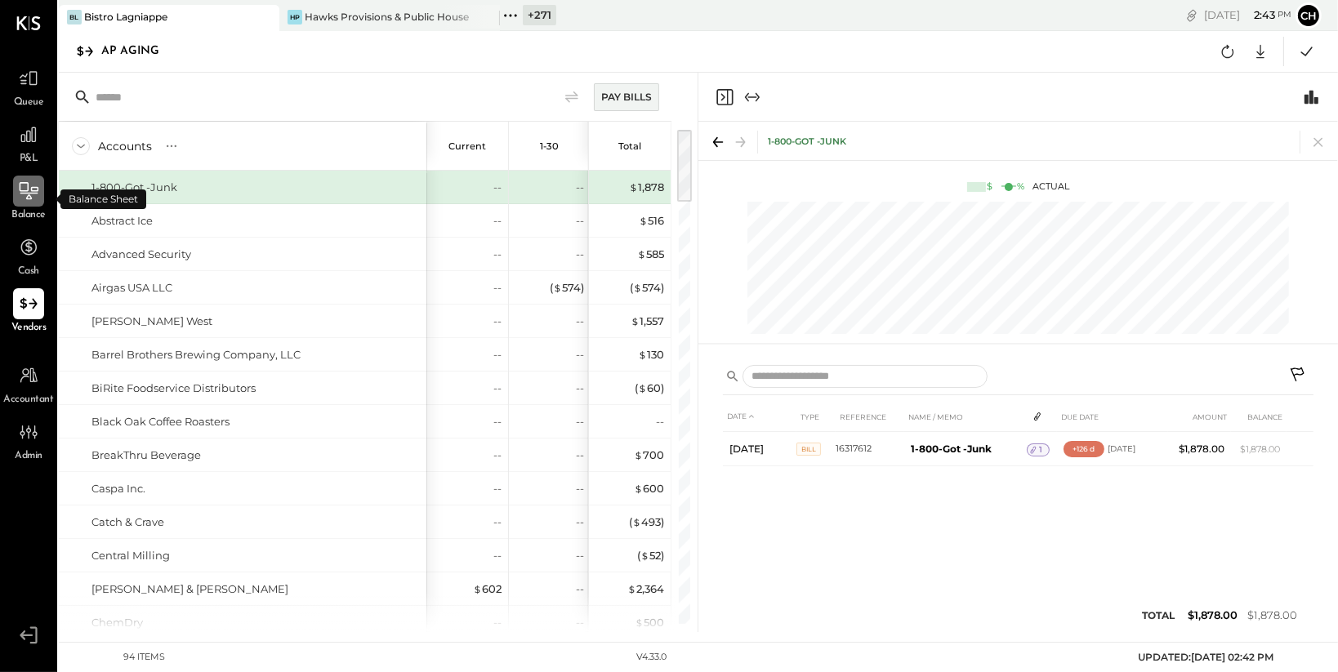
click at [26, 187] on icon at bounding box center [28, 191] width 21 height 21
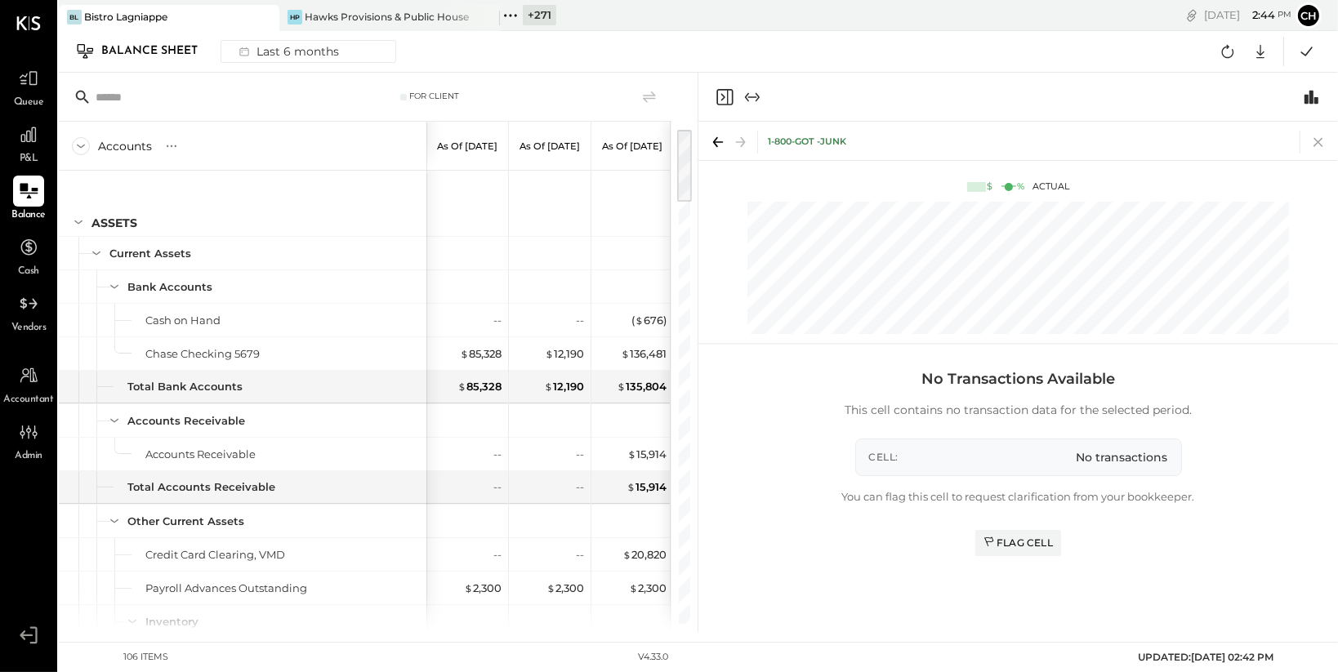
click at [1326, 135] on icon at bounding box center [1318, 142] width 23 height 23
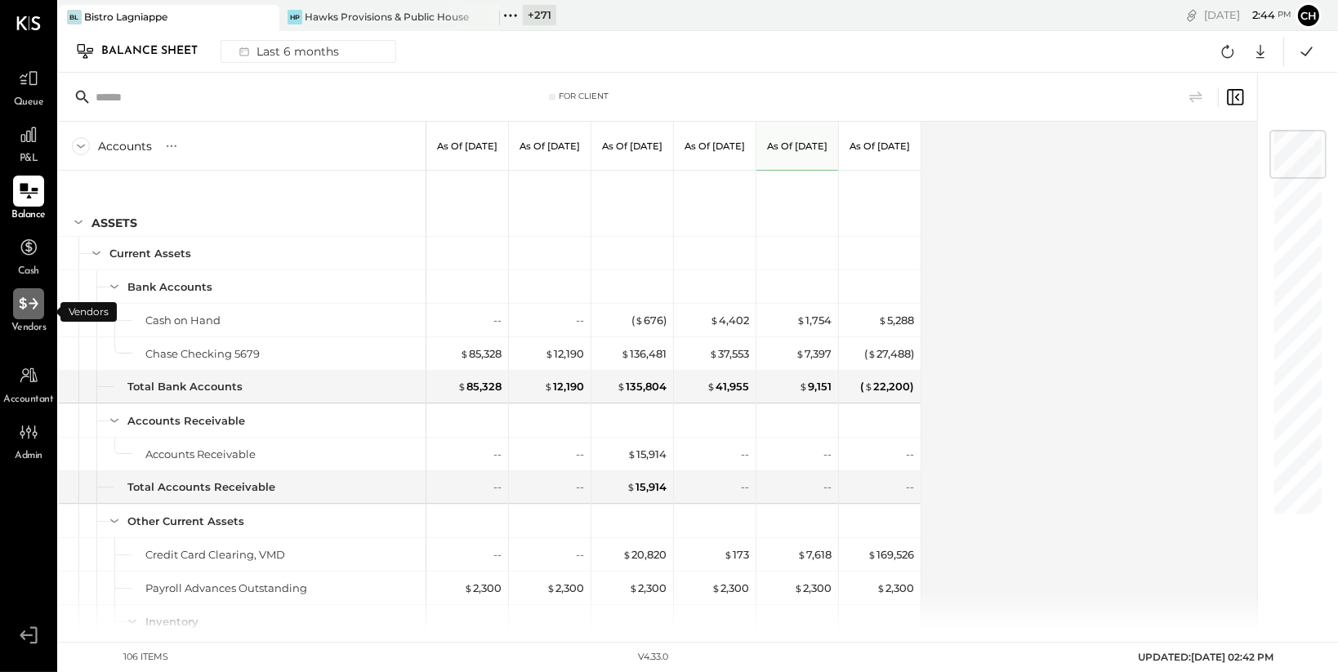
click at [28, 297] on icon at bounding box center [28, 303] width 21 height 21
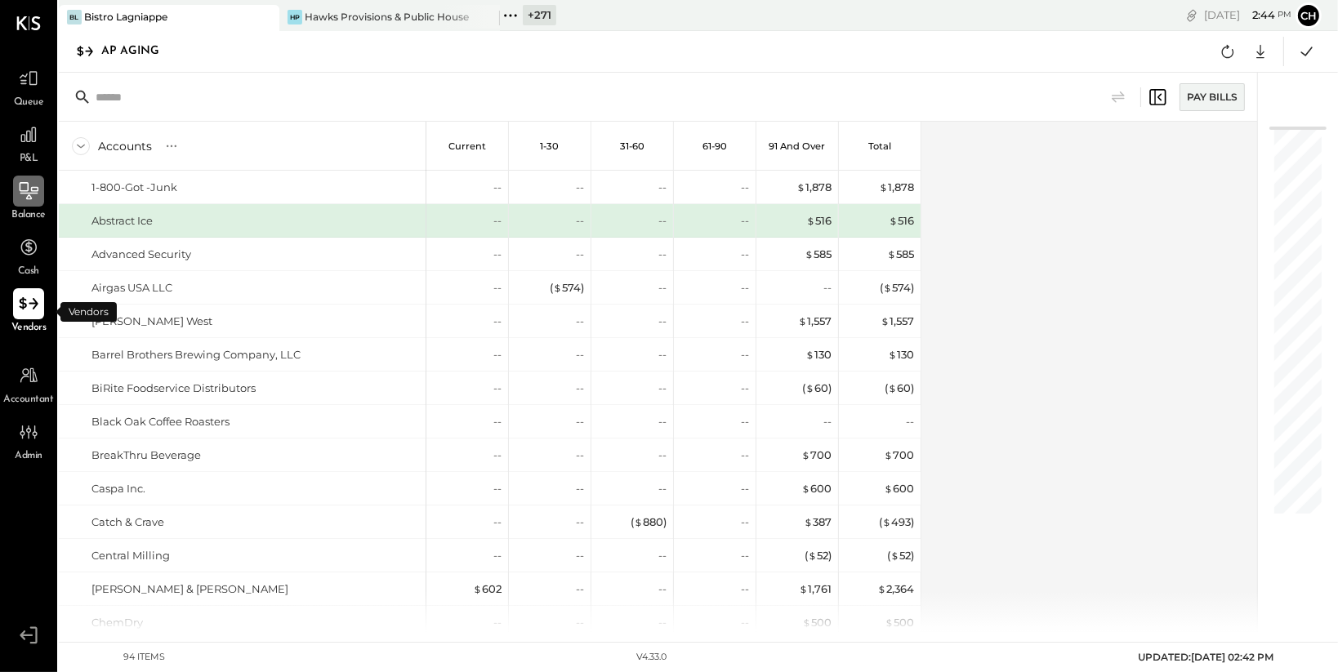
click at [33, 306] on icon at bounding box center [28, 303] width 21 height 21
click at [37, 193] on icon at bounding box center [29, 194] width 18 height 2
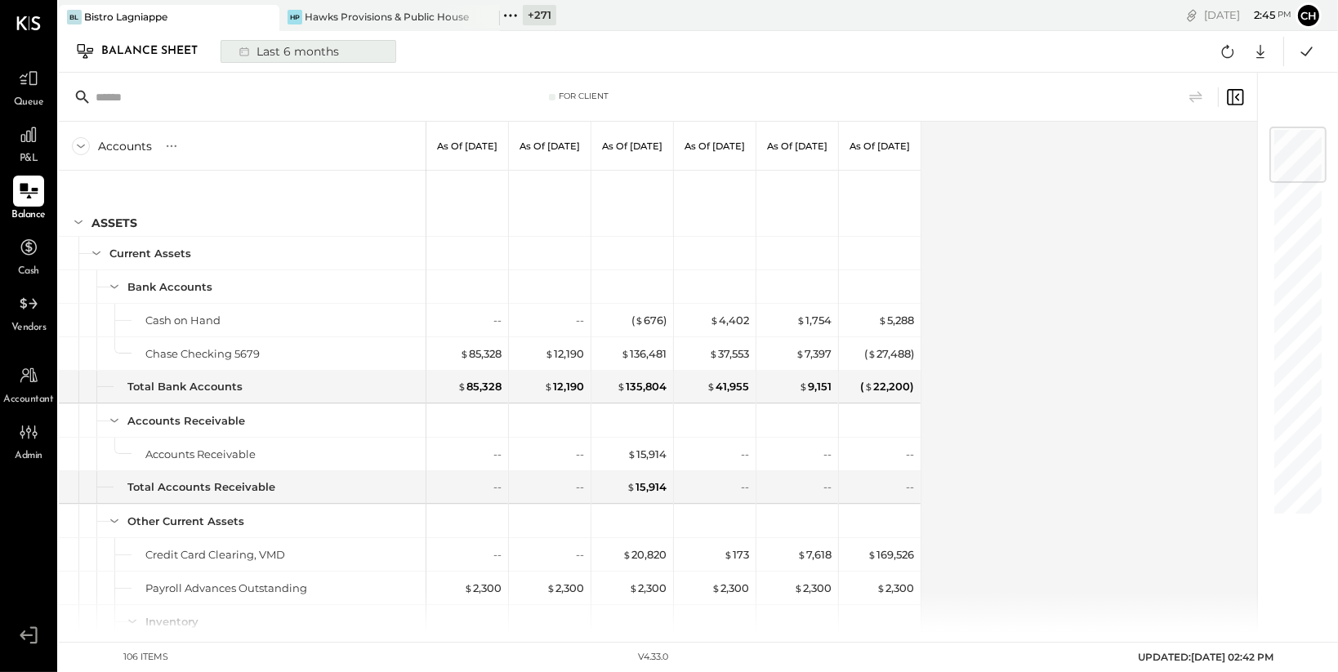
click at [281, 53] on div "Last 6 months" at bounding box center [288, 51] width 116 height 21
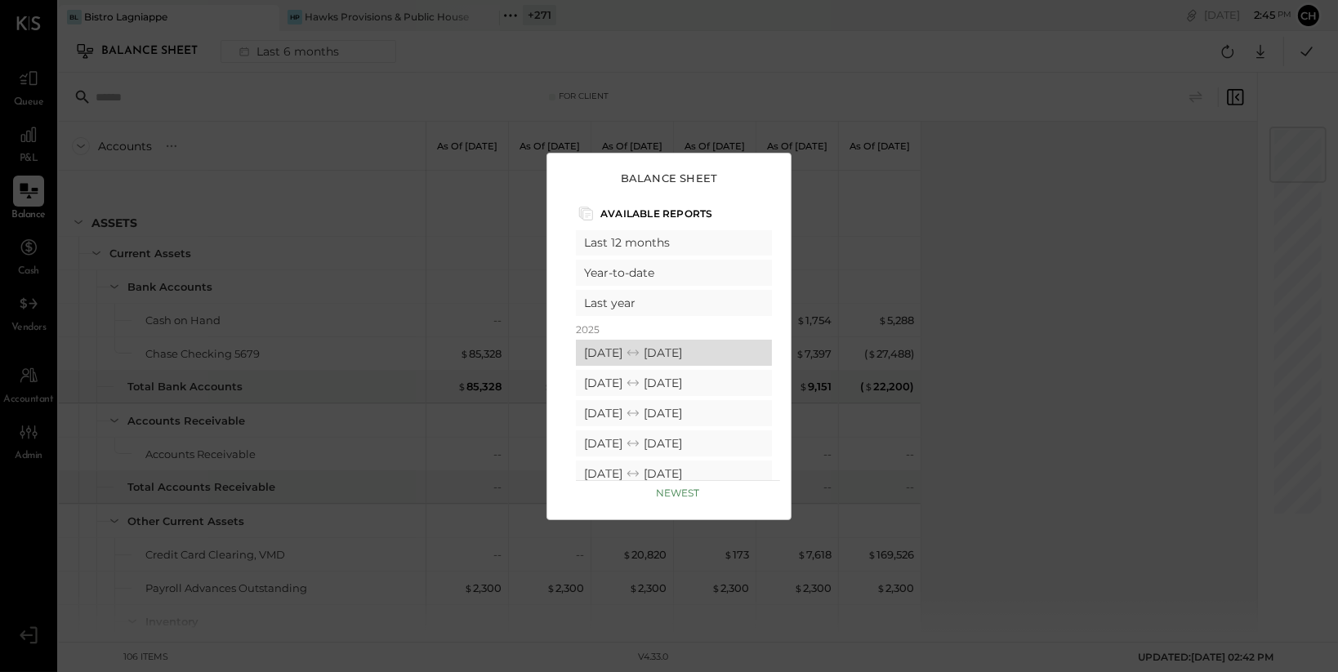
scroll to position [50, 0]
click at [685, 373] on div "07/01/2025 07/31/2025" at bounding box center [674, 381] width 196 height 26
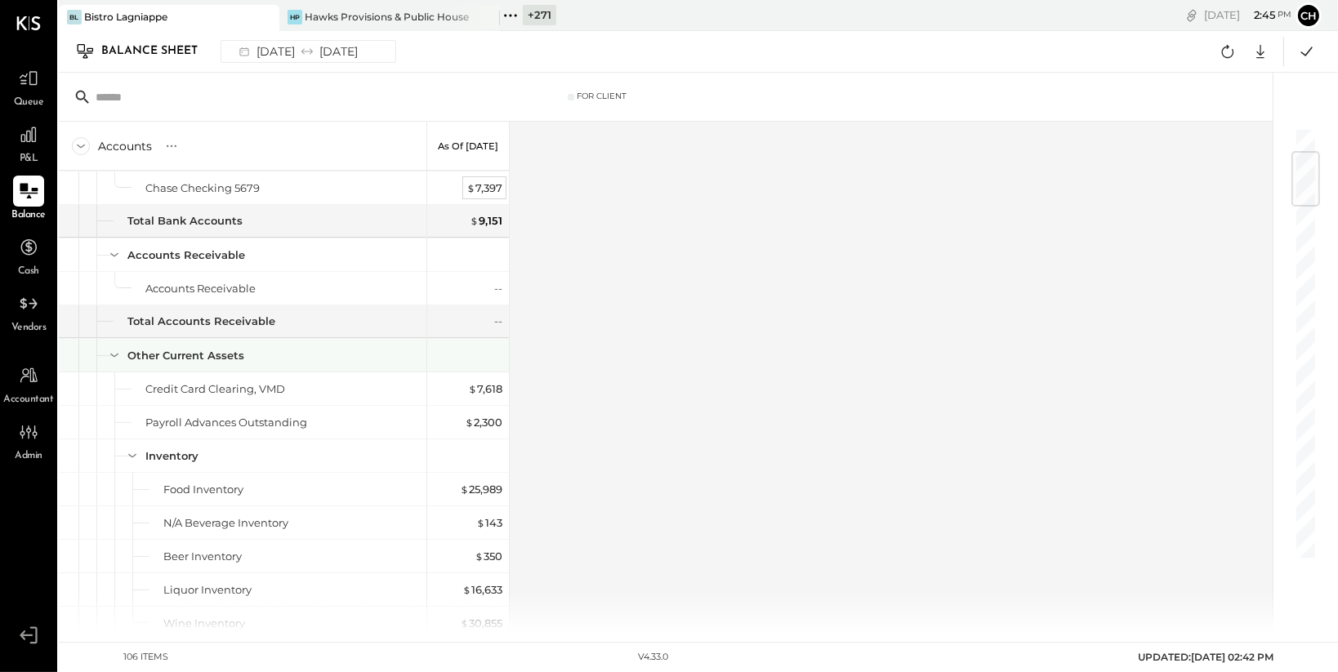
scroll to position [203, 0]
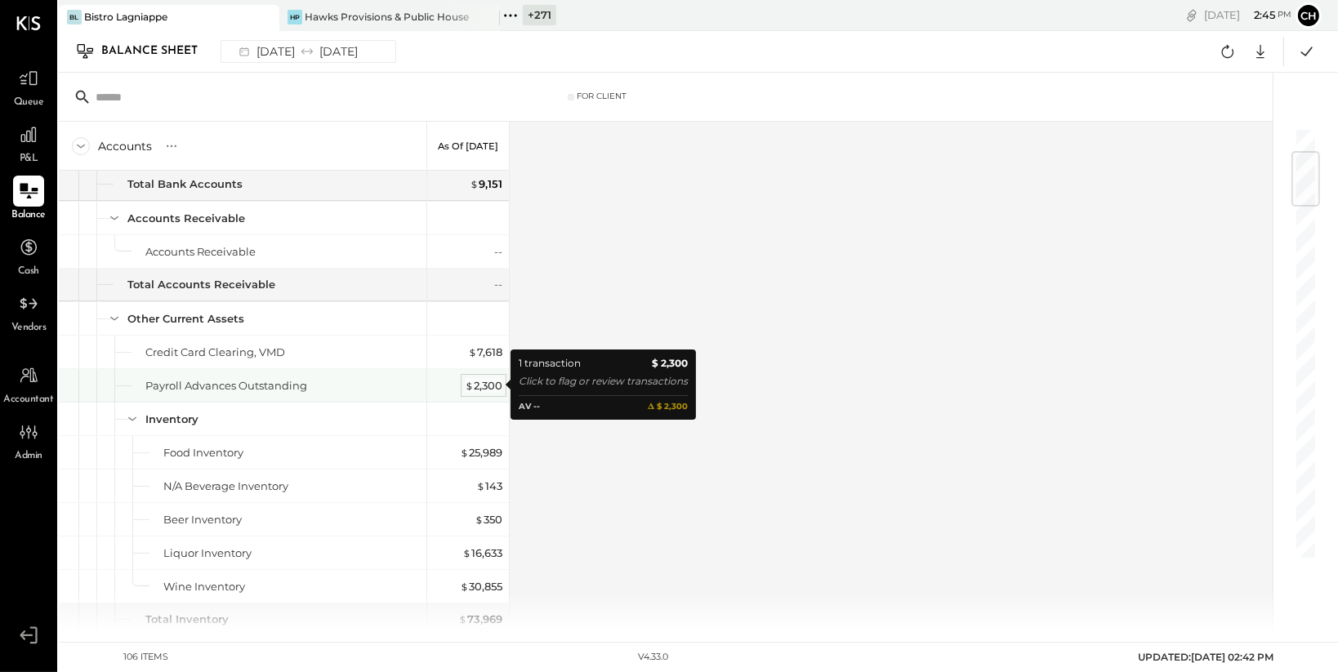
click at [496, 384] on div "$ 2,300" at bounding box center [484, 386] width 38 height 16
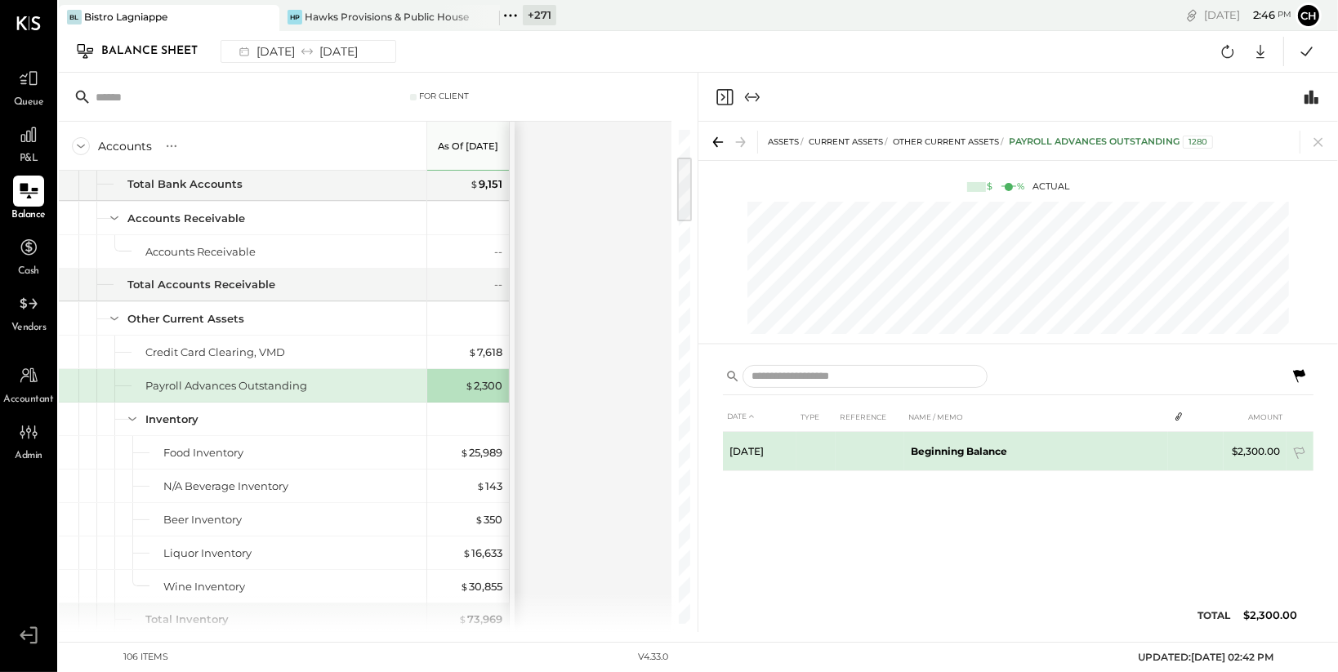
click at [1260, 448] on td "$2,300.00" at bounding box center [1255, 451] width 63 height 39
click at [1060, 449] on td "Beginning Balance" at bounding box center [1036, 451] width 264 height 39
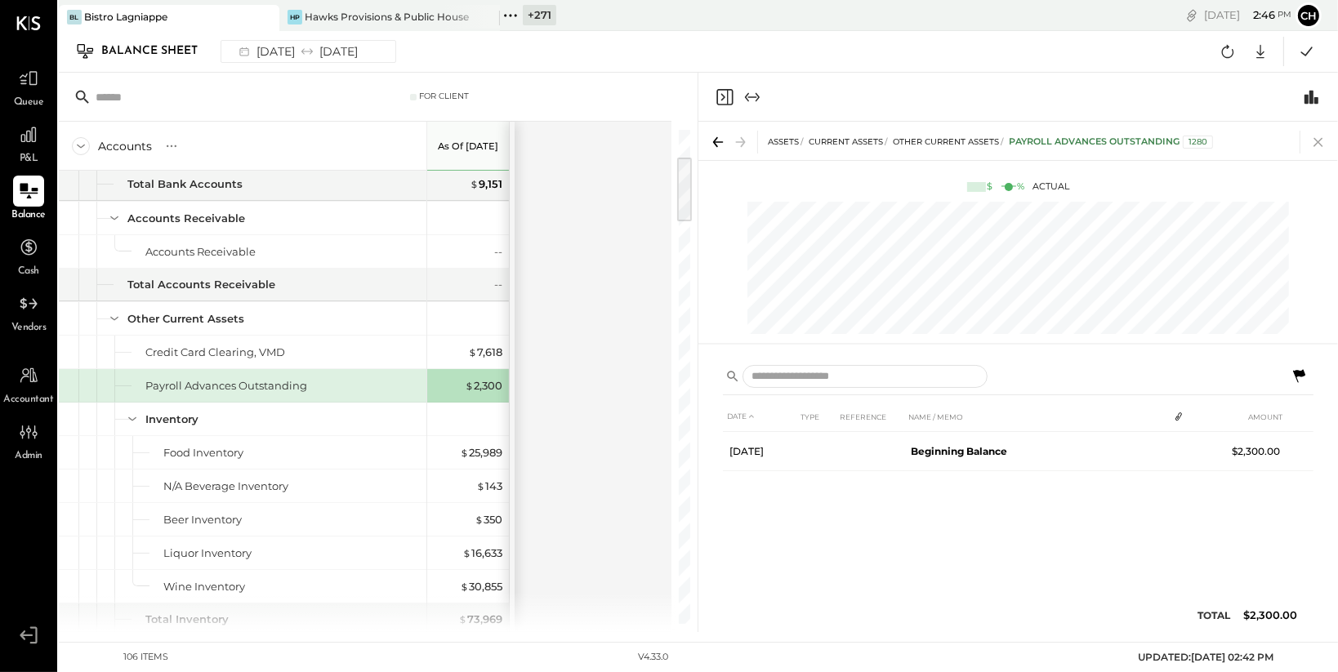
click at [1317, 136] on icon at bounding box center [1318, 142] width 23 height 23
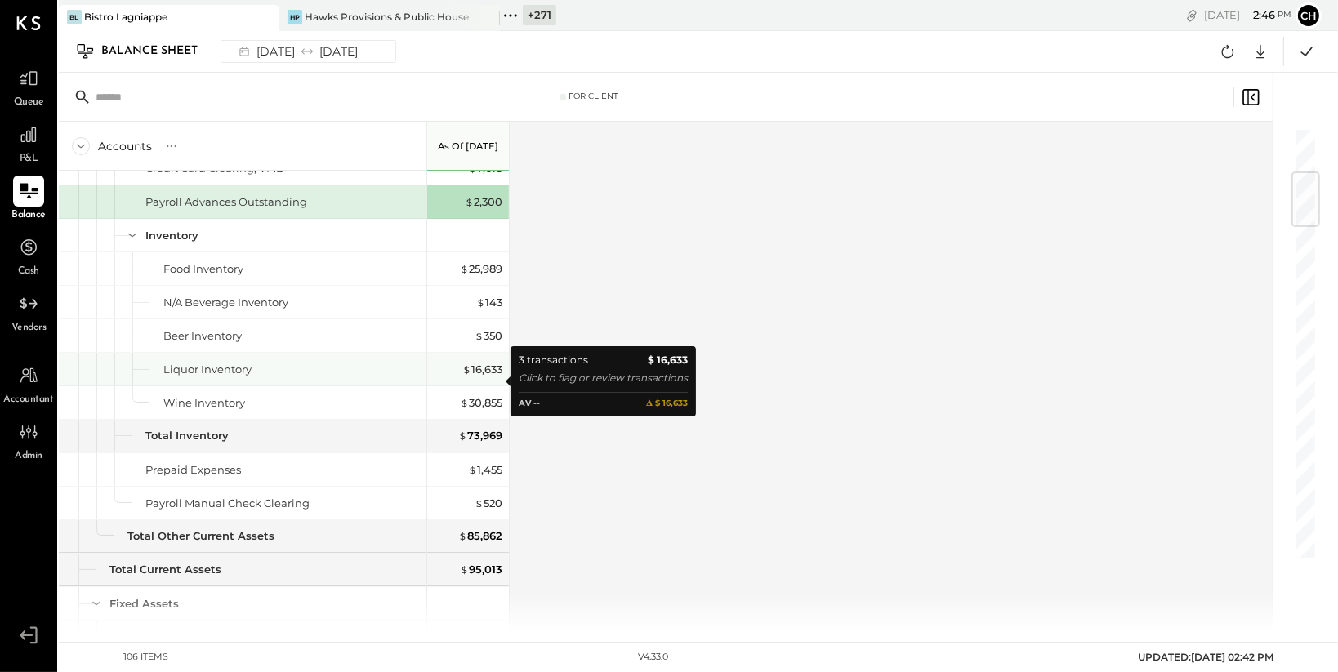
scroll to position [413, 0]
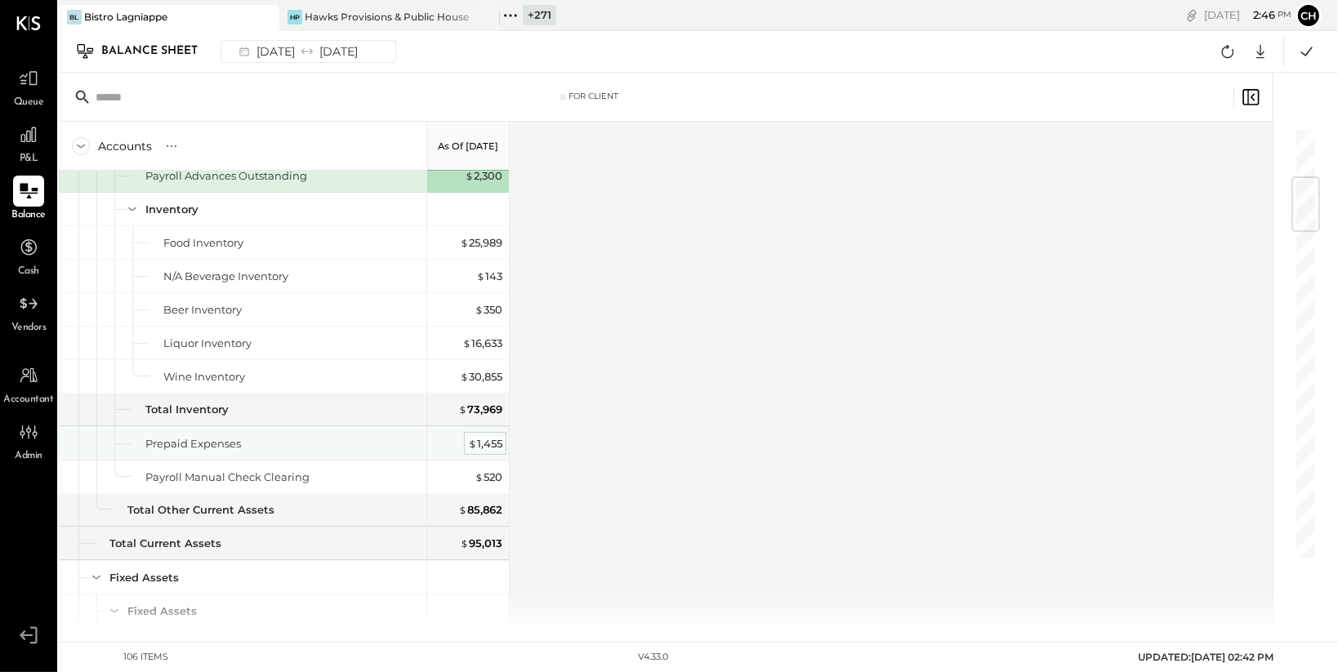
click at [480, 444] on div "$ 1,455" at bounding box center [485, 444] width 34 height 16
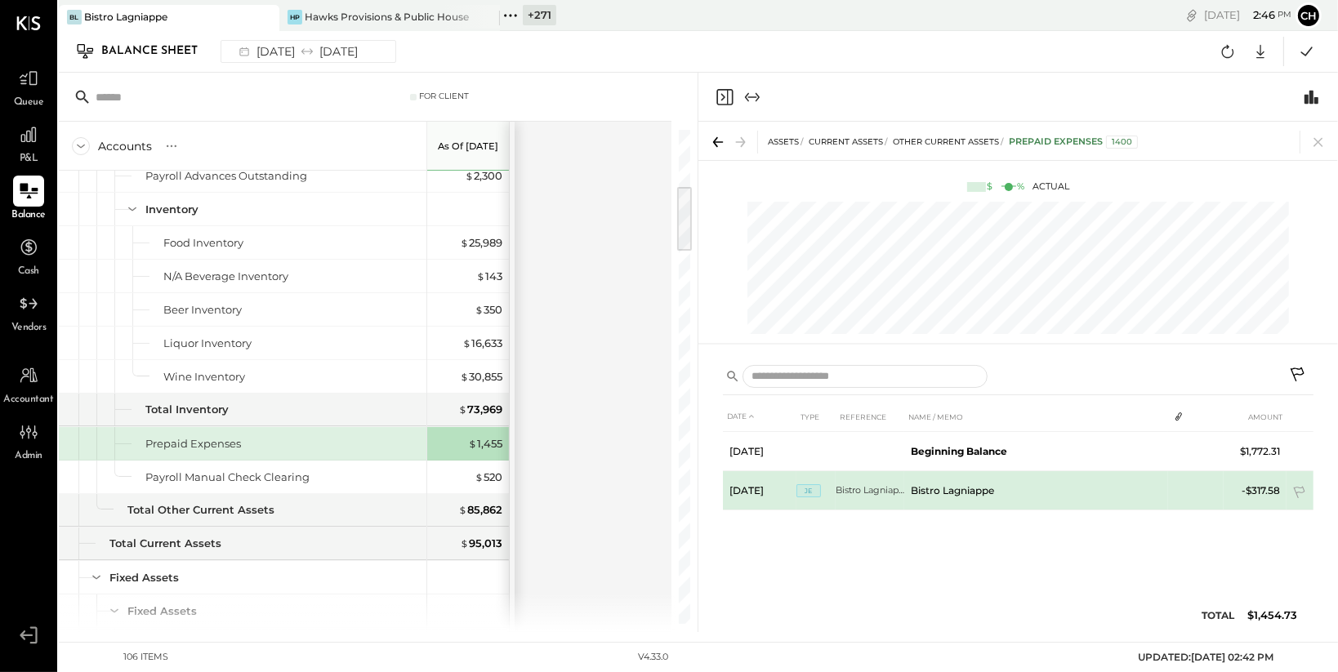
click at [963, 491] on td "Bistro Lagniappe" at bounding box center [1036, 490] width 264 height 39
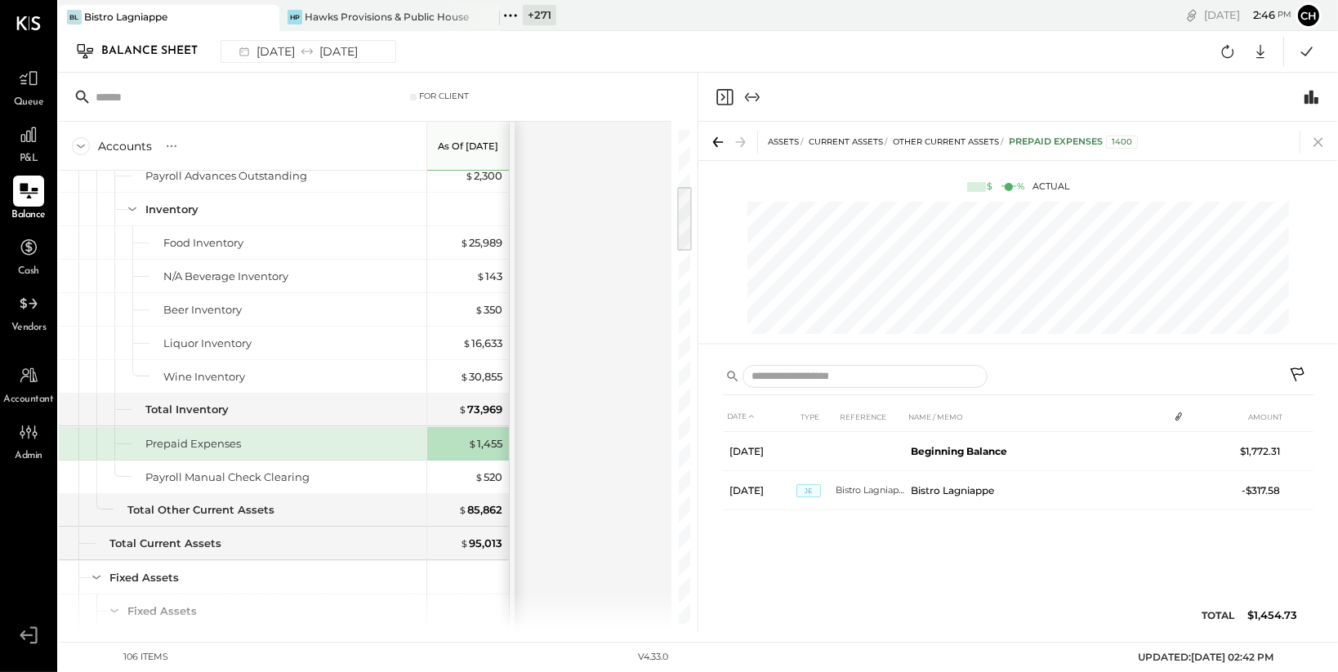
click at [1325, 143] on icon at bounding box center [1318, 142] width 23 height 23
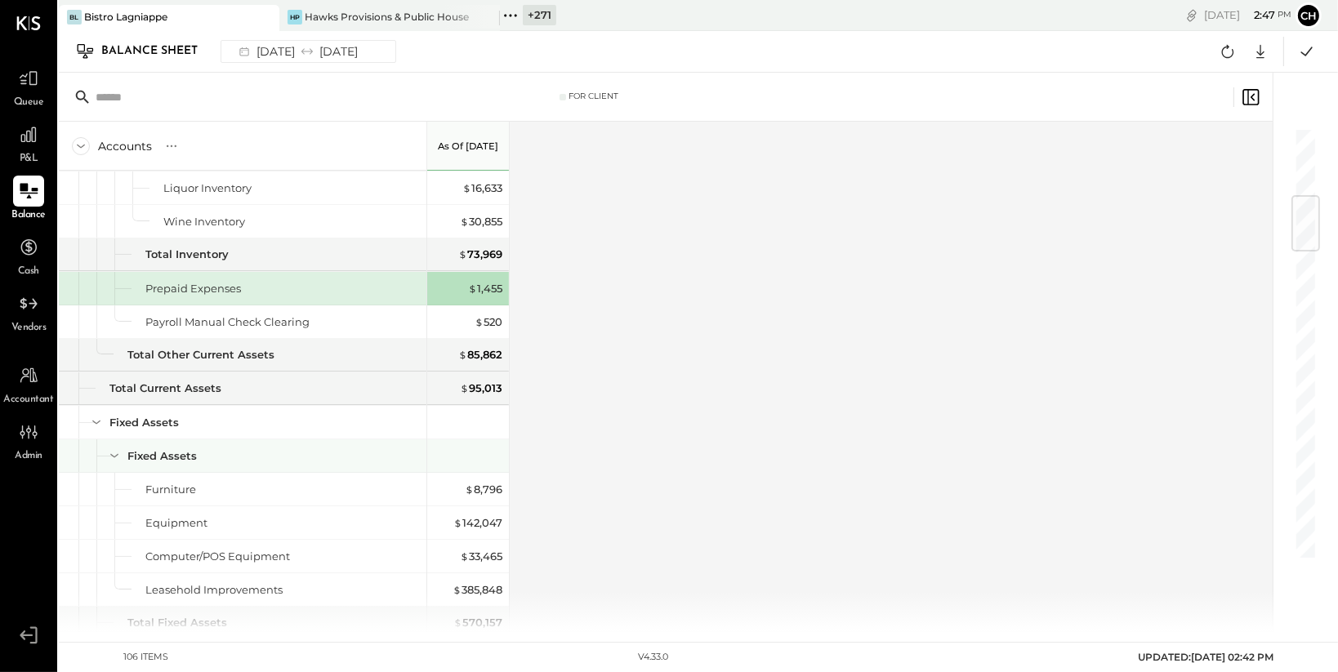
scroll to position [581, 0]
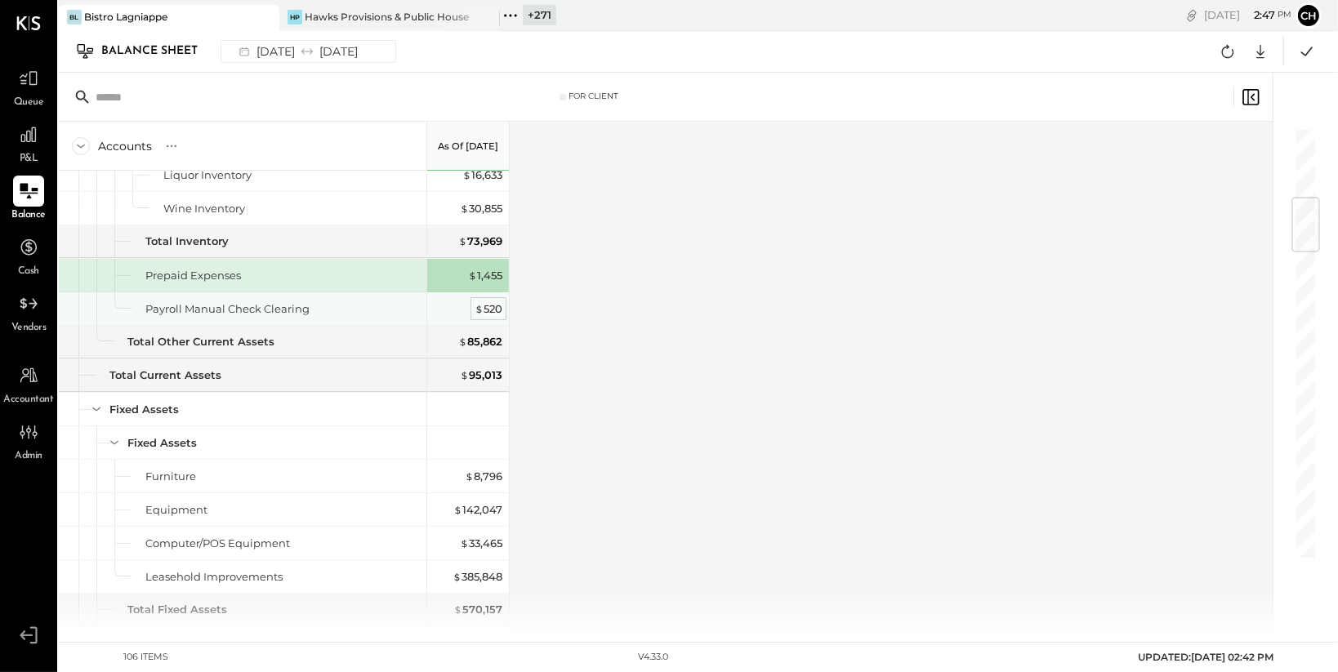
click at [484, 304] on div "$ 520" at bounding box center [489, 309] width 28 height 16
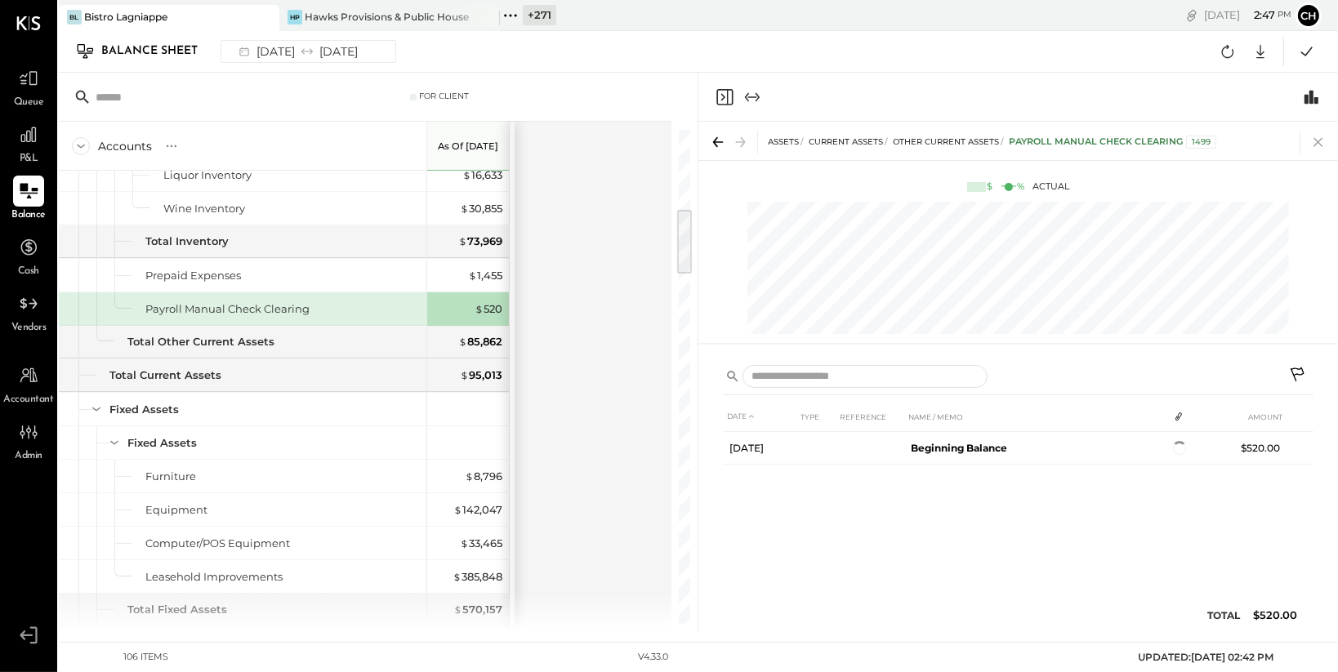
click at [1318, 141] on icon at bounding box center [1318, 142] width 23 height 23
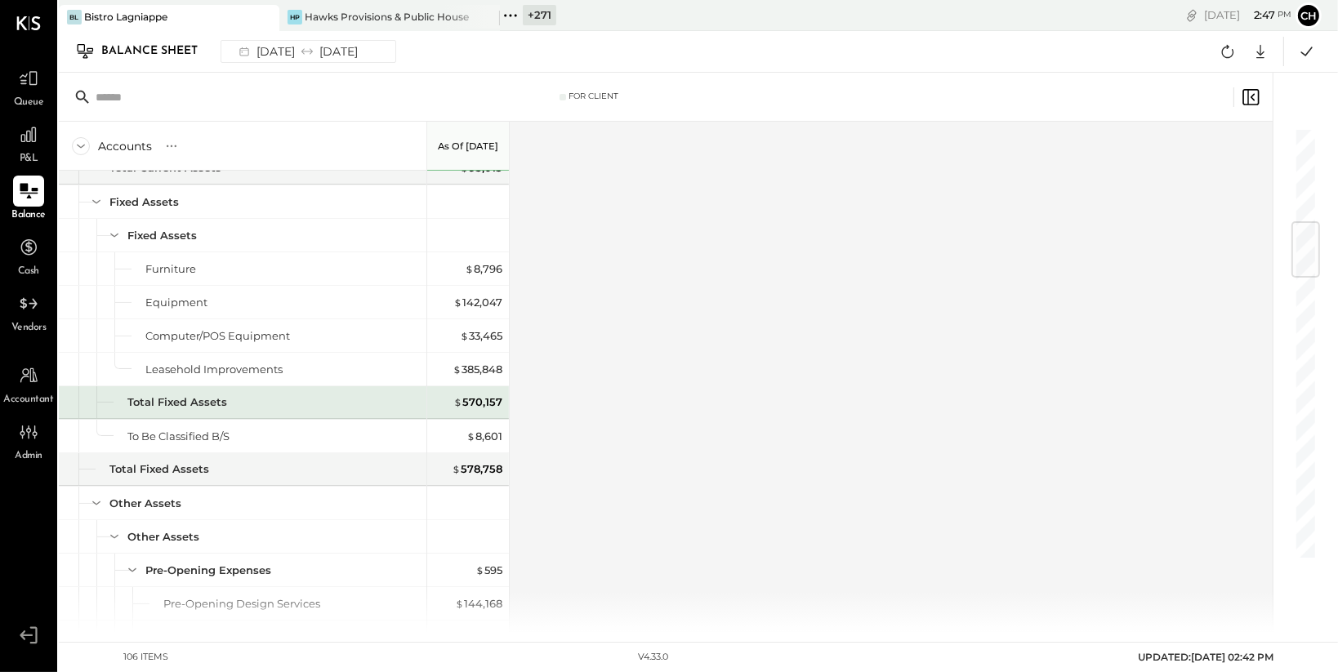
scroll to position [804, 0]
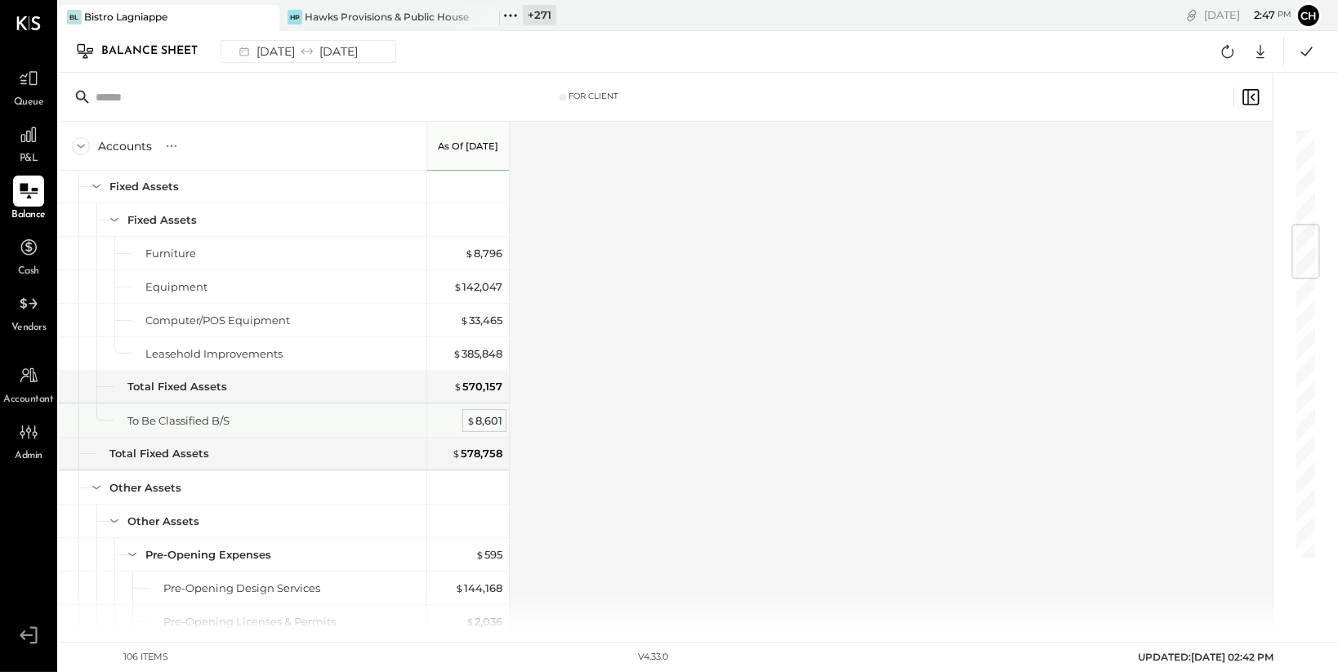
click at [489, 422] on div "$ 8,601" at bounding box center [485, 421] width 36 height 16
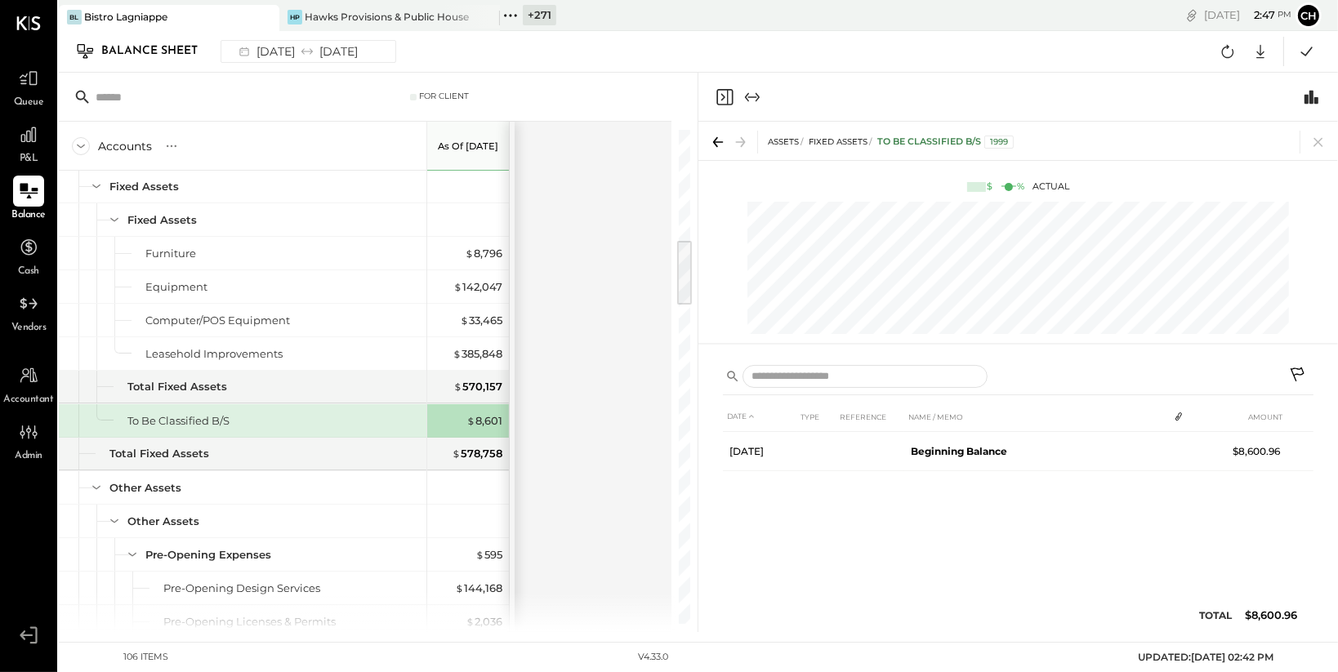
click at [1302, 370] on icon at bounding box center [1299, 377] width 20 height 20
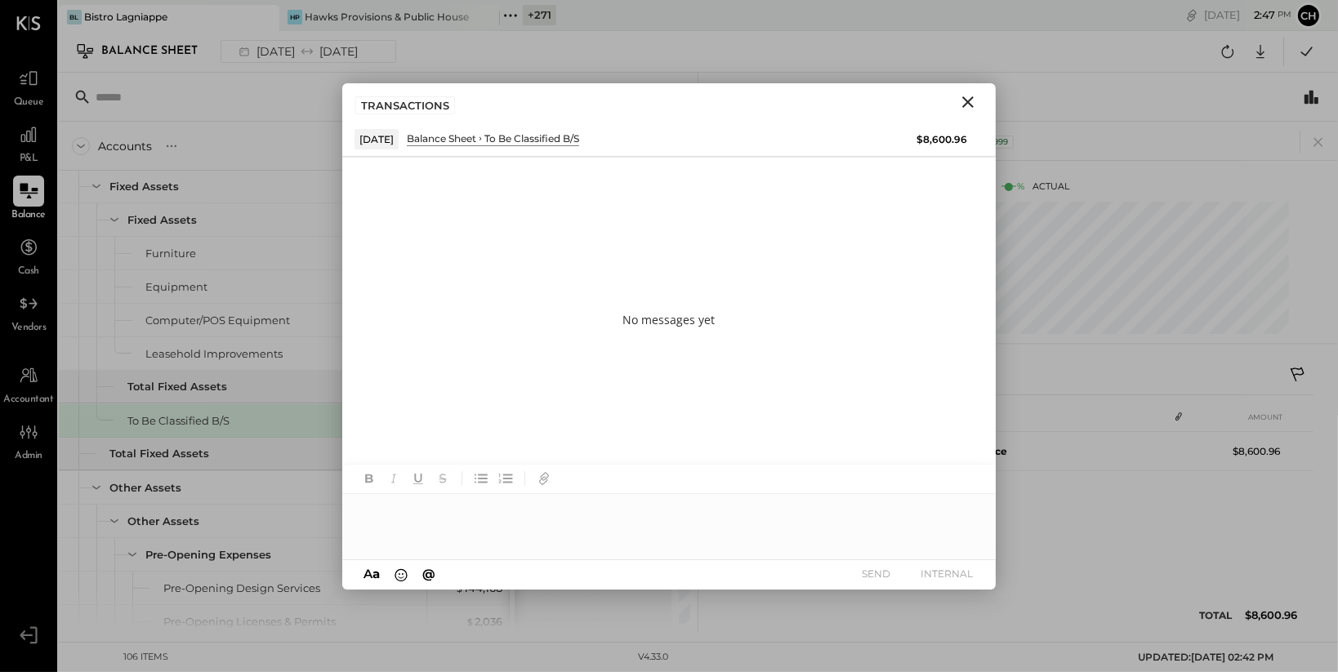
click at [520, 510] on div at bounding box center [669, 526] width 654 height 65
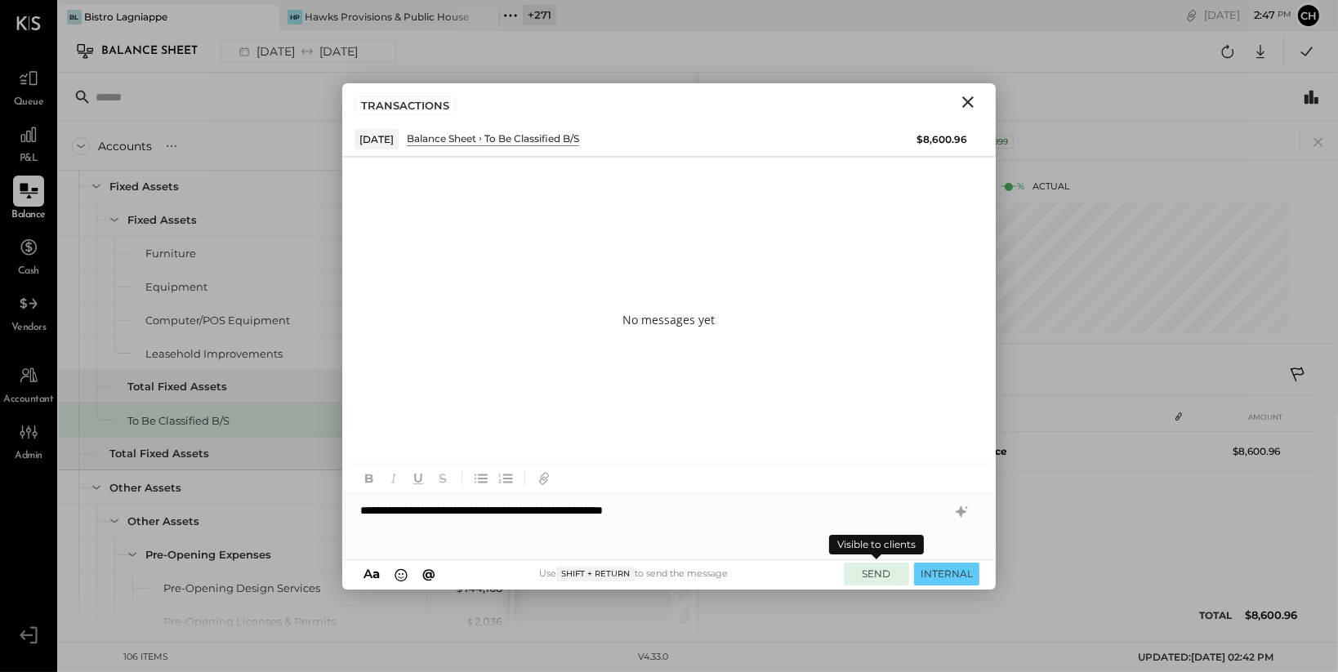
click at [888, 573] on button "SEND" at bounding box center [876, 574] width 65 height 22
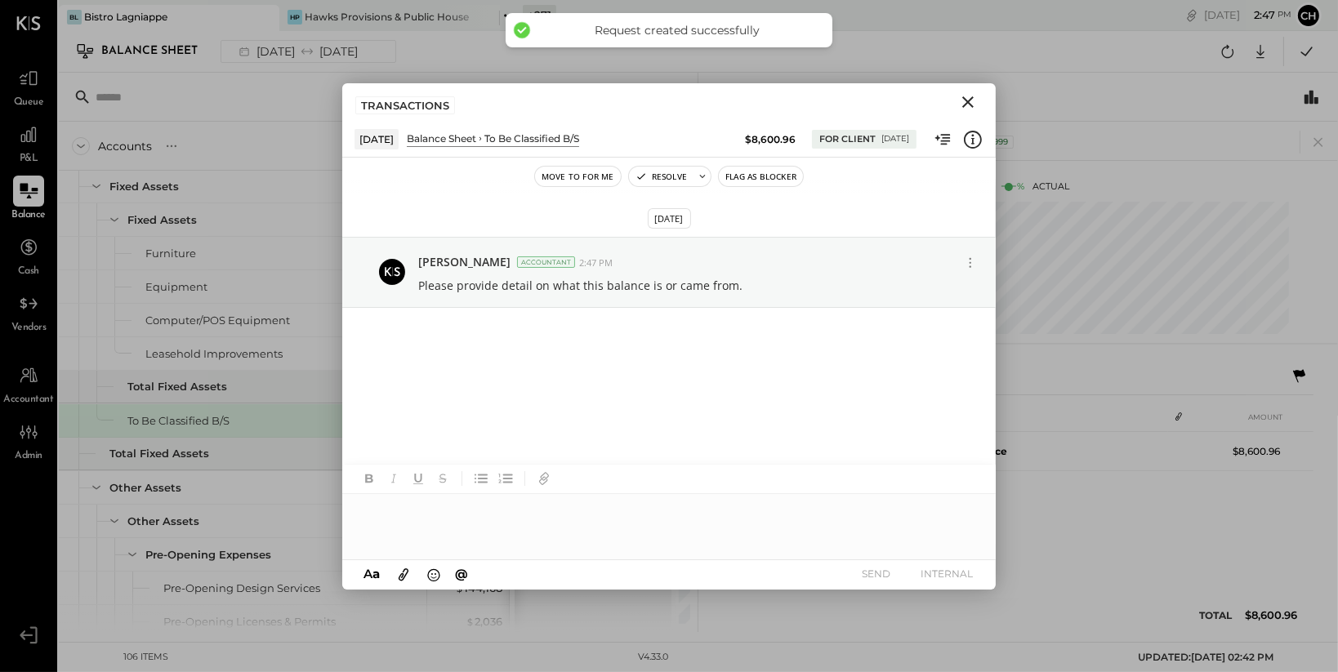
click at [971, 102] on icon "Close" at bounding box center [968, 102] width 20 height 20
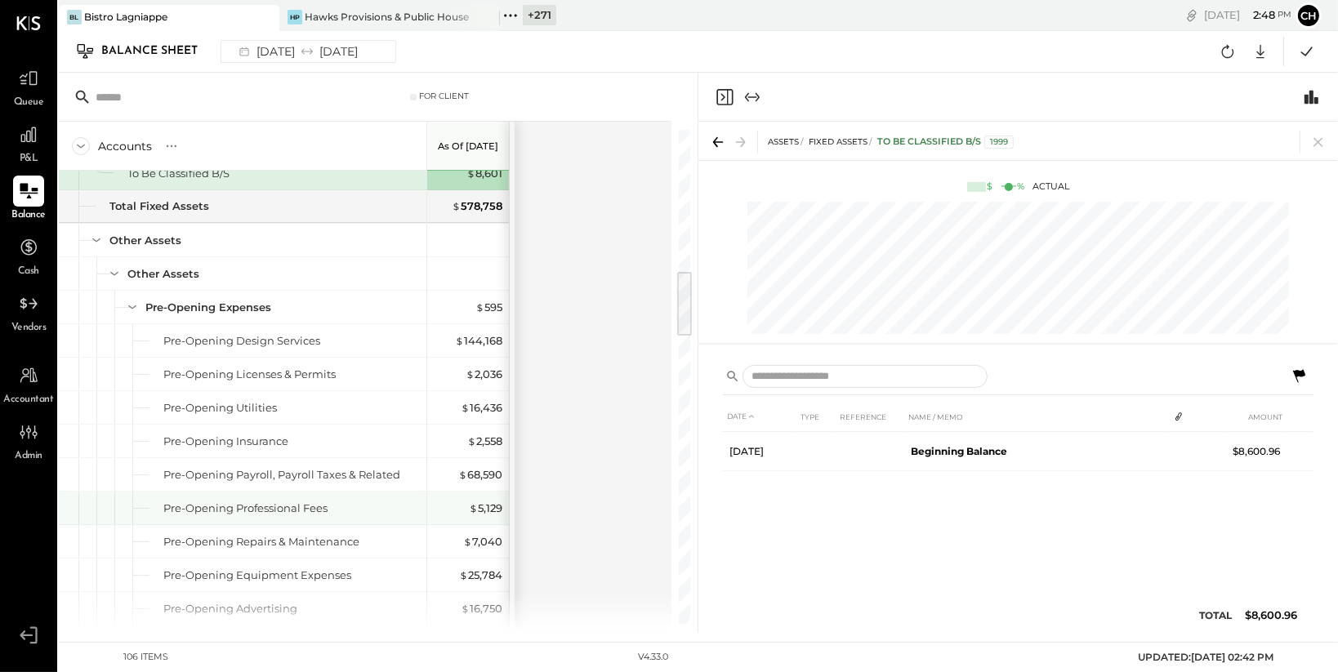
scroll to position [968, 0]
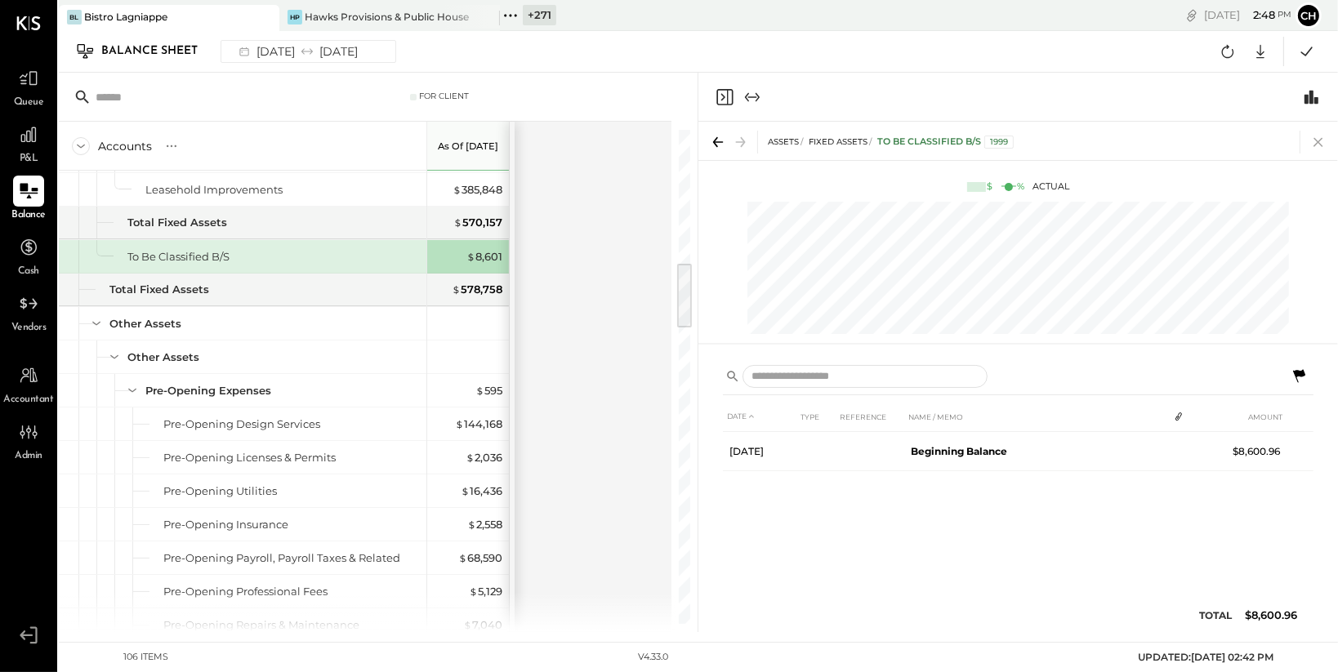
click at [1326, 140] on icon at bounding box center [1318, 142] width 23 height 23
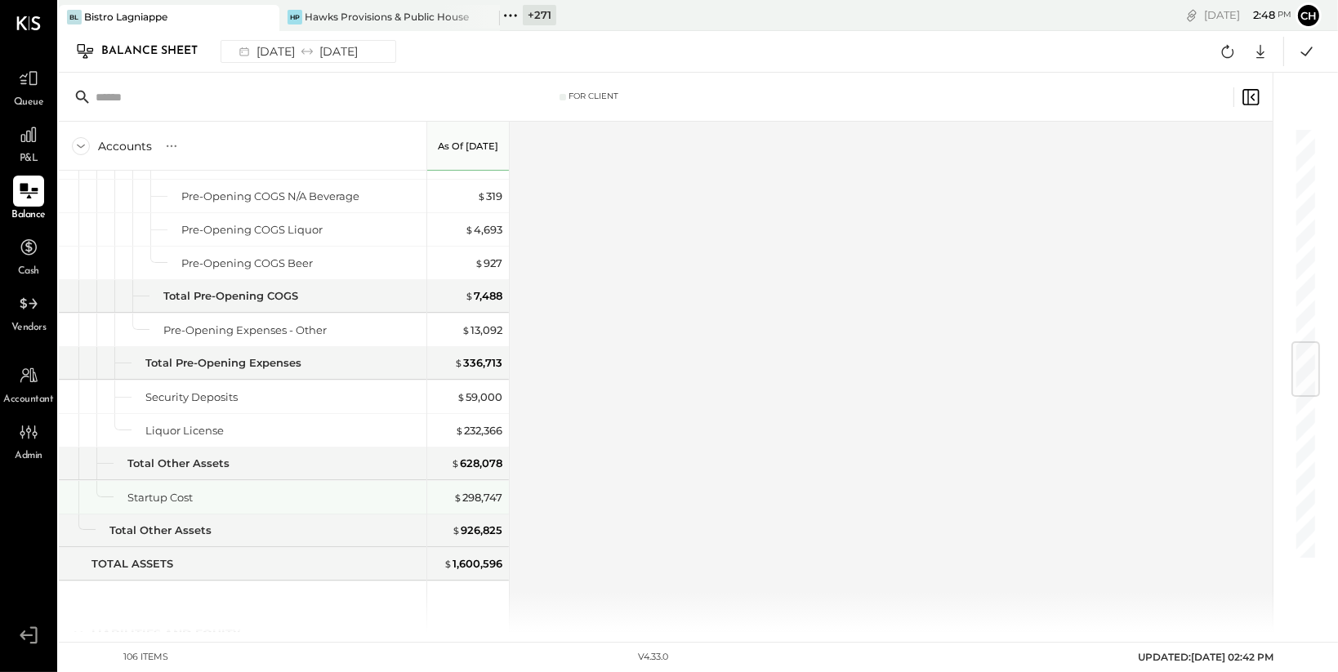
scroll to position [1778, 0]
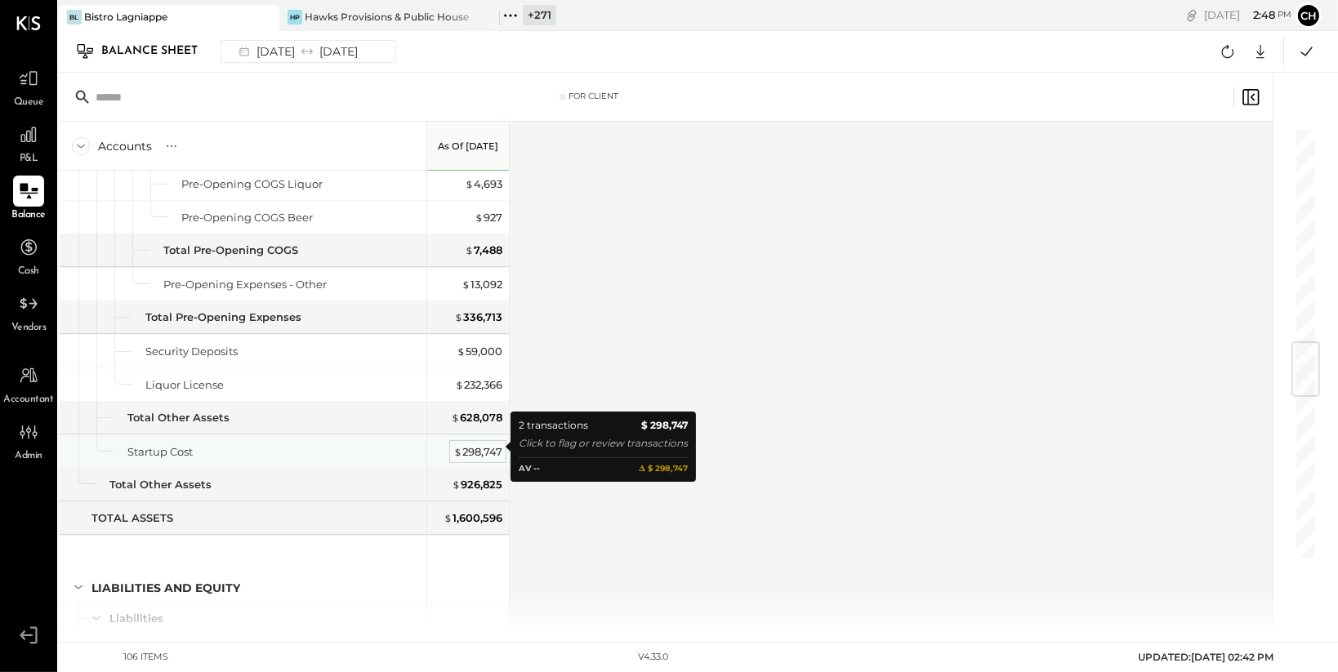
click at [480, 449] on div "$ 298,747" at bounding box center [477, 452] width 49 height 16
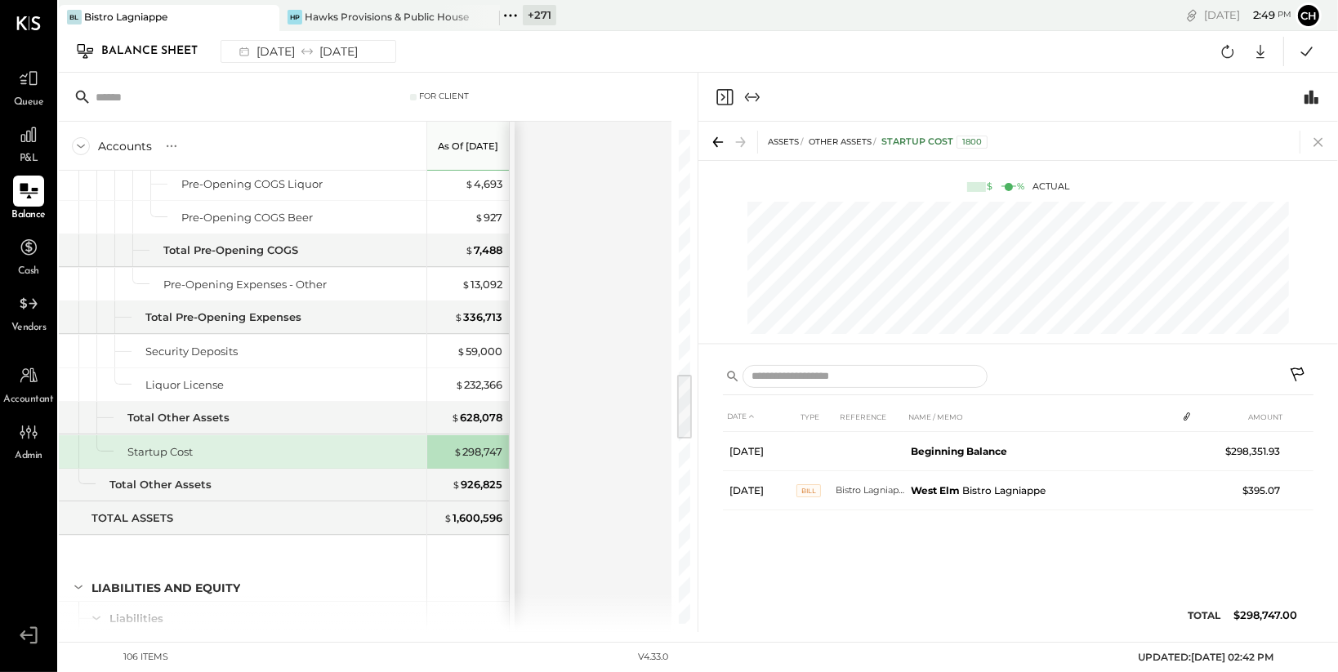
click at [1320, 145] on icon at bounding box center [1318, 142] width 9 height 9
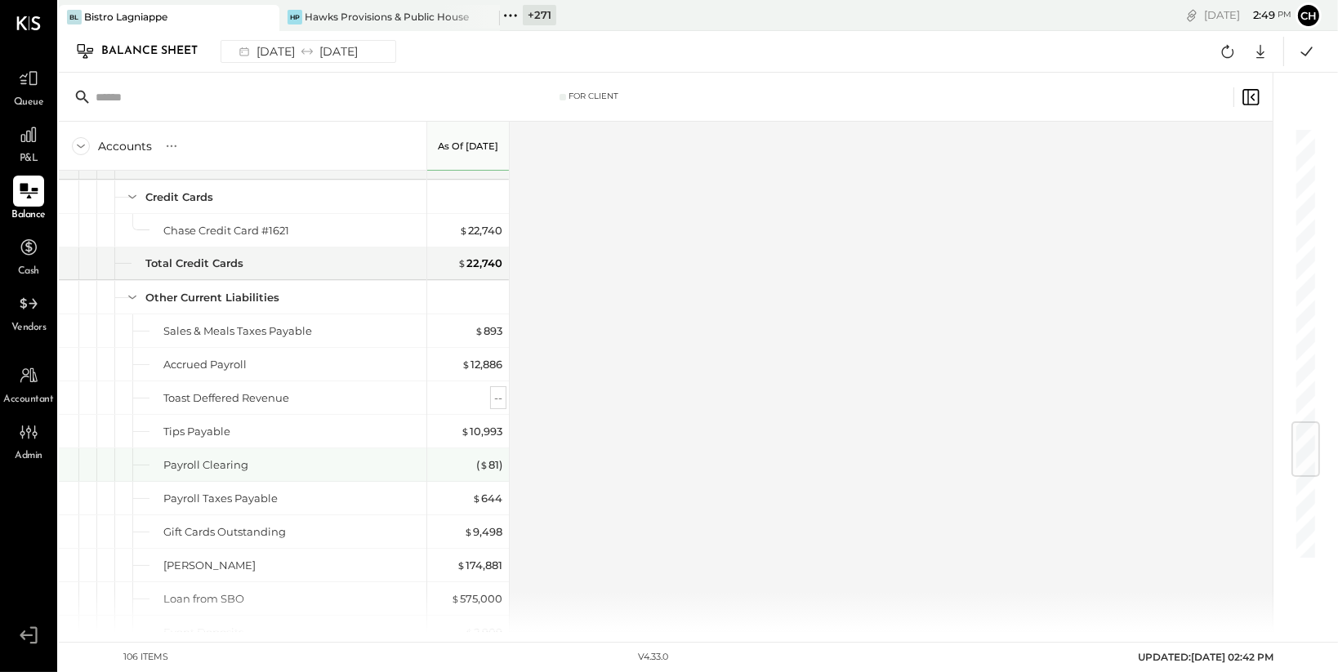
scroll to position [2442, 0]
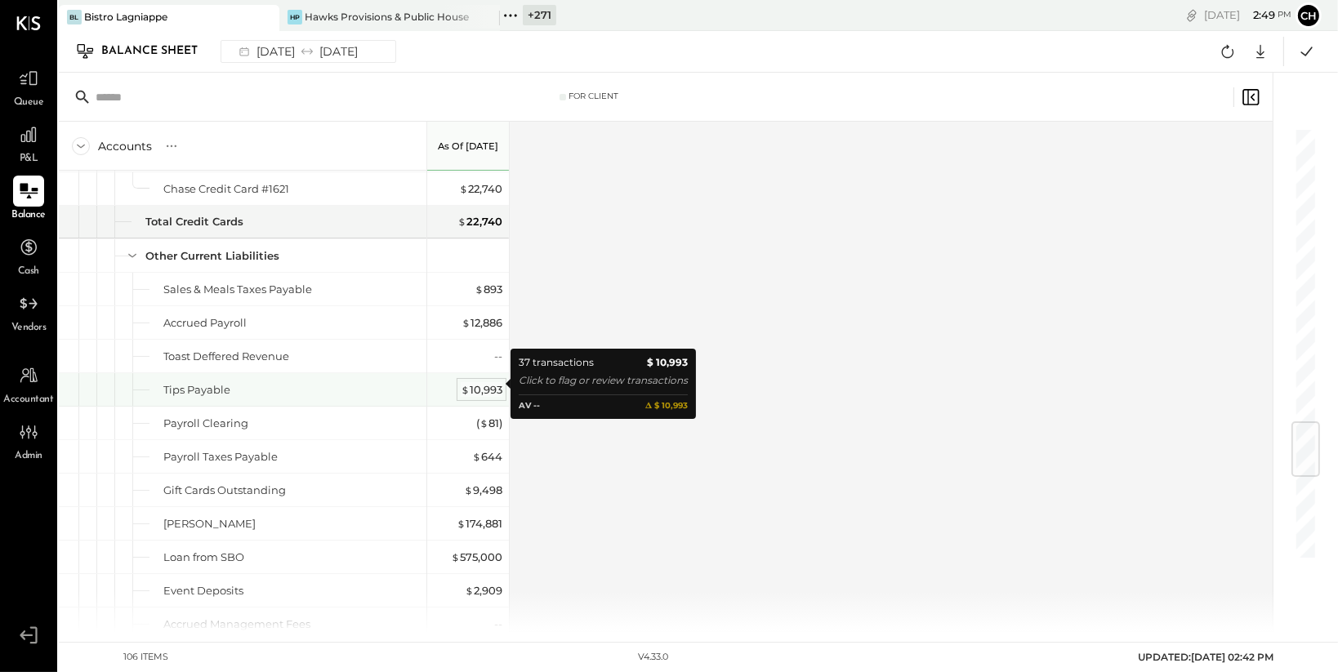
click at [490, 389] on div "$ 10,993" at bounding box center [482, 390] width 42 height 16
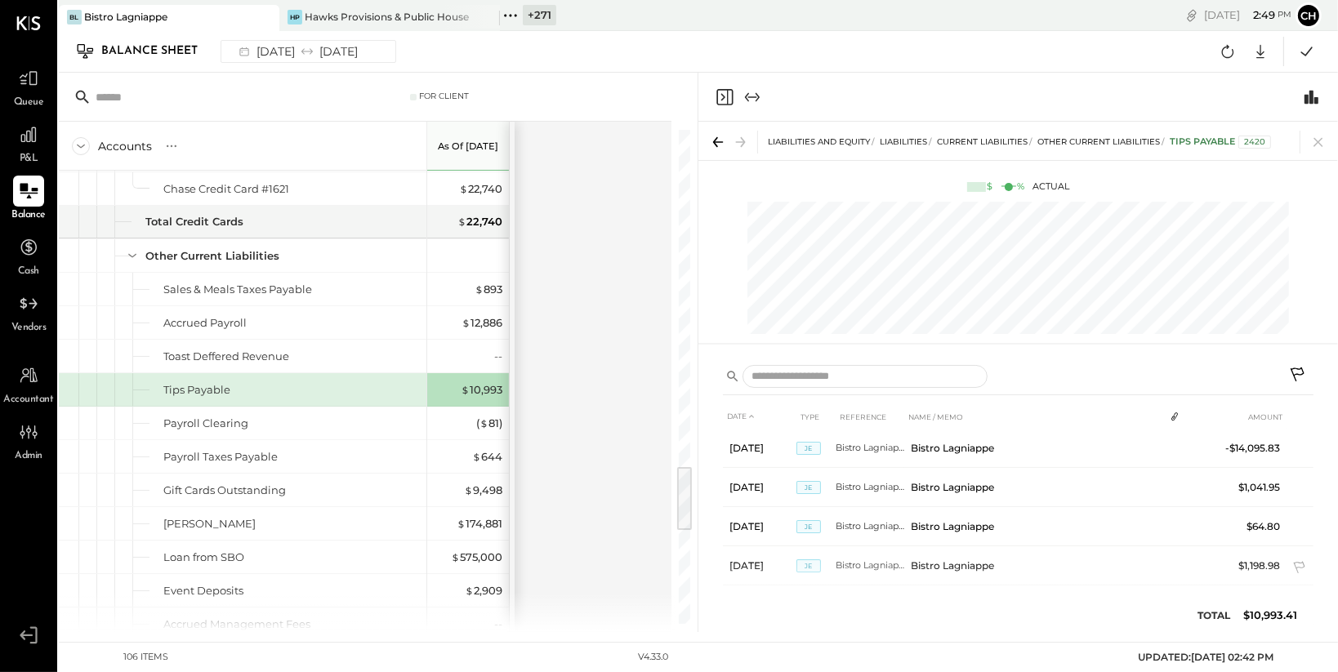
scroll to position [286, 0]
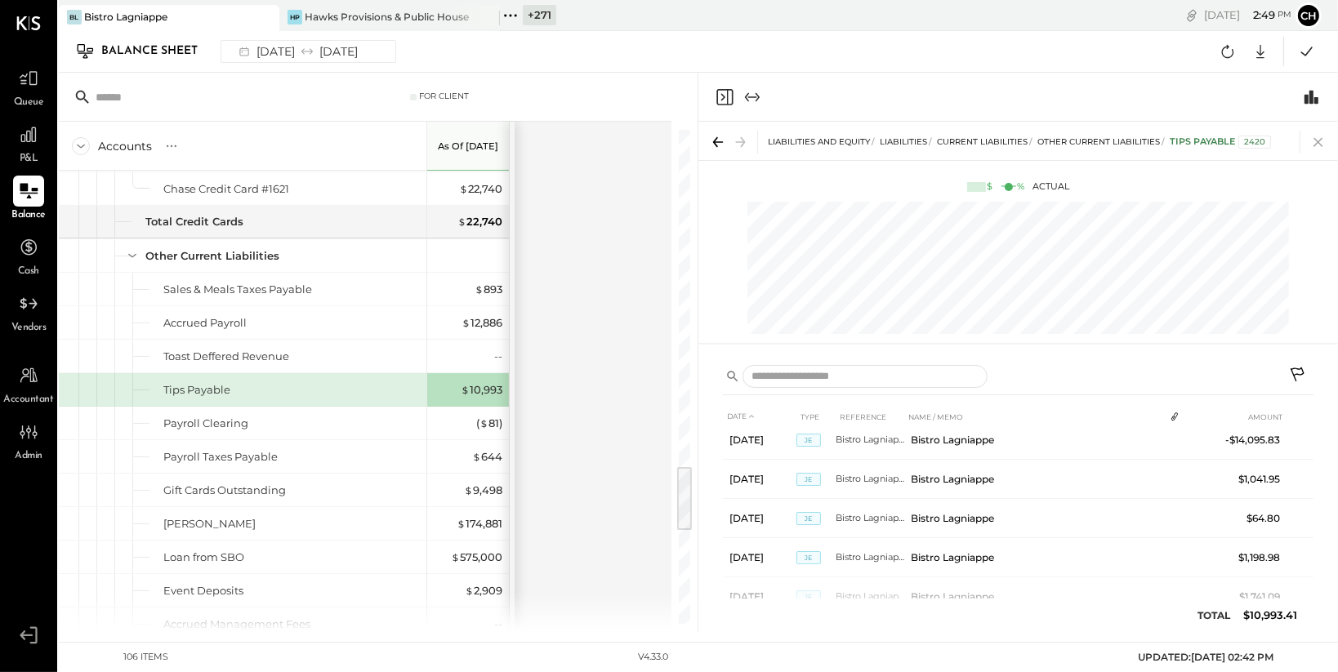
click at [1323, 141] on icon at bounding box center [1318, 142] width 23 height 23
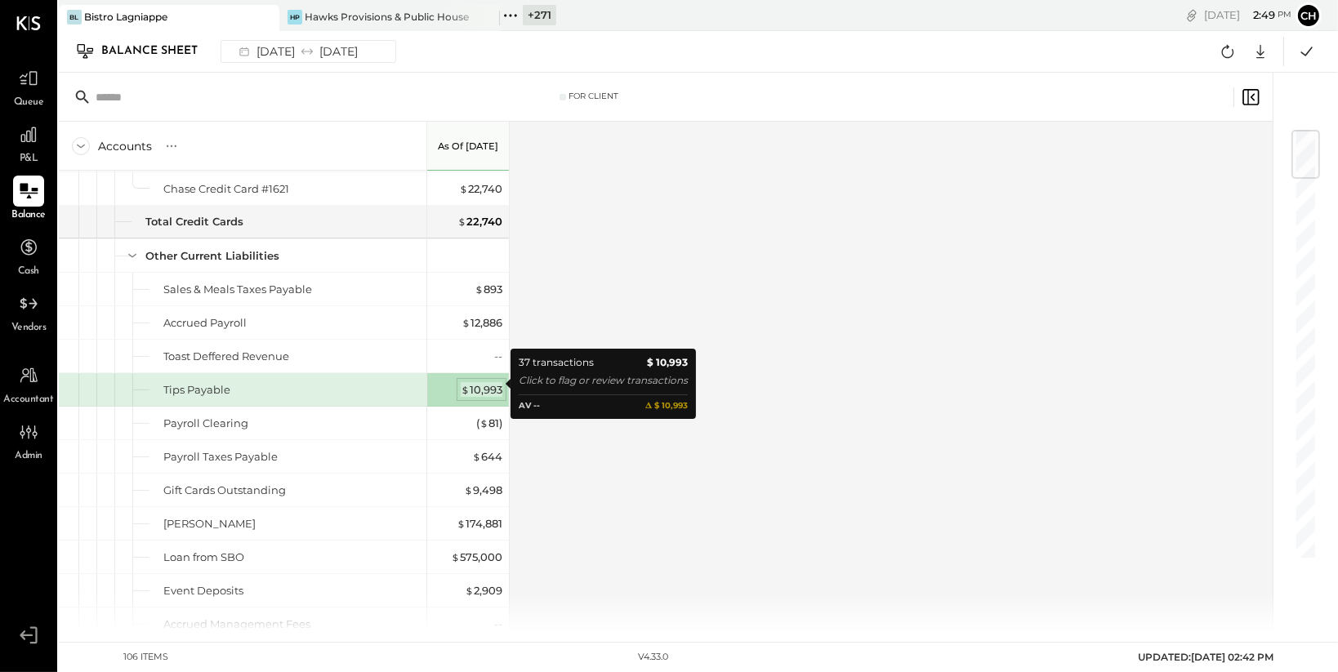
click at [501, 386] on div "$ 10,993" at bounding box center [482, 390] width 42 height 16
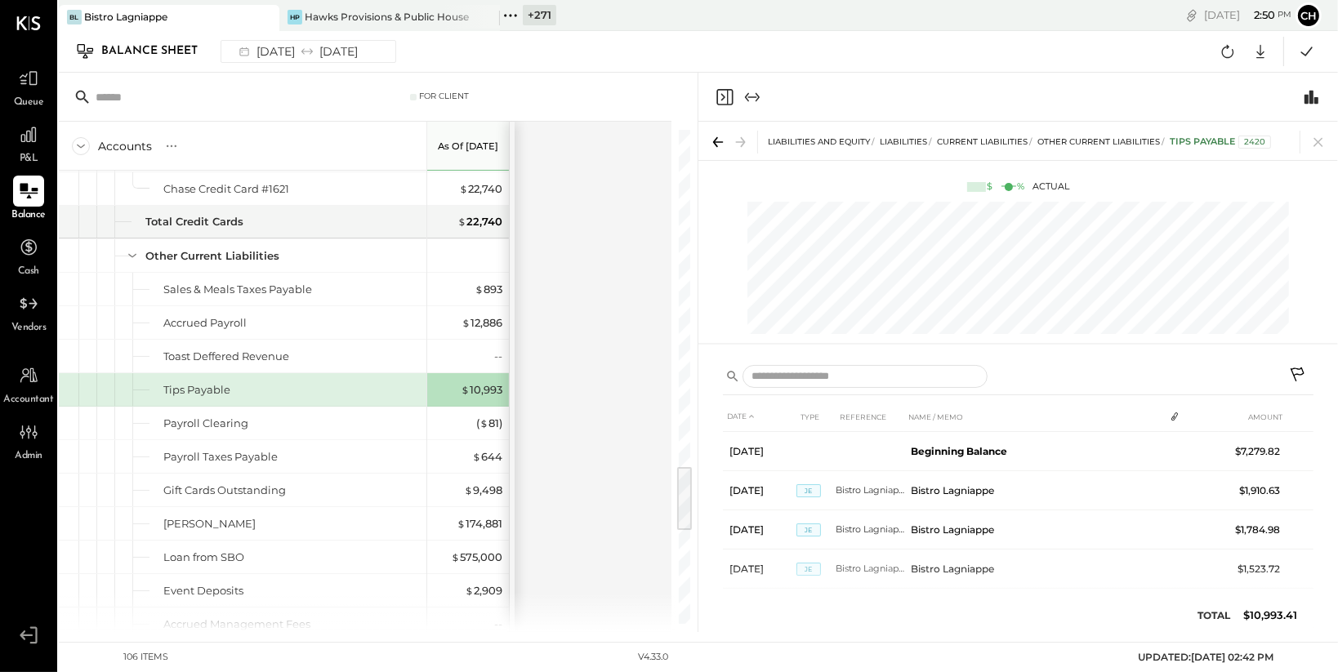
click at [1302, 372] on icon at bounding box center [1299, 377] width 20 height 20
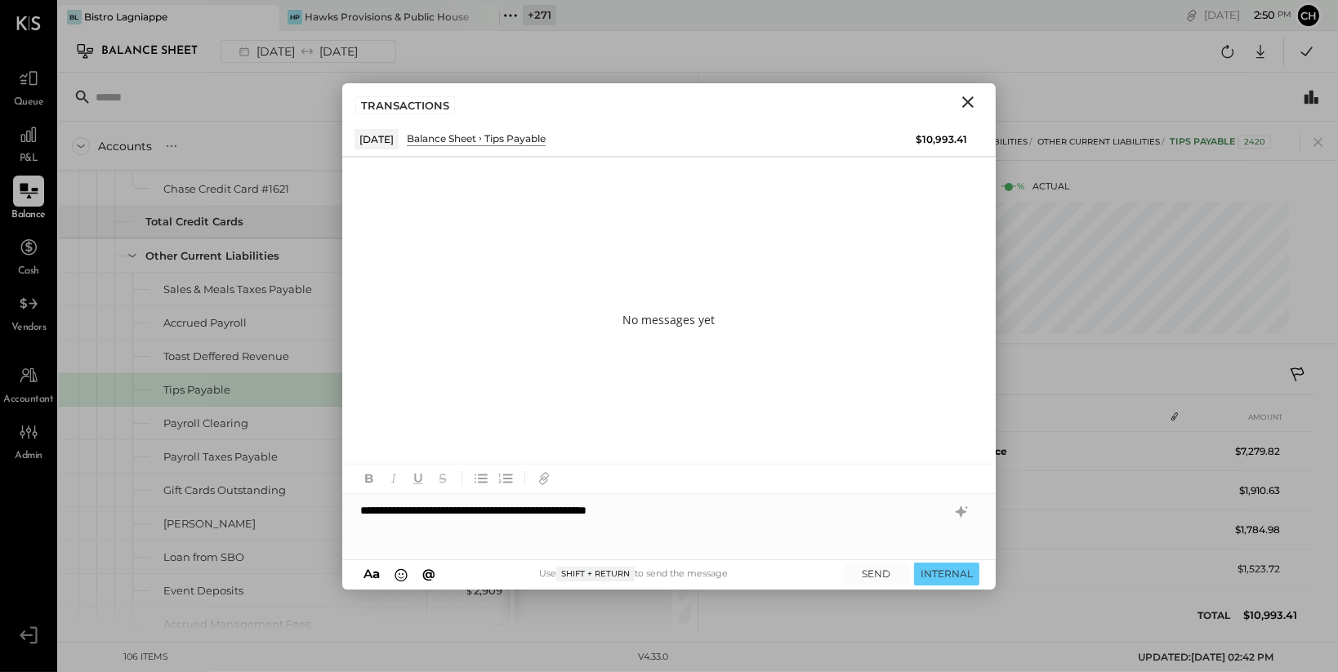
click at [548, 509] on div "**********" at bounding box center [669, 526] width 654 height 65
click at [889, 572] on button "SEND" at bounding box center [876, 574] width 65 height 22
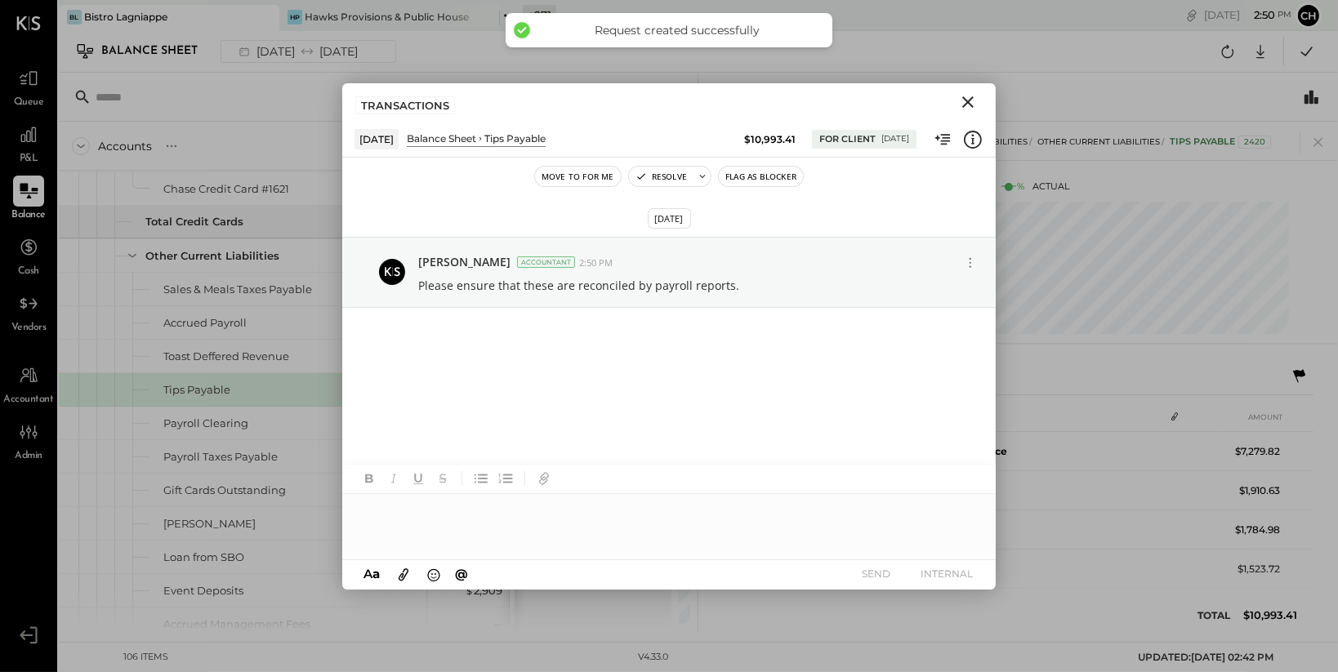
click at [969, 99] on icon "Close" at bounding box center [968, 102] width 20 height 20
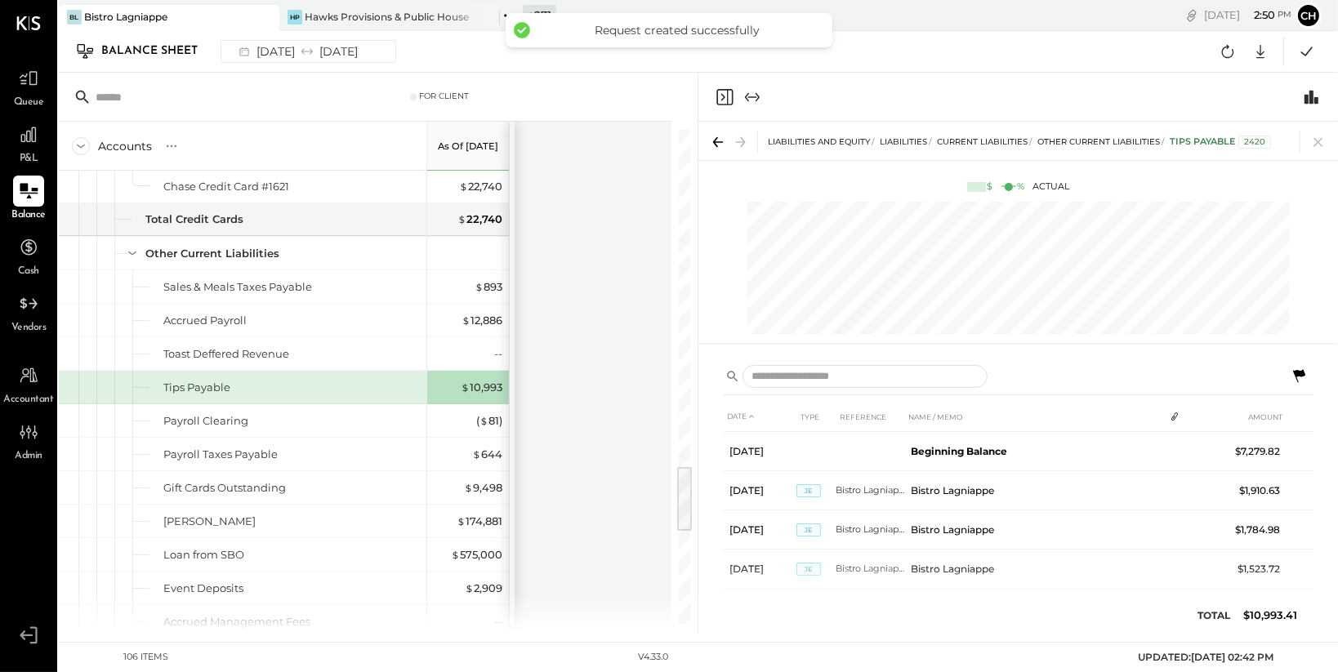
scroll to position [2484, 0]
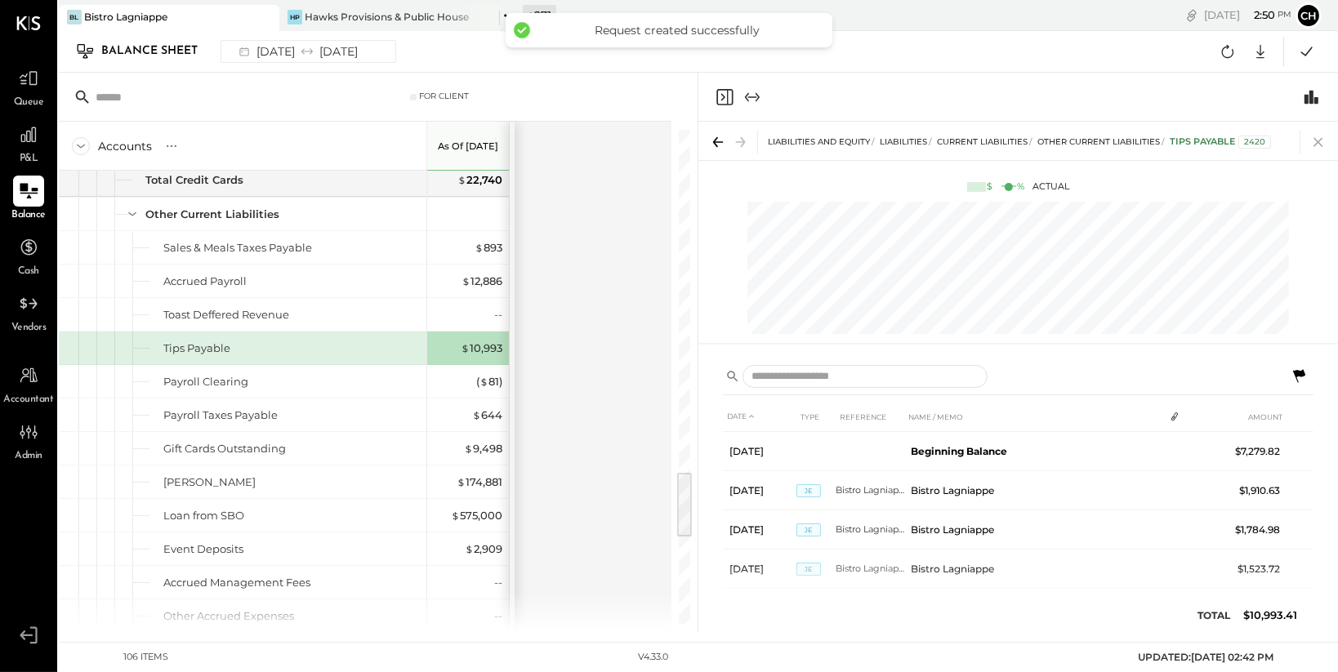
click at [1319, 145] on icon at bounding box center [1318, 142] width 23 height 23
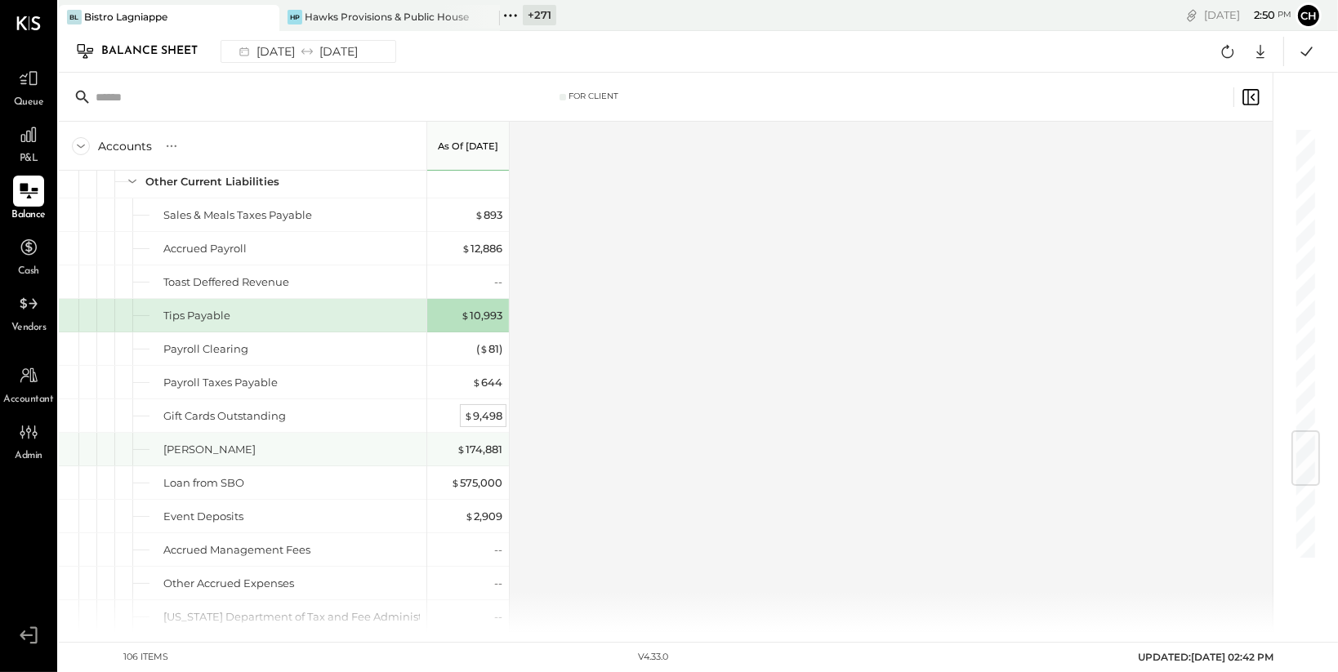
scroll to position [2530, 0]
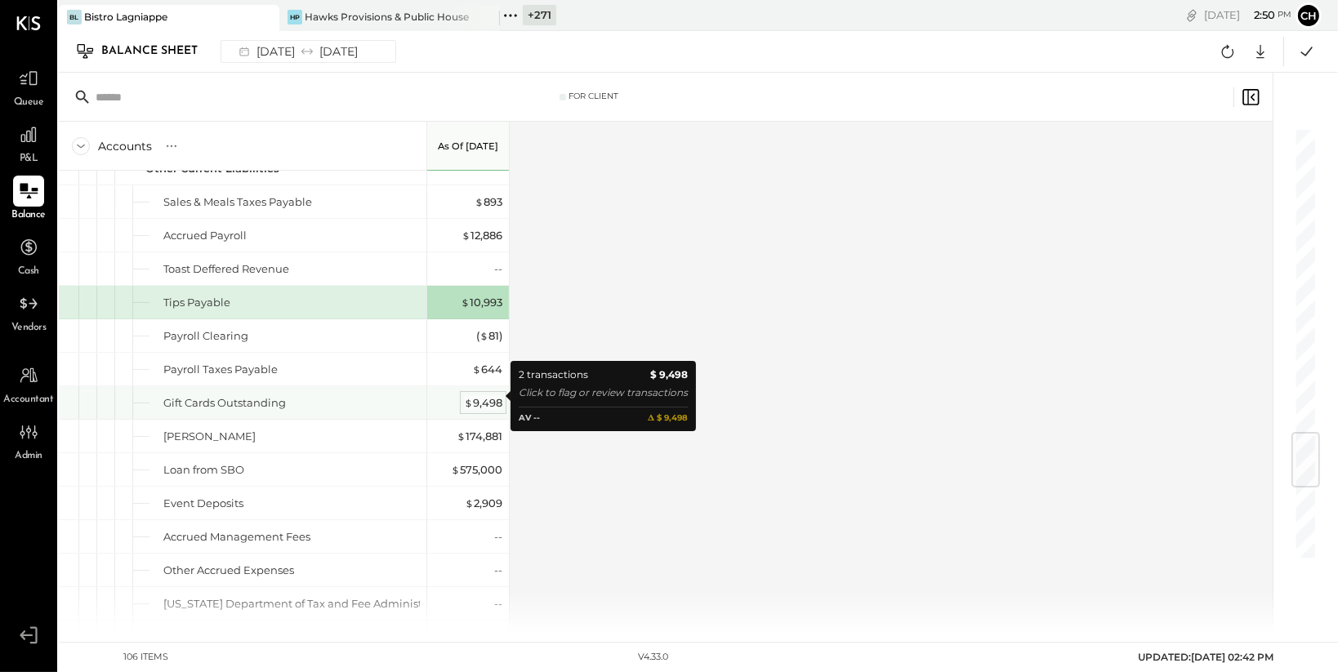
click at [493, 398] on div "$ 9,498" at bounding box center [483, 403] width 38 height 16
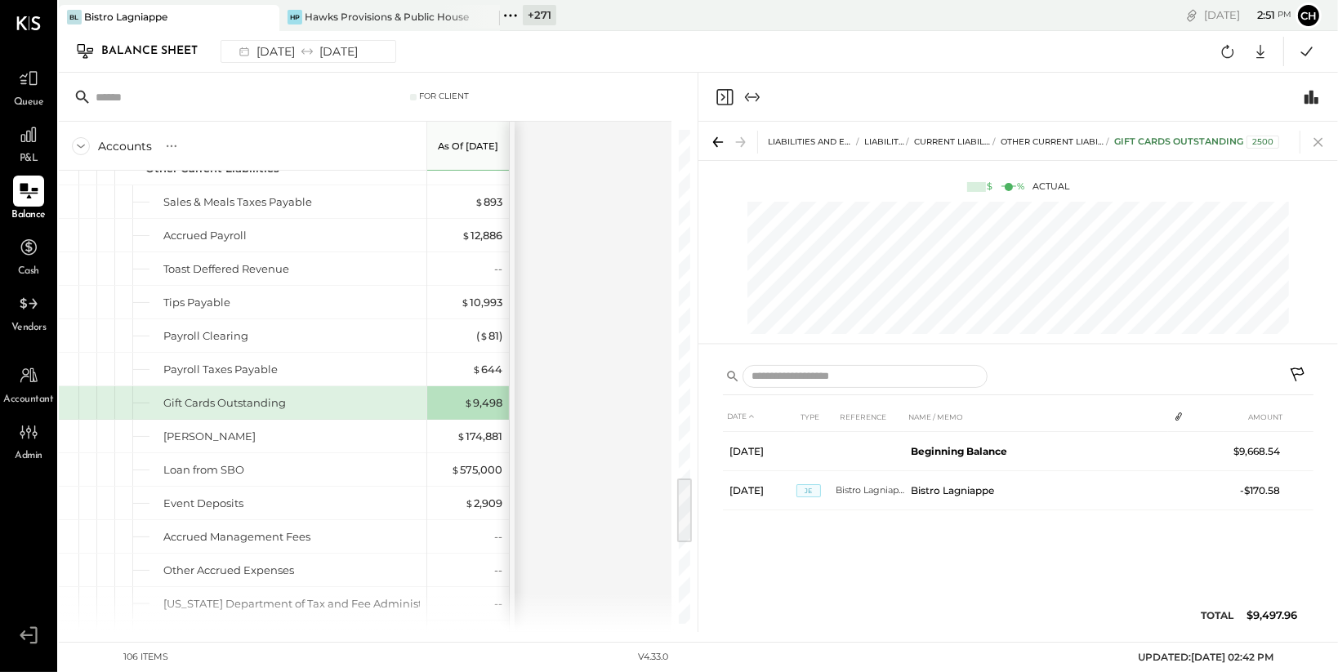
click at [1319, 141] on icon at bounding box center [1318, 142] width 9 height 9
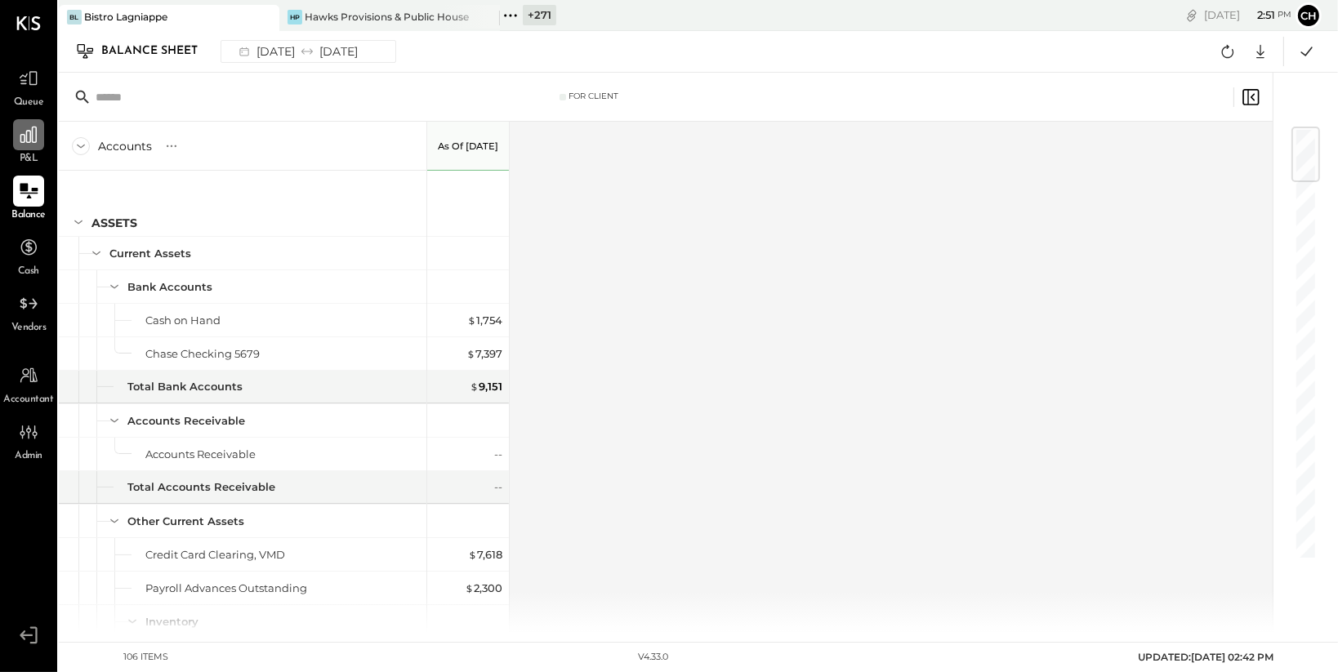
click at [25, 147] on div at bounding box center [28, 134] width 31 height 31
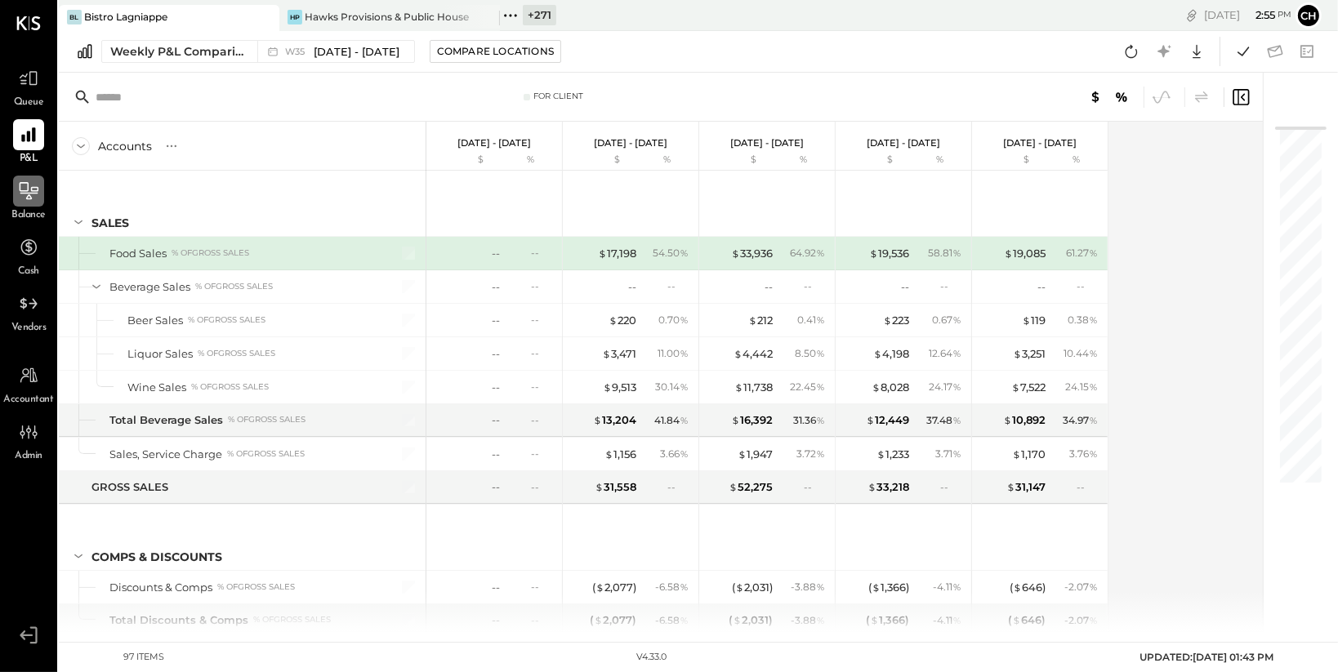
click at [25, 190] on icon at bounding box center [29, 190] width 19 height 17
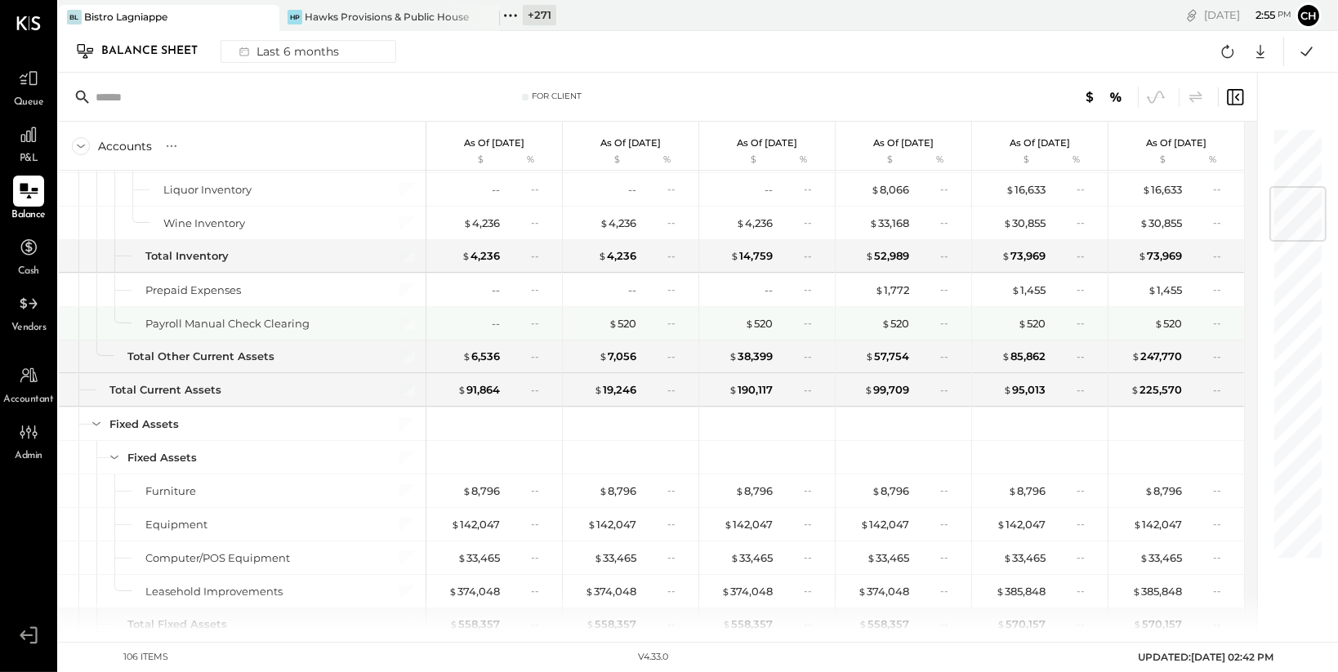
scroll to position [653, 0]
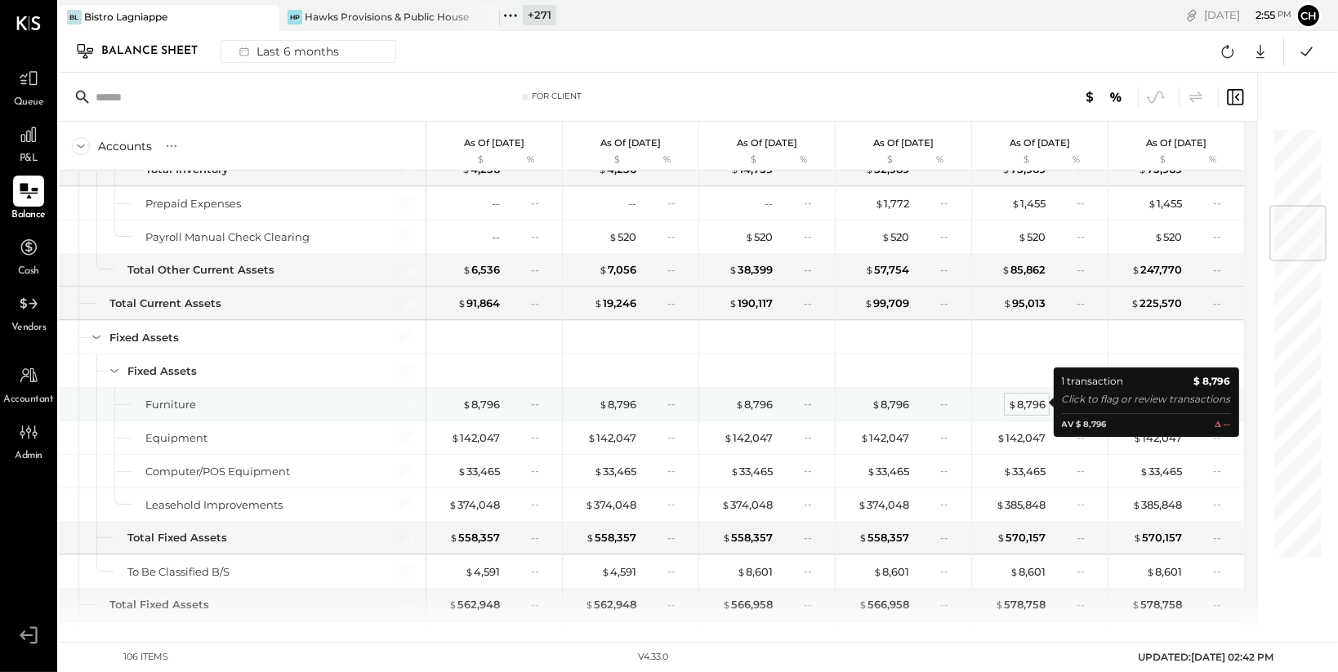
click at [1033, 405] on div "$ 8,796" at bounding box center [1027, 405] width 38 height 16
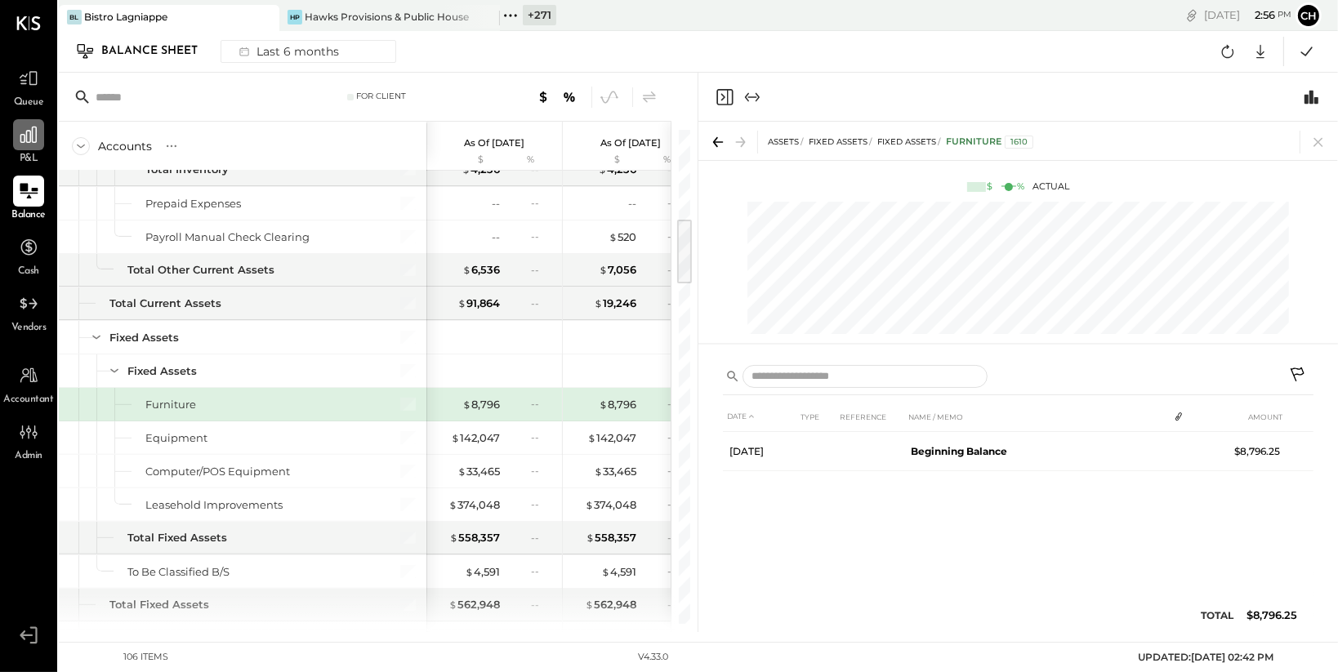
click at [29, 136] on icon at bounding box center [28, 134] width 21 height 21
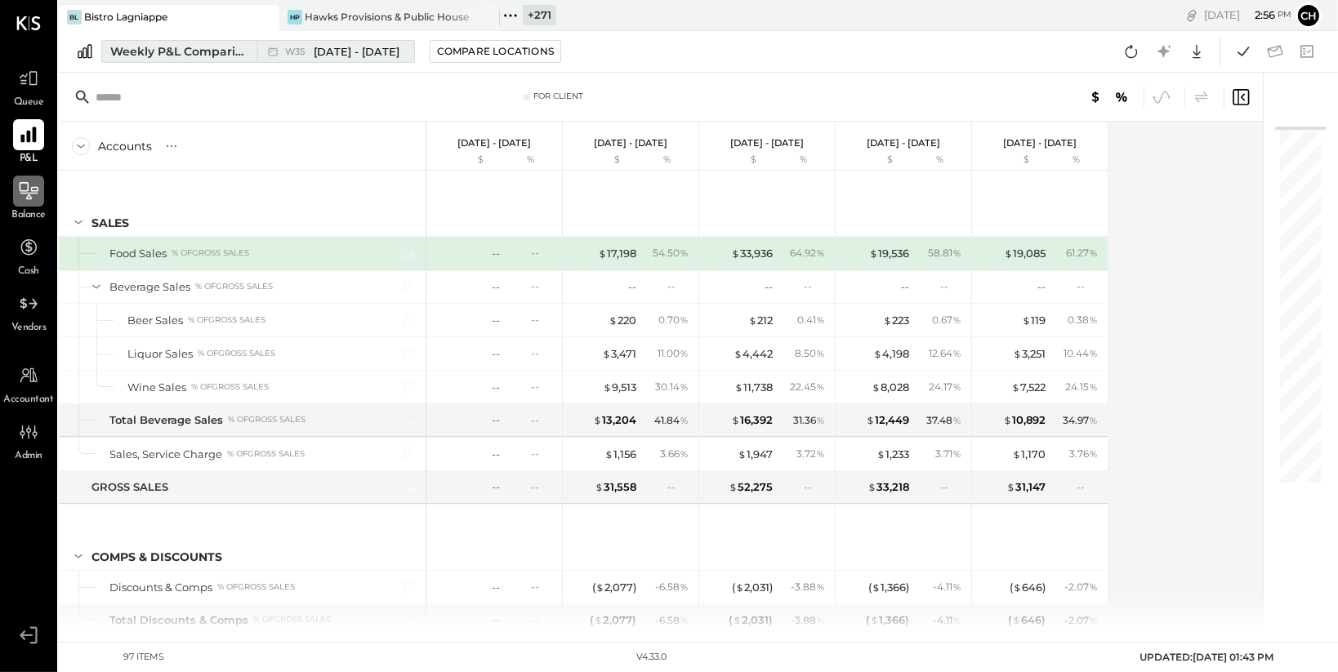
click at [265, 56] on icon at bounding box center [273, 51] width 16 height 16
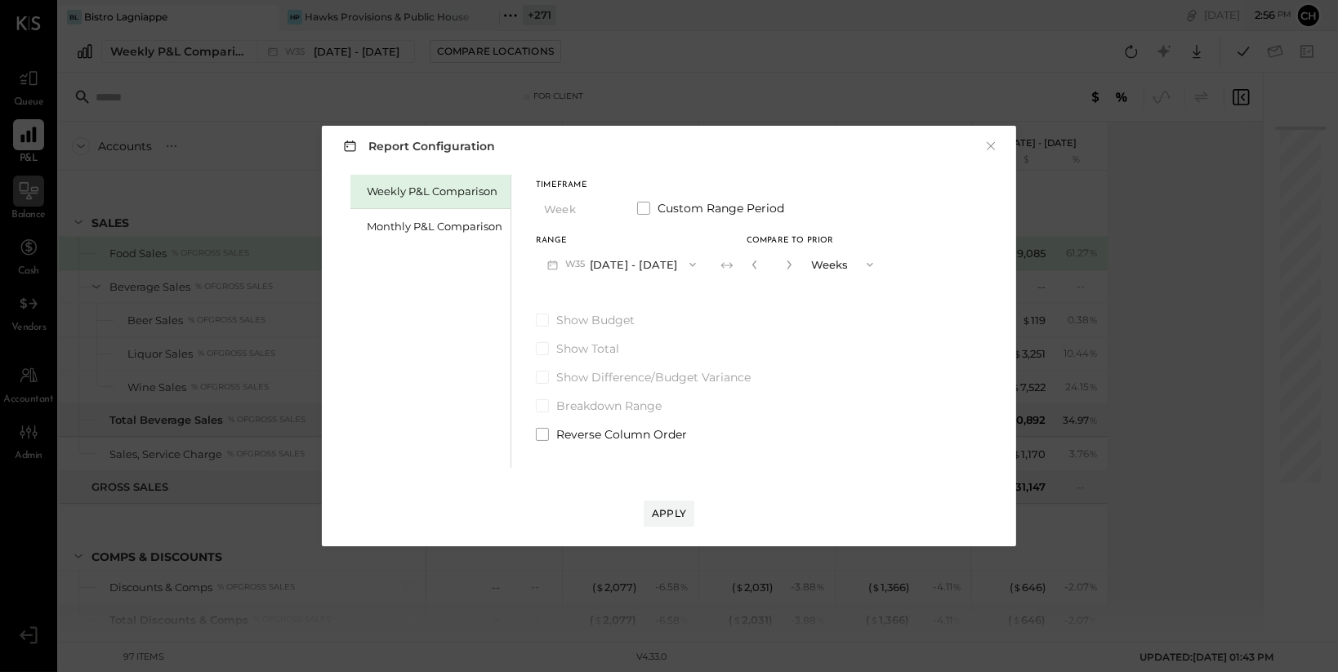
click at [617, 261] on button "W35 Aug 25 - 31, 2025" at bounding box center [622, 264] width 172 height 30
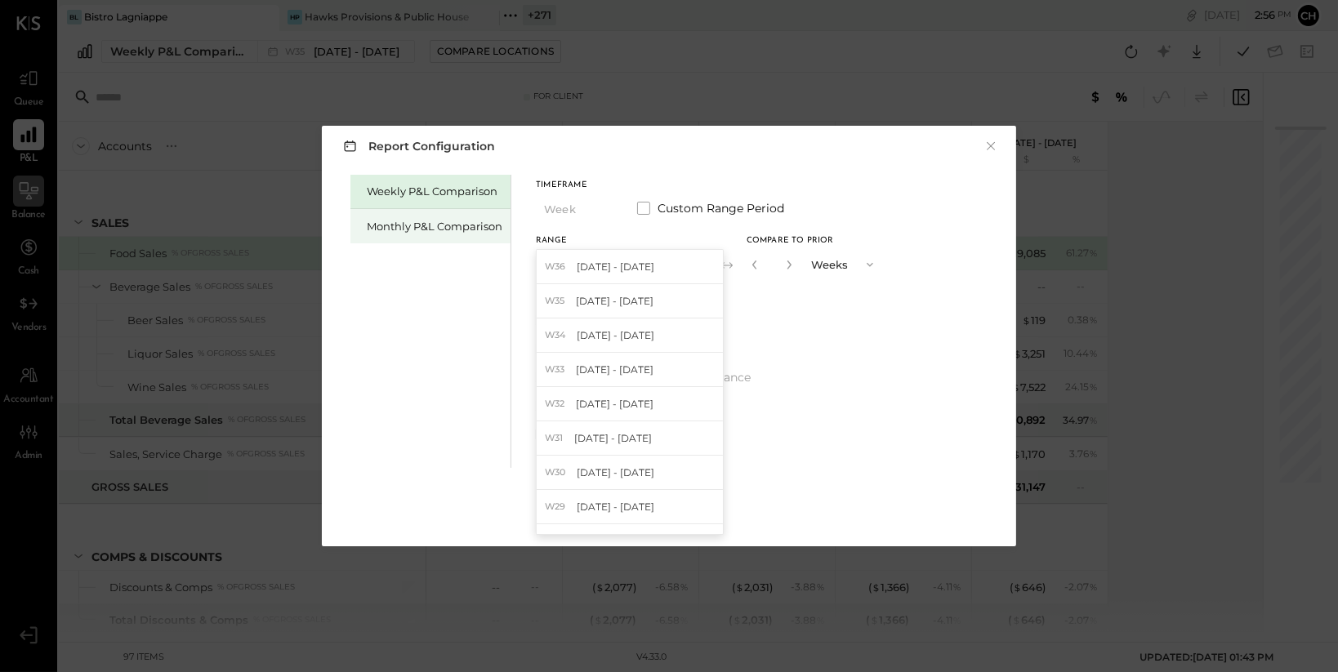
click at [465, 230] on div "Monthly P&L Comparison" at bounding box center [435, 227] width 136 height 16
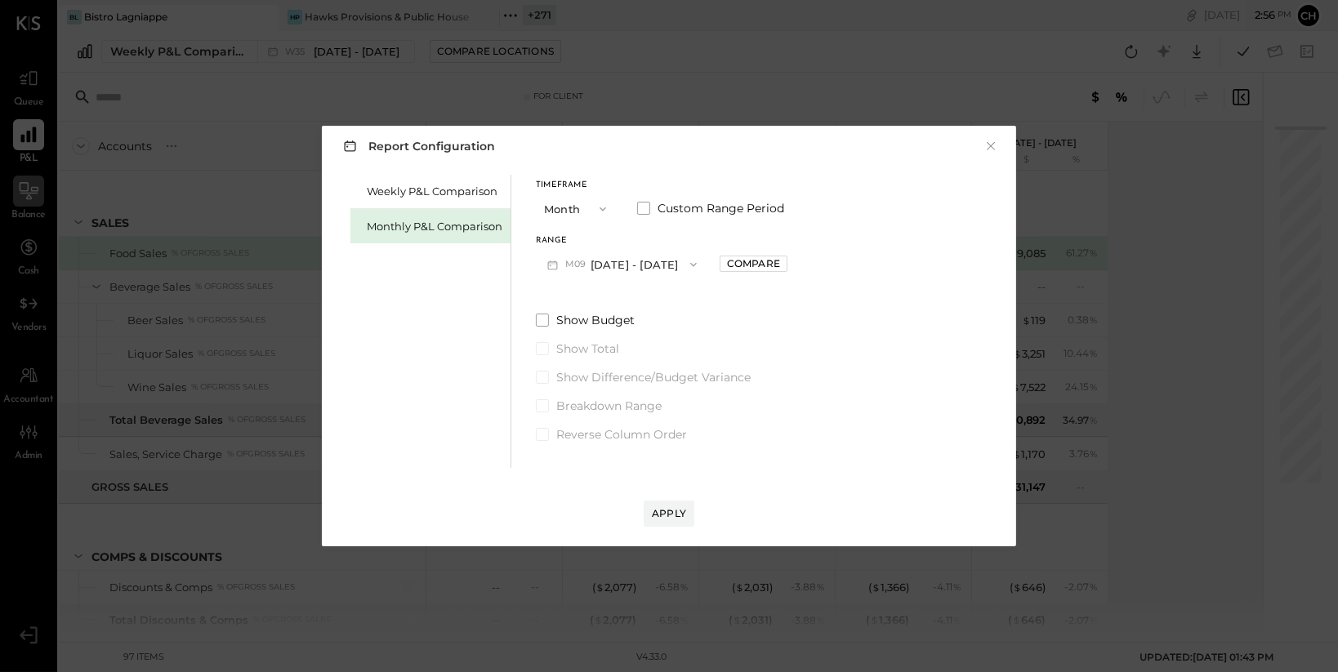
click at [599, 261] on button "M09 [DATE] - [DATE]" at bounding box center [622, 264] width 172 height 30
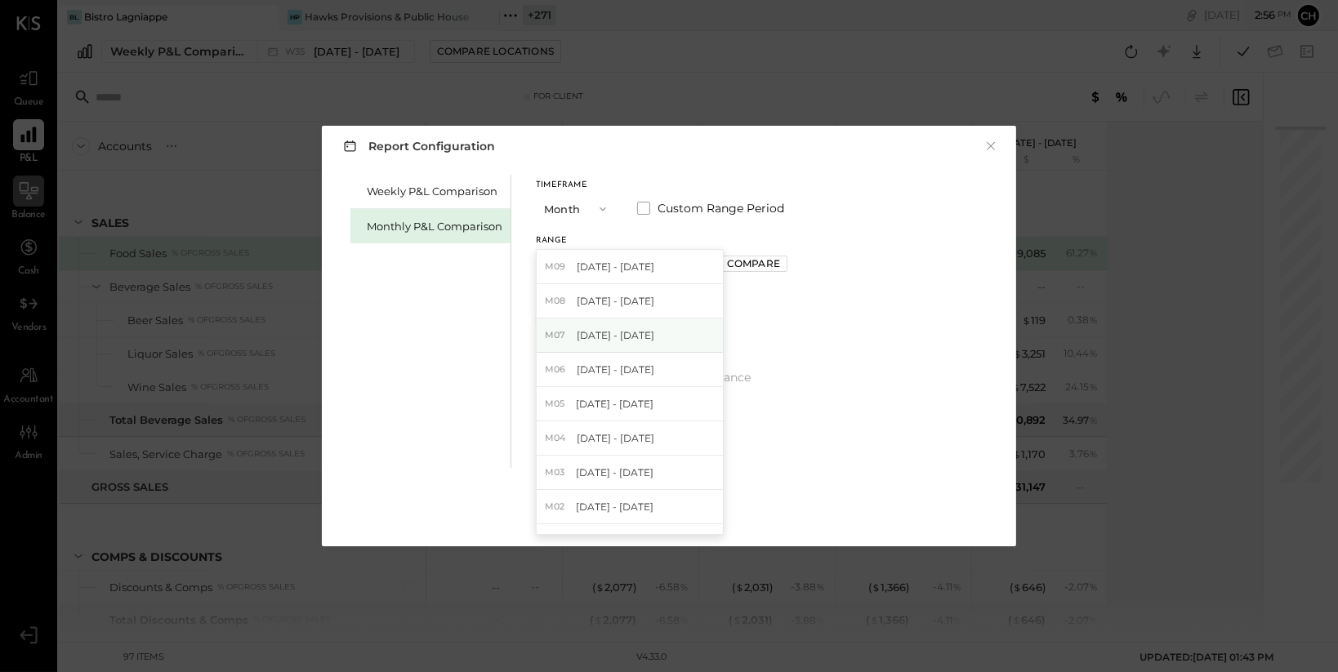
click at [630, 341] on span "[DATE] - [DATE]" at bounding box center [616, 335] width 78 height 14
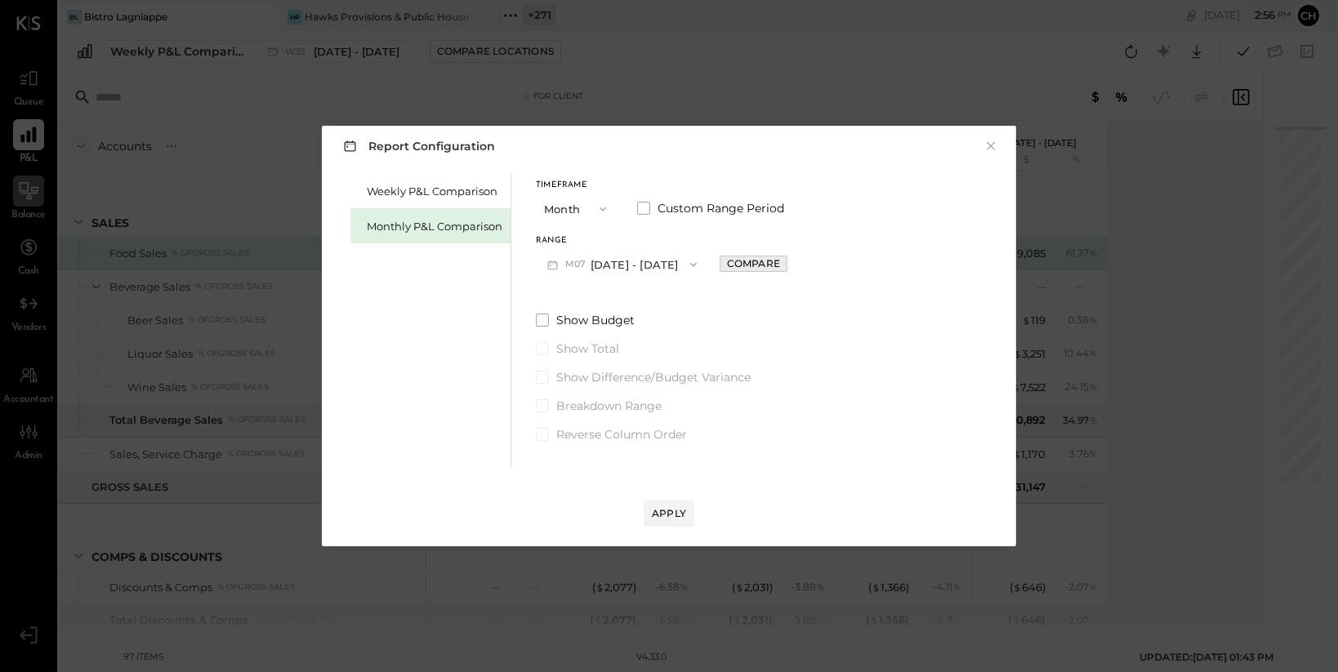
click at [749, 266] on div "Compare" at bounding box center [753, 264] width 53 height 14
click at [785, 265] on icon "button" at bounding box center [790, 265] width 10 height 10
type input "*"
click at [687, 511] on button "Apply" at bounding box center [669, 514] width 51 height 26
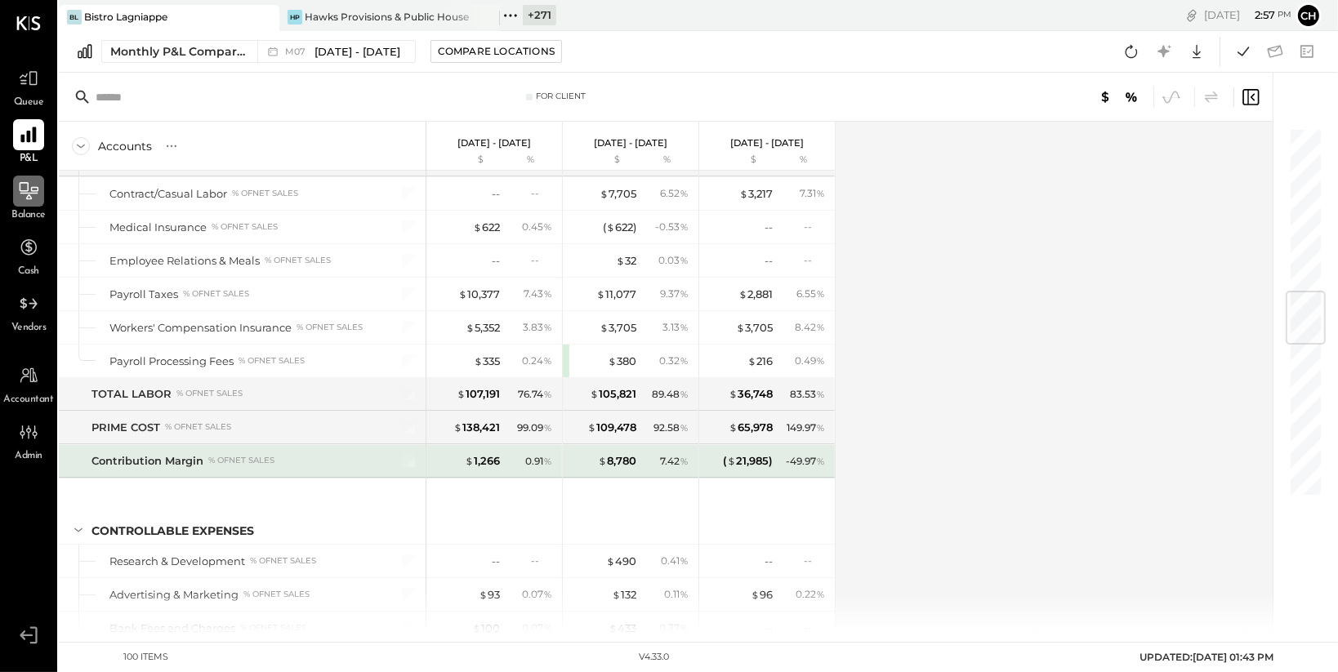
scroll to position [1325, 0]
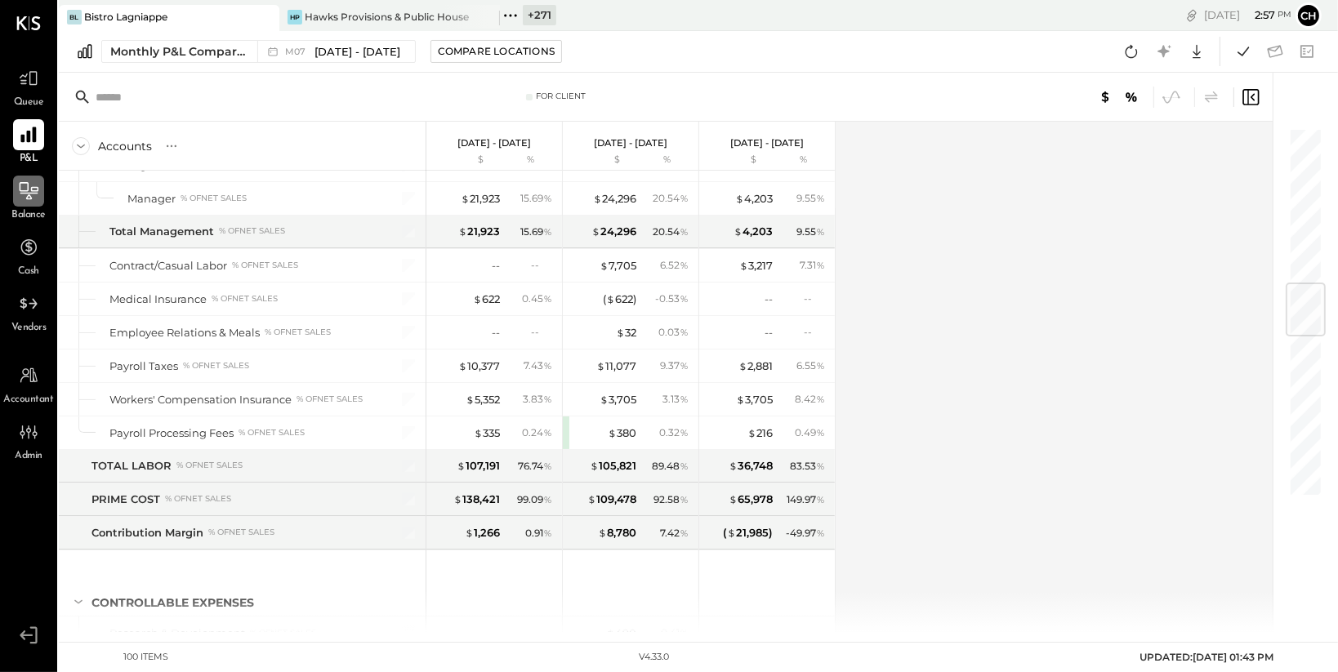
click at [30, 195] on icon at bounding box center [28, 191] width 21 height 21
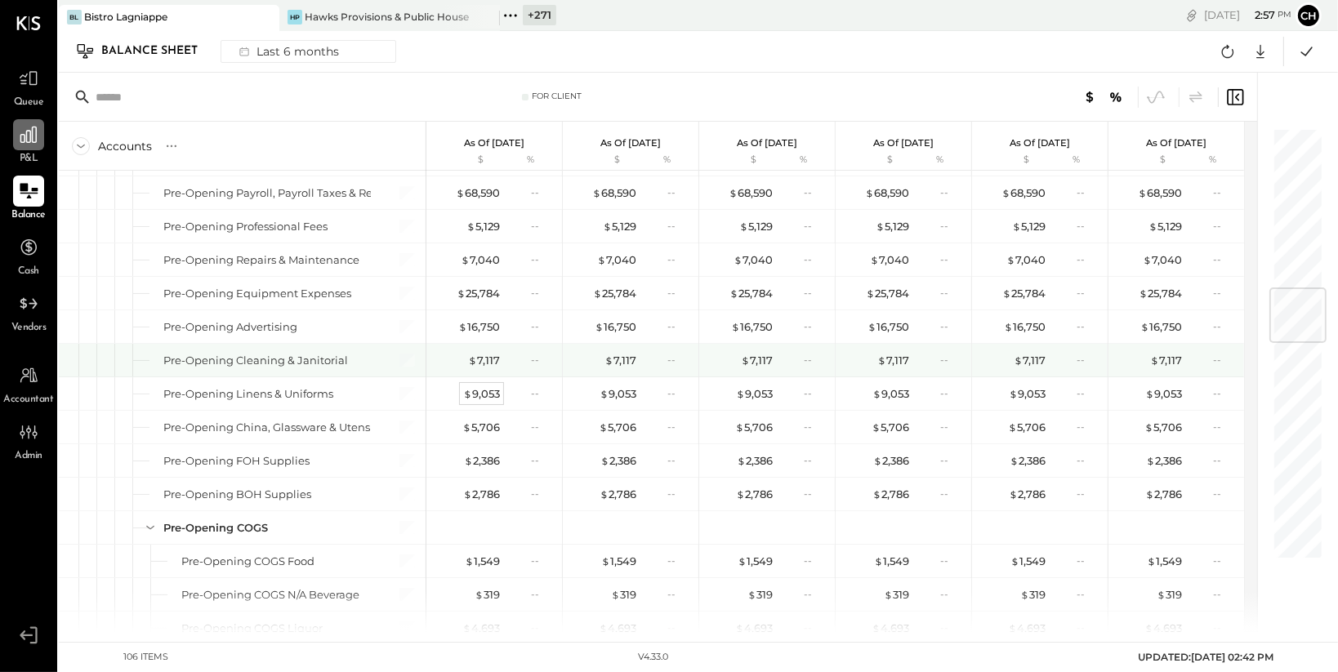
scroll to position [1340, 0]
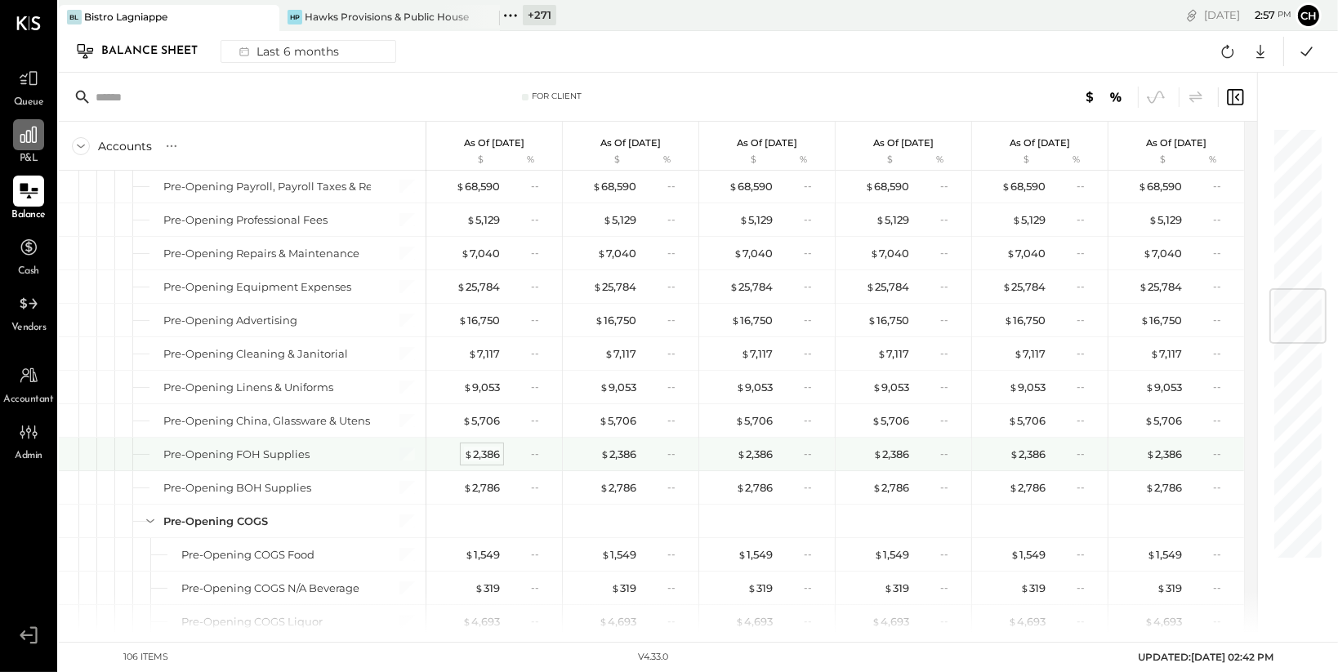
click at [479, 453] on div "$ 2,386" at bounding box center [482, 455] width 36 height 16
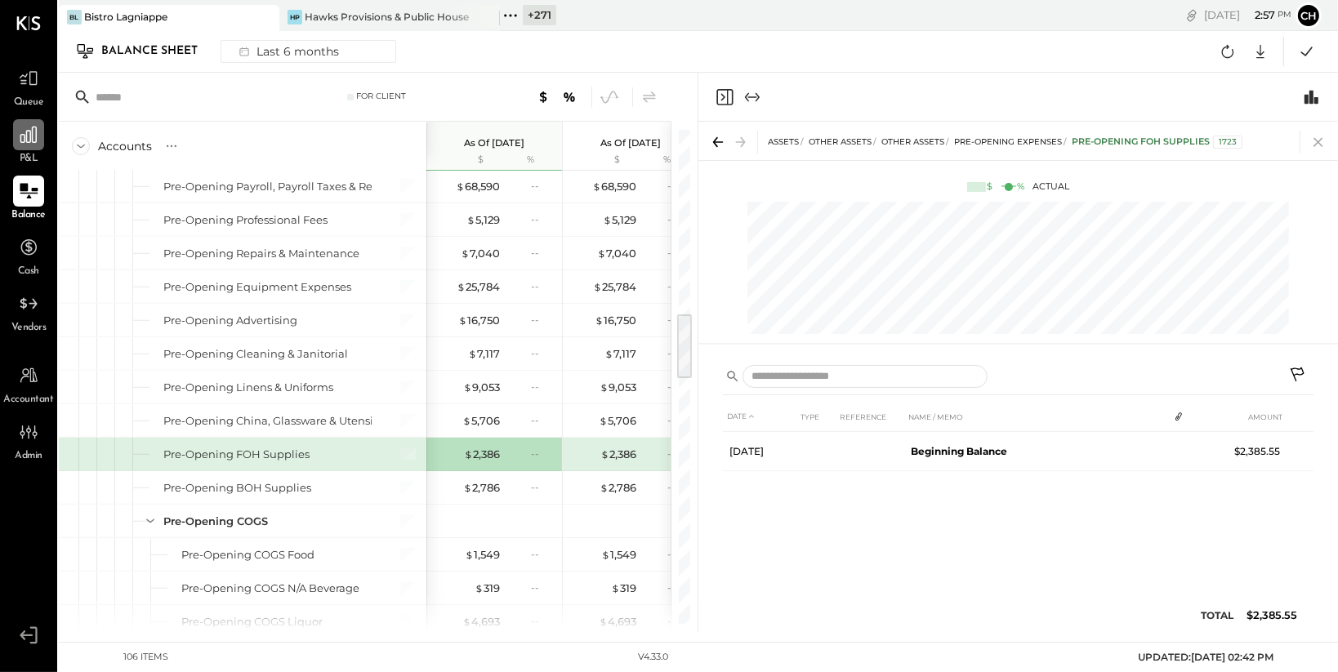
click at [1319, 138] on icon at bounding box center [1318, 142] width 23 height 23
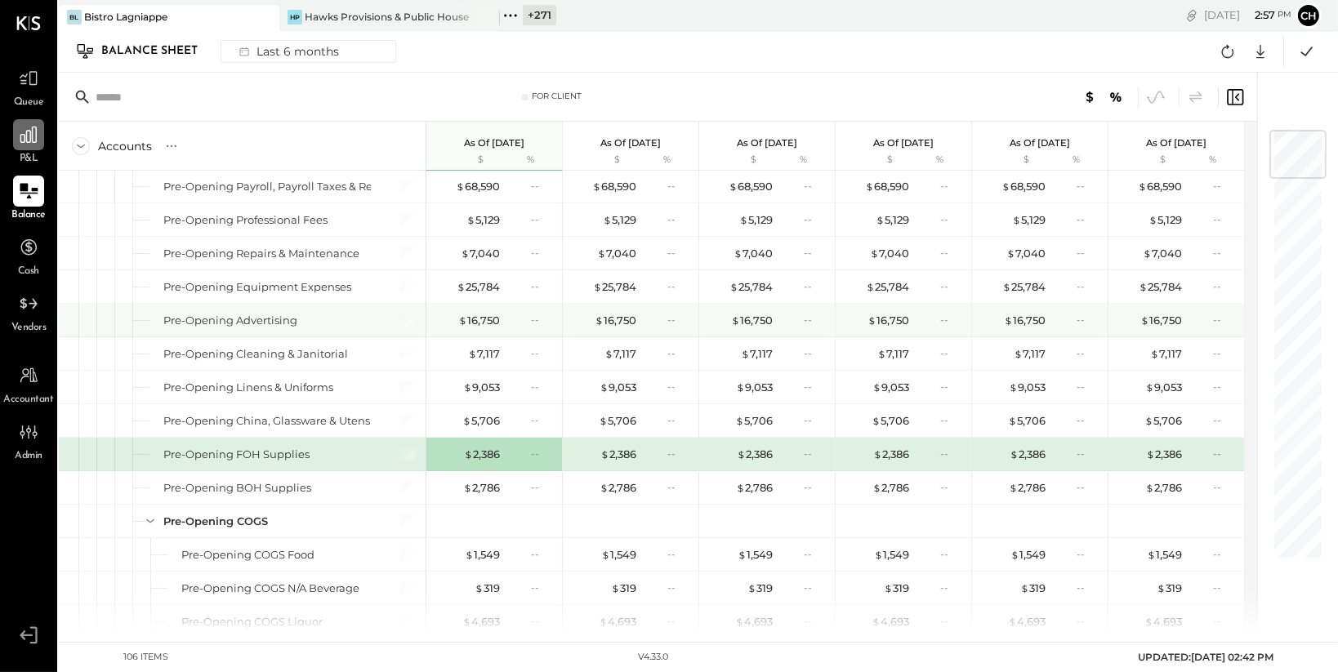
scroll to position [1328, 0]
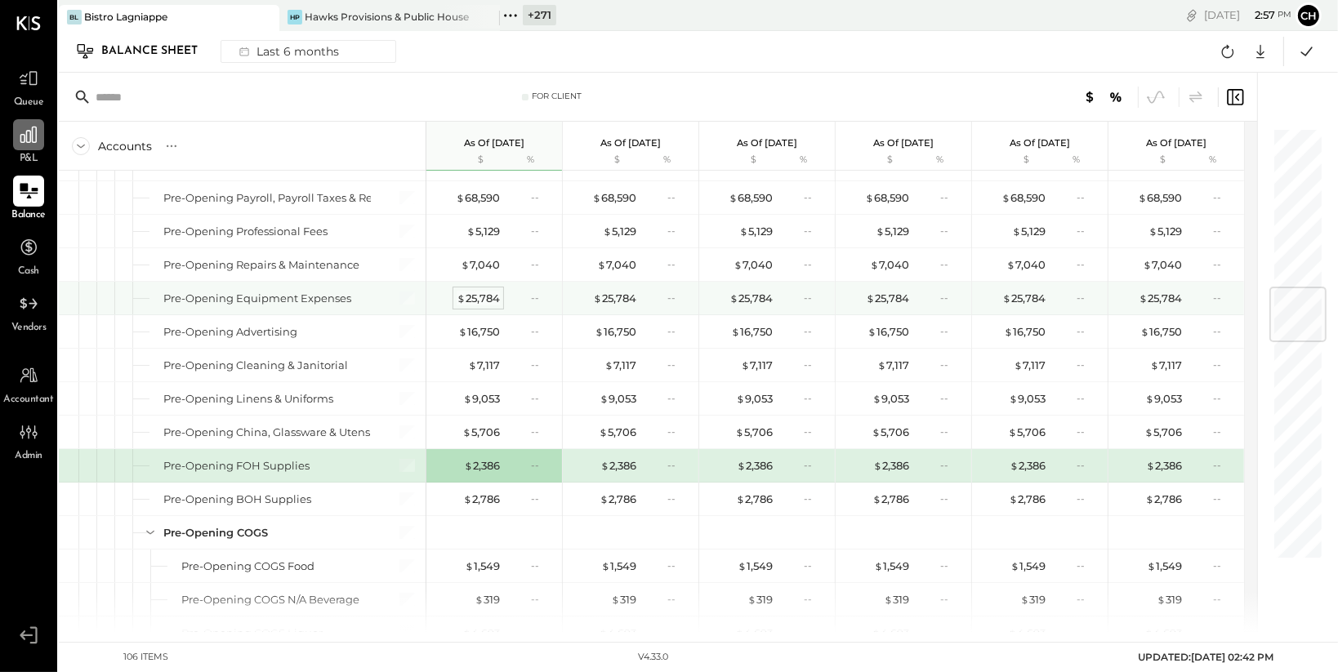
click at [469, 299] on div "$ 25,784" at bounding box center [478, 299] width 43 height 16
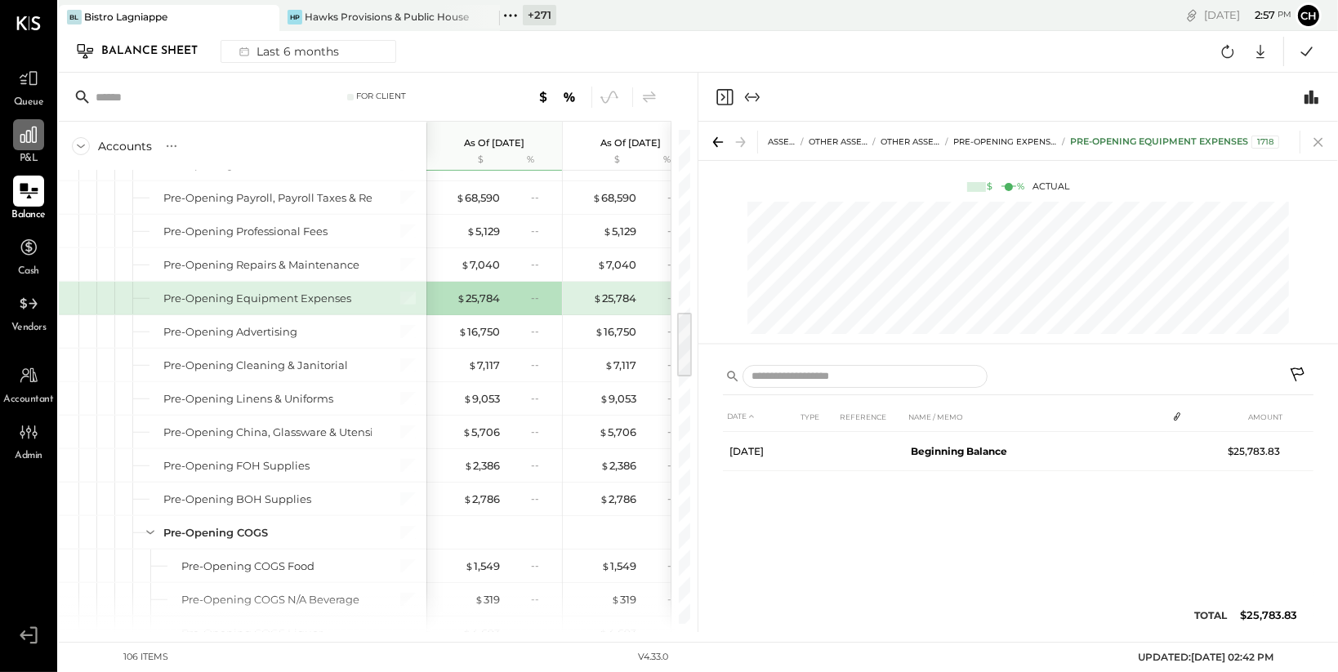
click at [1324, 142] on icon at bounding box center [1318, 142] width 23 height 23
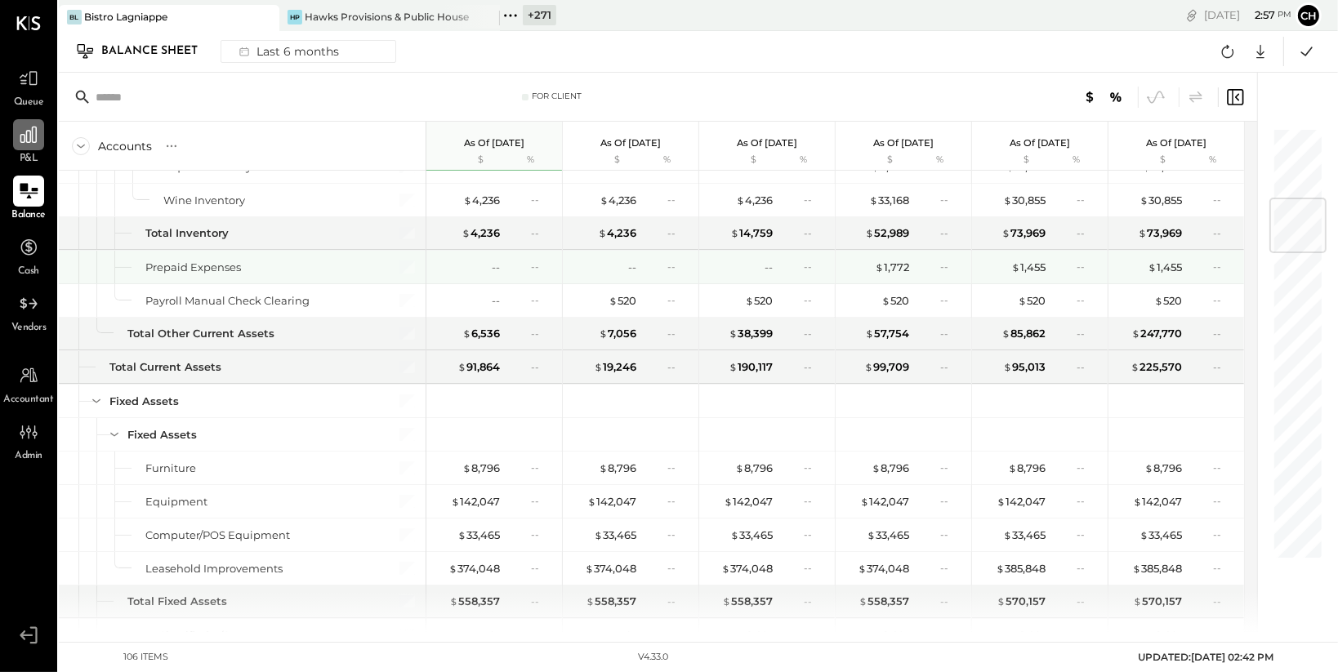
scroll to position [677, 0]
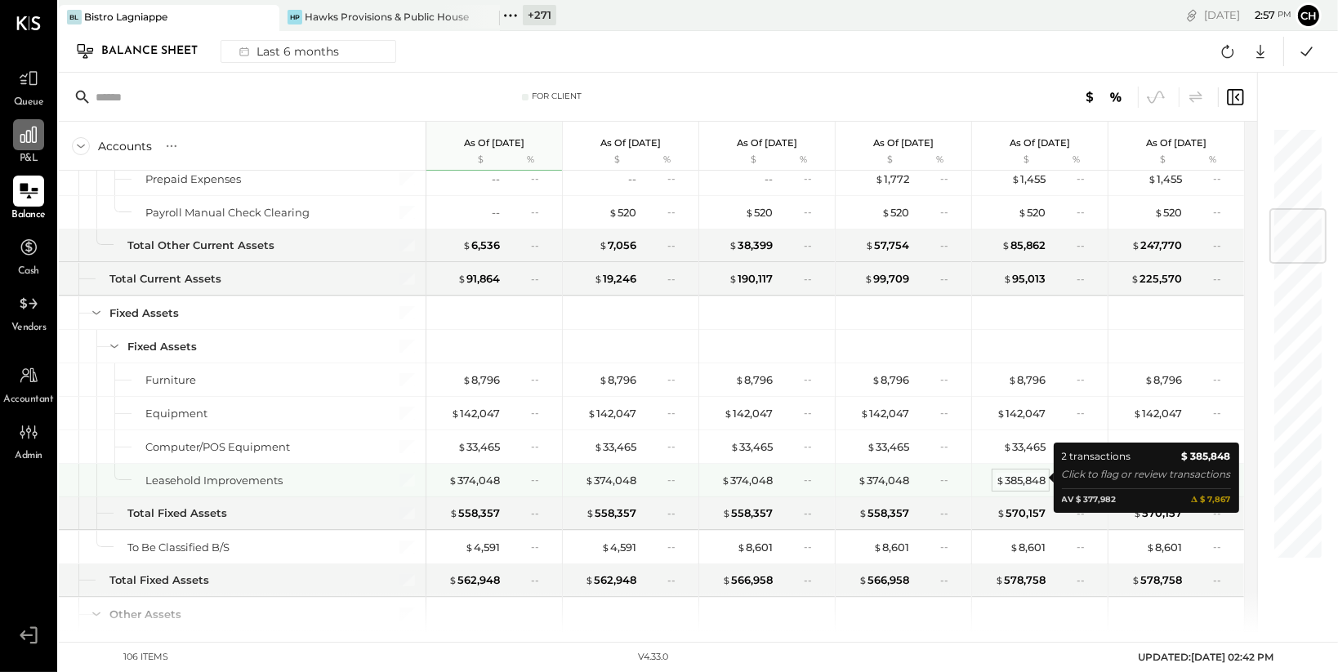
click at [1019, 478] on div "$ 385,848" at bounding box center [1021, 481] width 50 height 16
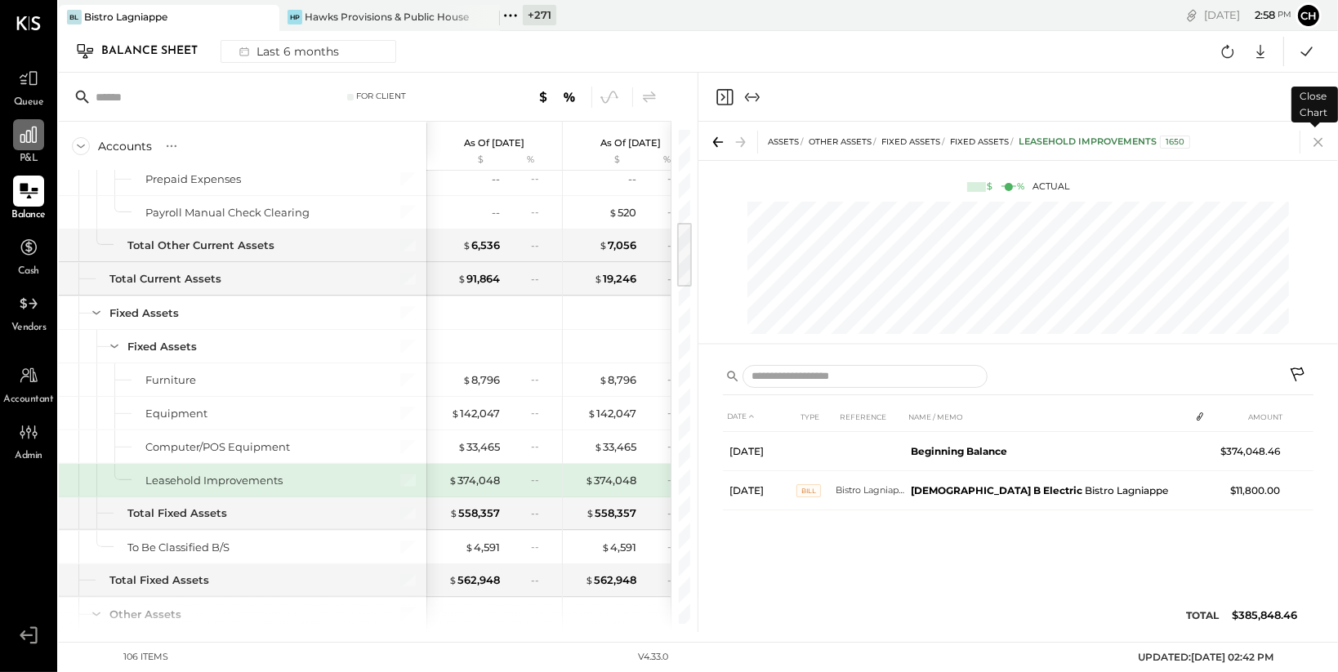
click at [1314, 141] on icon at bounding box center [1318, 142] width 23 height 23
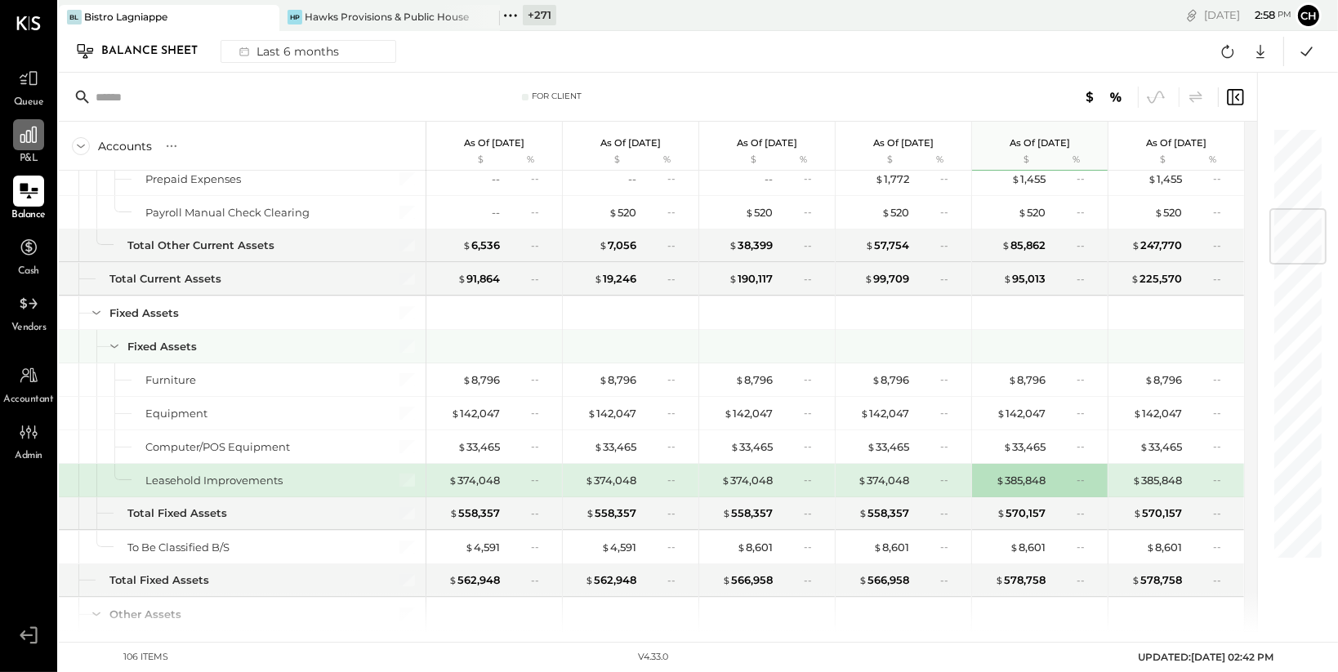
scroll to position [683, 0]
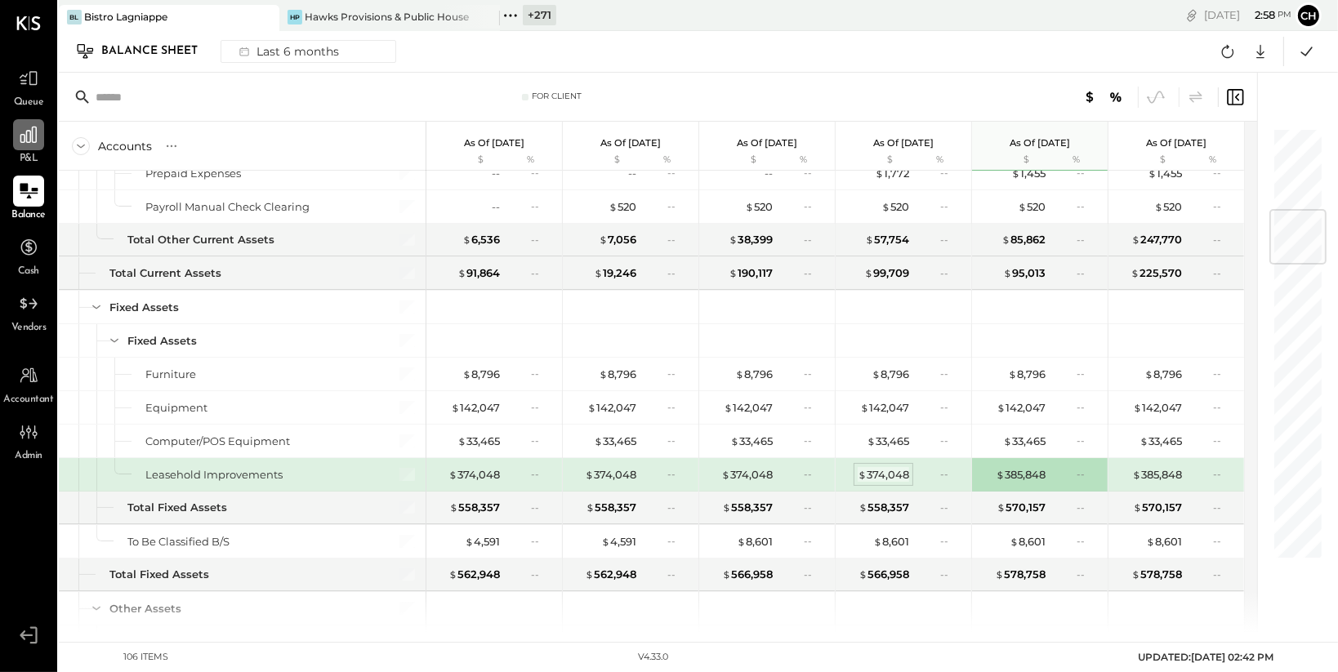
click at [884, 473] on div "$ 374,048" at bounding box center [883, 475] width 51 height 16
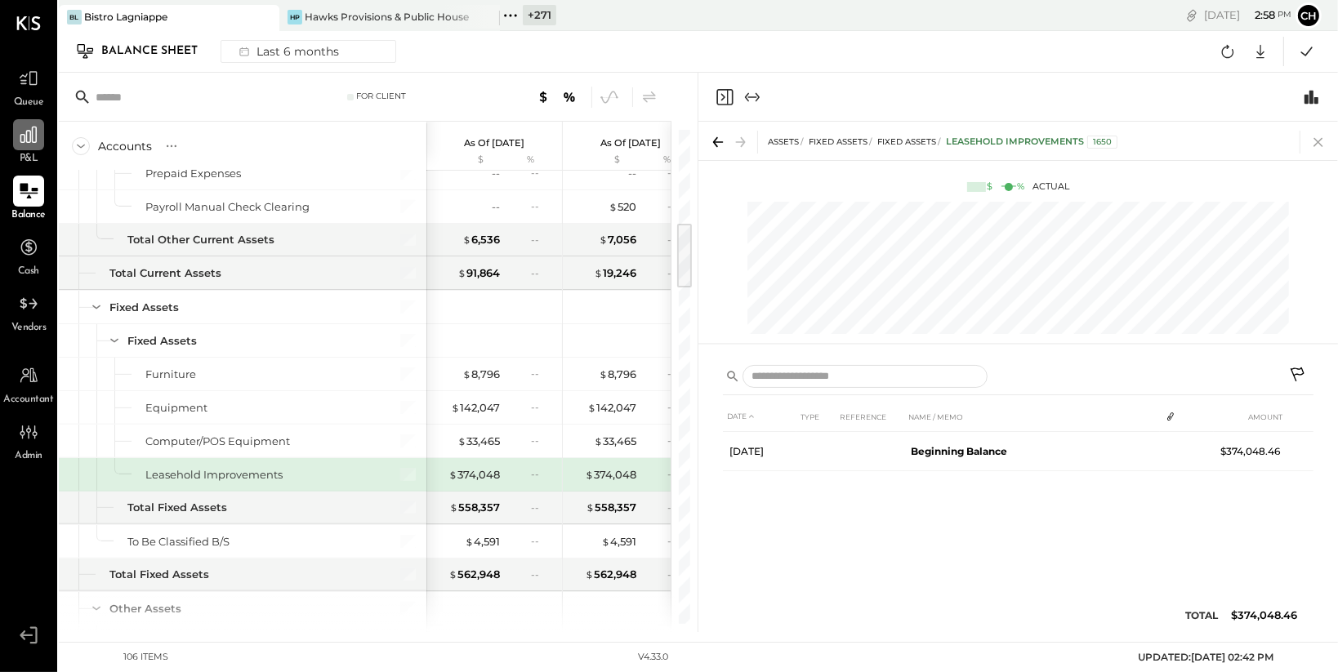
click at [1315, 139] on icon at bounding box center [1318, 142] width 9 height 9
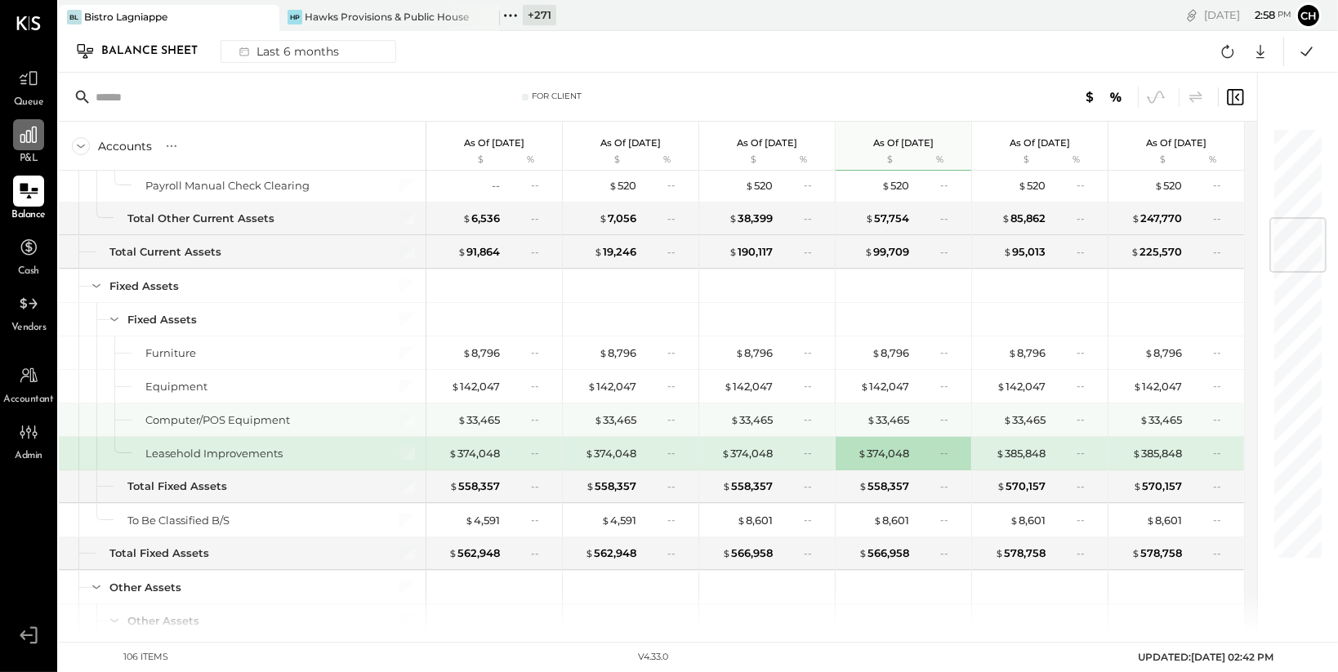
scroll to position [751, 0]
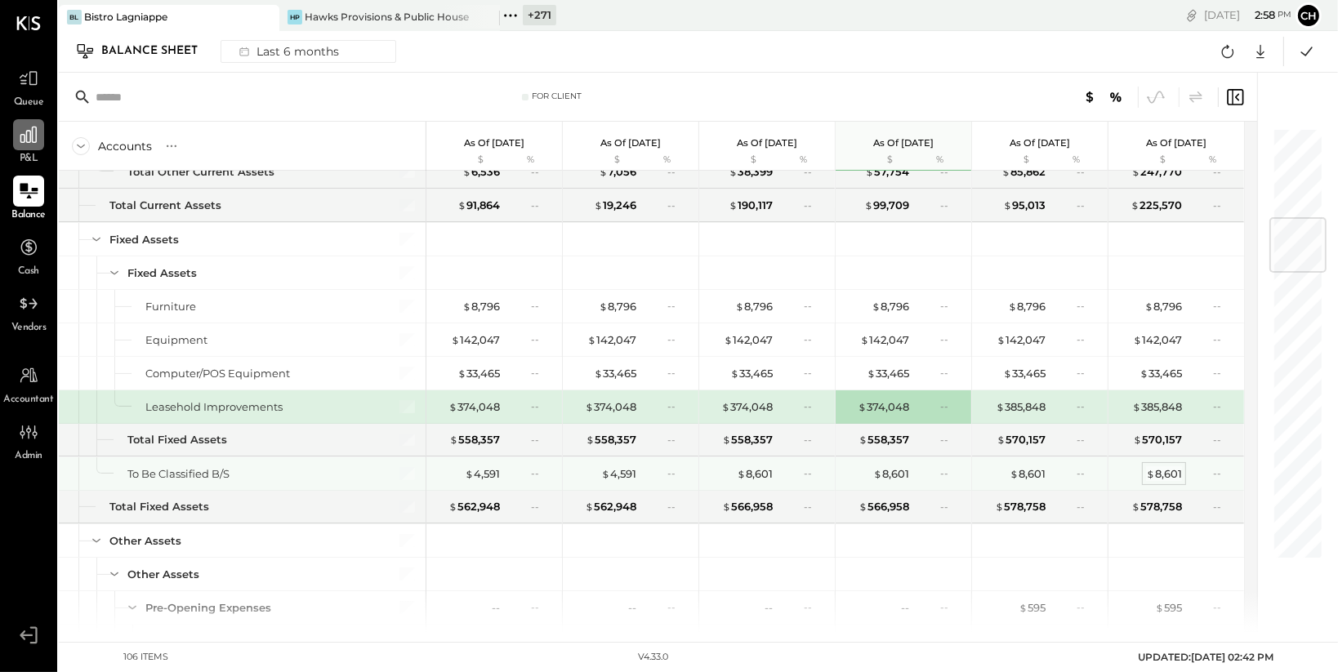
click at [1175, 469] on div "$ 8,601" at bounding box center [1164, 475] width 36 height 16
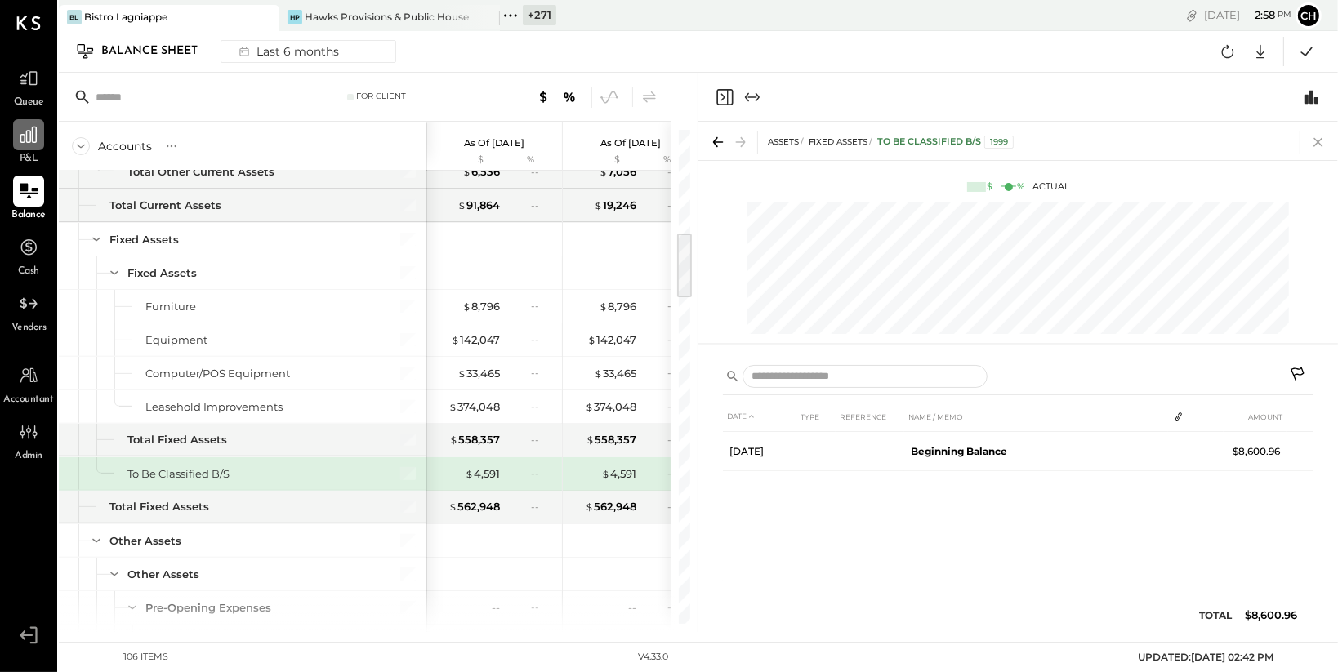
click at [1327, 140] on icon at bounding box center [1318, 142] width 23 height 23
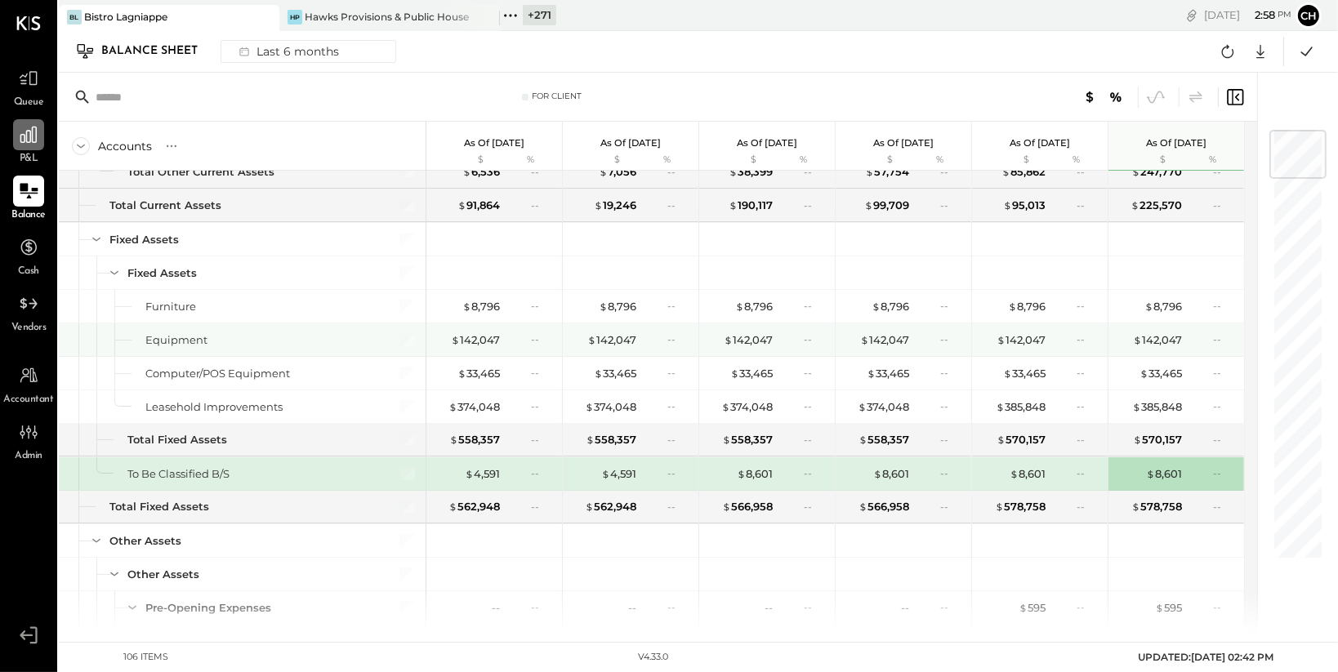
scroll to position [770, 0]
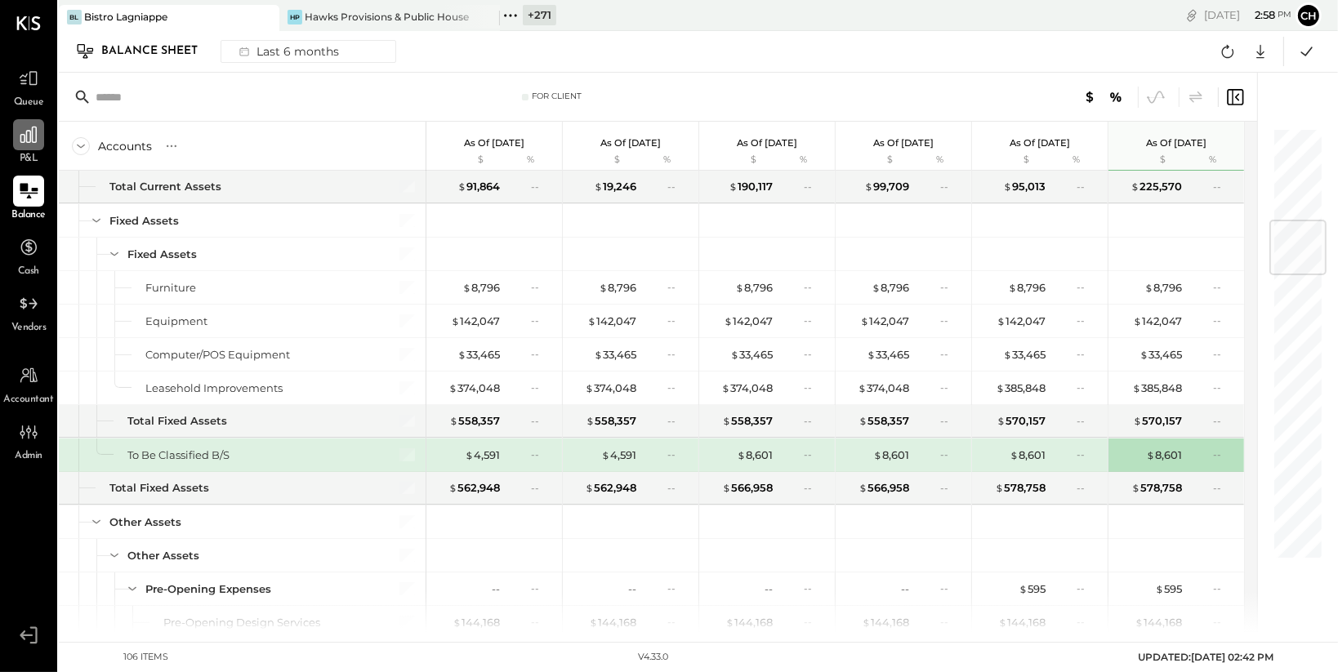
click at [23, 138] on icon at bounding box center [28, 134] width 21 height 21
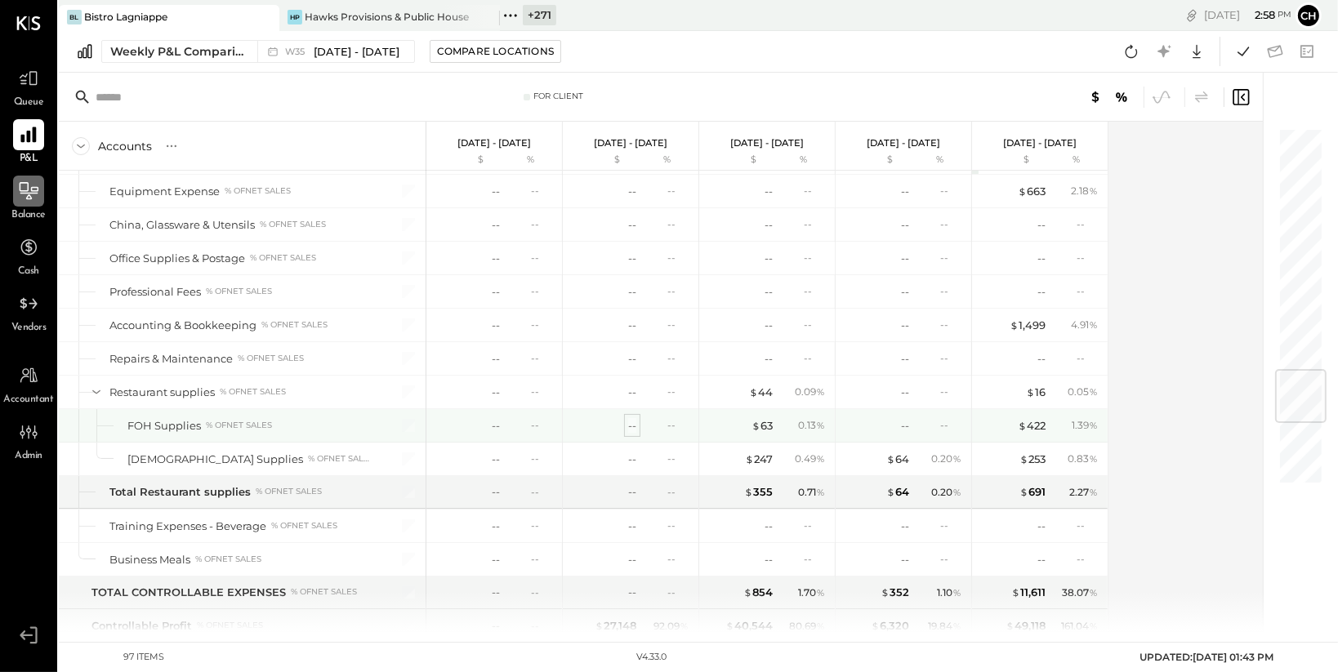
scroll to position [2050, 0]
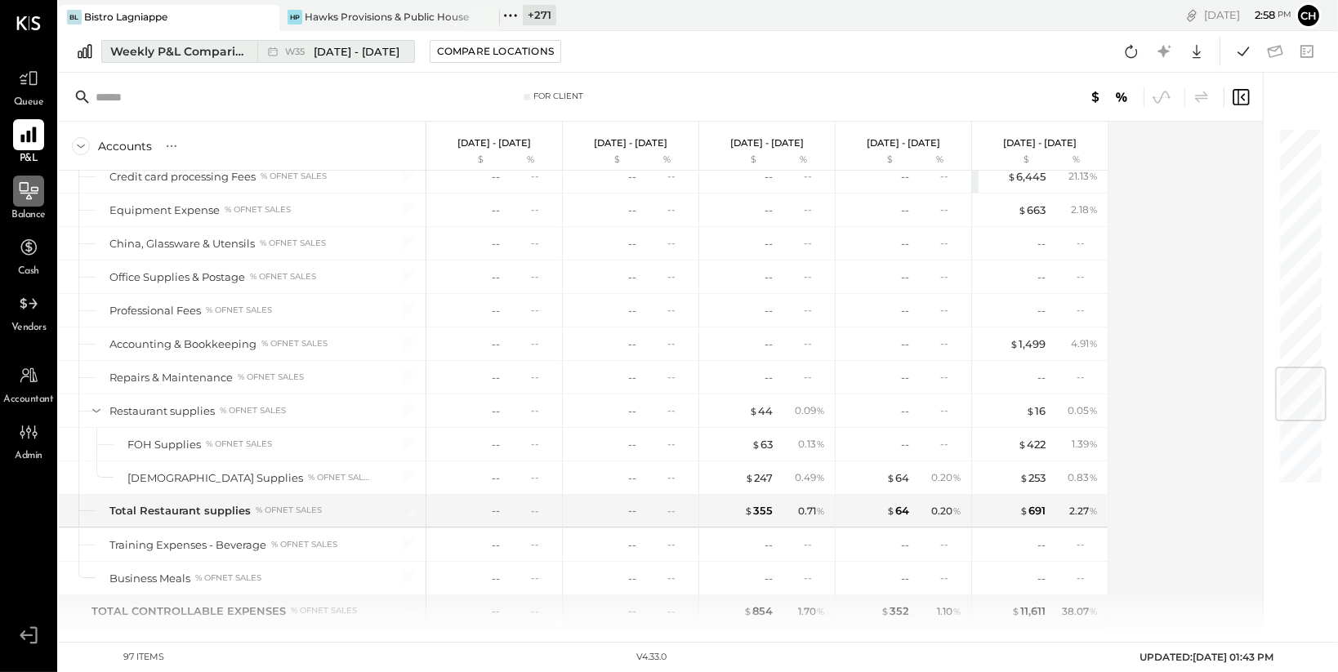
click at [214, 43] on div "Weekly P&L Comparison" at bounding box center [178, 51] width 137 height 16
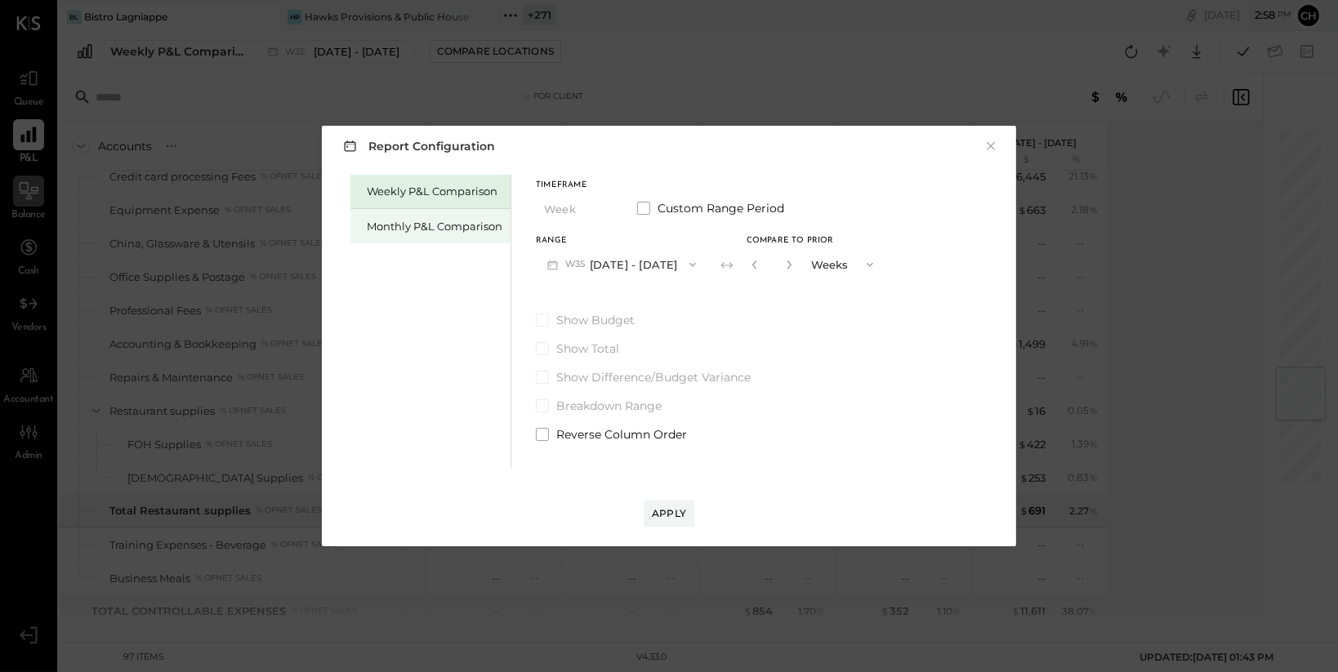
click at [413, 233] on div "Monthly P&L Comparison" at bounding box center [435, 227] width 136 height 16
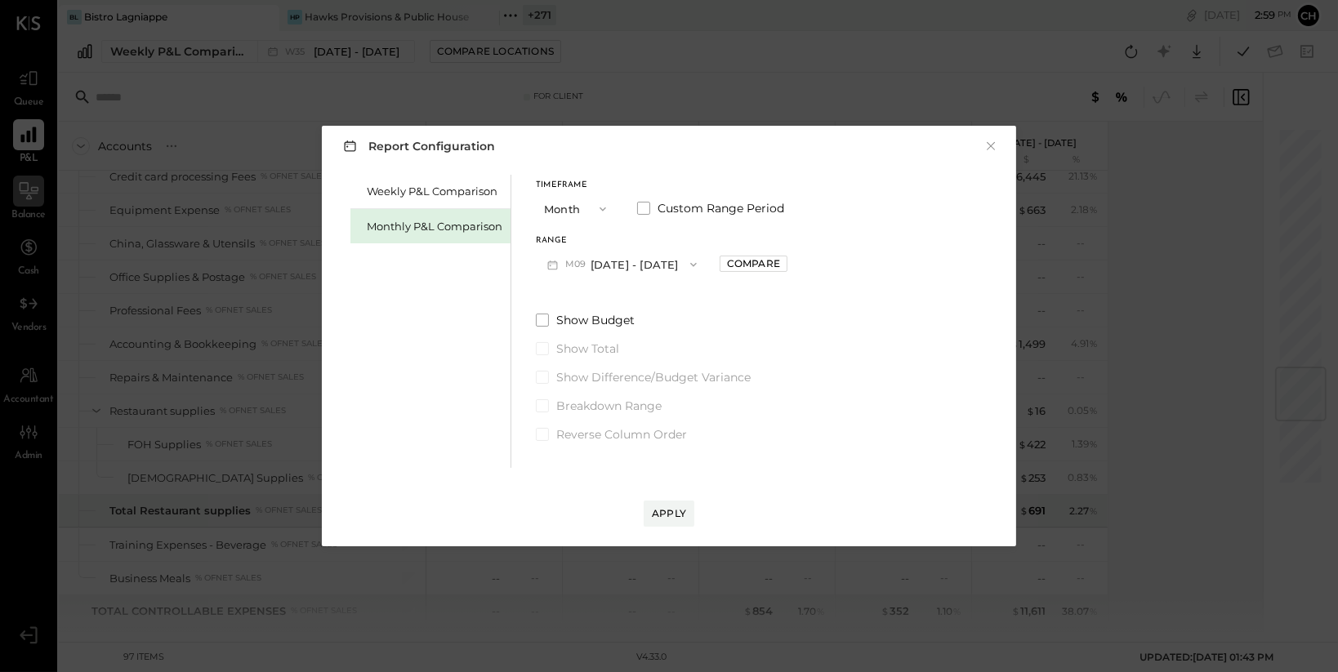
click at [630, 266] on button "M09 [DATE] - [DATE]" at bounding box center [622, 264] width 172 height 30
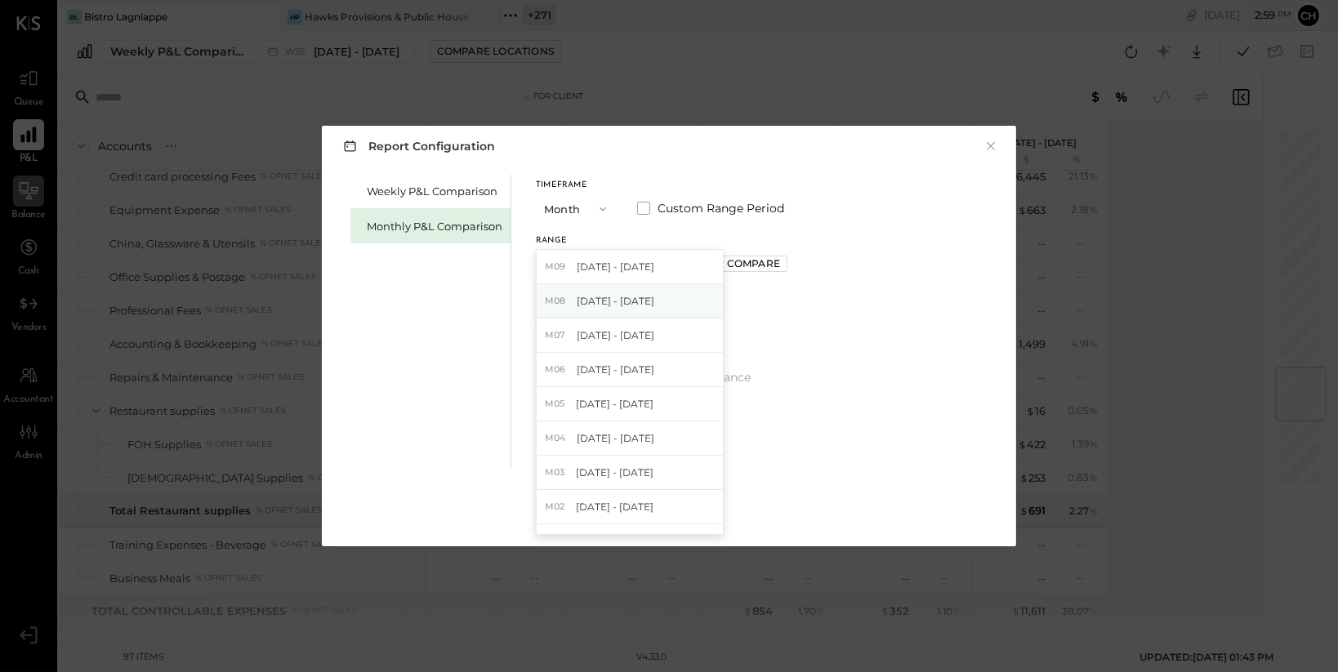
click at [637, 289] on div "M08 Aug 1 - 31, 2025" at bounding box center [630, 301] width 186 height 34
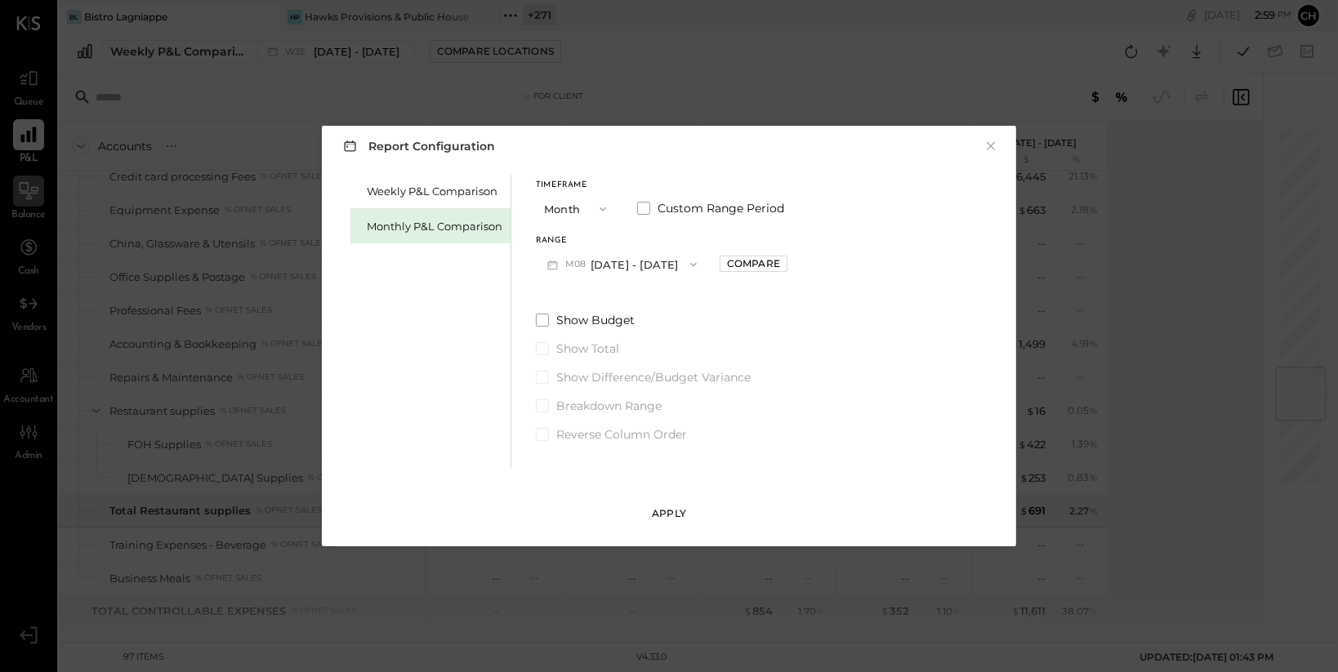
click at [672, 516] on div "Apply" at bounding box center [669, 514] width 34 height 14
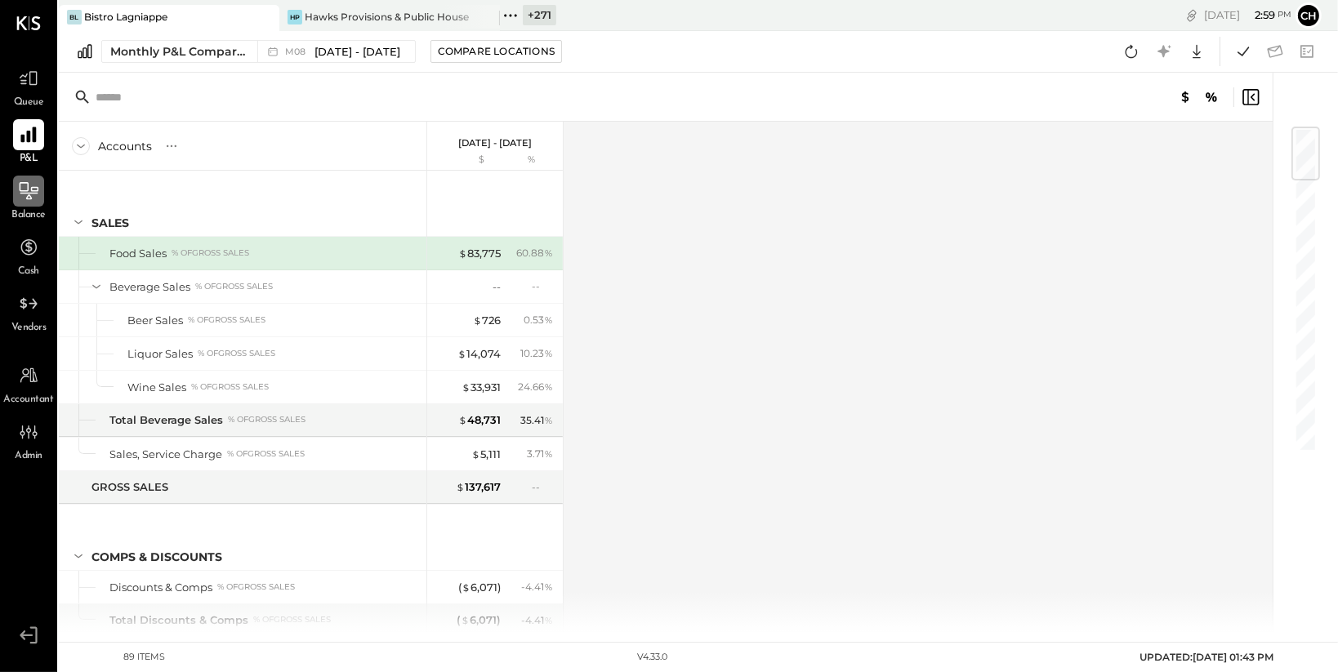
click at [26, 133] on icon at bounding box center [28, 135] width 16 height 16
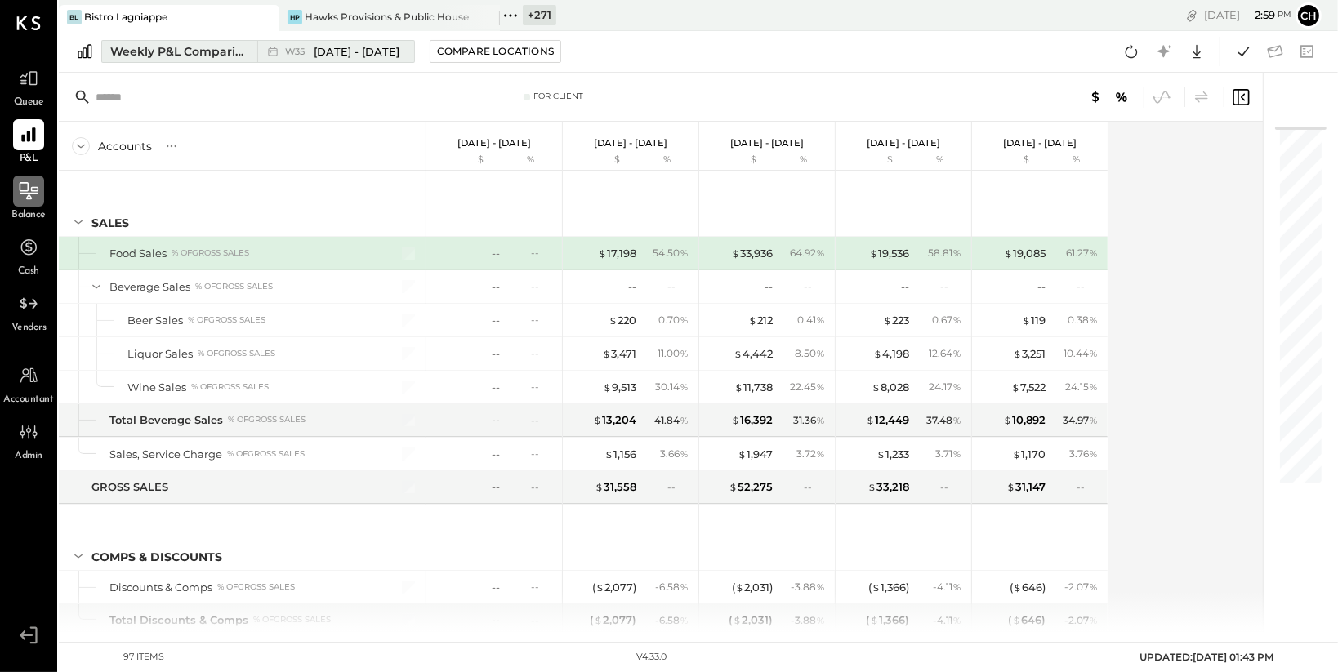
click at [270, 59] on icon at bounding box center [273, 51] width 16 height 16
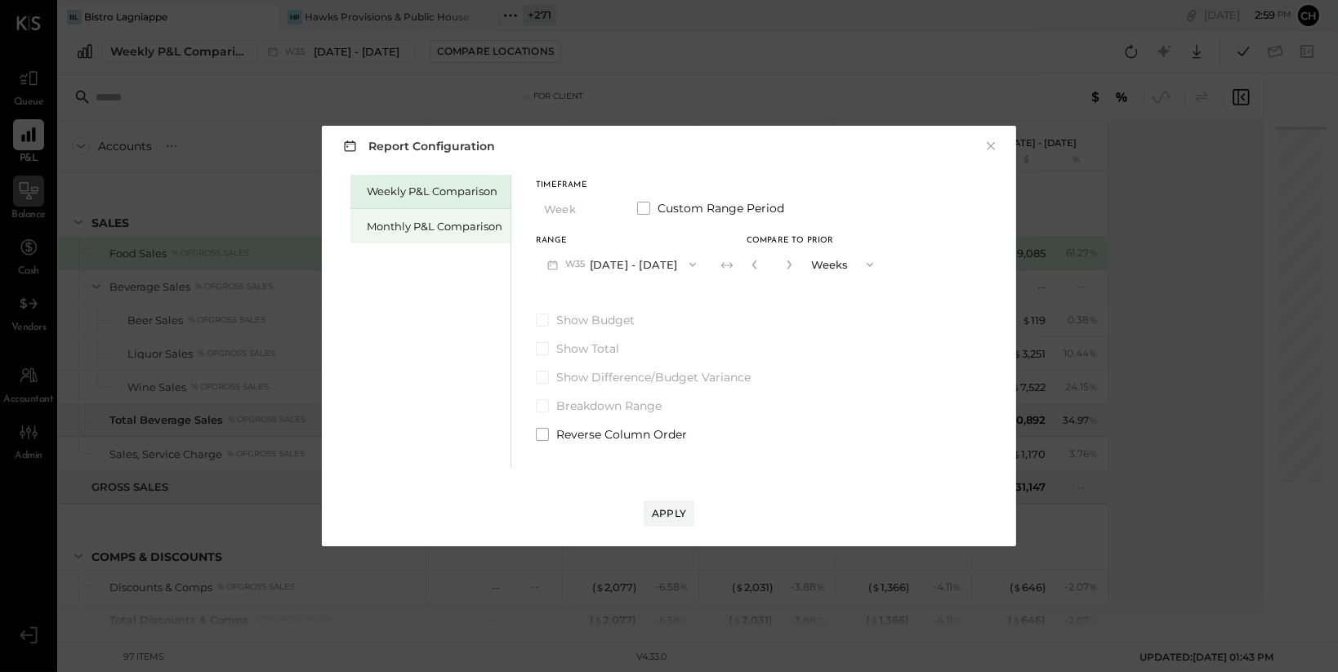
click at [442, 217] on div "Monthly P&L Comparison" at bounding box center [431, 226] width 160 height 34
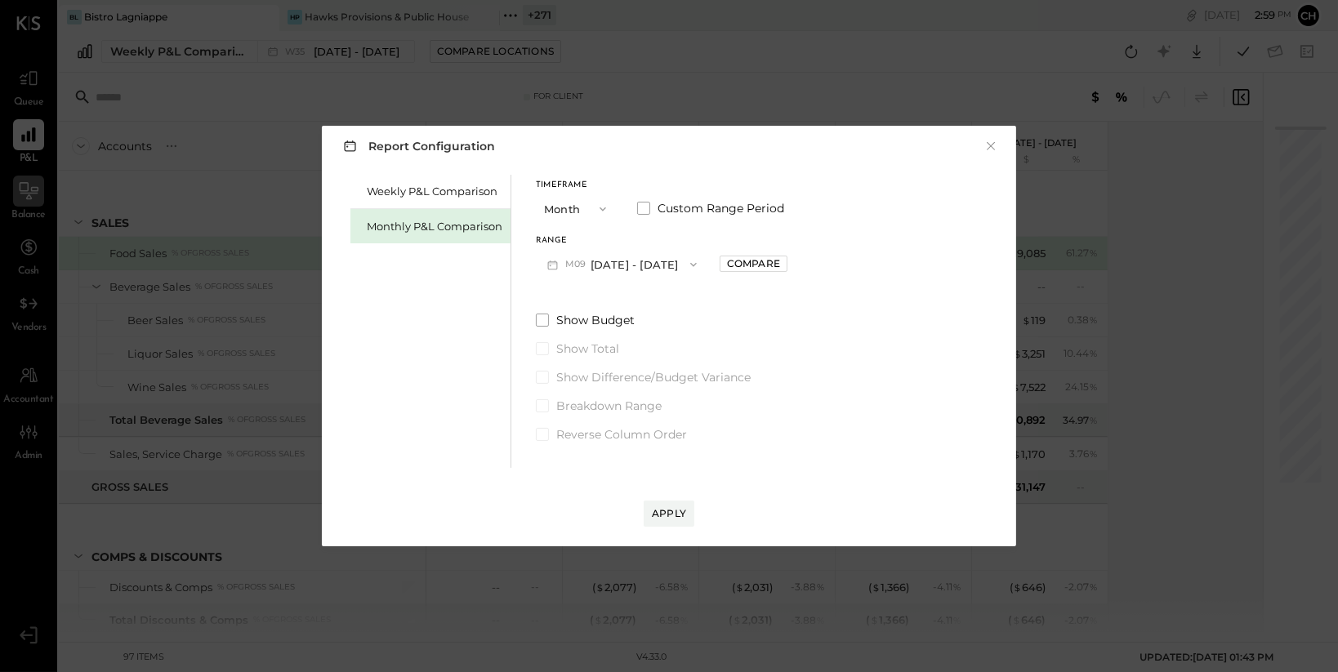
click at [625, 263] on button "M09 [DATE] - [DATE]" at bounding box center [622, 264] width 172 height 30
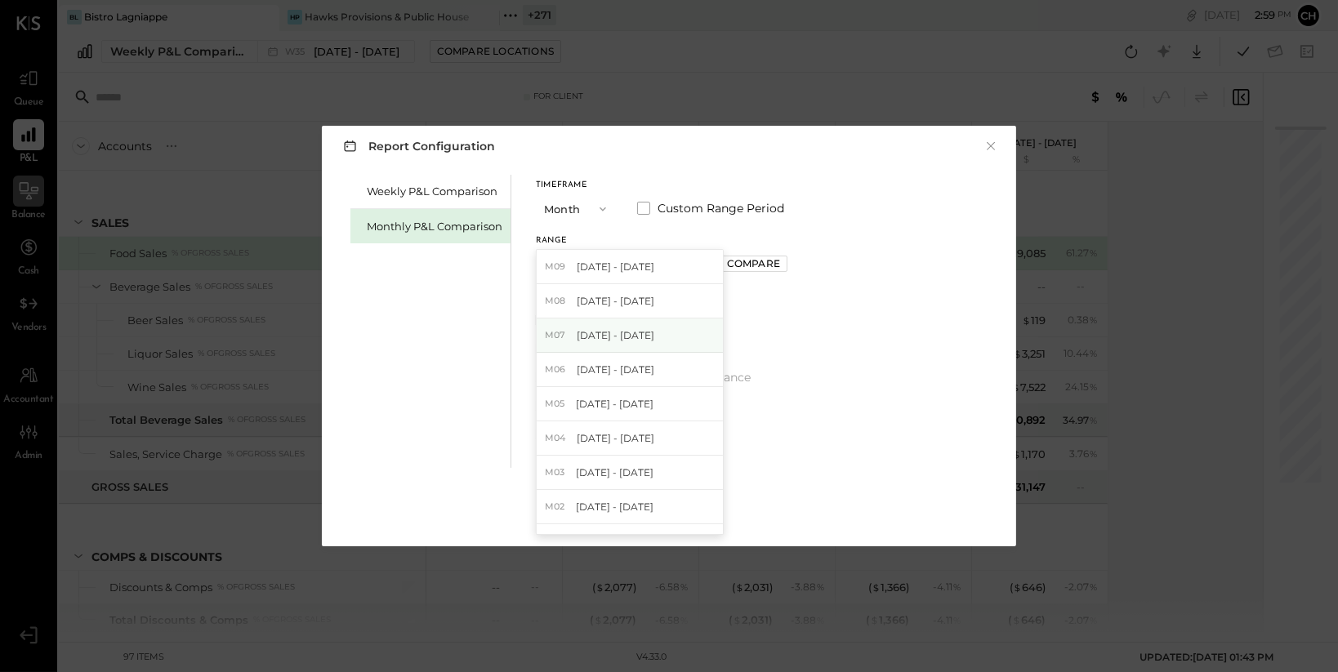
click at [636, 331] on span "[DATE] - [DATE]" at bounding box center [616, 335] width 78 height 14
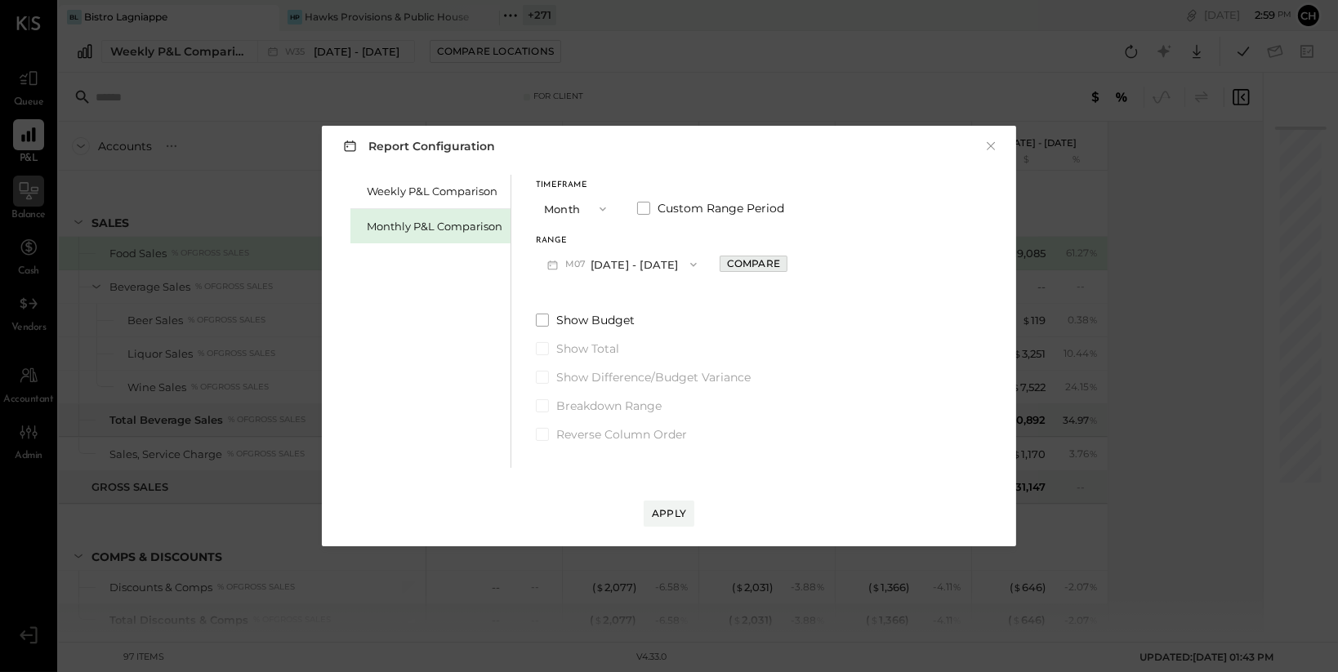
click at [757, 269] on div "Compare" at bounding box center [753, 264] width 53 height 14
click at [784, 261] on button "button" at bounding box center [790, 265] width 13 height 18
type input "*"
click at [673, 513] on div "Apply" at bounding box center [669, 514] width 34 height 14
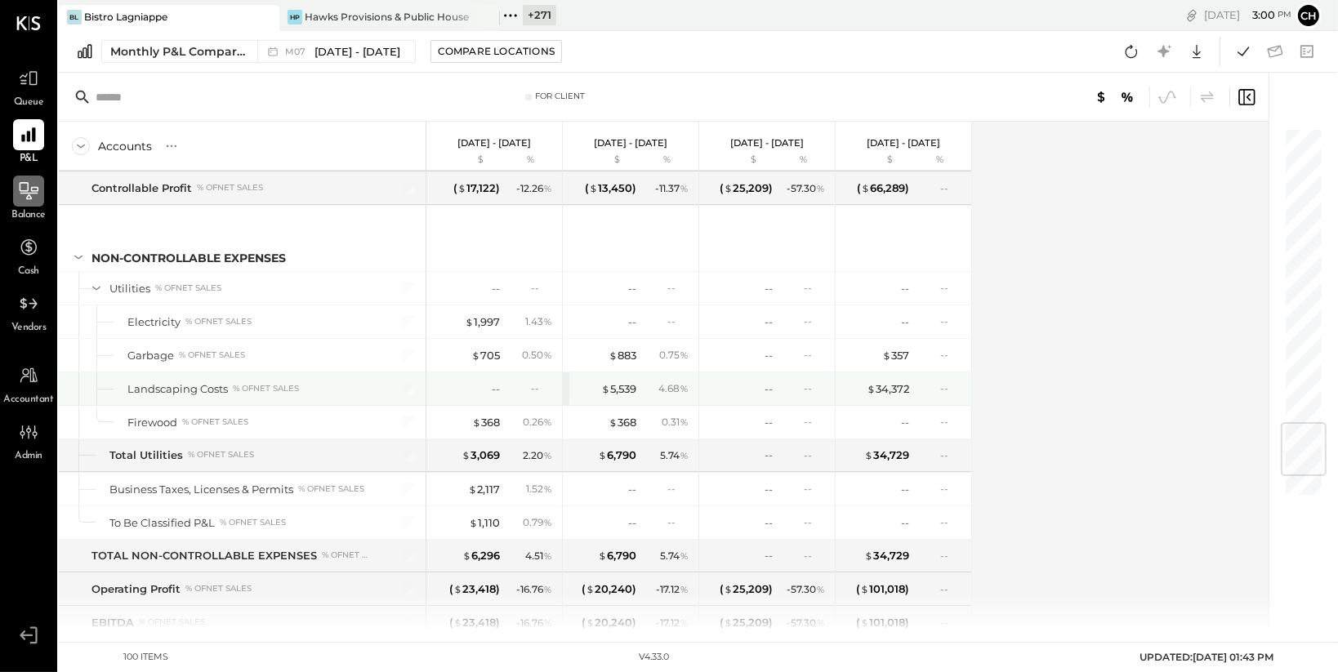
scroll to position [2682, 0]
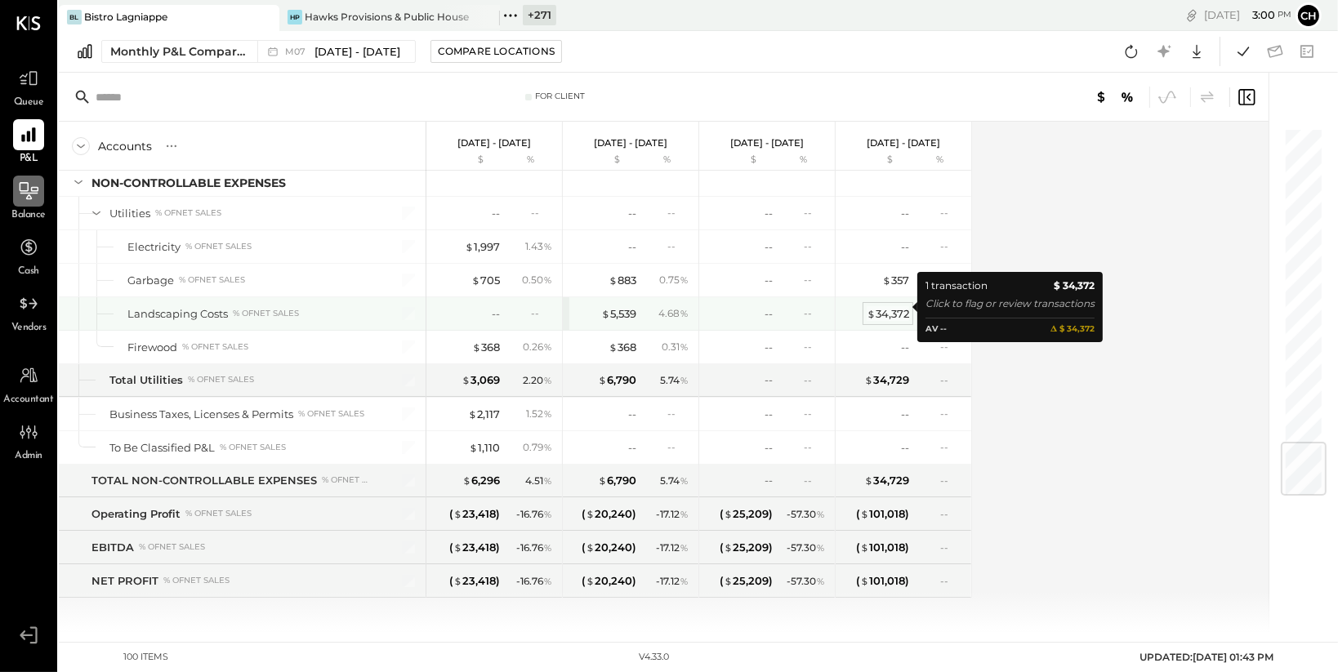
click at [897, 308] on div "$ 34,372" at bounding box center [888, 314] width 42 height 16
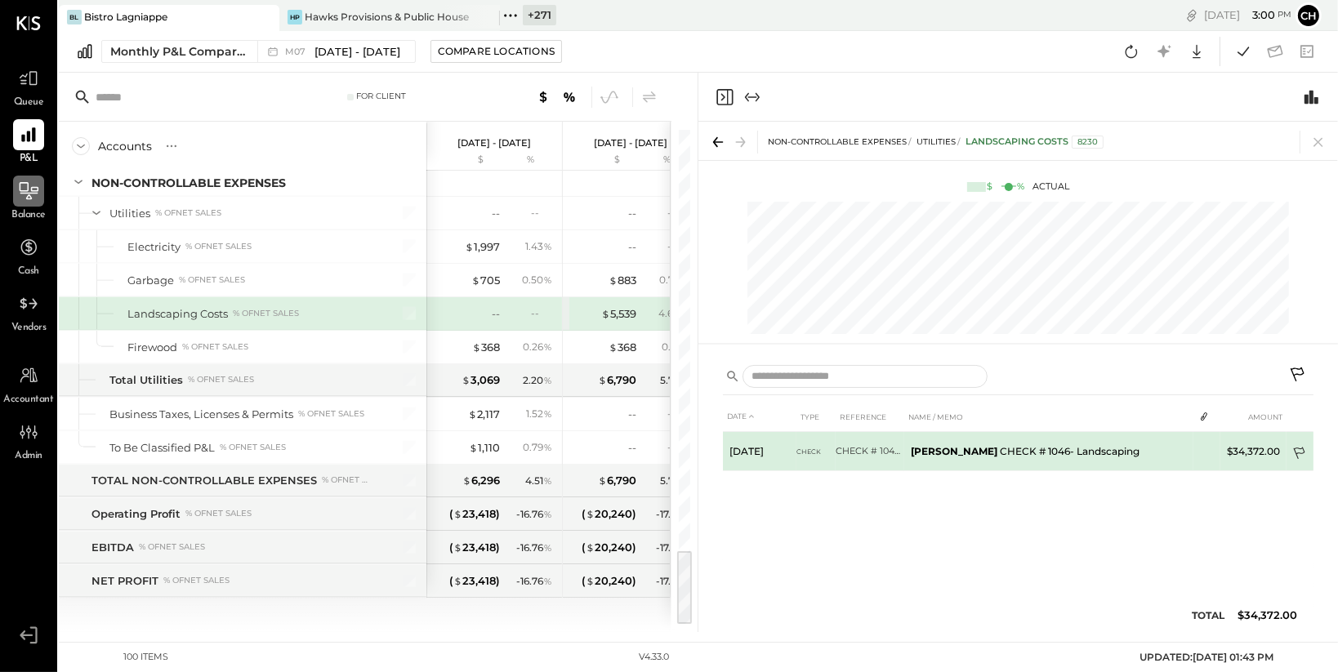
click at [1297, 449] on icon at bounding box center [1301, 455] width 16 height 16
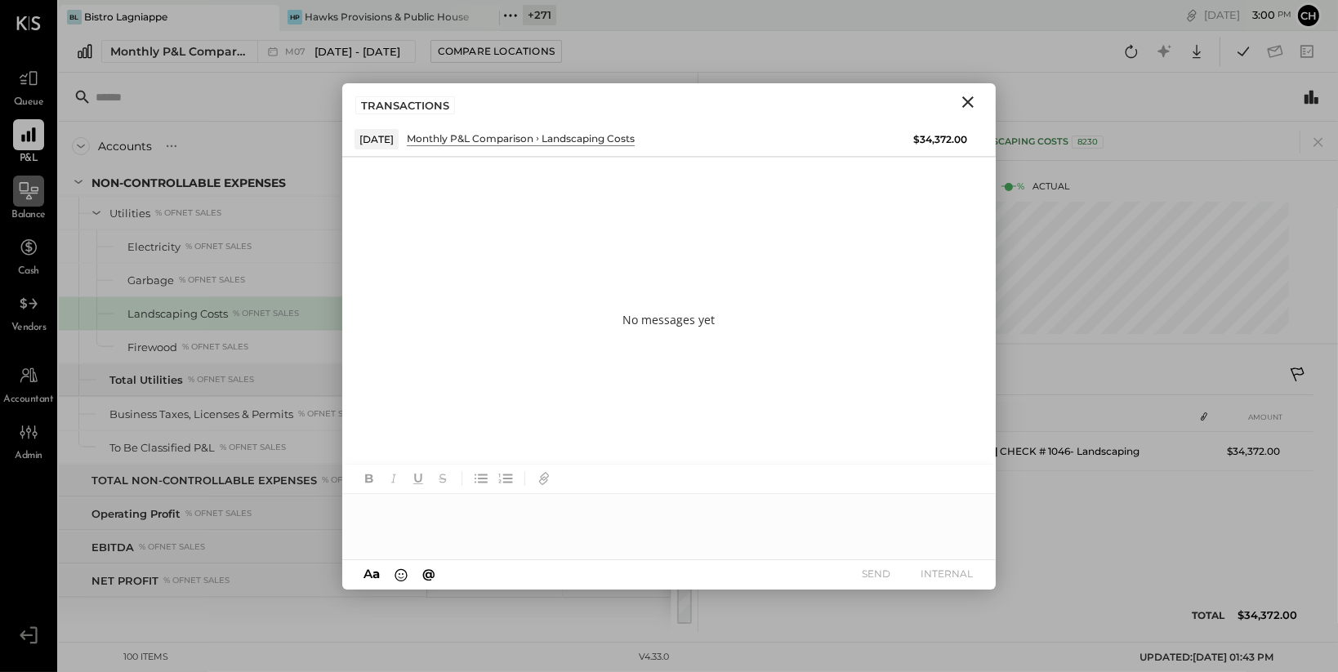
click at [624, 516] on div at bounding box center [669, 526] width 654 height 65
click at [886, 578] on button "SEND" at bounding box center [876, 574] width 65 height 22
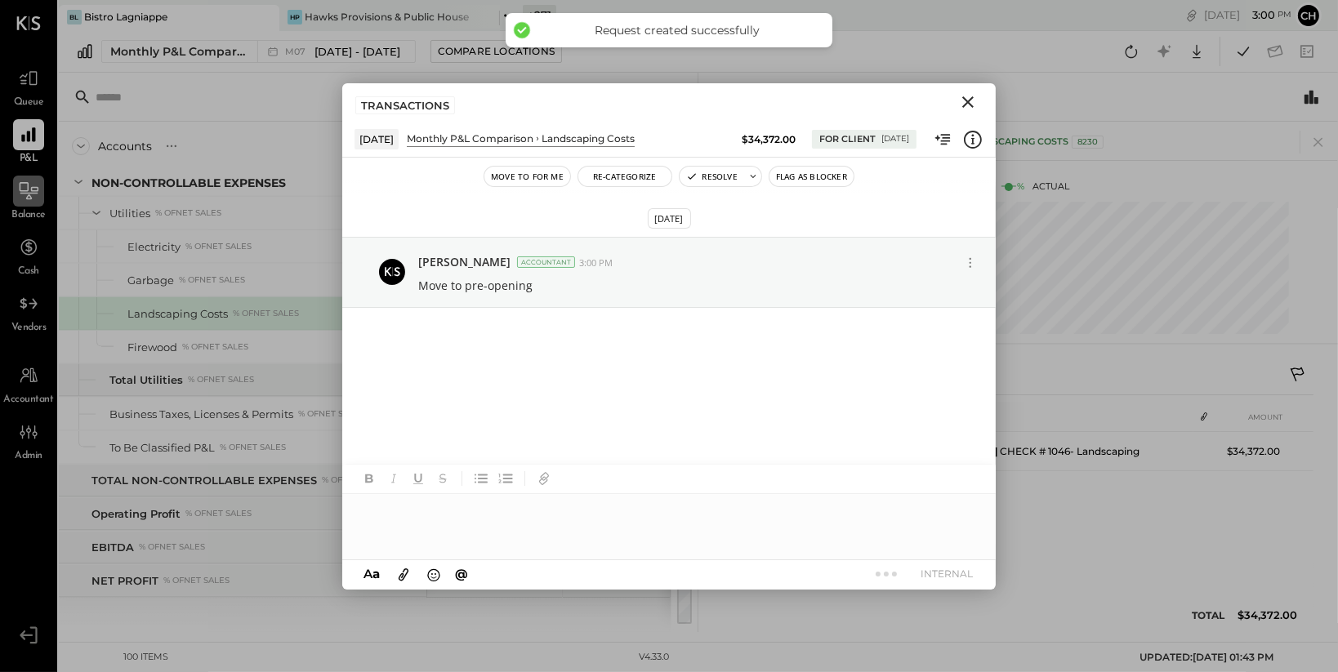
click at [962, 99] on icon "Close" at bounding box center [968, 102] width 20 height 20
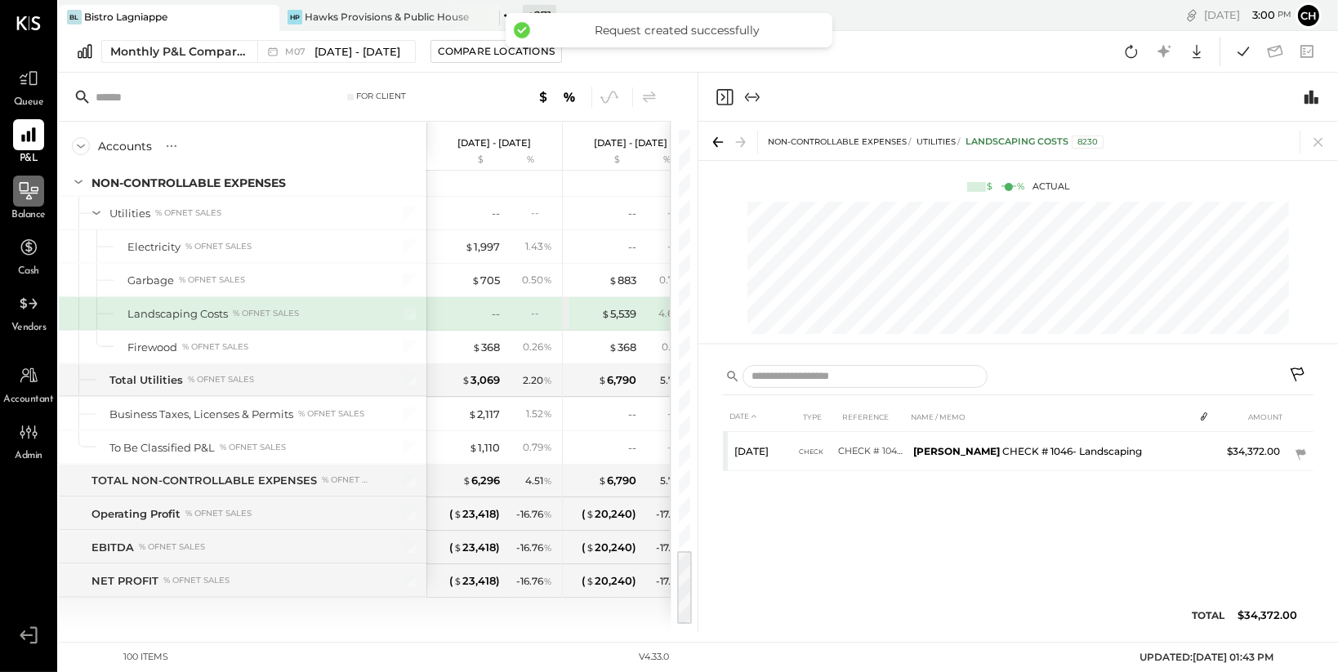
click at [1322, 141] on icon at bounding box center [1318, 142] width 23 height 23
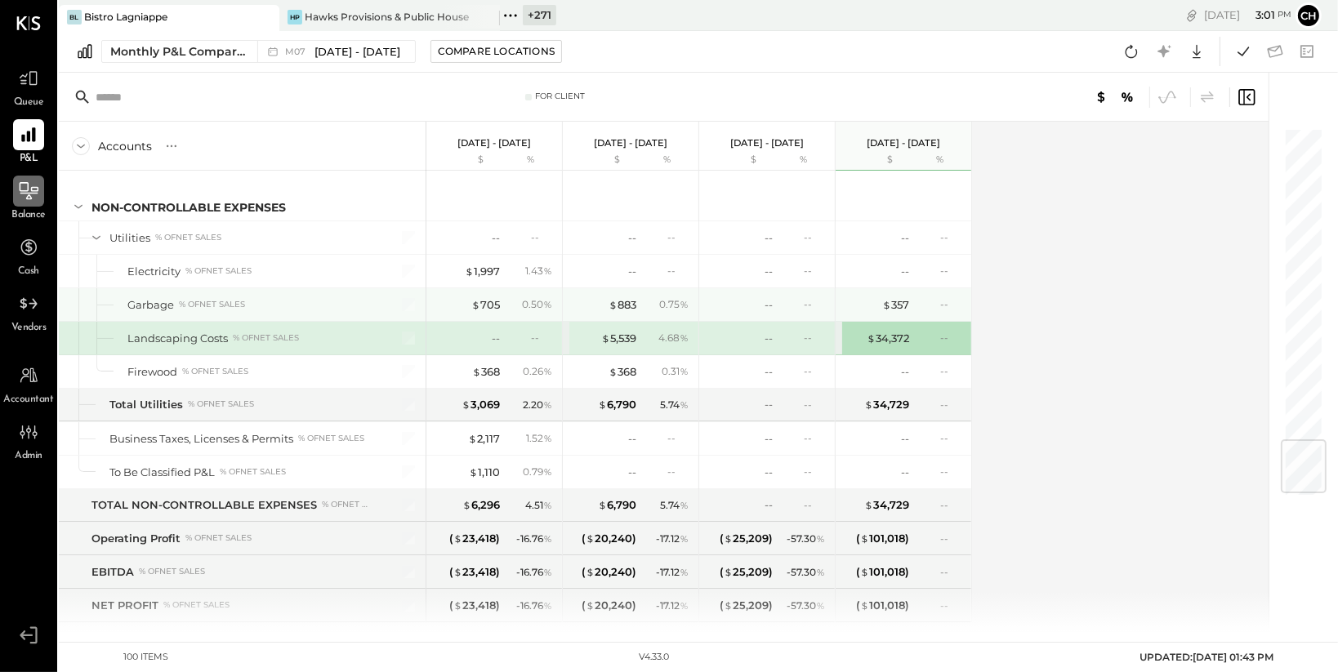
scroll to position [2682, 0]
